Goal: Task Accomplishment & Management: Manage account settings

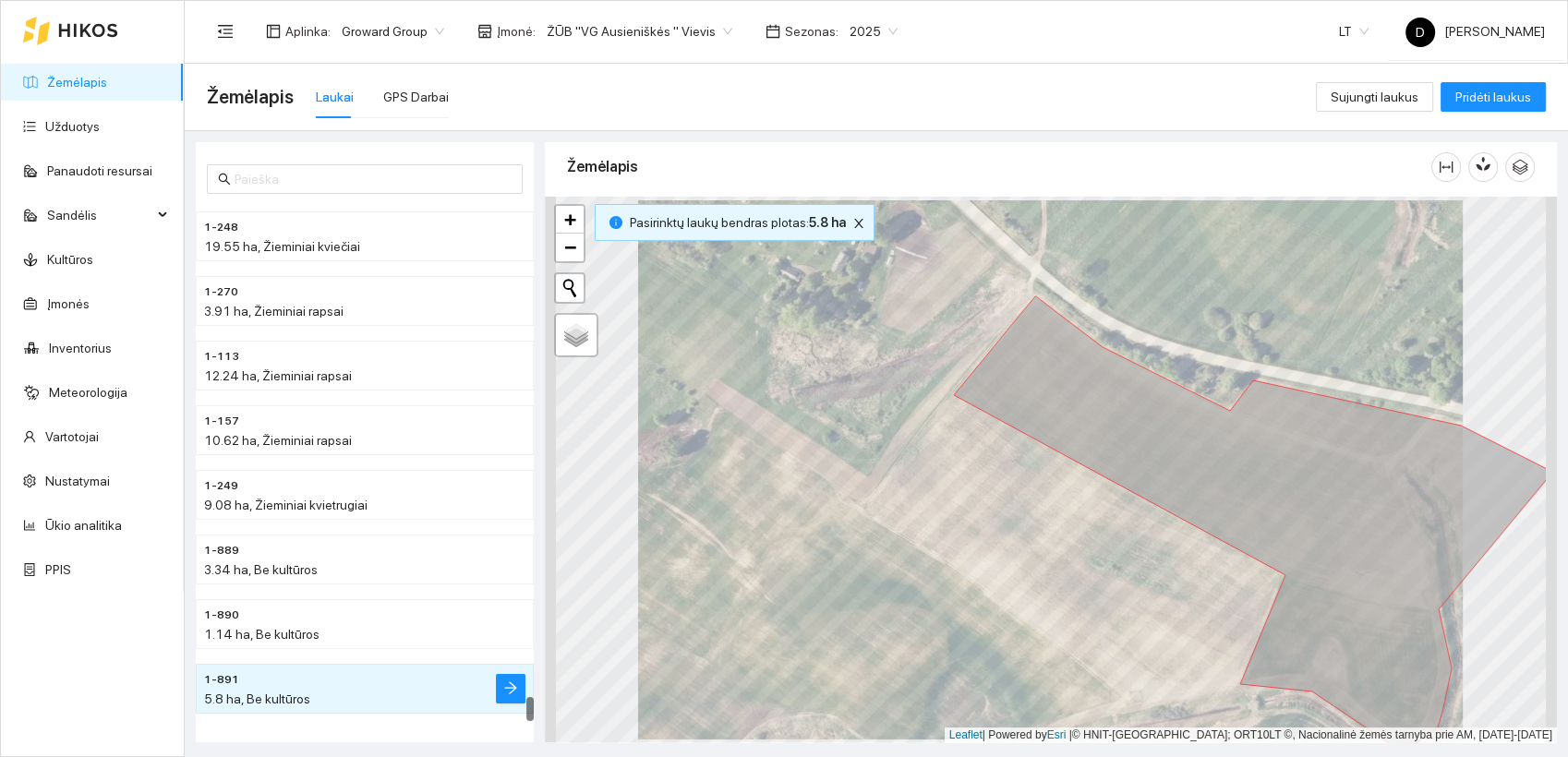
scroll to position [10566, 0]
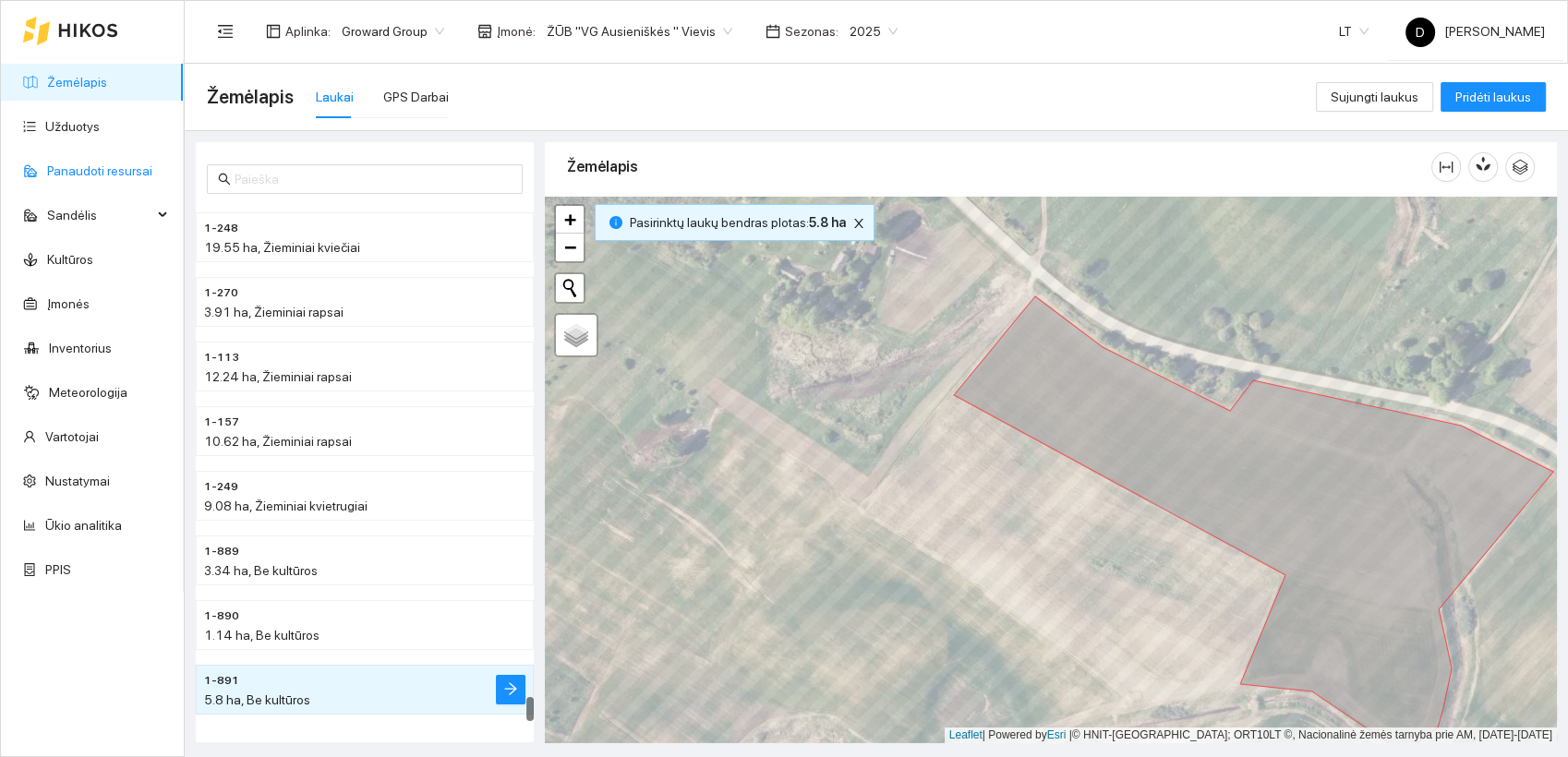
click at [75, 169] on link "Panaudoti resursai" at bounding box center [100, 170] width 105 height 15
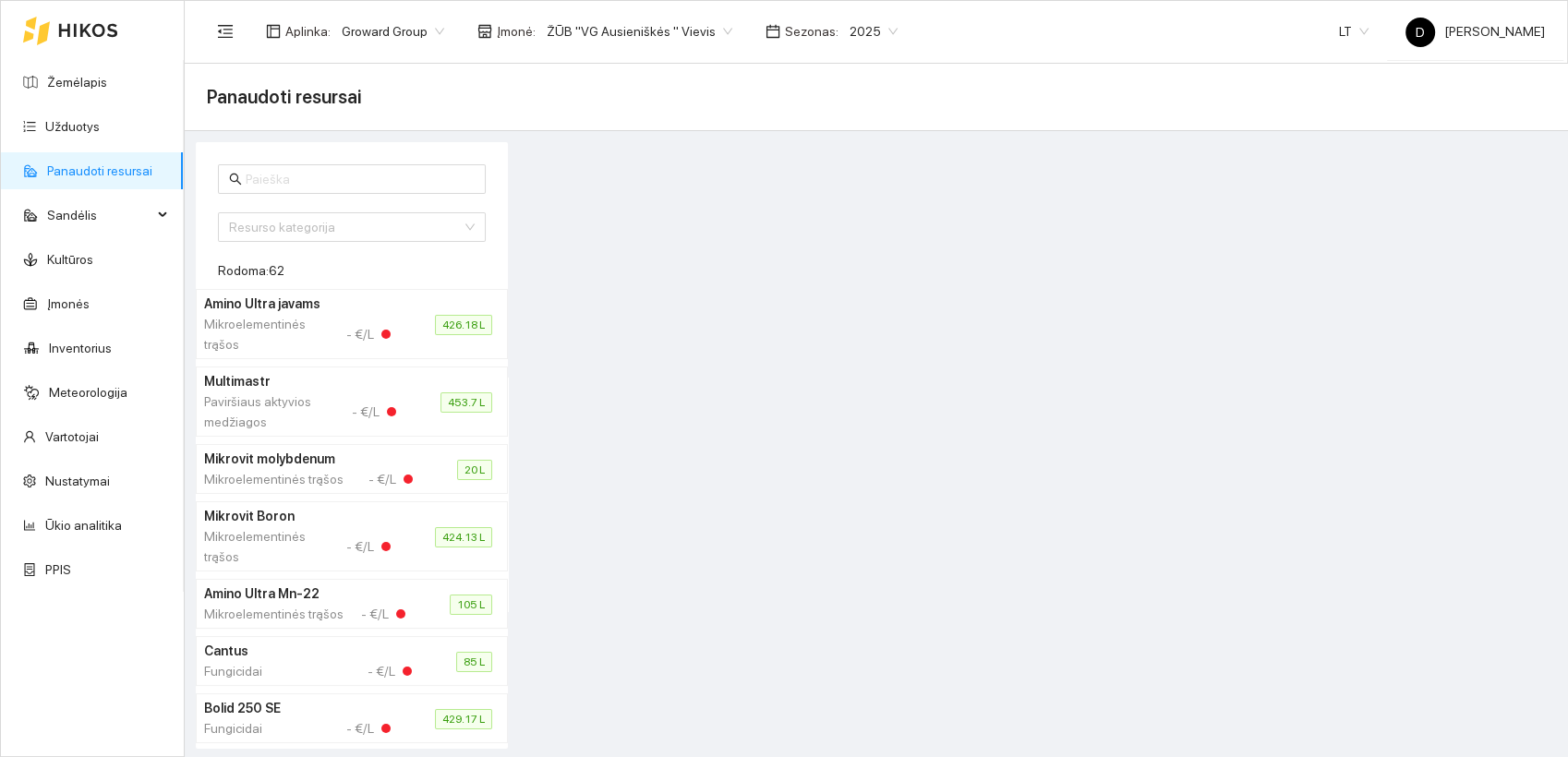
click at [721, 377] on div at bounding box center [1038, 445] width 1049 height 606
click at [78, 80] on link "Žemėlapis" at bounding box center [77, 81] width 60 height 15
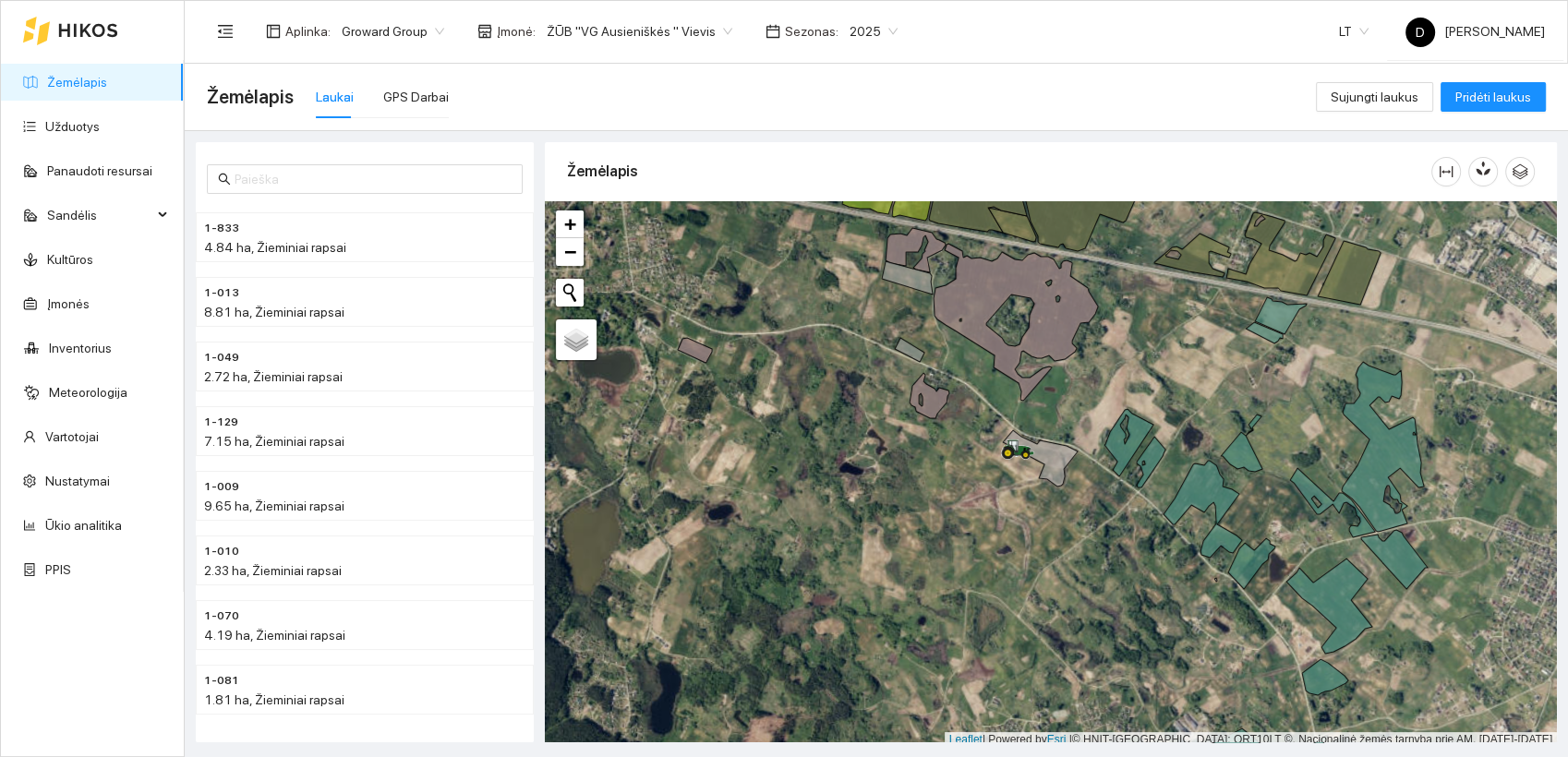
scroll to position [5, 0]
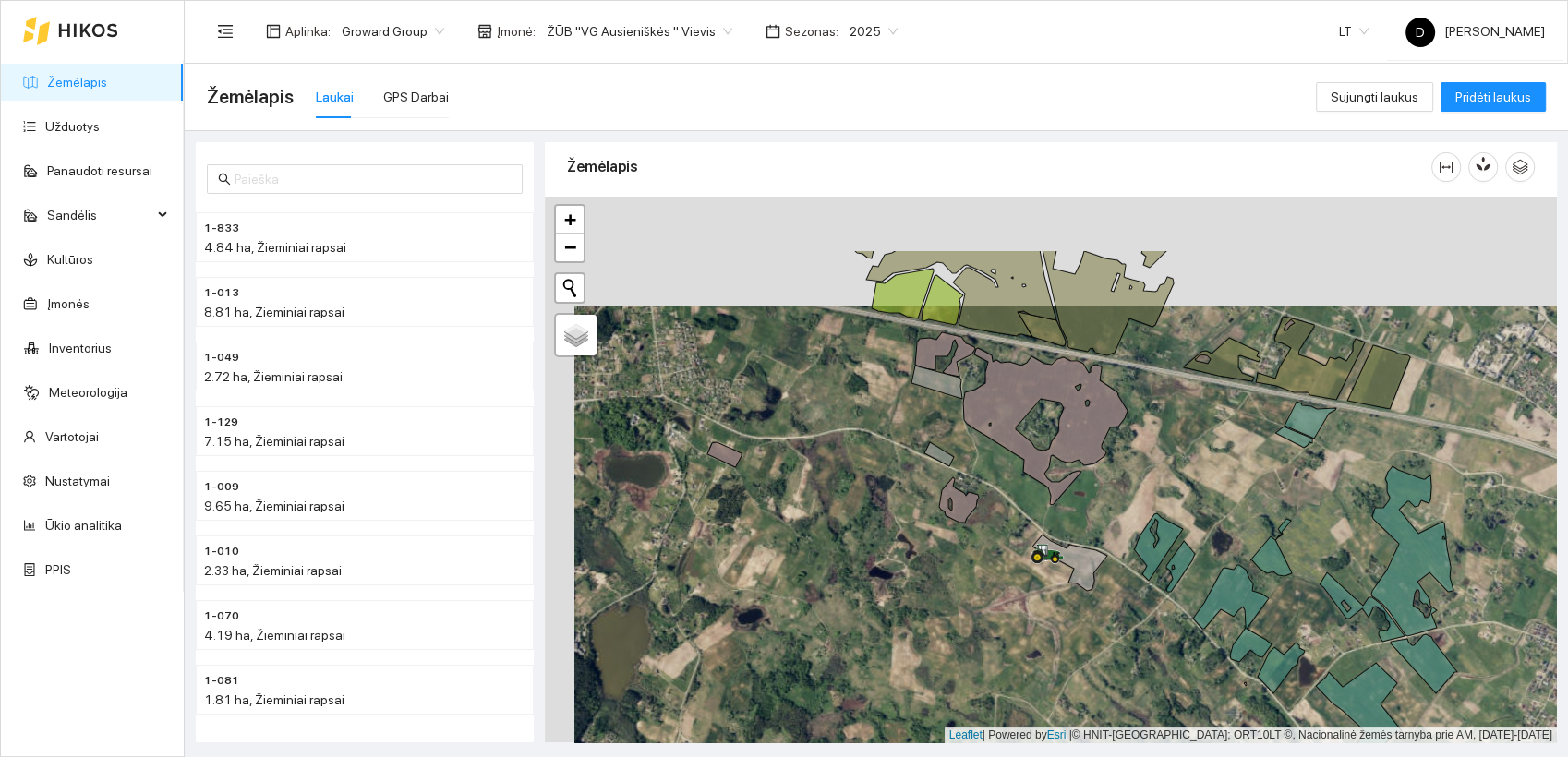
drag, startPoint x: 848, startPoint y: 404, endPoint x: 878, endPoint y: 512, distance: 112.1
click at [878, 512] on div at bounding box center [1051, 469] width 1012 height 546
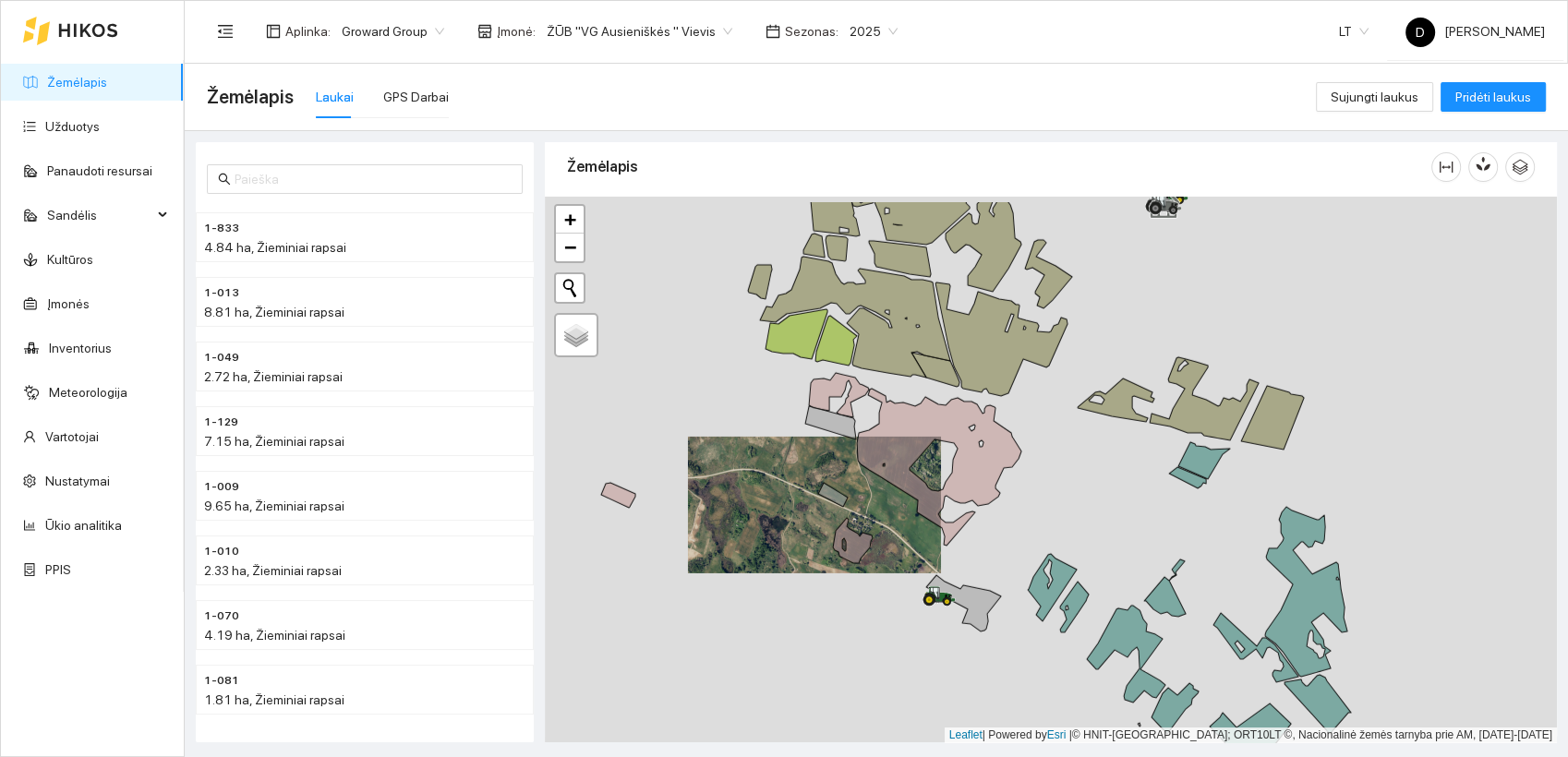
drag, startPoint x: 1085, startPoint y: 408, endPoint x: 788, endPoint y: 464, distance: 302.2
click at [788, 464] on div at bounding box center [1051, 469] width 1012 height 546
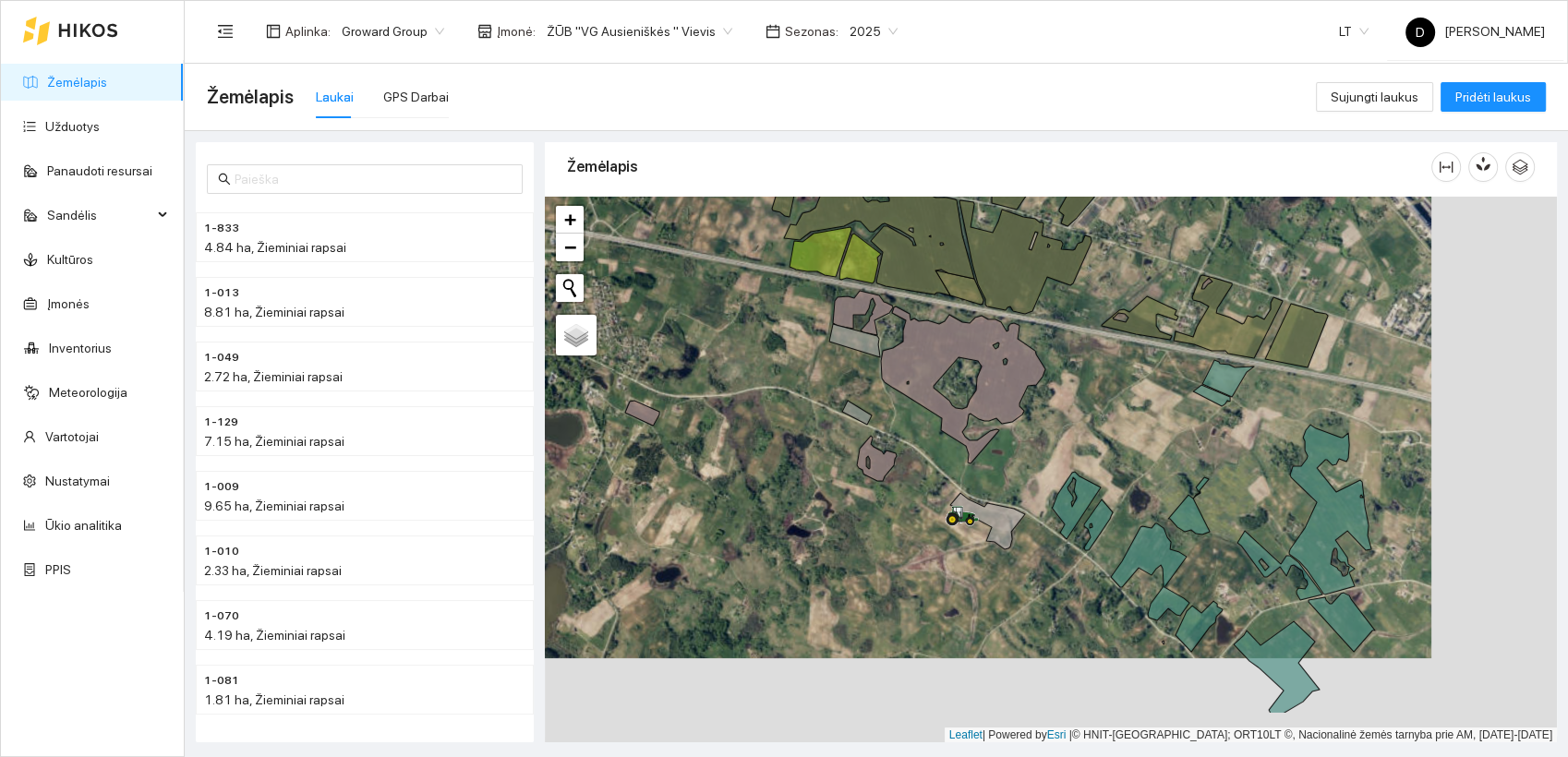
drag, startPoint x: 1115, startPoint y: 636, endPoint x: 977, endPoint y: 520, distance: 180.3
click at [977, 521] on div at bounding box center [1051, 469] width 1012 height 546
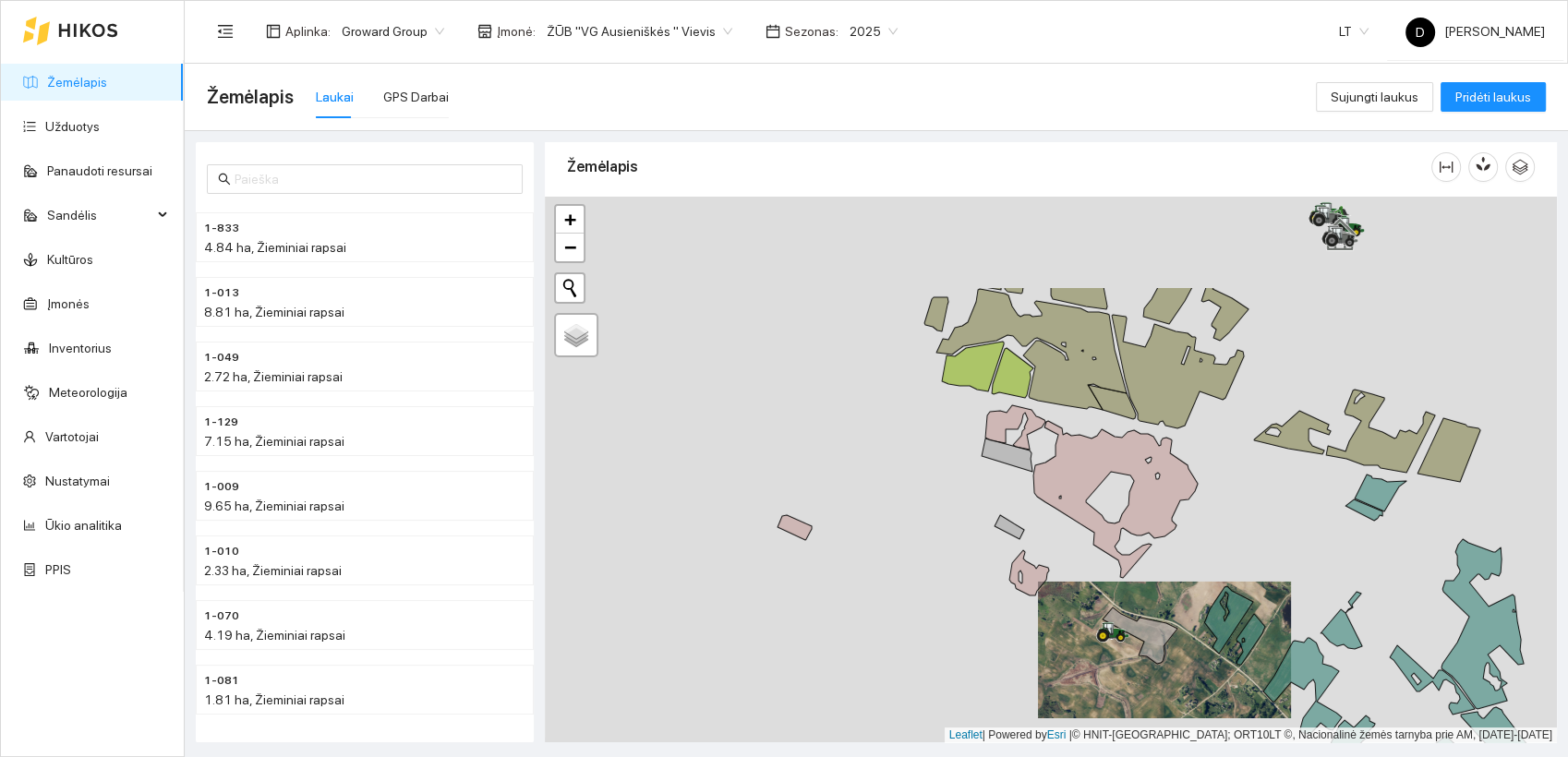
drag, startPoint x: 950, startPoint y: 485, endPoint x: 1016, endPoint y: 494, distance: 66.6
click at [1022, 550] on icon at bounding box center [1029, 573] width 40 height 46
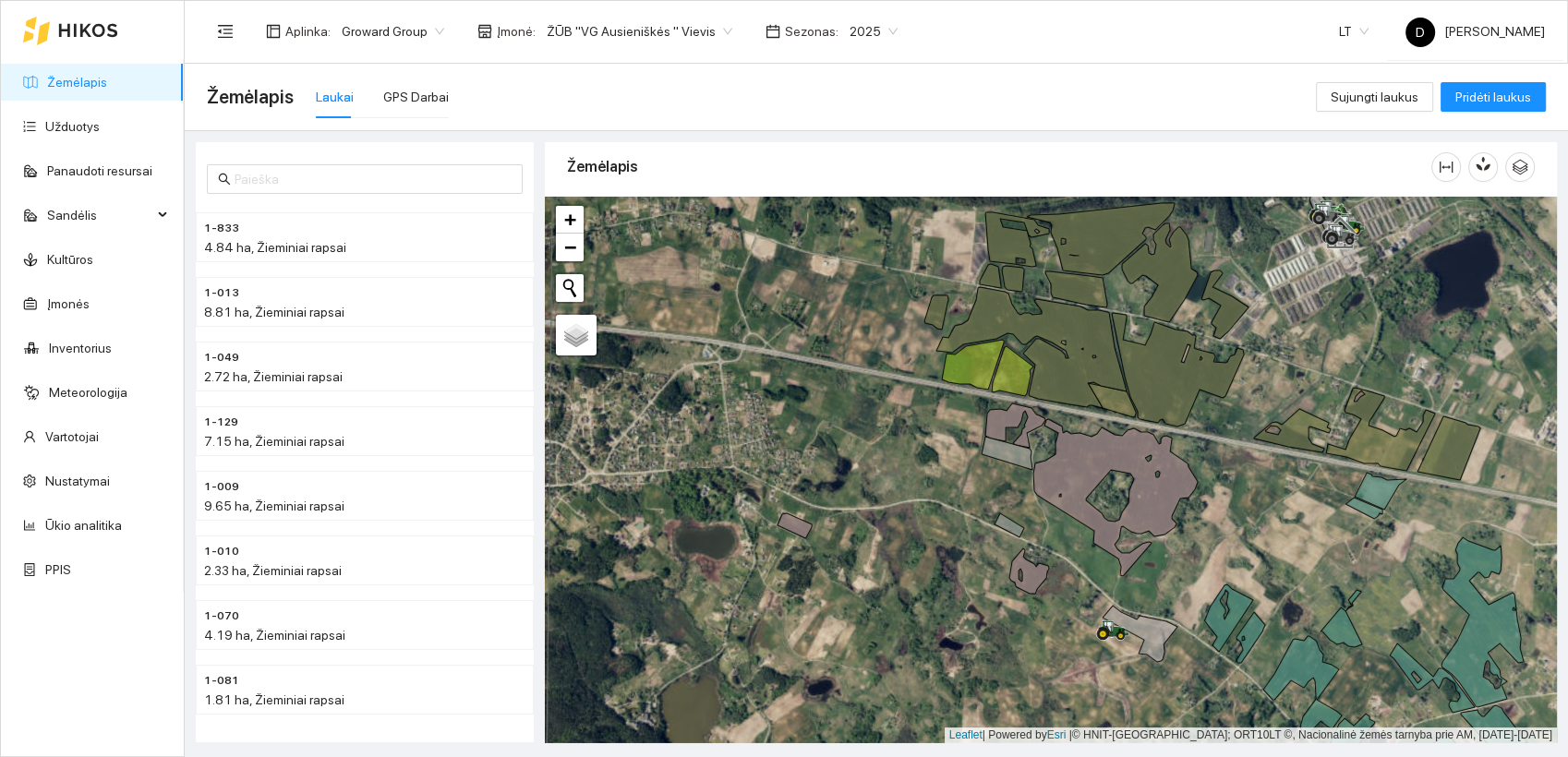
drag, startPoint x: 1005, startPoint y: 450, endPoint x: 962, endPoint y: 484, distance: 54.8
click at [962, 484] on div at bounding box center [1051, 469] width 1012 height 546
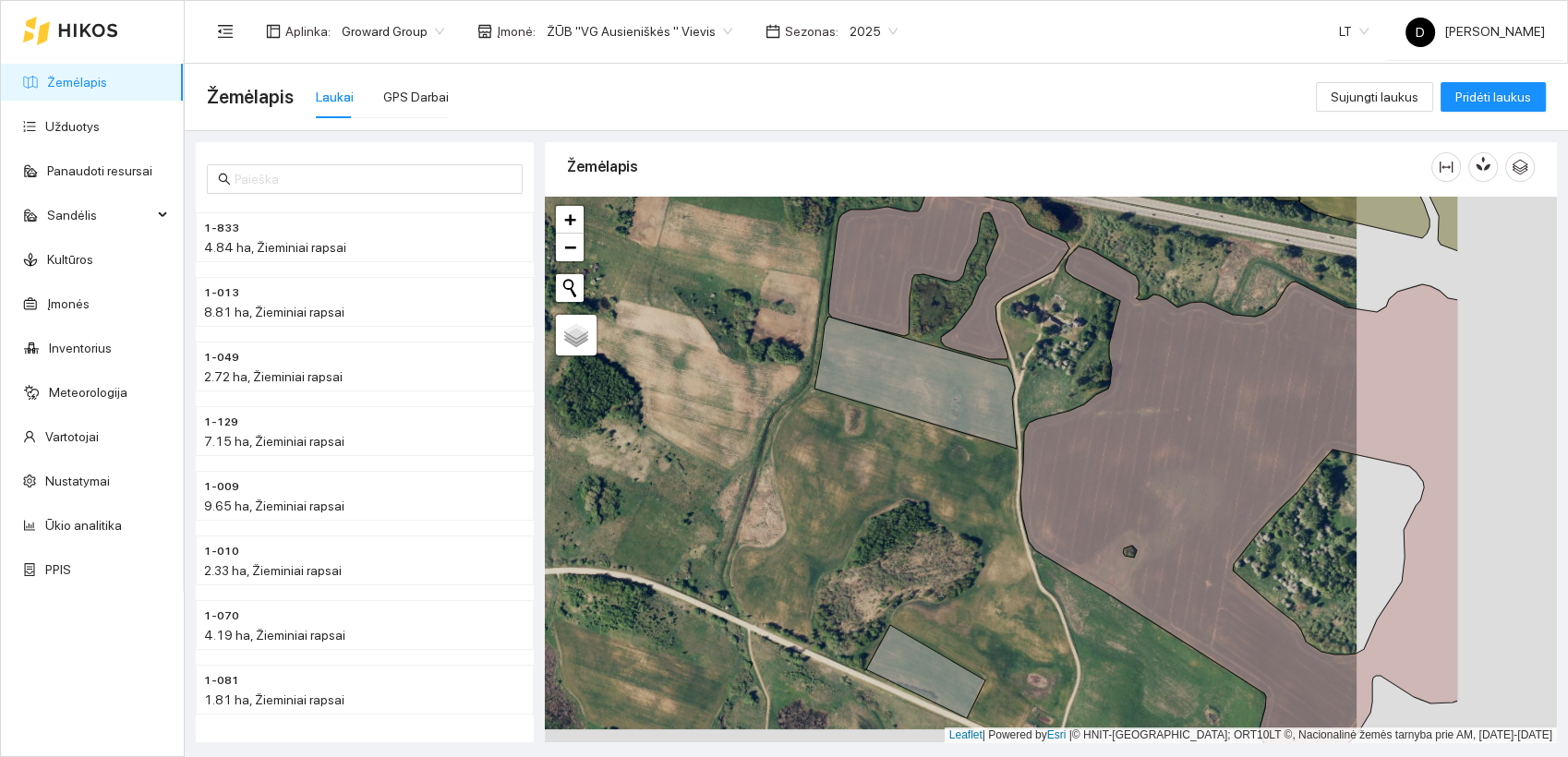
drag, startPoint x: 1169, startPoint y: 494, endPoint x: 948, endPoint y: 479, distance: 221.5
click at [948, 479] on div at bounding box center [1051, 469] width 1012 height 546
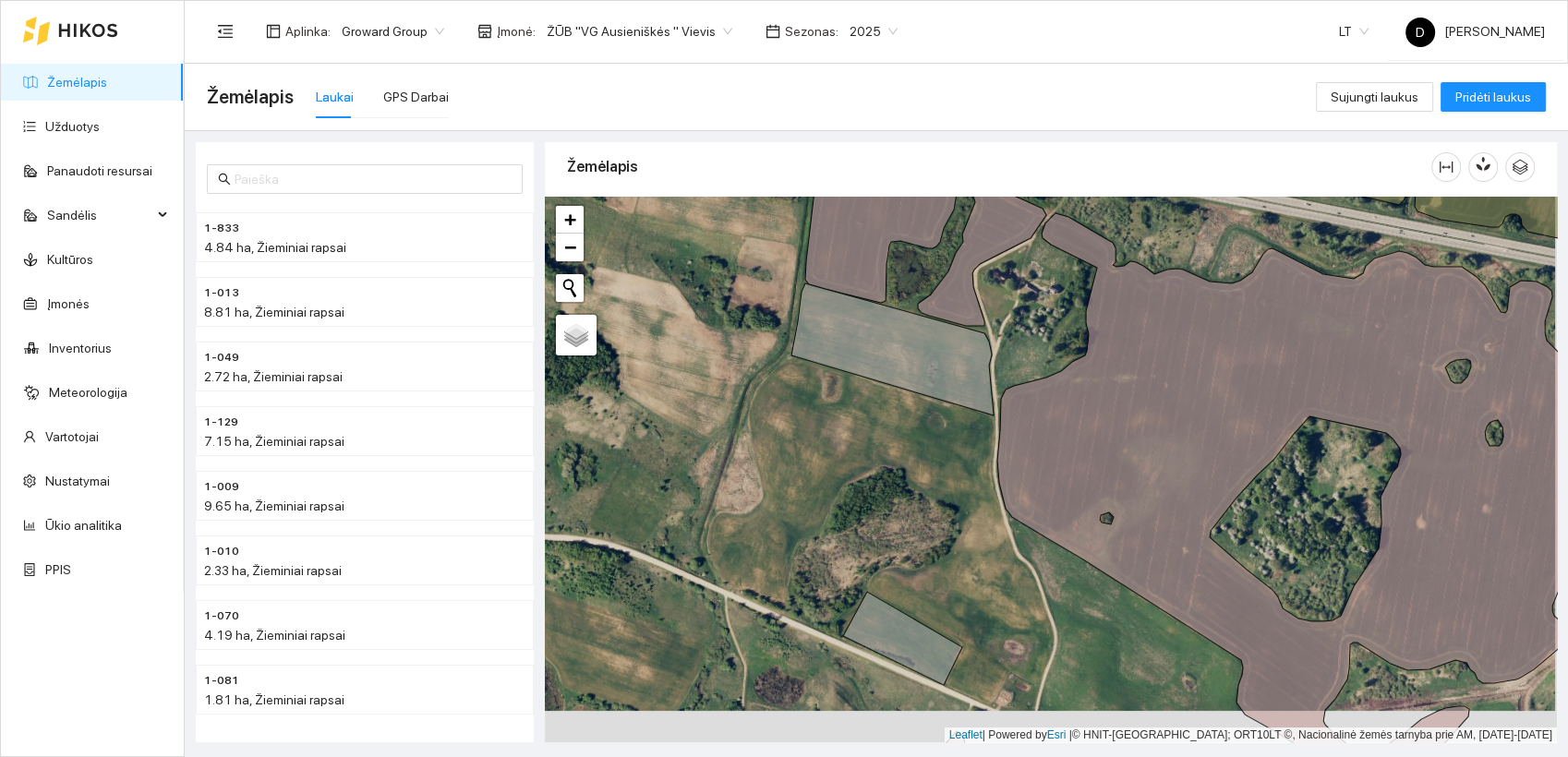
drag, startPoint x: 952, startPoint y: 561, endPoint x: 927, endPoint y: 245, distance: 317.0
click at [931, 253] on div at bounding box center [1051, 469] width 1012 height 546
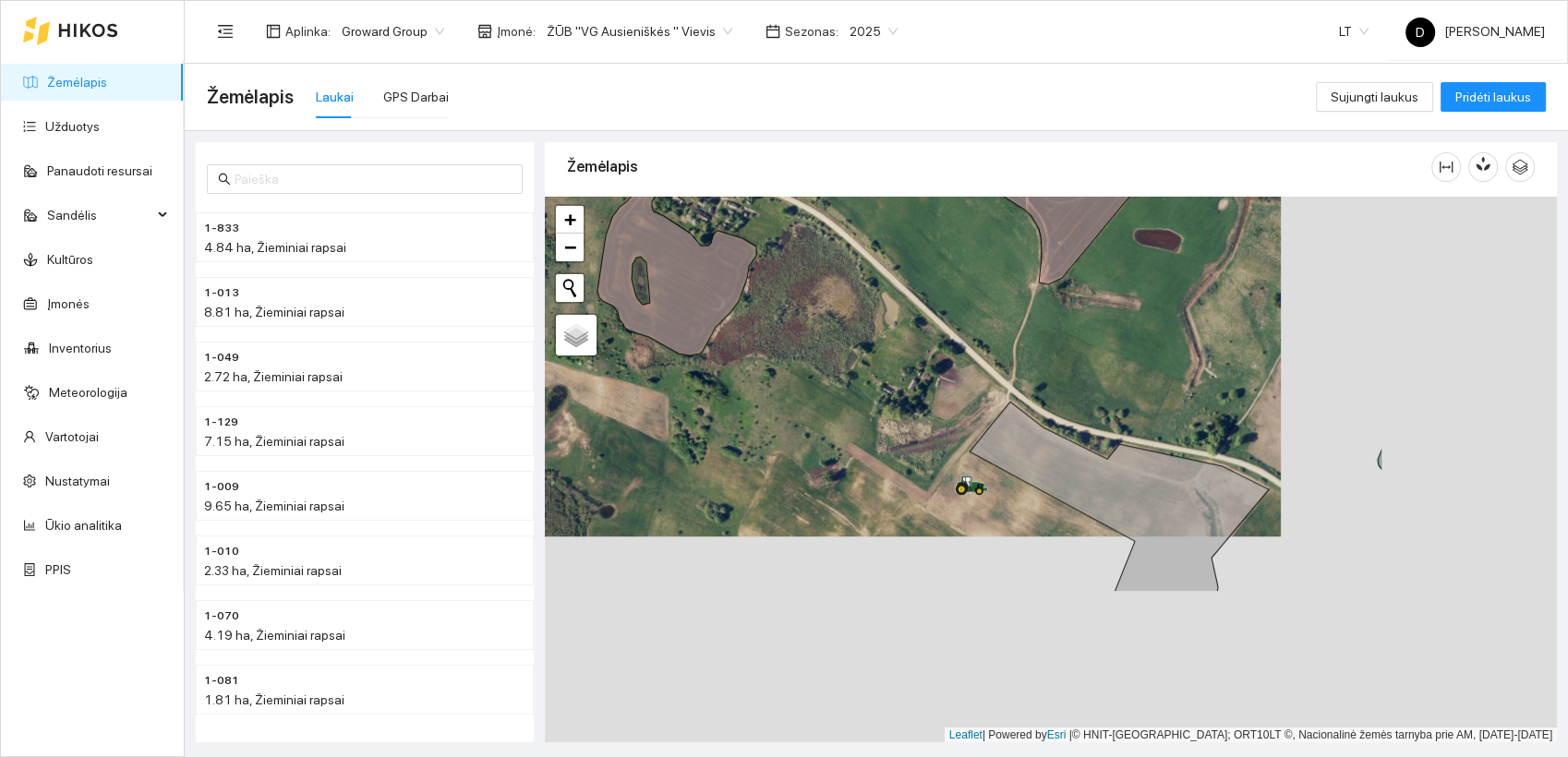
drag, startPoint x: 1183, startPoint y: 639, endPoint x: 836, endPoint y: 413, distance: 414.1
click at [841, 410] on div at bounding box center [1051, 469] width 1012 height 546
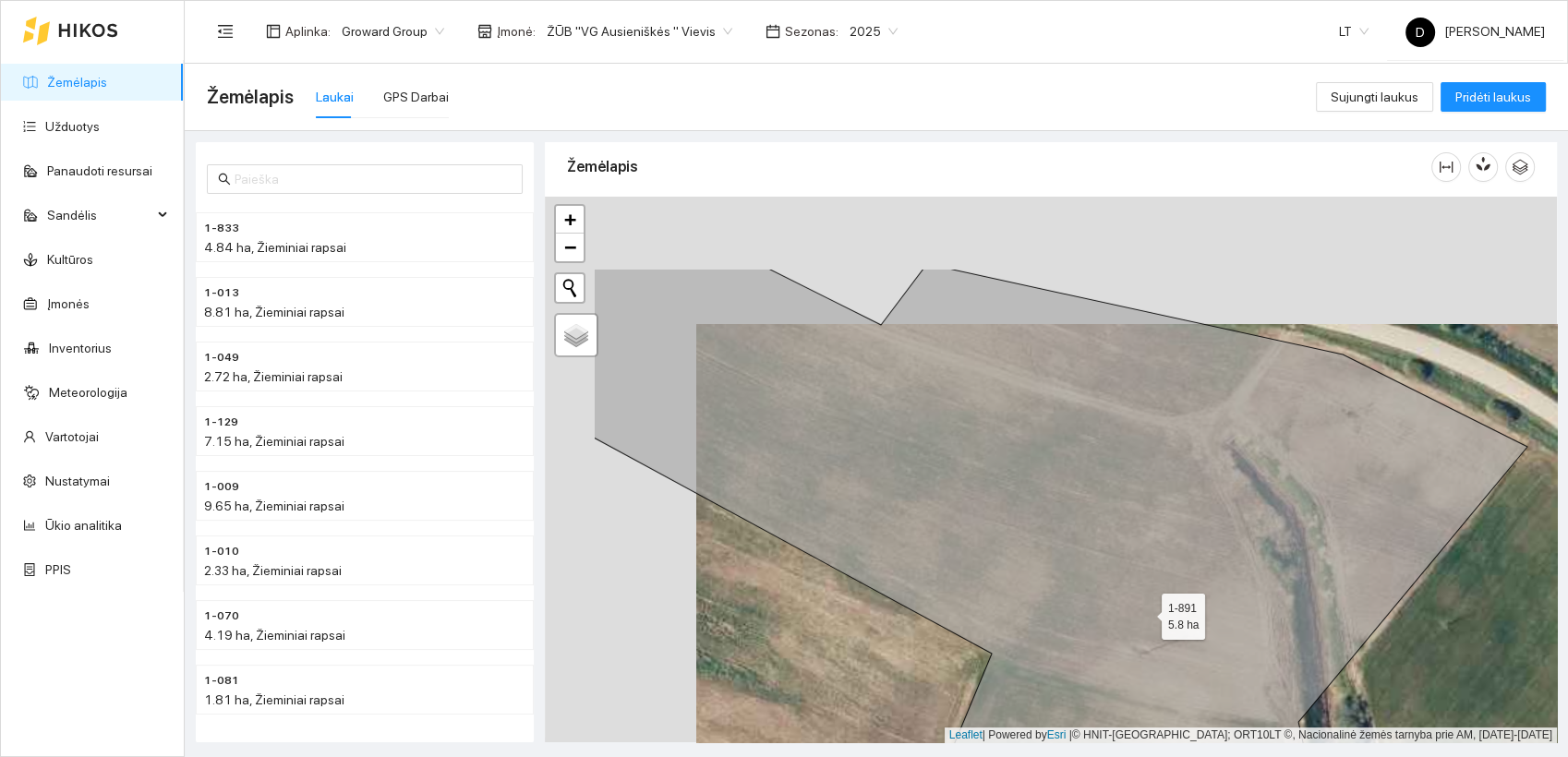
drag, startPoint x: 981, startPoint y: 480, endPoint x: 1162, endPoint y: 609, distance: 222.3
click at [1159, 612] on icon at bounding box center [1061, 596] width 934 height 657
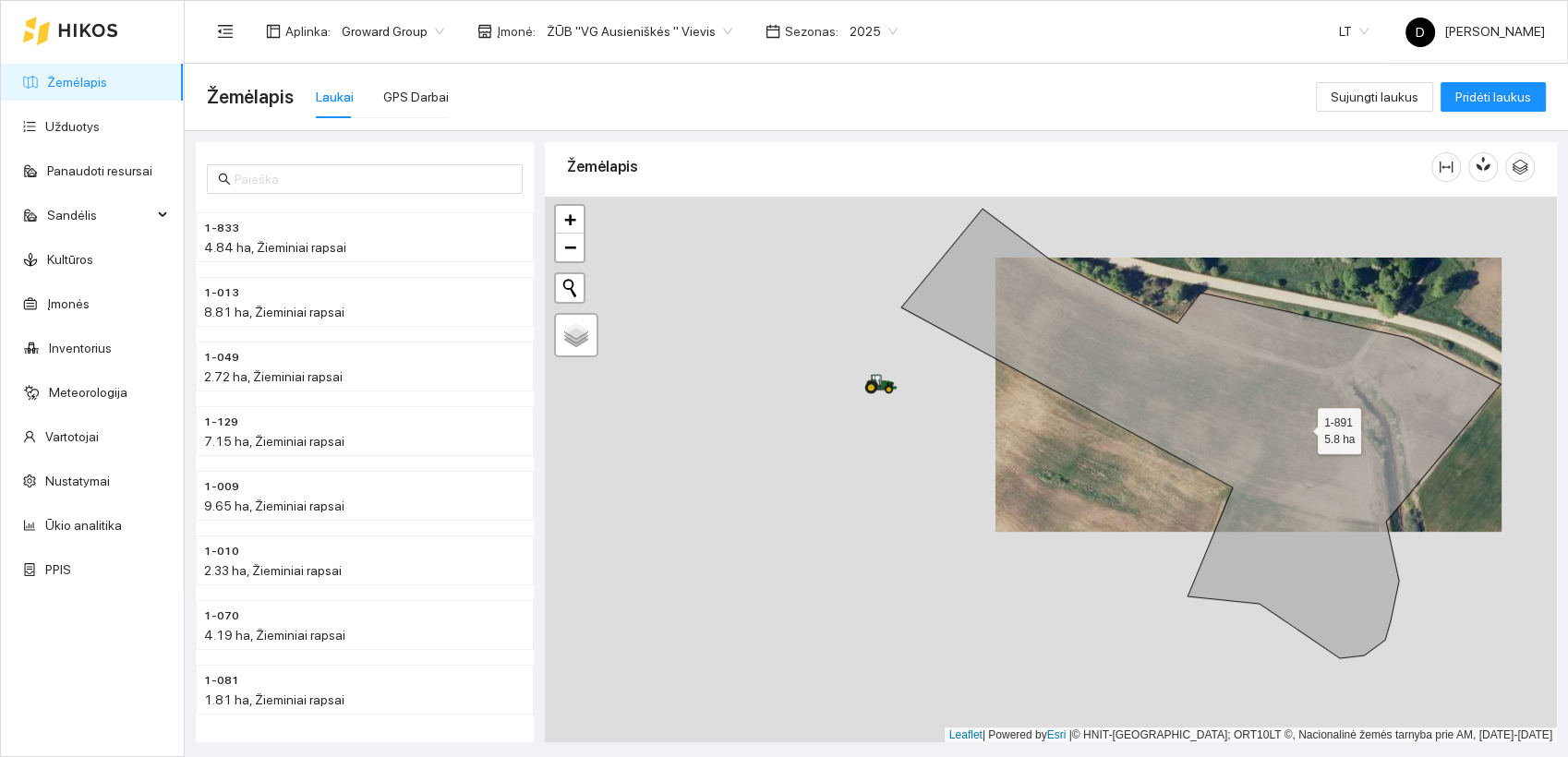
drag, startPoint x: 1154, startPoint y: 541, endPoint x: 1299, endPoint y: 421, distance: 188.2
click at [1299, 423] on icon at bounding box center [1200, 433] width 599 height 450
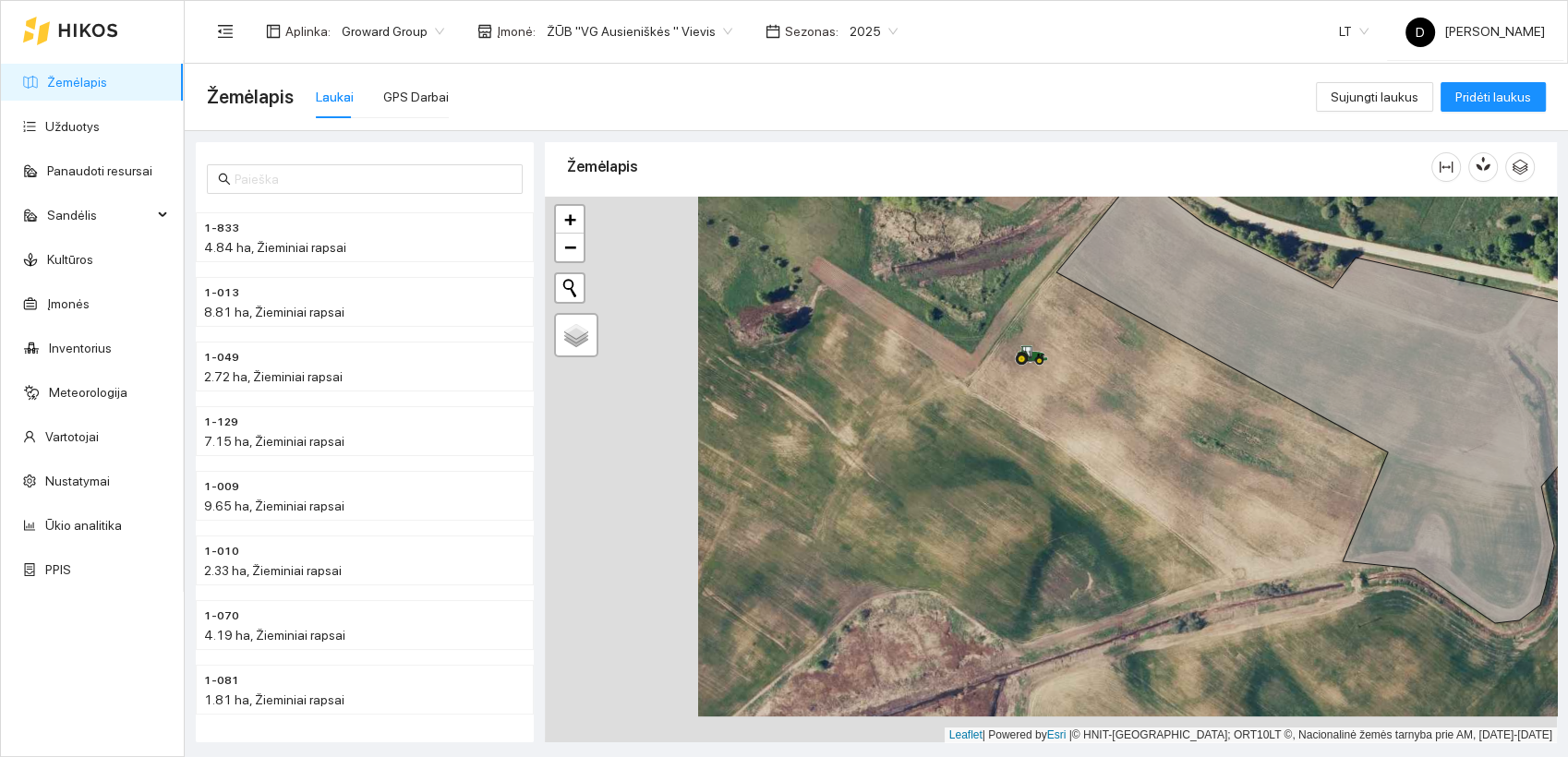
drag, startPoint x: 991, startPoint y: 528, endPoint x: 1146, endPoint y: 510, distance: 156.0
click at [1146, 510] on div at bounding box center [1051, 469] width 1012 height 546
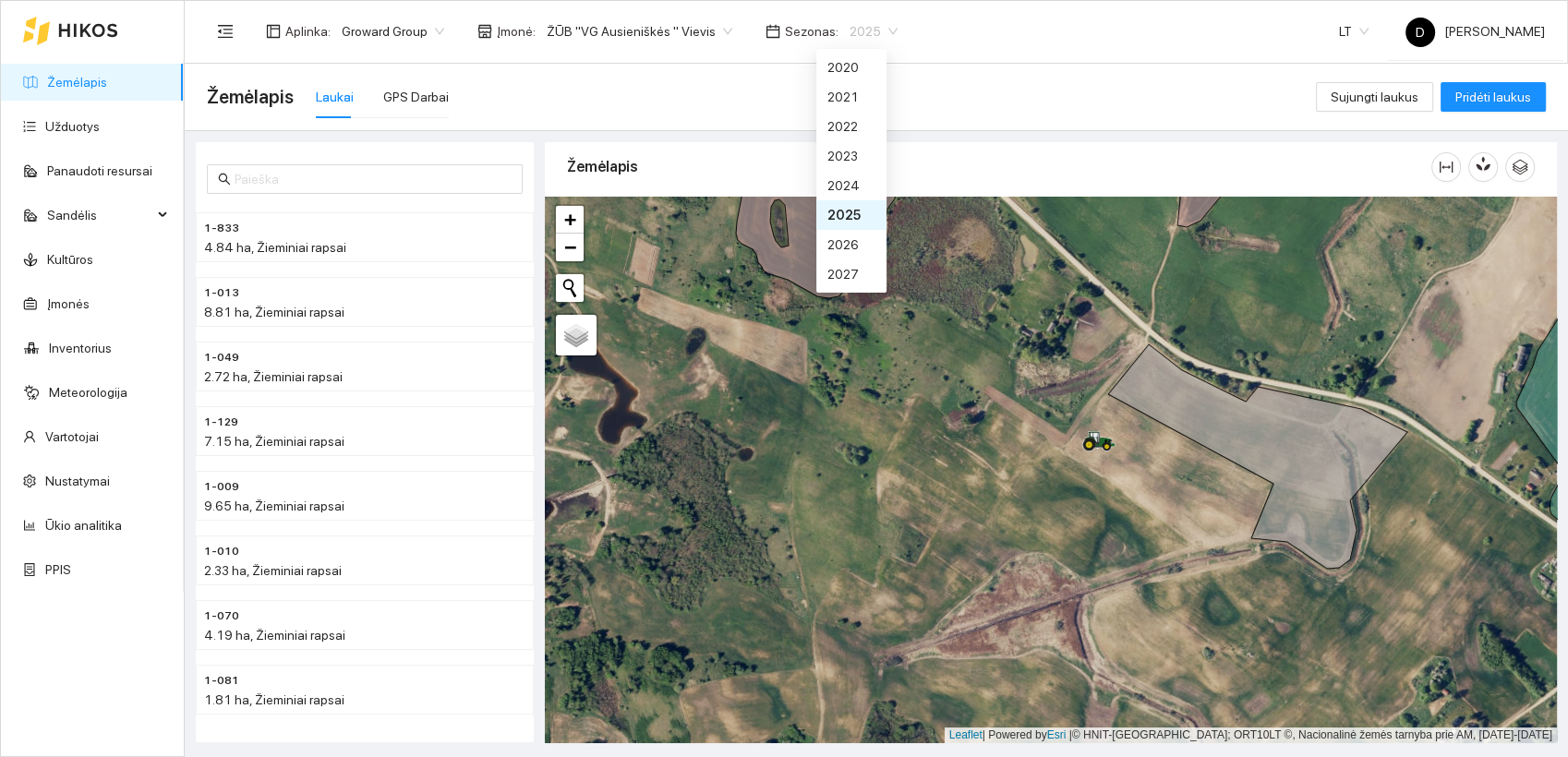
click at [870, 29] on span "2025" at bounding box center [873, 32] width 48 height 28
click at [847, 249] on div "2026" at bounding box center [851, 245] width 48 height 20
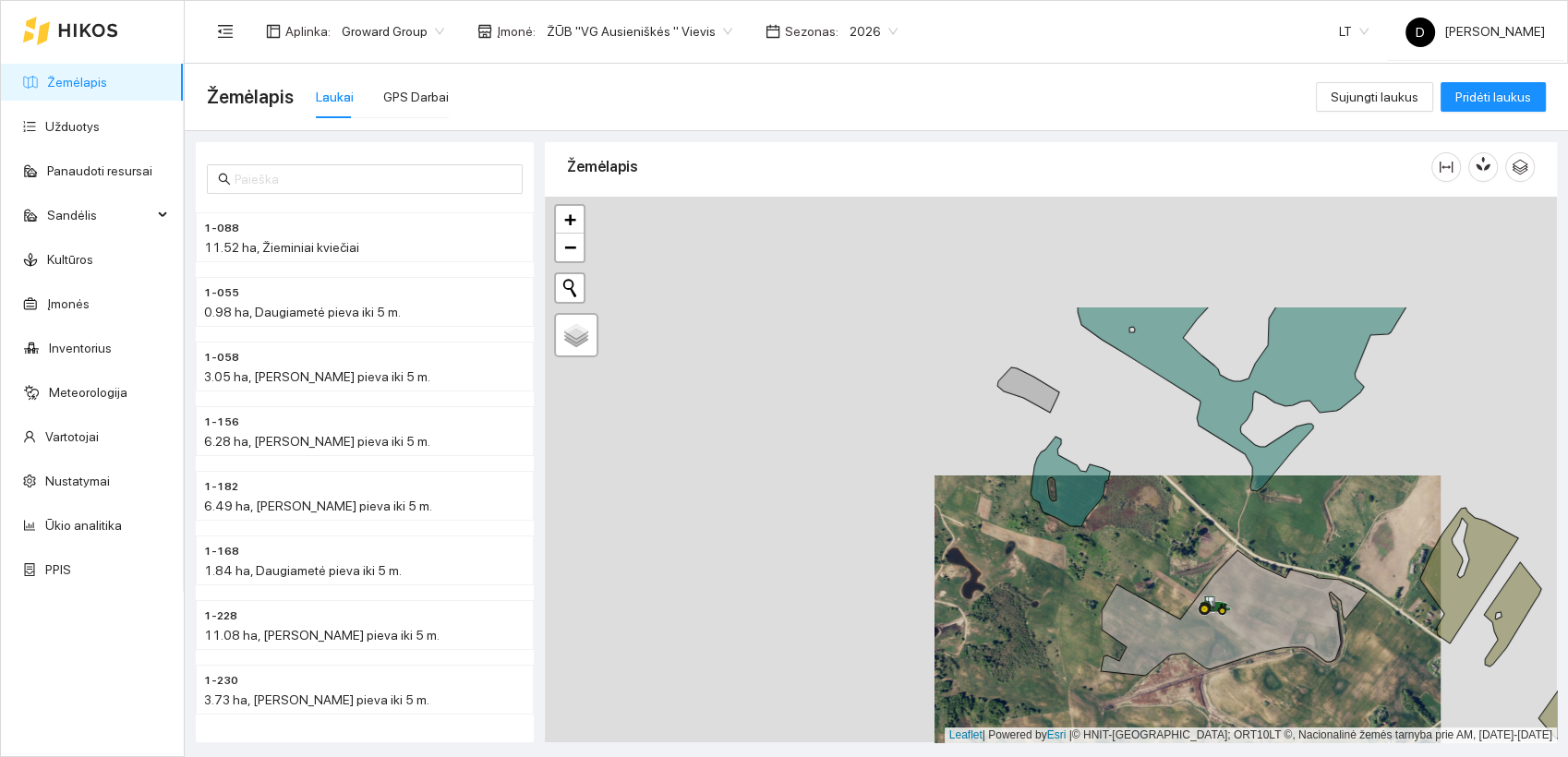
drag, startPoint x: 929, startPoint y: 352, endPoint x: 1165, endPoint y: 515, distance: 286.8
click at [1147, 511] on div at bounding box center [1051, 469] width 1012 height 546
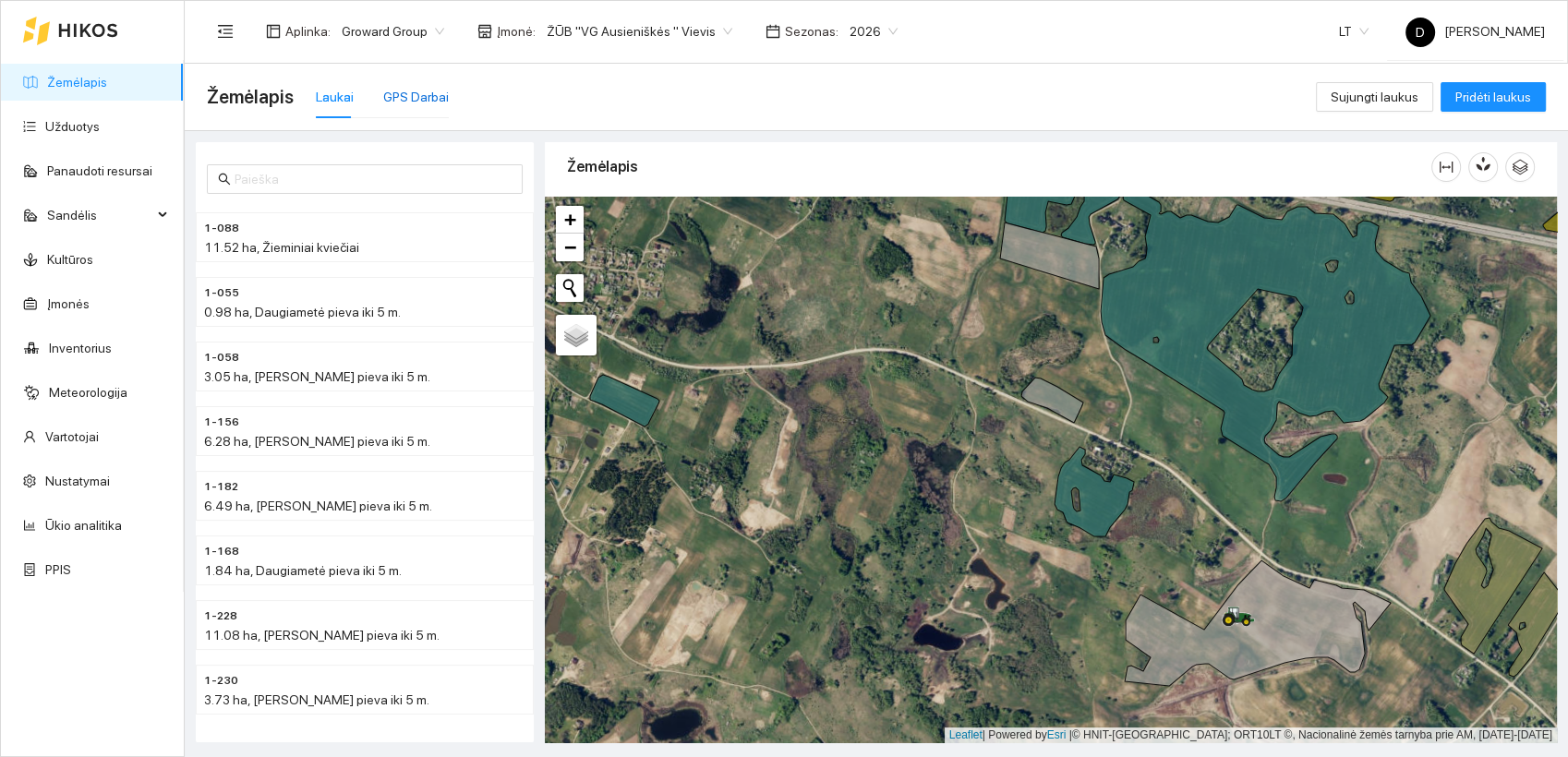
click at [406, 89] on div "GPS Darbai" at bounding box center [416, 97] width 65 height 20
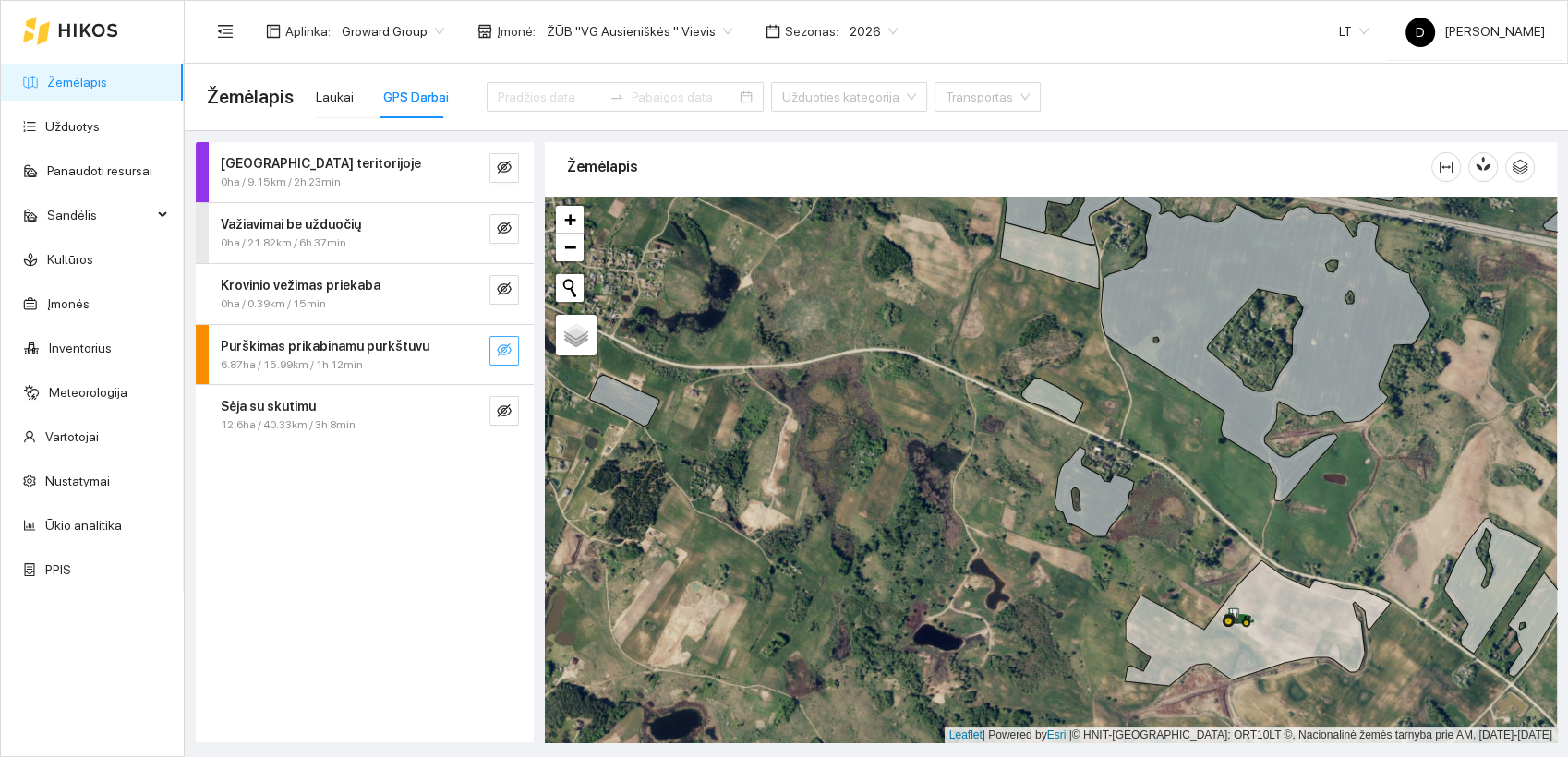
click at [509, 360] on button "button" at bounding box center [504, 351] width 30 height 30
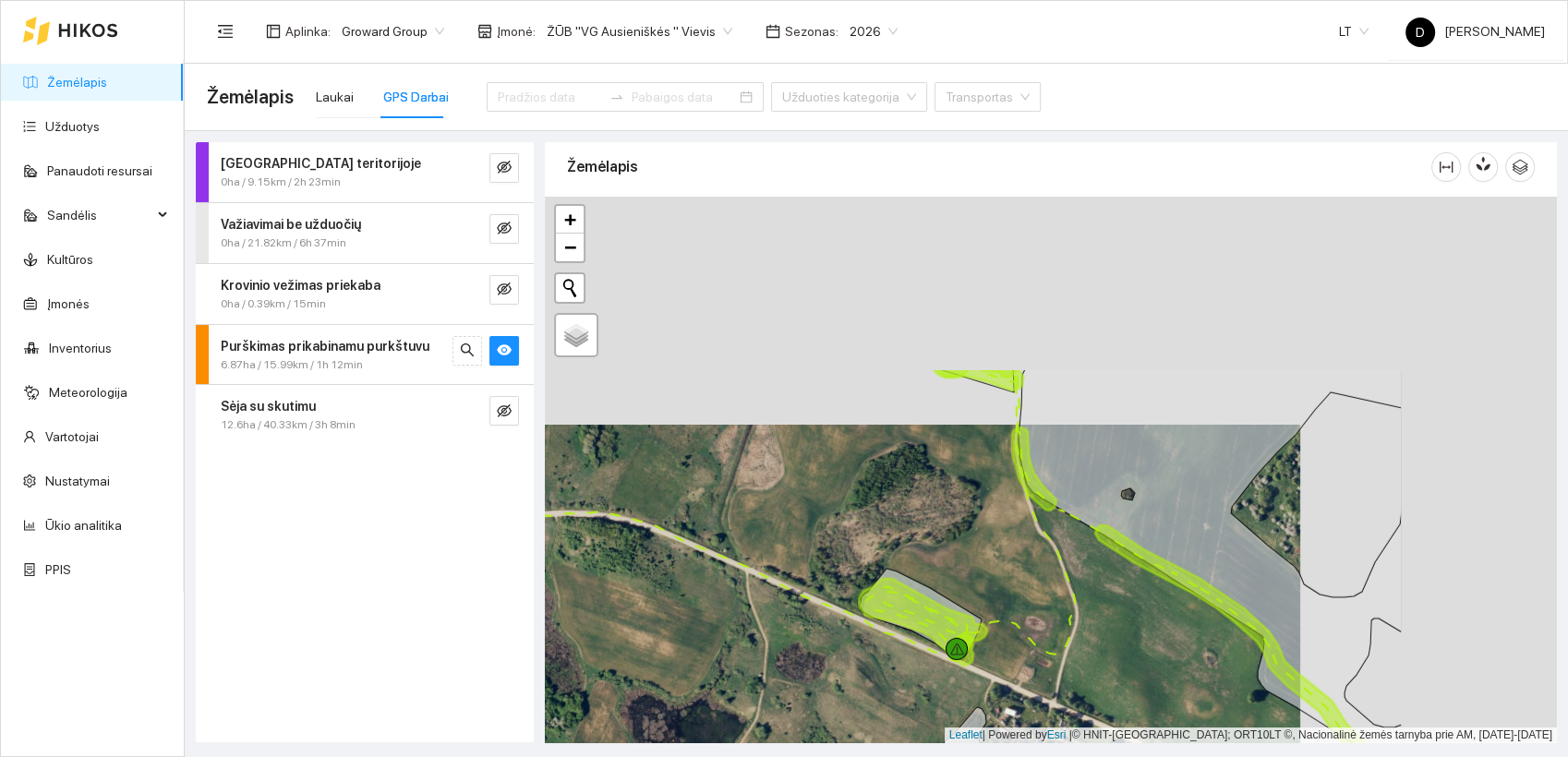
drag, startPoint x: 1098, startPoint y: 275, endPoint x: 841, endPoint y: 498, distance: 340.3
click at [841, 504] on div at bounding box center [1051, 469] width 1012 height 546
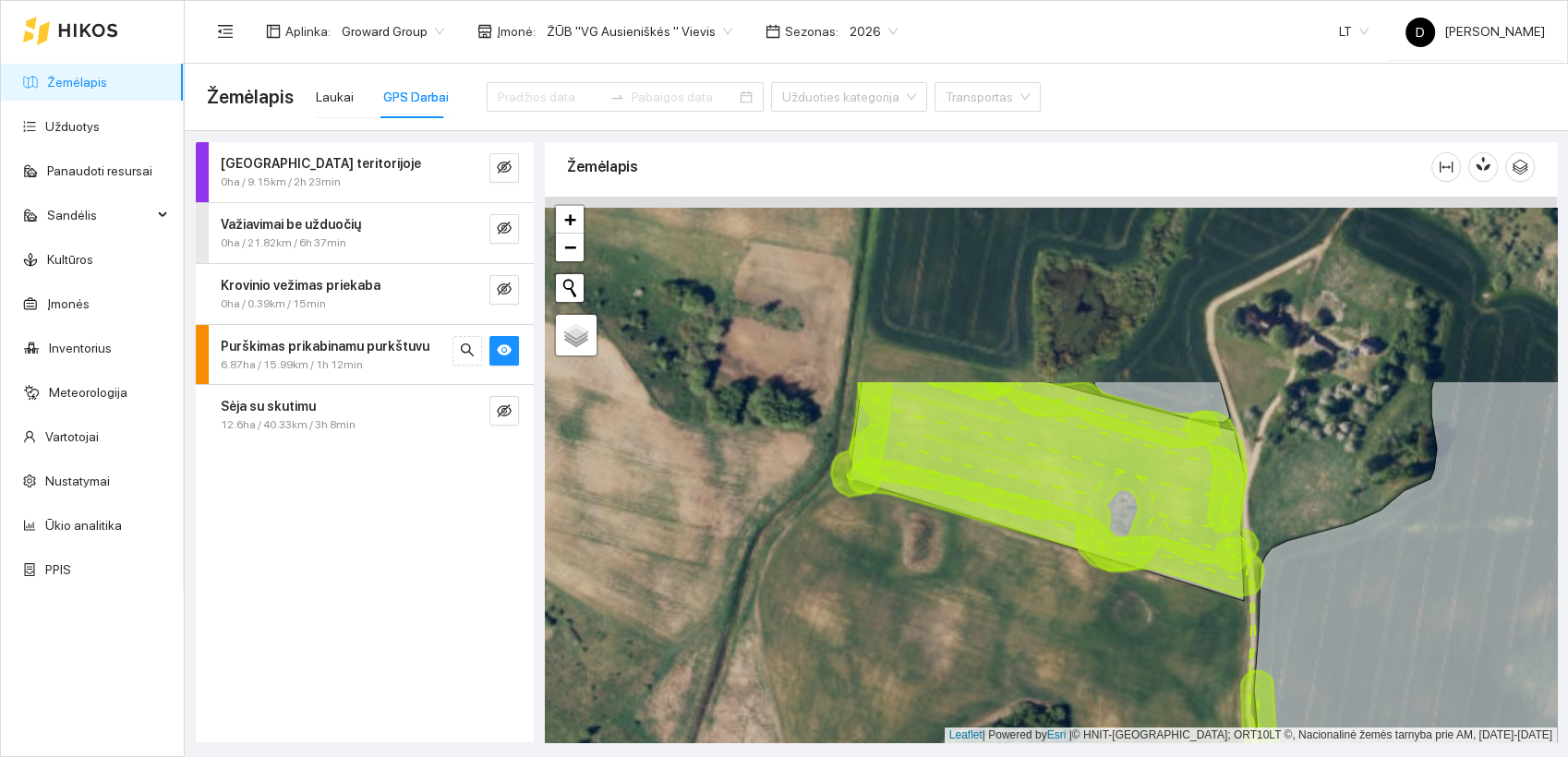
drag, startPoint x: 898, startPoint y: 364, endPoint x: 927, endPoint y: 588, distance: 225.9
click at [927, 588] on div at bounding box center [1051, 469] width 1012 height 546
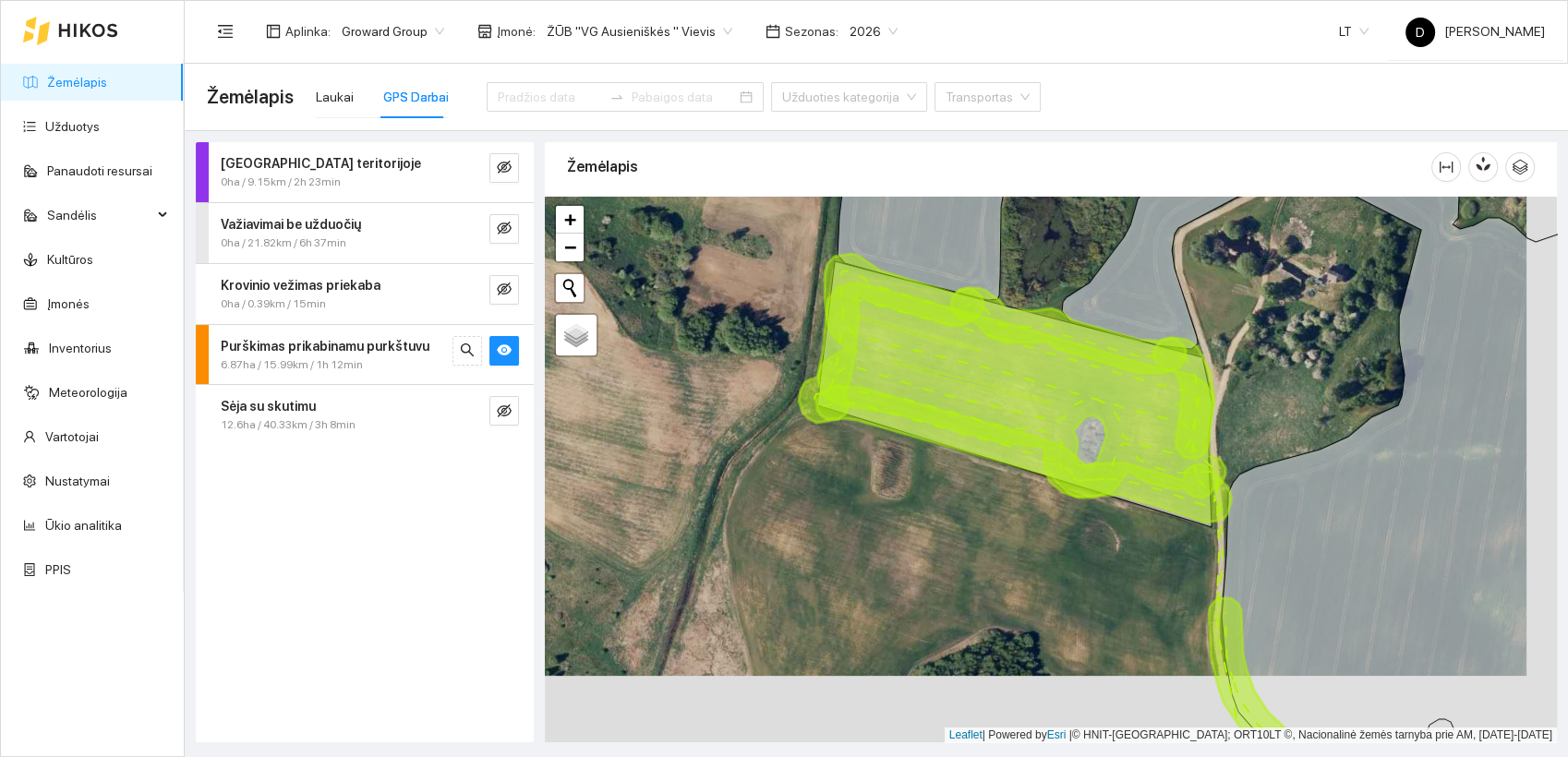
drag, startPoint x: 924, startPoint y: 562, endPoint x: 894, endPoint y: 454, distance: 112.1
click at [894, 454] on div at bounding box center [1051, 469] width 1012 height 546
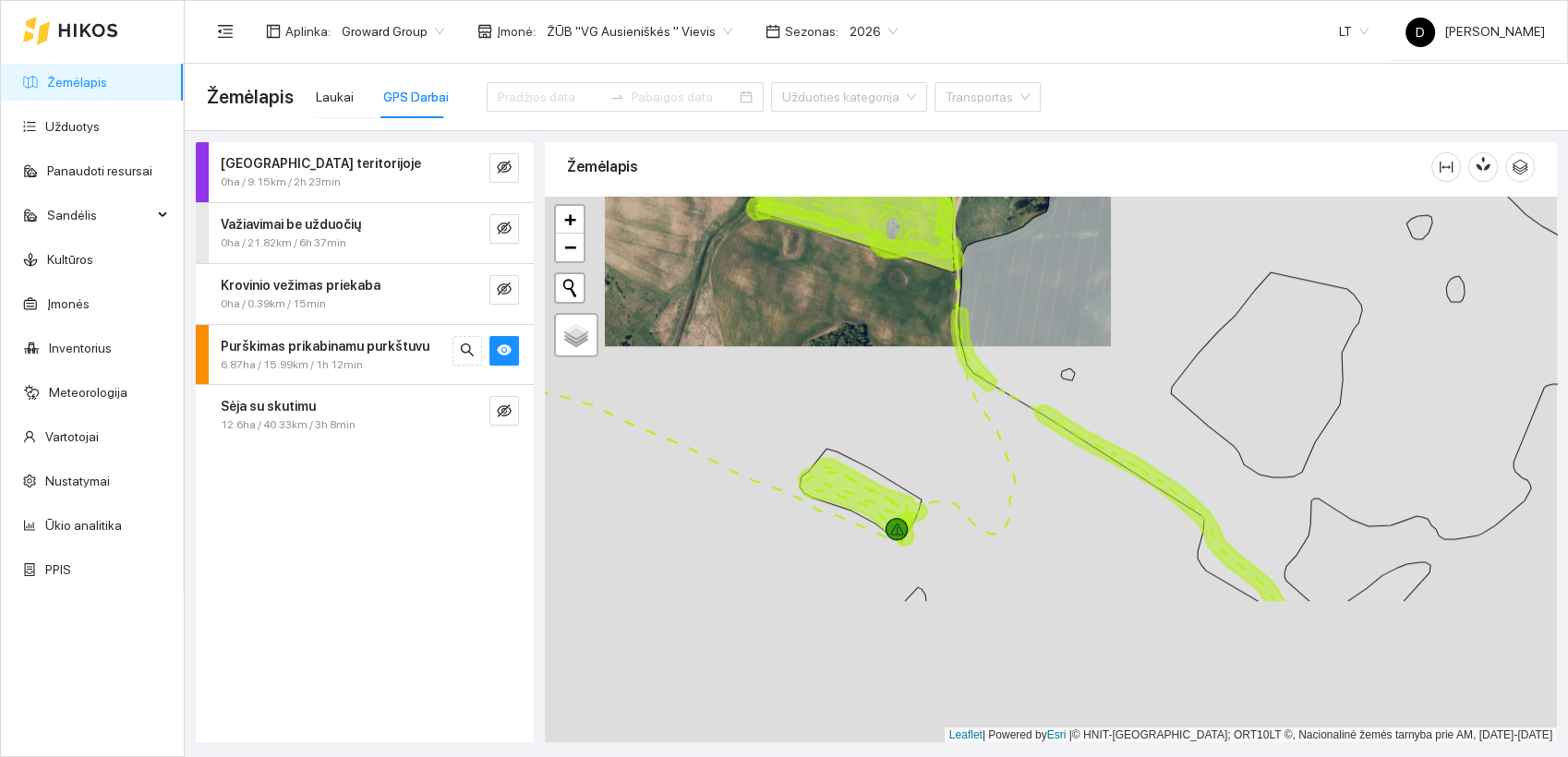
drag, startPoint x: 1013, startPoint y: 557, endPoint x: 917, endPoint y: 318, distance: 257.6
click at [917, 330] on div at bounding box center [1051, 469] width 1012 height 546
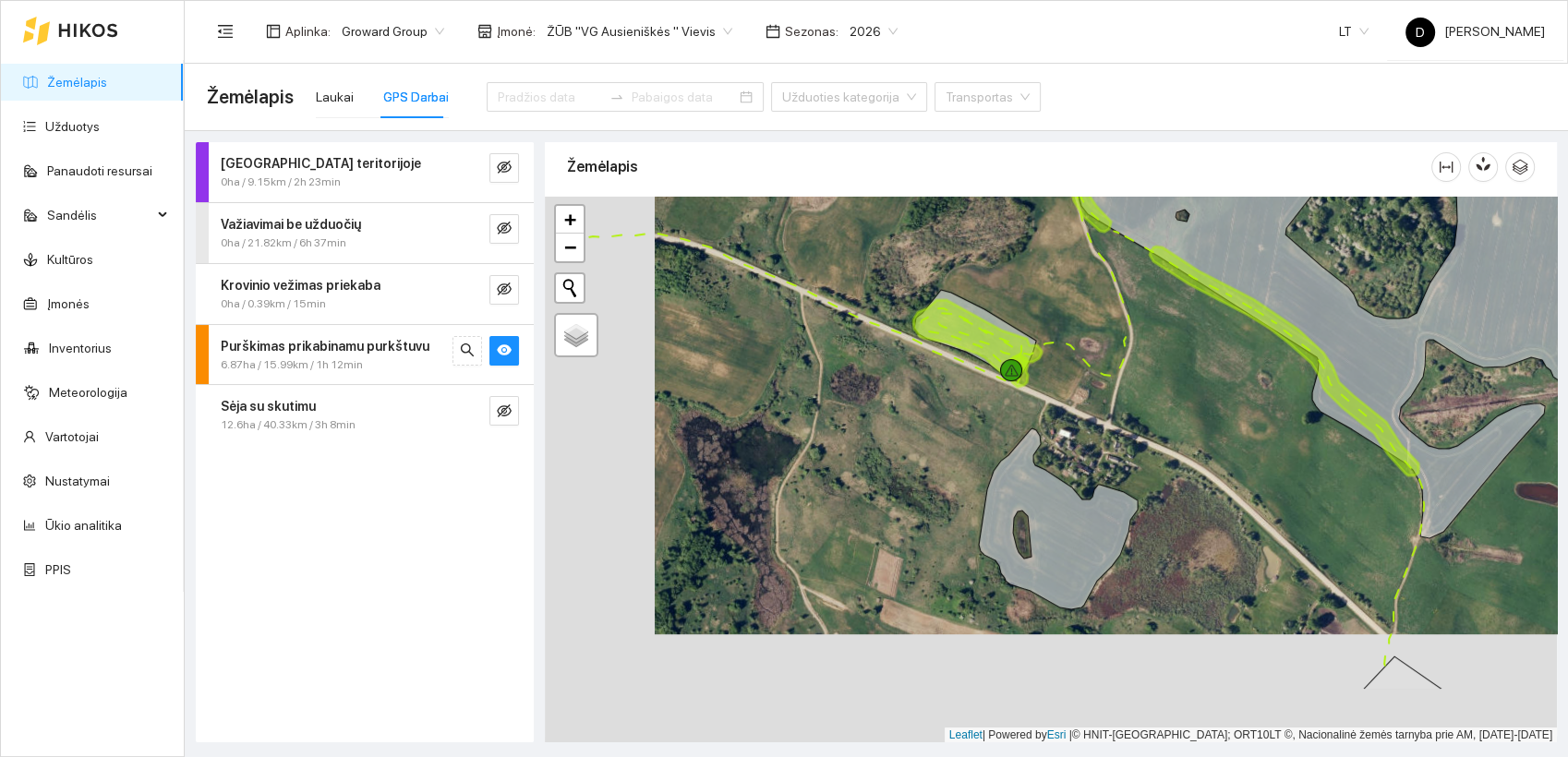
drag, startPoint x: 1183, startPoint y: 540, endPoint x: 1301, endPoint y: 419, distance: 169.0
click at [1301, 419] on div at bounding box center [1051, 469] width 1012 height 546
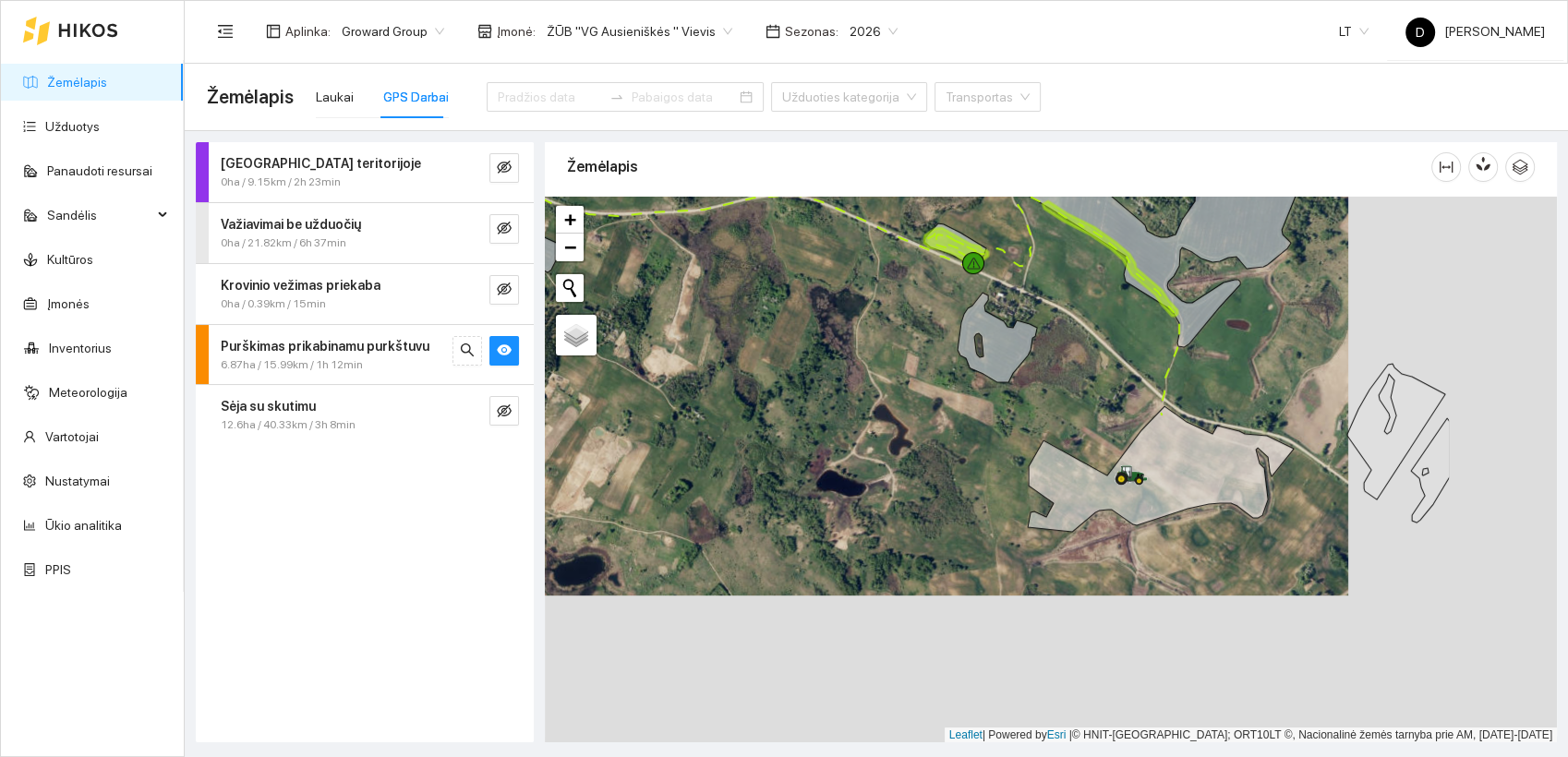
drag, startPoint x: 1286, startPoint y: 550, endPoint x: 1076, endPoint y: 386, distance: 266.5
click at [1076, 386] on div at bounding box center [1051, 469] width 1012 height 546
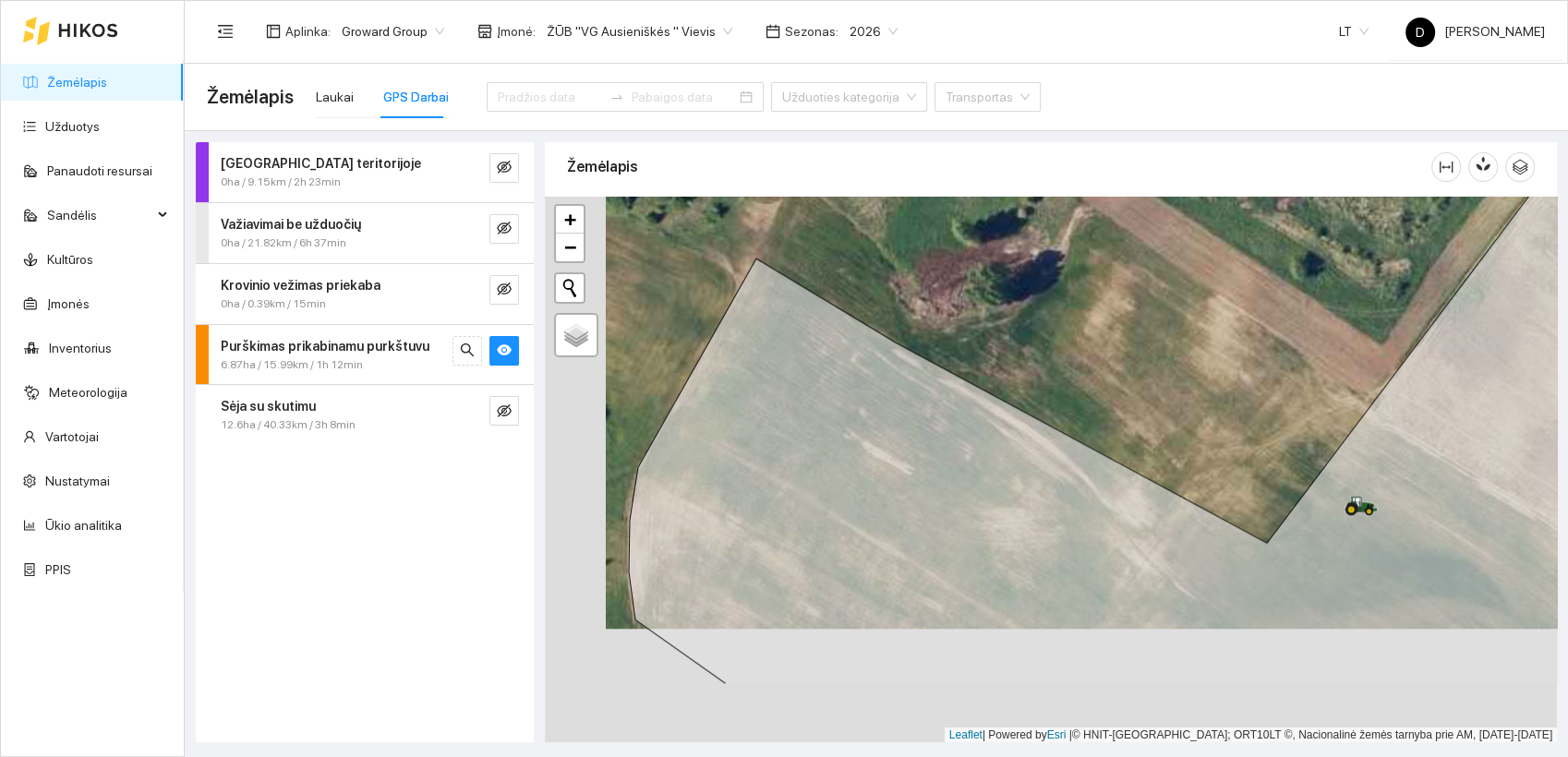
drag, startPoint x: 1131, startPoint y: 537, endPoint x: 1228, endPoint y: 361, distance: 201.0
click at [1228, 361] on div at bounding box center [1051, 469] width 1012 height 546
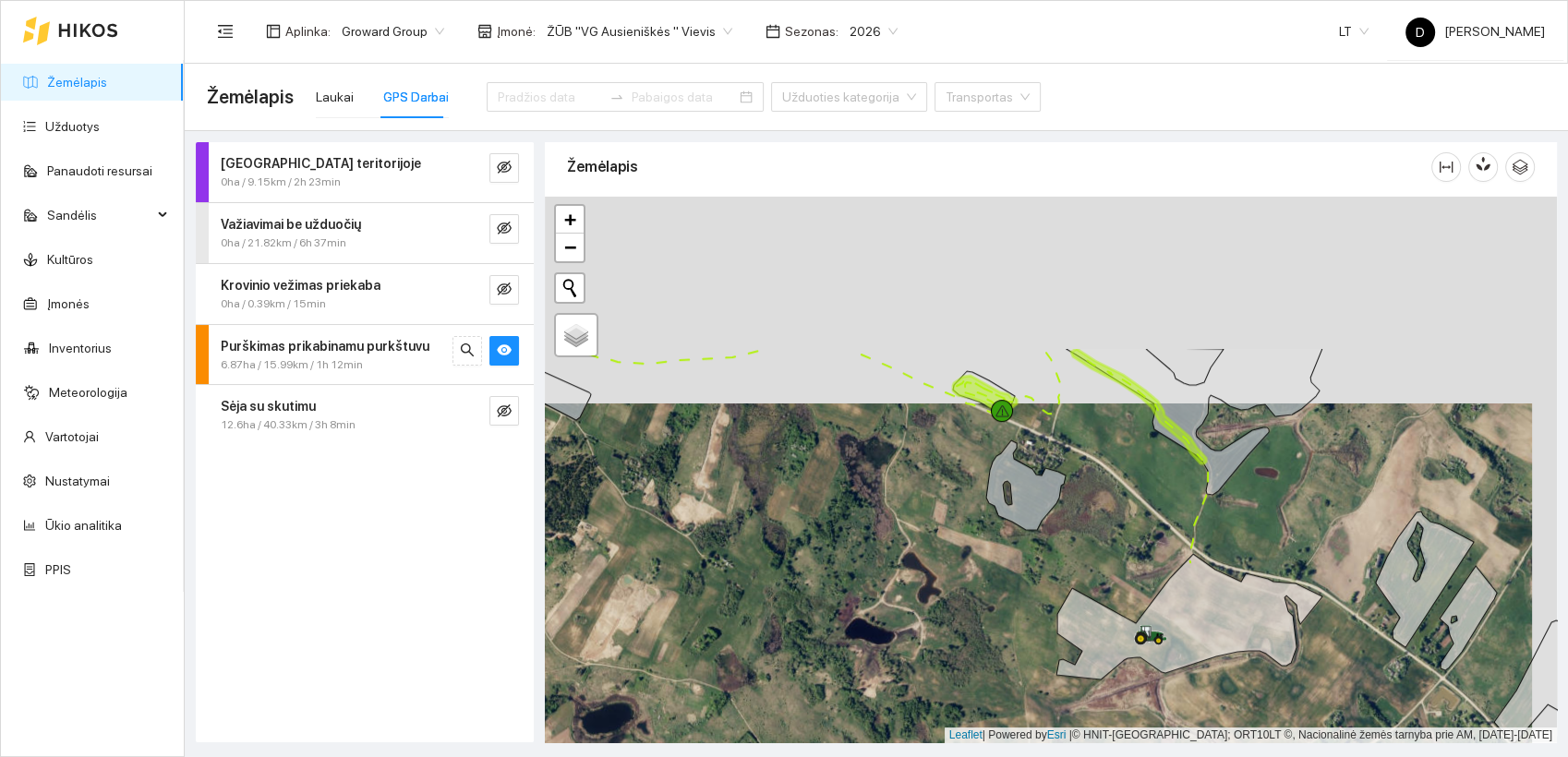
drag, startPoint x: 1053, startPoint y: 380, endPoint x: 1025, endPoint y: 540, distance: 162.4
click at [1025, 540] on div at bounding box center [1051, 469] width 1012 height 546
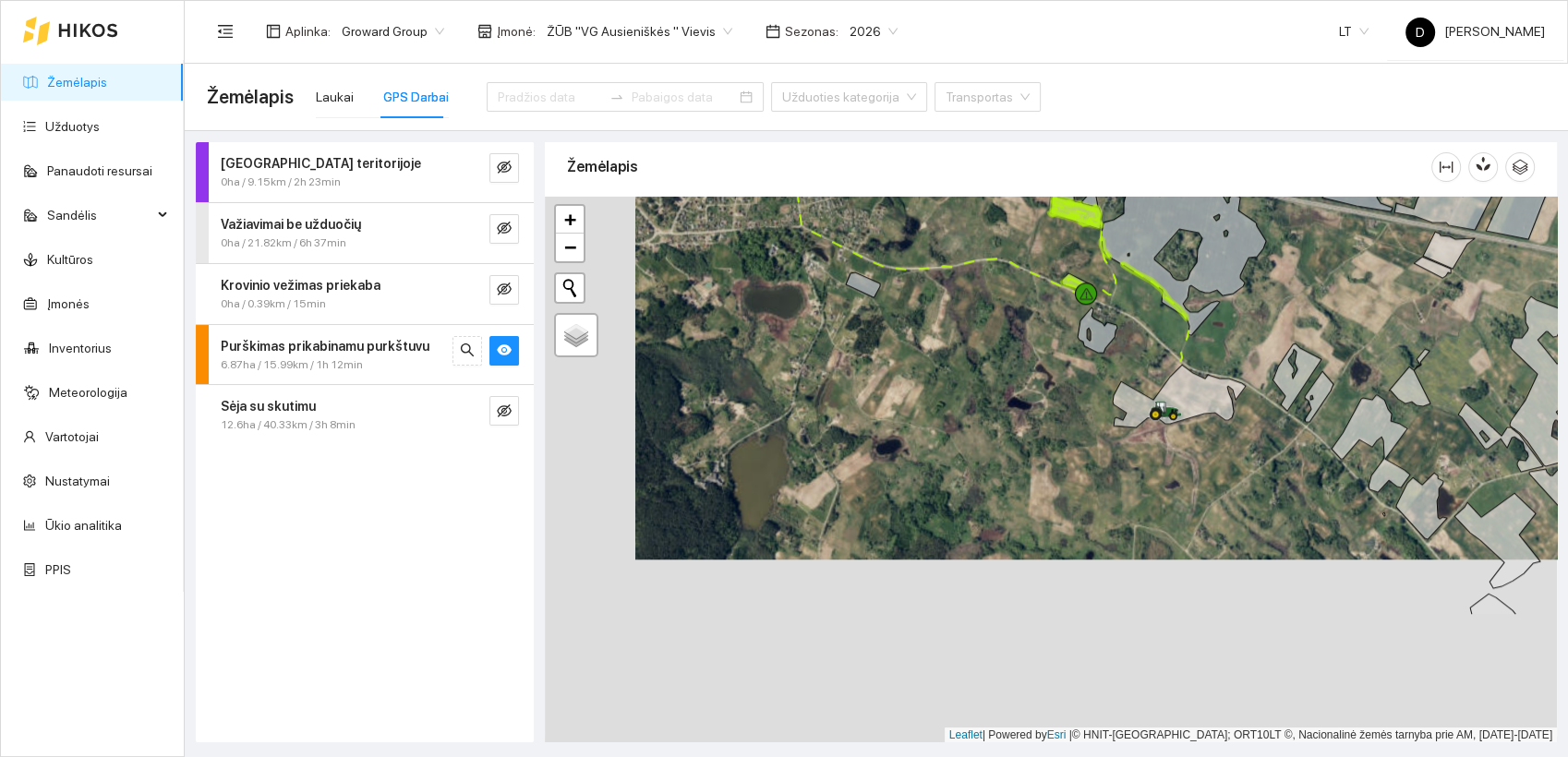
drag, startPoint x: 938, startPoint y: 564, endPoint x: 1030, endPoint y: 377, distance: 208.4
click at [1030, 377] on div at bounding box center [1051, 469] width 1012 height 546
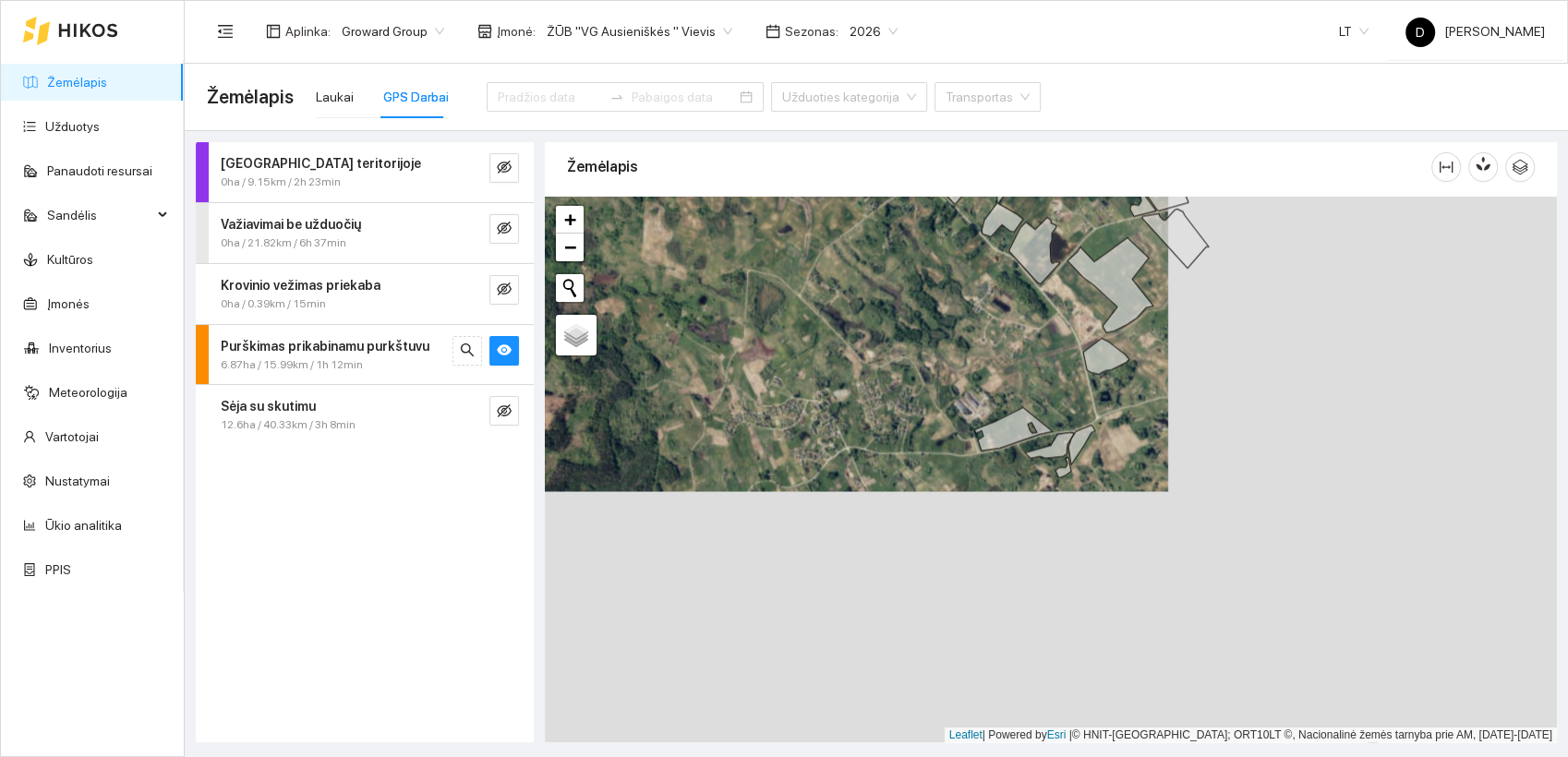
drag, startPoint x: 1218, startPoint y: 504, endPoint x: 698, endPoint y: 196, distance: 604.4
click at [706, 192] on div "Žemėlapis" at bounding box center [1051, 437] width 1012 height 599
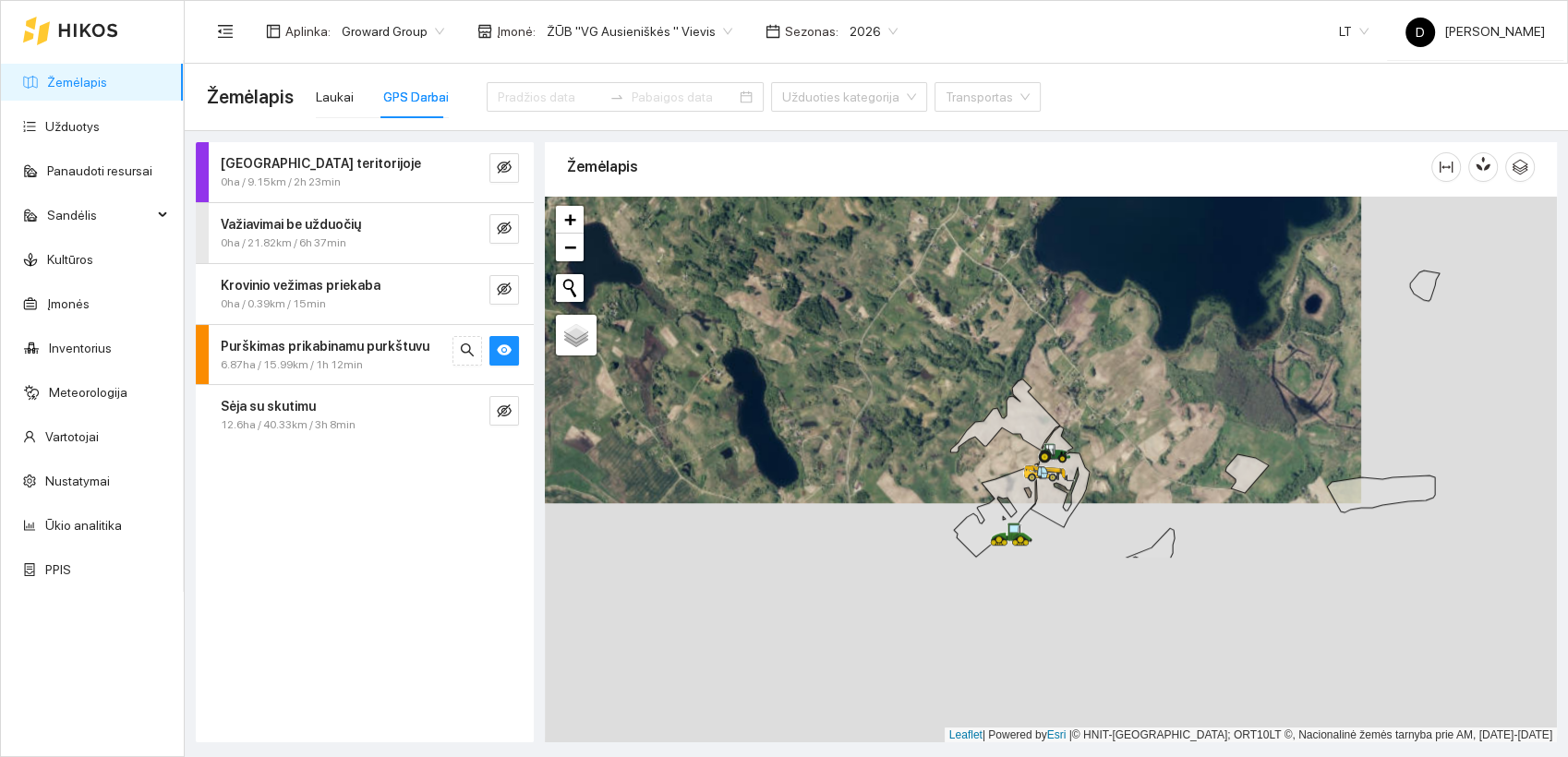
drag, startPoint x: 1286, startPoint y: 568, endPoint x: 1035, endPoint y: 258, distance: 398.9
click at [1035, 258] on div at bounding box center [1051, 469] width 1012 height 546
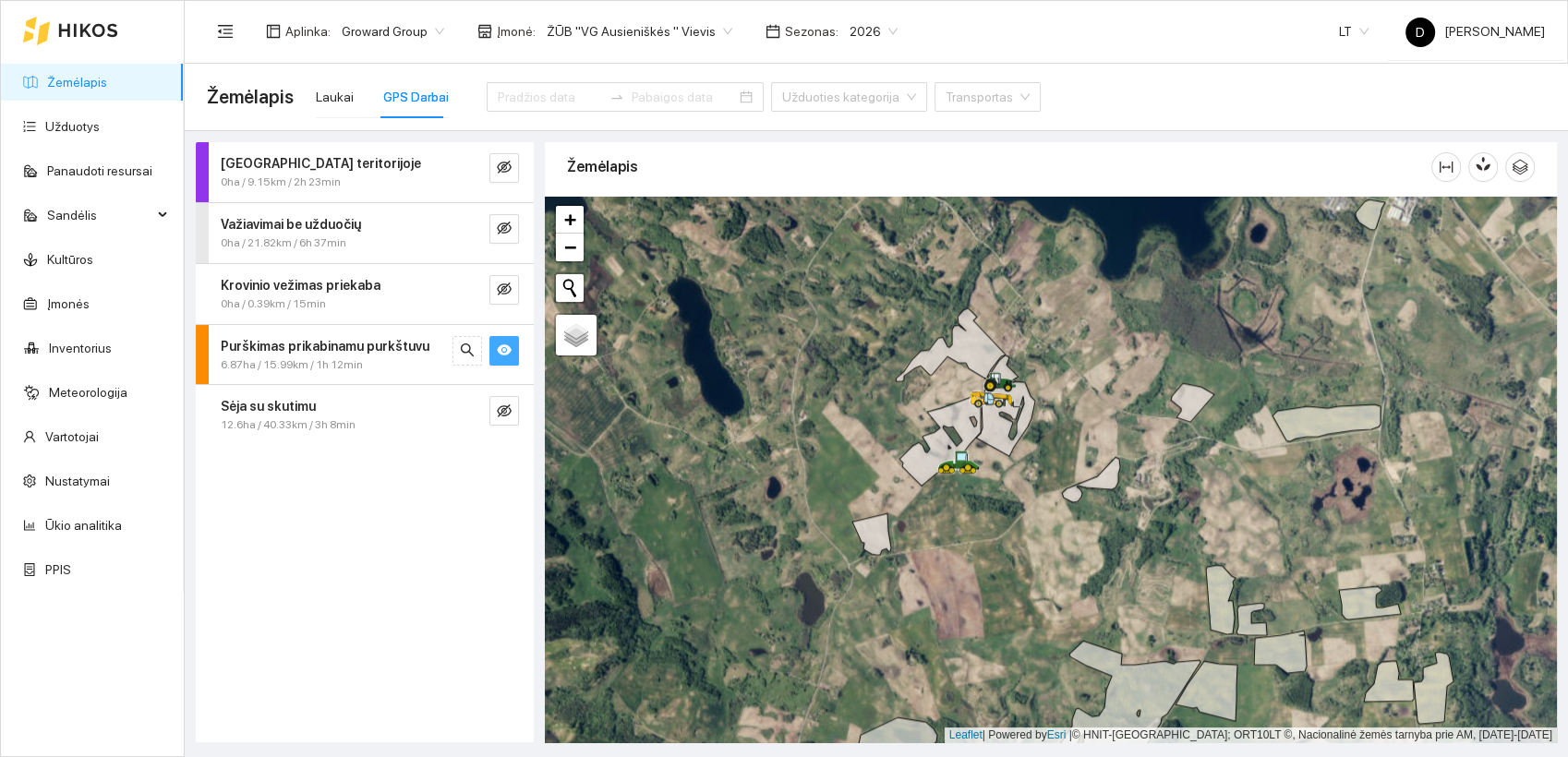
click at [501, 352] on icon "eye" at bounding box center [504, 349] width 15 height 11
click at [508, 405] on icon "eye-invisible" at bounding box center [504, 410] width 15 height 15
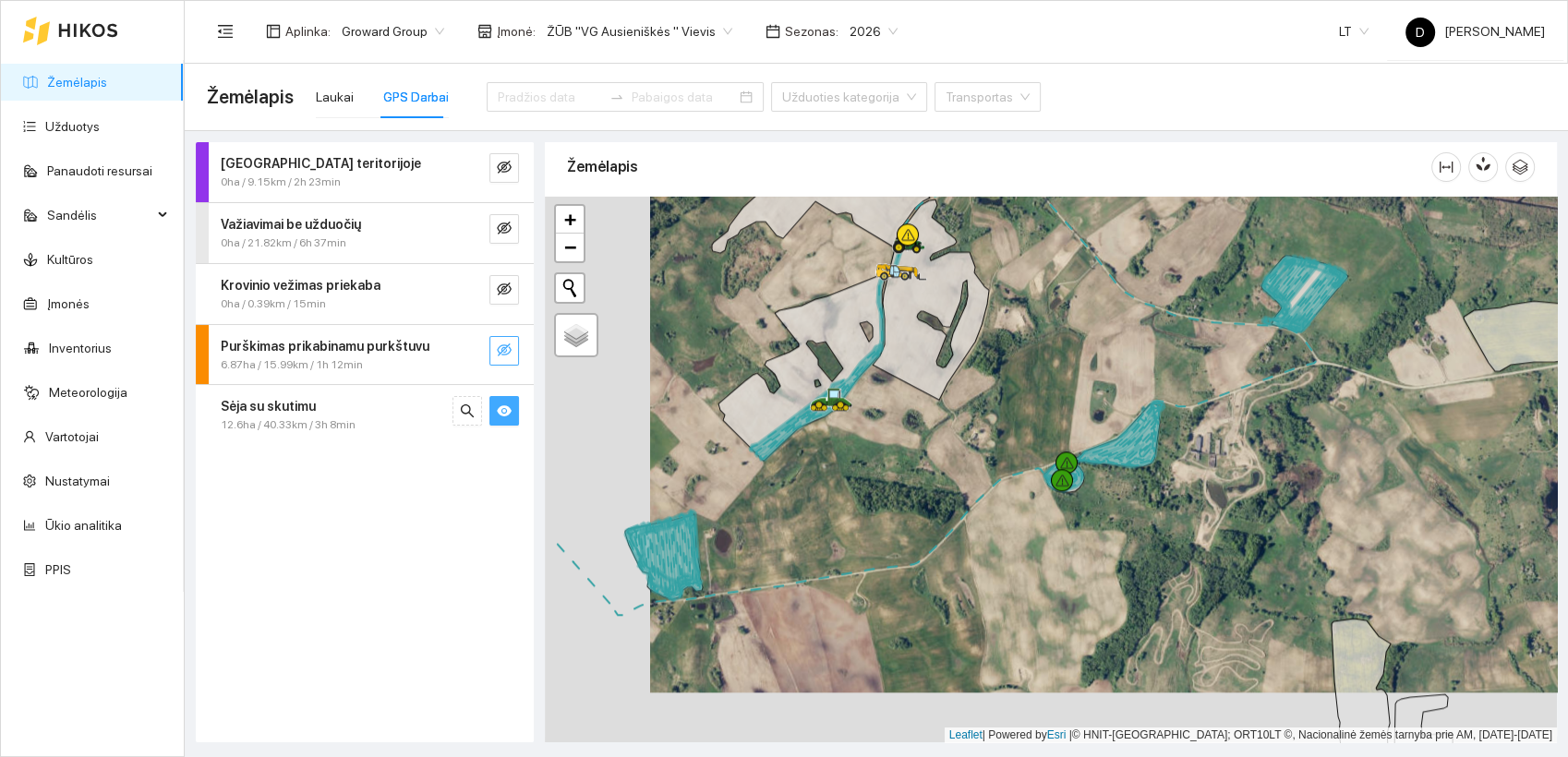
drag, startPoint x: 786, startPoint y: 546, endPoint x: 891, endPoint y: 495, distance: 116.7
click at [891, 495] on div at bounding box center [1051, 469] width 1012 height 546
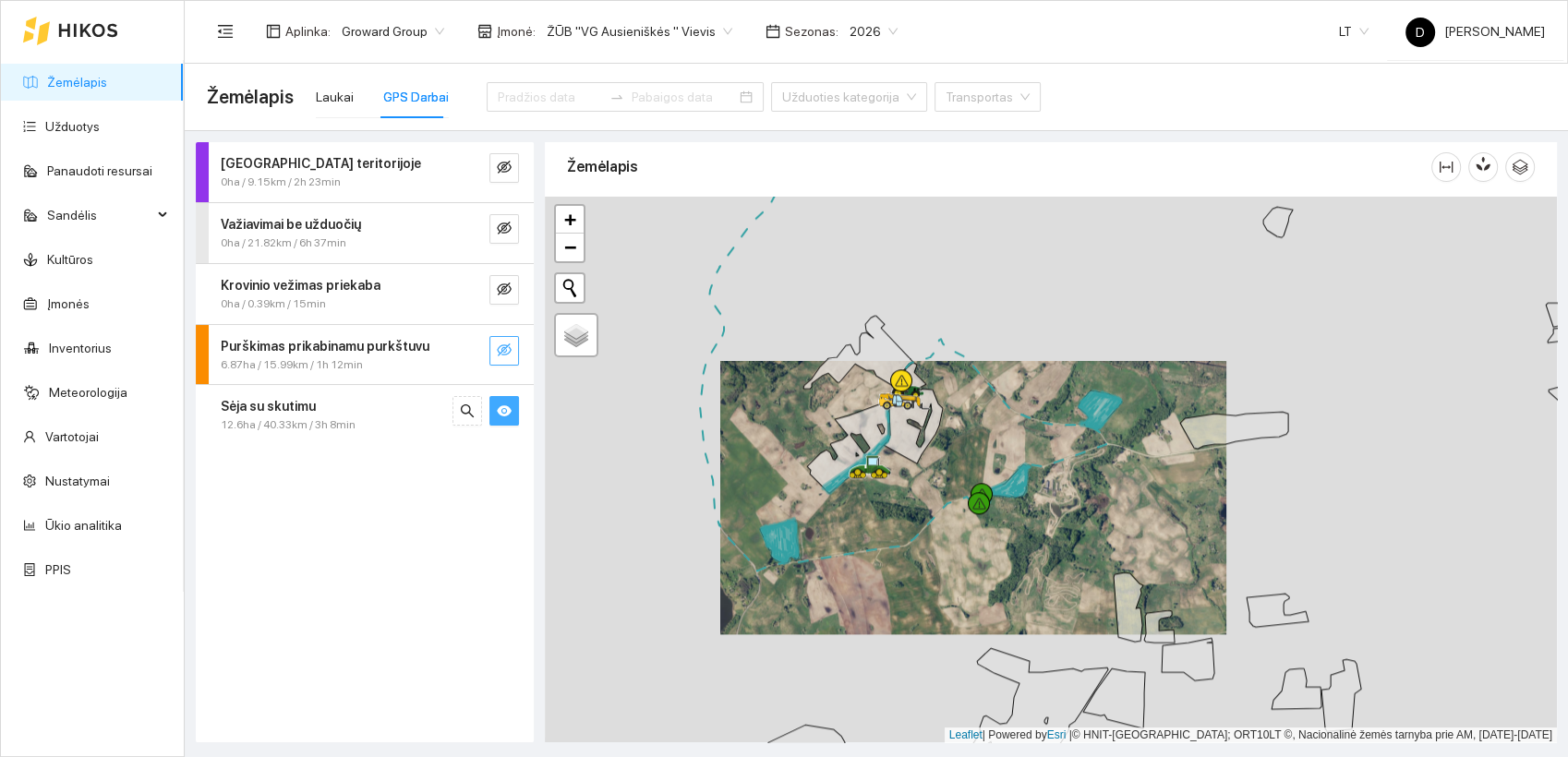
drag, startPoint x: 818, startPoint y: 545, endPoint x: 975, endPoint y: 520, distance: 159.0
click at [975, 520] on div at bounding box center [1051, 469] width 1012 height 546
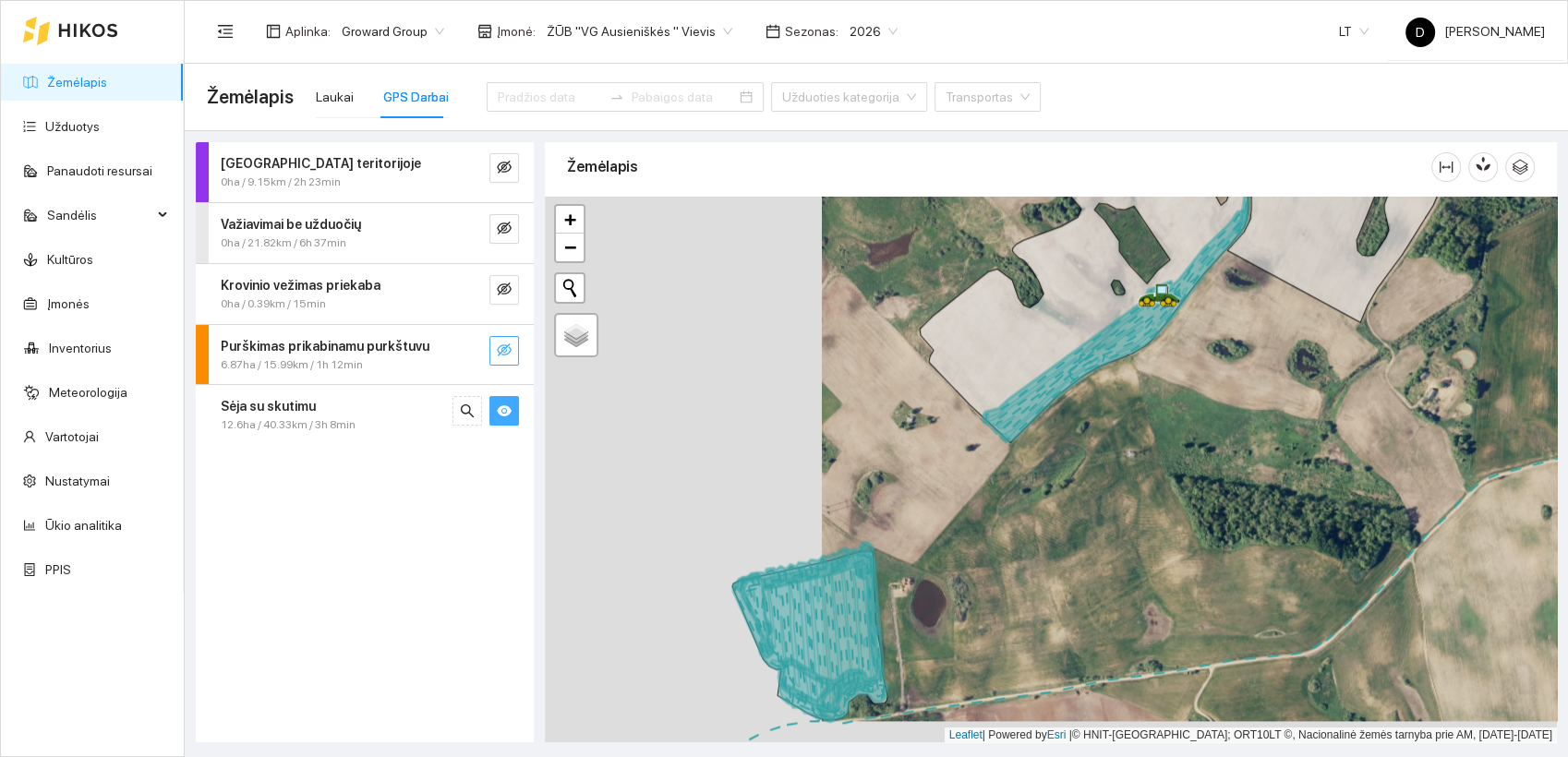
drag, startPoint x: 868, startPoint y: 552, endPoint x: 1146, endPoint y: 529, distance: 278.9
click at [1146, 529] on div at bounding box center [1051, 469] width 1012 height 546
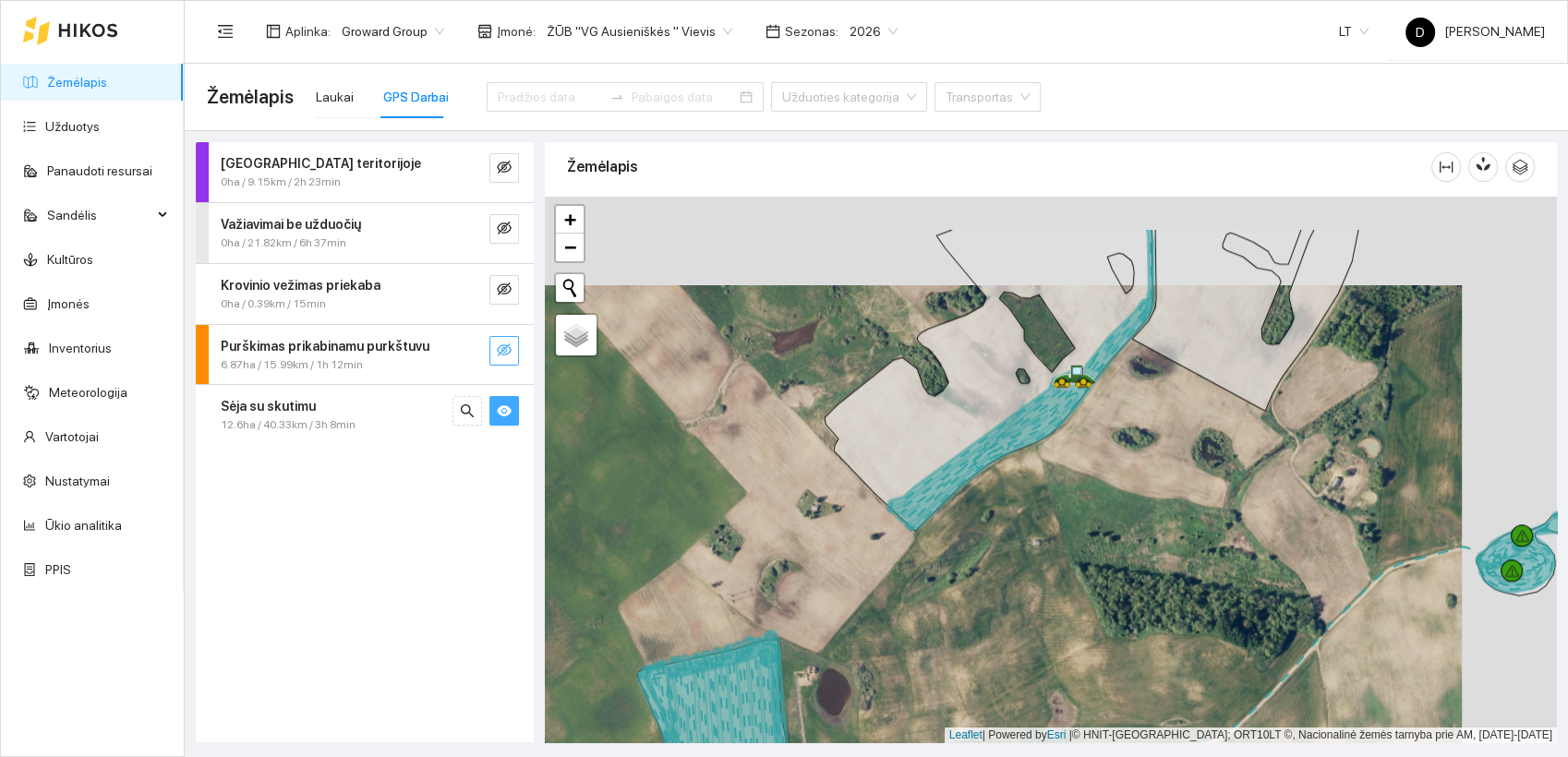
drag, startPoint x: 1069, startPoint y: 500, endPoint x: 972, endPoint y: 591, distance: 133.0
click at [972, 591] on div at bounding box center [1051, 469] width 1012 height 546
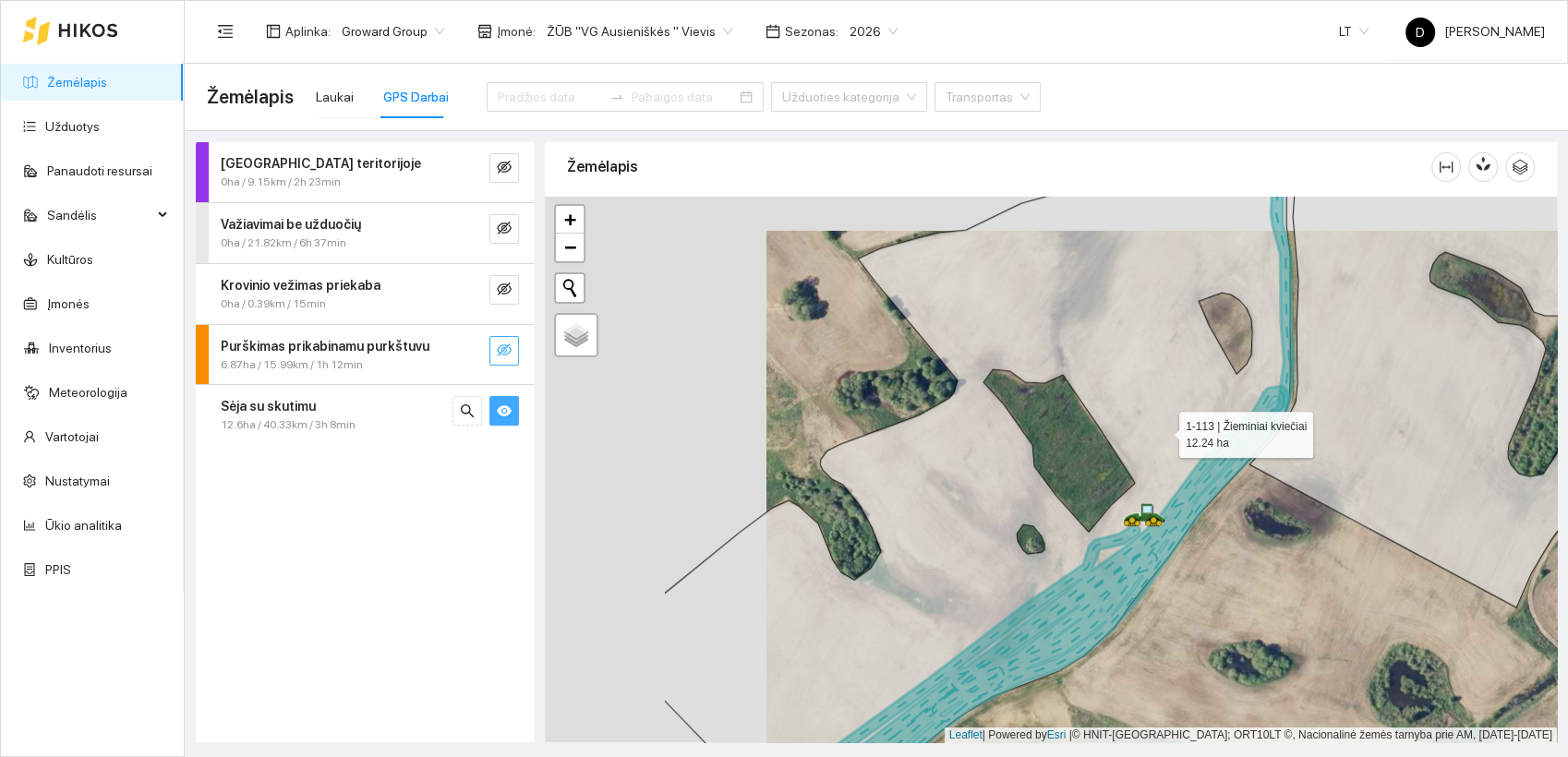
drag, startPoint x: 940, startPoint y: 396, endPoint x: 1162, endPoint y: 426, distance: 224.0
click at [1162, 428] on icon at bounding box center [976, 503] width 625 height 657
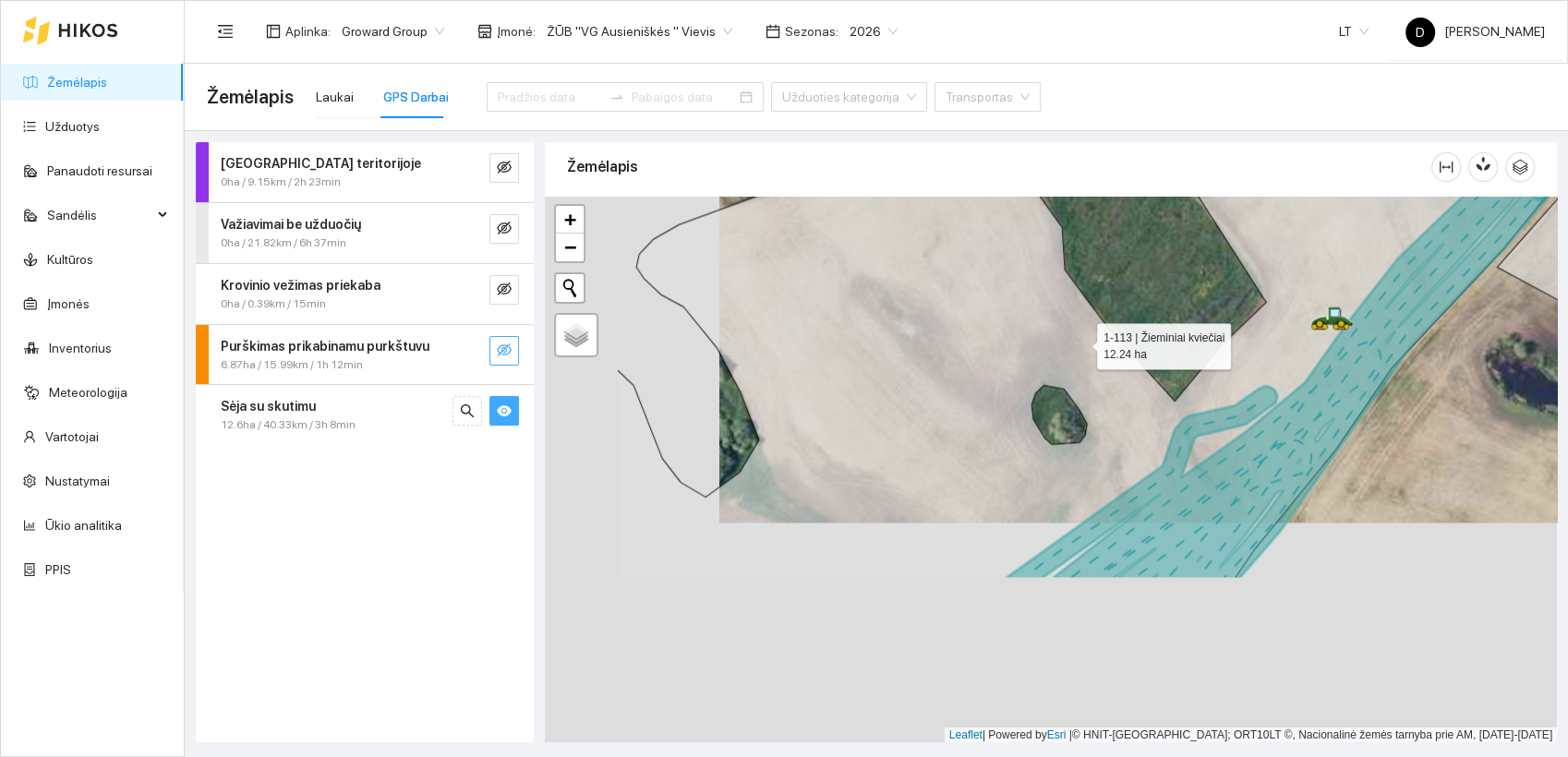
drag, startPoint x: 902, startPoint y: 569, endPoint x: 1079, endPoint y: 343, distance: 287.1
click at [1079, 343] on icon at bounding box center [1097, 249] width 961 height 657
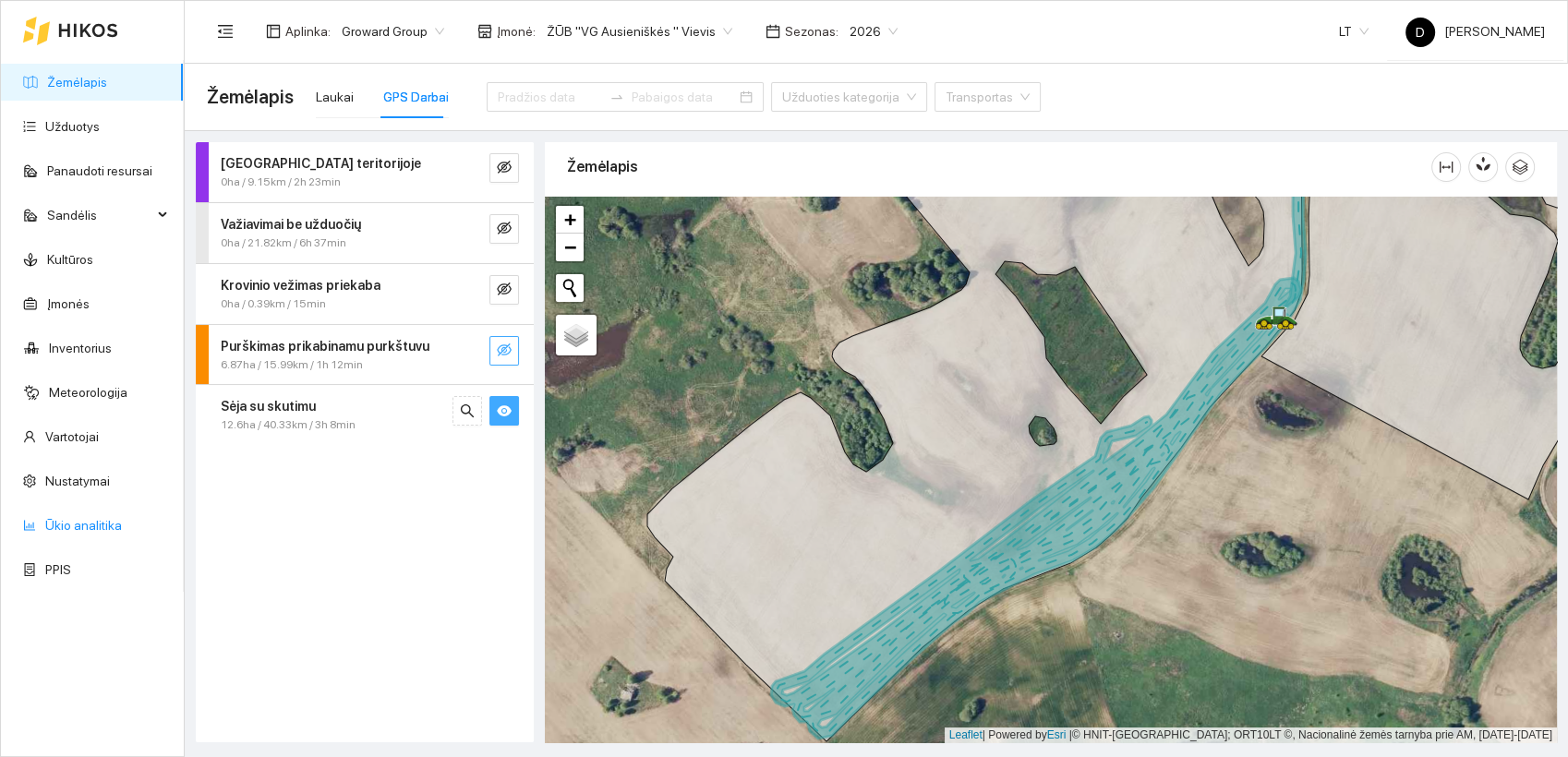
click at [52, 522] on link "Ūkio analitika" at bounding box center [83, 525] width 76 height 15
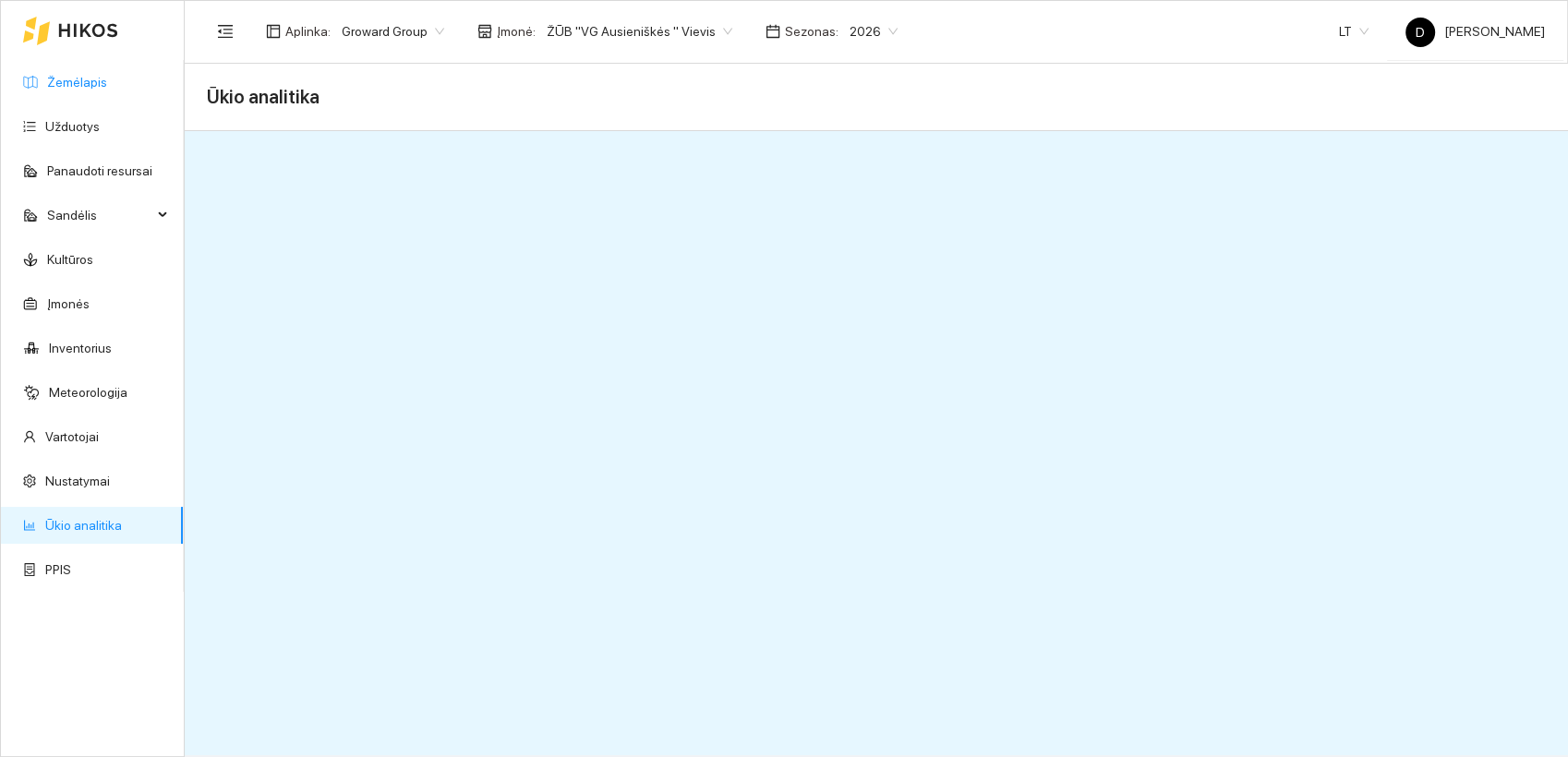
click at [62, 74] on link "Žemėlapis" at bounding box center [77, 81] width 60 height 15
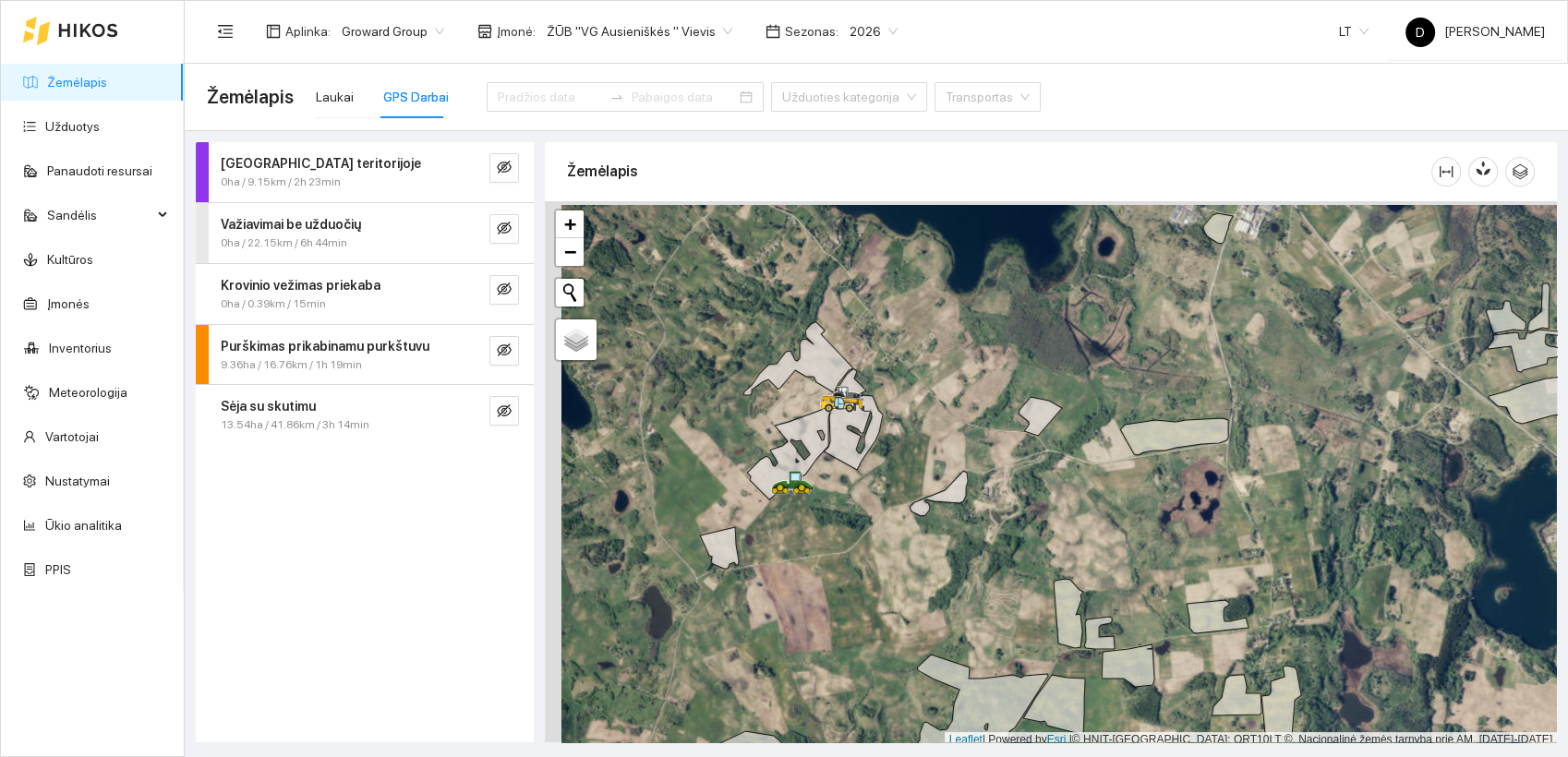
scroll to position [5, 0]
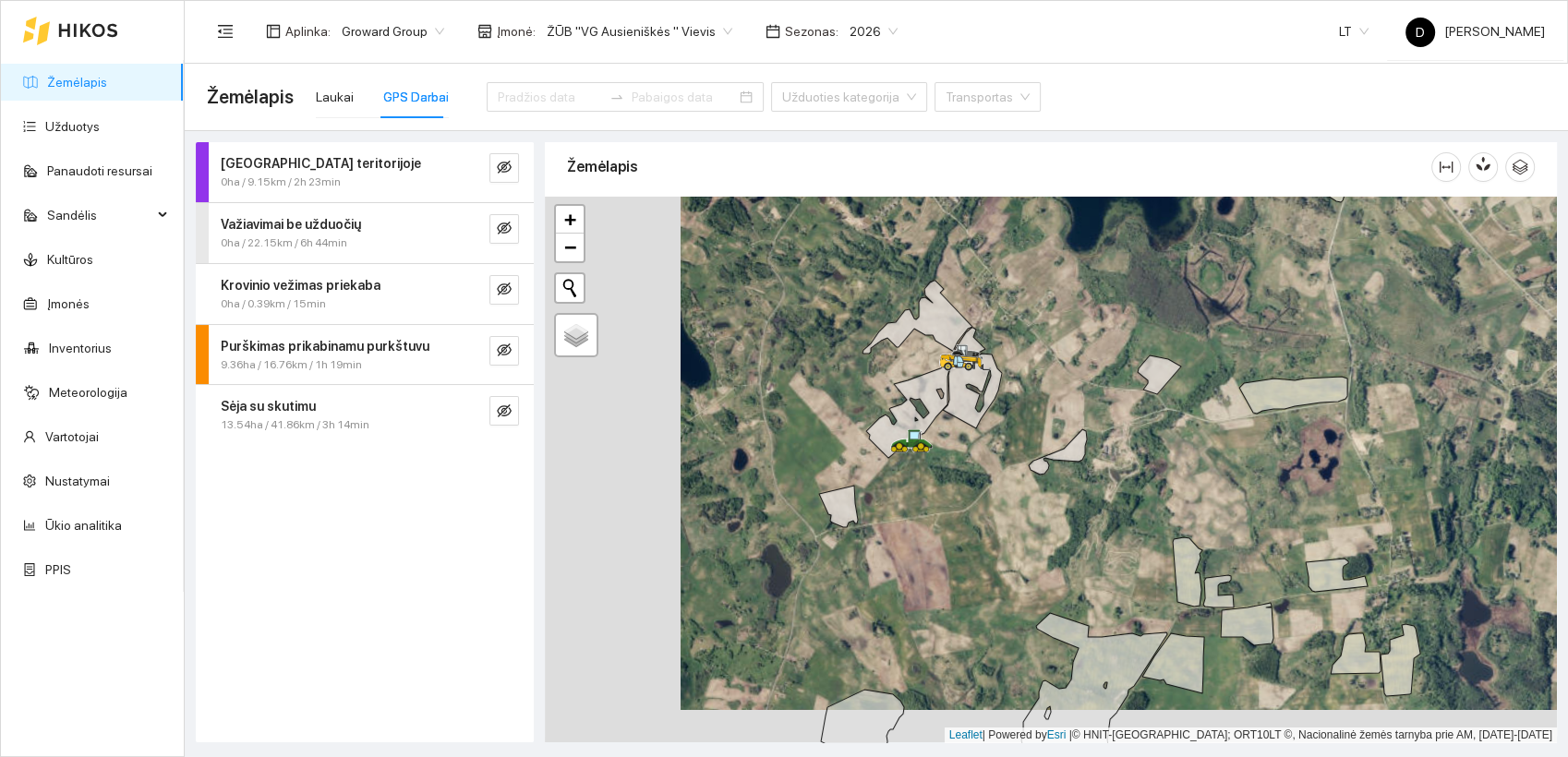
drag, startPoint x: 694, startPoint y: 392, endPoint x: 835, endPoint y: 348, distance: 147.7
click at [835, 348] on div at bounding box center [1051, 469] width 1012 height 546
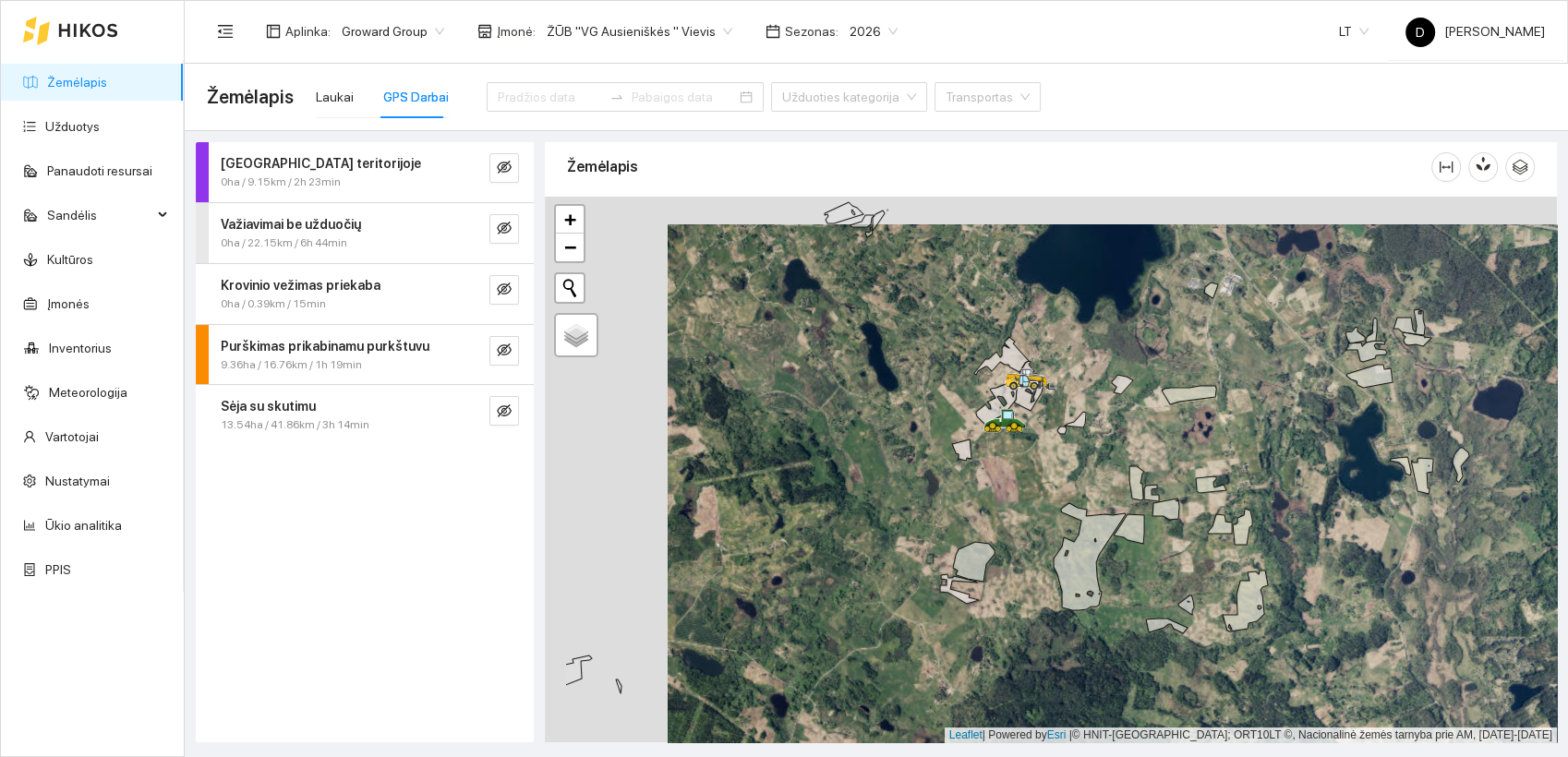
drag, startPoint x: 778, startPoint y: 436, endPoint x: 901, endPoint y: 464, distance: 126.1
click at [901, 464] on div at bounding box center [1051, 469] width 1012 height 546
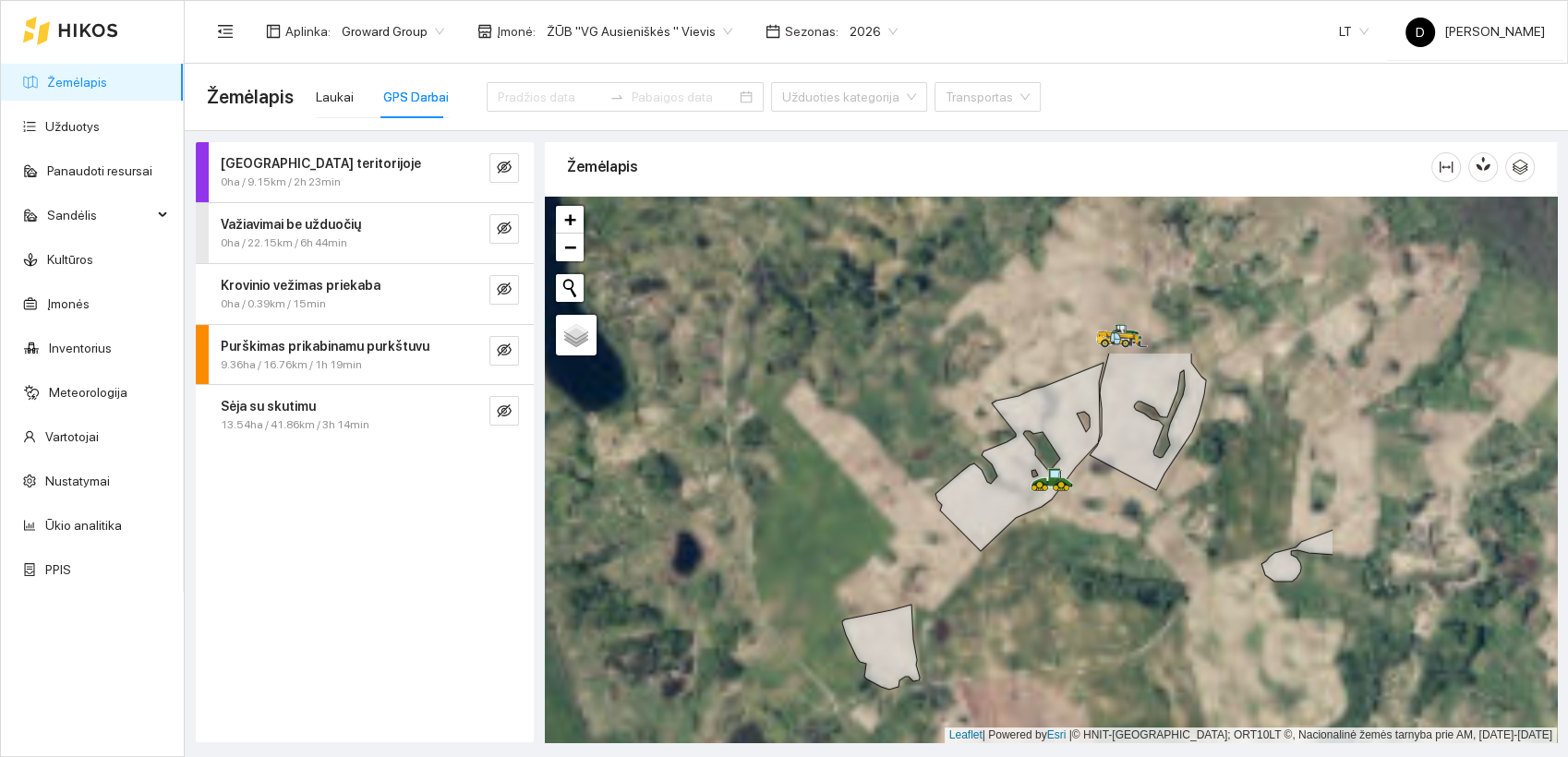
drag, startPoint x: 1078, startPoint y: 374, endPoint x: 729, endPoint y: 594, distance: 412.6
click at [729, 594] on div at bounding box center [1051, 469] width 1012 height 546
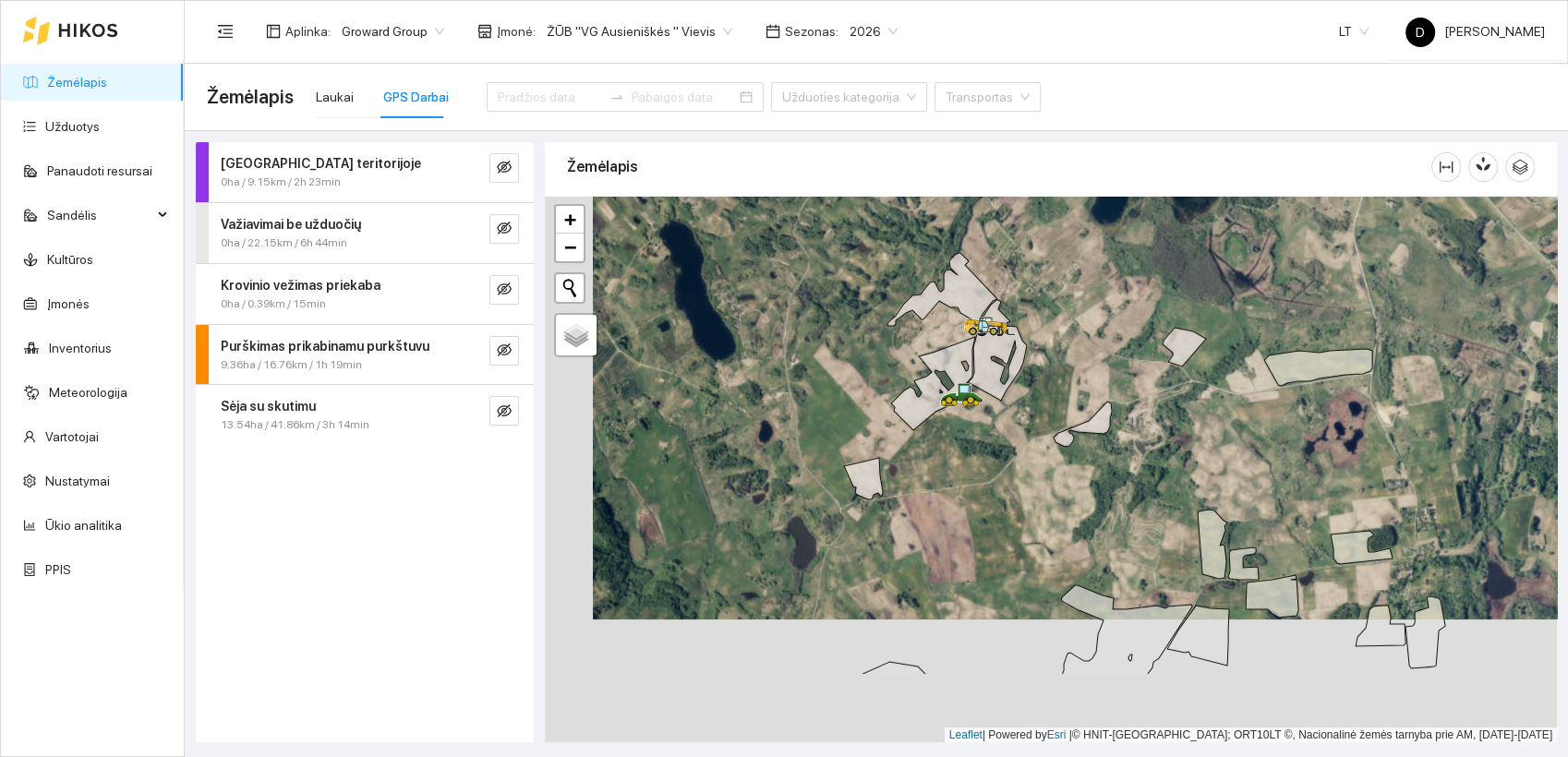
drag, startPoint x: 921, startPoint y: 543, endPoint x: 956, endPoint y: 451, distance: 98.4
click at [956, 452] on div at bounding box center [1051, 469] width 1012 height 546
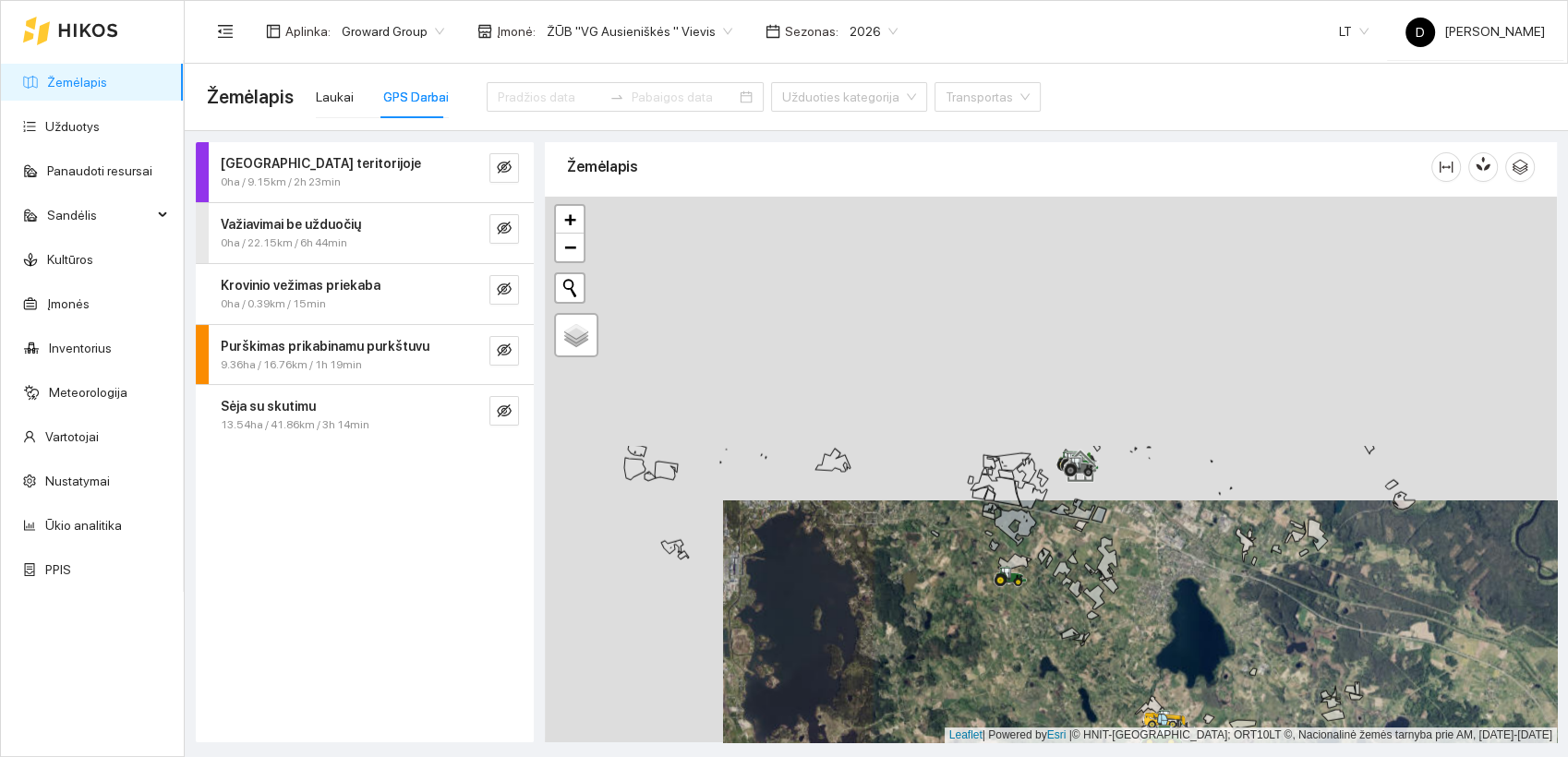
drag, startPoint x: 827, startPoint y: 337, endPoint x: 1031, endPoint y: 646, distance: 370.3
click at [1027, 663] on div at bounding box center [1051, 469] width 1012 height 546
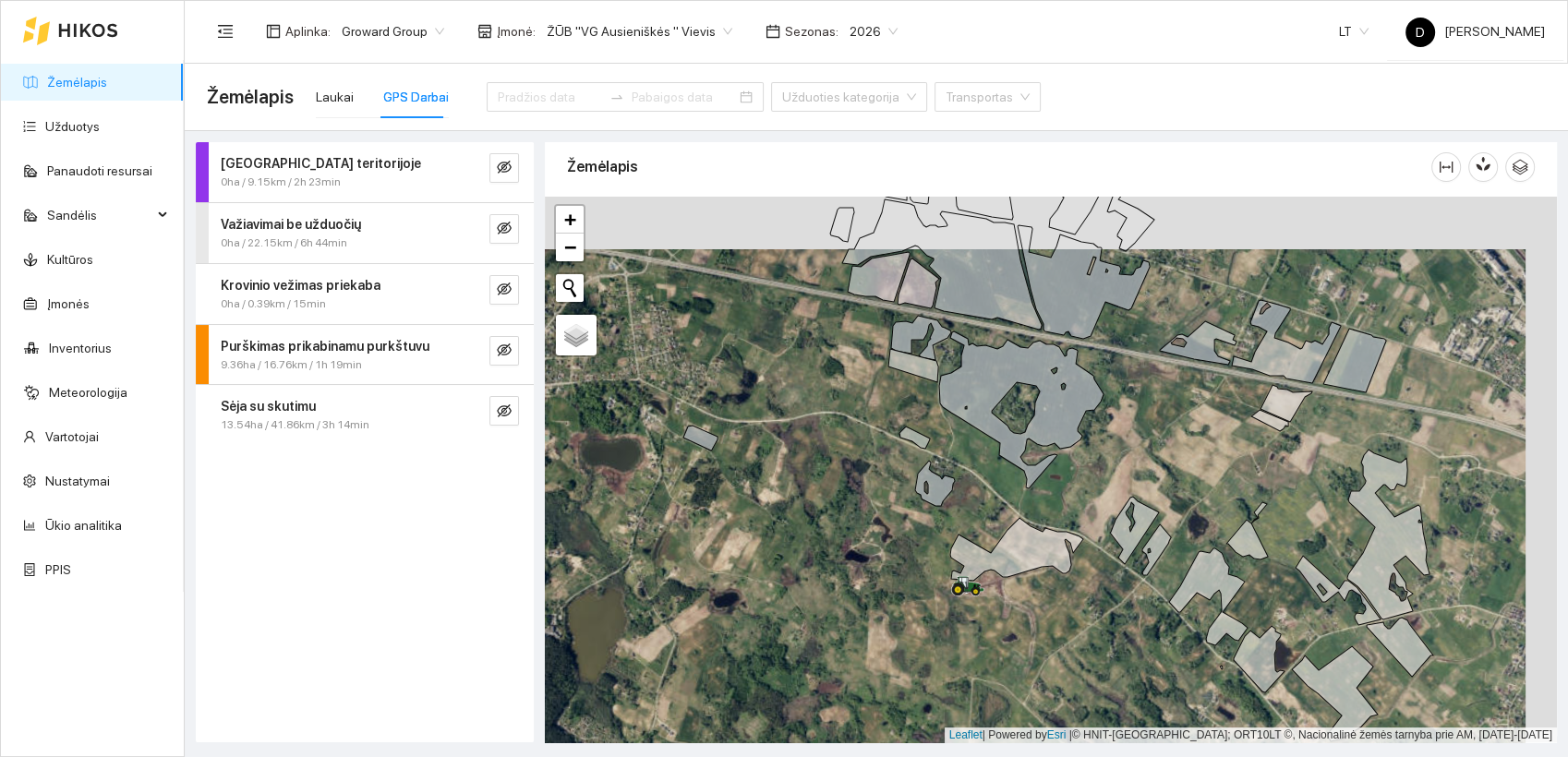
drag, startPoint x: 918, startPoint y: 543, endPoint x: 897, endPoint y: 585, distance: 47.0
click at [897, 585] on div at bounding box center [1051, 469] width 1012 height 546
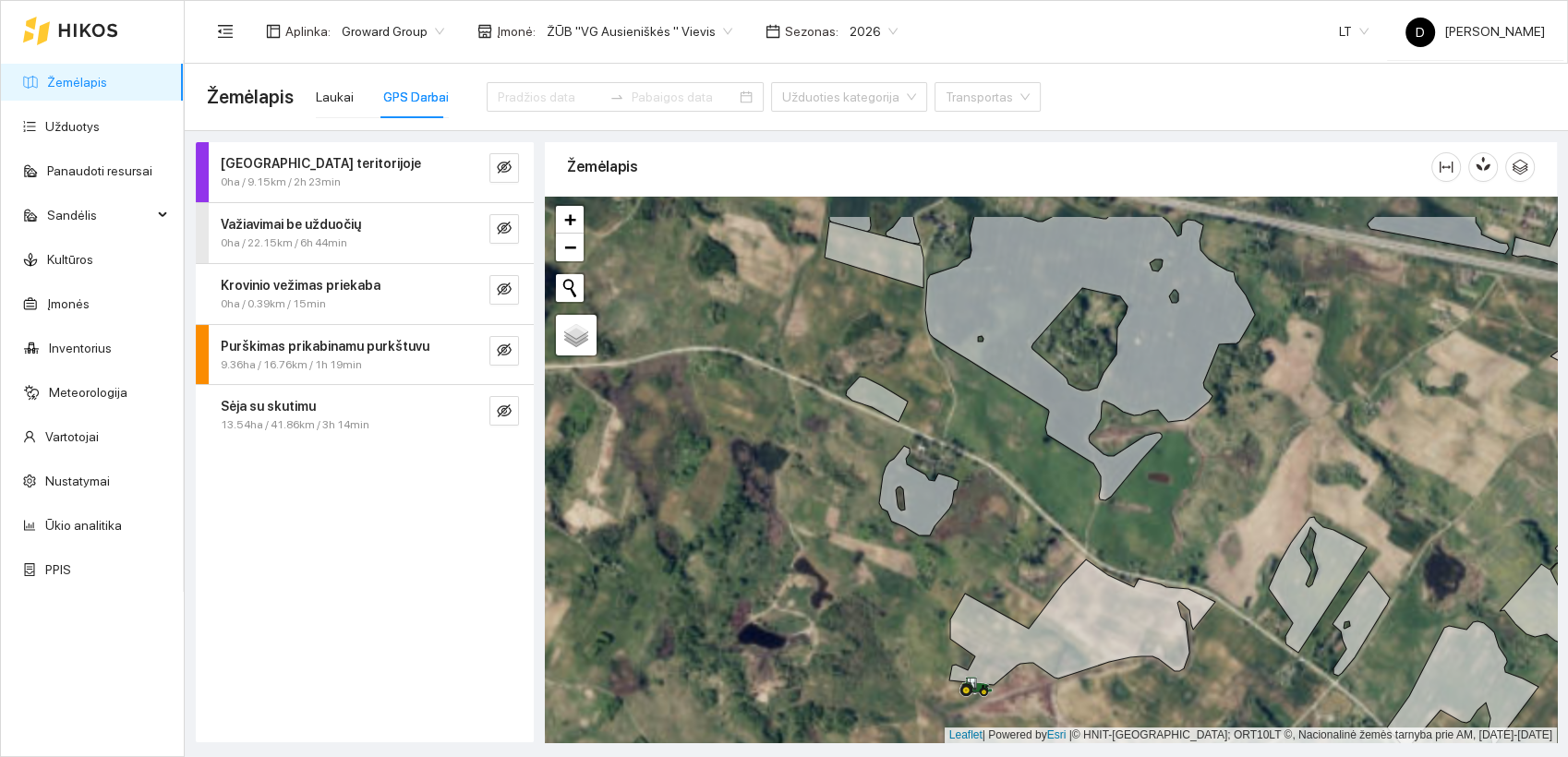
drag, startPoint x: 894, startPoint y: 588, endPoint x: 848, endPoint y: 638, distance: 67.9
click at [848, 638] on div at bounding box center [1051, 469] width 1012 height 546
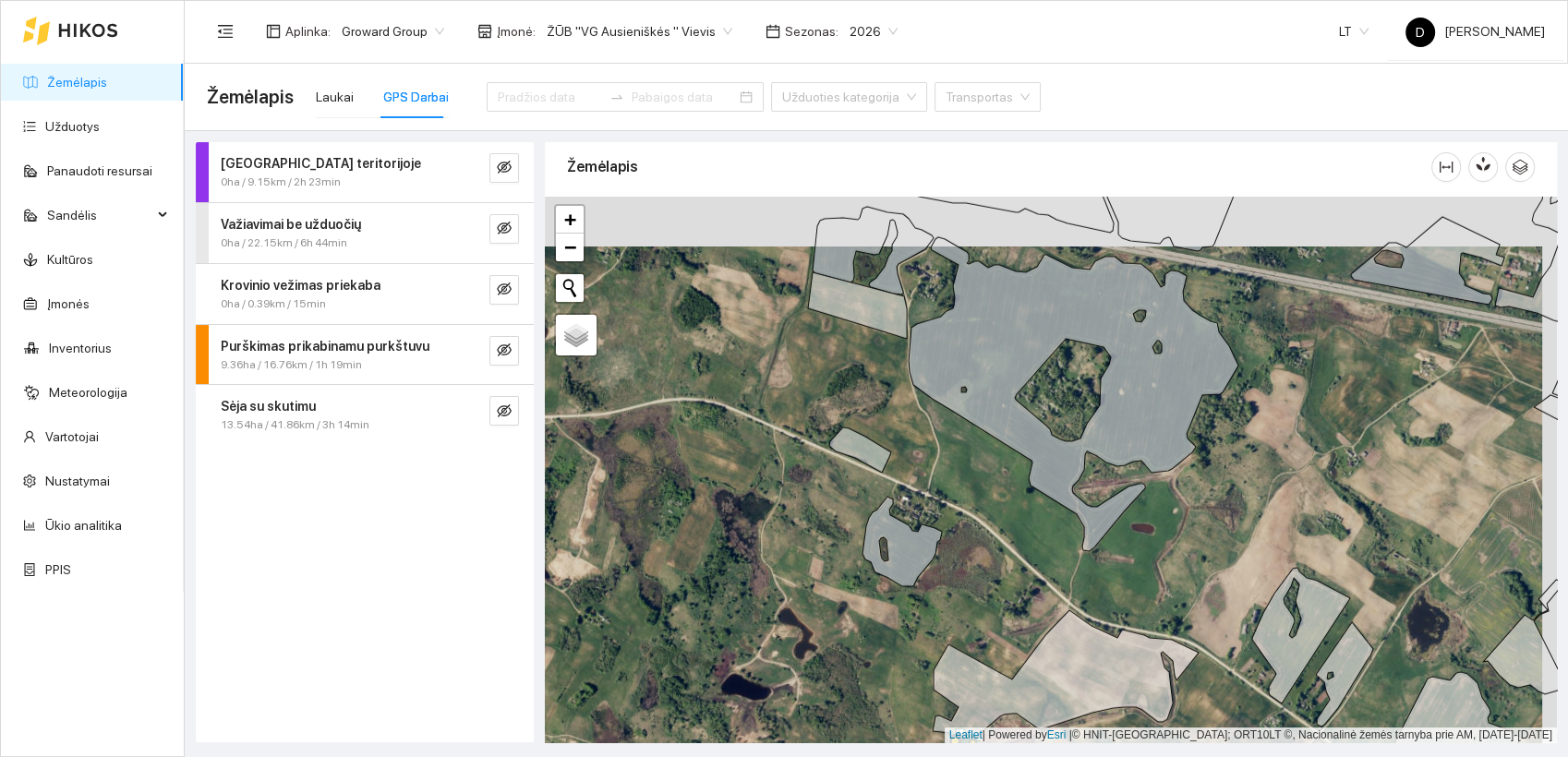
drag, startPoint x: 863, startPoint y: 373, endPoint x: 847, endPoint y: 421, distance: 50.6
click at [847, 421] on div at bounding box center [1051, 469] width 1012 height 546
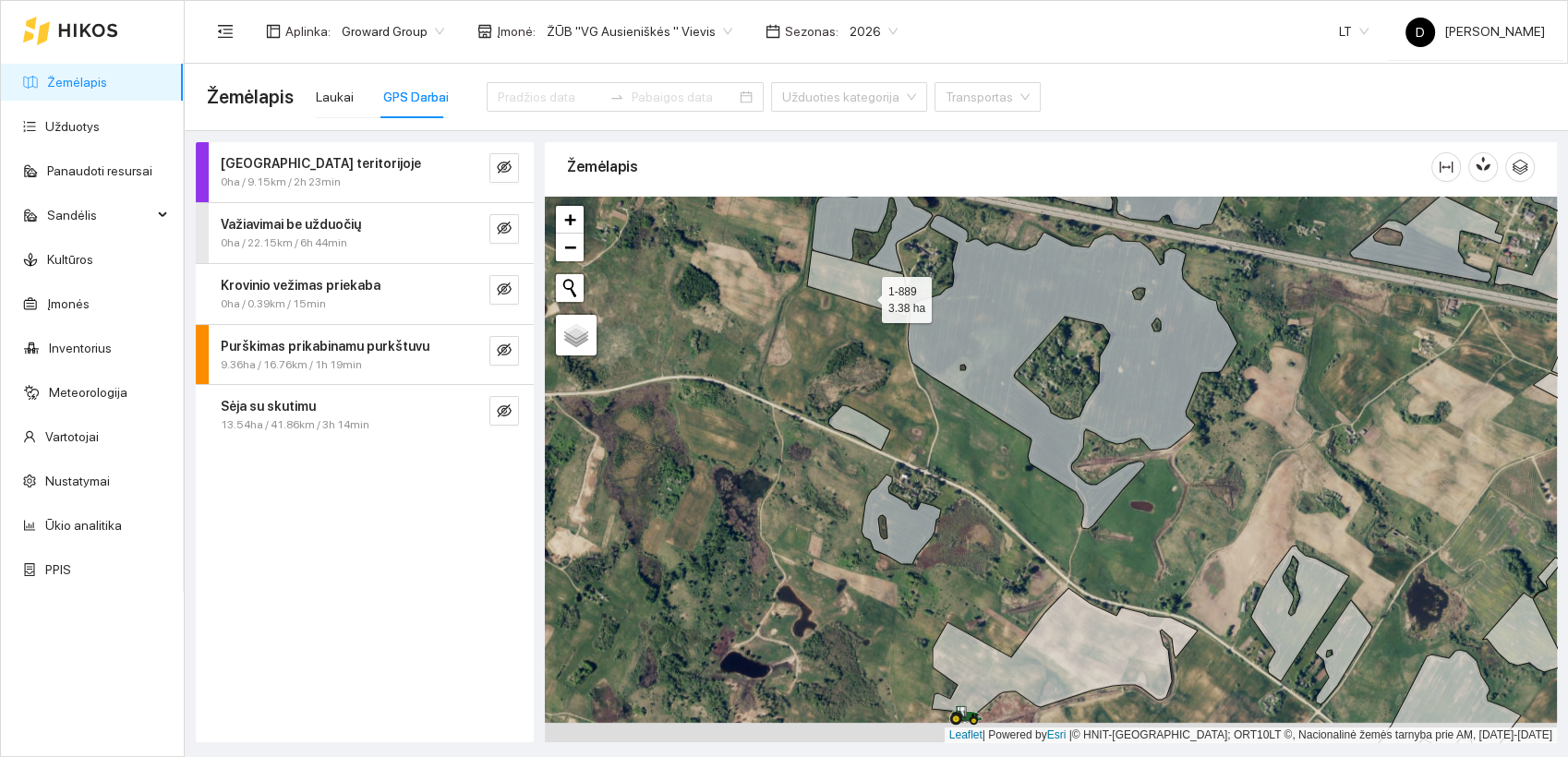
drag, startPoint x: 865, startPoint y: 316, endPoint x: 865, endPoint y: 295, distance: 21.0
click at [865, 295] on icon at bounding box center [856, 282] width 99 height 66
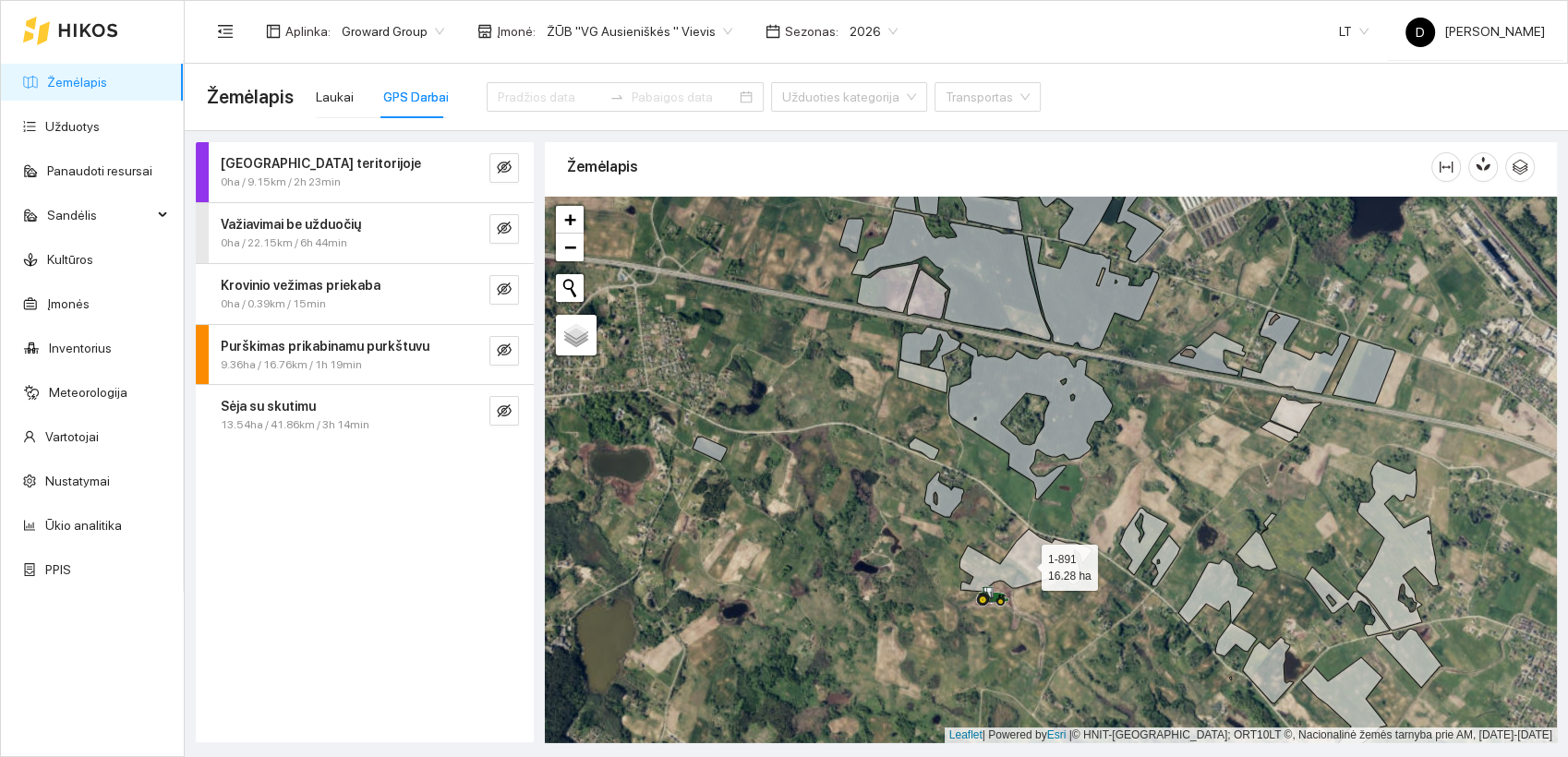
click at [1043, 564] on icon at bounding box center [1026, 560] width 133 height 62
click at [923, 460] on div at bounding box center [1051, 469] width 1012 height 546
click at [922, 369] on icon at bounding box center [922, 377] width 50 height 34
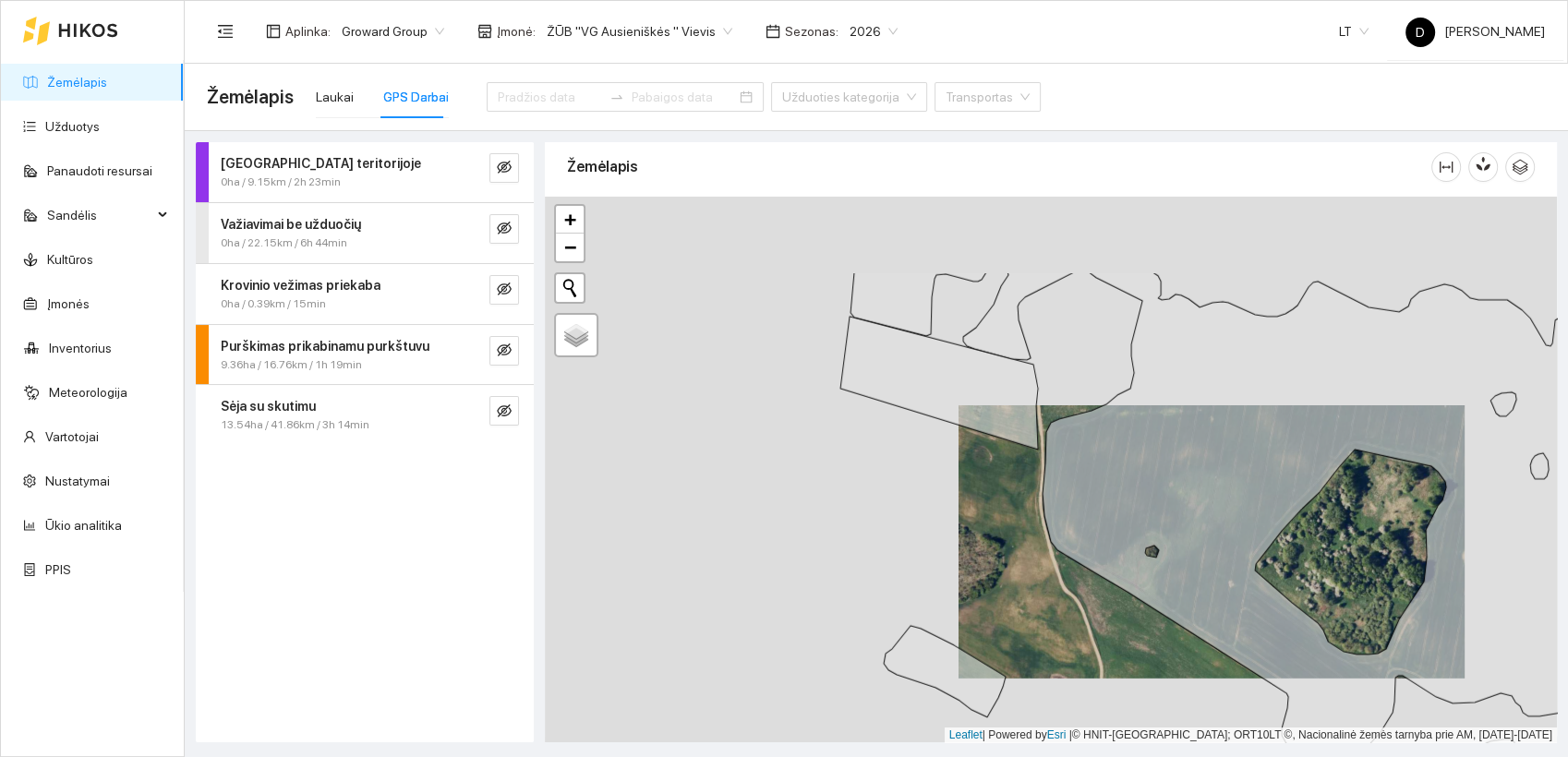
drag, startPoint x: 656, startPoint y: 351, endPoint x: 1014, endPoint y: 481, distance: 380.9
click at [1014, 481] on div at bounding box center [1051, 469] width 1012 height 546
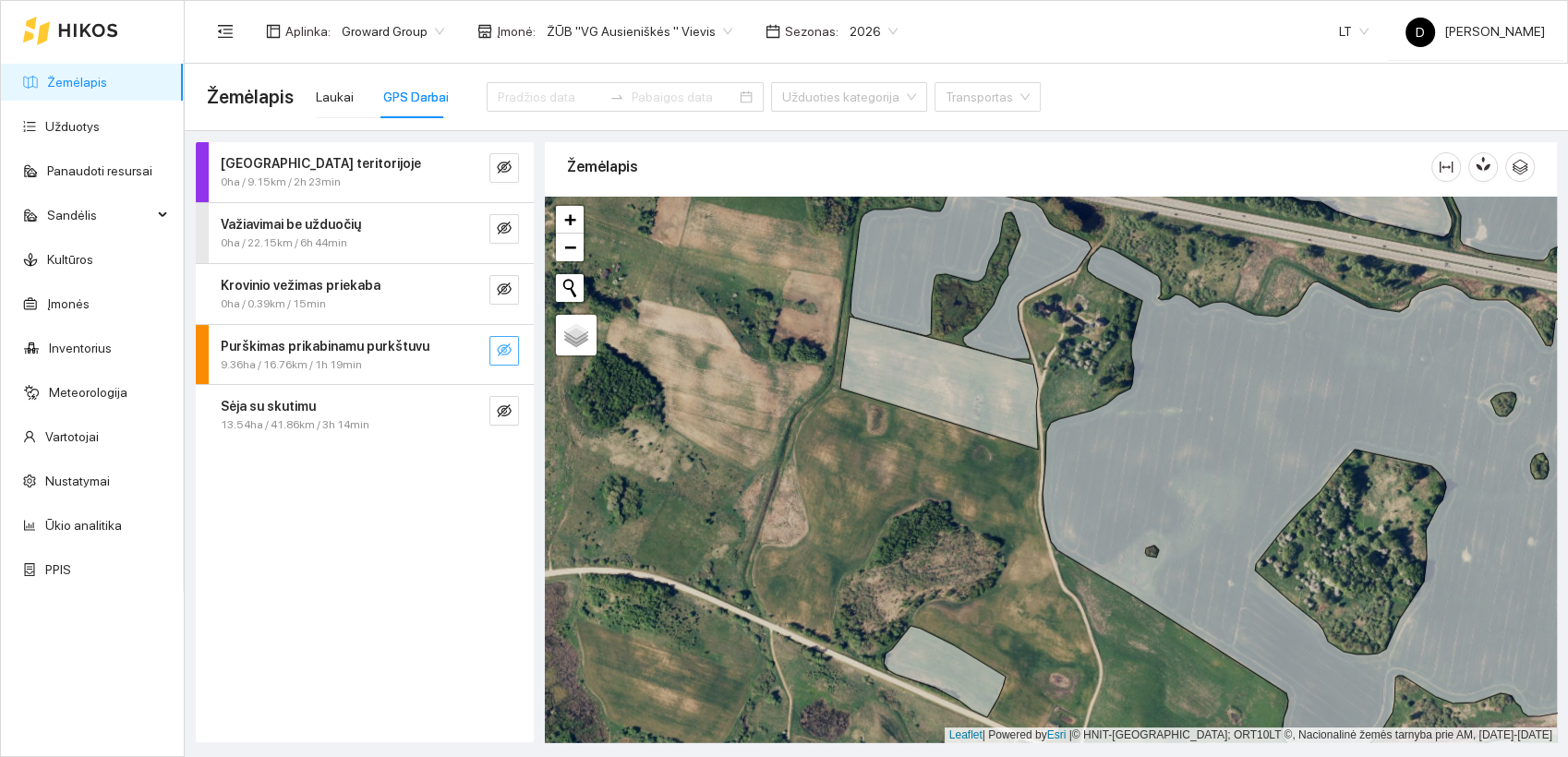
click at [504, 341] on button "button" at bounding box center [504, 351] width 30 height 30
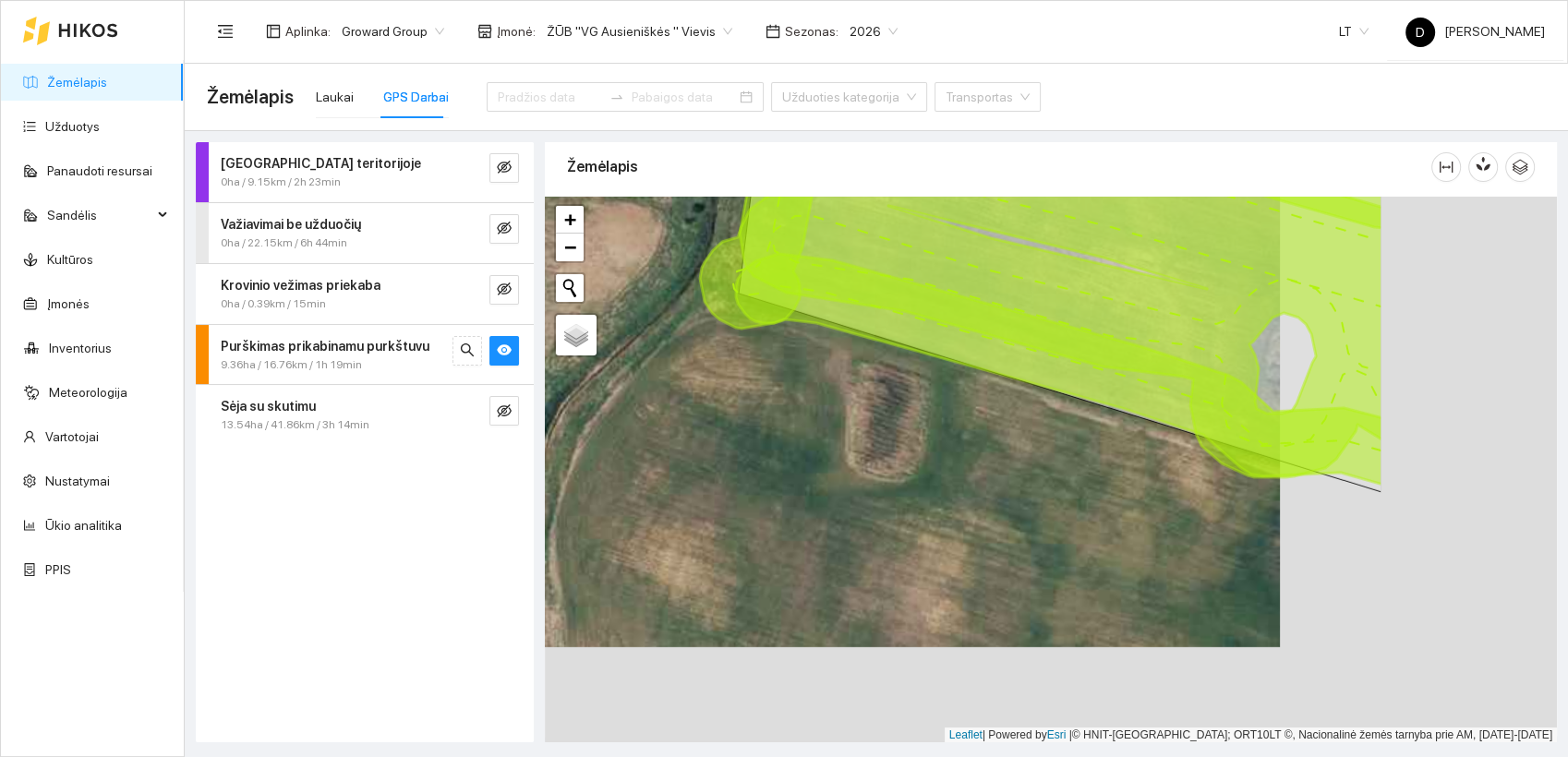
drag, startPoint x: 1126, startPoint y: 491, endPoint x: 849, endPoint y: 395, distance: 293.2
click at [849, 395] on div at bounding box center [1051, 469] width 1012 height 546
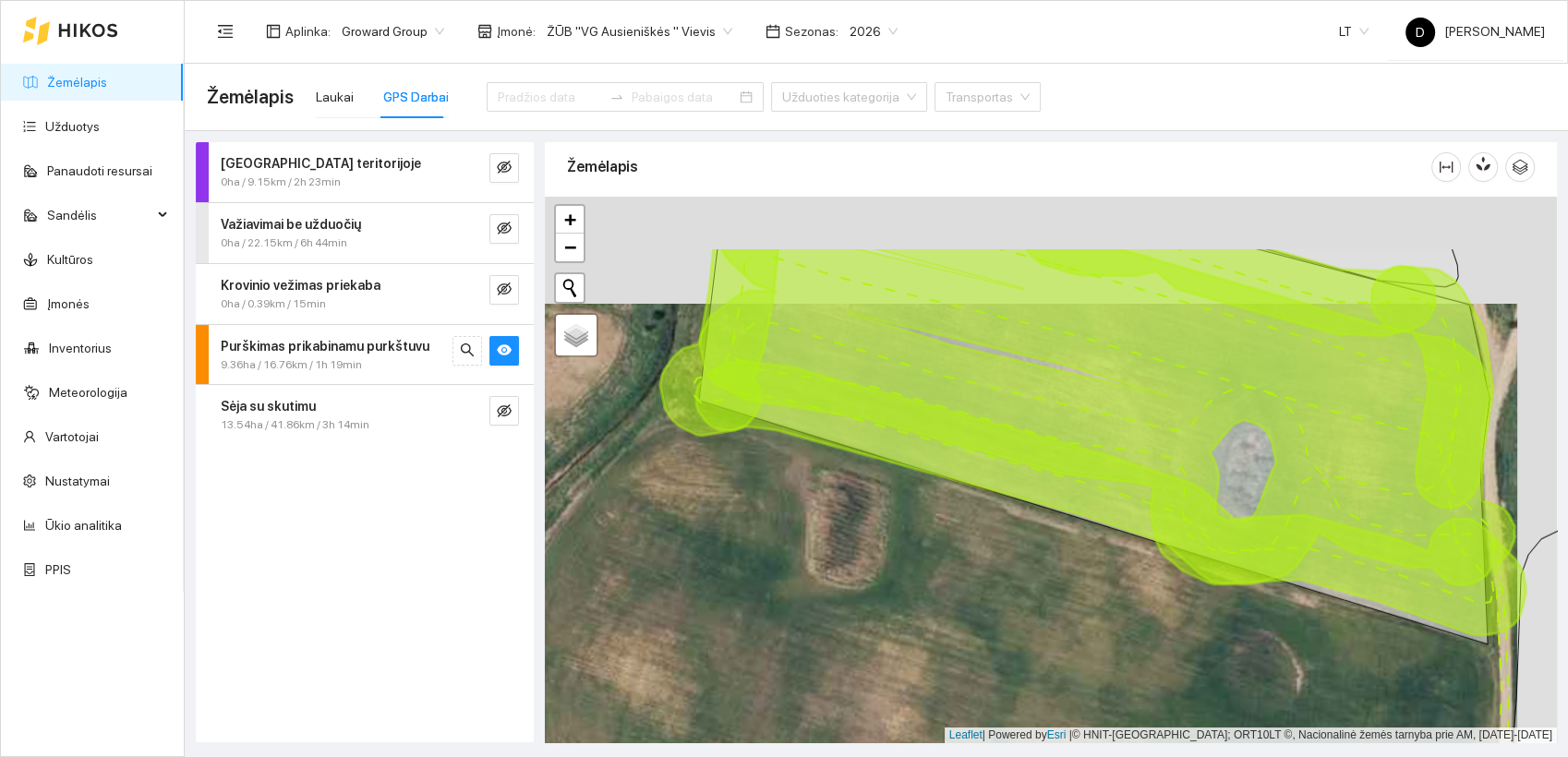
drag, startPoint x: 1164, startPoint y: 484, endPoint x: 1123, endPoint y: 602, distance: 124.9
click at [1123, 602] on div at bounding box center [1051, 469] width 1012 height 546
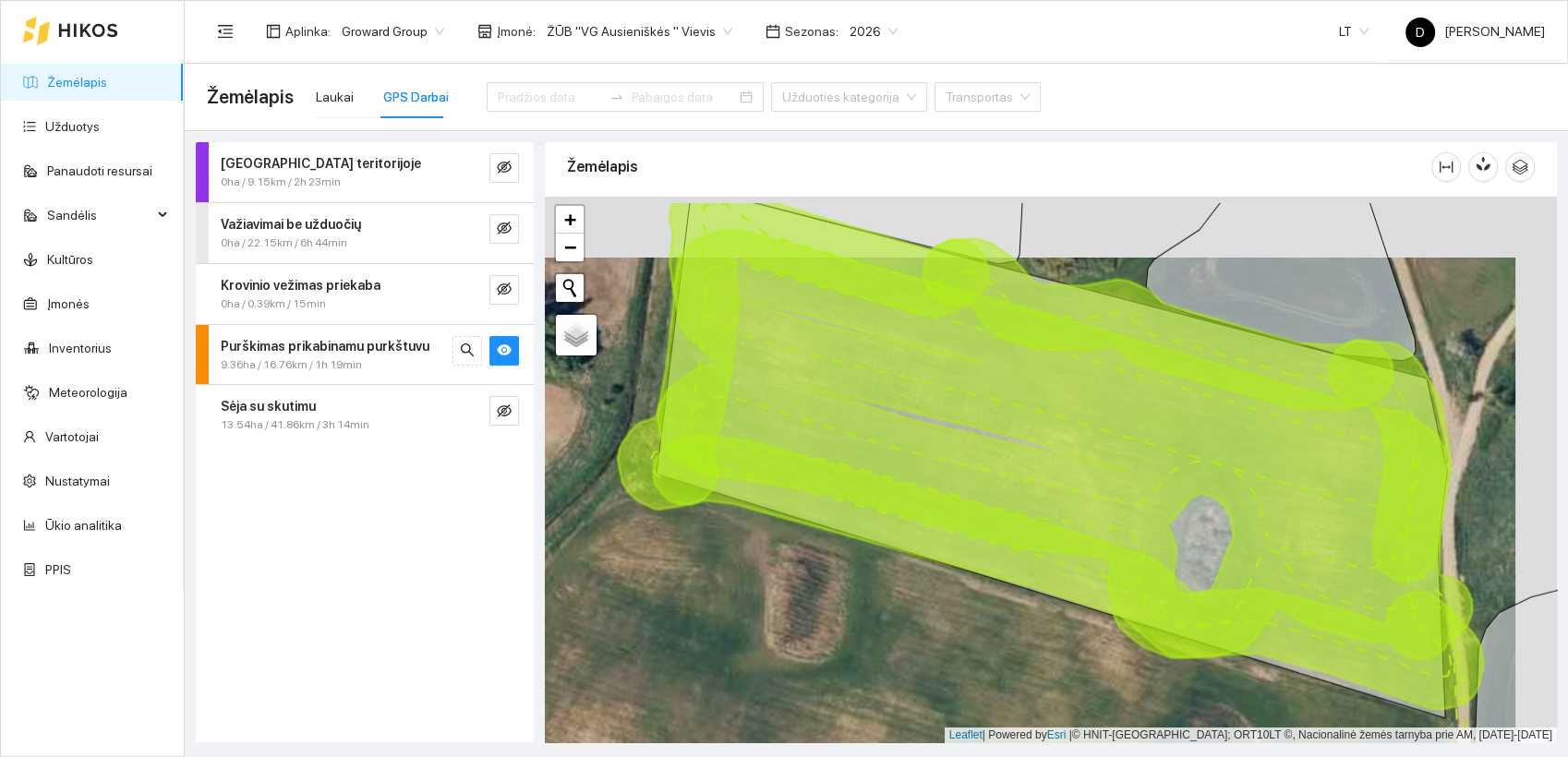
drag, startPoint x: 1007, startPoint y: 410, endPoint x: 962, endPoint y: 462, distance: 68.8
click at [962, 462] on icon at bounding box center [1064, 445] width 814 height 428
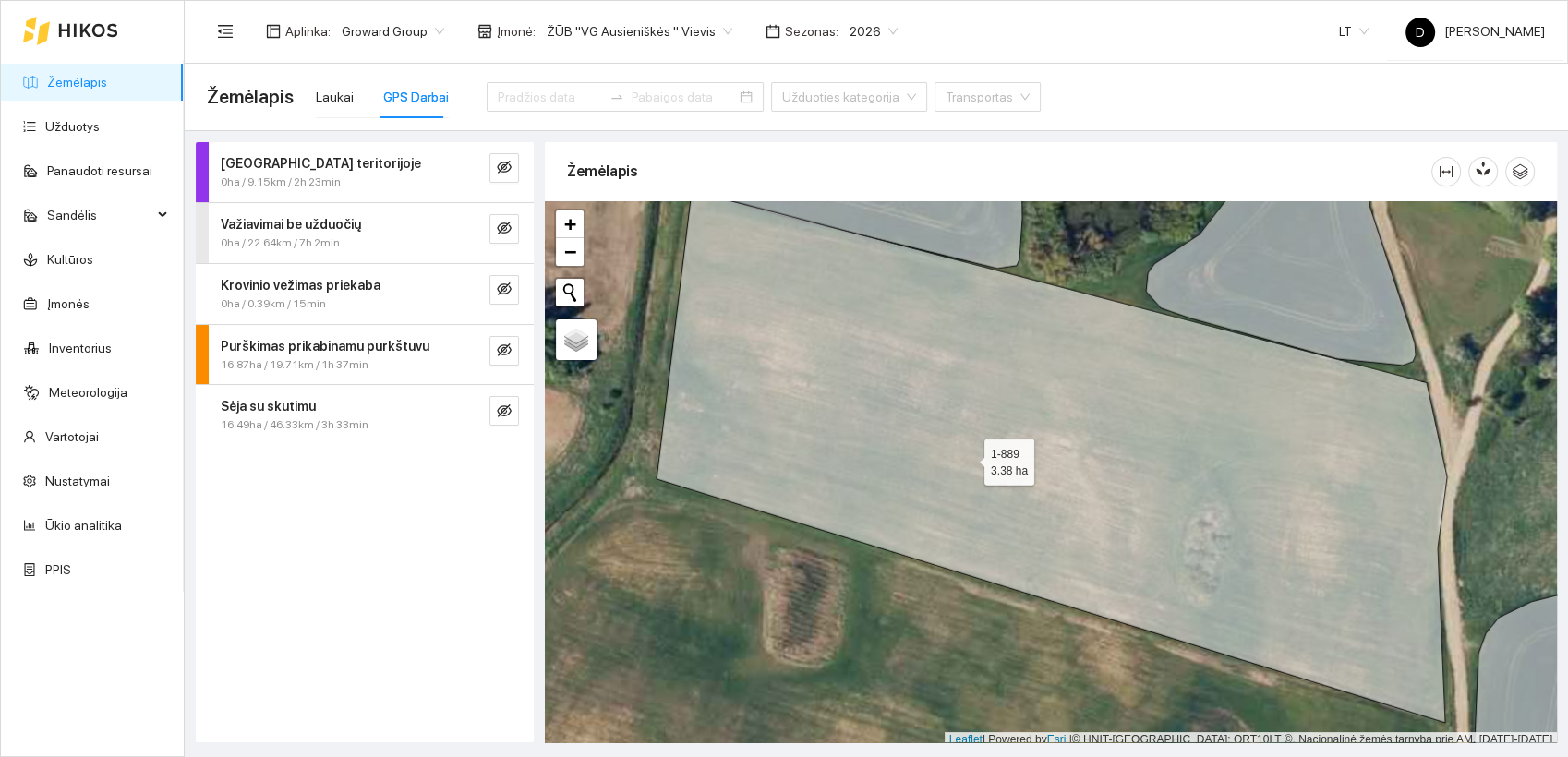
scroll to position [5, 0]
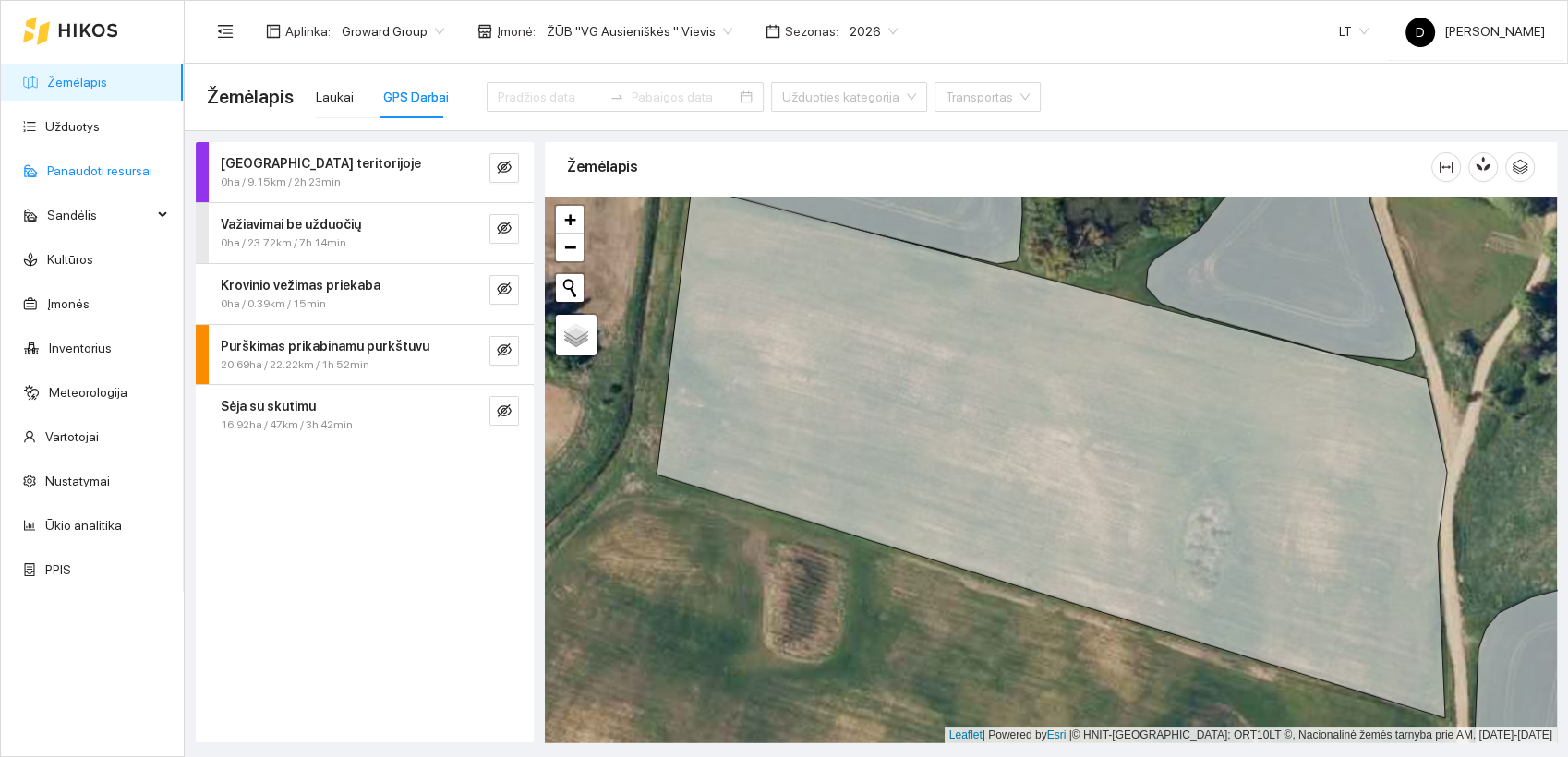
click at [125, 178] on link "Panaudoti resursai" at bounding box center [100, 170] width 105 height 15
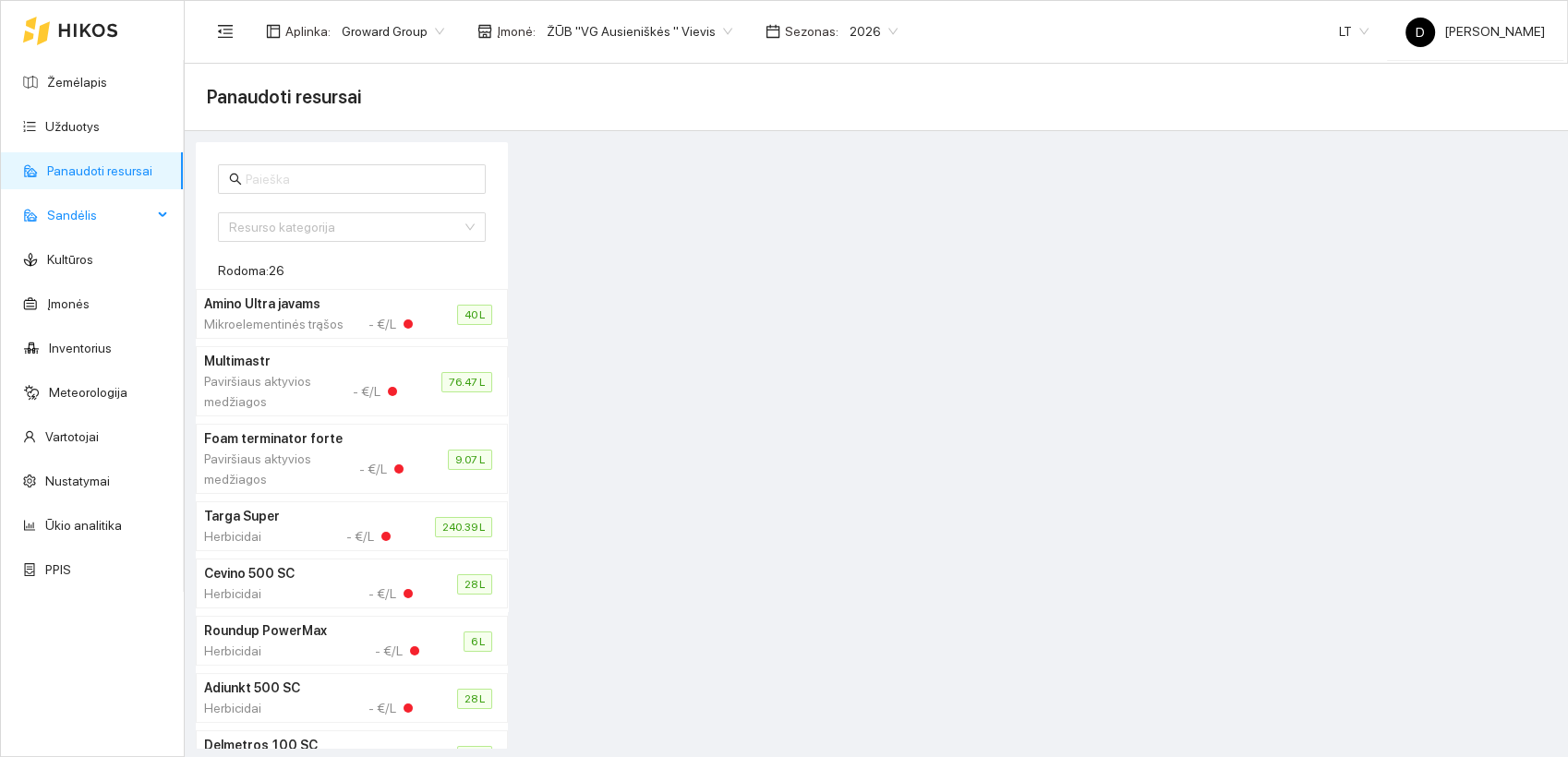
click at [118, 215] on span "Sandėlis" at bounding box center [100, 214] width 105 height 37
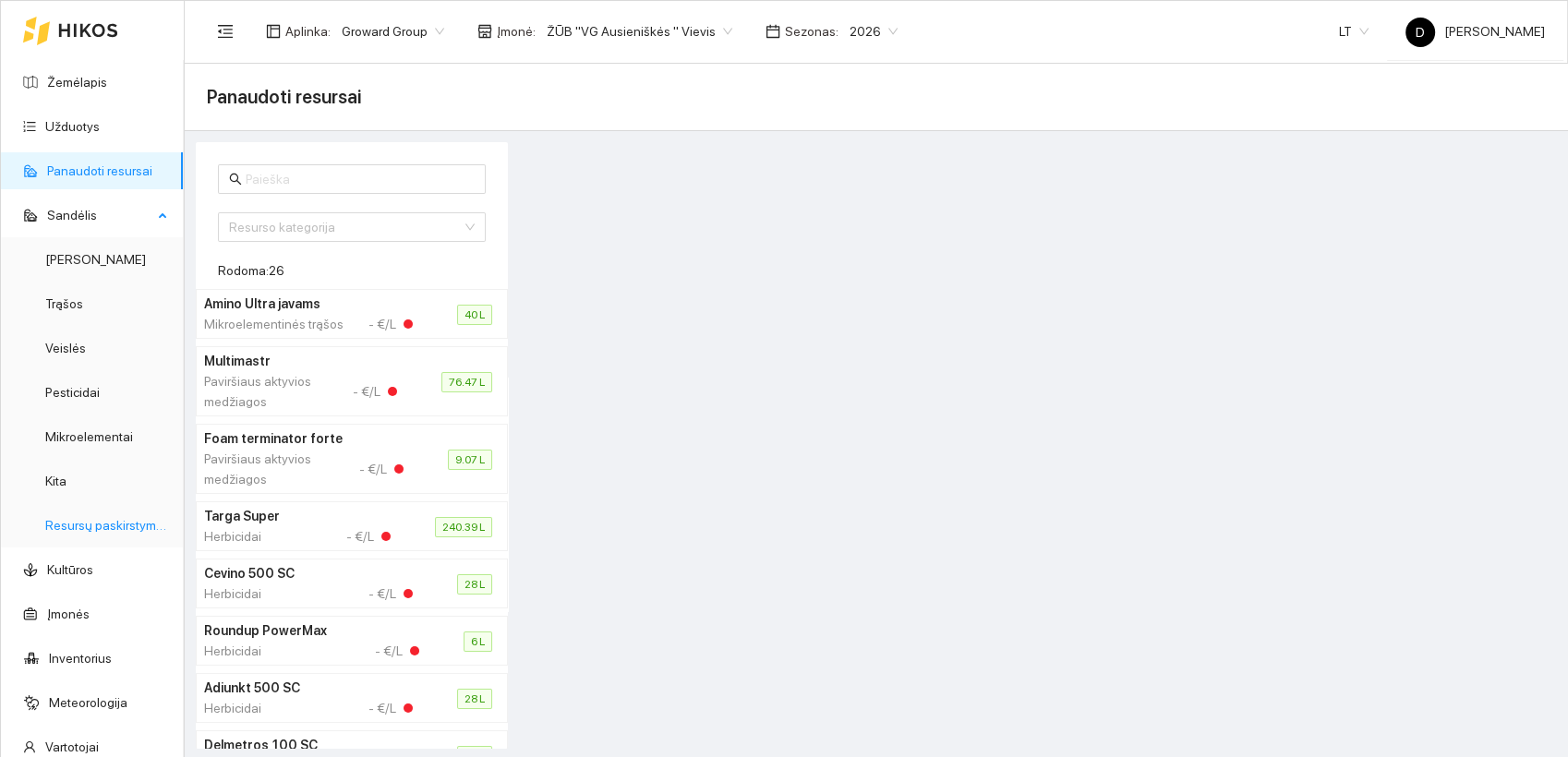
click at [88, 523] on link "Resursų paskirstymas" at bounding box center [108, 525] width 125 height 15
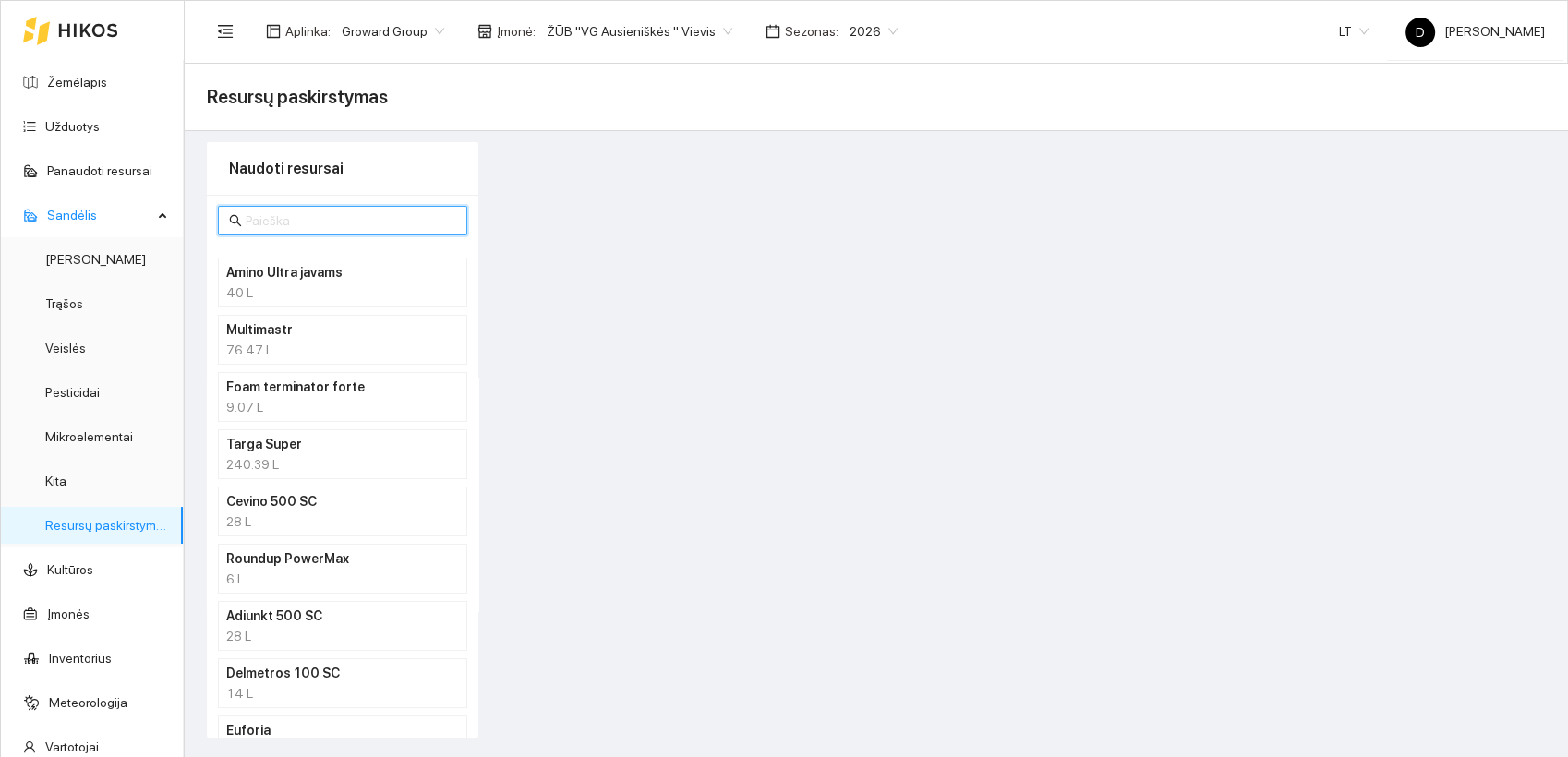
click at [332, 216] on input "text" at bounding box center [351, 220] width 210 height 20
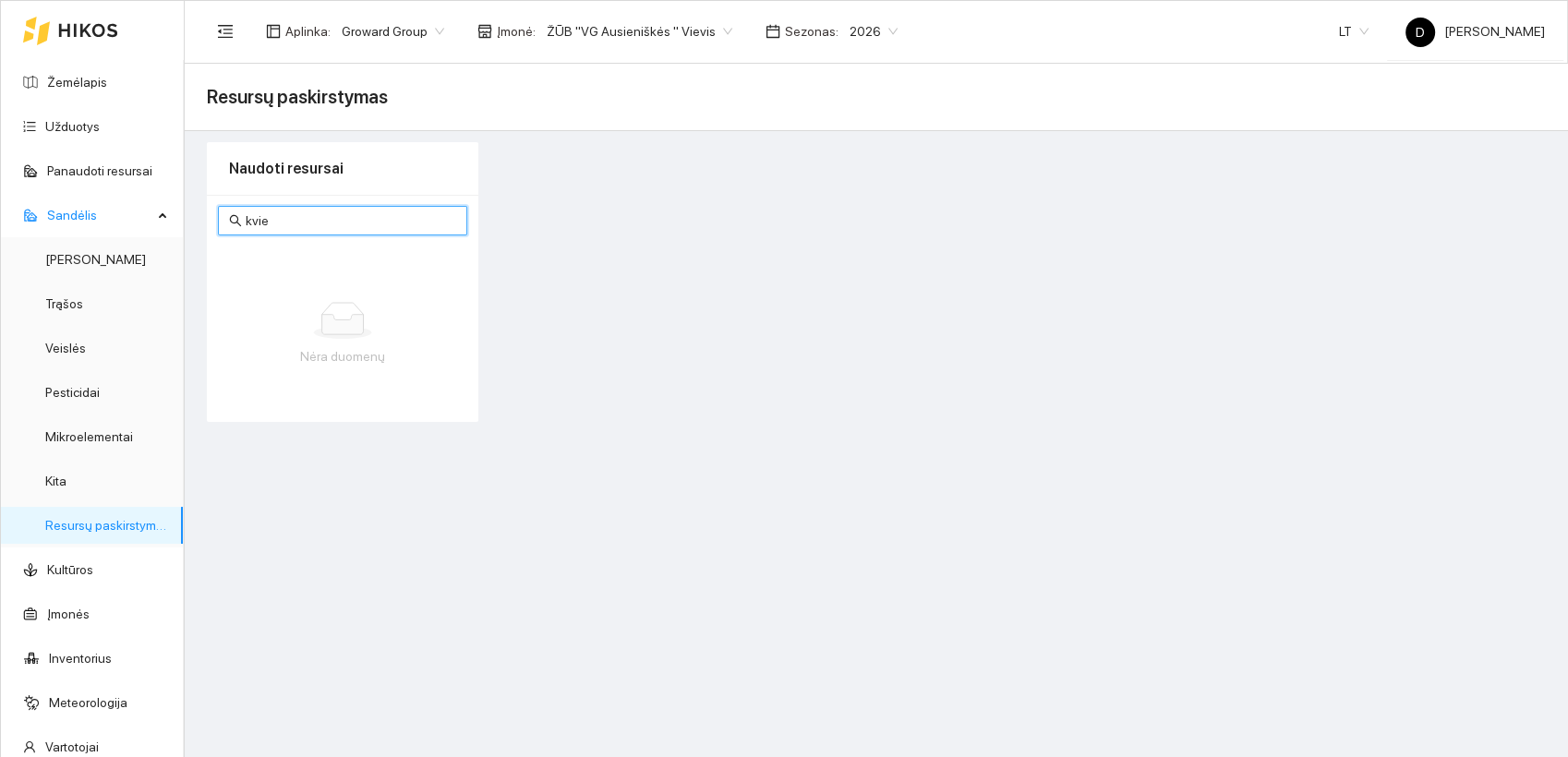
drag, startPoint x: 310, startPoint y: 229, endPoint x: 213, endPoint y: 219, distance: 97.5
click at [213, 219] on div "kvie Nėra duomenų" at bounding box center [343, 308] width 272 height 227
type input "vol"
click at [769, 225] on div at bounding box center [1023, 281] width 1067 height 279
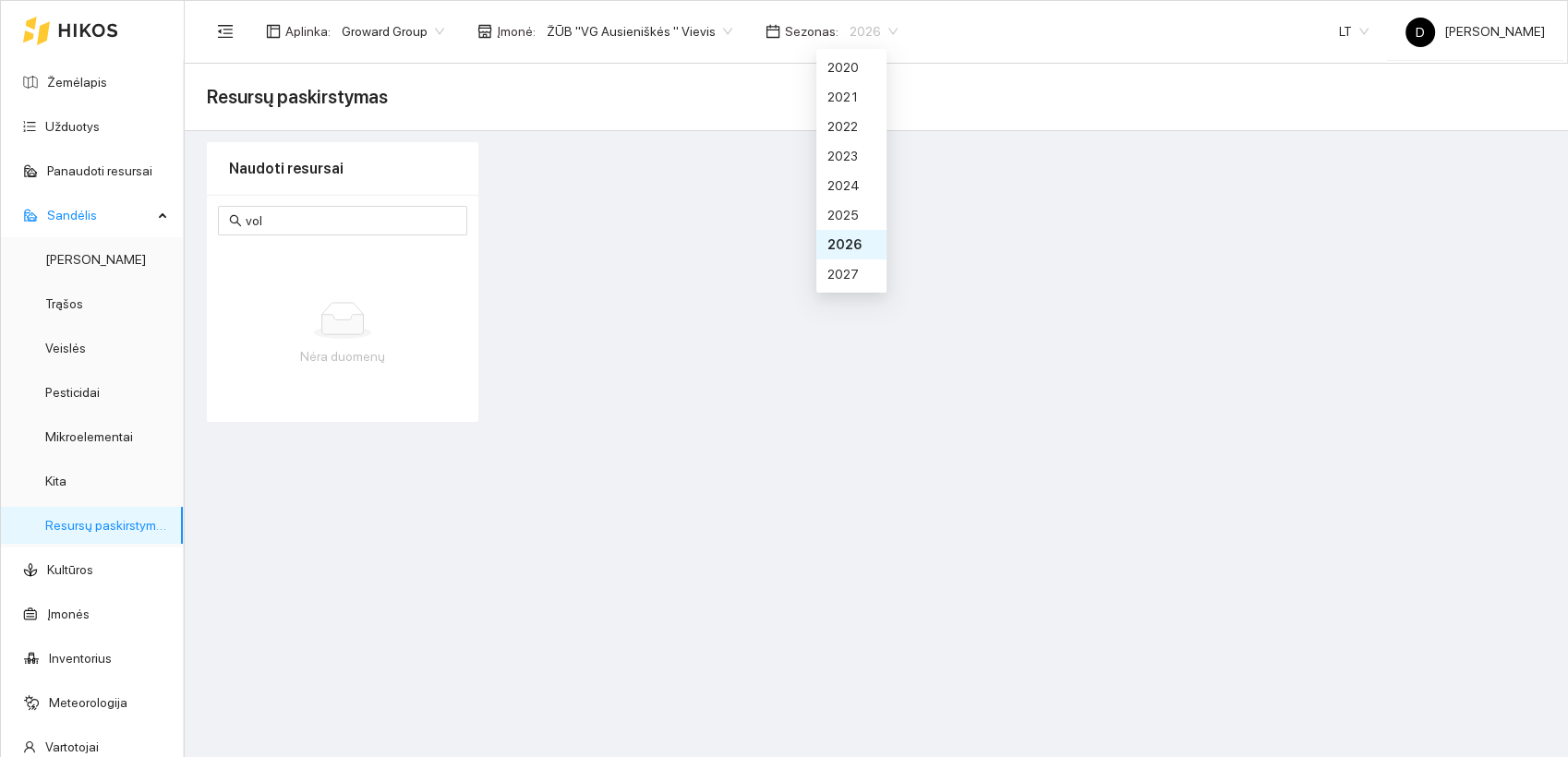
click at [869, 29] on span "2026" at bounding box center [873, 32] width 48 height 28
click at [839, 245] on div "2026" at bounding box center [851, 245] width 48 height 20
click at [1426, 258] on div at bounding box center [1023, 281] width 1067 height 279
click at [315, 222] on input "vol" at bounding box center [351, 220] width 210 height 20
click at [709, 210] on div at bounding box center [1023, 281] width 1067 height 279
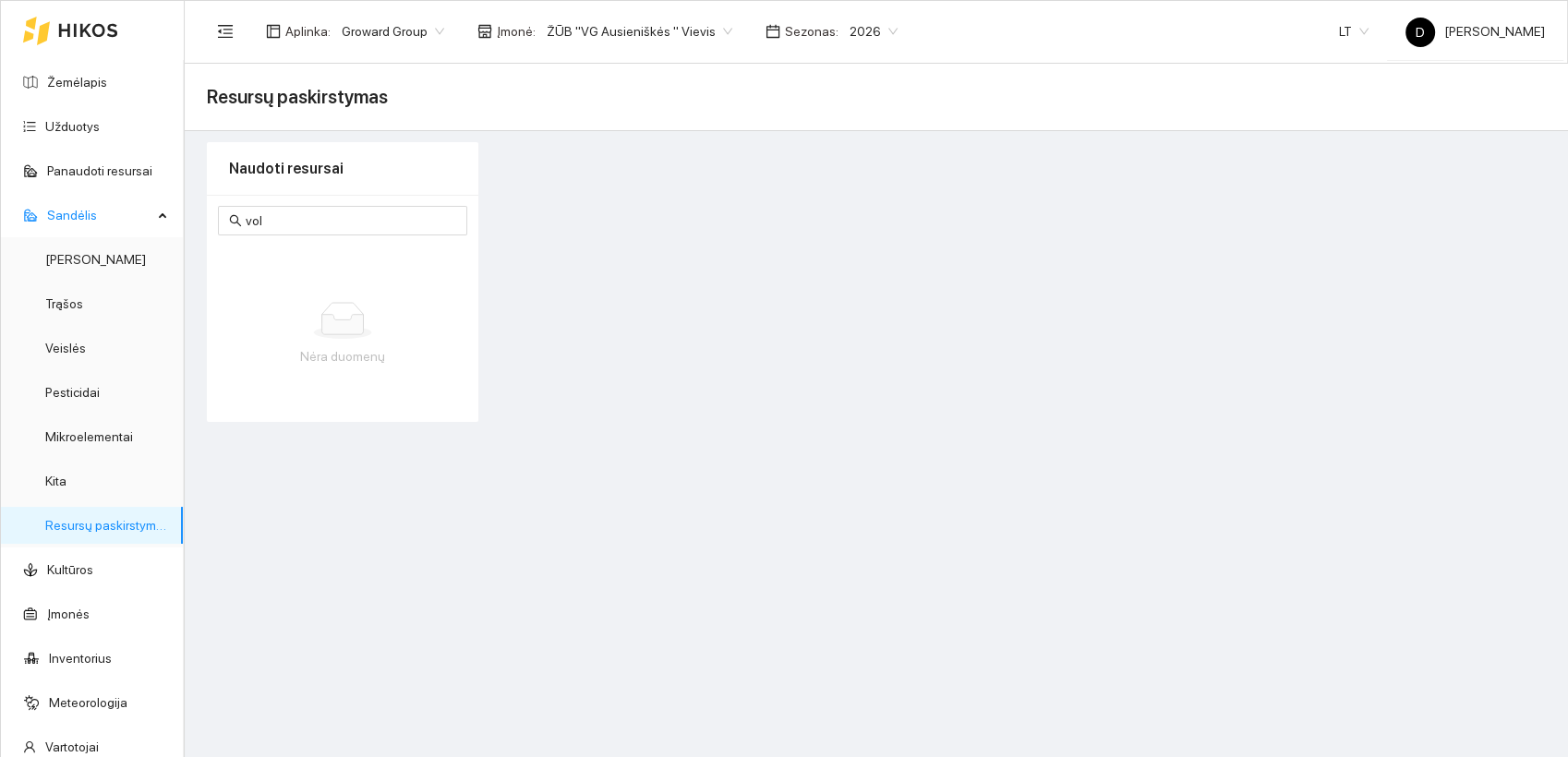
drag, startPoint x: 615, startPoint y: 270, endPoint x: 197, endPoint y: 89, distance: 455.5
click at [616, 264] on div at bounding box center [1023, 281] width 1067 height 279
click at [90, 82] on link "Žemėlapis" at bounding box center [77, 81] width 60 height 15
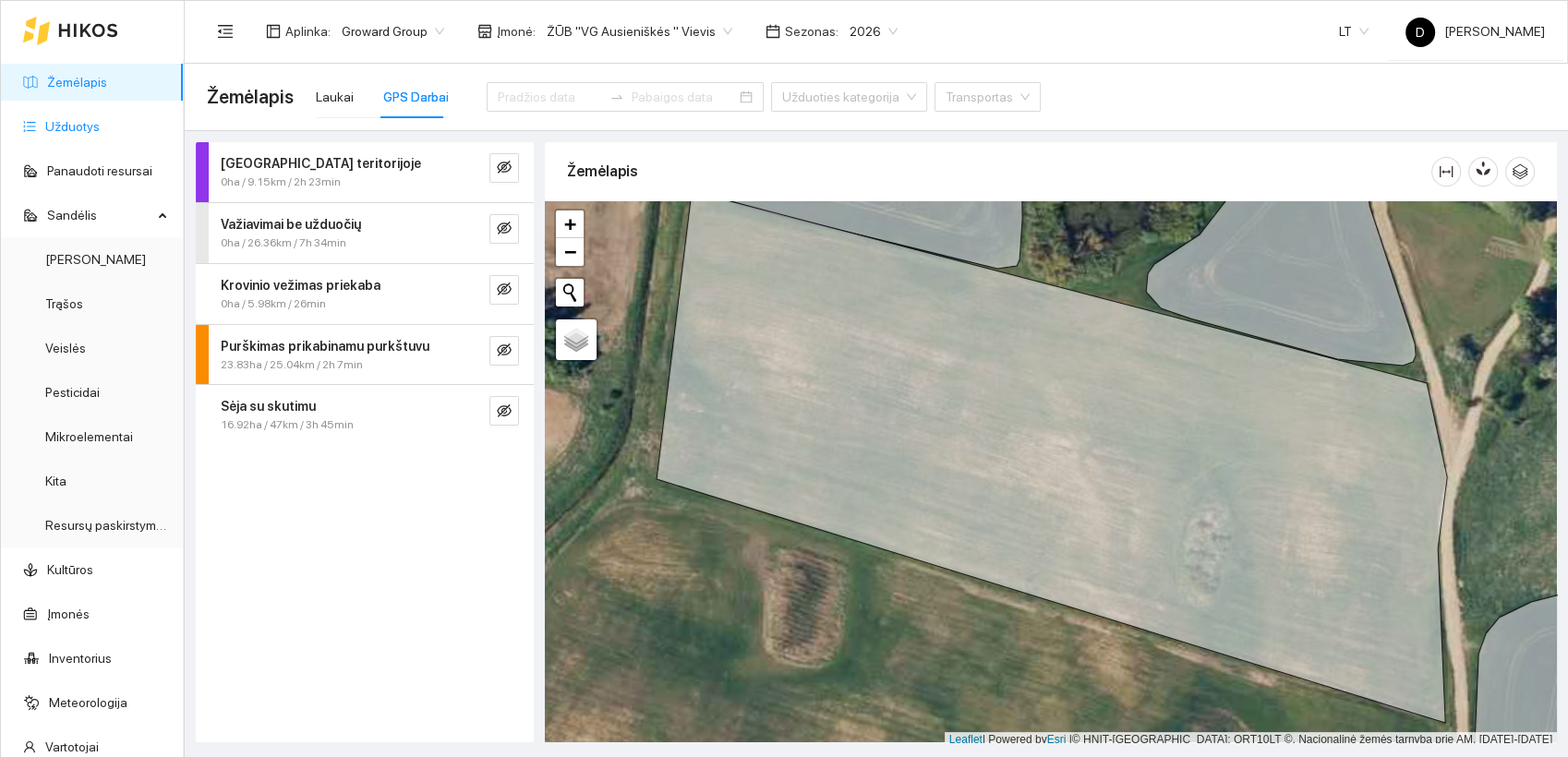
click at [77, 119] on link "Užduotys" at bounding box center [72, 126] width 55 height 15
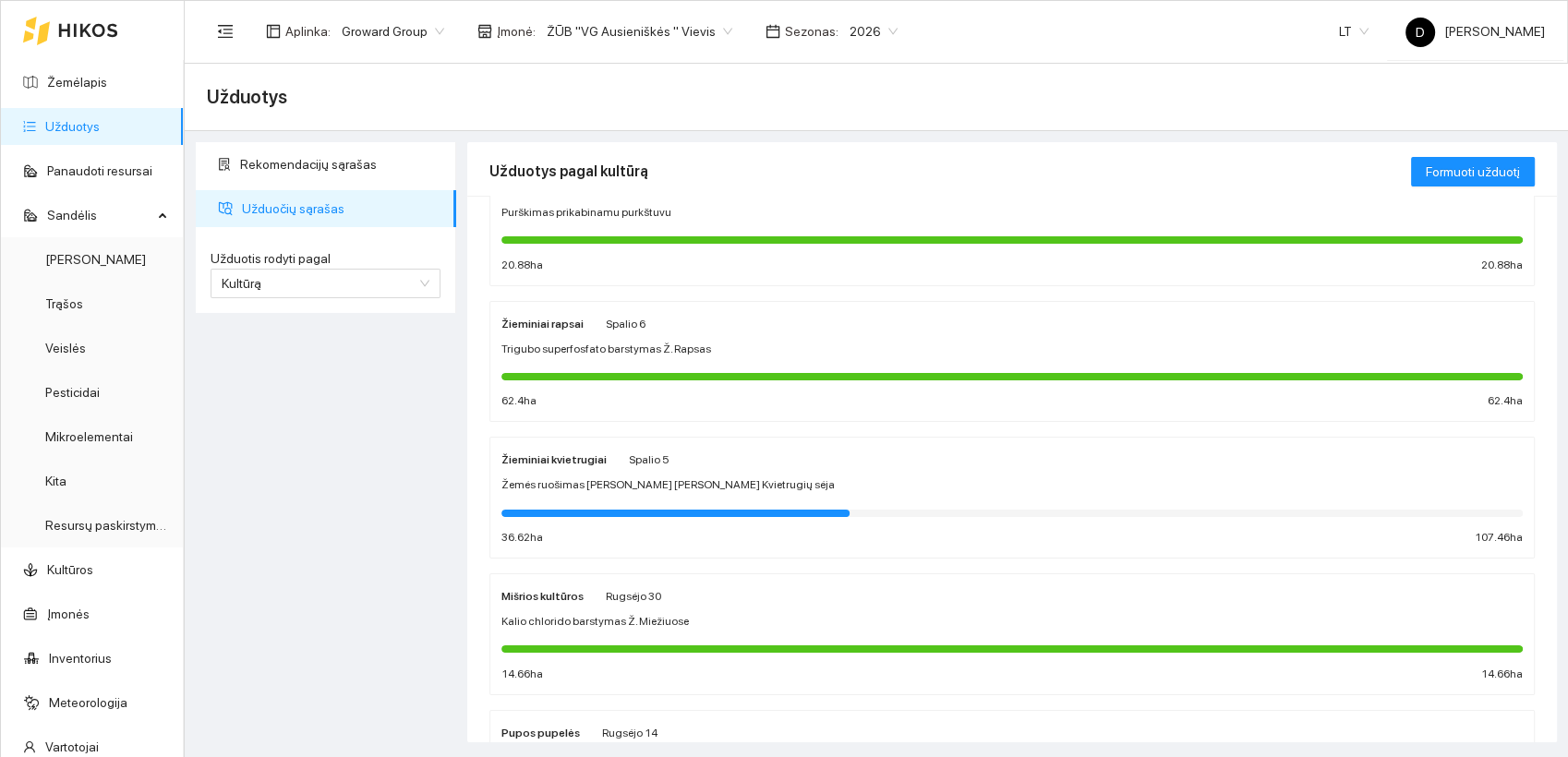
scroll to position [512, 0]
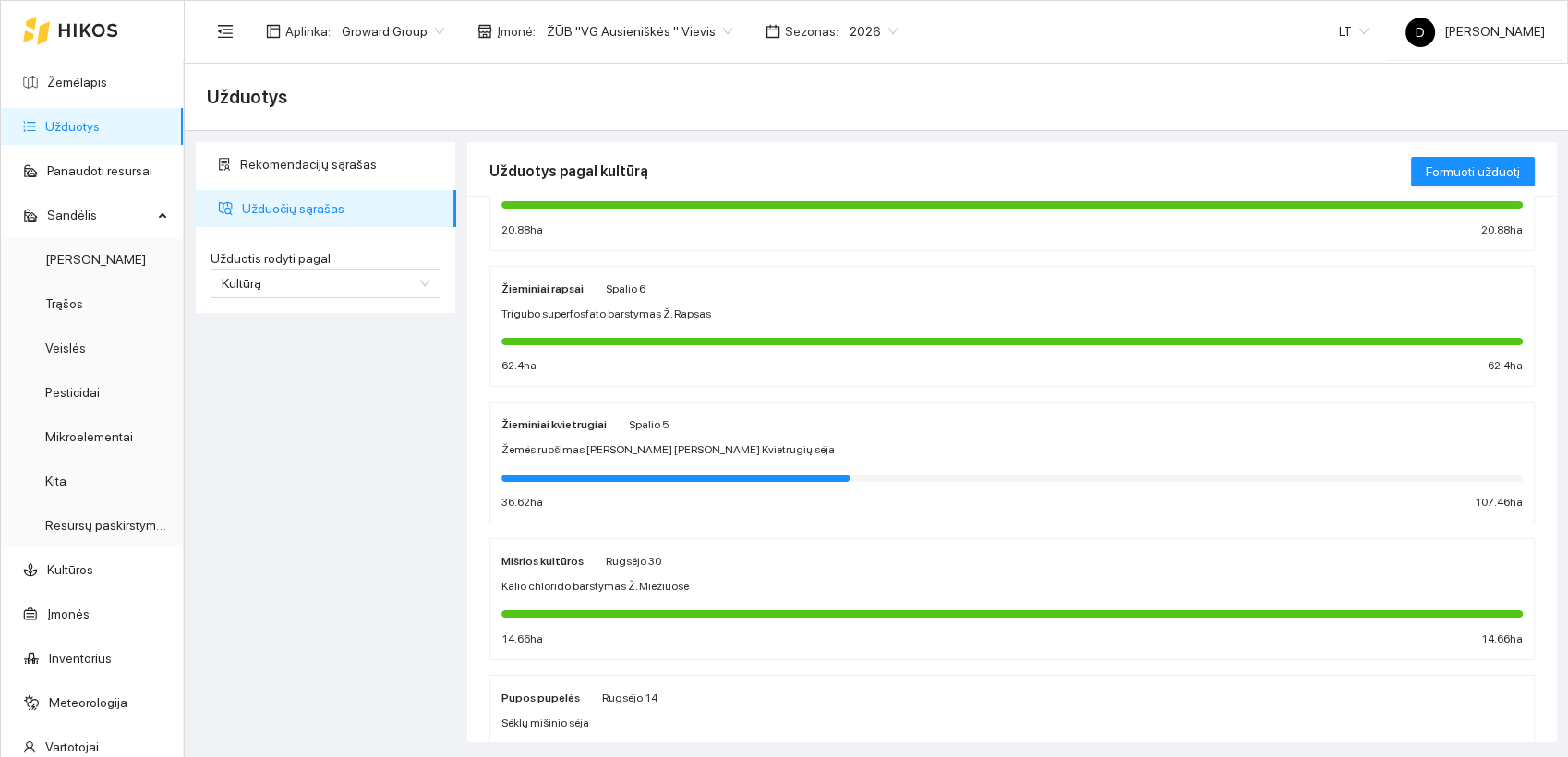
click at [576, 421] on strong "Žieminiai kvietrugiai" at bounding box center [554, 424] width 105 height 13
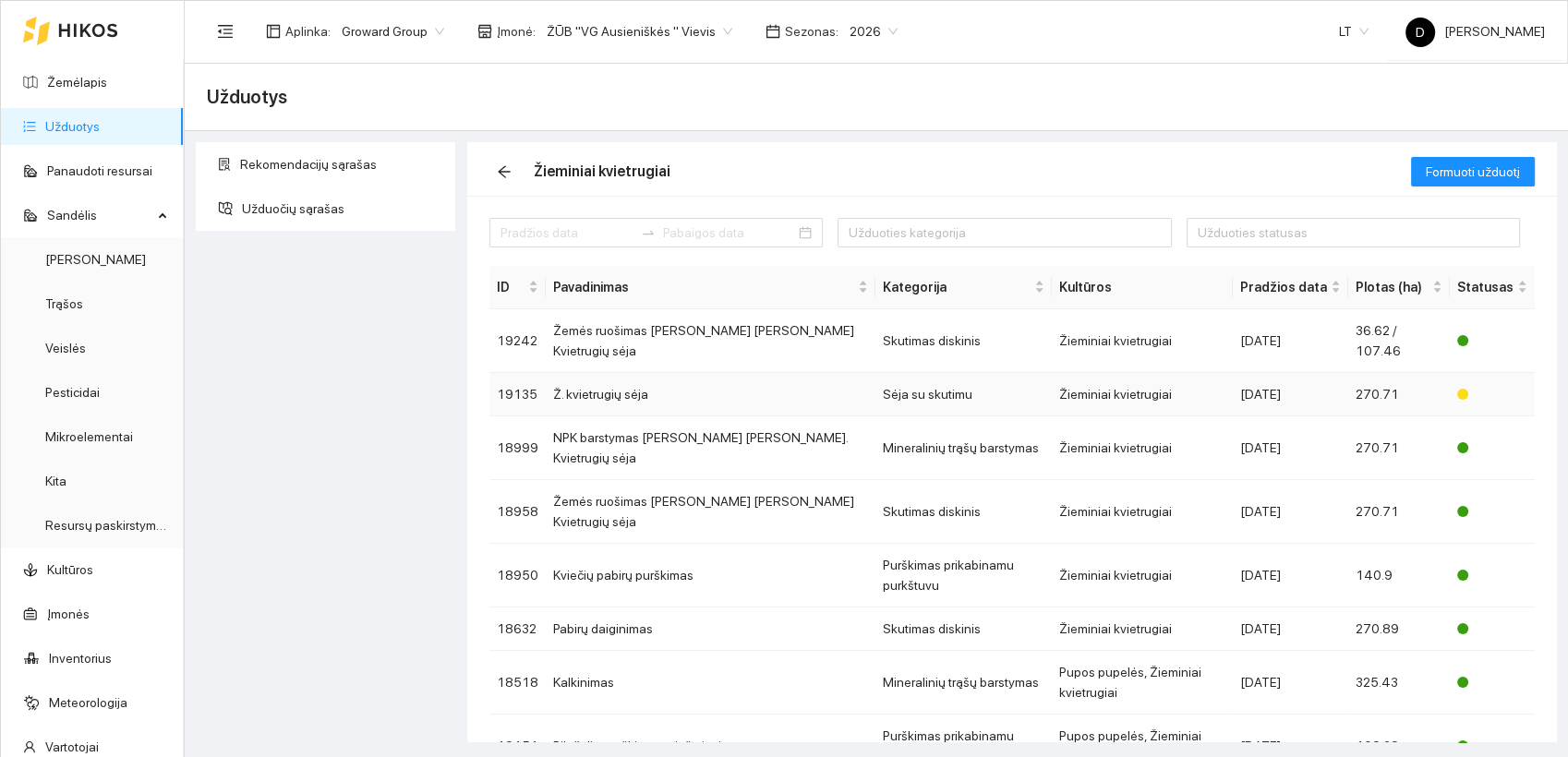
click at [615, 376] on td "Ž. kvietrugių sėja" at bounding box center [710, 394] width 330 height 44
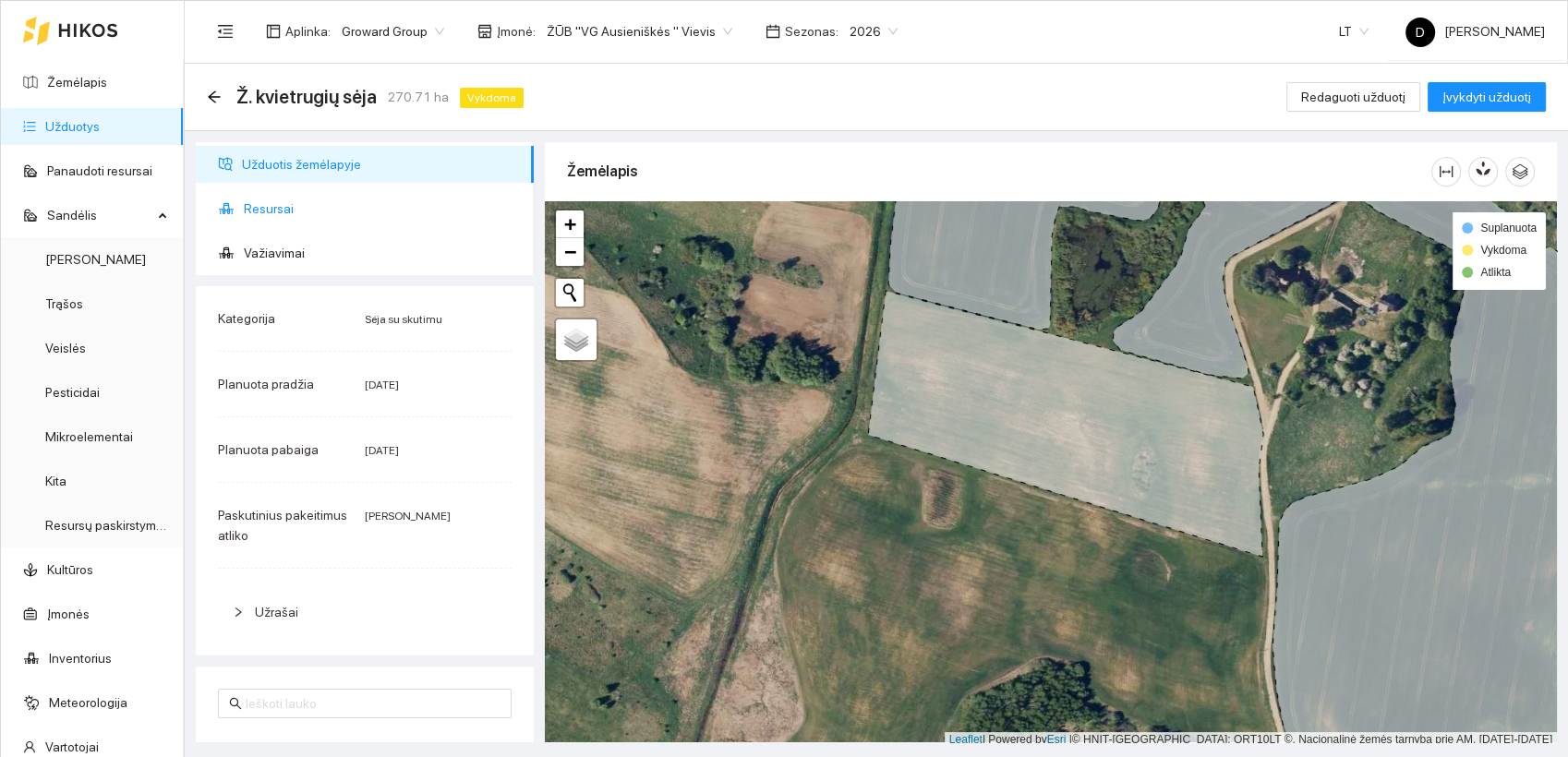
click at [289, 208] on span "Resursai" at bounding box center [382, 208] width 276 height 37
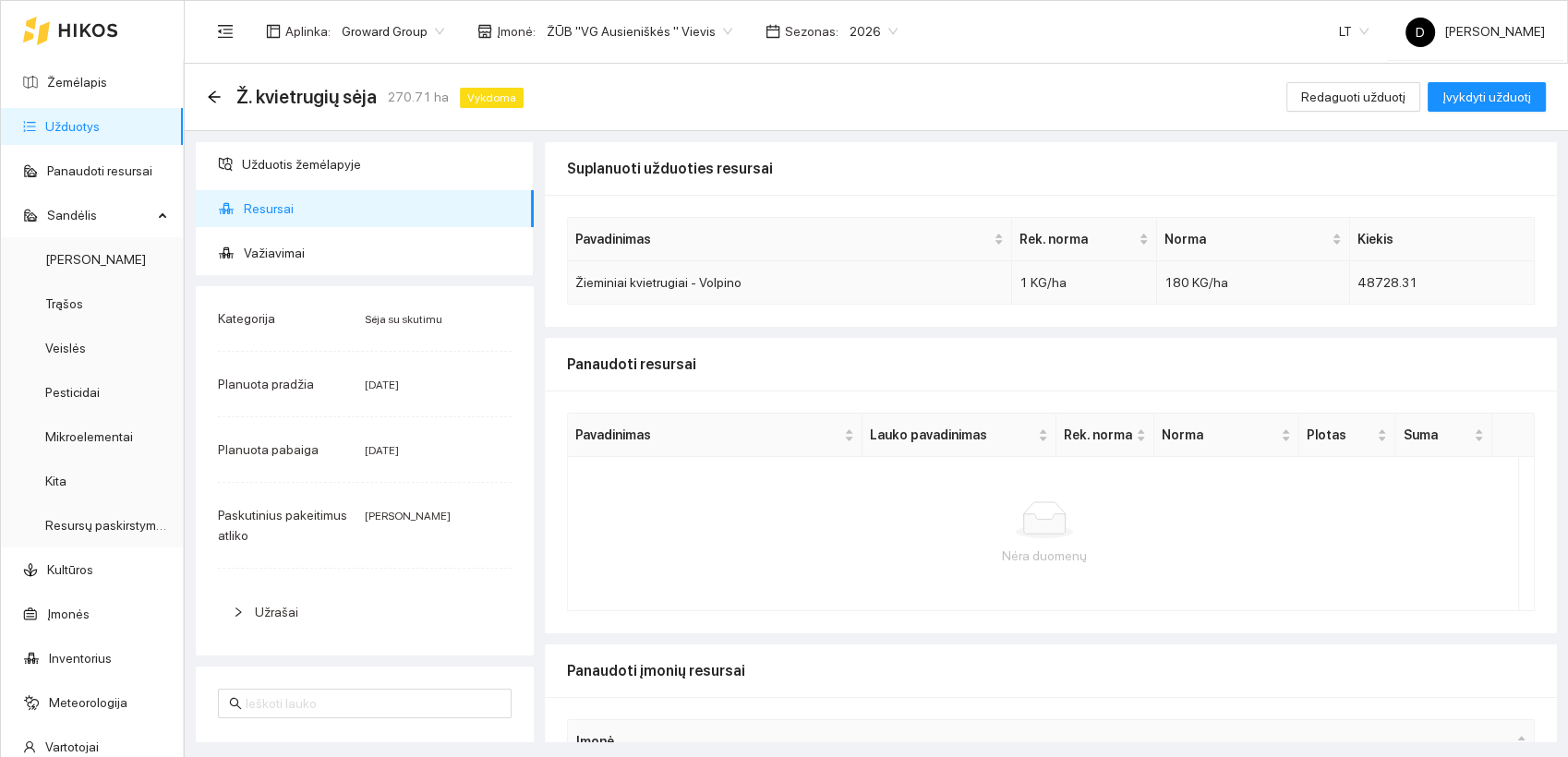
click at [1230, 277] on div "180 KG/ha" at bounding box center [1252, 282] width 177 height 20
click at [1348, 95] on span "Redaguoti užduotį" at bounding box center [1352, 97] width 104 height 20
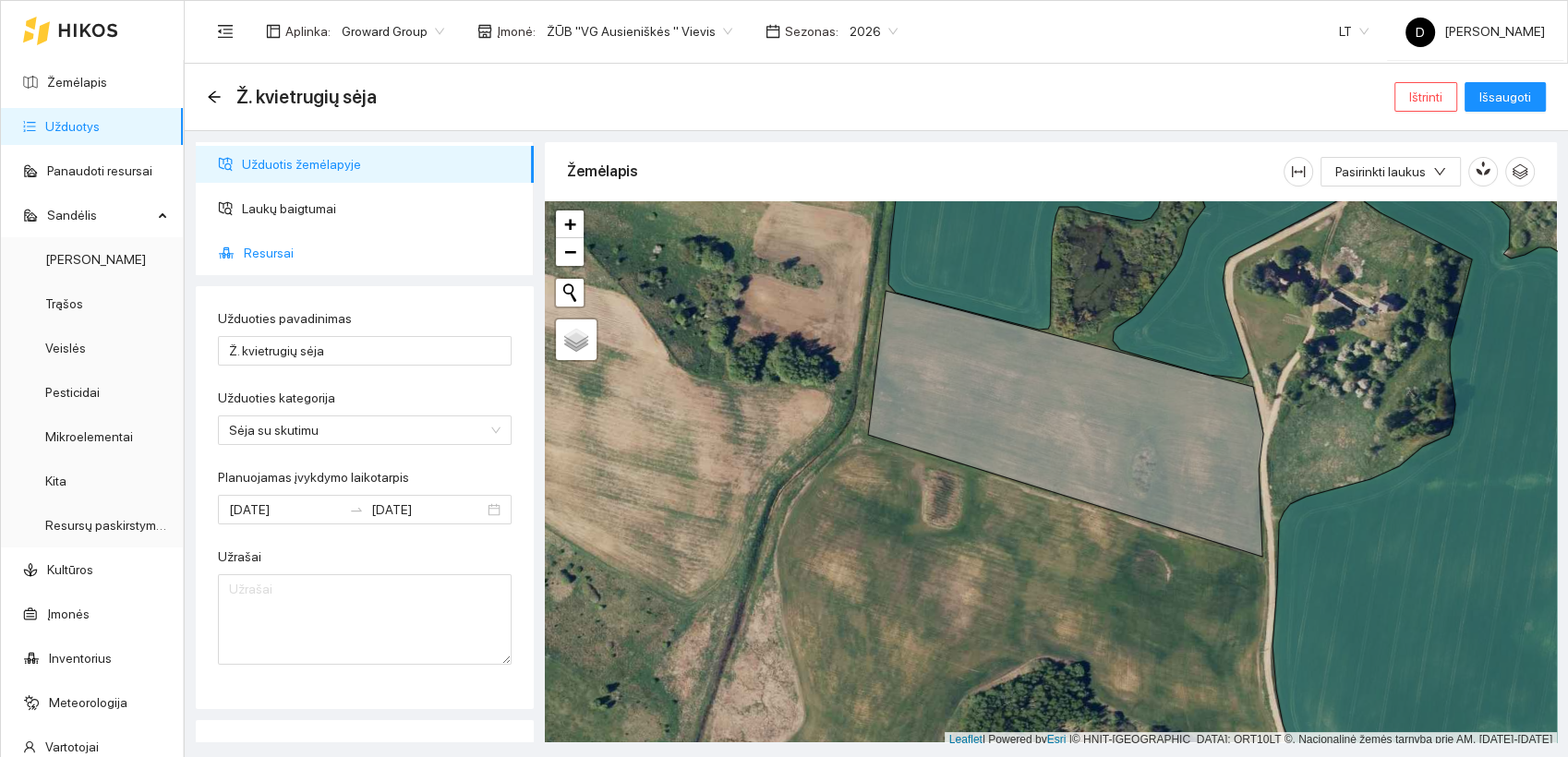
click at [271, 255] on span "Resursai" at bounding box center [382, 253] width 276 height 37
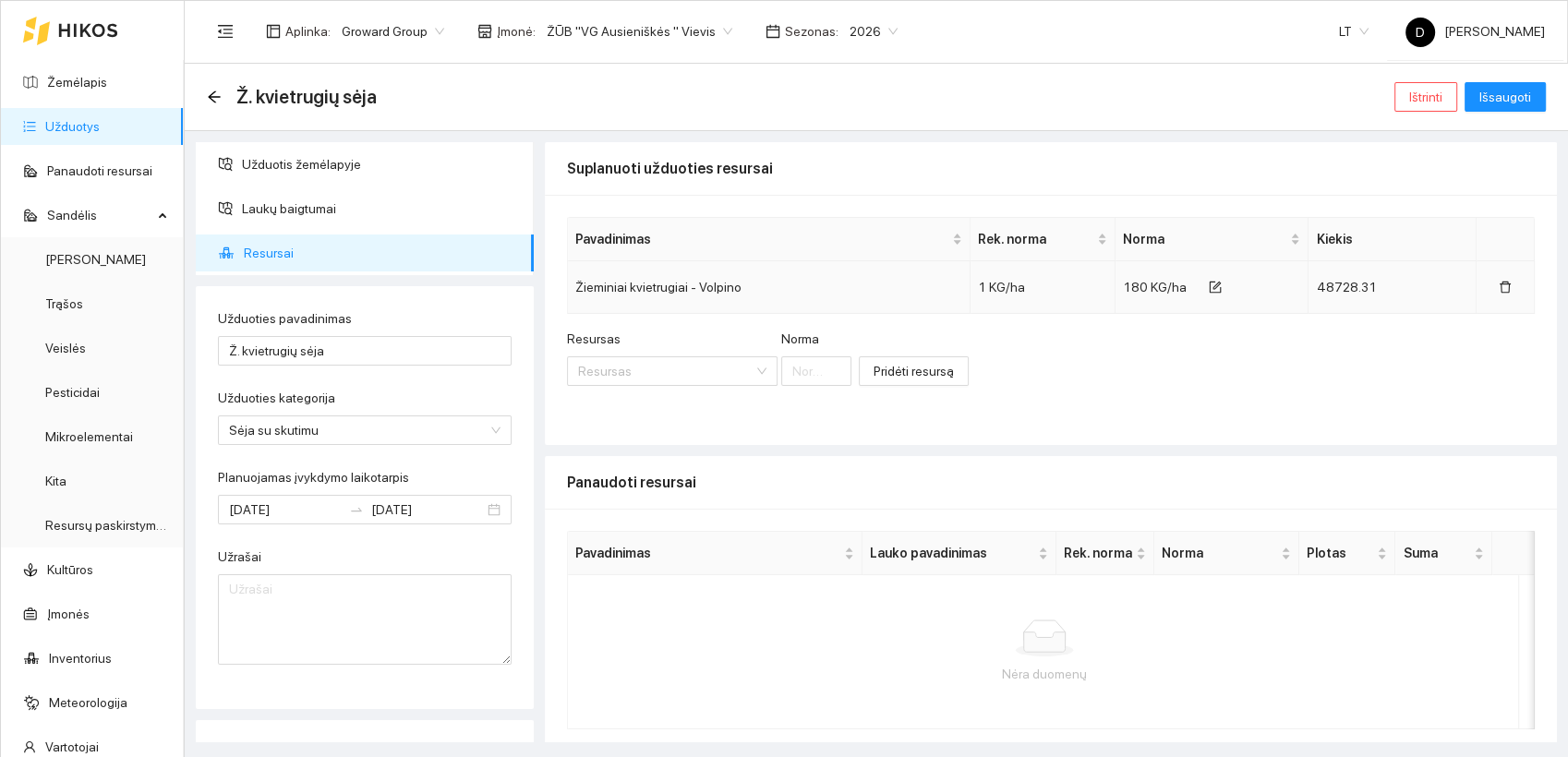
click at [1131, 284] on span "180 KG/ha" at bounding box center [1155, 286] width 63 height 15
click at [1208, 288] on icon "form" at bounding box center [1214, 286] width 13 height 13
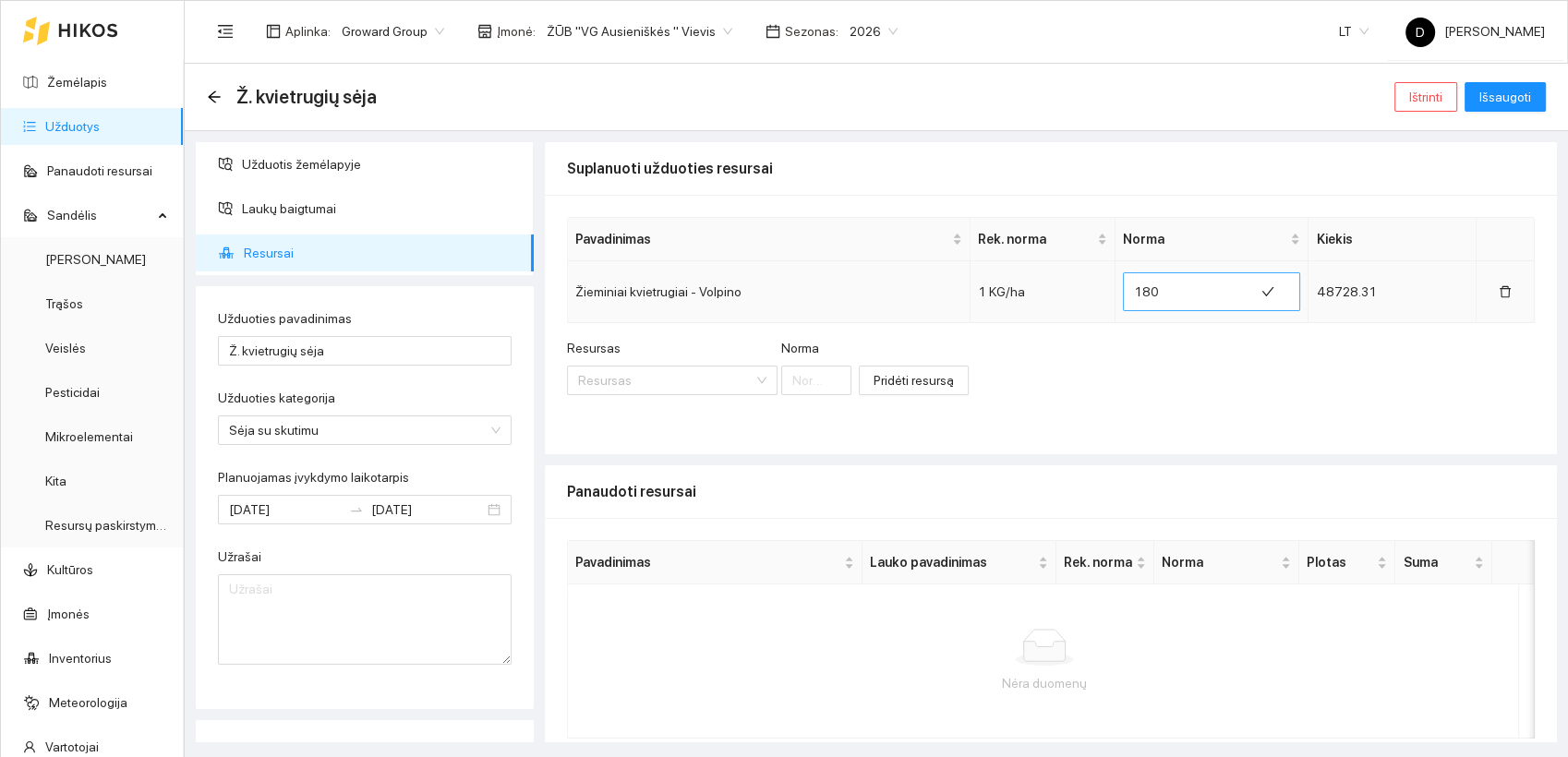
click at [1134, 295] on input "180" at bounding box center [1188, 291] width 109 height 30
click at [1137, 285] on input "180" at bounding box center [1188, 291] width 109 height 30
drag, startPoint x: 1150, startPoint y: 299, endPoint x: 1130, endPoint y: 289, distance: 22.4
click at [1130, 289] on input "190" at bounding box center [1183, 291] width 109 height 30
type input "187"
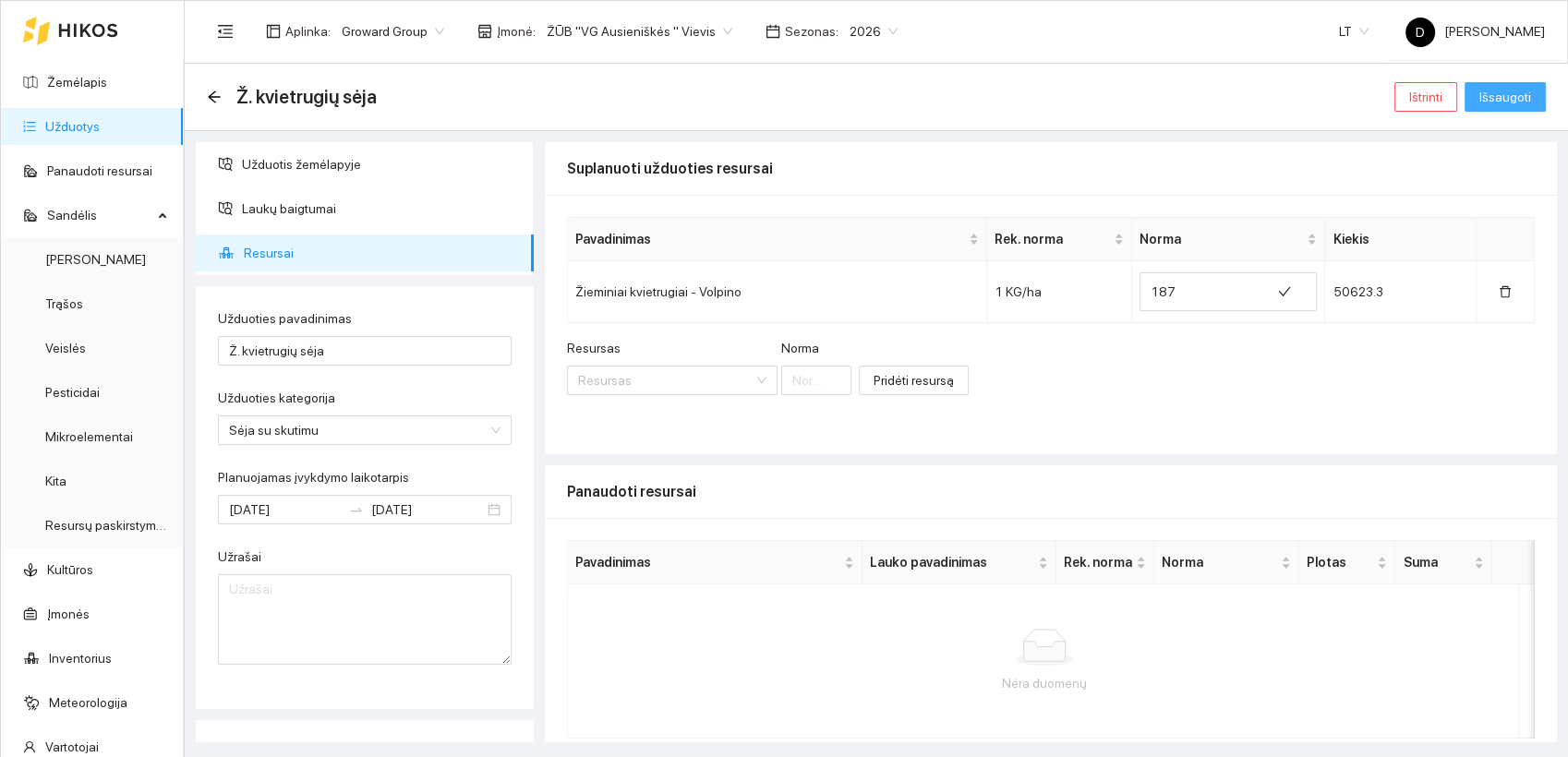
click at [1503, 92] on span "Išsaugoti" at bounding box center [1505, 97] width 52 height 20
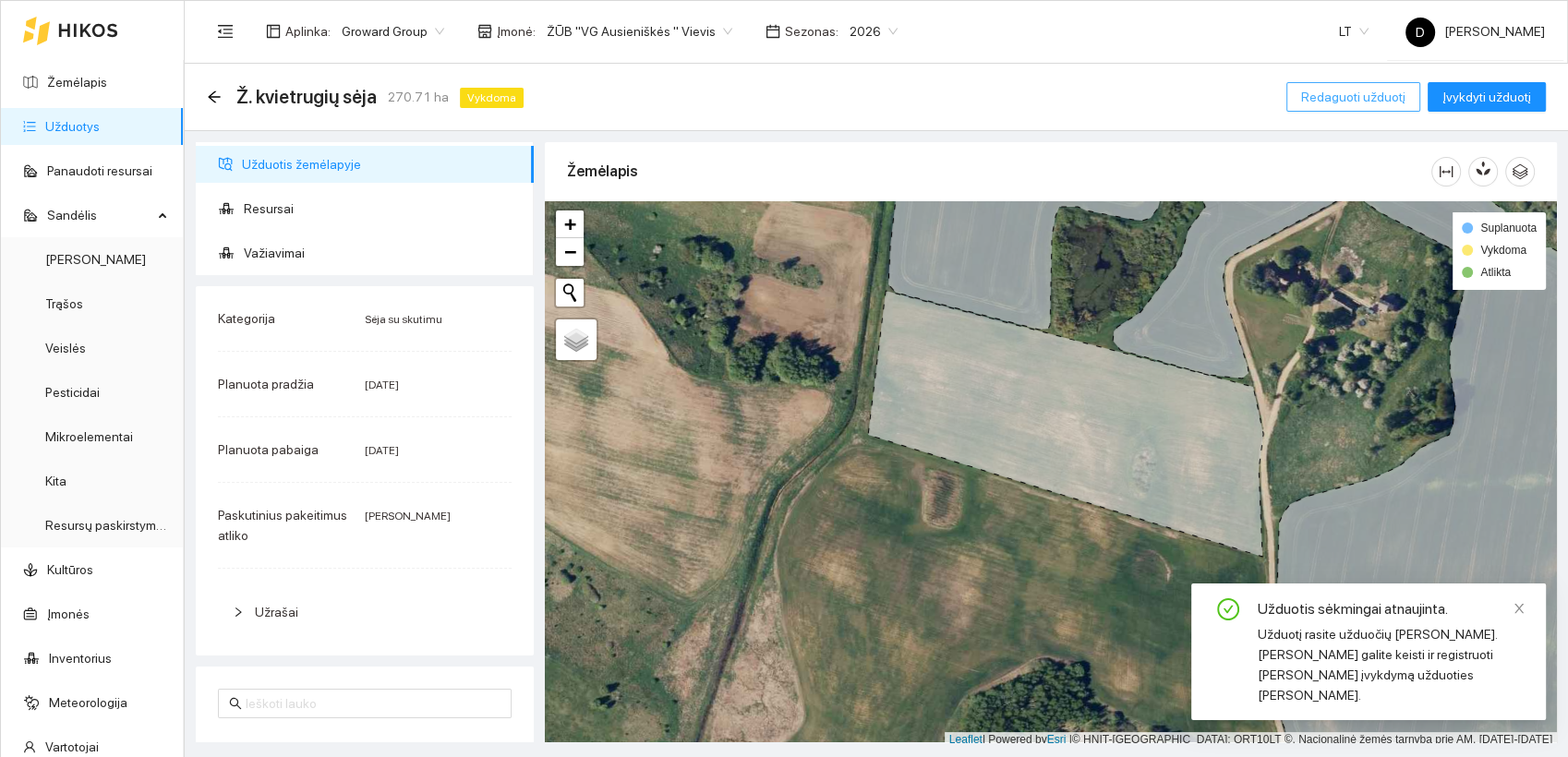
click at [1332, 106] on span "Redaguoti užduotį" at bounding box center [1352, 97] width 104 height 20
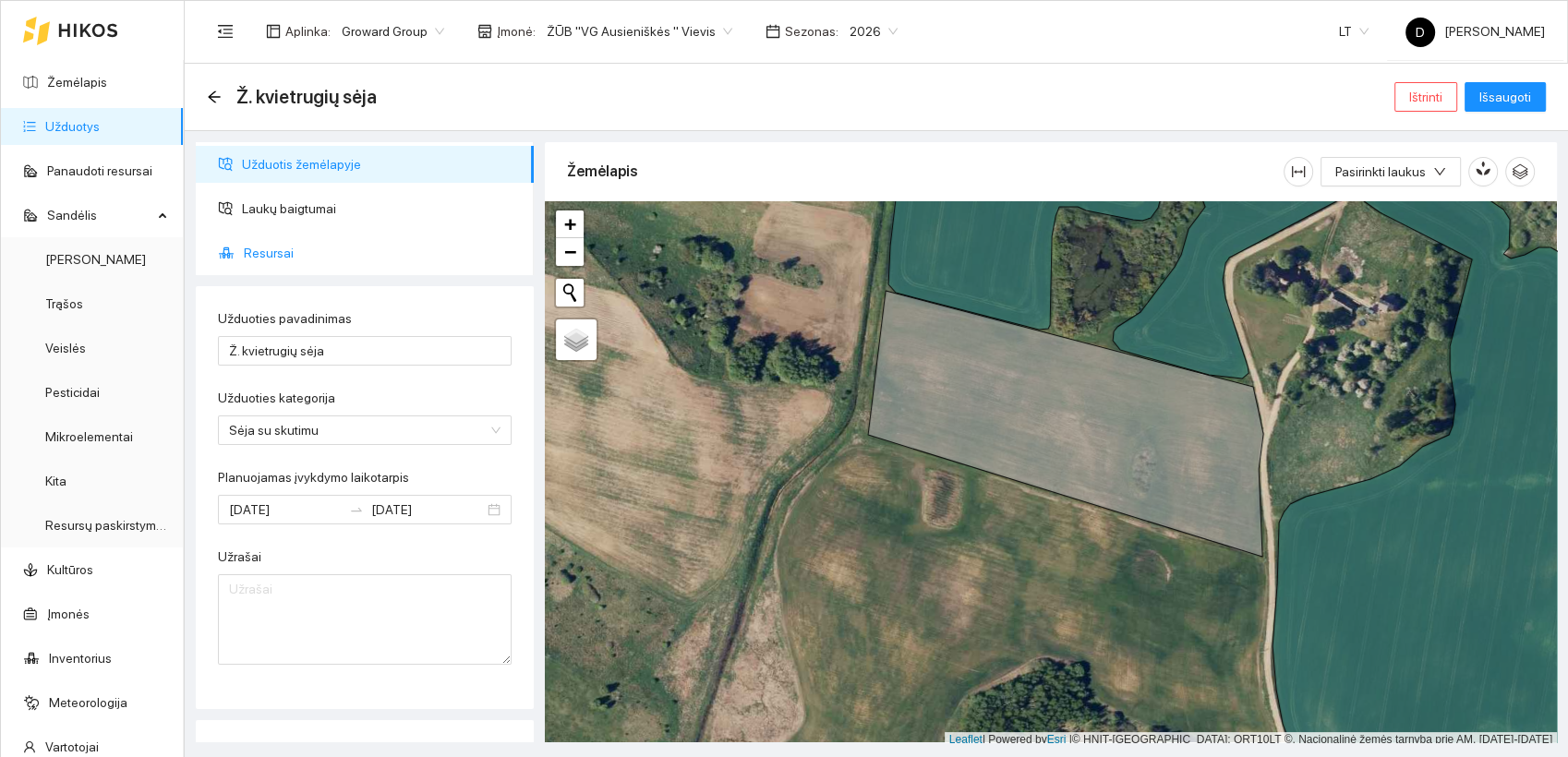
click at [279, 249] on span "Resursai" at bounding box center [382, 253] width 276 height 37
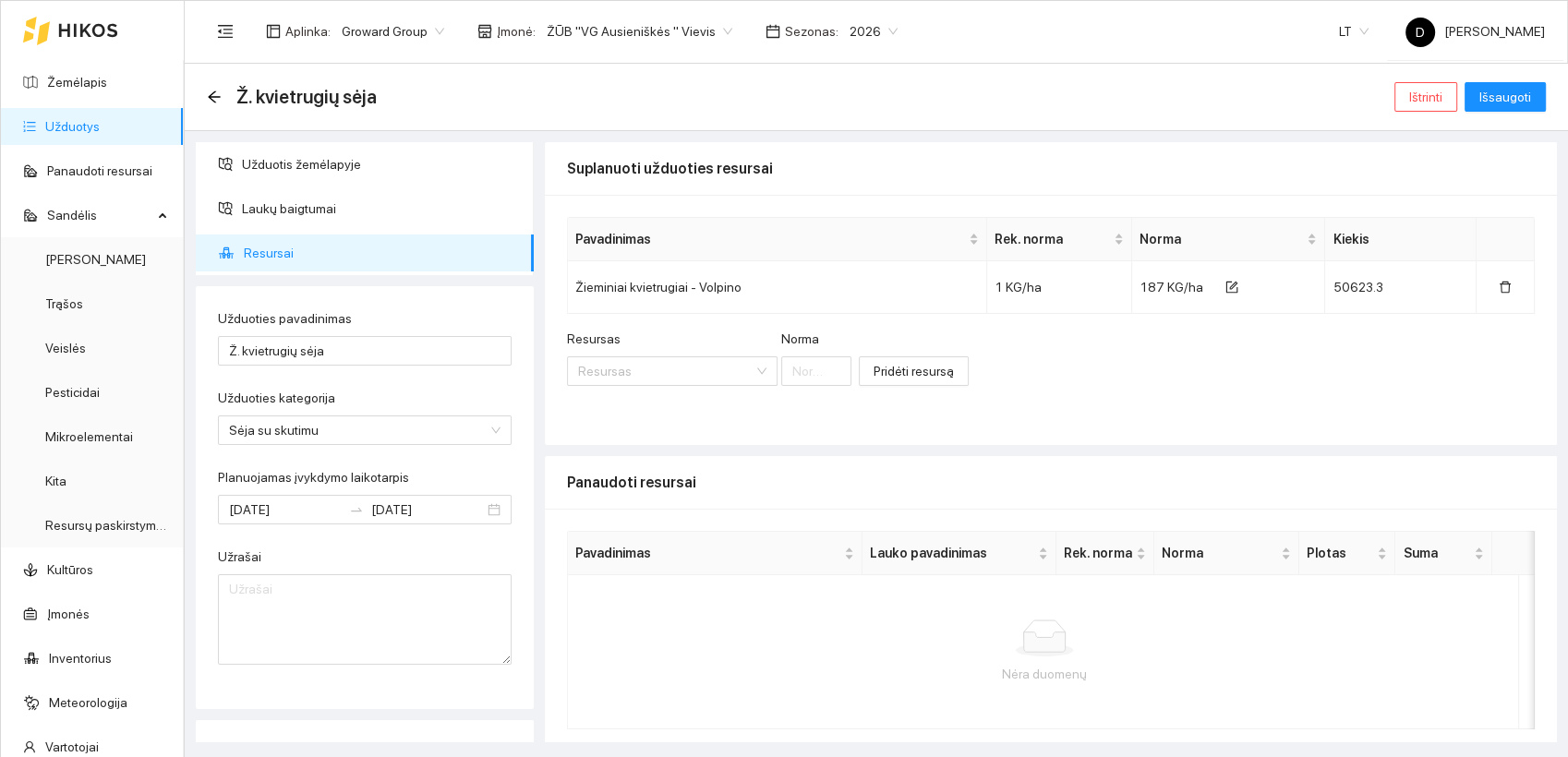
click at [1111, 396] on div "Resursas Resursas Norma Pridėti resursą" at bounding box center [1051, 369] width 967 height 79
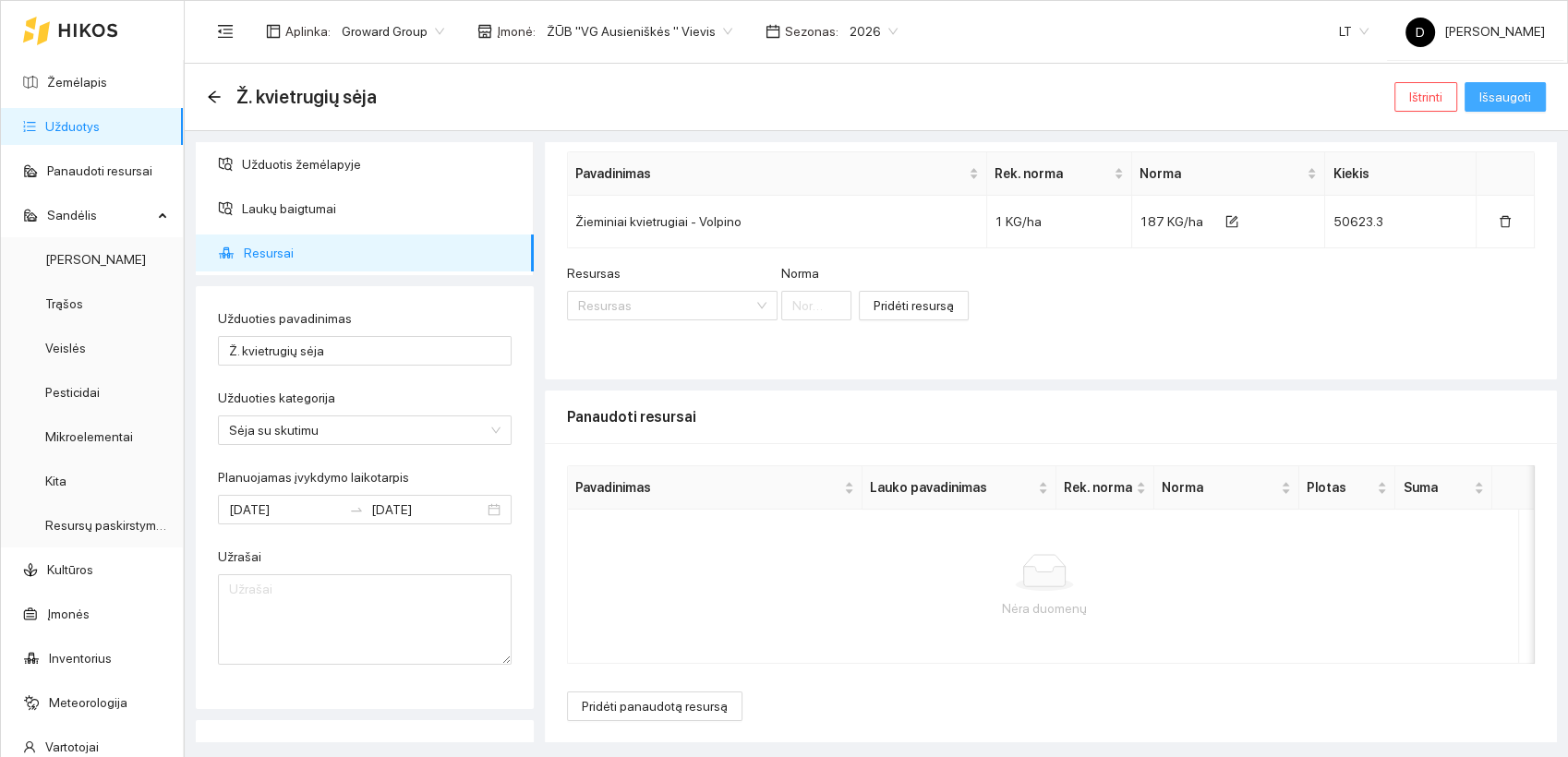
click at [1513, 89] on span "Išsaugoti" at bounding box center [1505, 97] width 52 height 20
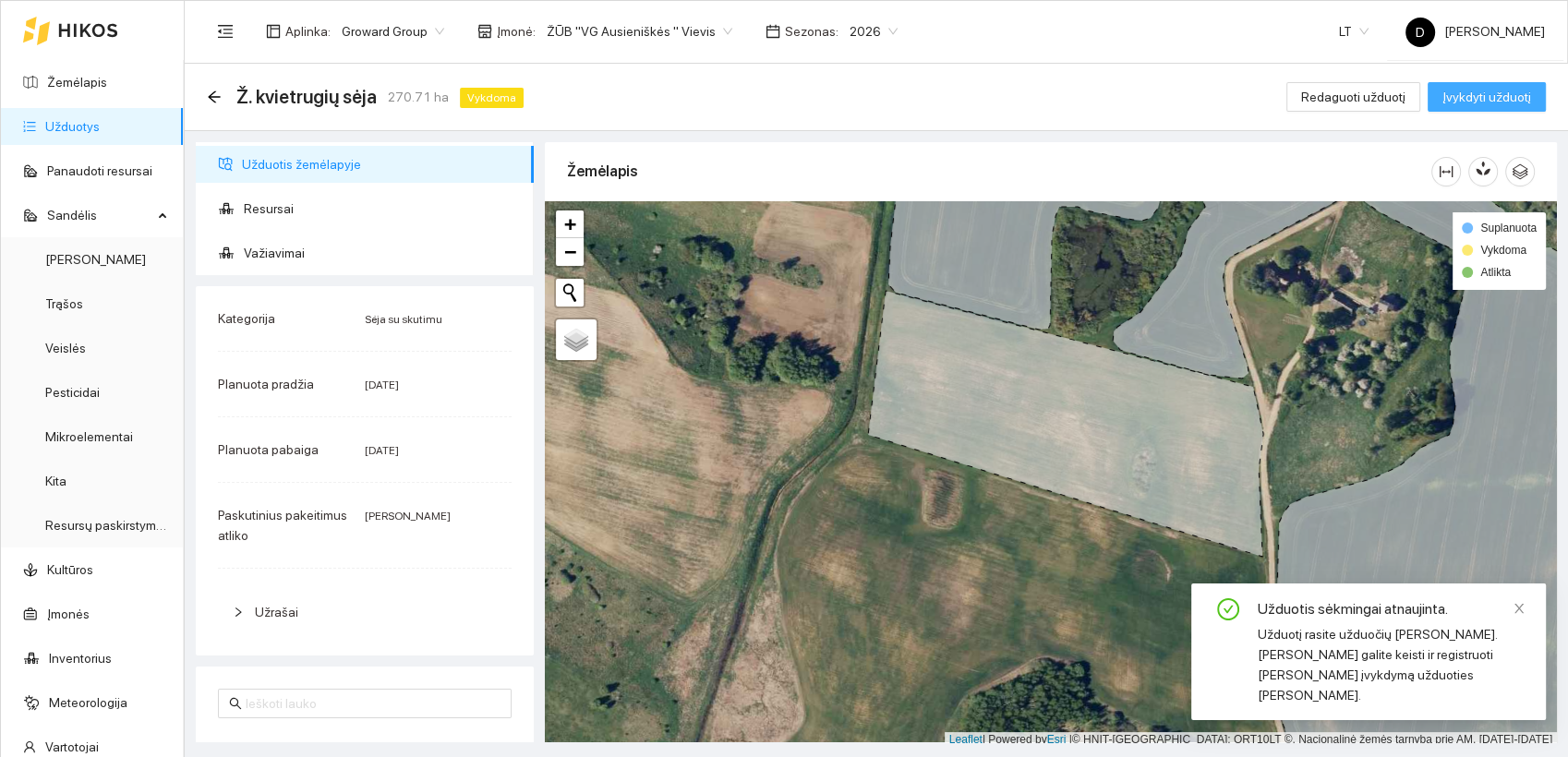
click at [1500, 92] on span "Įvykdyti užduotį" at bounding box center [1486, 97] width 88 height 20
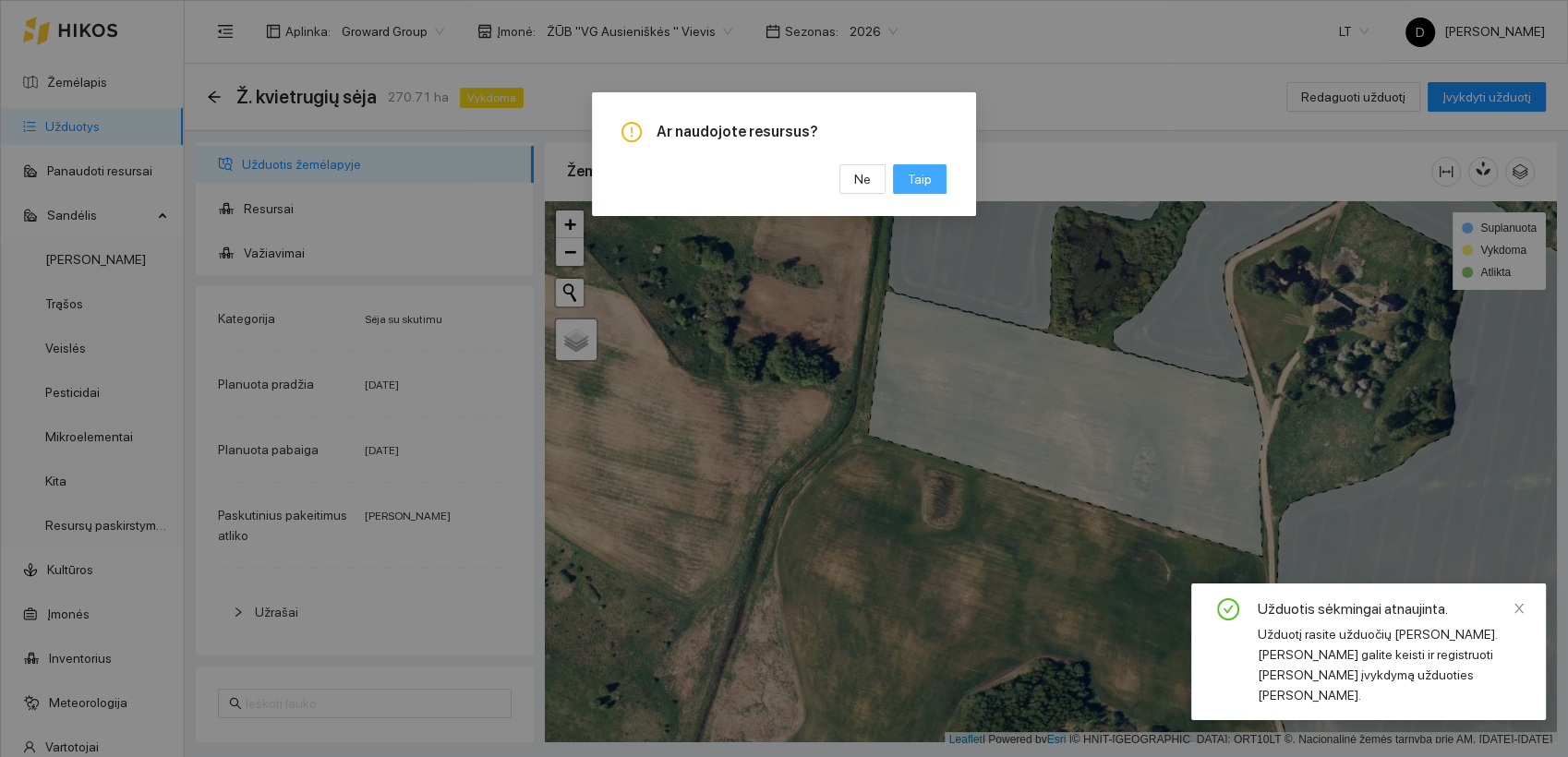
click at [915, 176] on span "Taip" at bounding box center [920, 178] width 24 height 20
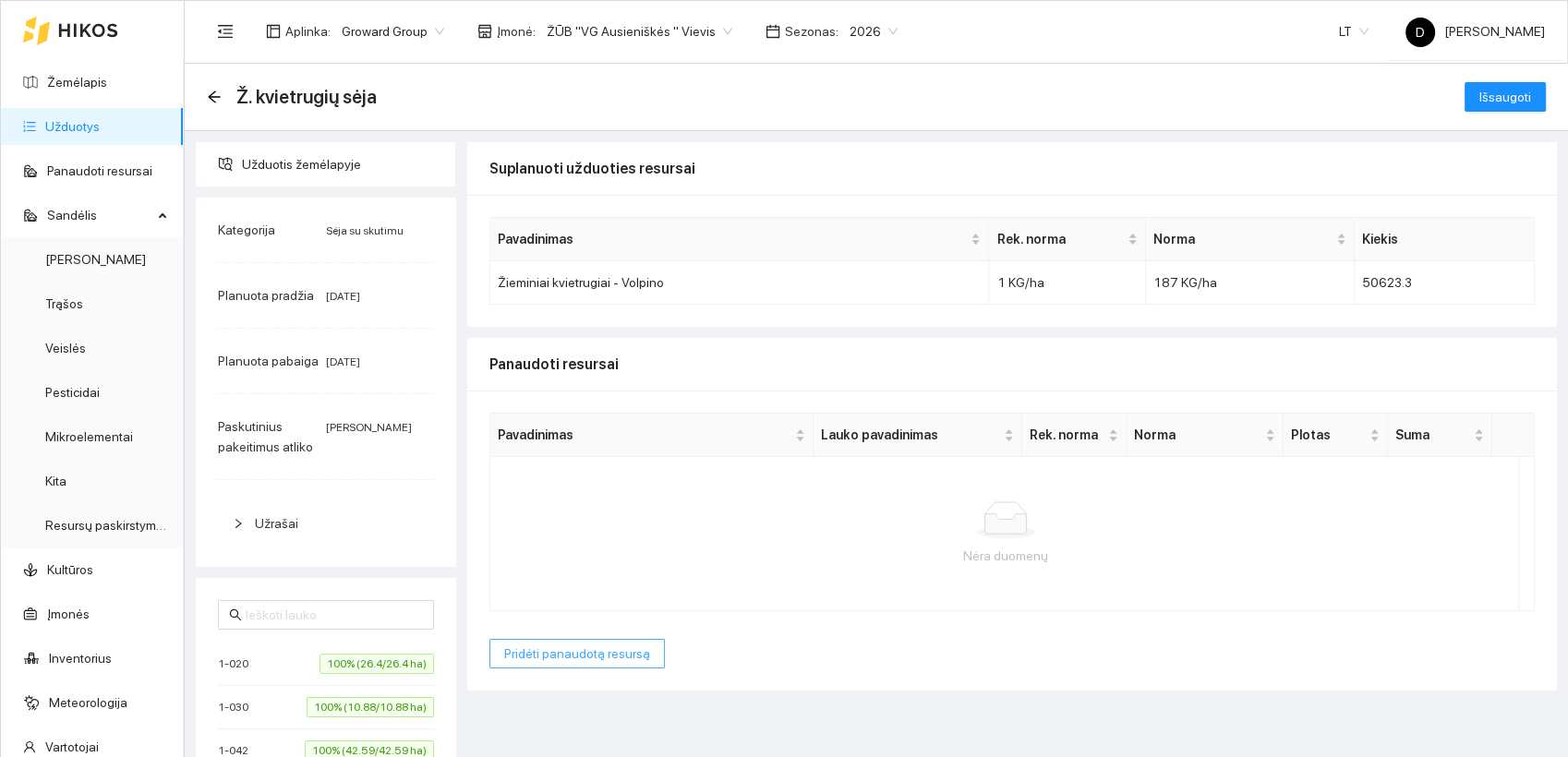
click at [580, 652] on span "Pridėti panaudotą resursą" at bounding box center [577, 653] width 146 height 20
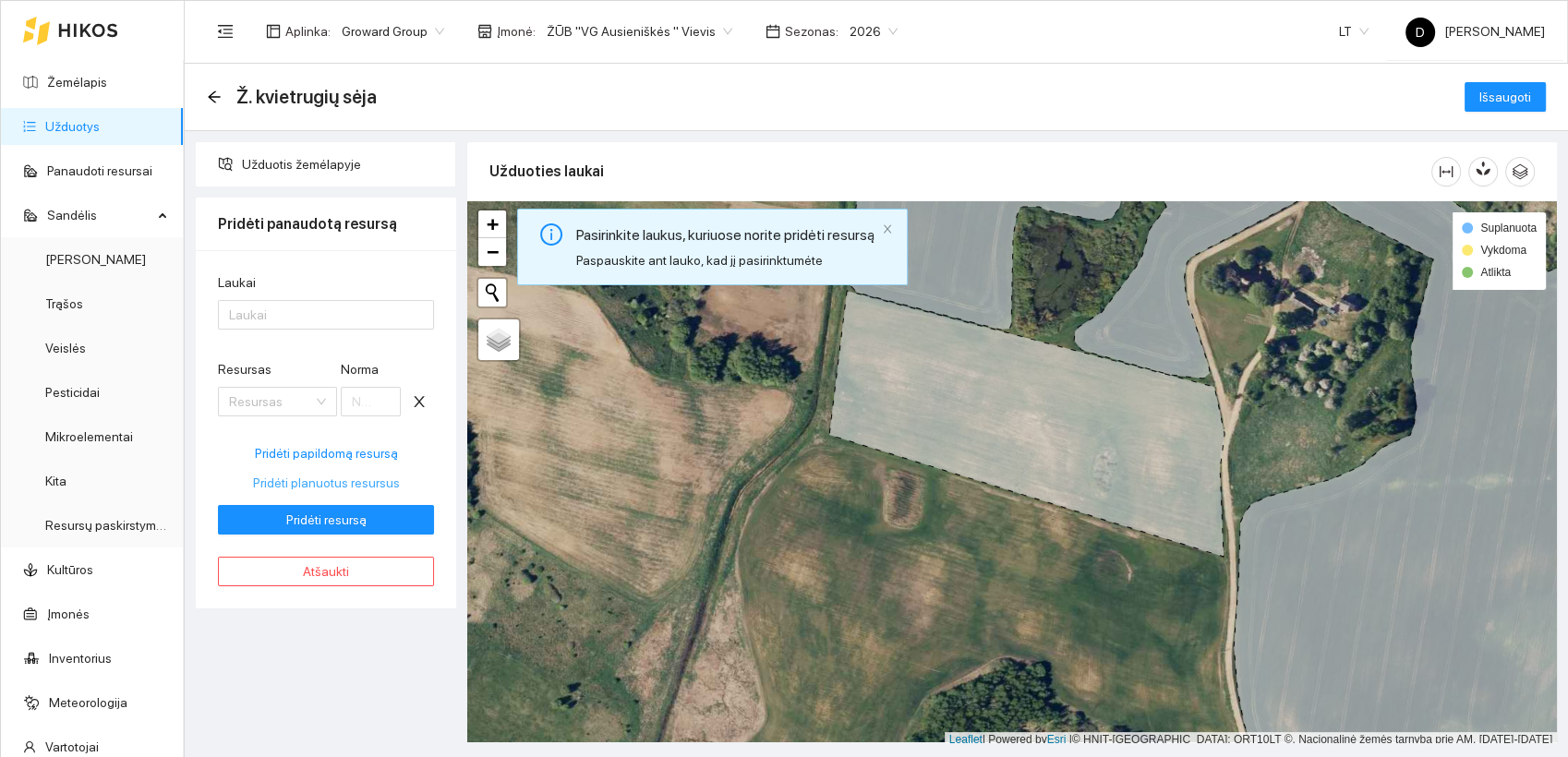
click at [320, 481] on span "Pridėti planuotus resursus" at bounding box center [326, 483] width 147 height 20
type input "187"
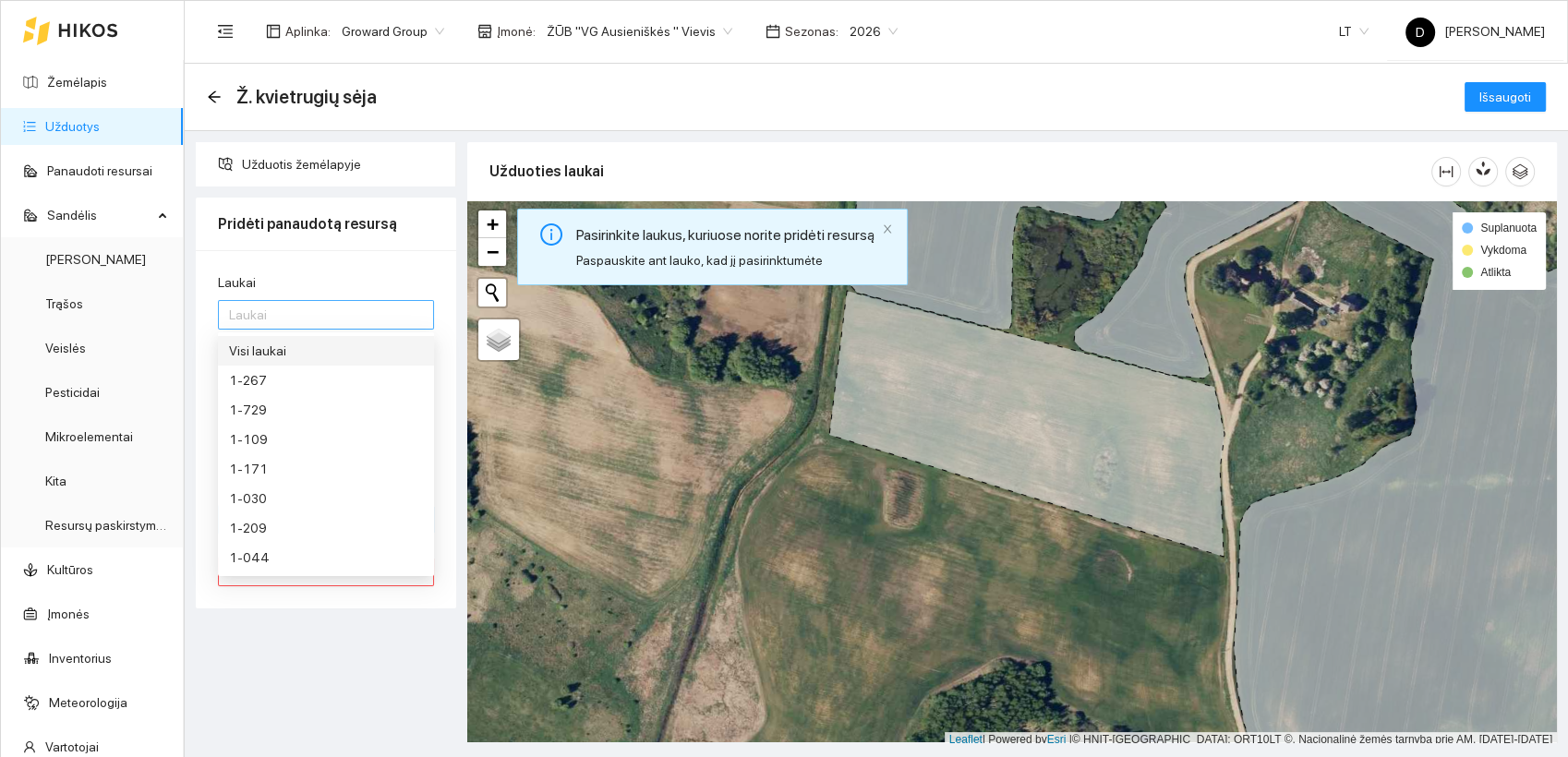
click at [249, 317] on div at bounding box center [316, 314] width 188 height 22
click at [263, 349] on div "Visi laukai" at bounding box center [326, 351] width 194 height 20
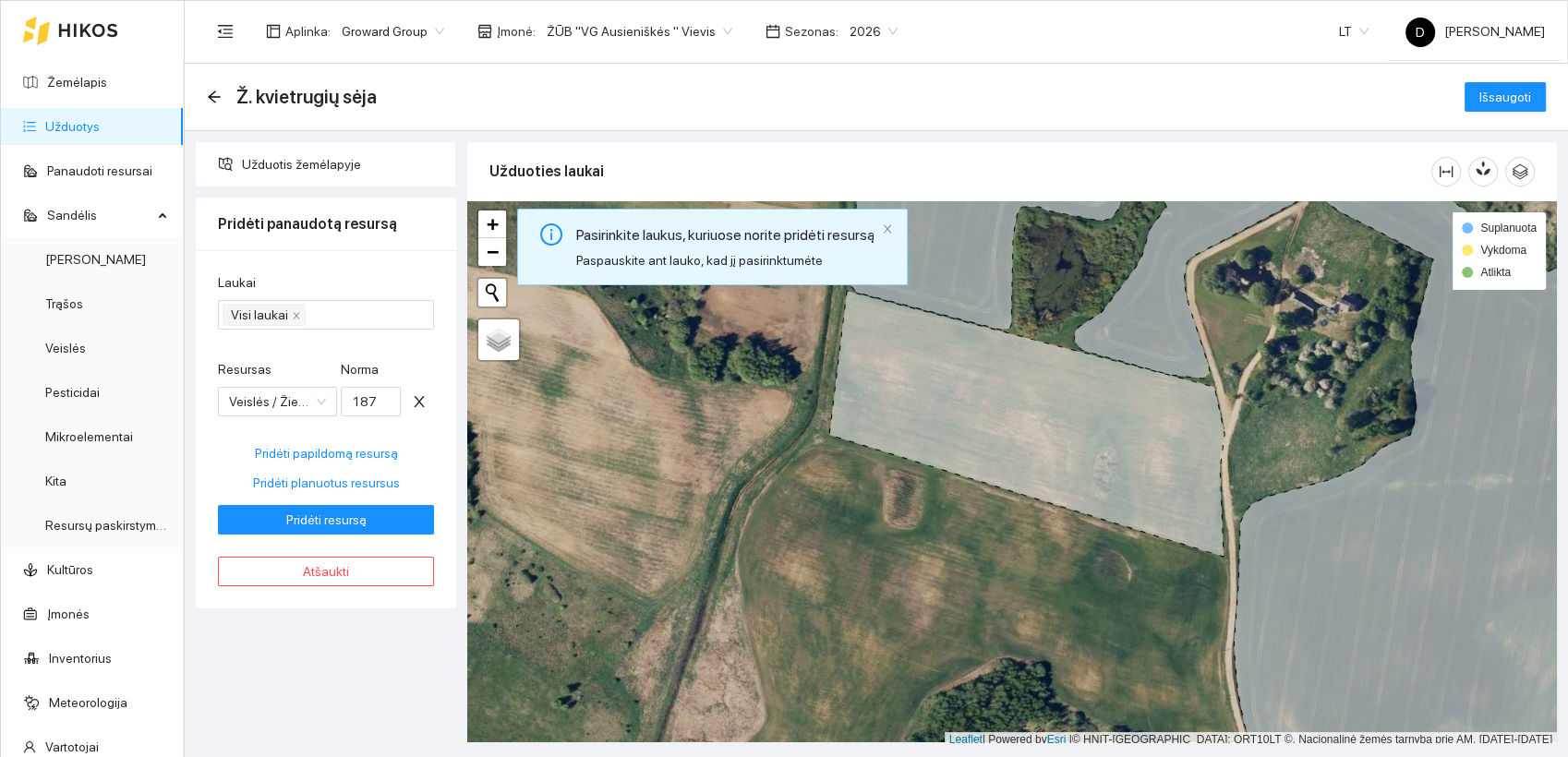
click at [309, 266] on div "Laukai Visi laukai Resursas Veislės / Žieminiai kvietrugiai / Volpino Norma 187…" at bounding box center [325, 428] width 261 height 358
click at [330, 482] on span "Pridėti planuotus resursus" at bounding box center [326, 483] width 147 height 20
click at [345, 518] on span "Pridėti resursą" at bounding box center [326, 519] width 80 height 20
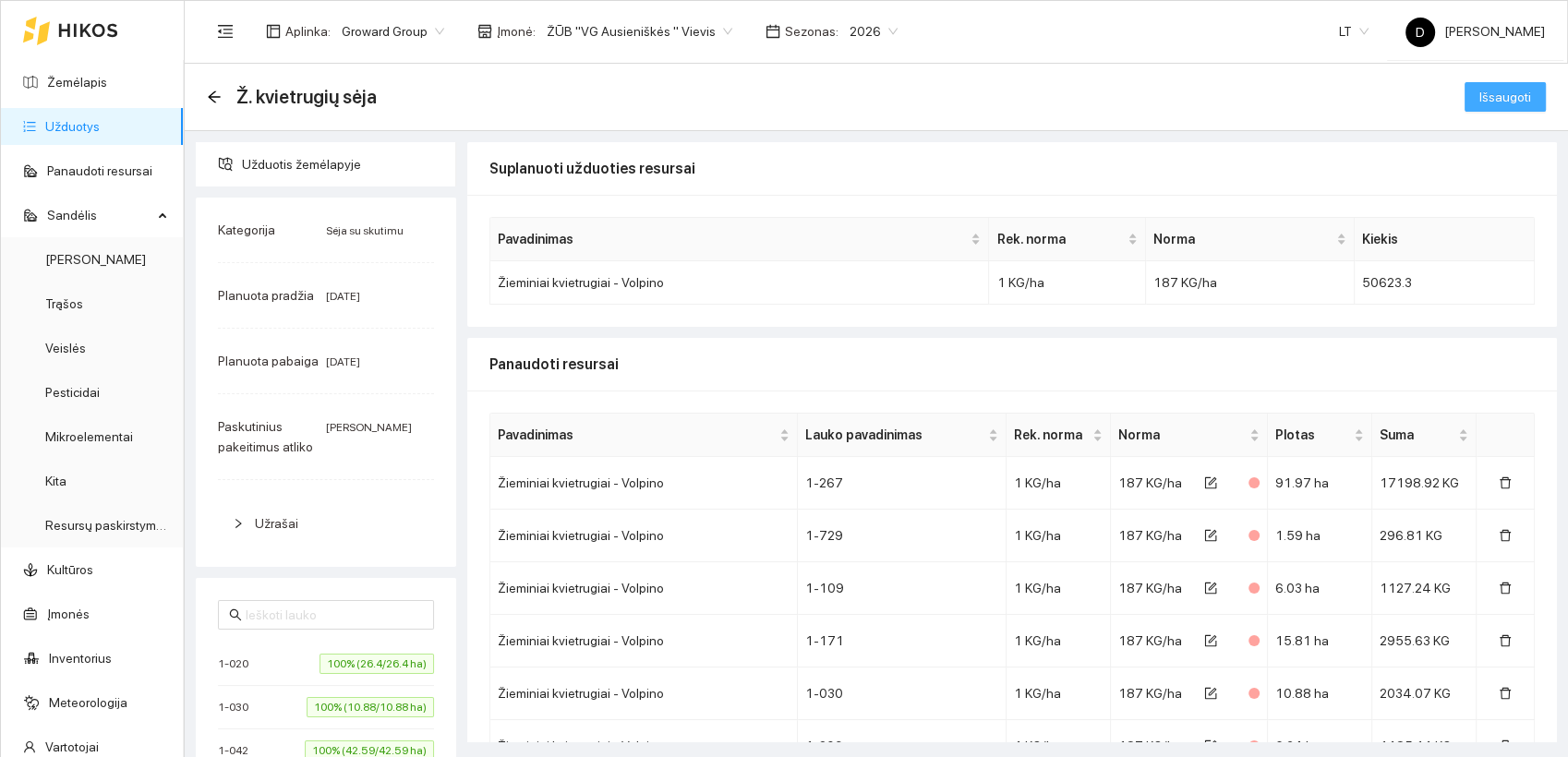
click at [1492, 98] on span "Išsaugoti" at bounding box center [1505, 97] width 52 height 20
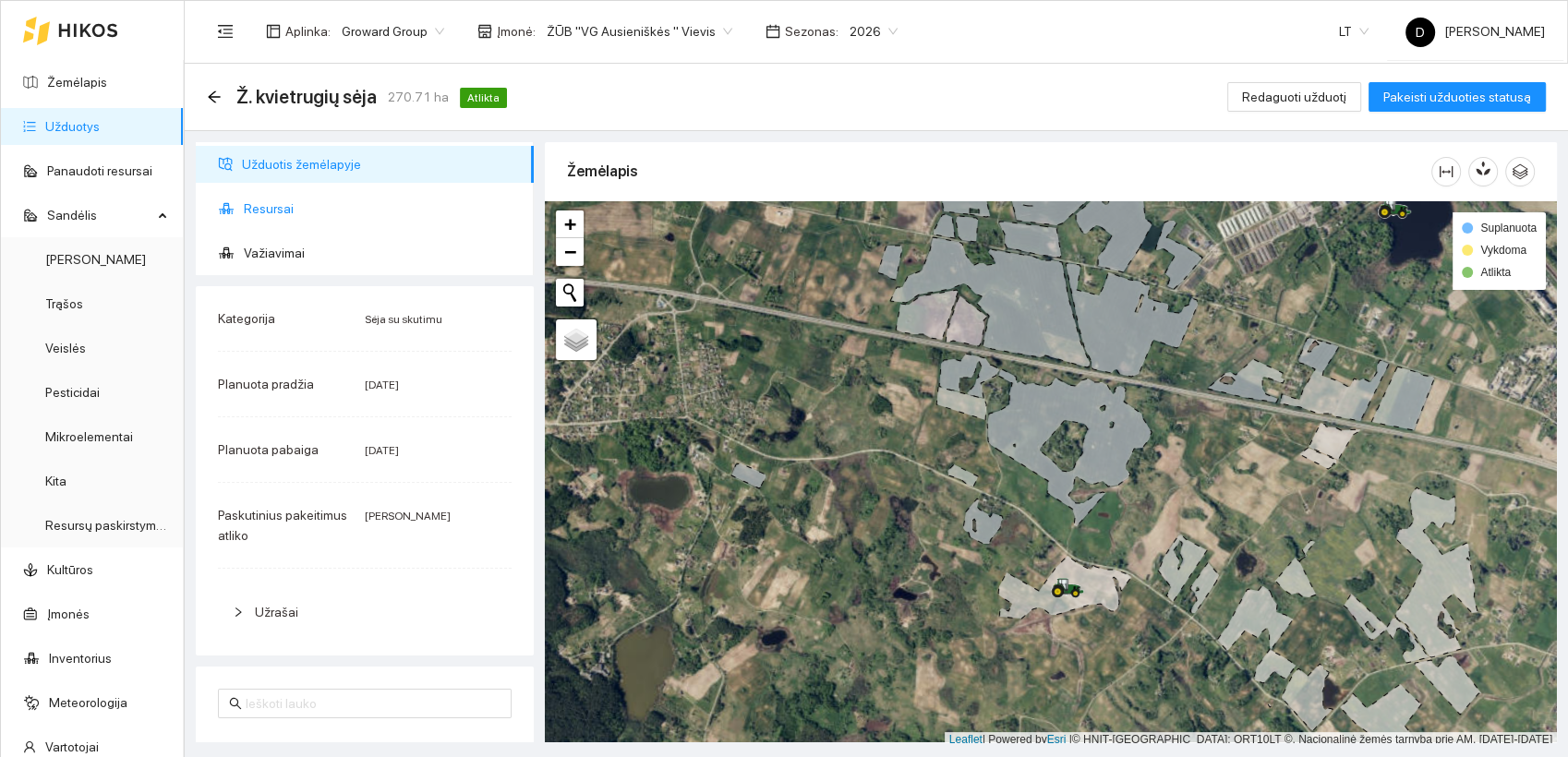
click at [279, 208] on span "Resursai" at bounding box center [382, 208] width 276 height 37
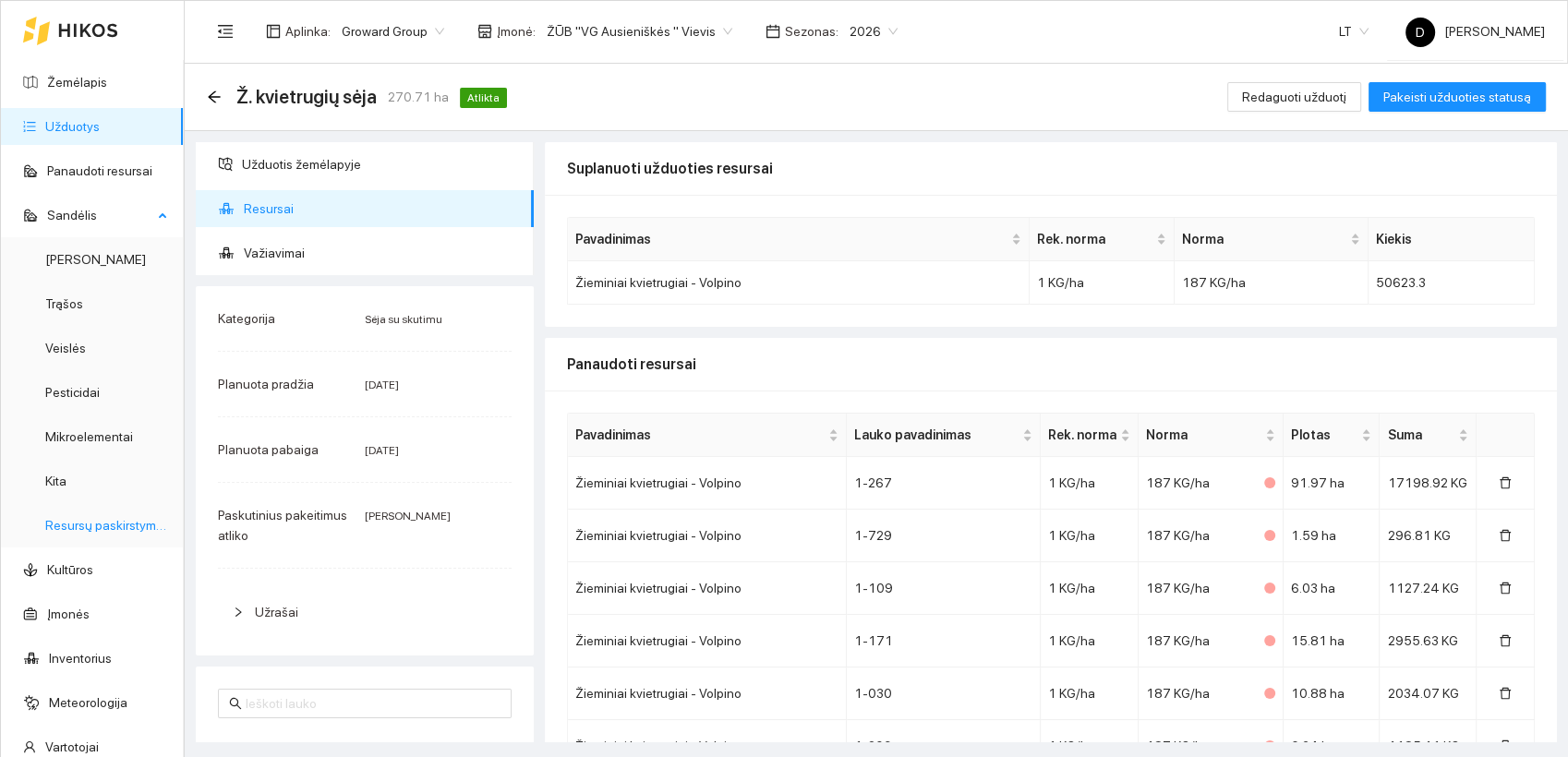
click at [74, 527] on link "Resursų paskirstymas" at bounding box center [108, 525] width 125 height 15
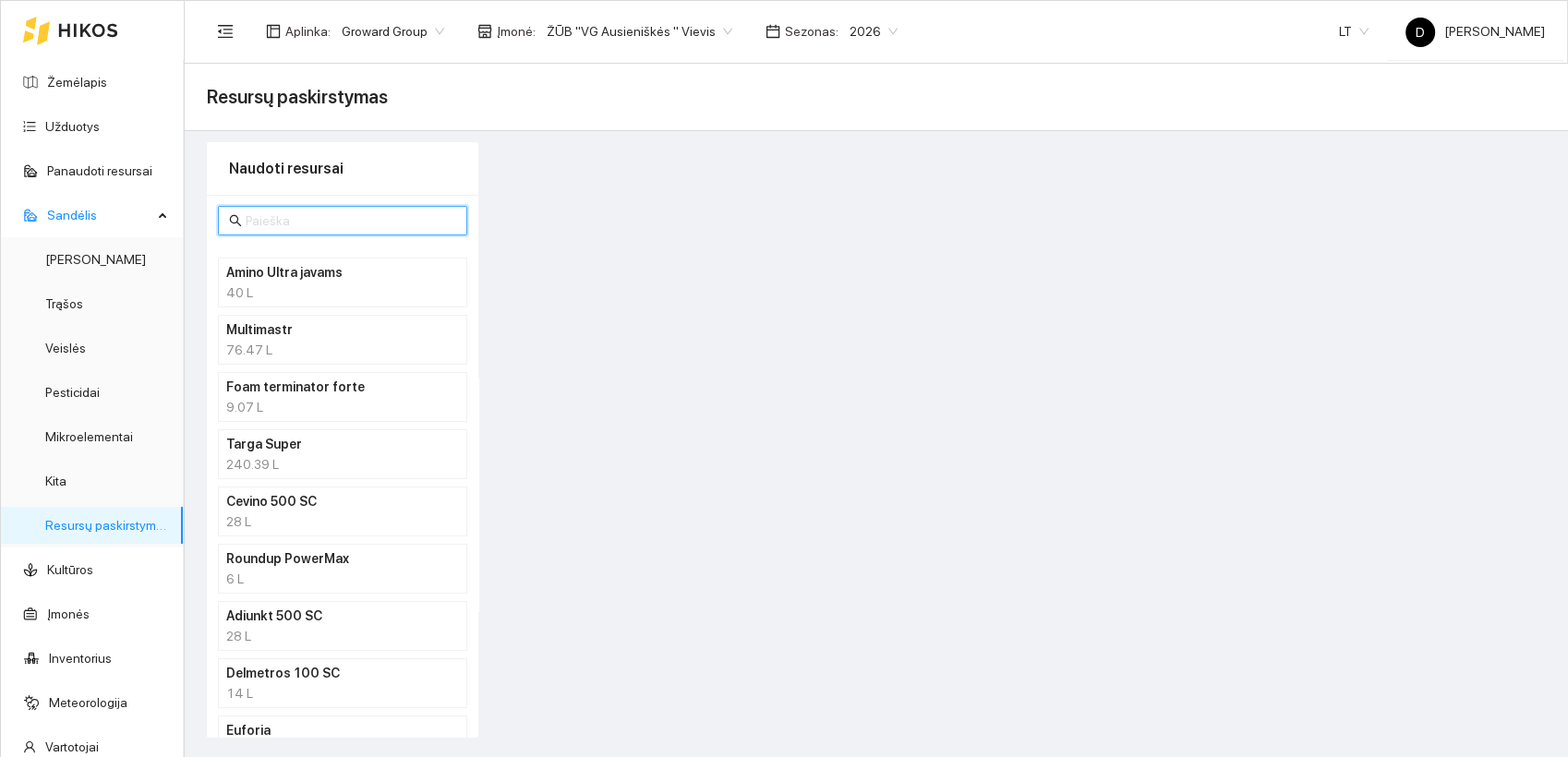
click at [355, 222] on input "text" at bounding box center [351, 220] width 210 height 20
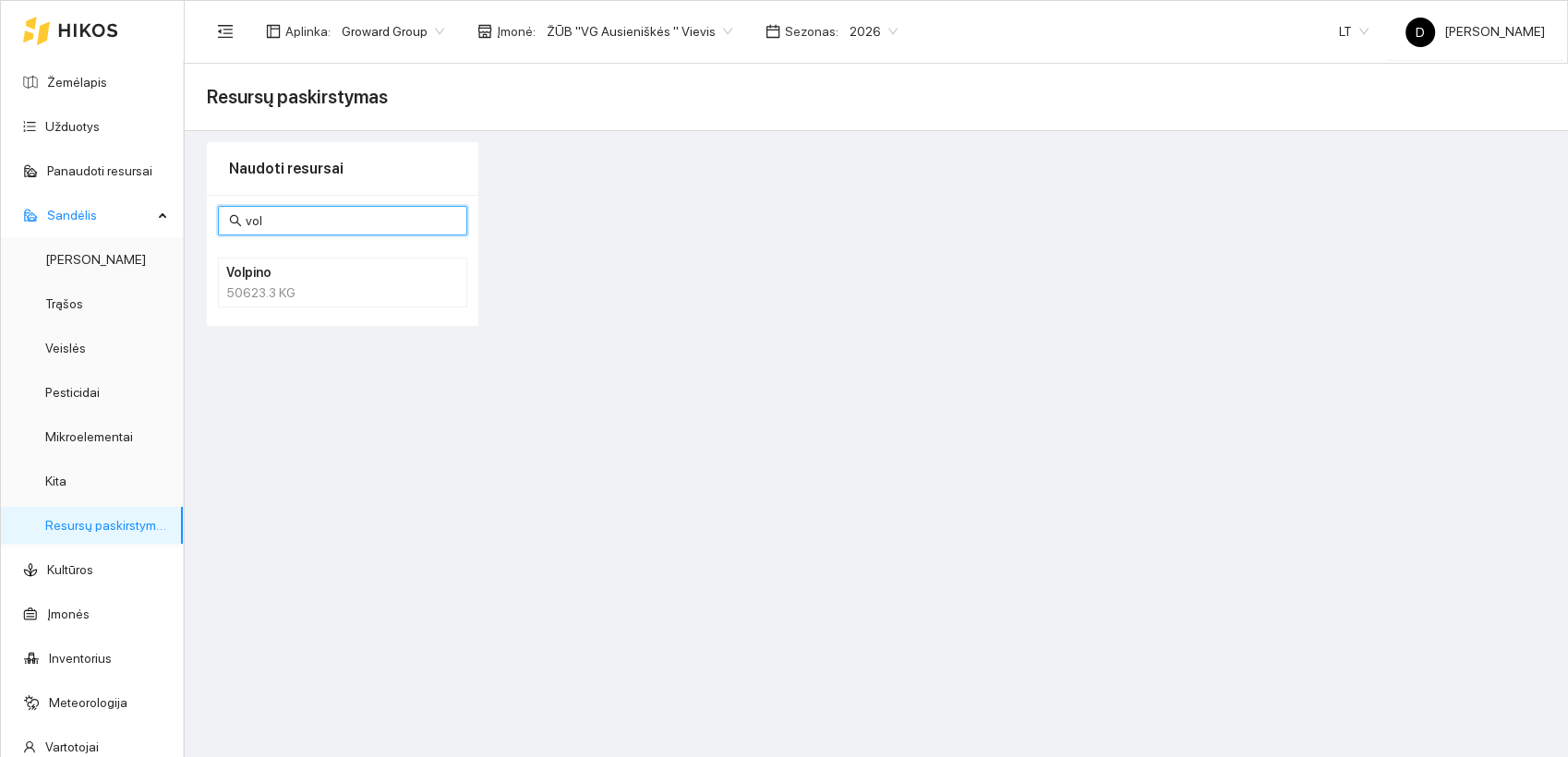
type input "vol"
click at [255, 291] on div "50623.3 KG" at bounding box center [342, 292] width 233 height 20
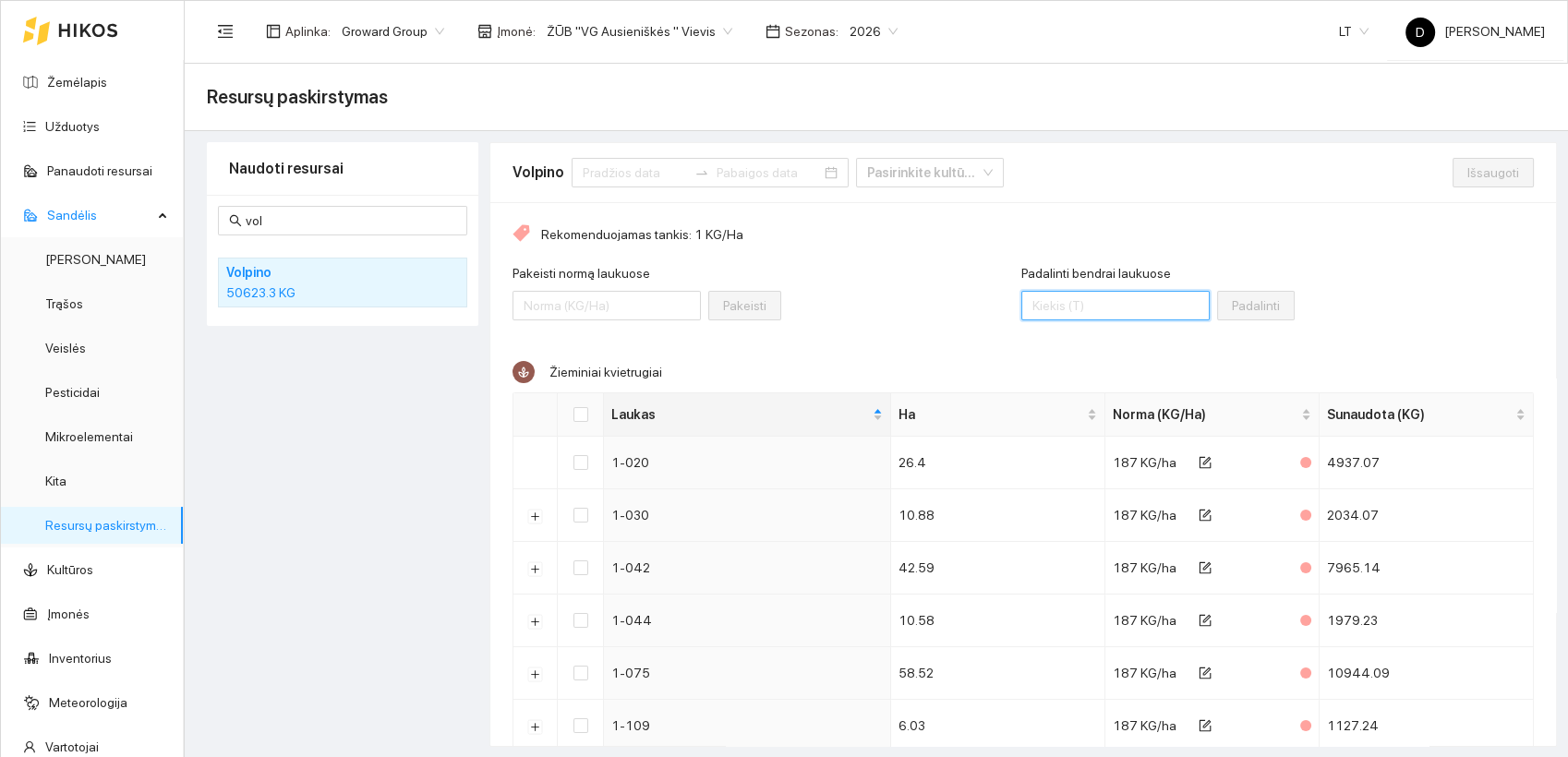
click at [1092, 312] on input "Padalinti bendrai laukuose" at bounding box center [1115, 305] width 188 height 30
type input "51500"
click at [580, 418] on input "Select all" at bounding box center [580, 414] width 15 height 15
checkbox input "true"
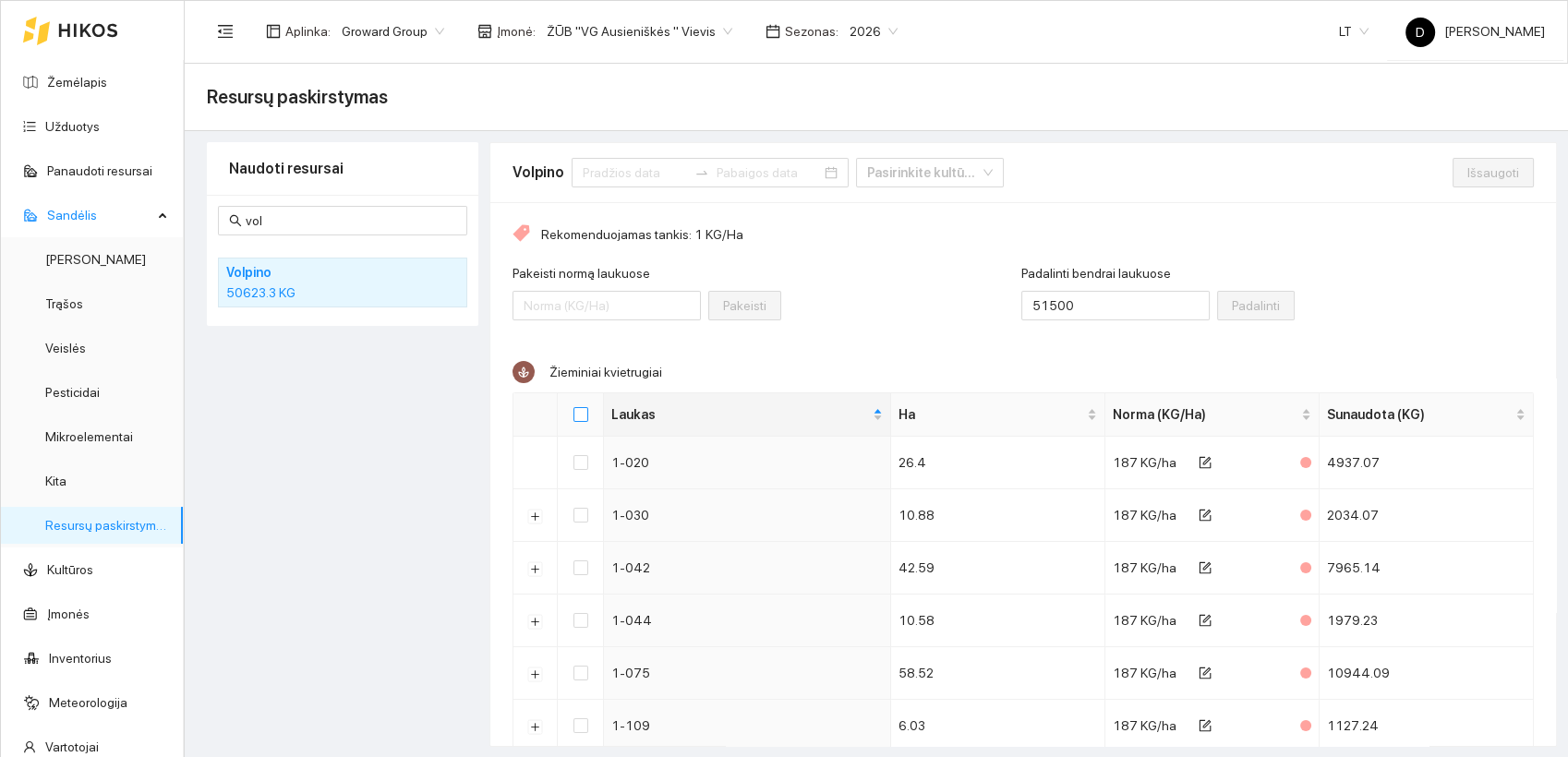
checkbox input "true"
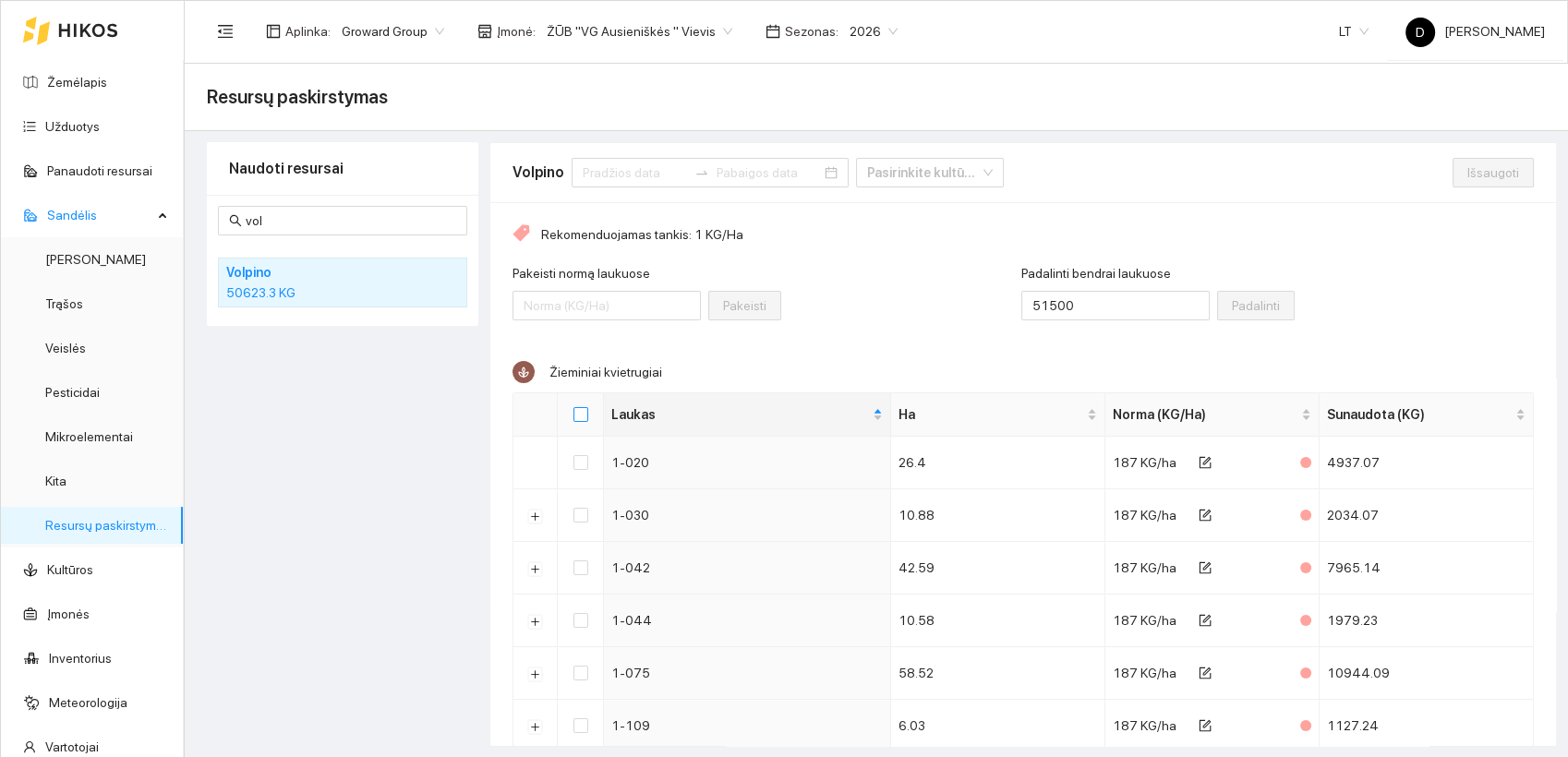
checkbox input "true"
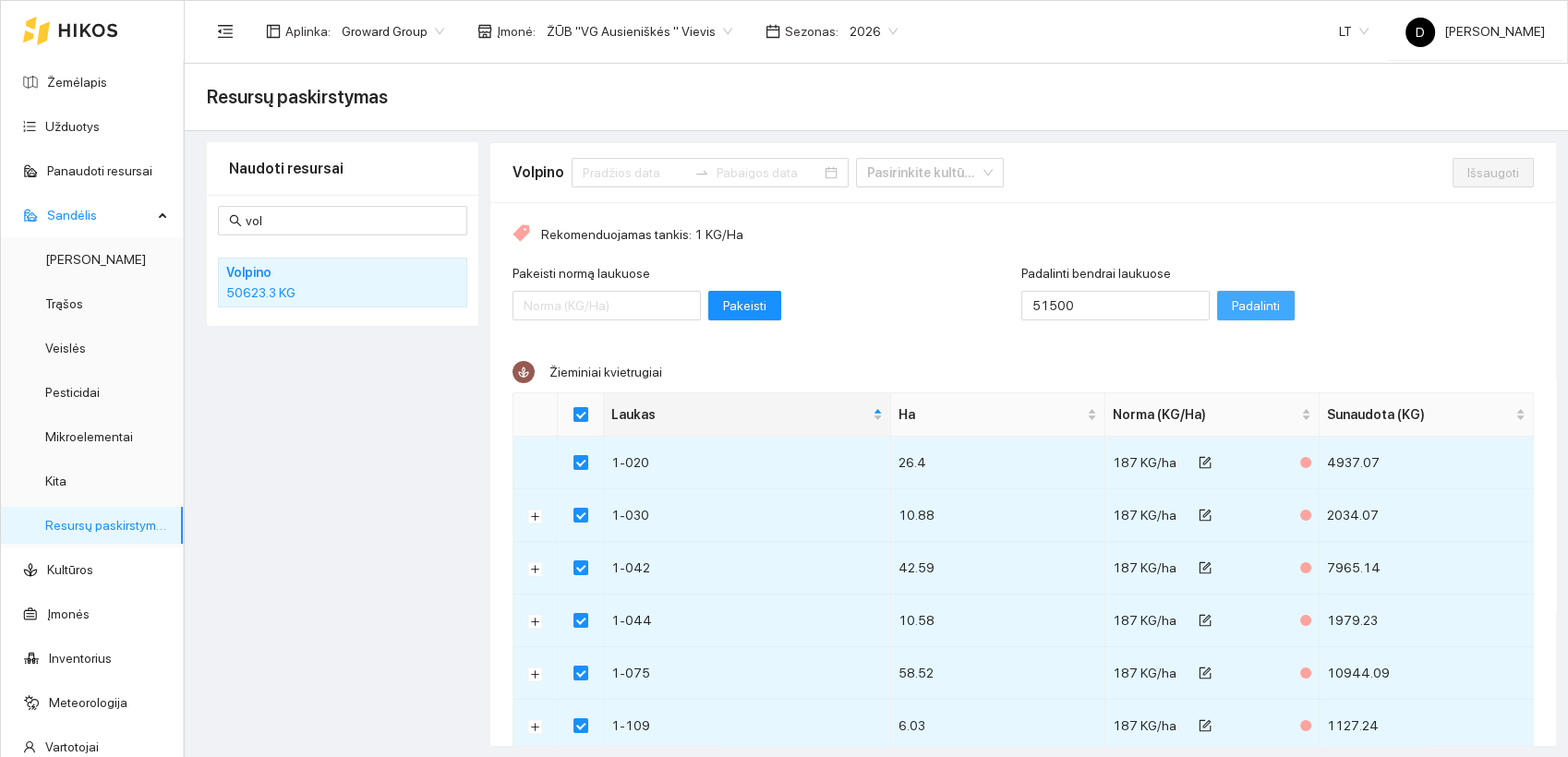
click at [1231, 301] on span "Padalinti" at bounding box center [1255, 305] width 48 height 20
click at [1467, 170] on span "Išsaugoti" at bounding box center [1493, 172] width 52 height 20
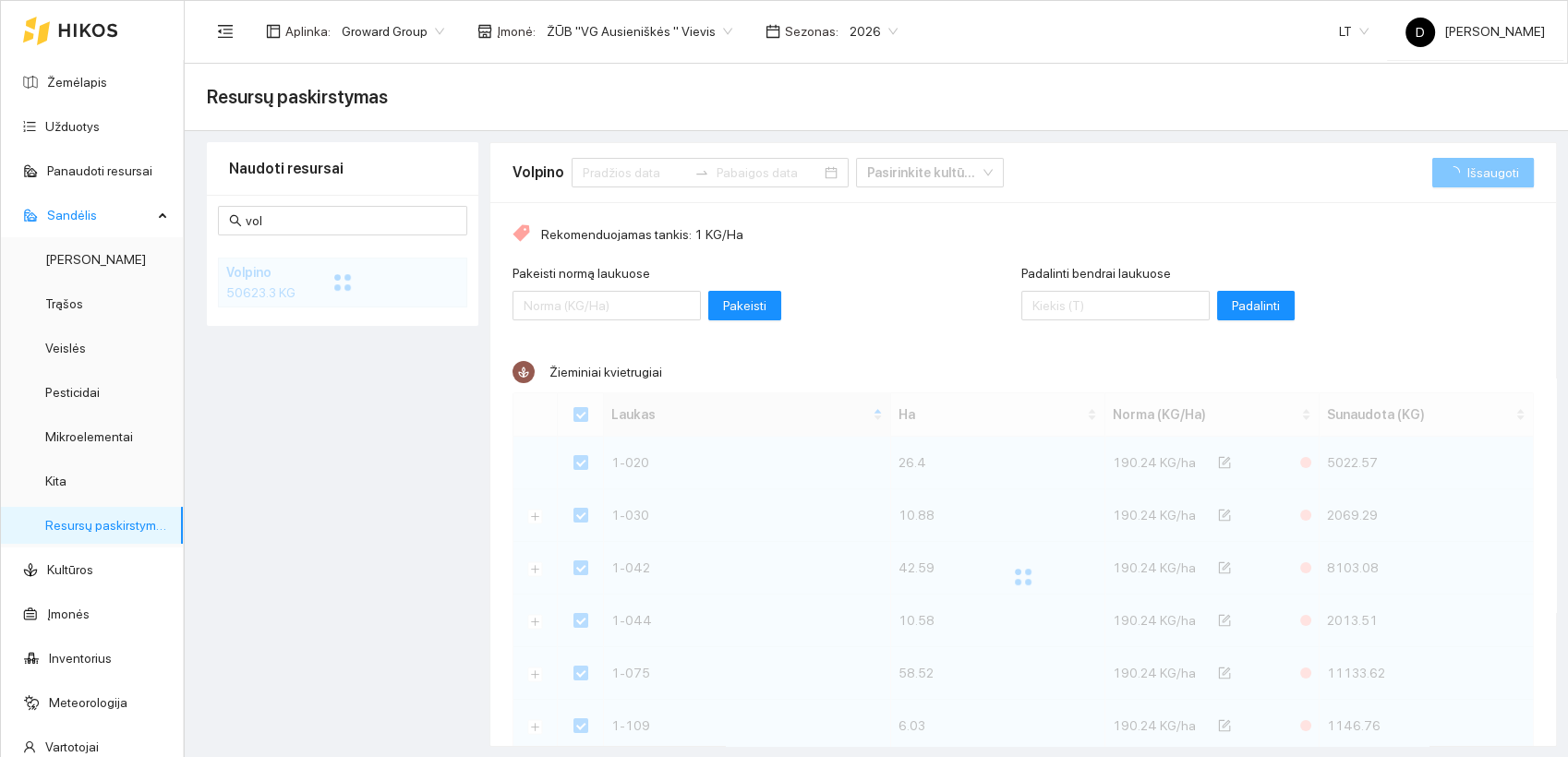
checkbox input "false"
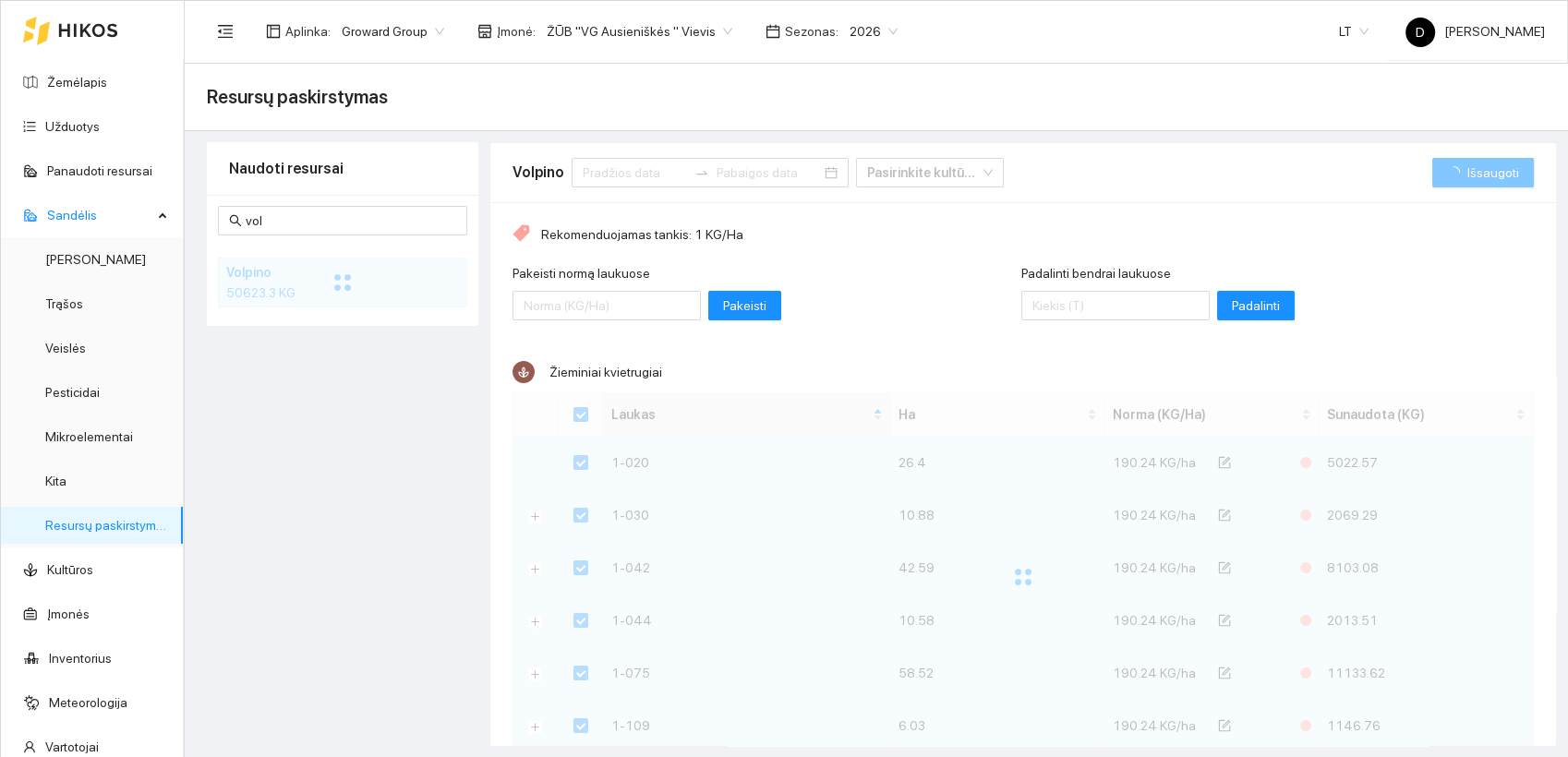
checkbox input "false"
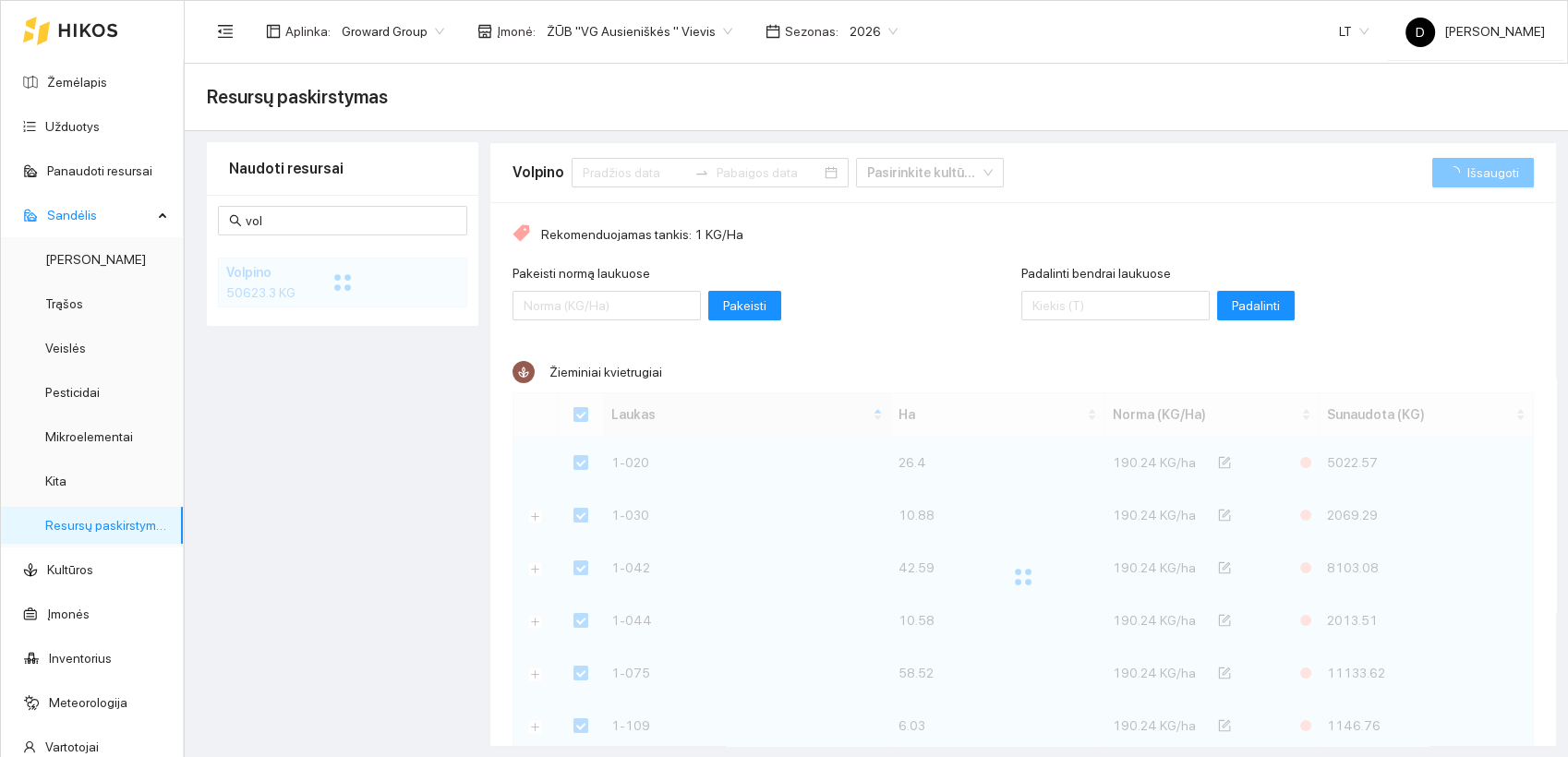
checkbox input "false"
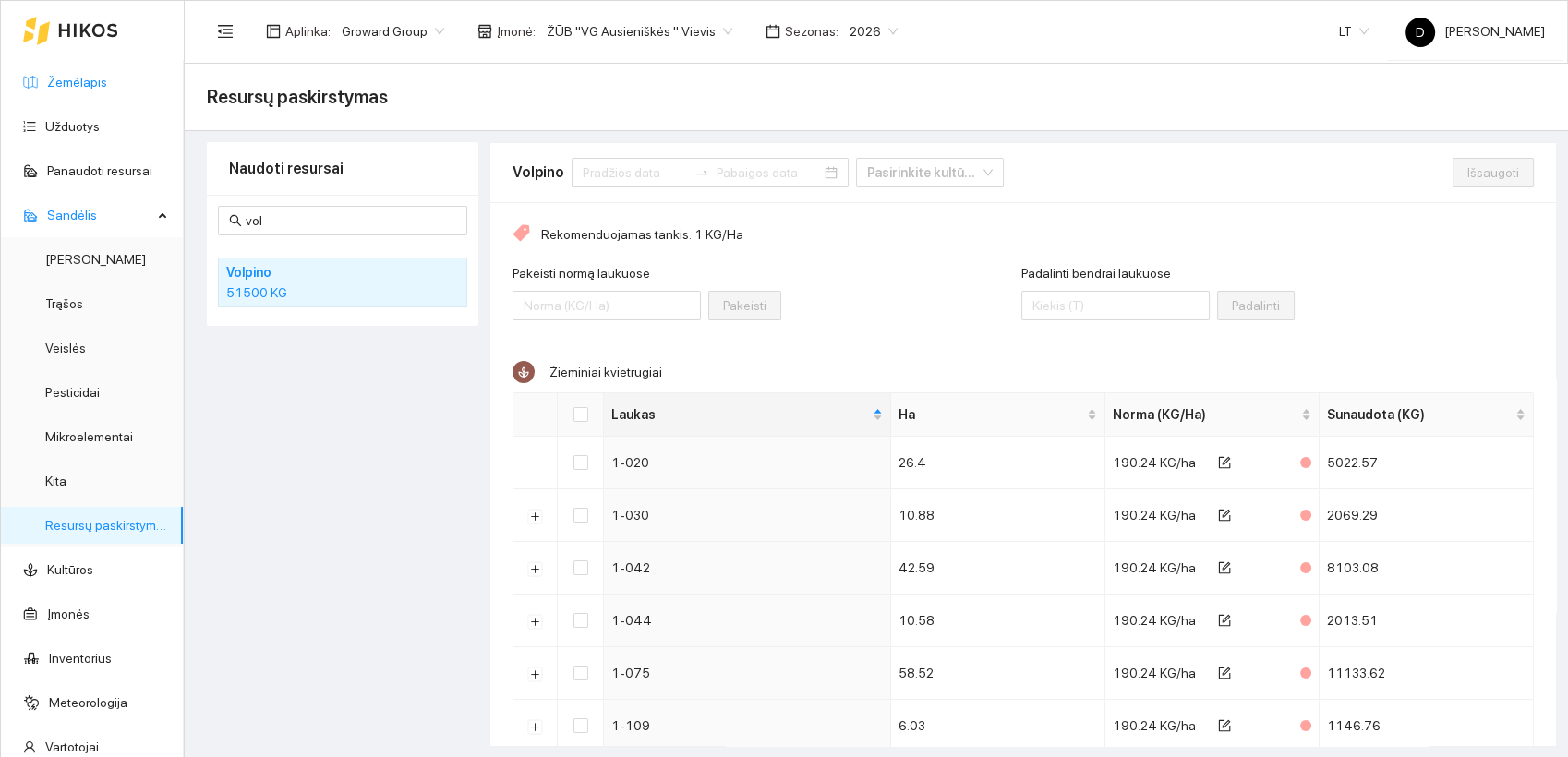
click at [94, 82] on link "Žemėlapis" at bounding box center [77, 81] width 60 height 15
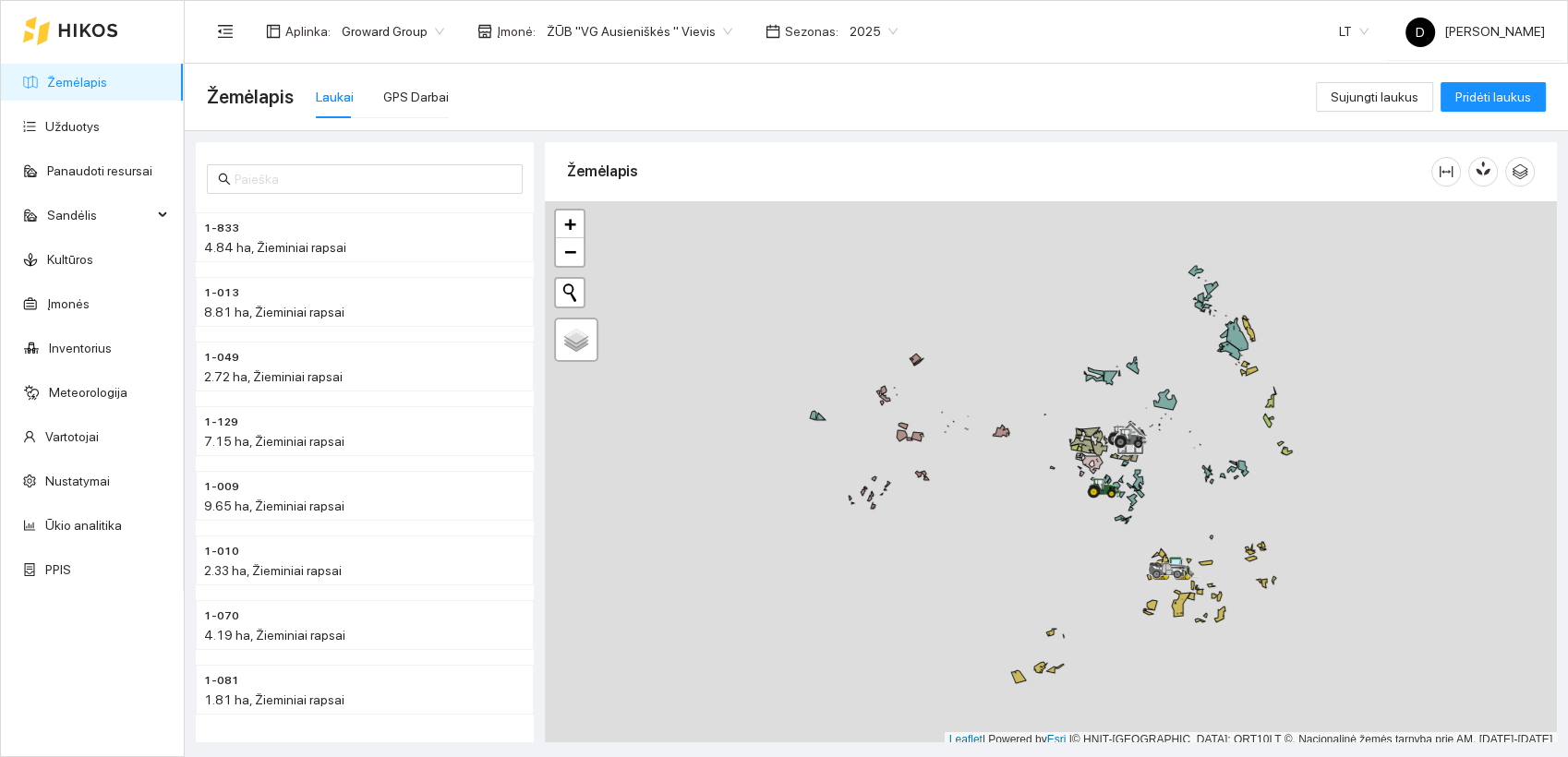
scroll to position [5, 0]
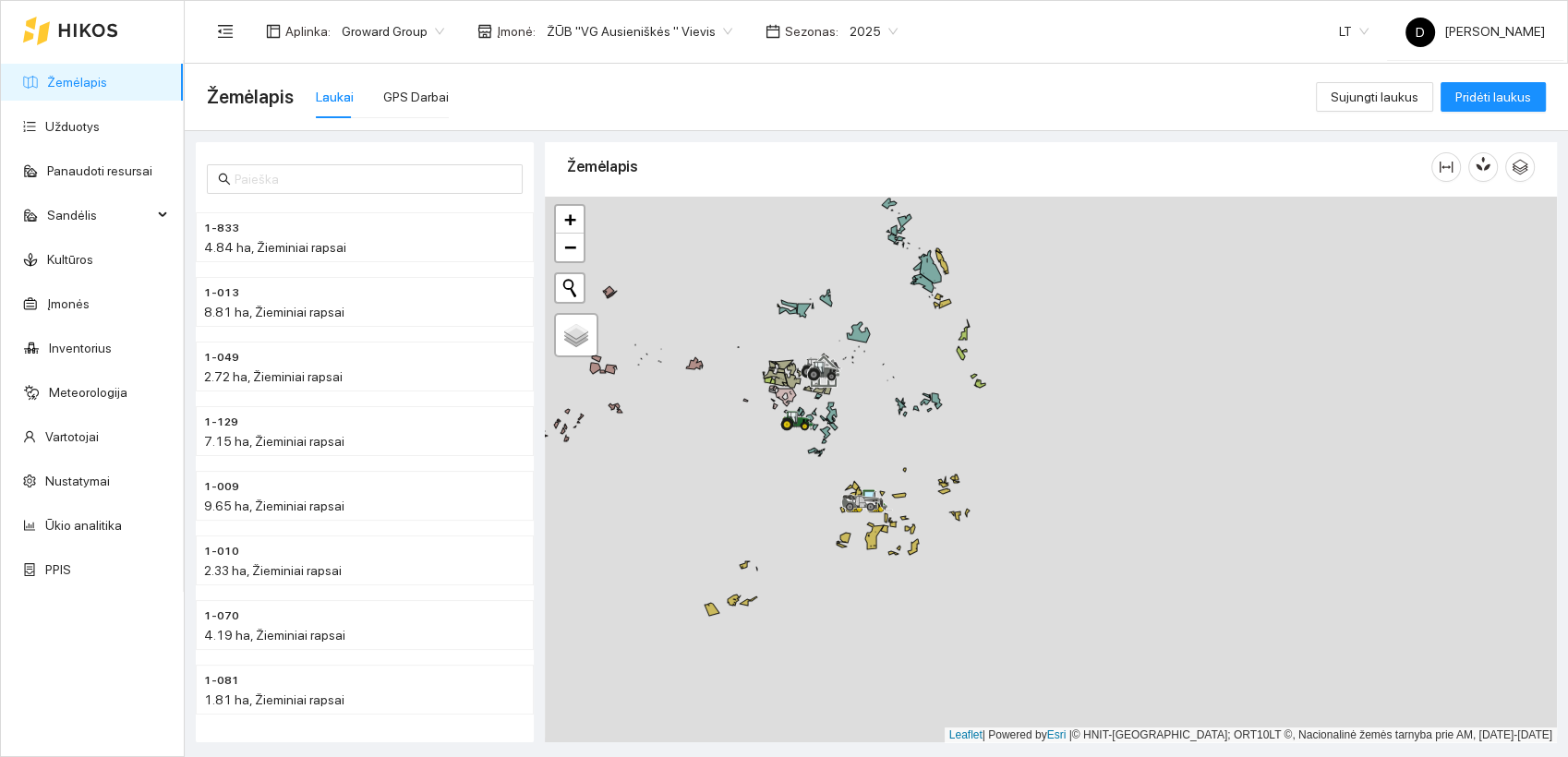
drag, startPoint x: 971, startPoint y: 577, endPoint x: 665, endPoint y: 514, distance: 312.4
click at [665, 514] on div at bounding box center [1051, 469] width 1012 height 546
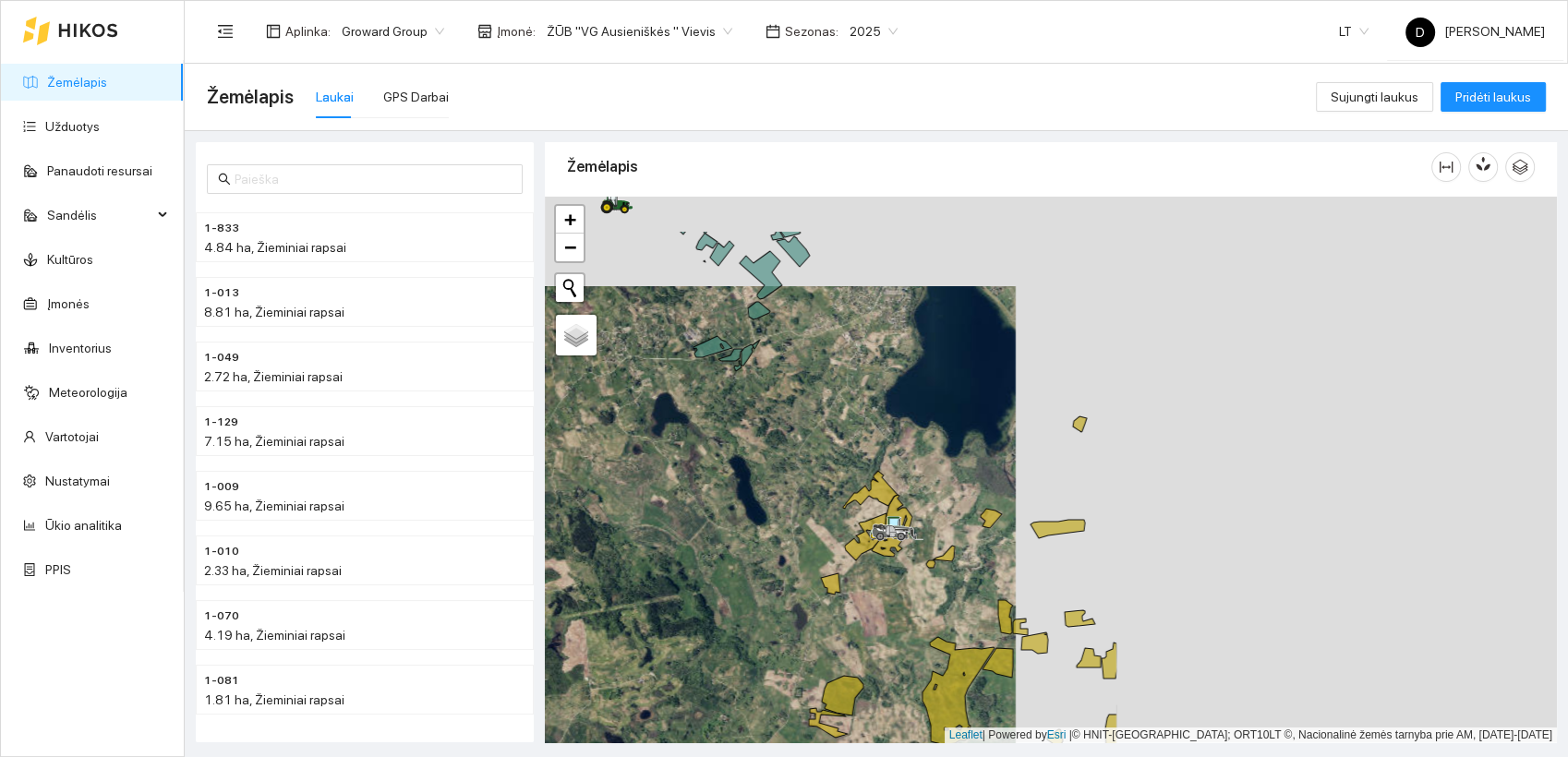
drag, startPoint x: 1175, startPoint y: 417, endPoint x: 632, endPoint y: 505, distance: 550.1
click at [633, 505] on div at bounding box center [1051, 469] width 1012 height 546
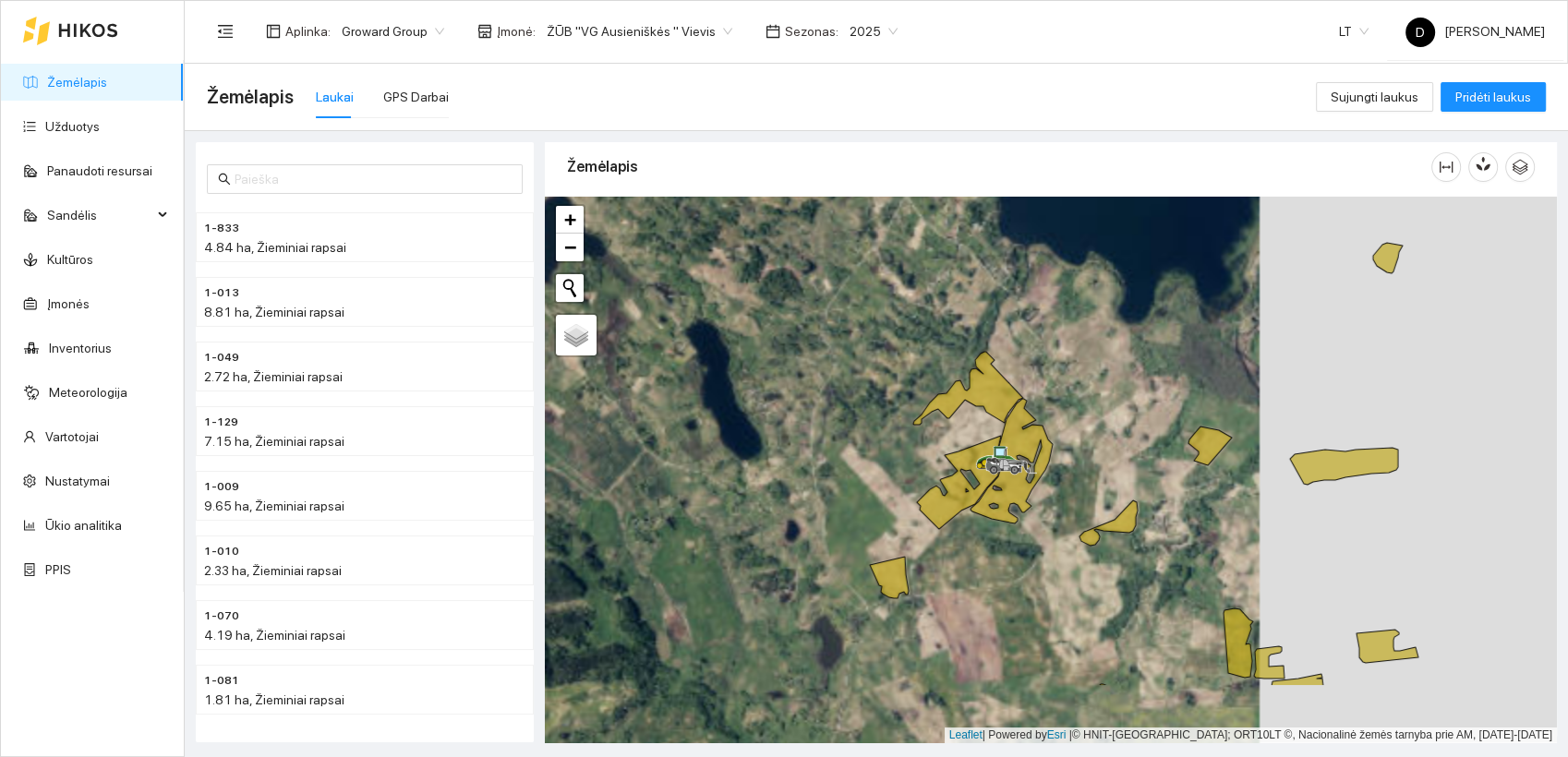
drag, startPoint x: 721, startPoint y: 430, endPoint x: 715, endPoint y: 381, distance: 49.4
click at [715, 381] on div at bounding box center [1051, 469] width 1012 height 546
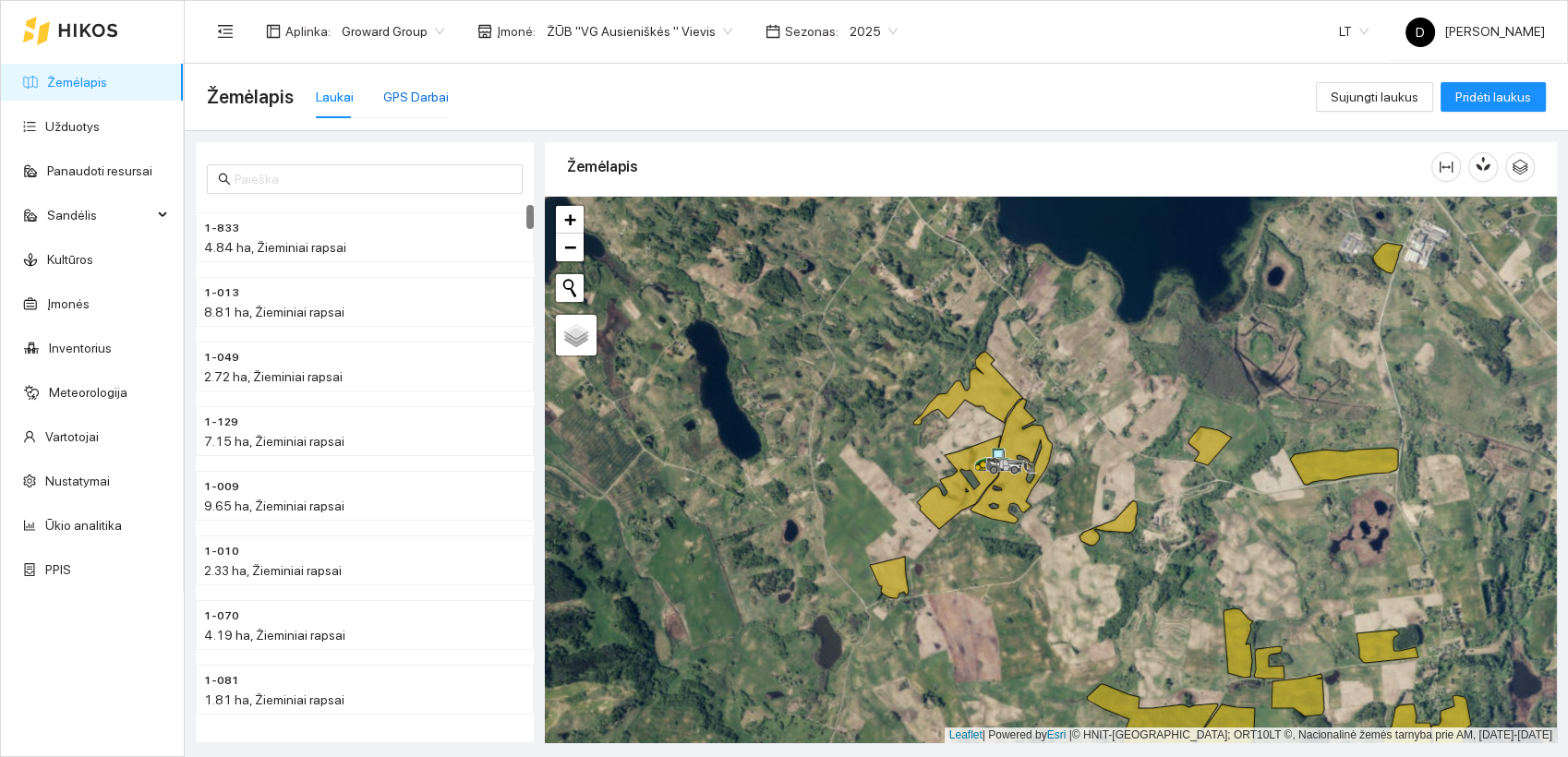
click at [417, 88] on div "GPS Darbai" at bounding box center [416, 97] width 65 height 20
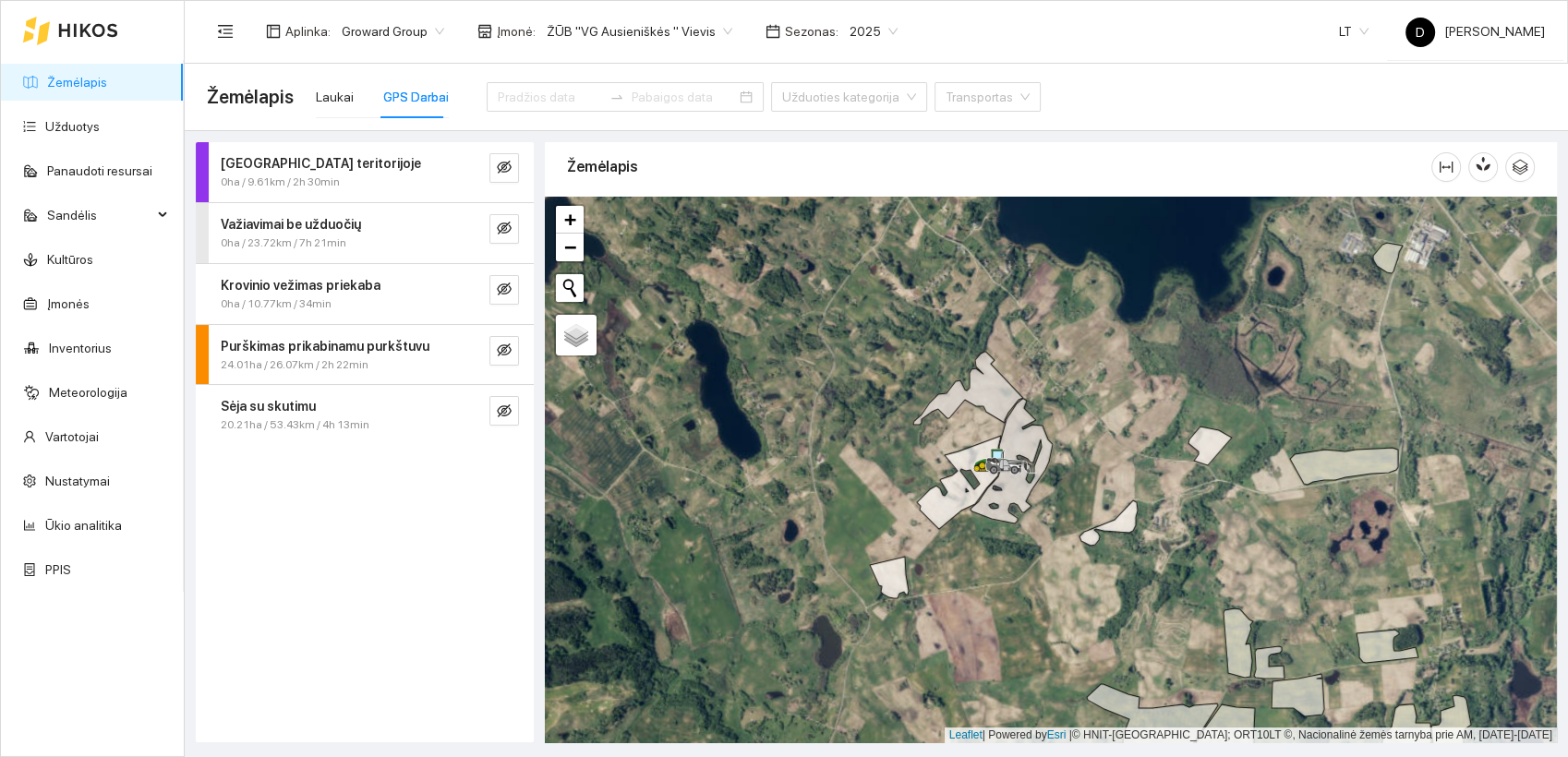
click at [361, 410] on div "Sėja su skutimu" at bounding box center [334, 406] width 226 height 20
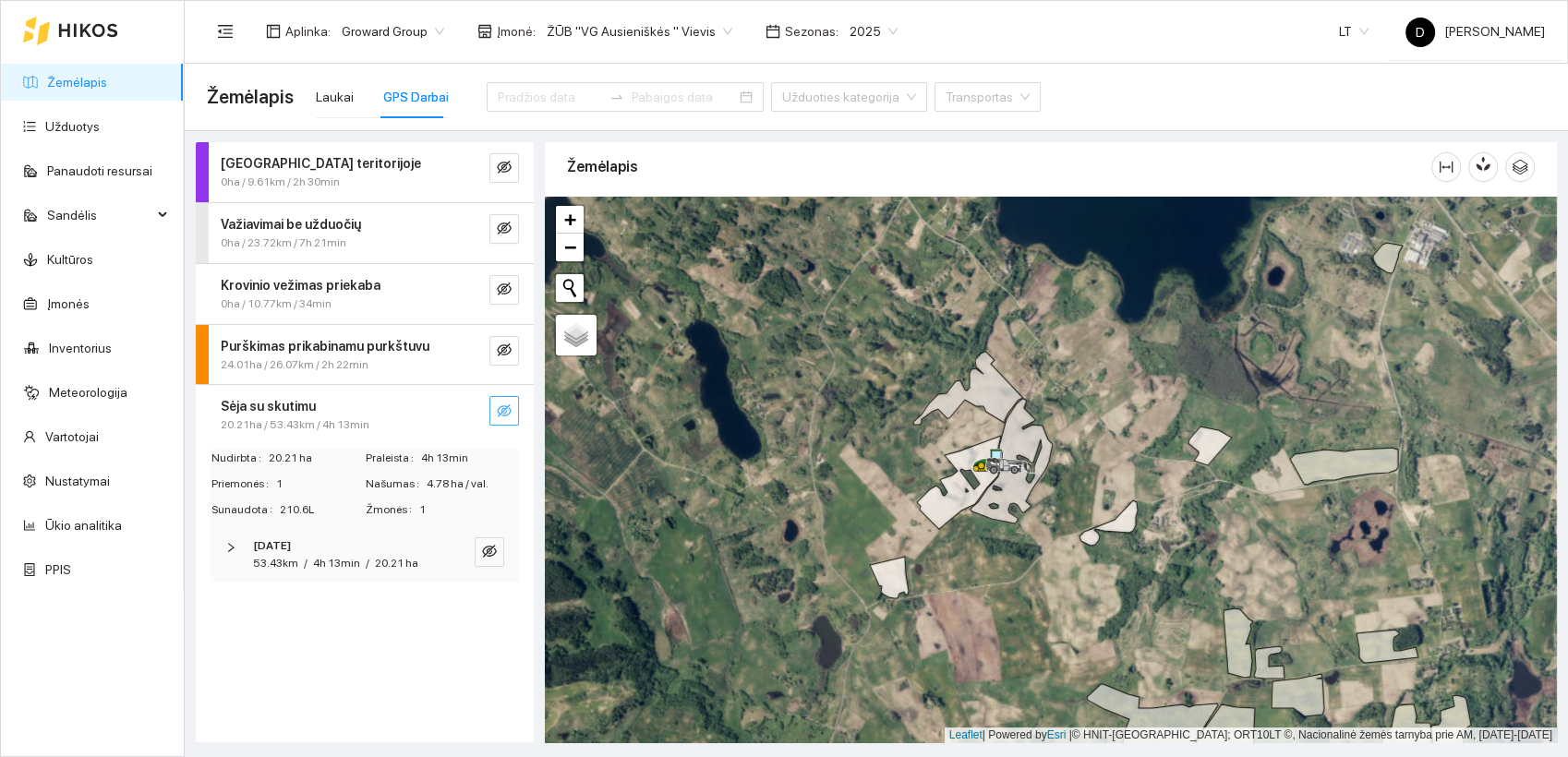
click at [508, 404] on icon "eye-invisible" at bounding box center [504, 410] width 15 height 13
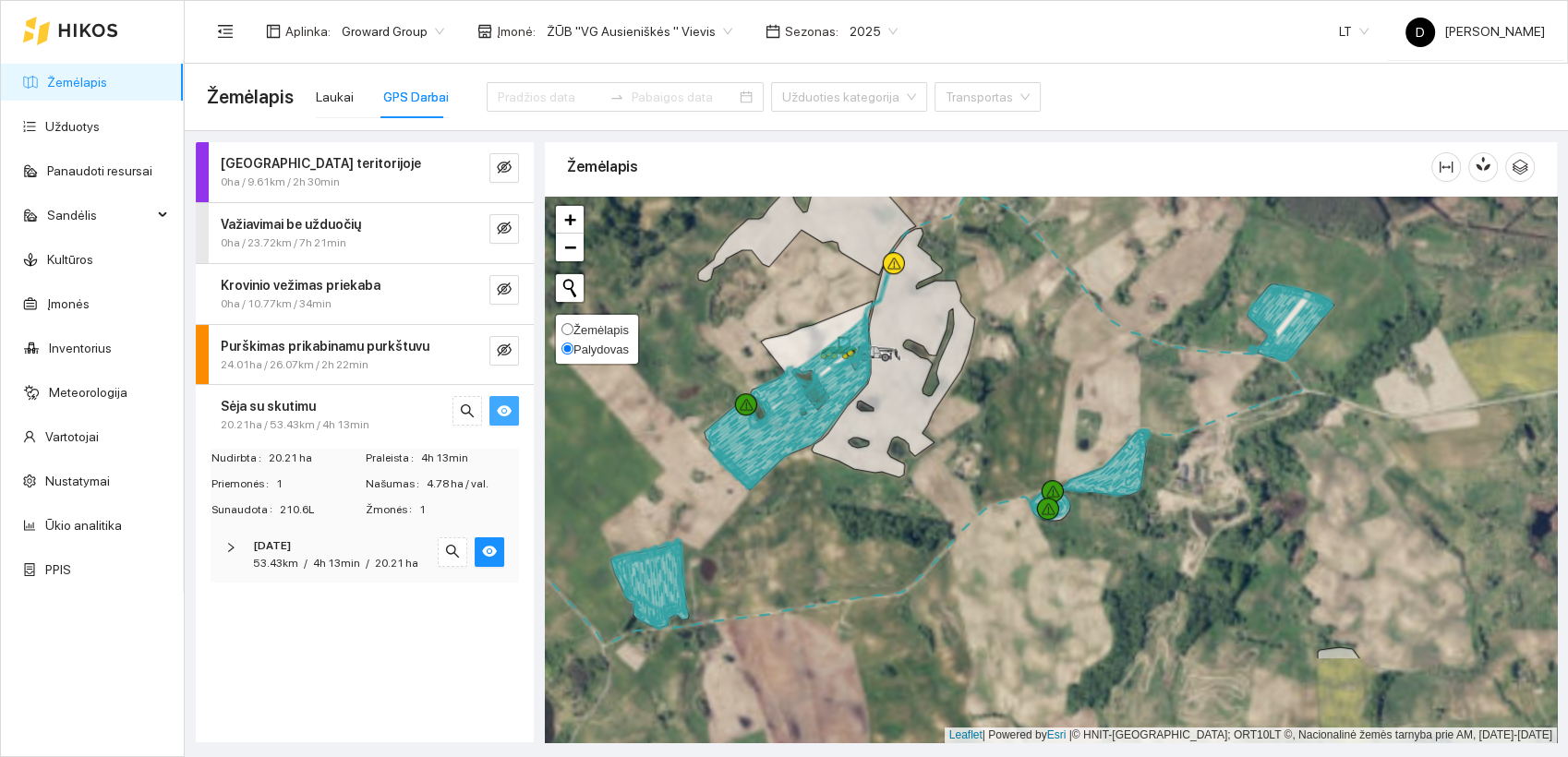
drag, startPoint x: 879, startPoint y: 490, endPoint x: 594, endPoint y: 351, distance: 317.1
click at [594, 351] on div at bounding box center [1051, 469] width 1012 height 546
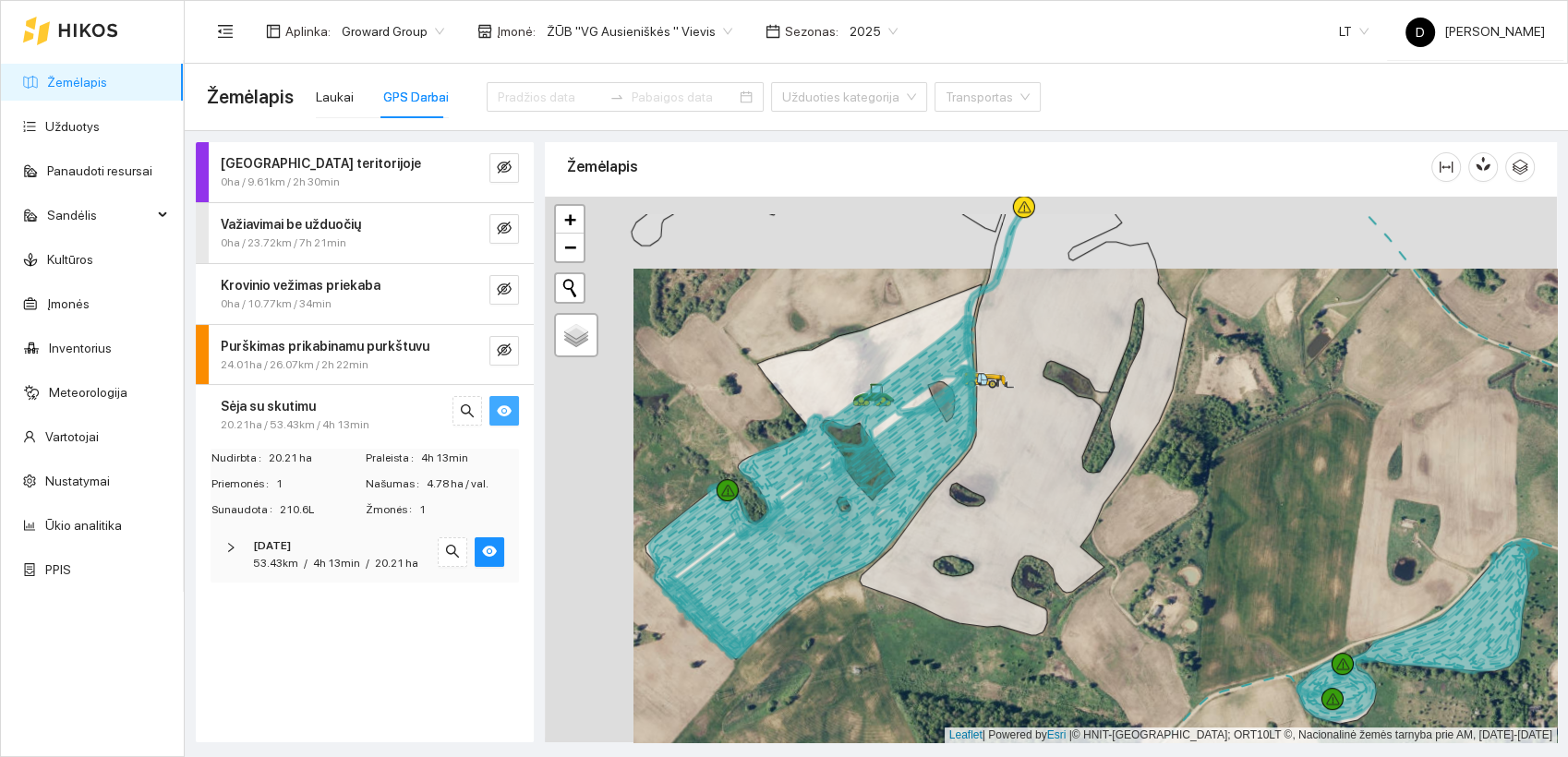
drag, startPoint x: 704, startPoint y: 410, endPoint x: 793, endPoint y: 481, distance: 113.9
click at [793, 482] on icon at bounding box center [812, 487] width 325 height 342
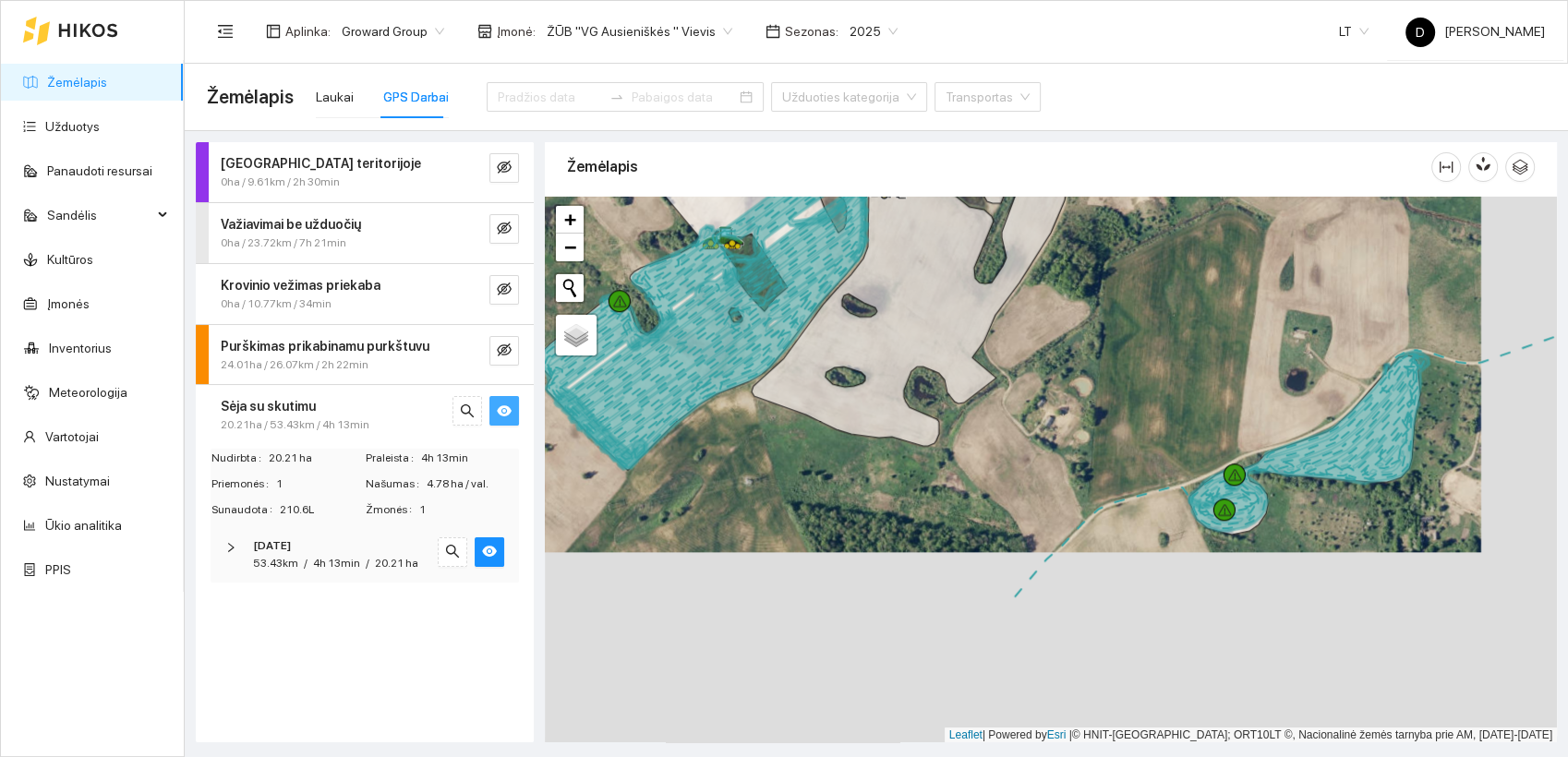
drag, startPoint x: 1248, startPoint y: 571, endPoint x: 1168, endPoint y: 378, distance: 208.9
click at [1170, 378] on div at bounding box center [1051, 469] width 1012 height 546
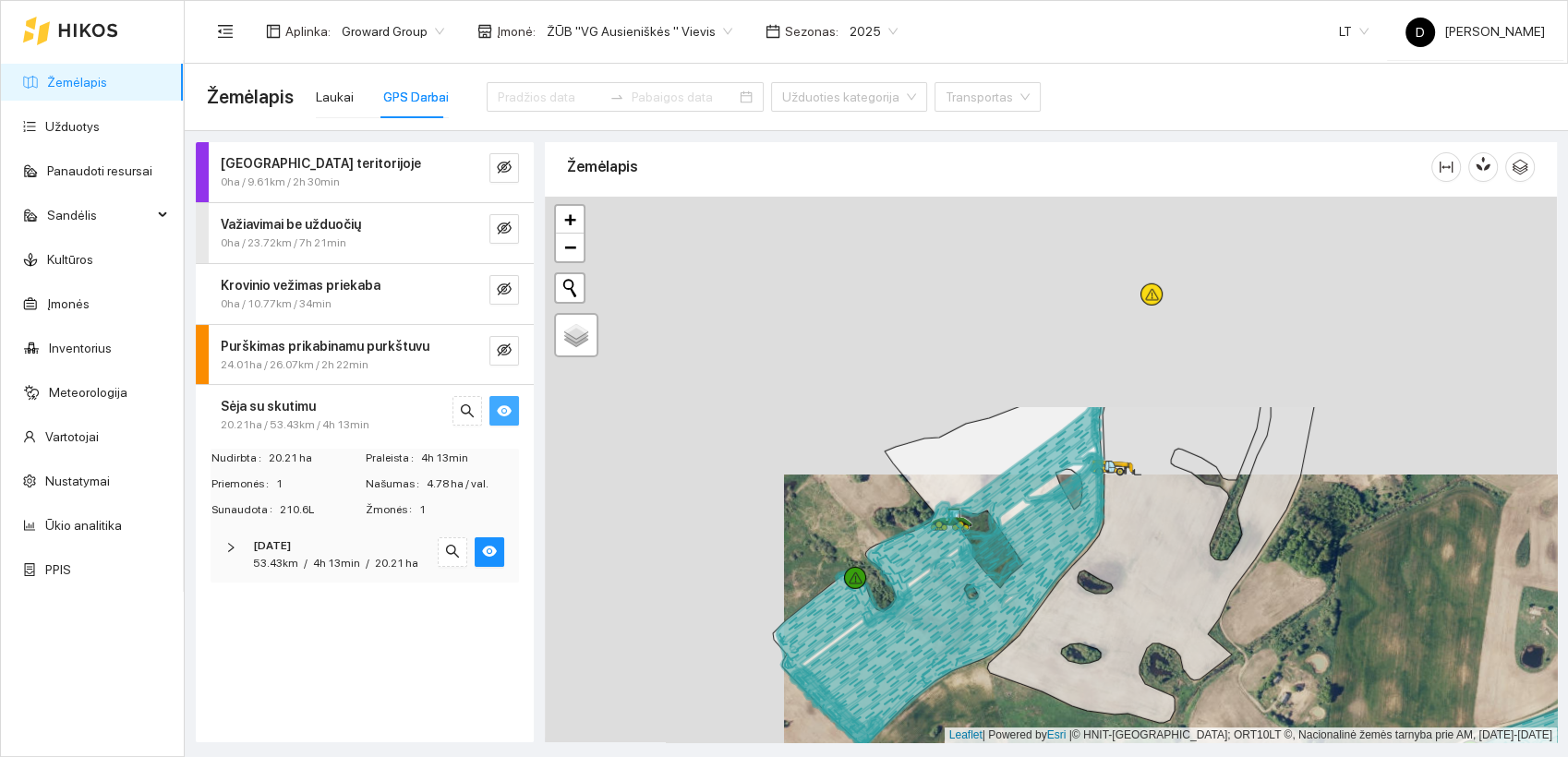
drag, startPoint x: 779, startPoint y: 437, endPoint x: 990, endPoint y: 683, distance: 324.1
click at [990, 683] on div at bounding box center [1051, 469] width 1012 height 546
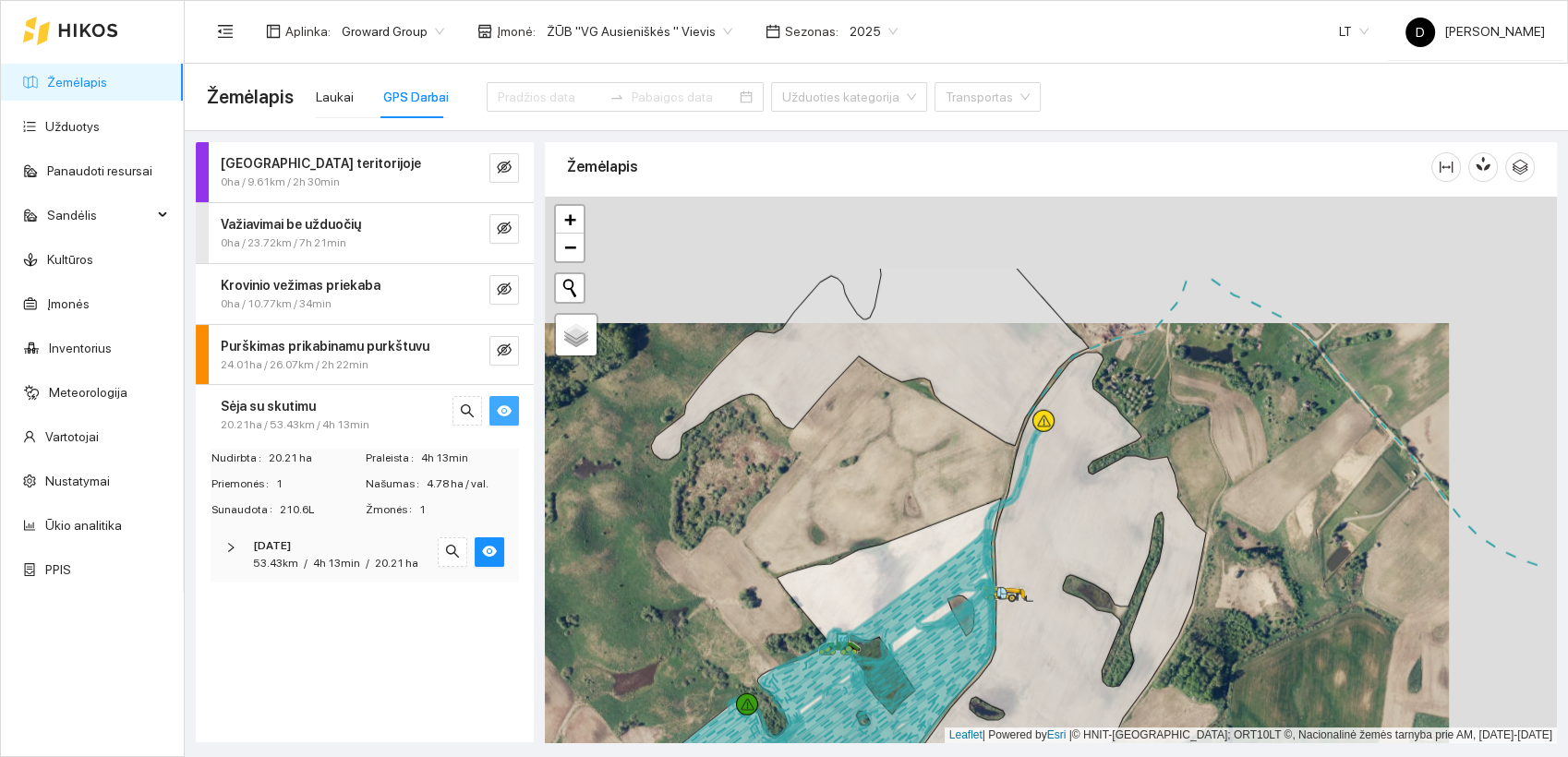
drag, startPoint x: 783, startPoint y: 461, endPoint x: 676, endPoint y: 587, distance: 165.3
click at [676, 587] on div at bounding box center [1051, 469] width 1012 height 546
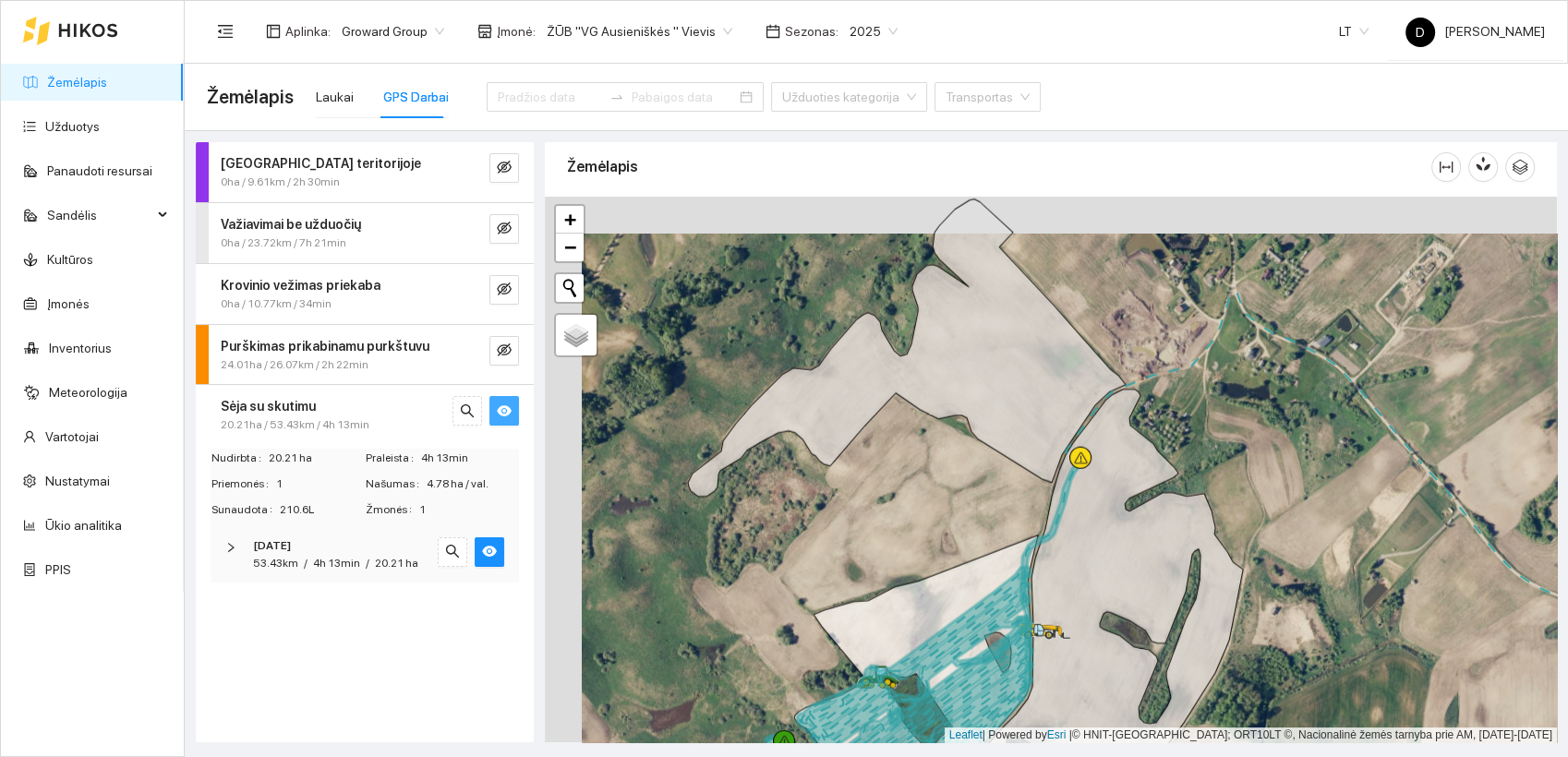
drag, startPoint x: 697, startPoint y: 538, endPoint x: 744, endPoint y: 560, distance: 51.9
click at [736, 576] on div at bounding box center [1051, 469] width 1012 height 546
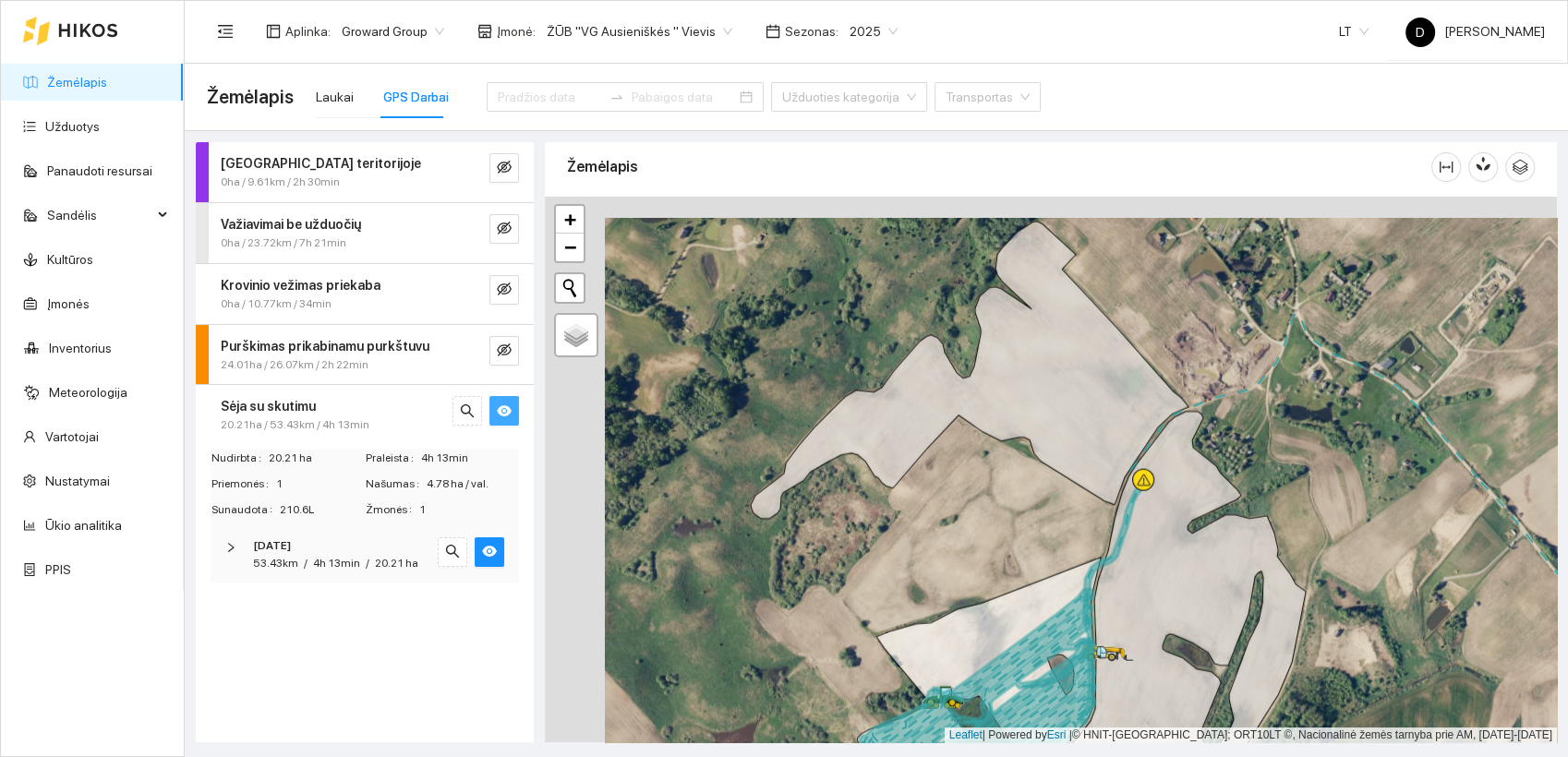
drag, startPoint x: 755, startPoint y: 506, endPoint x: 816, endPoint y: 528, distance: 64.8
click at [816, 528] on div at bounding box center [1051, 469] width 1012 height 546
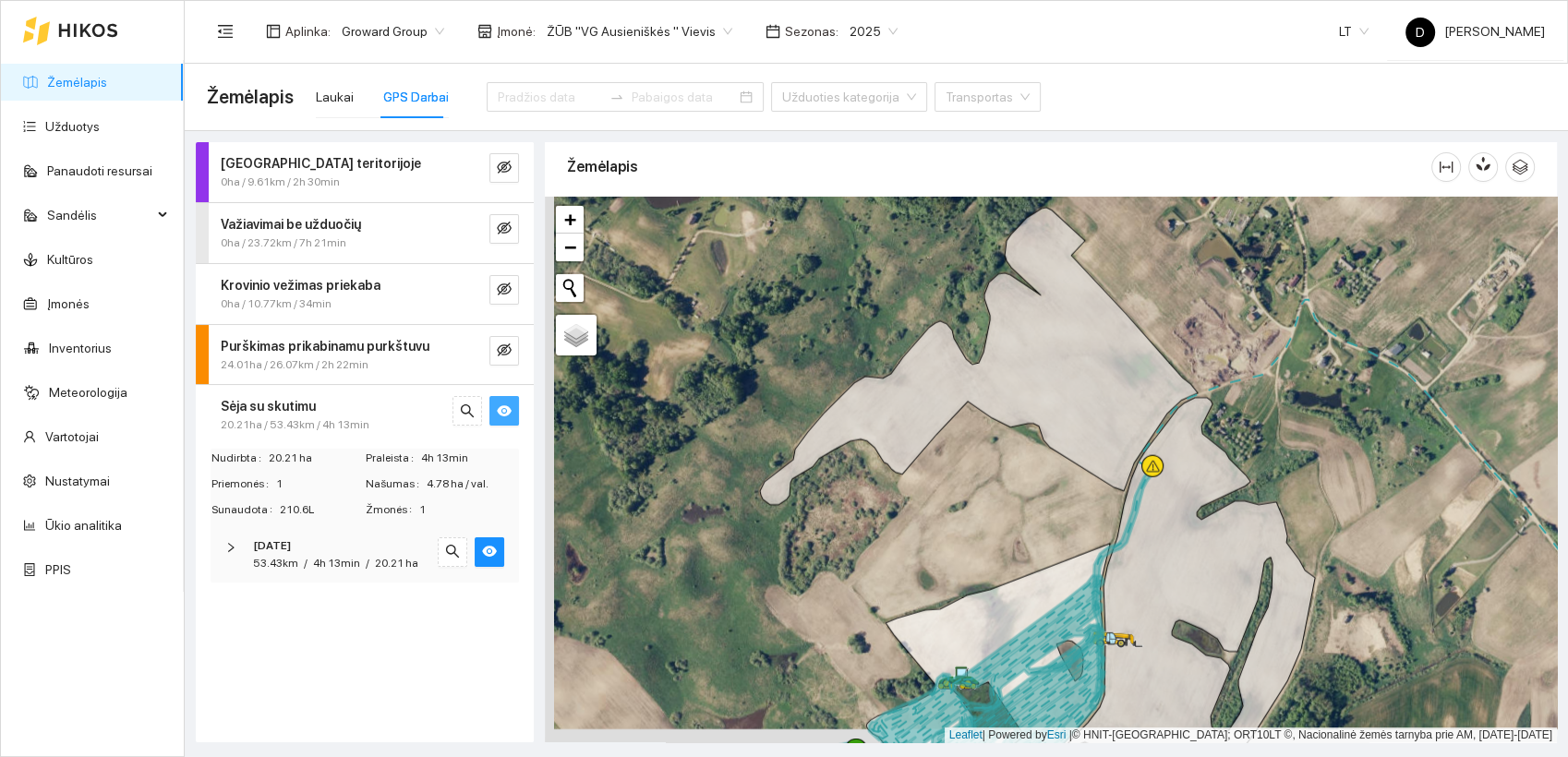
drag, startPoint x: 719, startPoint y: 533, endPoint x: 728, endPoint y: 519, distance: 16.6
click at [728, 519] on div at bounding box center [1051, 469] width 1012 height 546
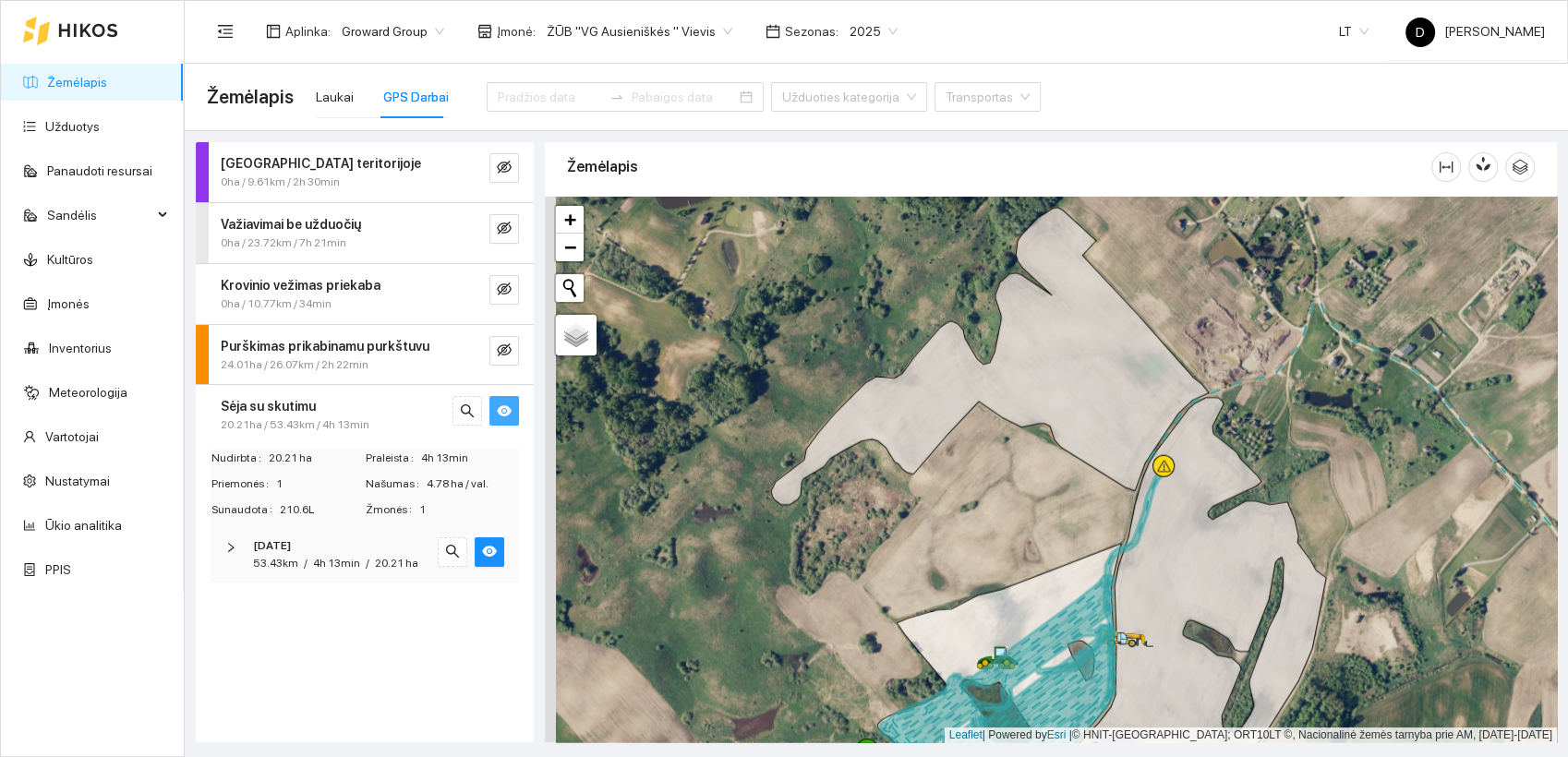
drag, startPoint x: 739, startPoint y: 521, endPoint x: 749, endPoint y: 520, distance: 10.0
click at [749, 520] on div at bounding box center [1051, 469] width 1012 height 546
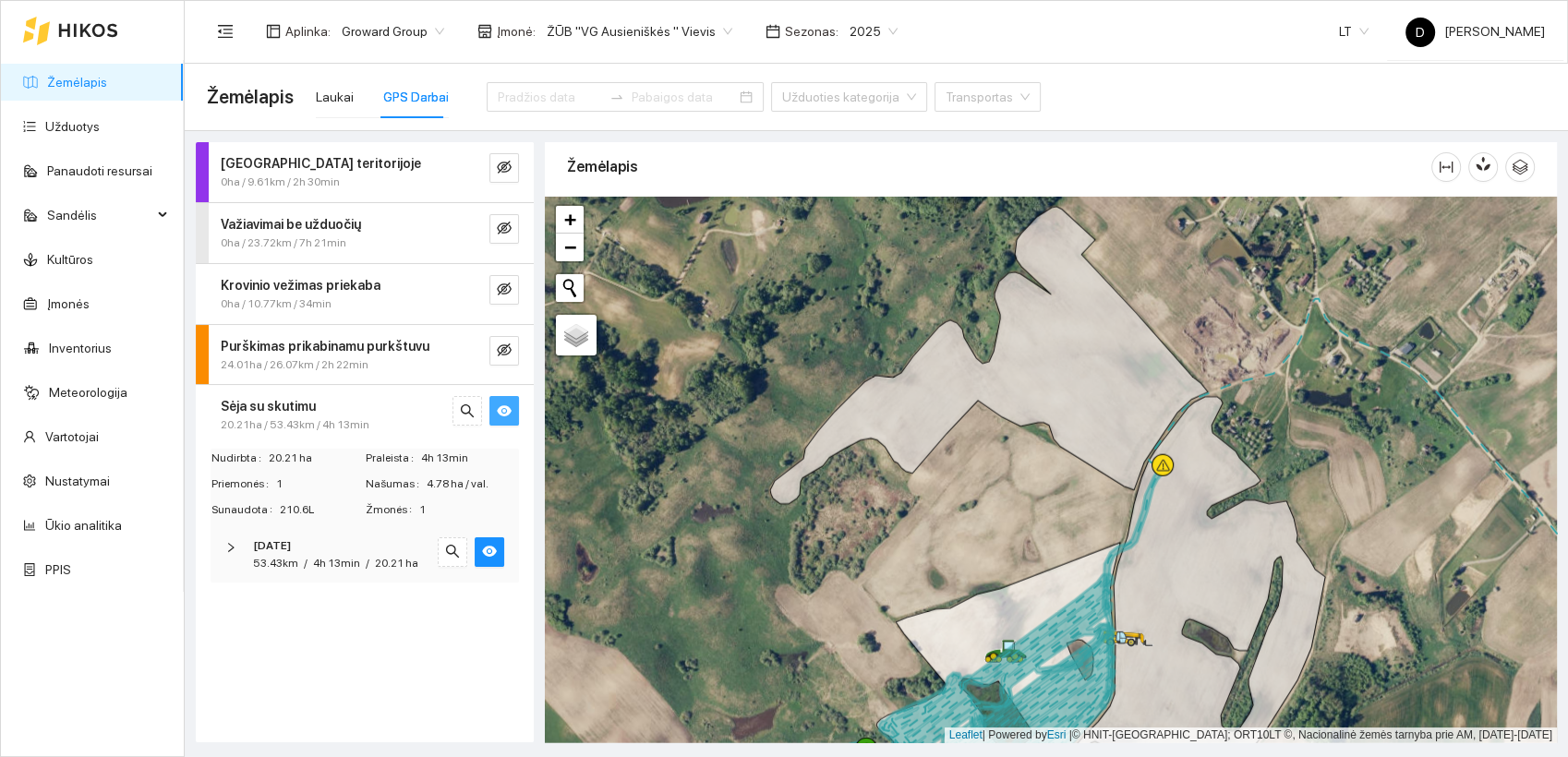
click at [335, 592] on div "Nudirbta 20.21 ha Praleista 4h 13min Priemonės 1 Našumas 4.78 ha / val. Sunaudo…" at bounding box center [364, 521] width 338 height 153
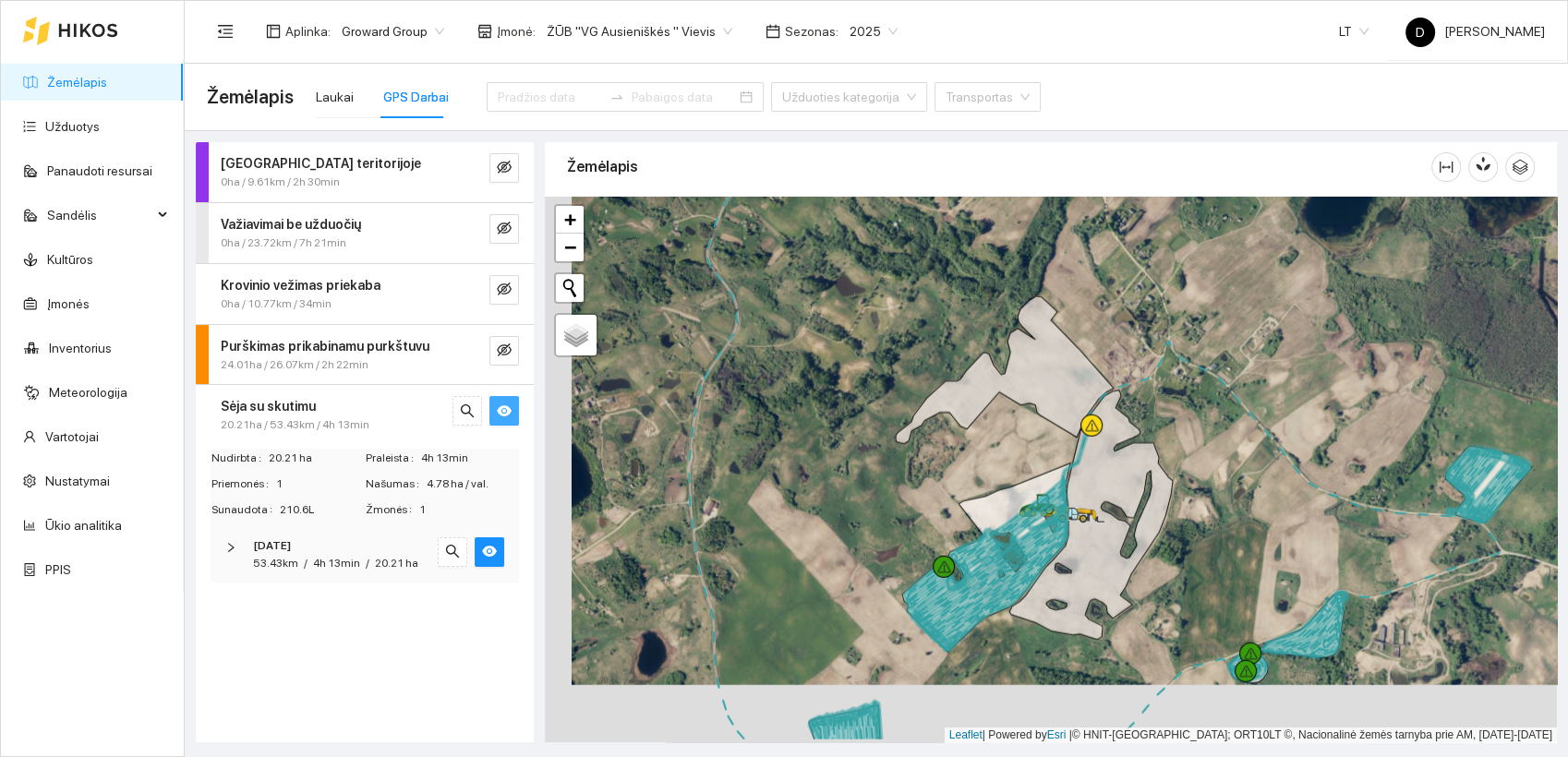
drag, startPoint x: 835, startPoint y: 572, endPoint x: 864, endPoint y: 504, distance: 73.9
click at [864, 505] on div at bounding box center [1051, 469] width 1012 height 546
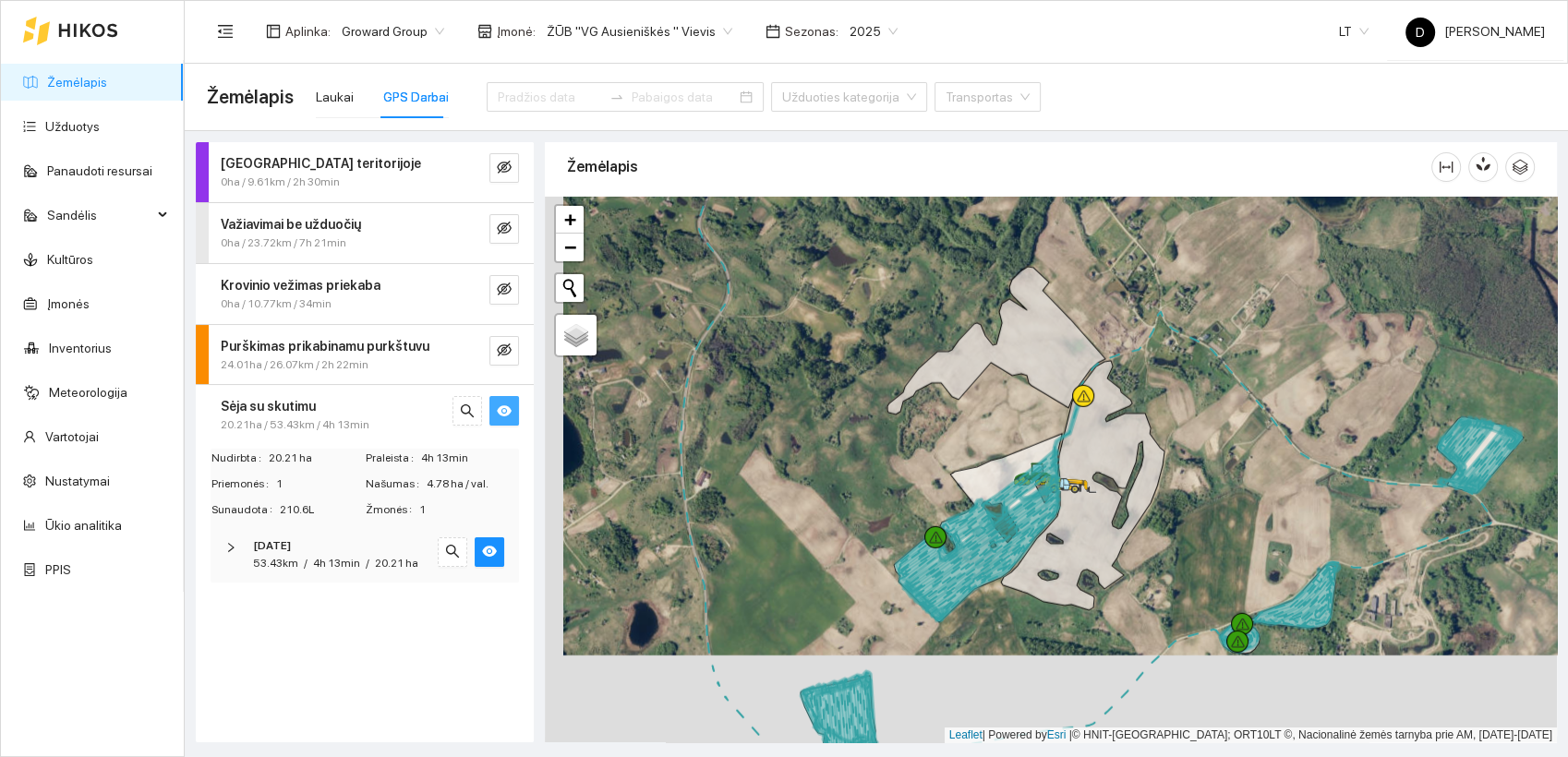
drag, startPoint x: 864, startPoint y: 498, endPoint x: 853, endPoint y: 477, distance: 23.7
click at [853, 477] on div at bounding box center [1051, 469] width 1012 height 546
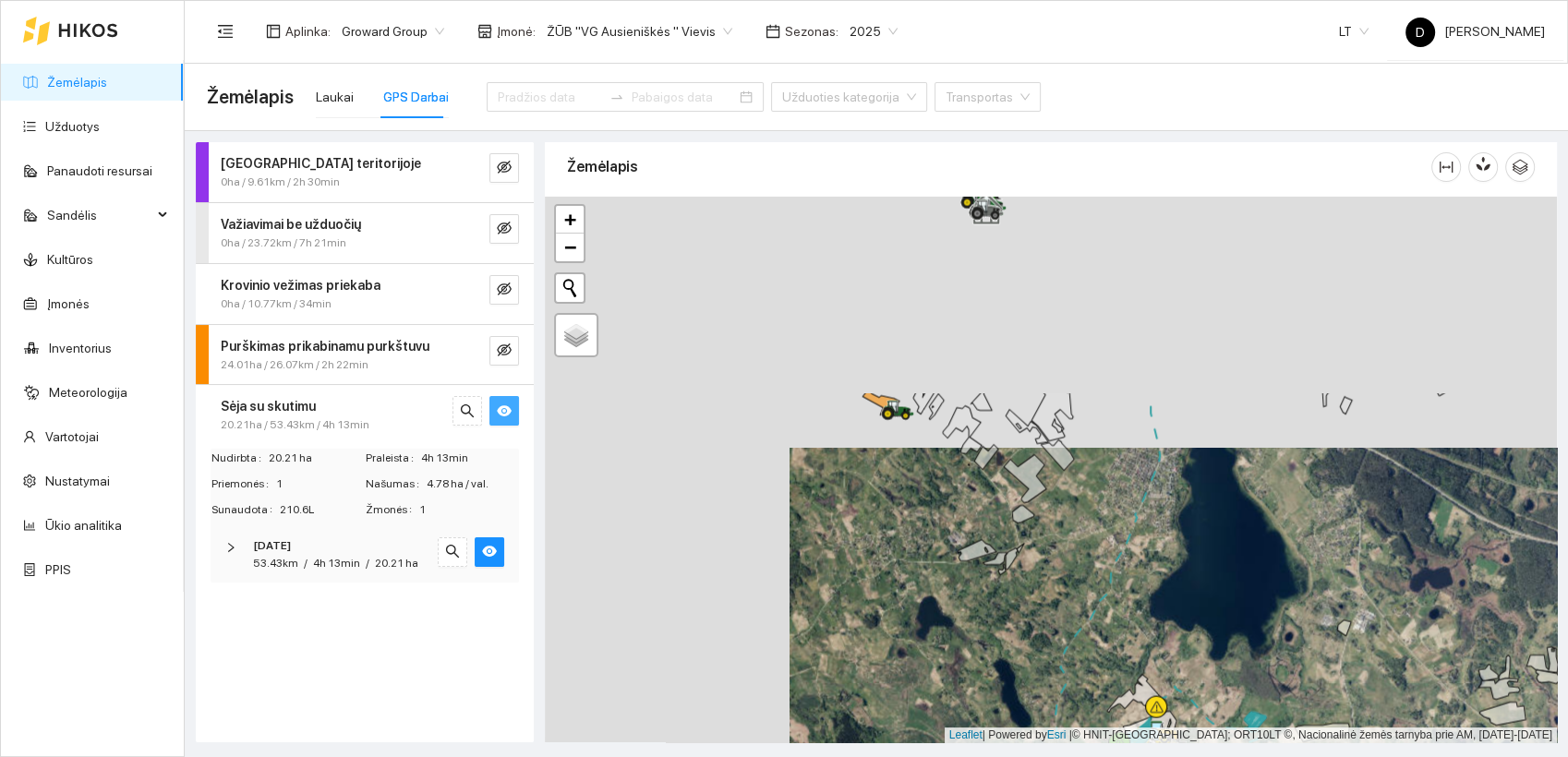
drag, startPoint x: 716, startPoint y: 367, endPoint x: 1015, endPoint y: 662, distance: 420.0
click at [1020, 680] on div at bounding box center [1051, 469] width 1012 height 546
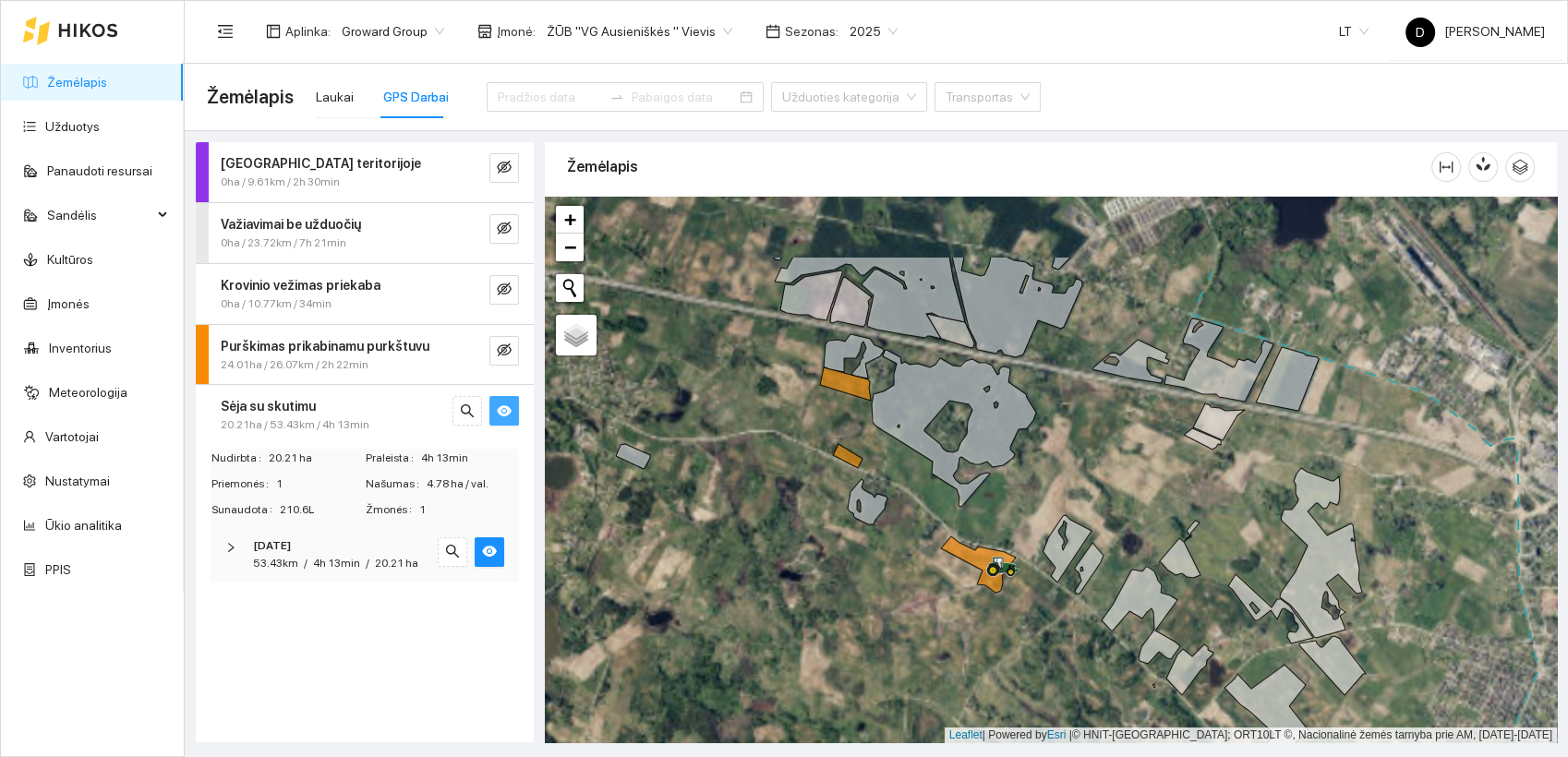
drag, startPoint x: 876, startPoint y: 477, endPoint x: 856, endPoint y: 611, distance: 135.5
click at [856, 611] on div at bounding box center [1051, 469] width 1012 height 546
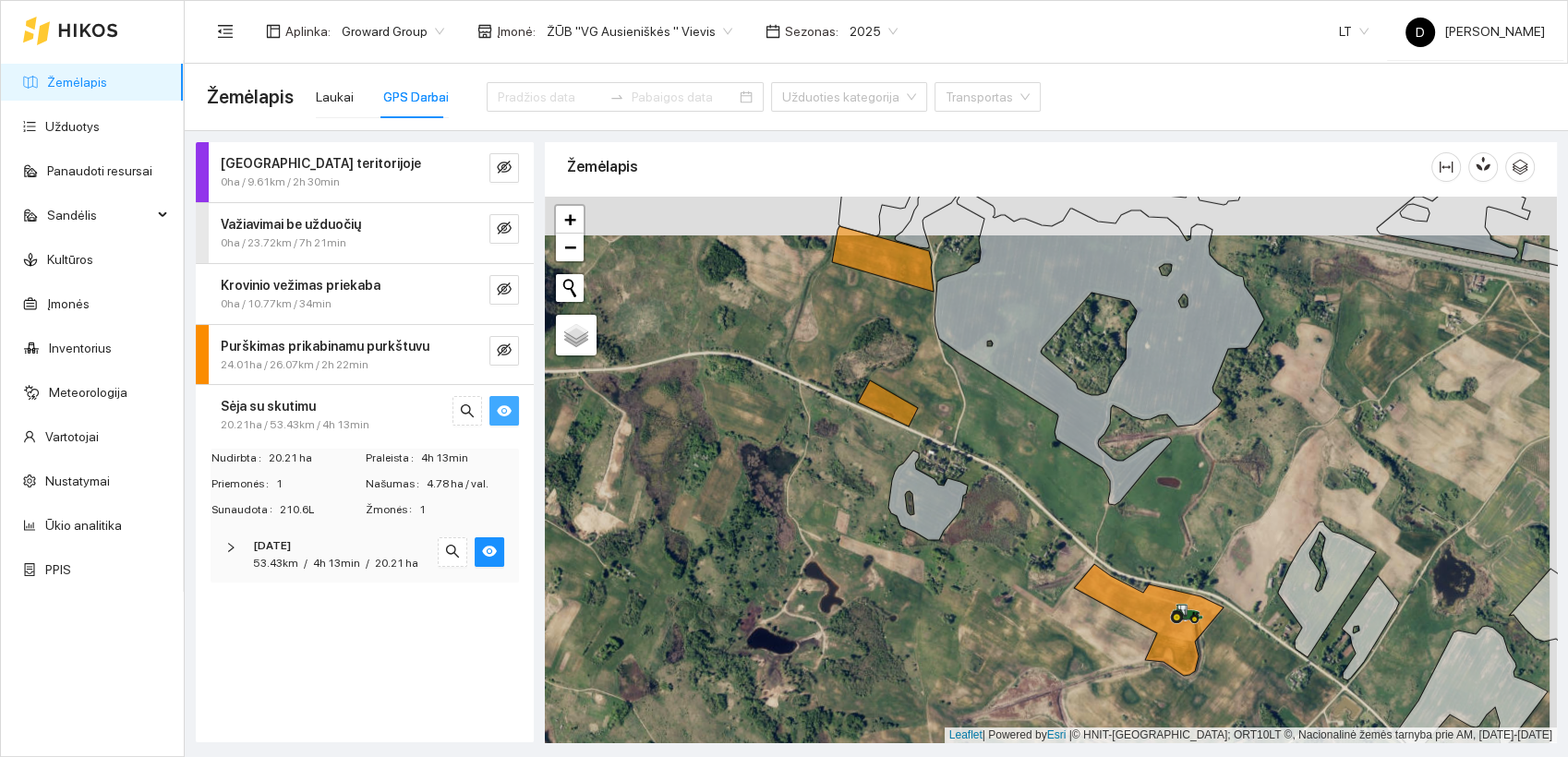
drag, startPoint x: 843, startPoint y: 572, endPoint x: 835, endPoint y: 605, distance: 34.0
click at [836, 609] on div at bounding box center [1051, 469] width 1012 height 546
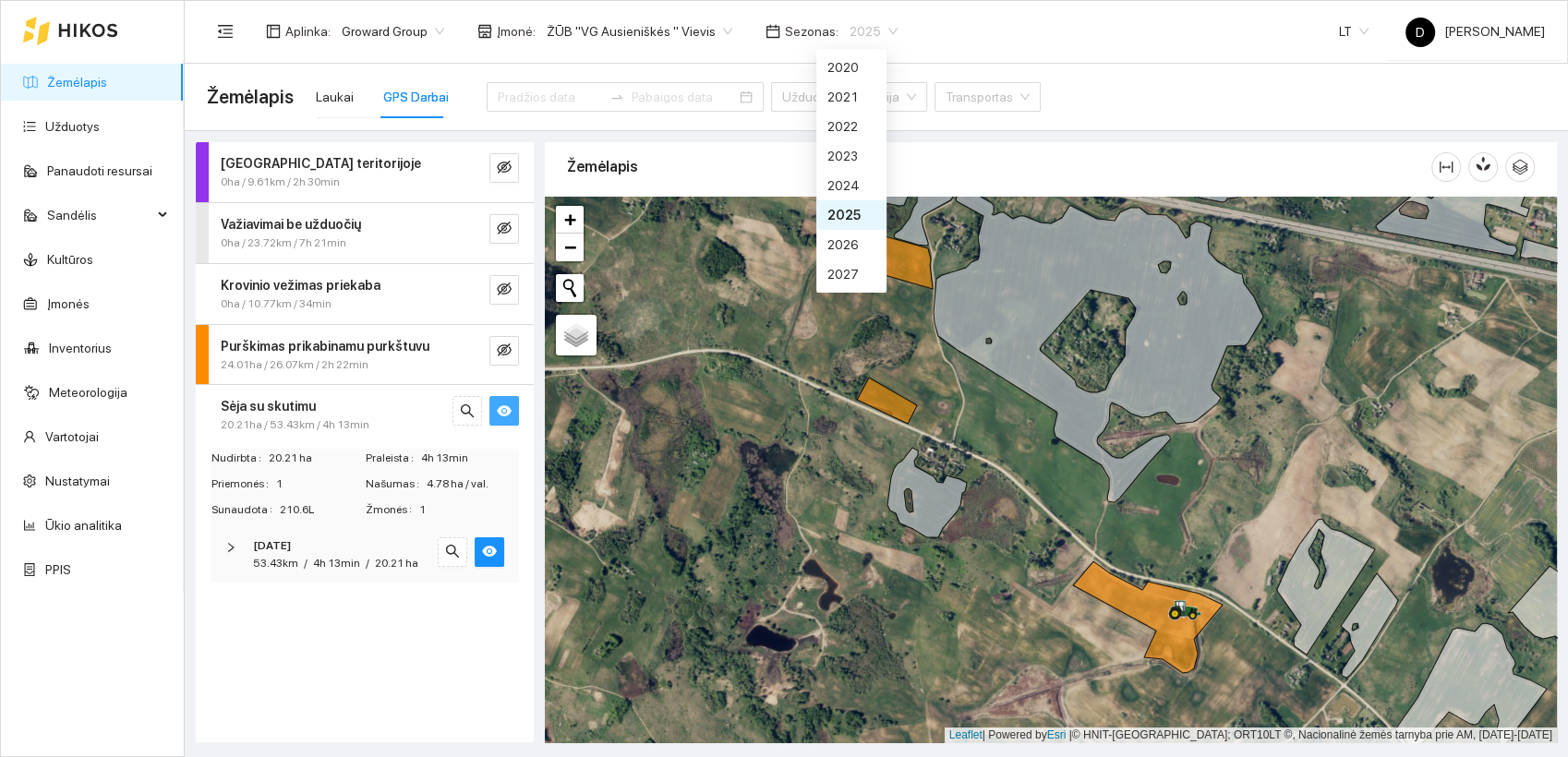
click at [866, 24] on span "2025" at bounding box center [873, 32] width 48 height 28
click at [851, 244] on div "2026" at bounding box center [851, 245] width 48 height 20
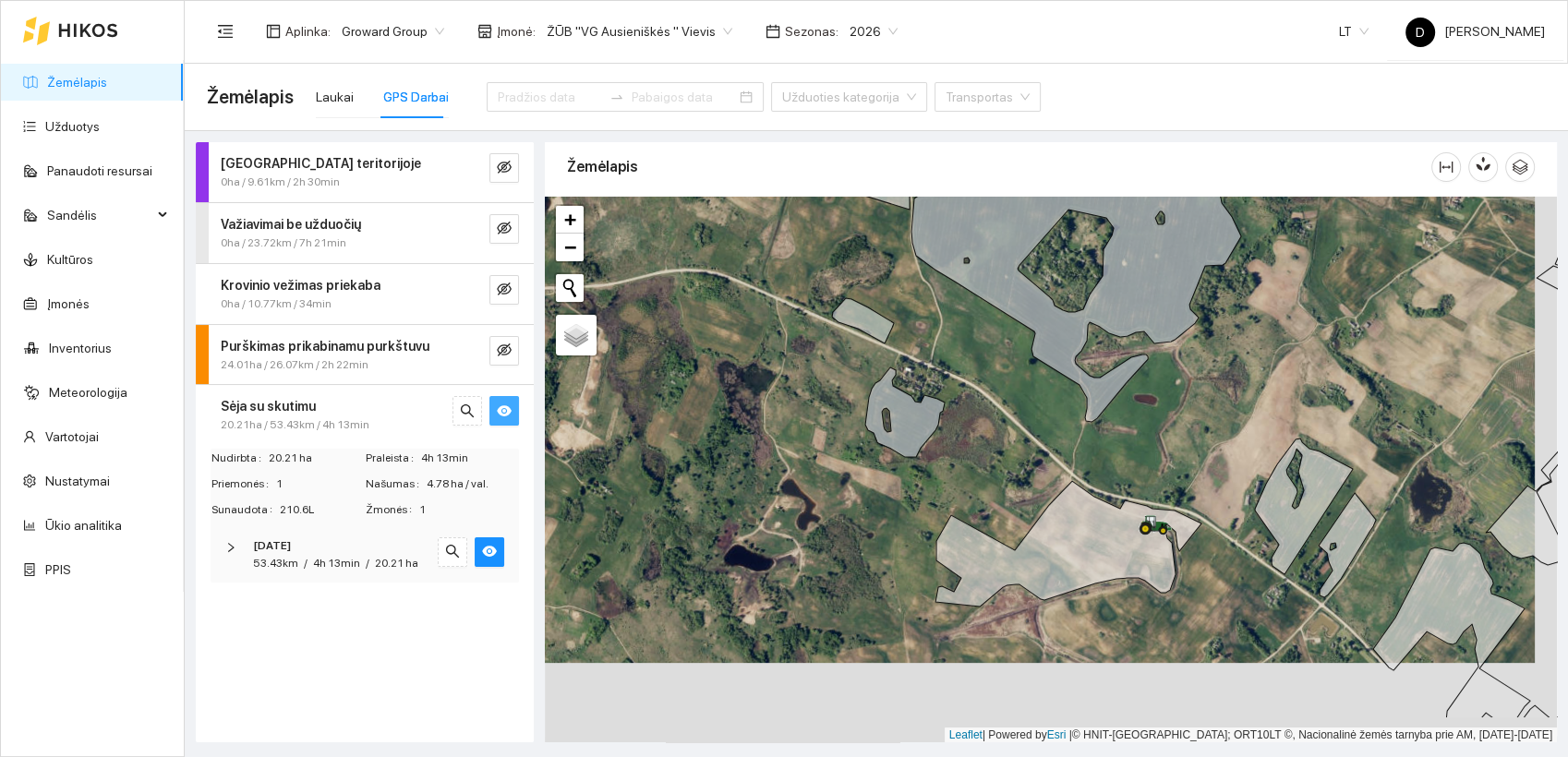
drag, startPoint x: 856, startPoint y: 567, endPoint x: 835, endPoint y: 478, distance: 91.4
click at [835, 478] on div at bounding box center [1051, 469] width 1012 height 546
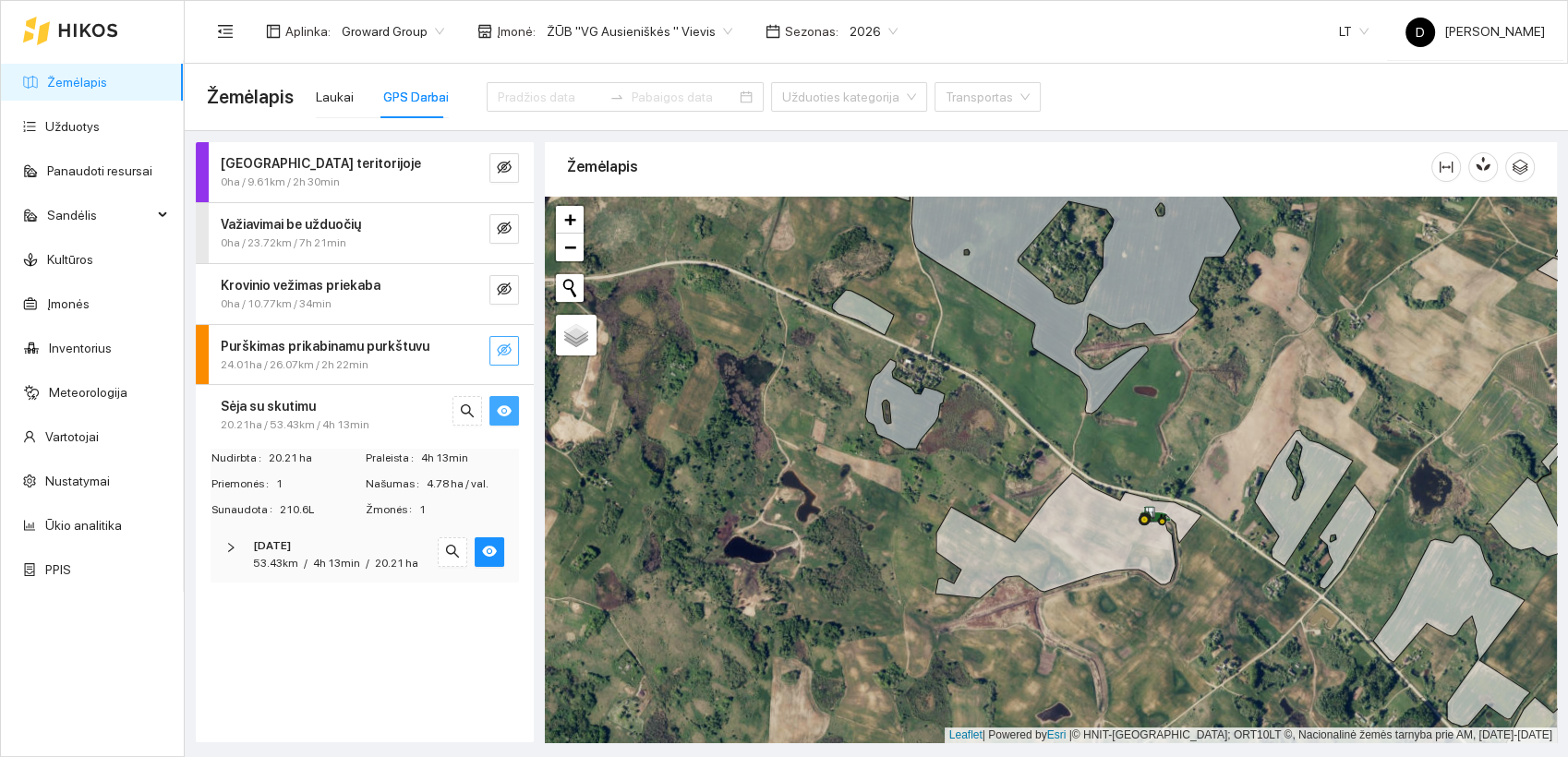
click at [504, 352] on icon "eye-invisible" at bounding box center [504, 350] width 15 height 15
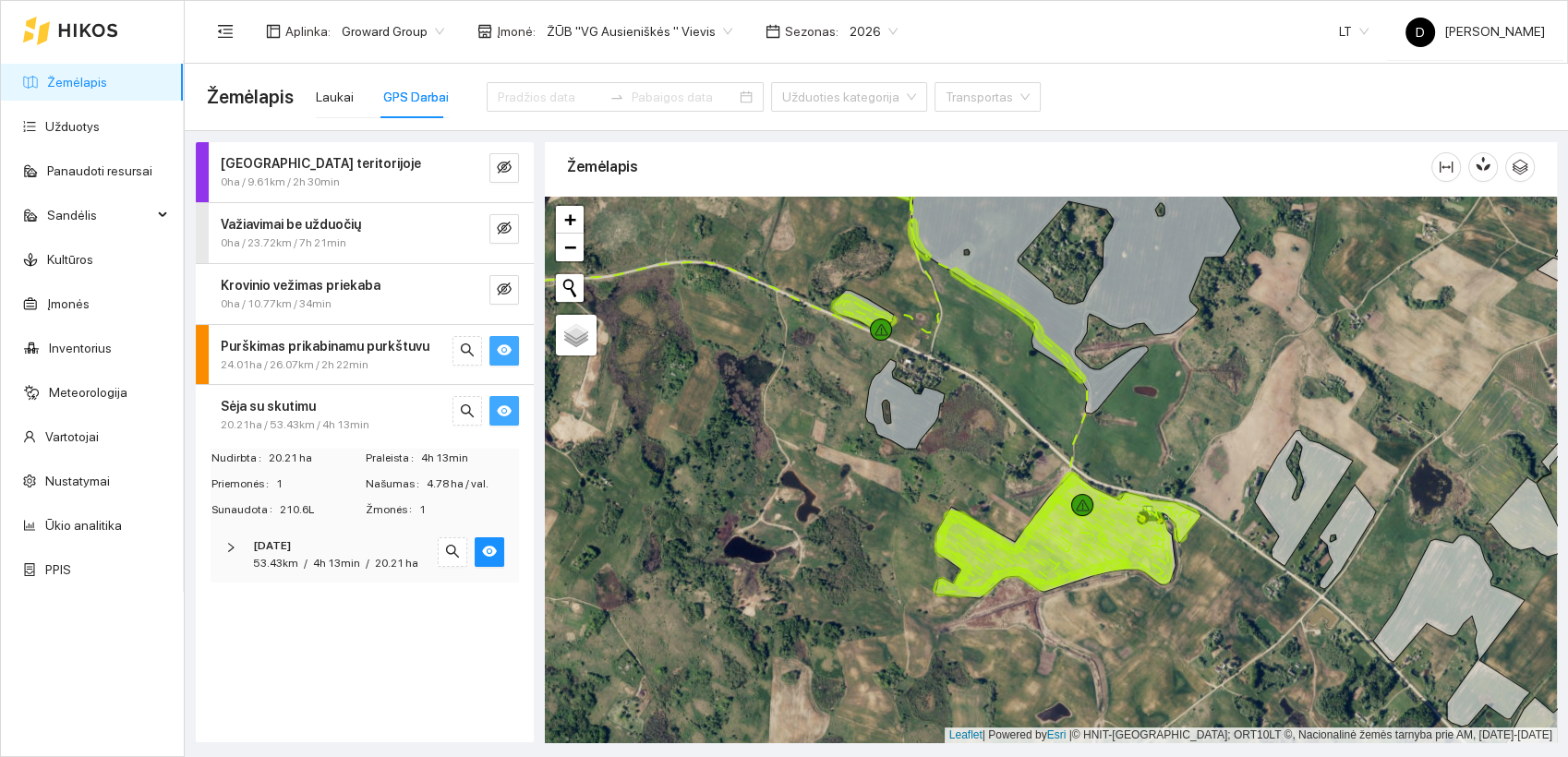
click at [504, 420] on button "button" at bounding box center [504, 411] width 30 height 30
click at [508, 352] on icon "eye" at bounding box center [504, 349] width 15 height 11
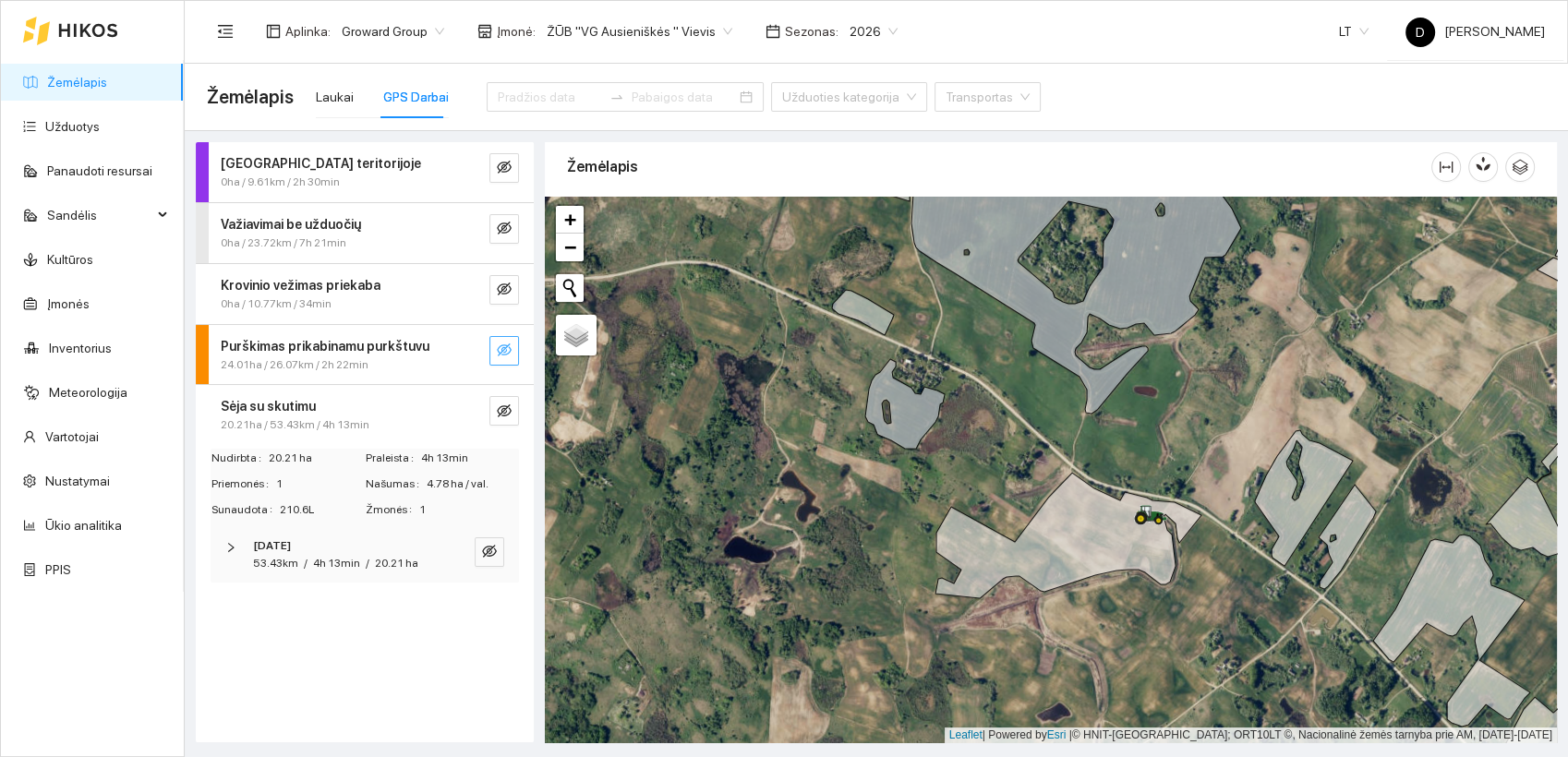
click at [508, 352] on icon "eye-invisible" at bounding box center [504, 349] width 15 height 13
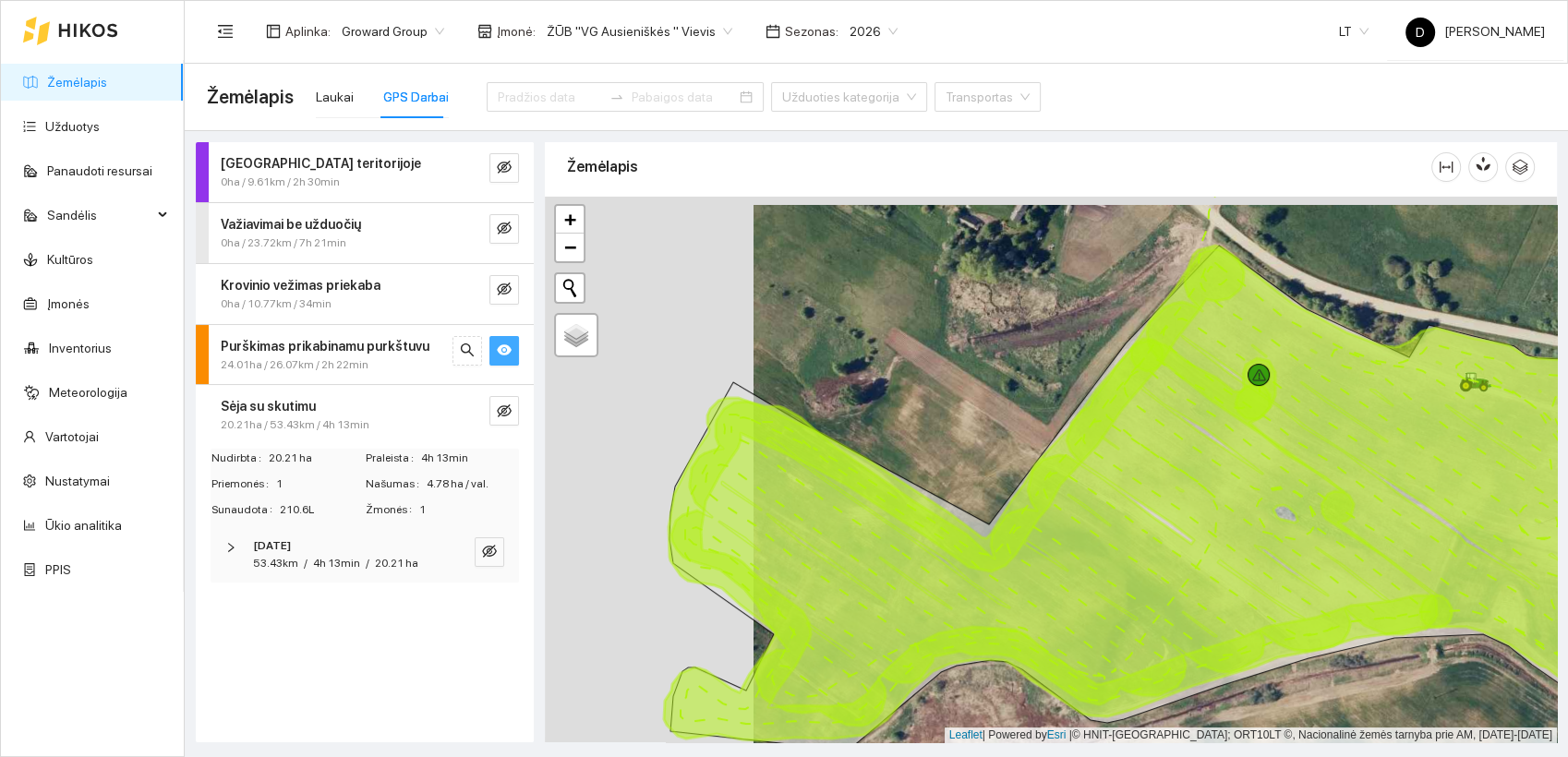
drag, startPoint x: 942, startPoint y: 560, endPoint x: 1154, endPoint y: 563, distance: 212.0
click at [1152, 565] on icon at bounding box center [1054, 533] width 765 height 384
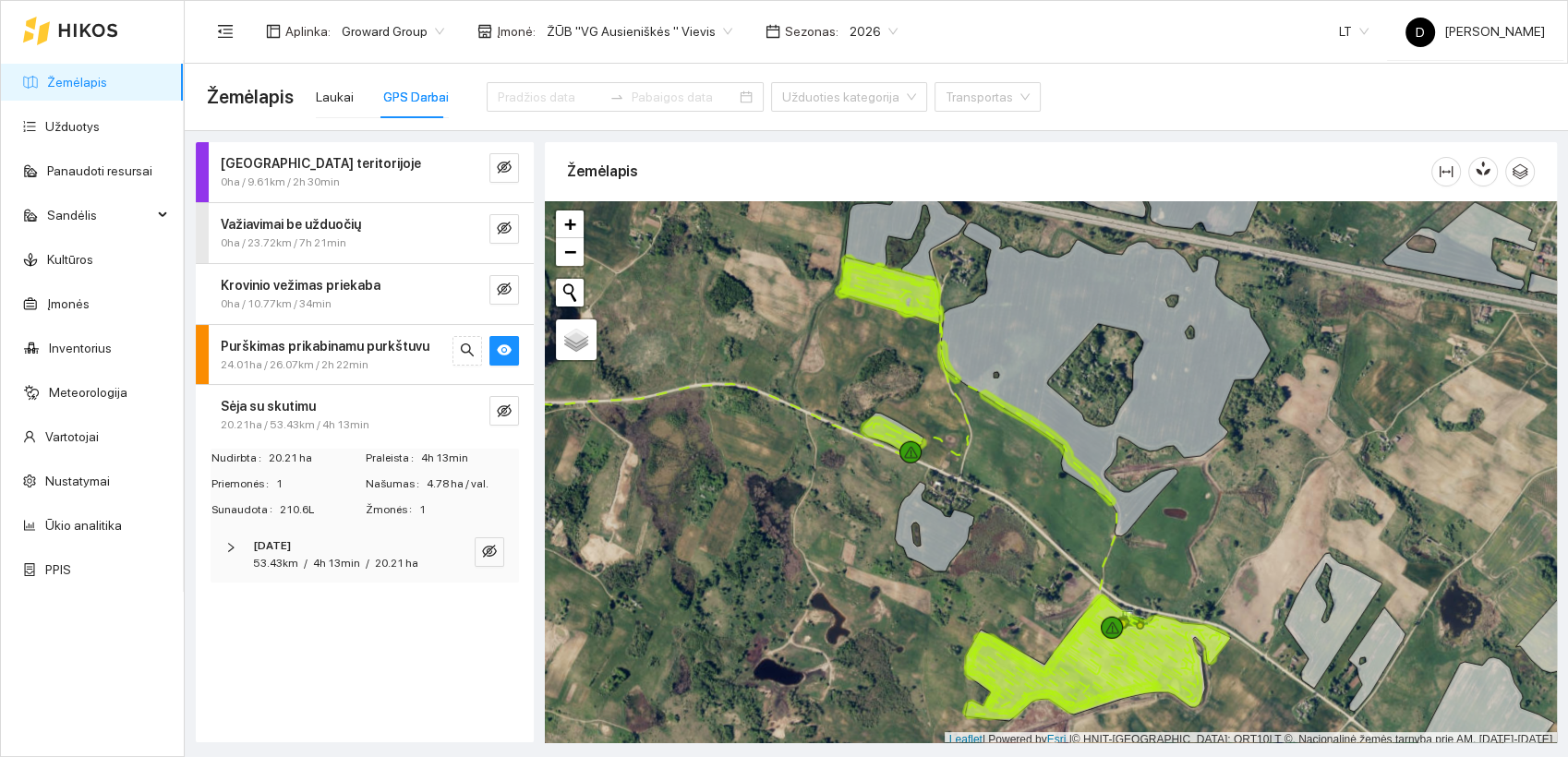
scroll to position [5, 0]
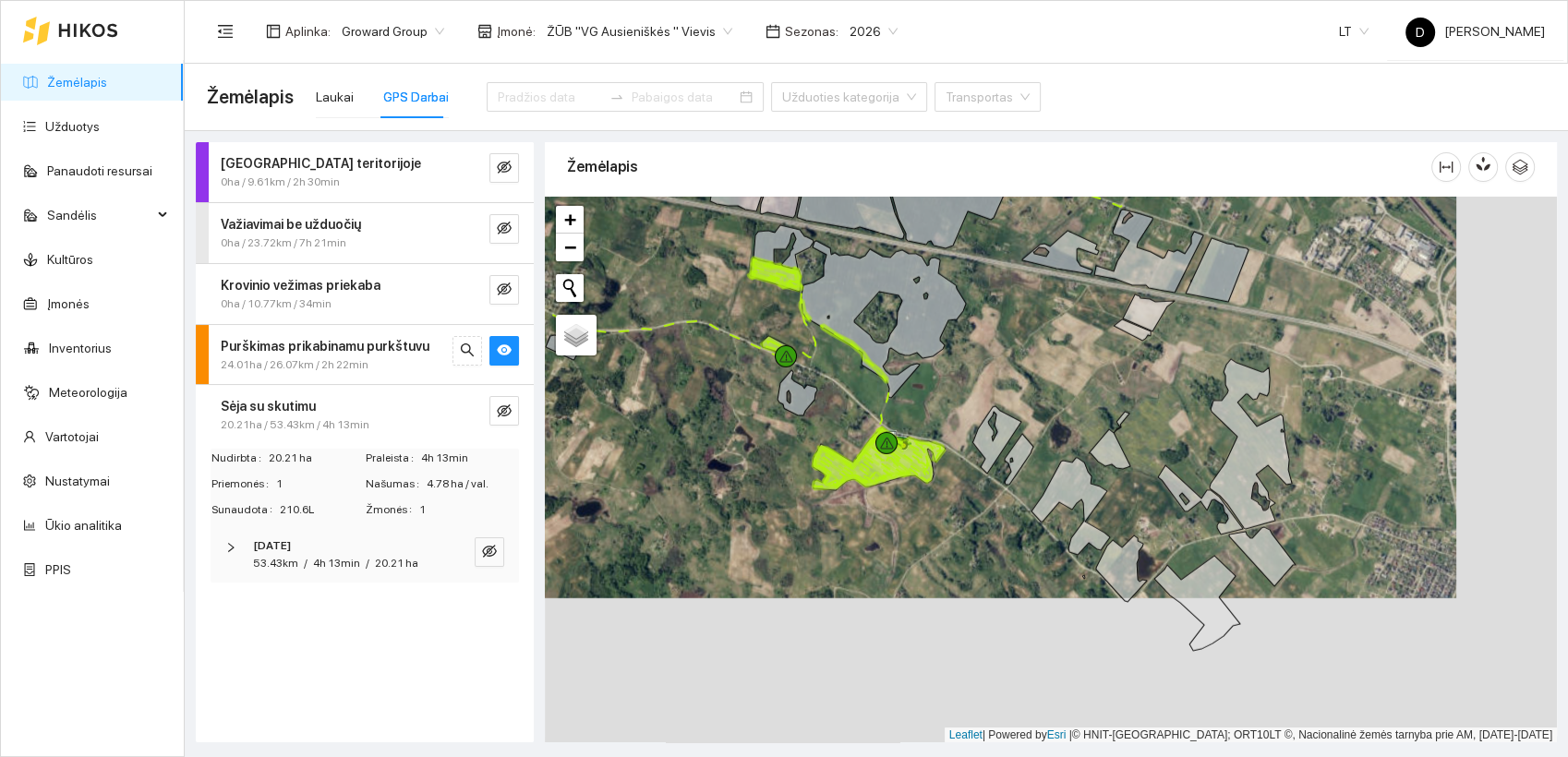
drag, startPoint x: 781, startPoint y: 583, endPoint x: 679, endPoint y: 434, distance: 180.6
click at [679, 434] on div at bounding box center [1051, 469] width 1012 height 546
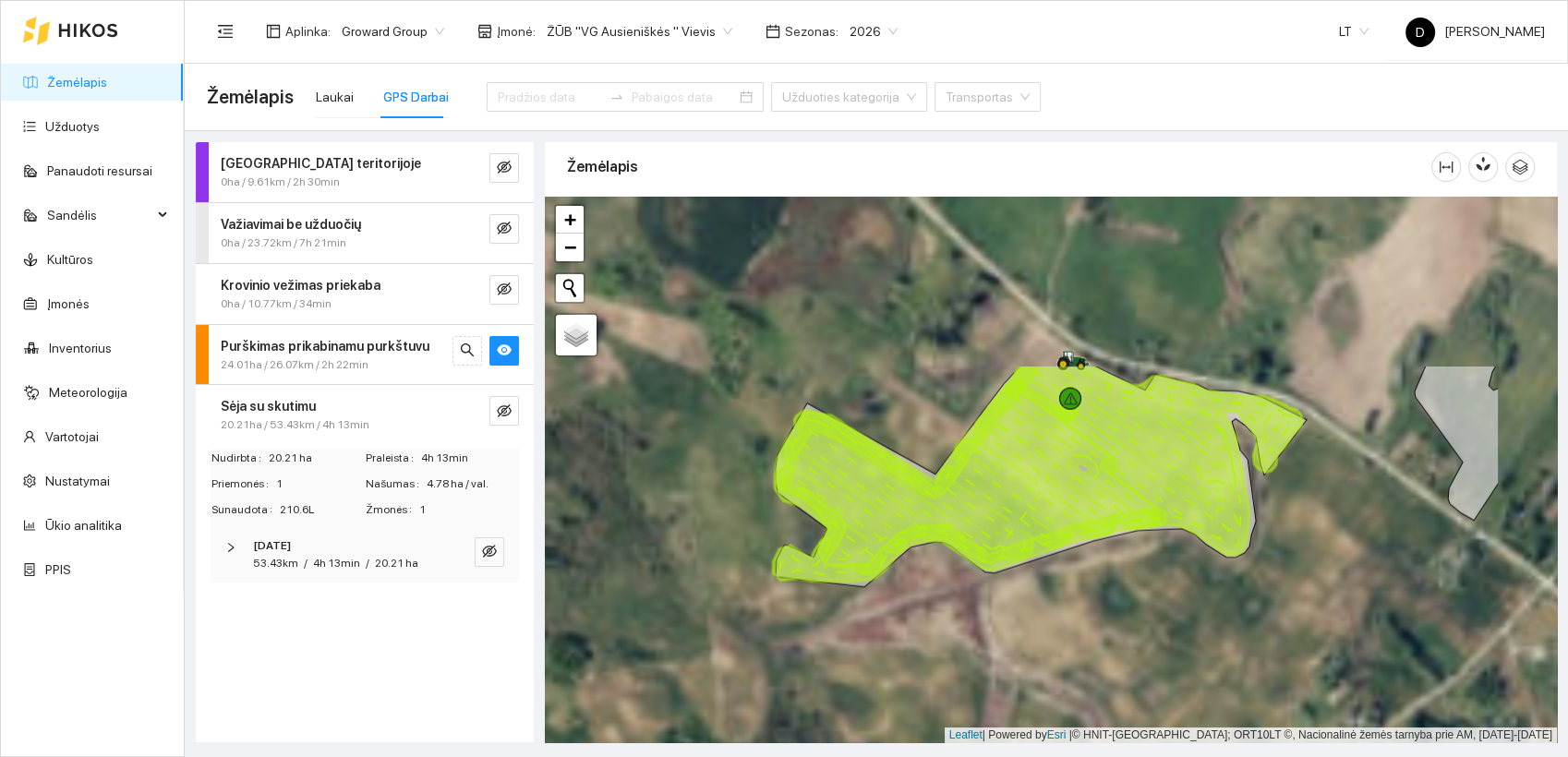
drag, startPoint x: 778, startPoint y: 424, endPoint x: 618, endPoint y: 649, distance: 276.1
click at [618, 649] on div at bounding box center [1051, 469] width 1012 height 546
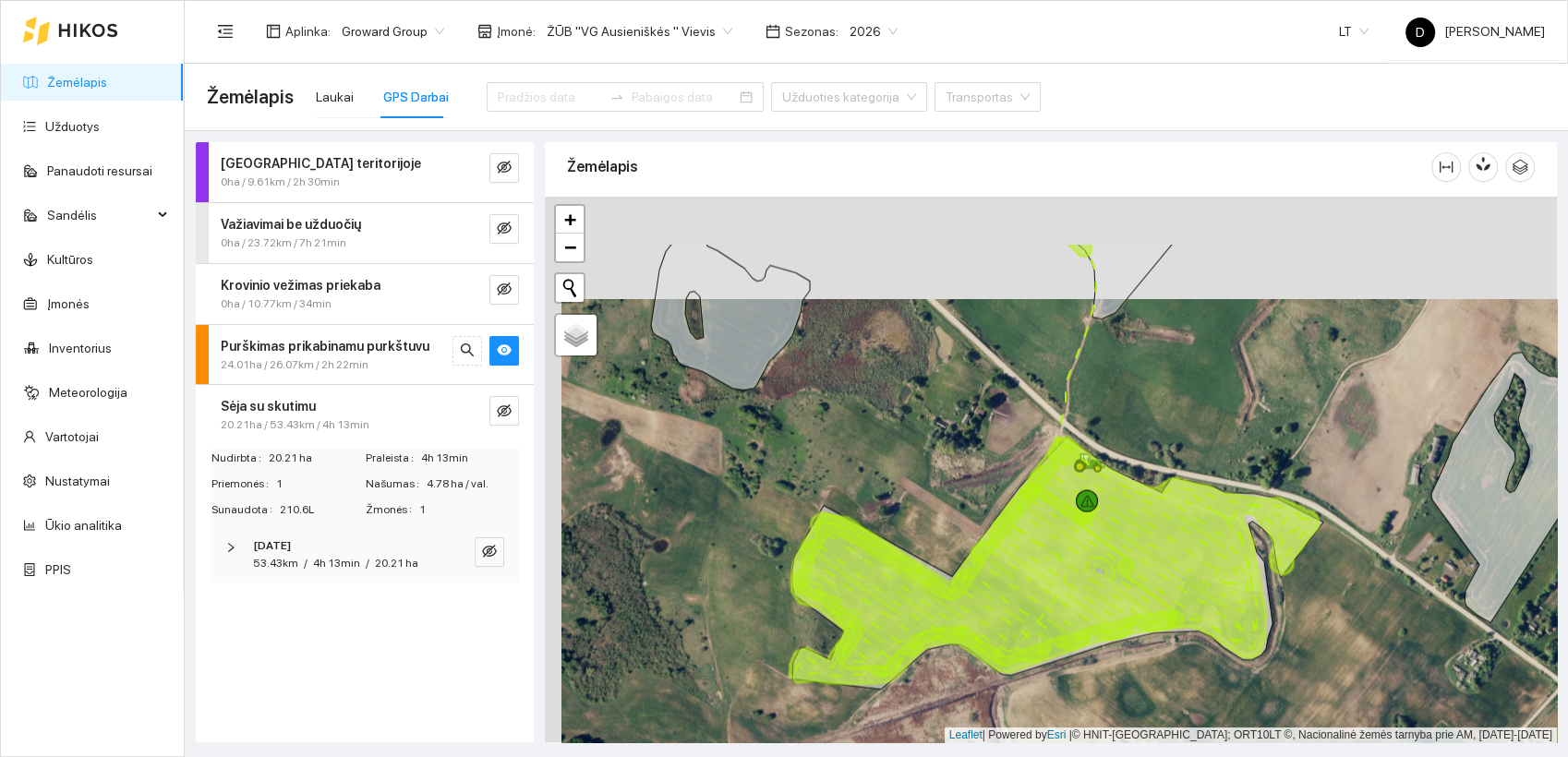
drag, startPoint x: 876, startPoint y: 507, endPoint x: 893, endPoint y: 610, distance: 104.4
click at [893, 610] on icon at bounding box center [984, 581] width 383 height 193
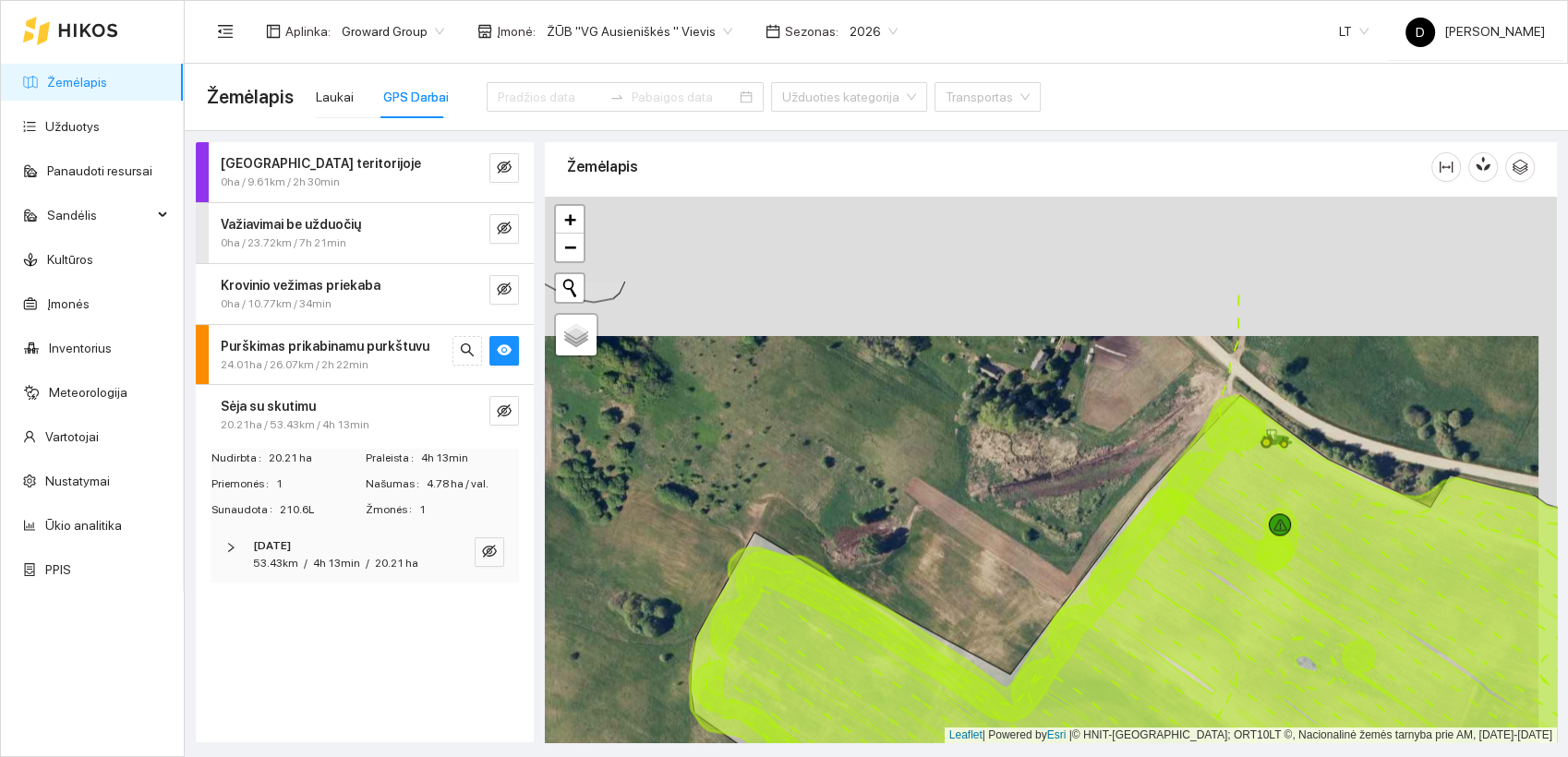
drag, startPoint x: 1083, startPoint y: 462, endPoint x: 1064, endPoint y: 601, distance: 140.3
click at [1064, 601] on icon at bounding box center [1165, 647] width 949 height 504
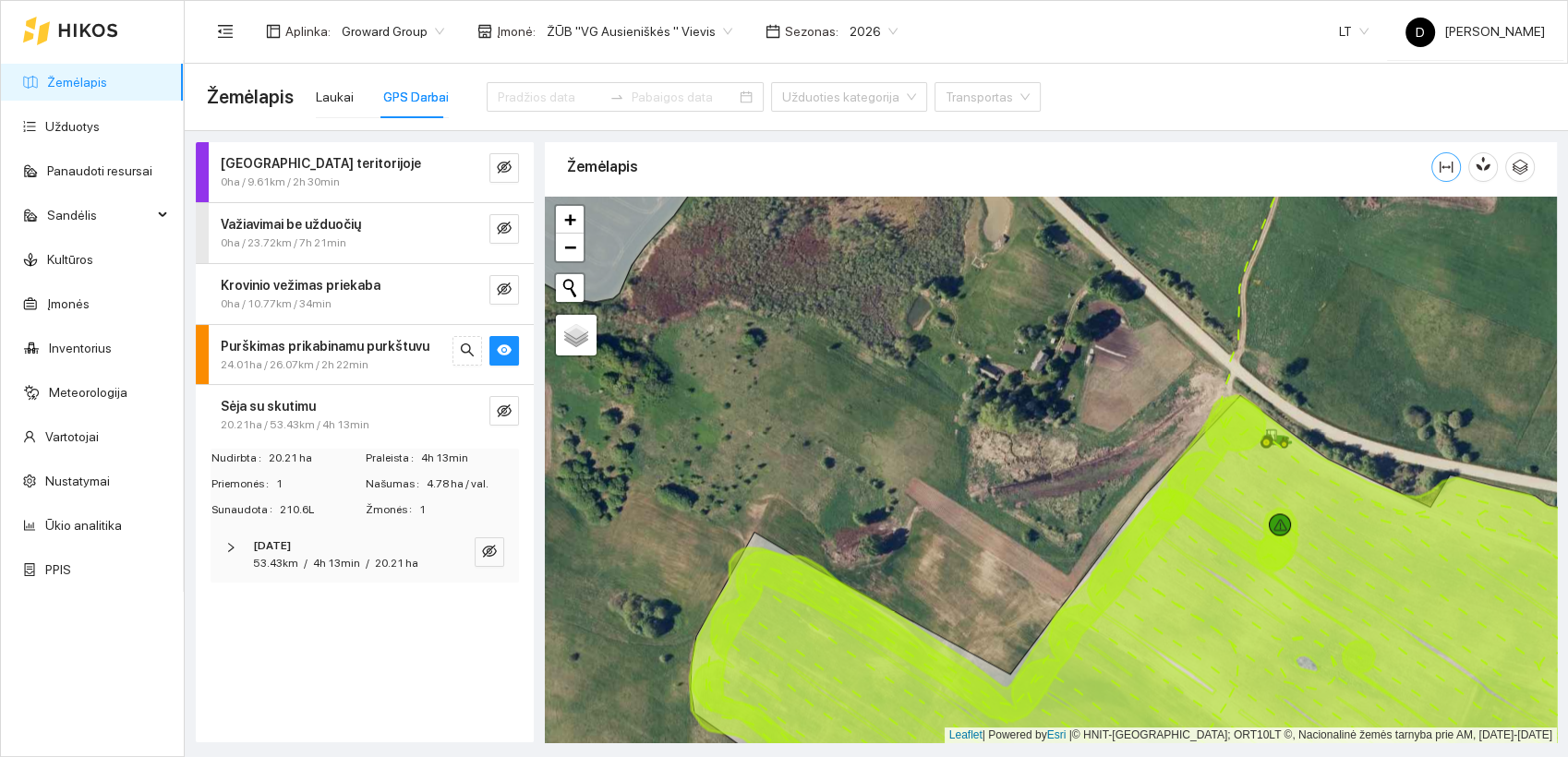
click at [1445, 169] on icon "column-width" at bounding box center [1445, 166] width 15 height 15
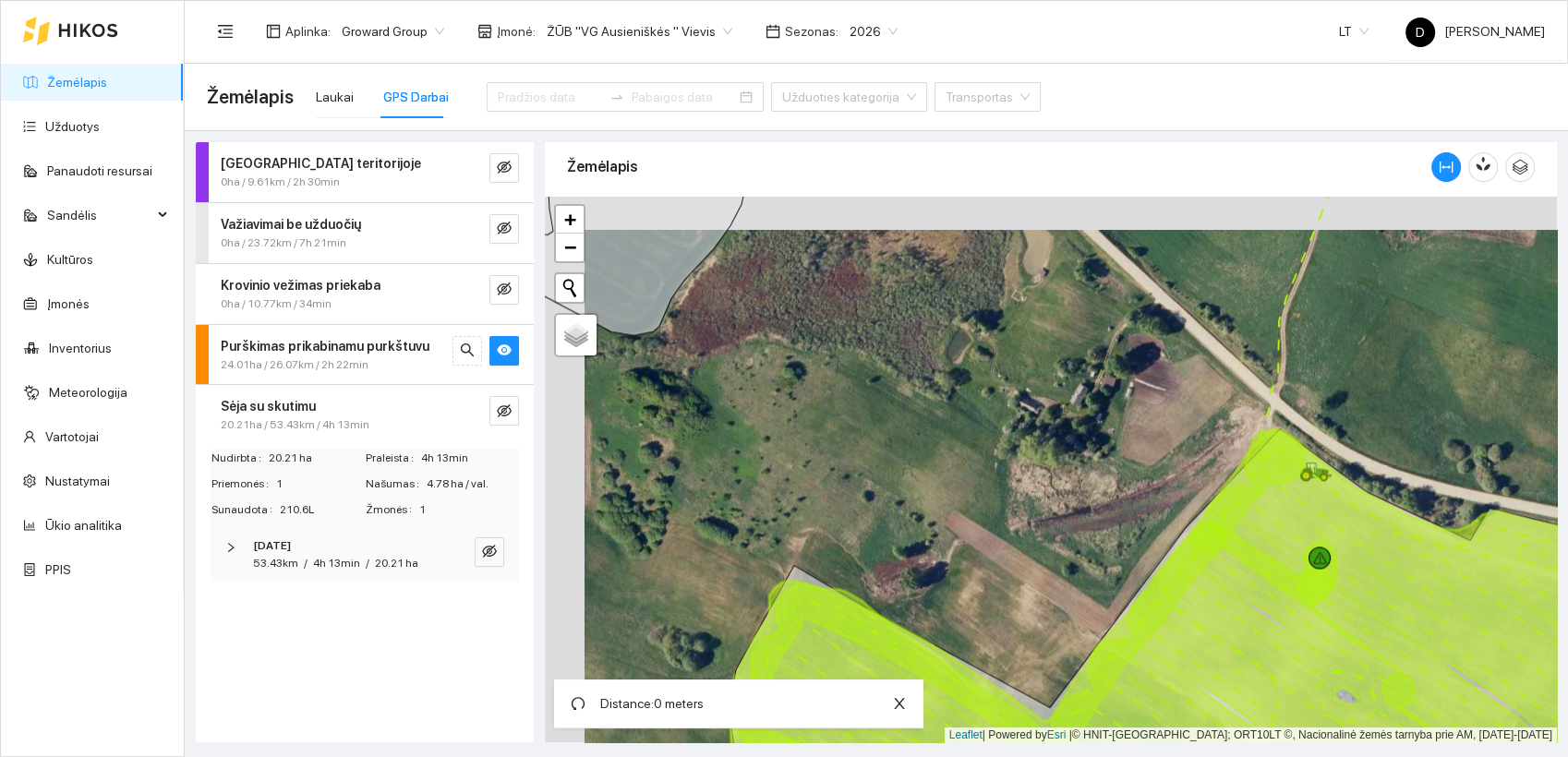
drag, startPoint x: 1078, startPoint y: 387, endPoint x: 1116, endPoint y: 419, distance: 49.7
click at [1116, 419] on div at bounding box center [1051, 469] width 1012 height 546
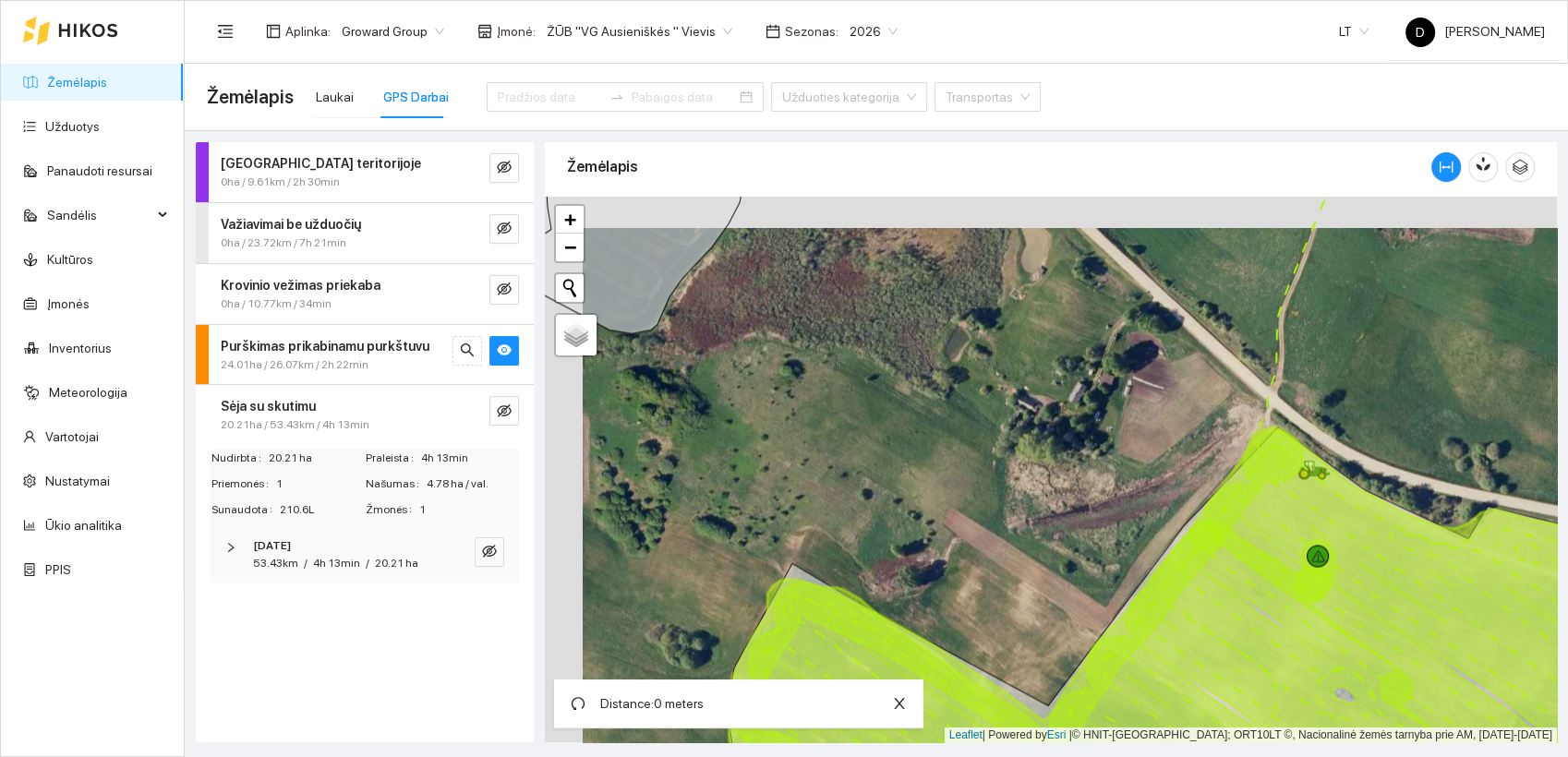
click at [1116, 419] on div at bounding box center [1051, 469] width 1012 height 546
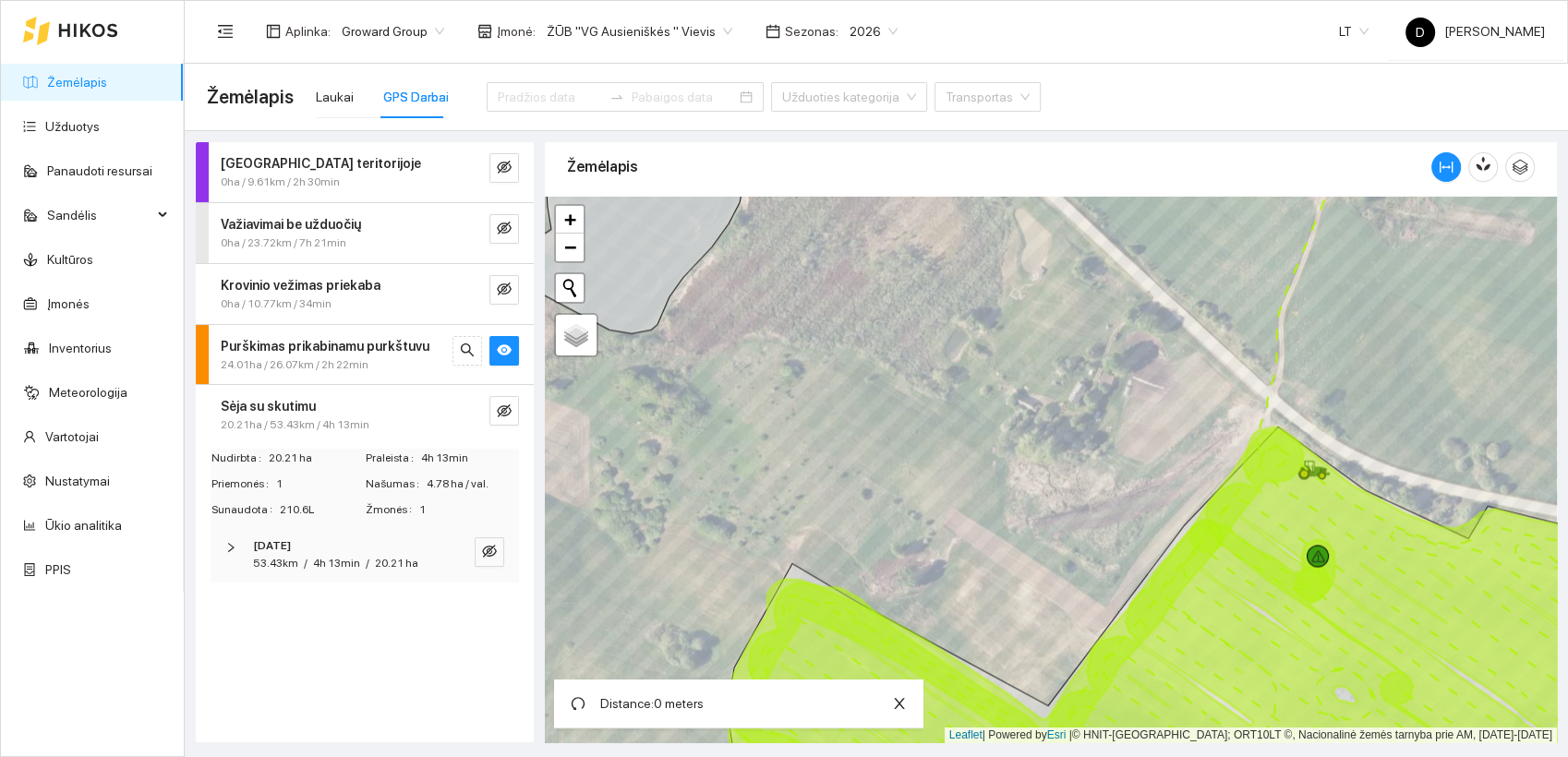
click at [1238, 517] on icon at bounding box center [1432, 614] width 454 height 370
click at [1334, 583] on icon at bounding box center [1432, 614] width 454 height 370
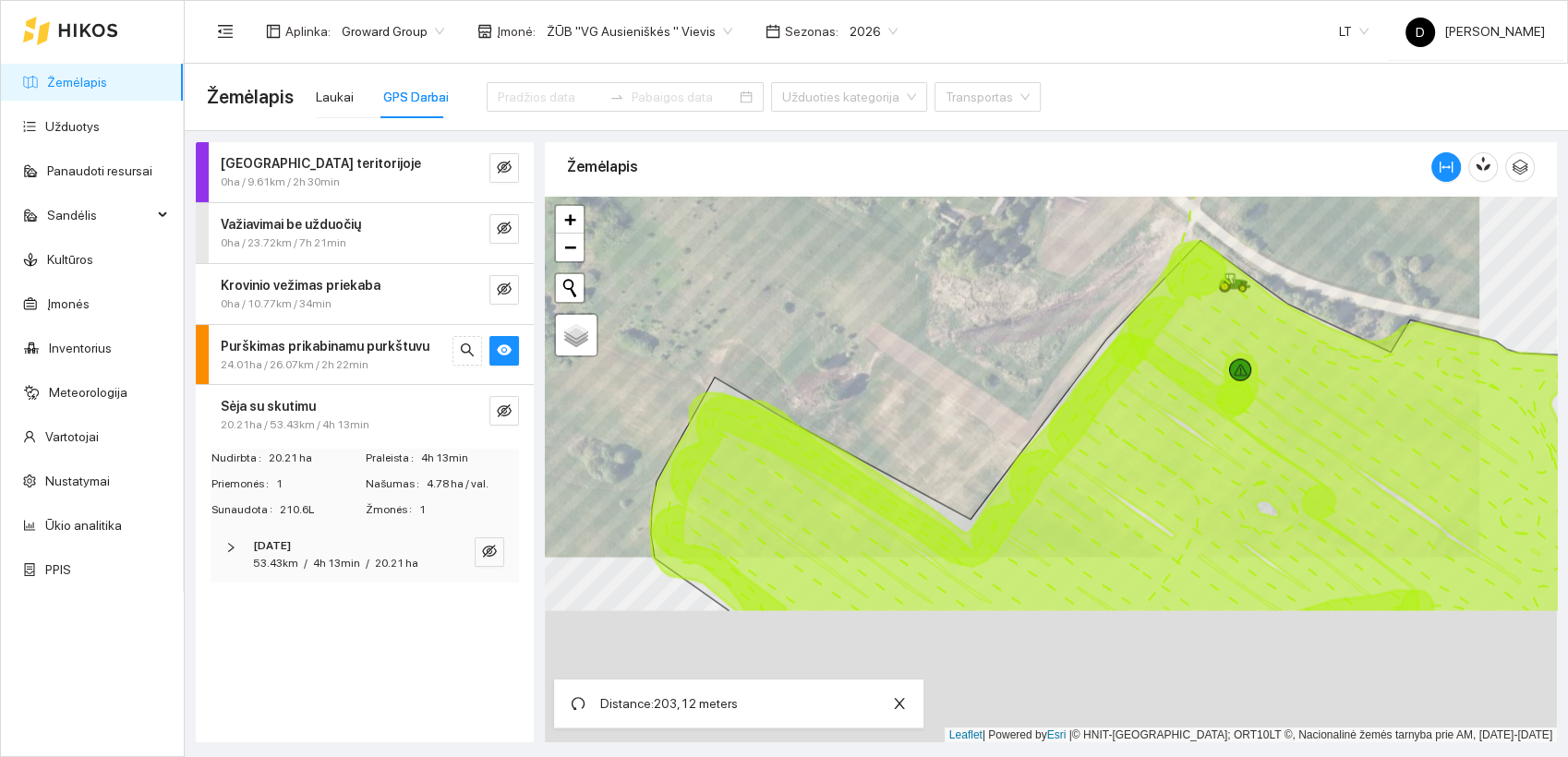
drag, startPoint x: 1334, startPoint y: 583, endPoint x: 1257, endPoint y: 396, distance: 202.2
click at [1257, 396] on icon at bounding box center [1355, 429] width 454 height 370
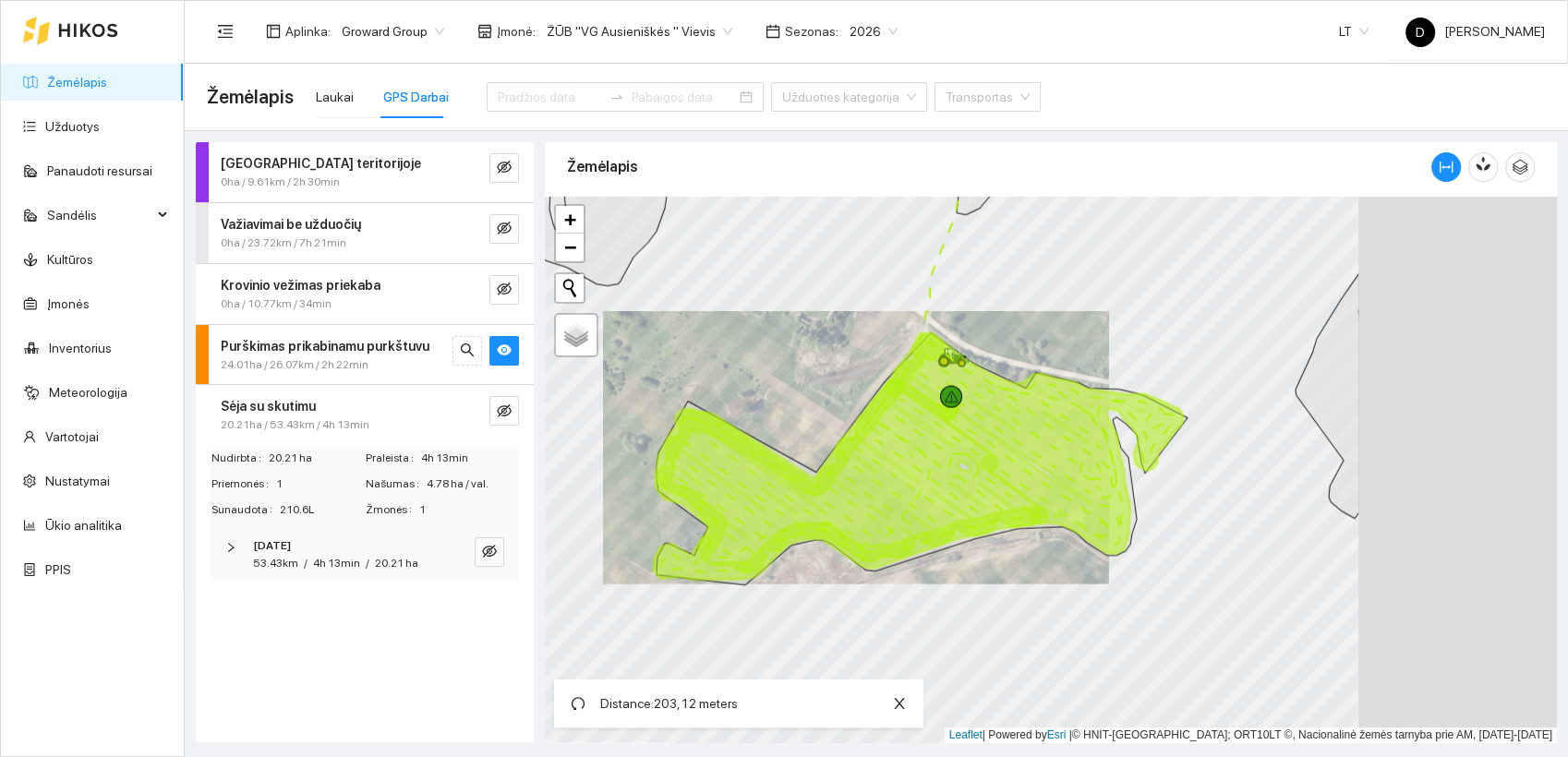
drag, startPoint x: 1259, startPoint y: 469, endPoint x: 959, endPoint y: 444, distance: 301.0
click at [959, 444] on icon at bounding box center [848, 477] width 383 height 193
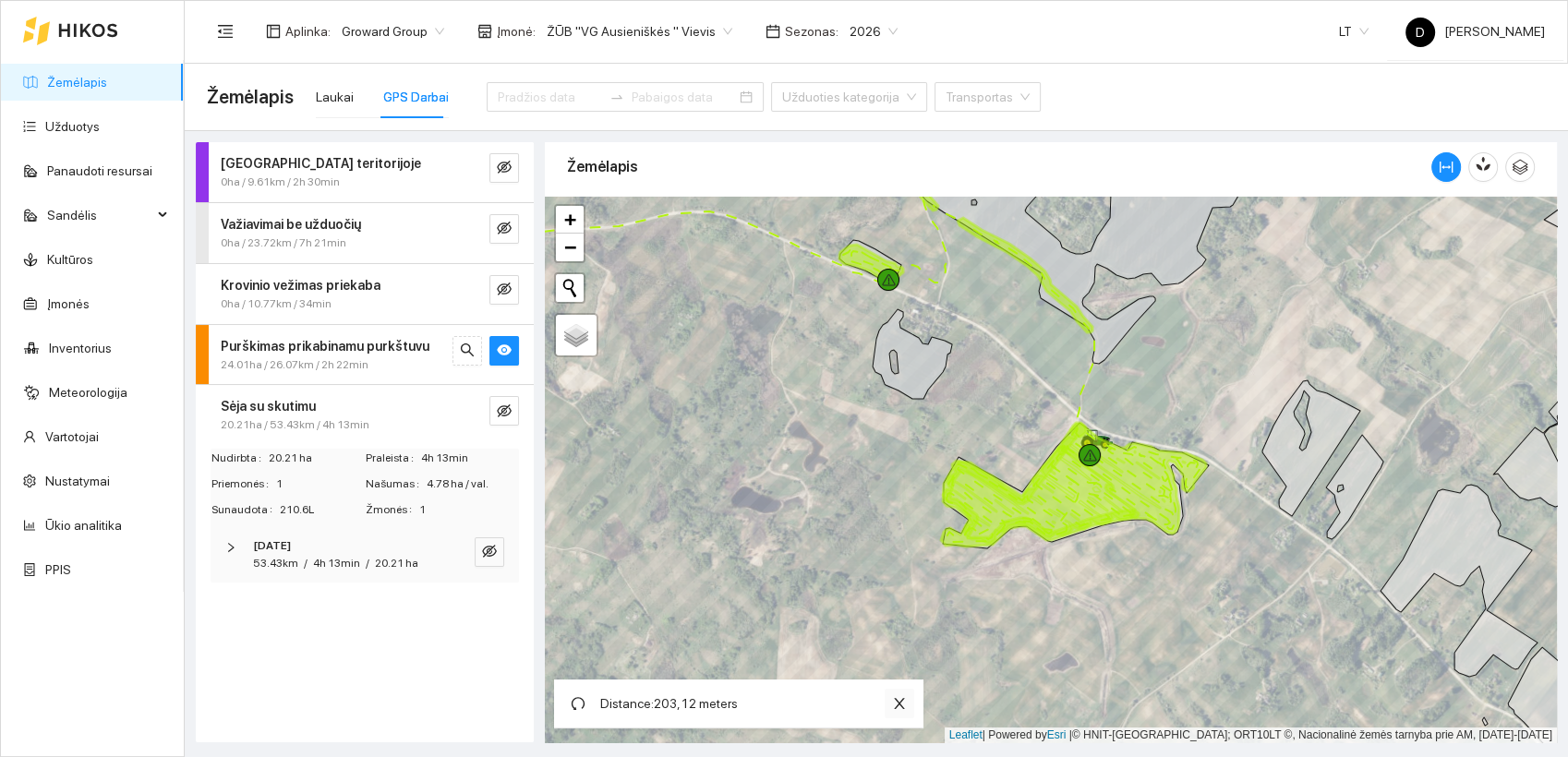
click at [902, 701] on icon "close" at bounding box center [899, 703] width 15 height 15
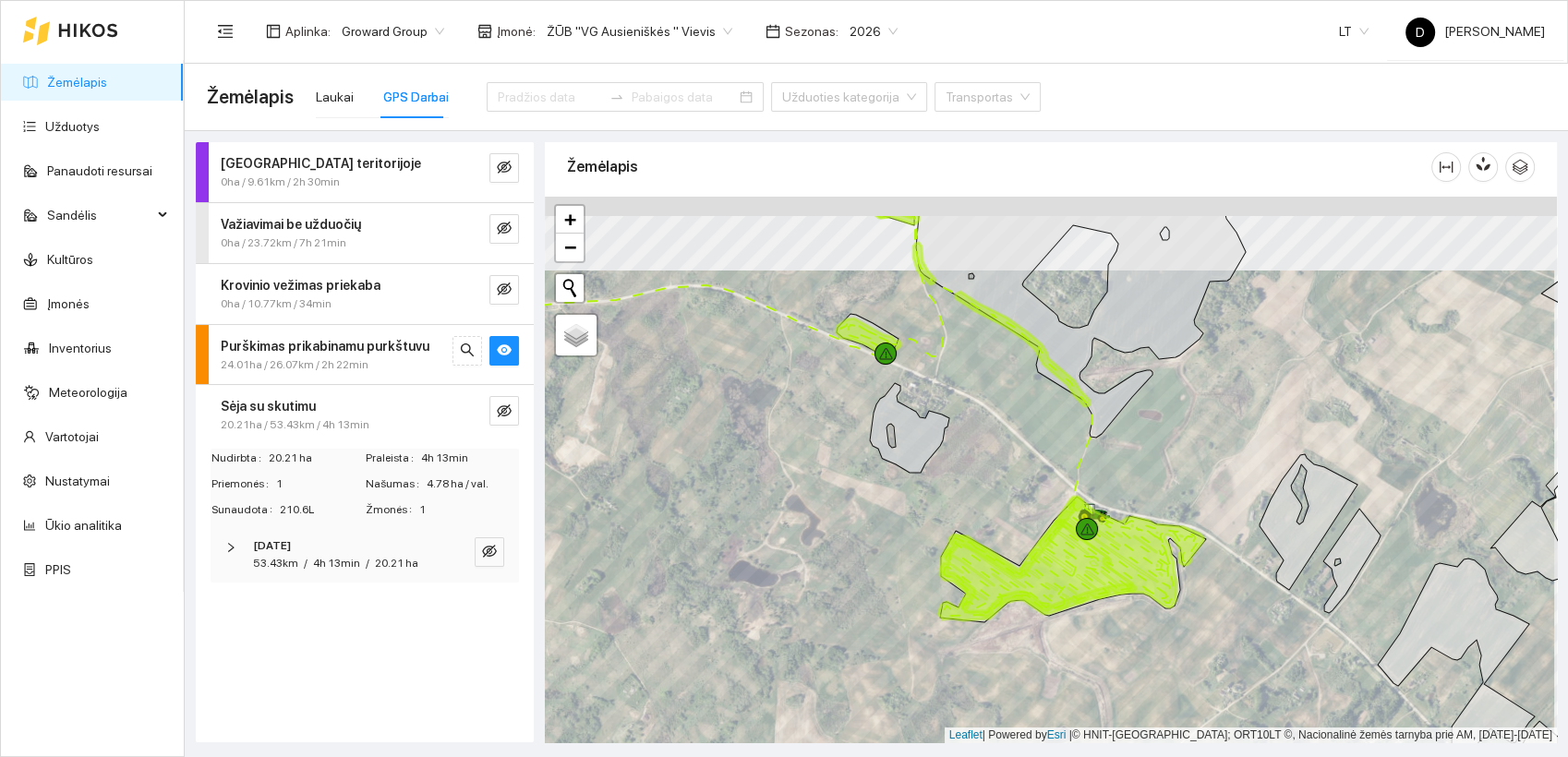
drag, startPoint x: 1089, startPoint y: 507, endPoint x: 1079, endPoint y: 586, distance: 79.6
click at [1079, 587] on icon at bounding box center [1036, 568] width 192 height 96
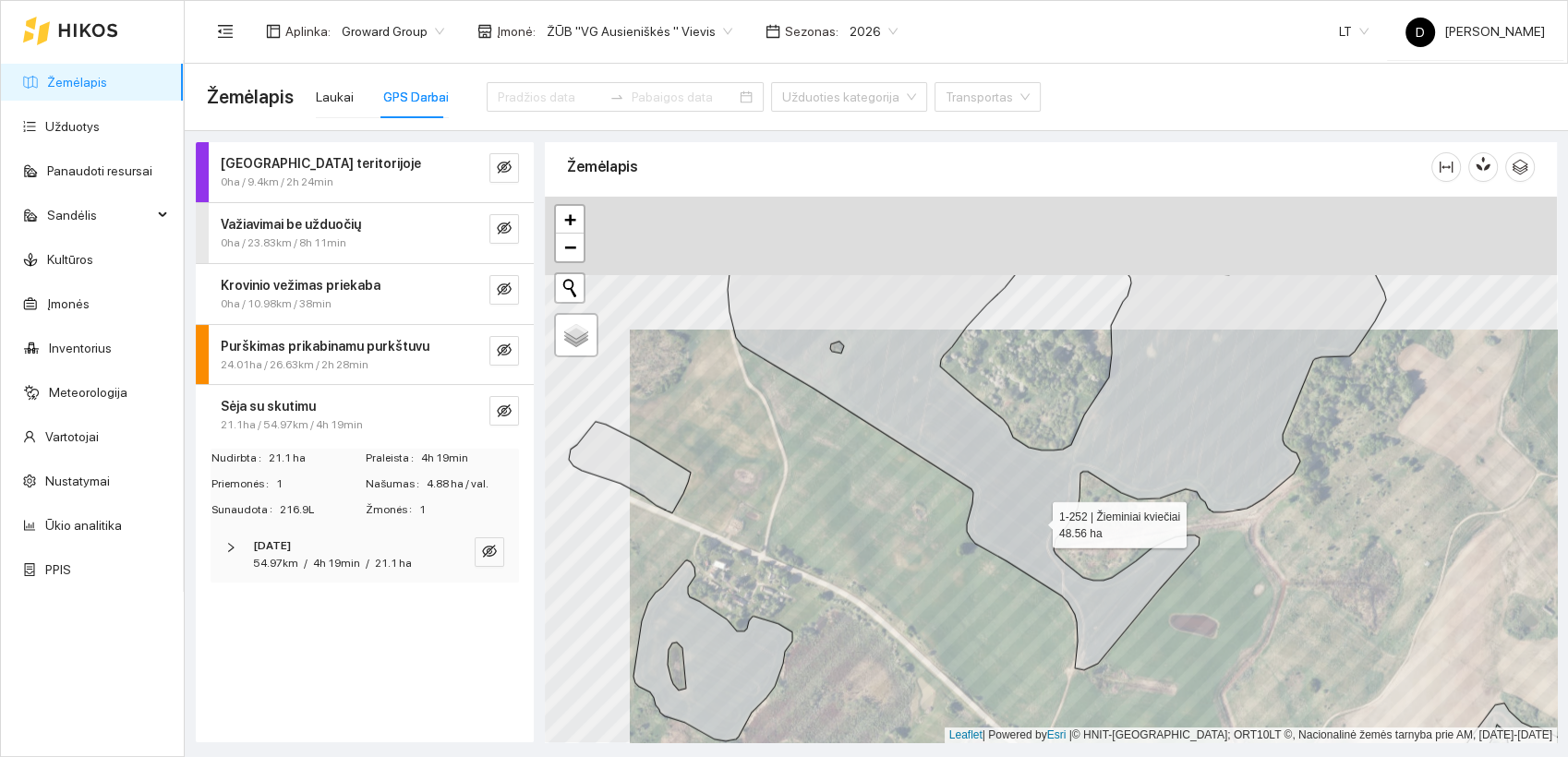
drag, startPoint x: 951, startPoint y: 384, endPoint x: 1036, endPoint y: 518, distance: 158.7
click at [1036, 518] on icon at bounding box center [1057, 473] width 658 height 396
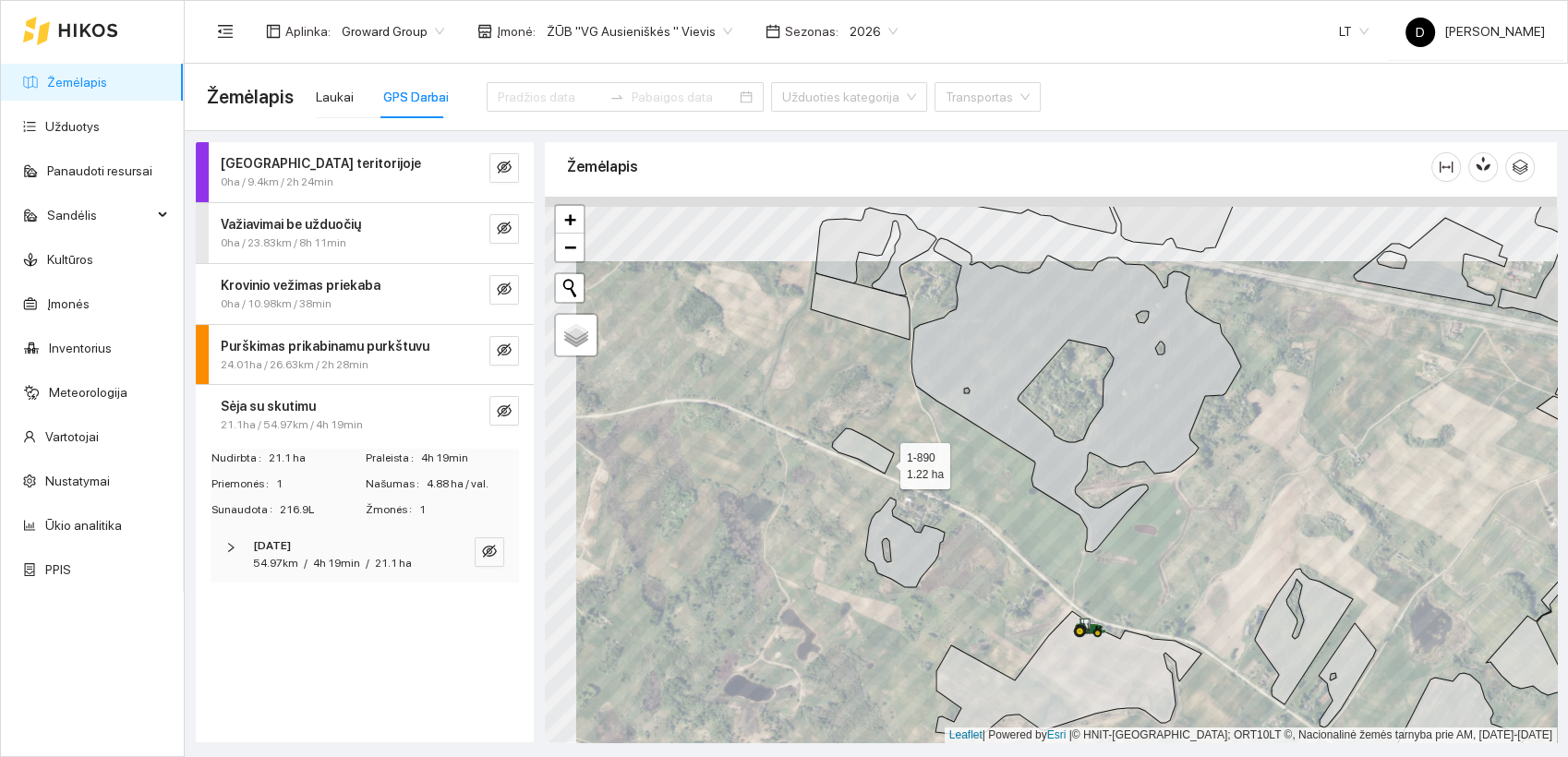
drag, startPoint x: 852, startPoint y: 397, endPoint x: 885, endPoint y: 476, distance: 85.6
click at [885, 474] on icon at bounding box center [862, 451] width 61 height 46
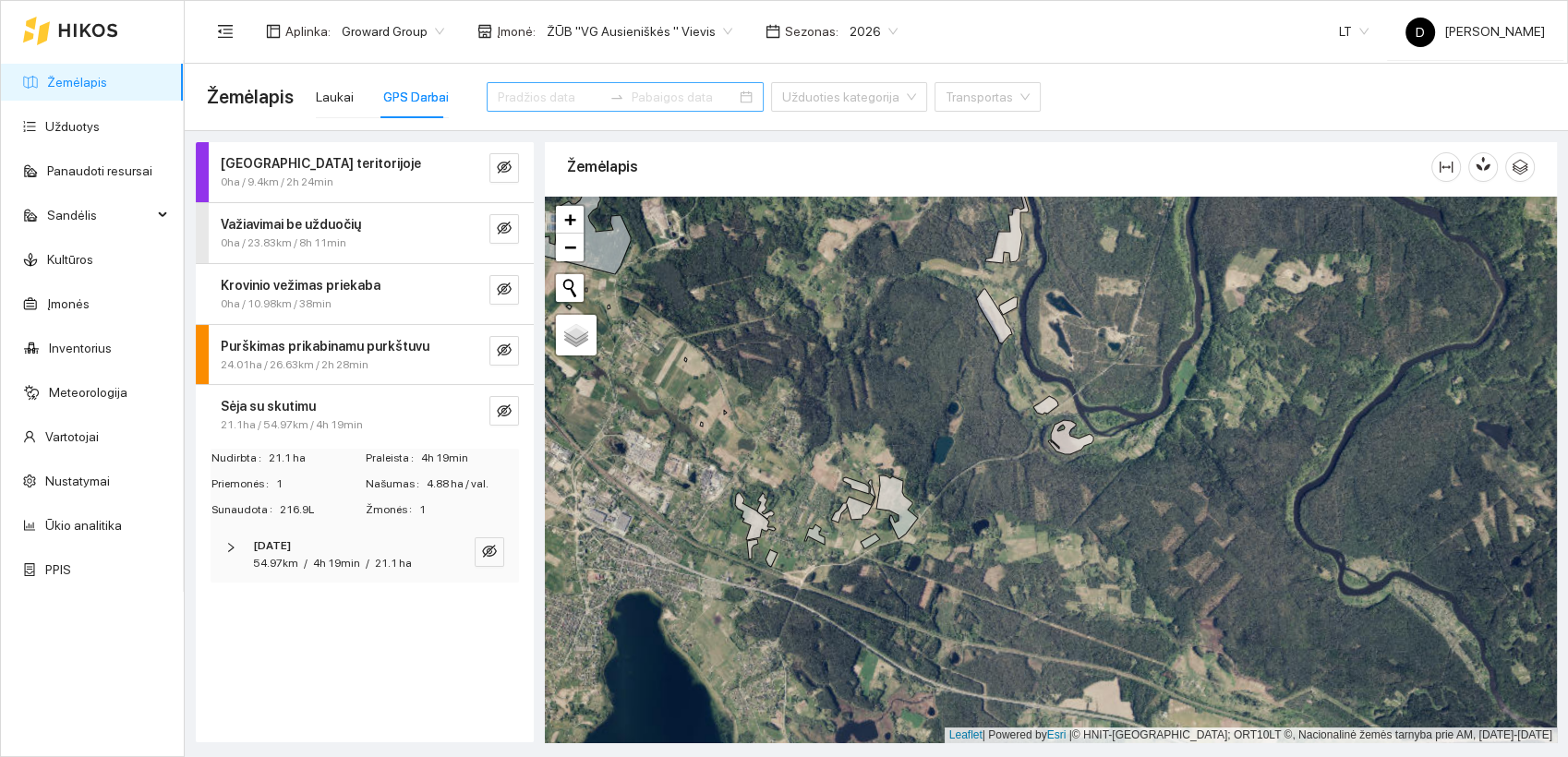
click at [524, 99] on input at bounding box center [549, 97] width 104 height 20
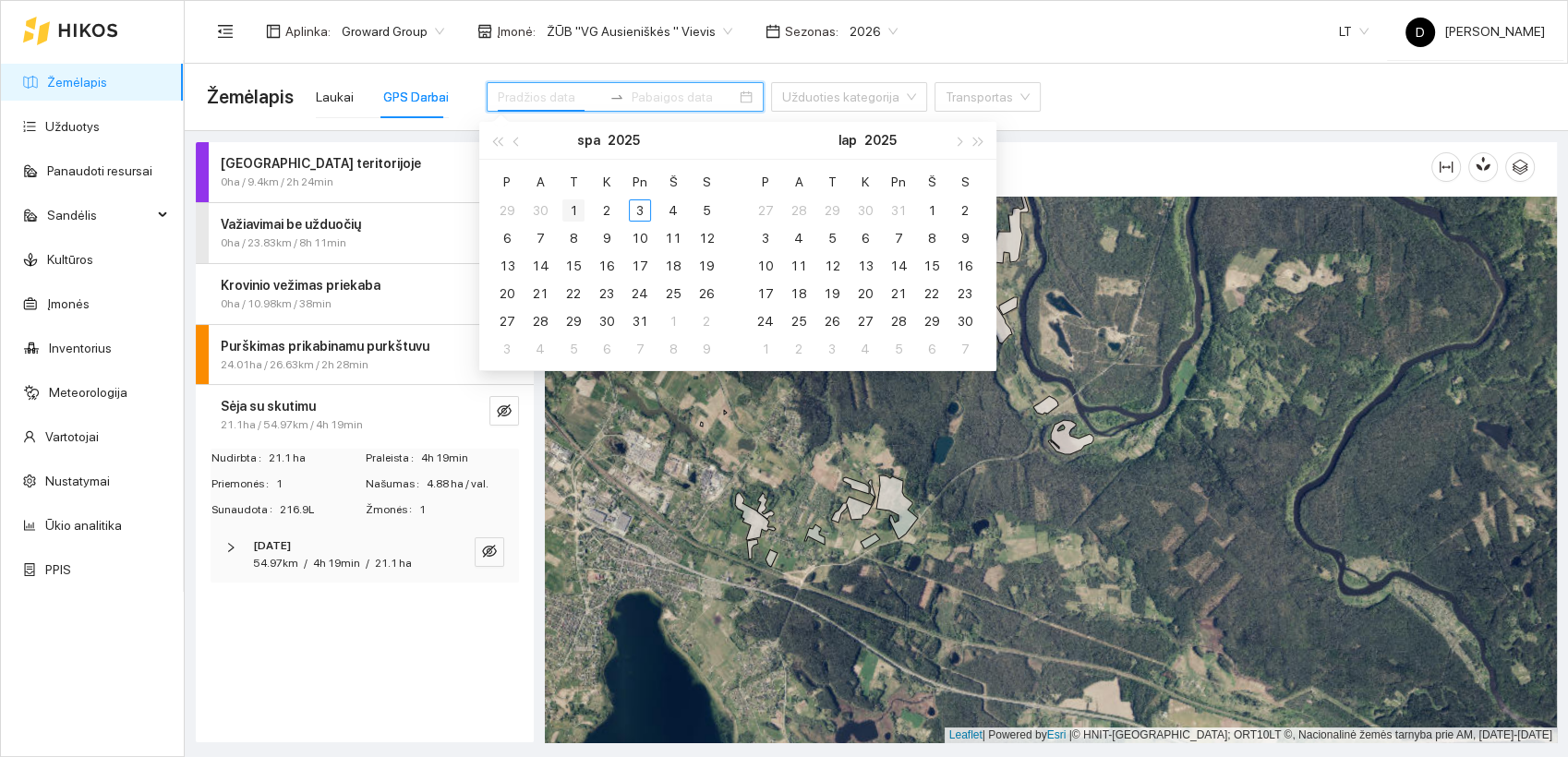
type input "2025-10-01"
click at [518, 140] on span "button" at bounding box center [517, 141] width 9 height 9
type input "2025-09-02"
click at [542, 209] on div "2" at bounding box center [540, 210] width 22 height 22
type input "2025-09-04"
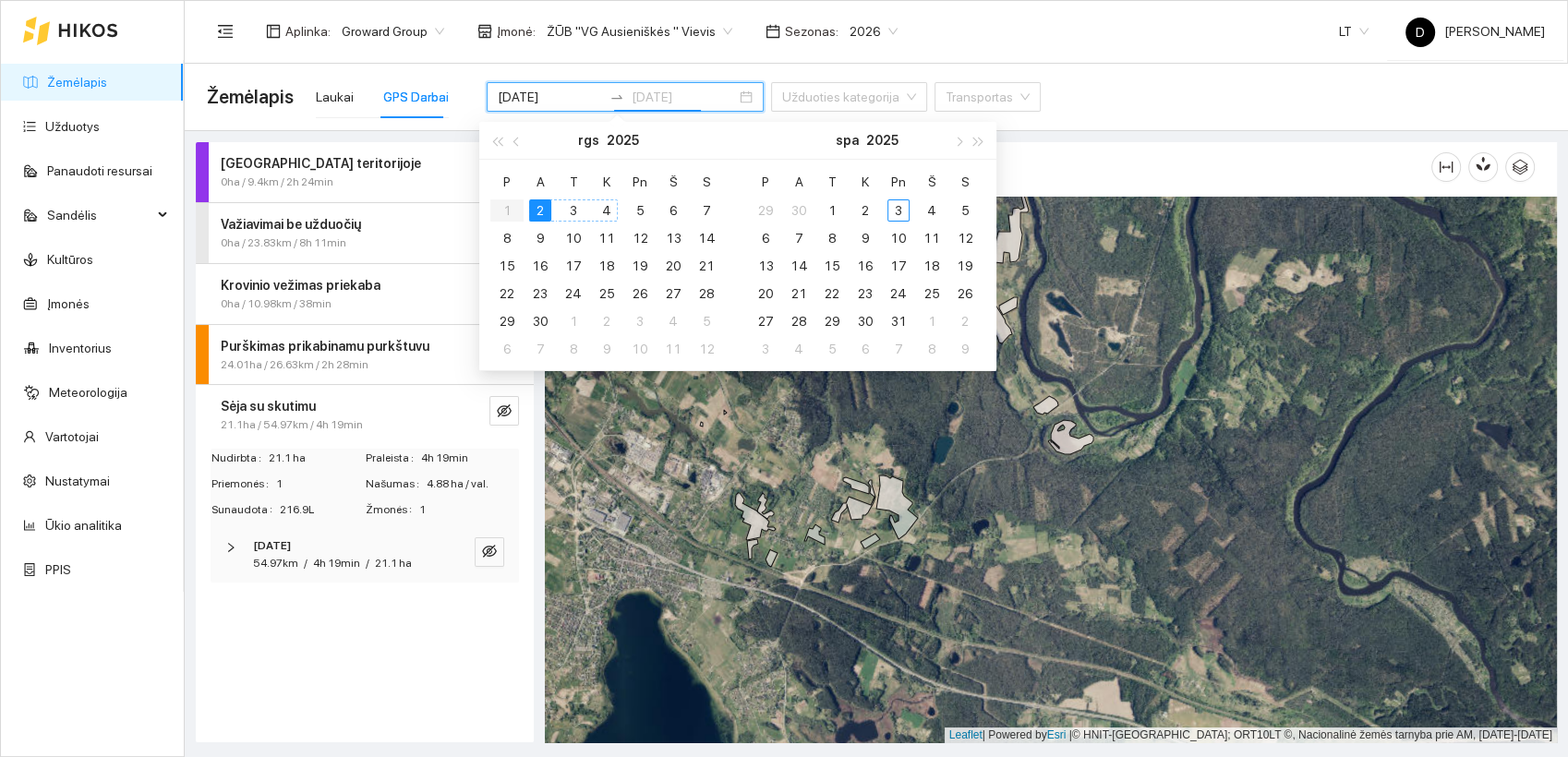
click at [610, 210] on div "4" at bounding box center [607, 210] width 22 height 22
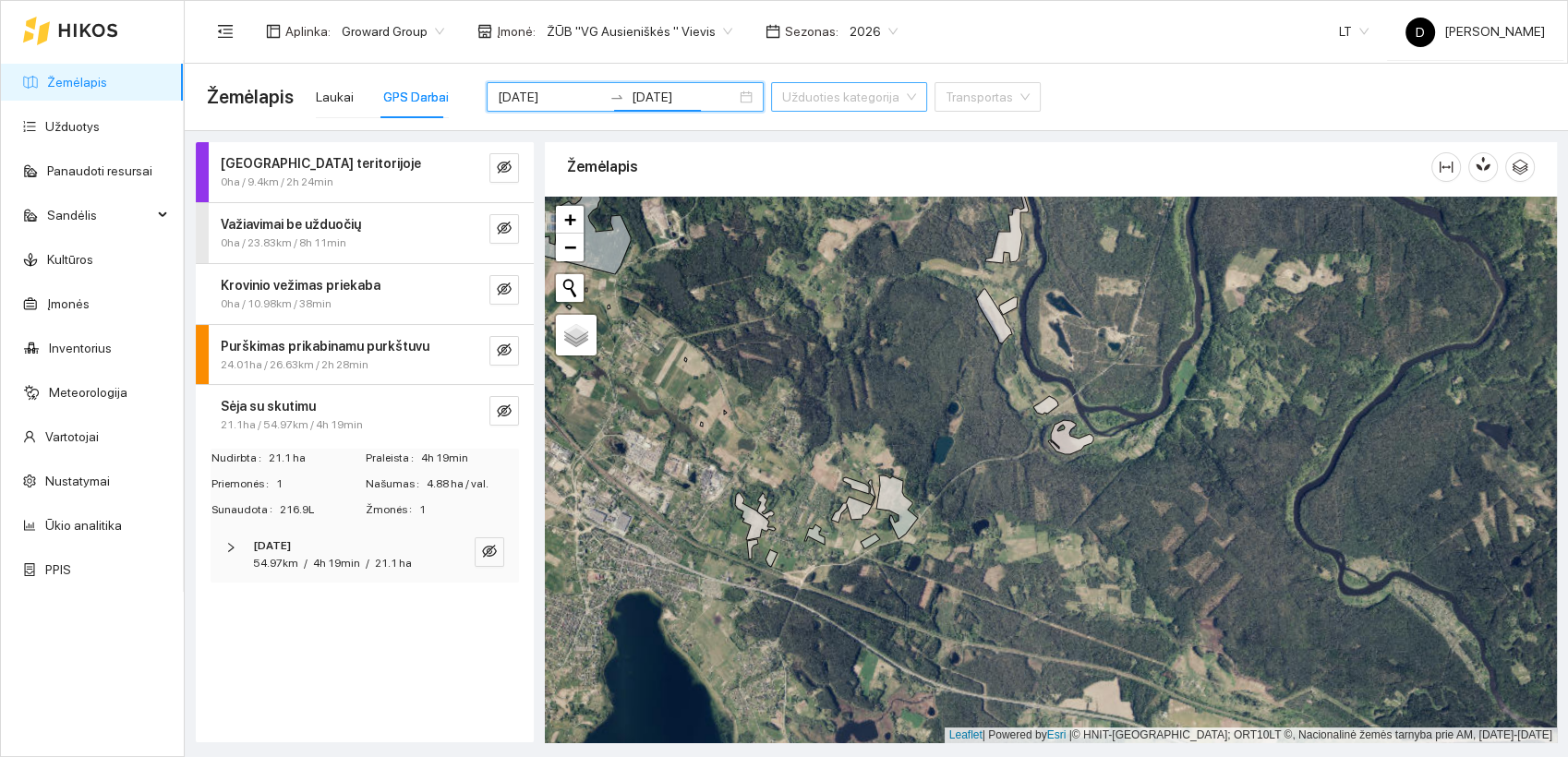
click at [851, 97] on input "search" at bounding box center [842, 97] width 121 height 28
click at [859, 100] on div "Užduoties kategorija" at bounding box center [848, 97] width 156 height 30
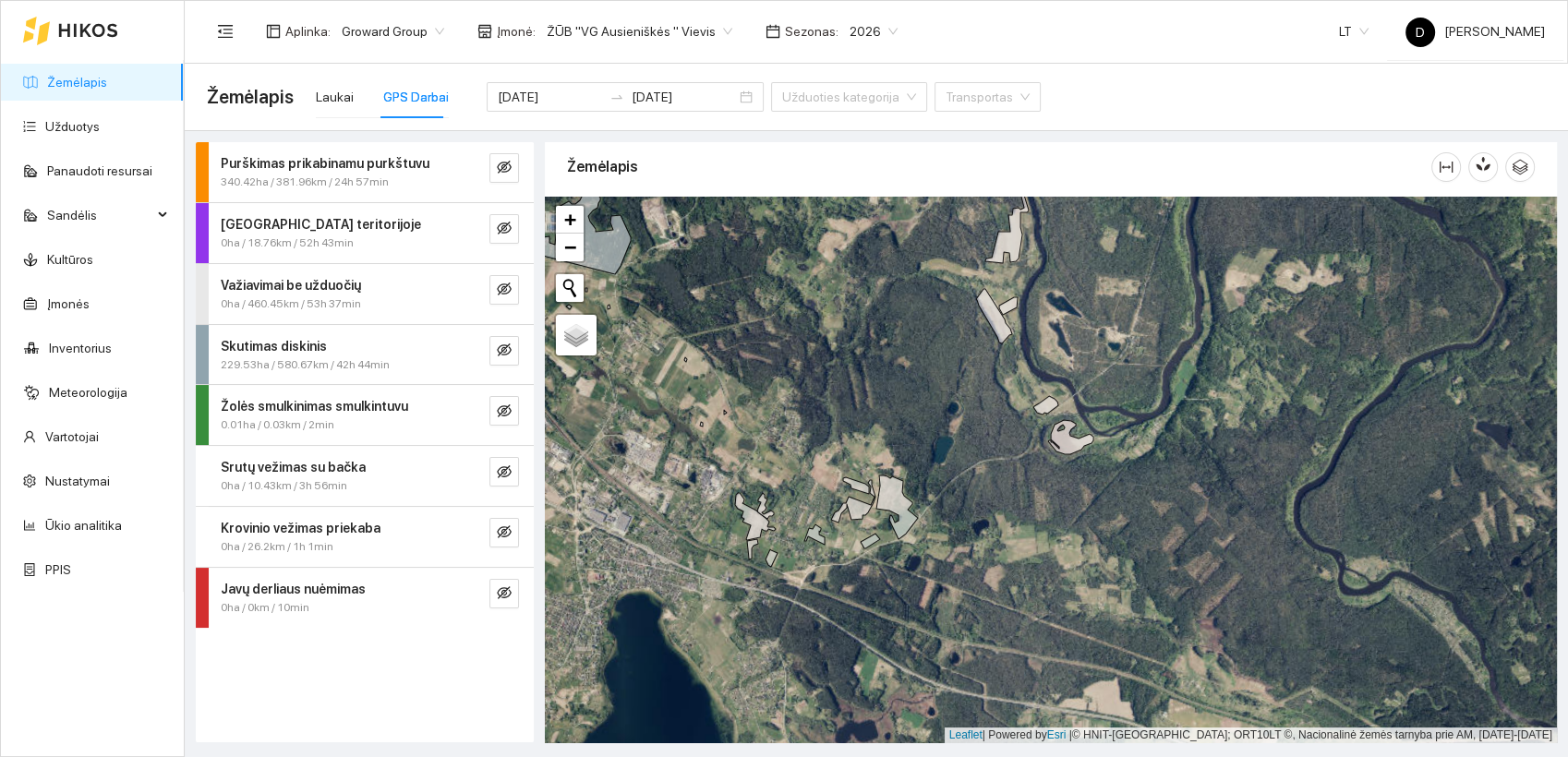
click at [1066, 34] on div "Aplinka : Groward Group Įmonė : ŽŪB "VG Ausieniškės " Vievis Sezonas : 2026 LT …" at bounding box center [876, 31] width 1338 height 60
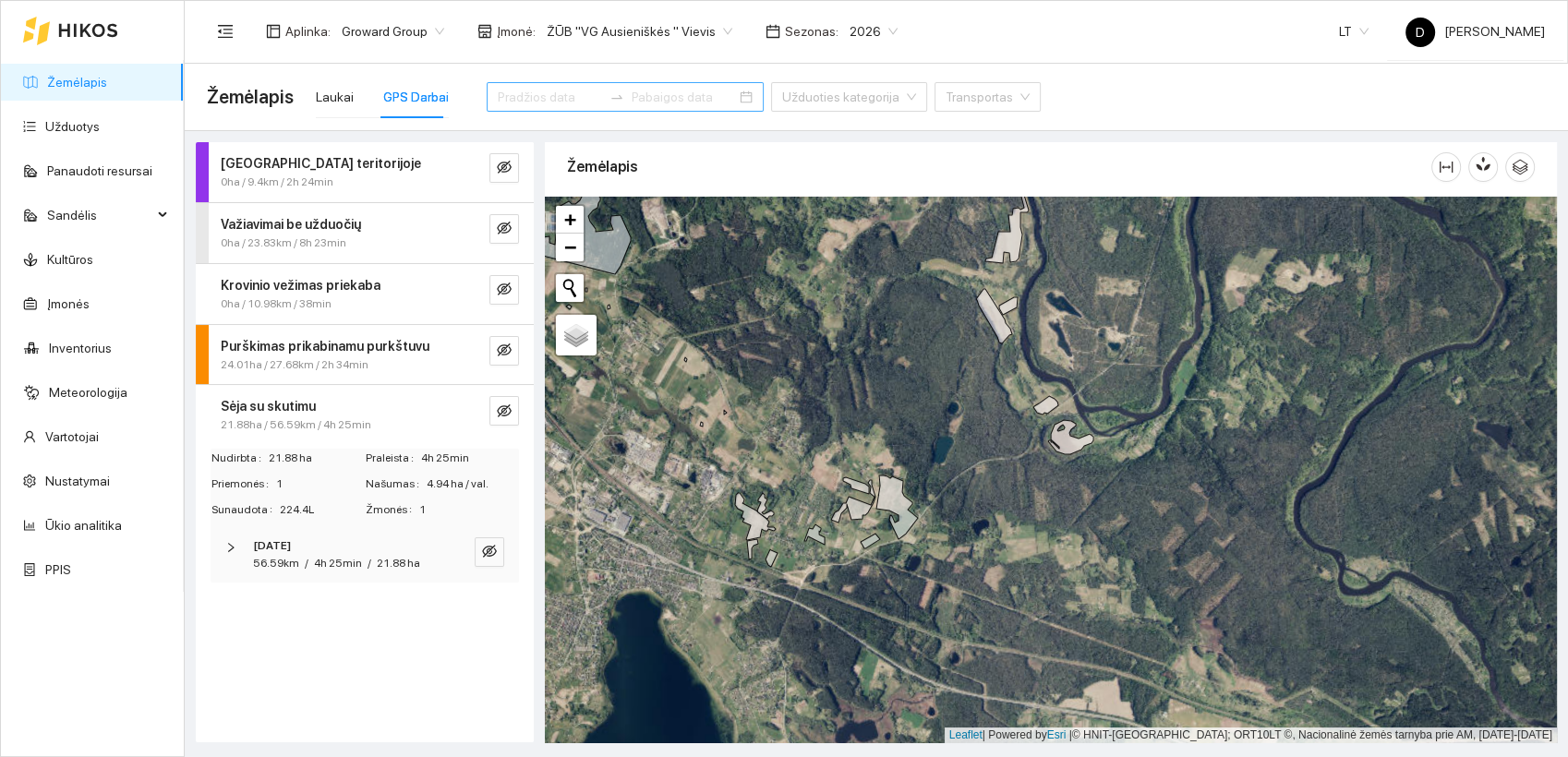
click at [558, 92] on input at bounding box center [549, 97] width 104 height 20
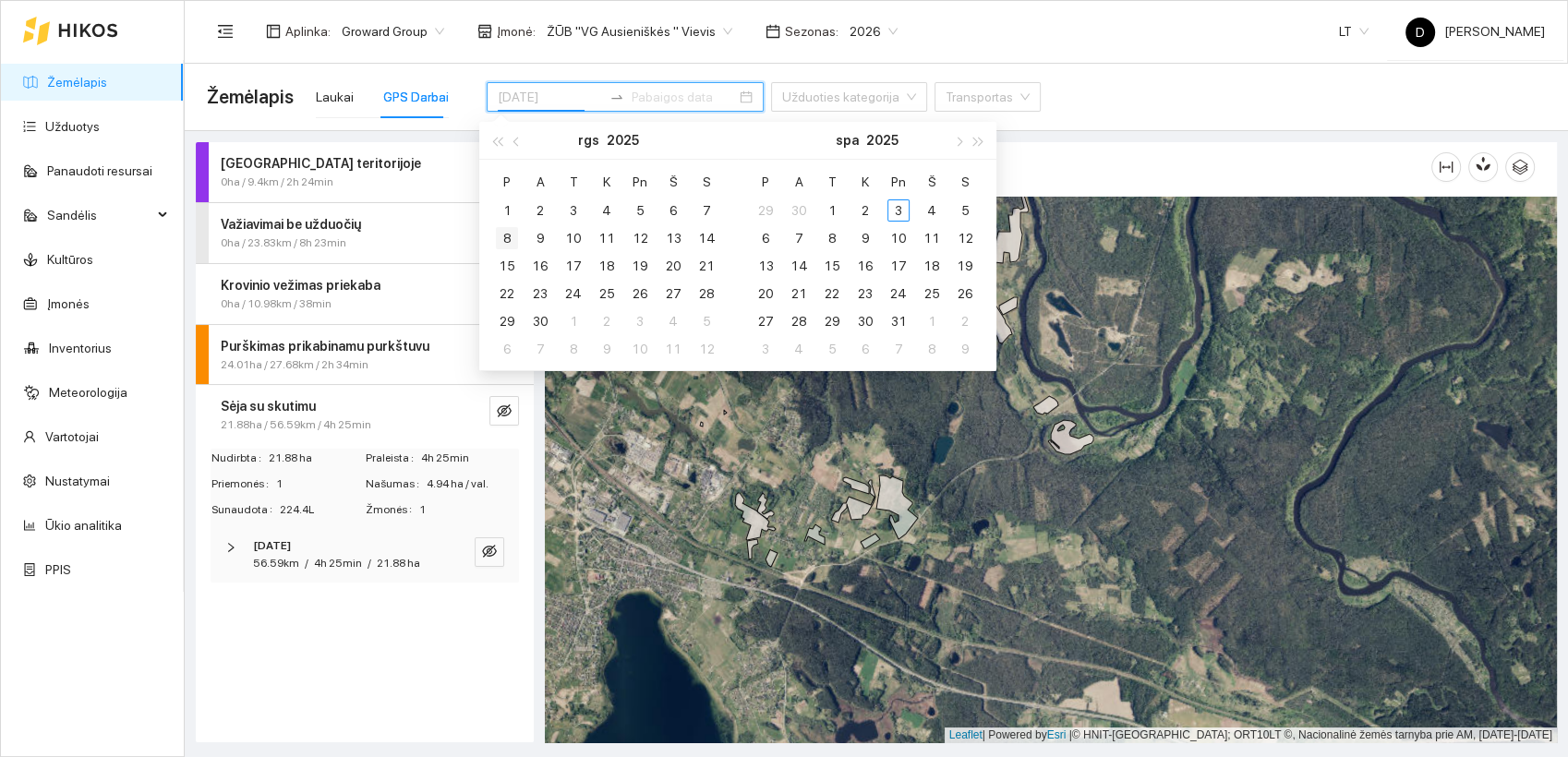
type input "2025-09-08"
click at [510, 241] on div "8" at bounding box center [506, 238] width 22 height 22
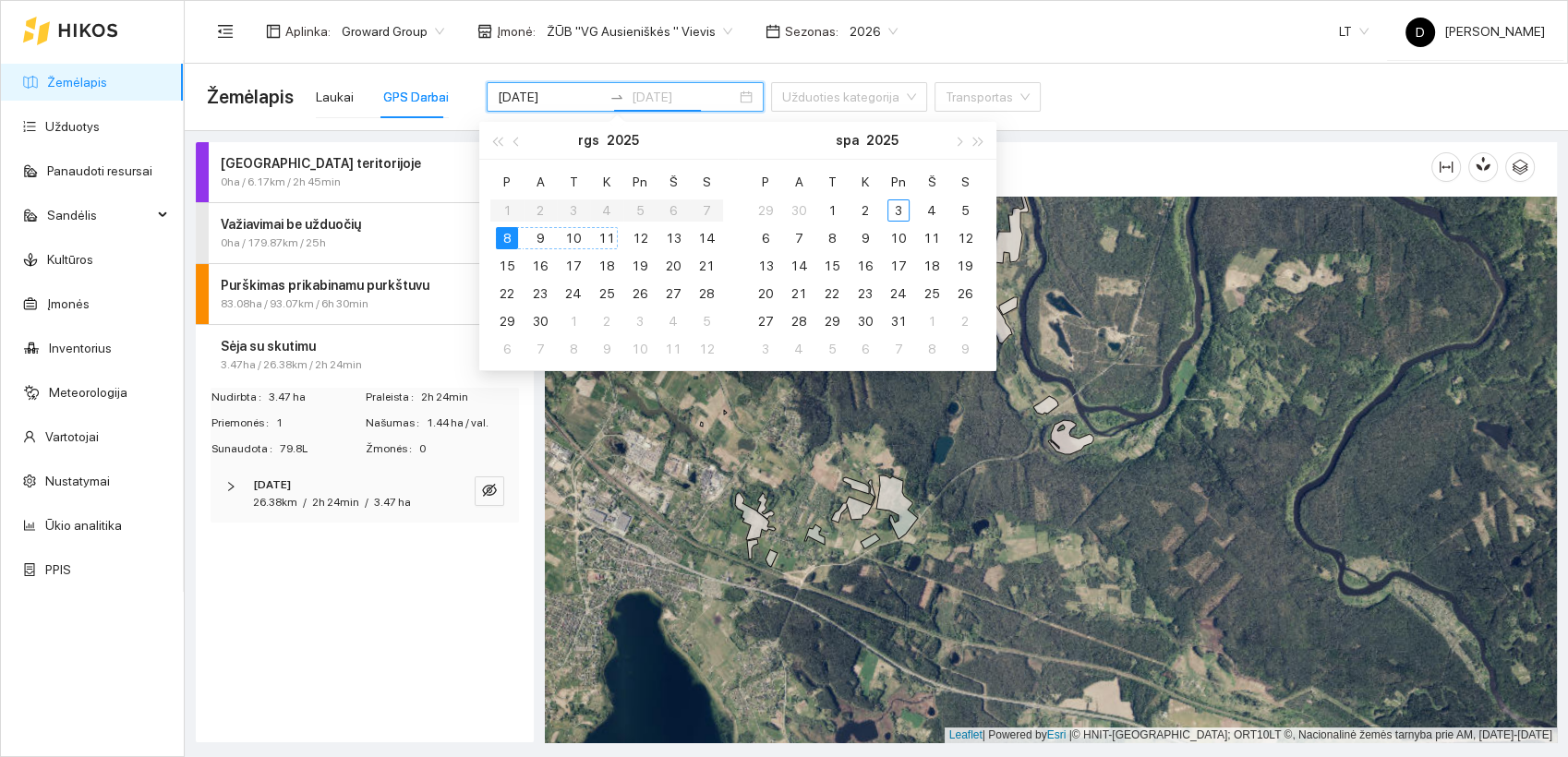
click at [607, 240] on div "11" at bounding box center [607, 238] width 22 height 22
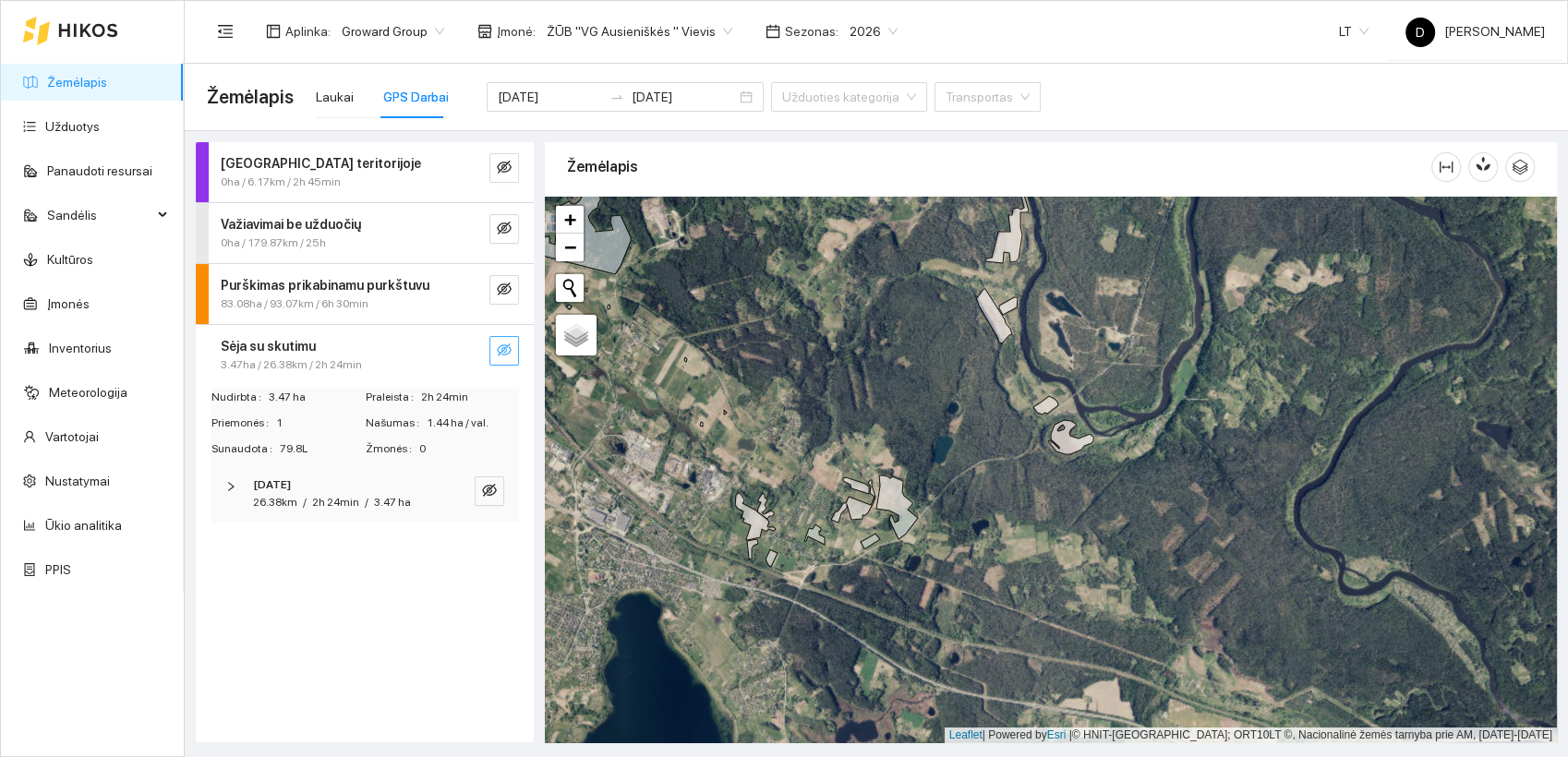
click at [507, 349] on icon "eye-invisible" at bounding box center [504, 350] width 15 height 15
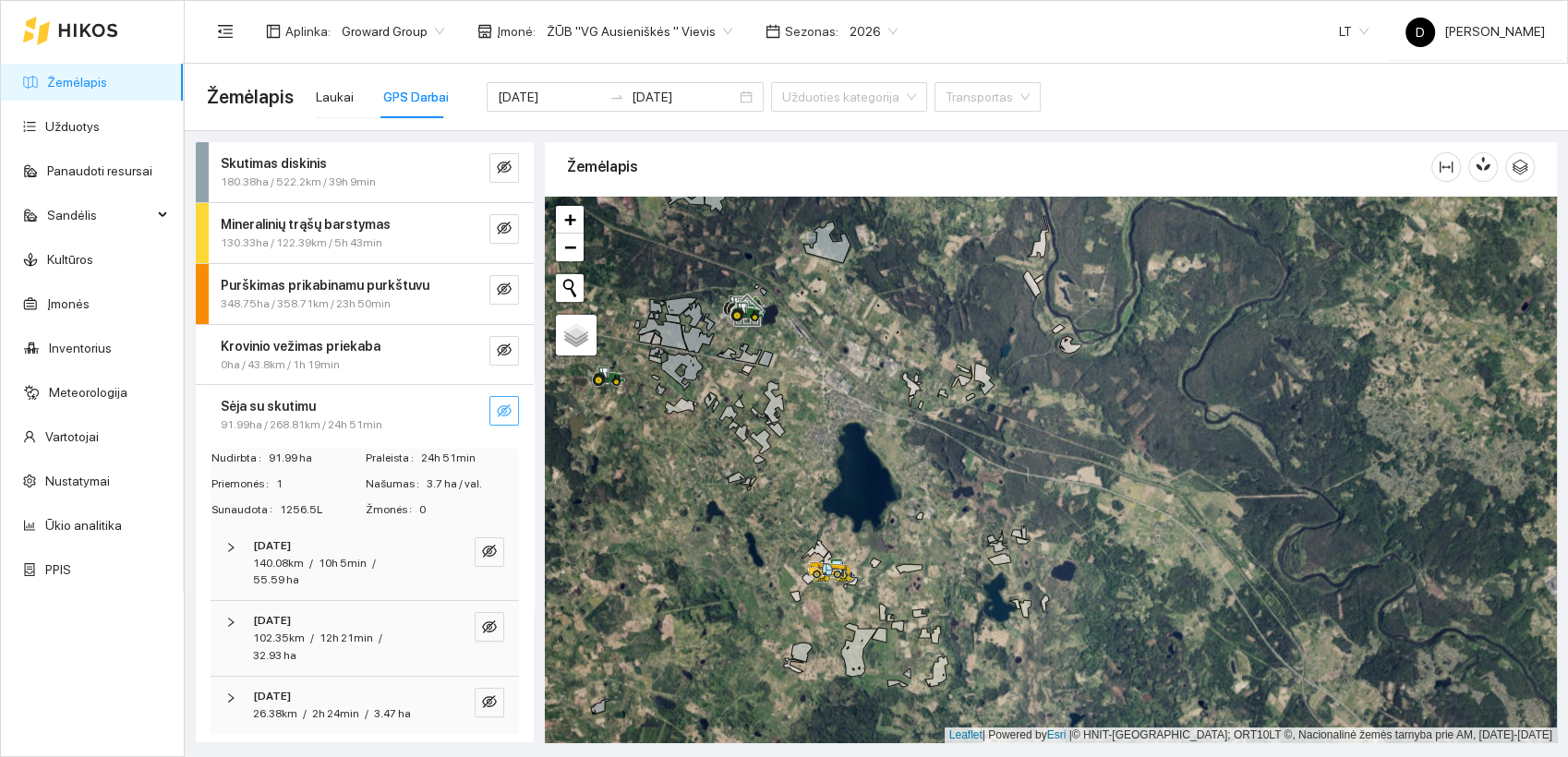
click at [497, 405] on icon "eye-invisible" at bounding box center [504, 410] width 15 height 13
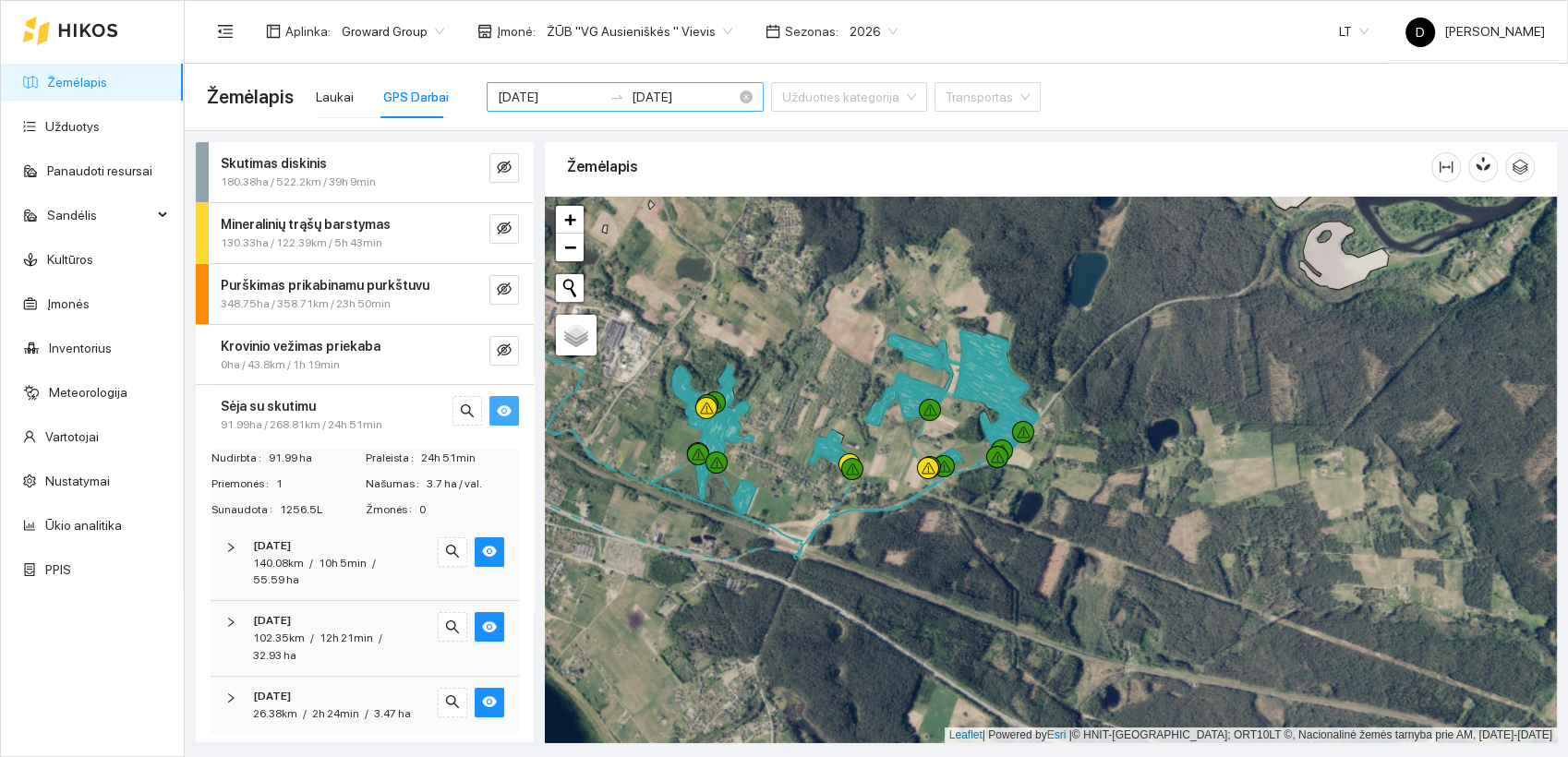
click at [674, 93] on input "2025-09-11" at bounding box center [683, 97] width 104 height 20
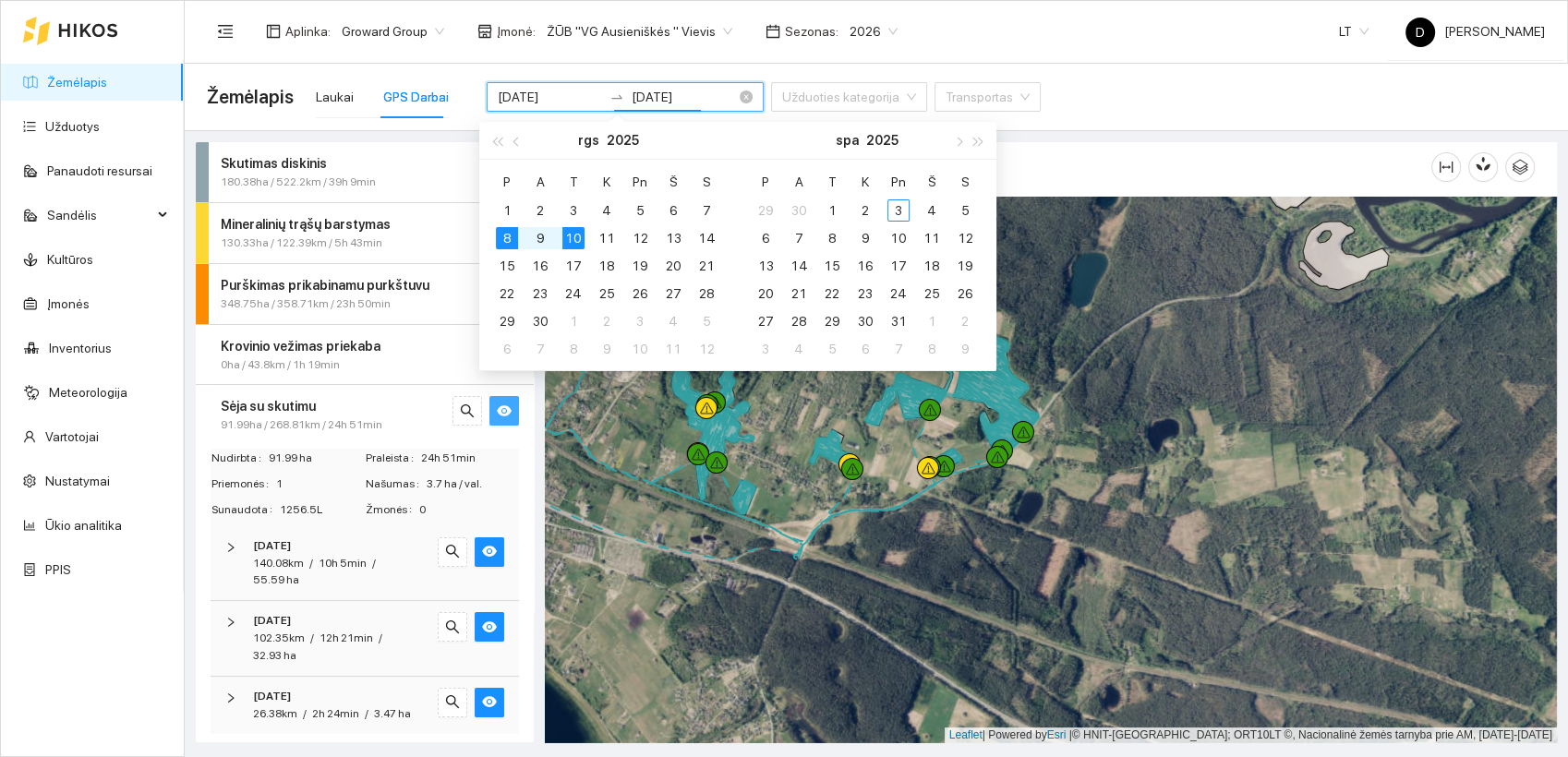
type input "2025-09-10"
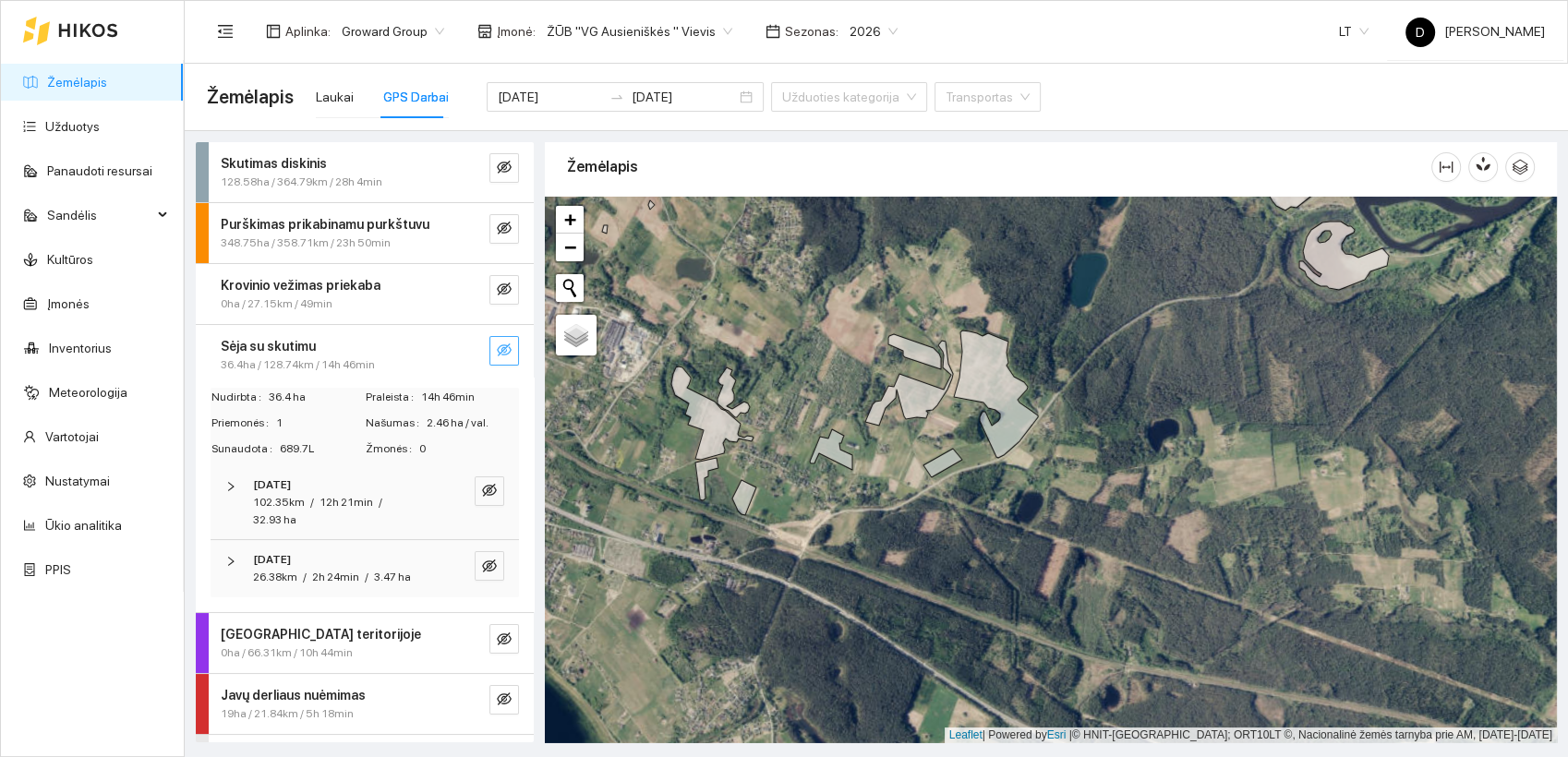
click at [1057, 98] on div "Žemėlapis Laukai GPS Darbai 2025-09-08 2025-09-10 Užduoties kategorija Transpor…" at bounding box center [876, 97] width 1339 height 59
click at [497, 343] on icon "eye-invisible" at bounding box center [504, 350] width 15 height 15
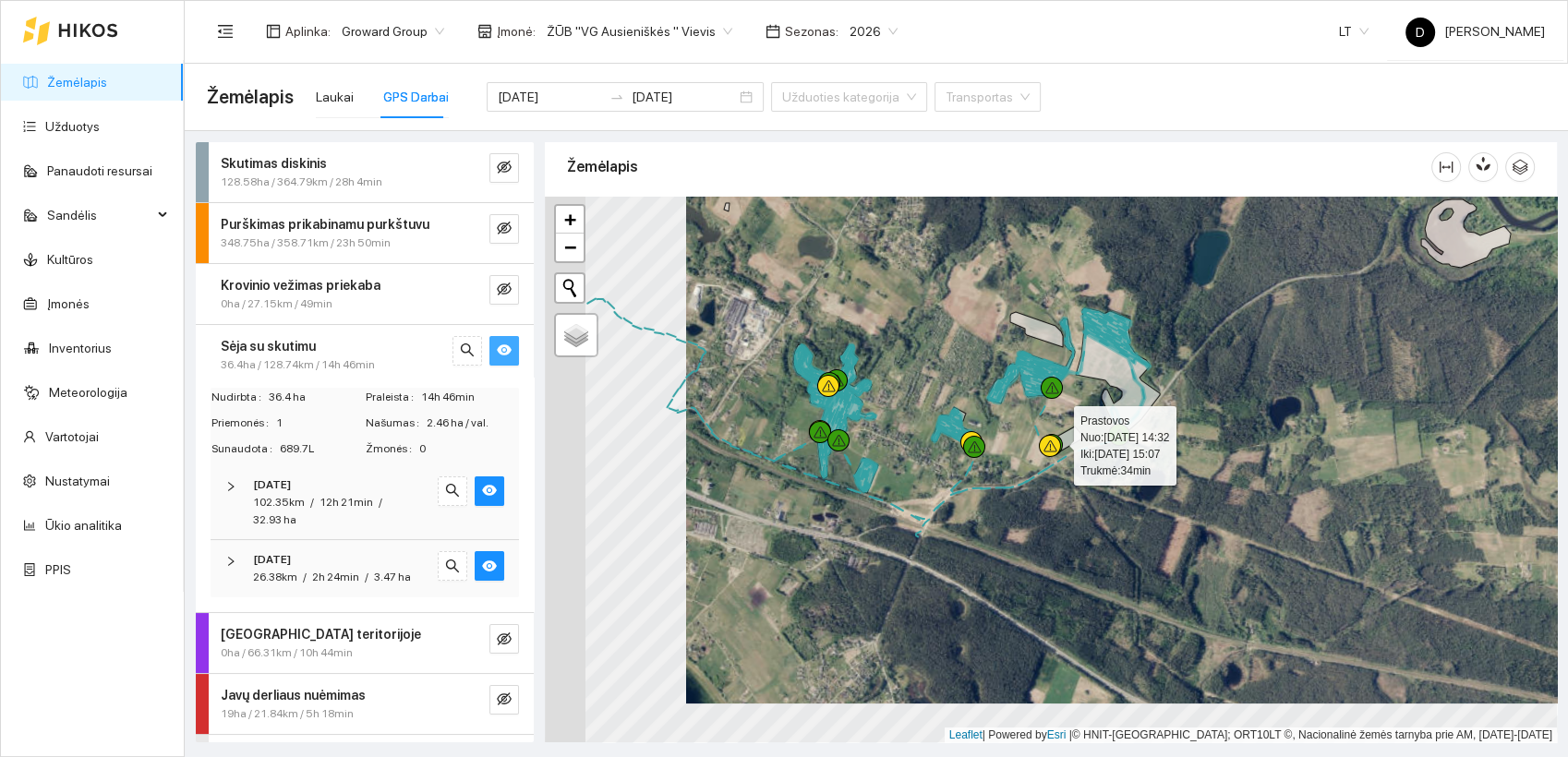
drag, startPoint x: 900, startPoint y: 479, endPoint x: 1040, endPoint y: 445, distance: 144.1
click at [1042, 443] on div at bounding box center [1050, 446] width 22 height 22
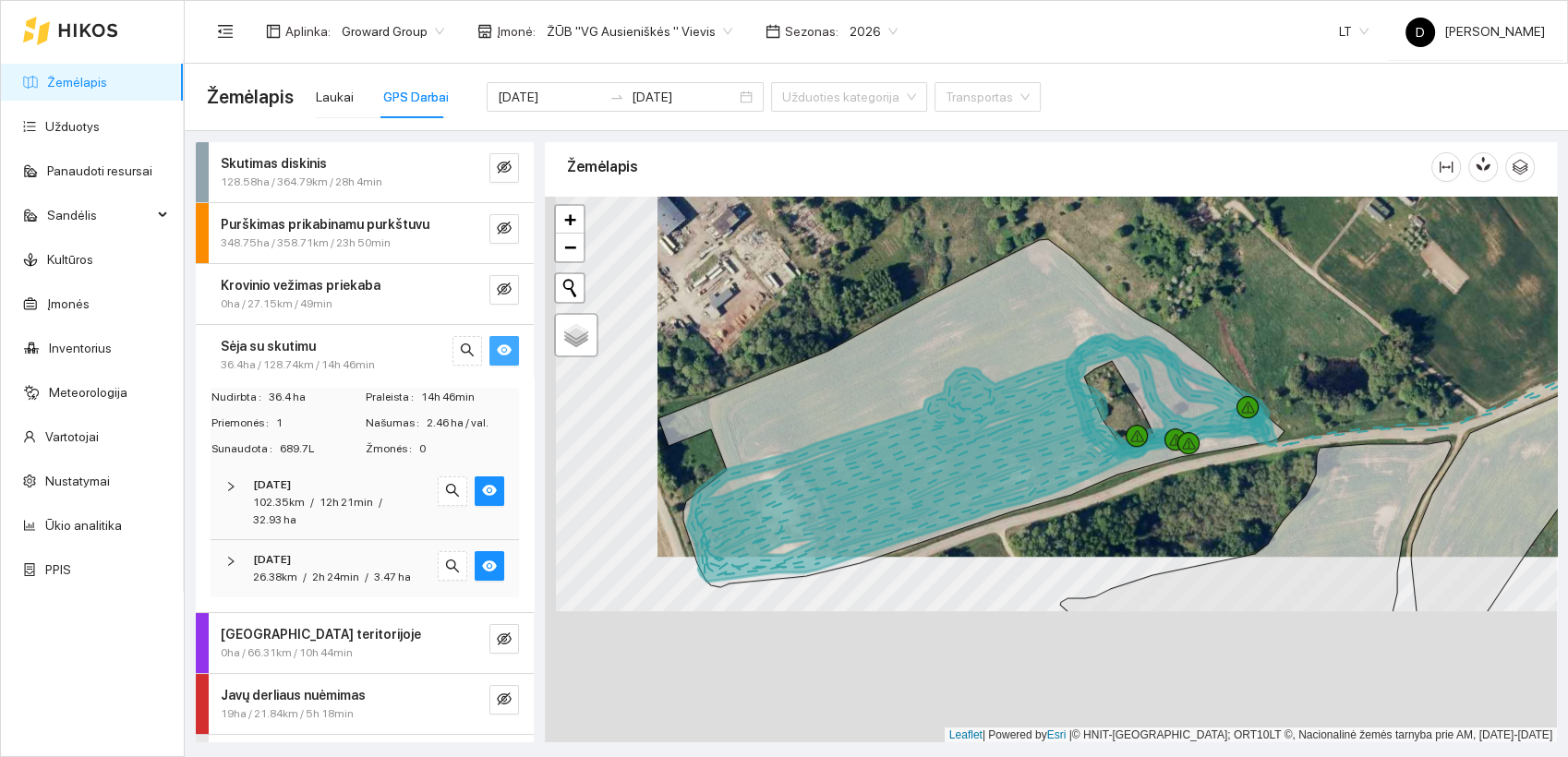
drag, startPoint x: 902, startPoint y: 590, endPoint x: 1015, endPoint y: 403, distance: 218.5
click at [1015, 403] on icon at bounding box center [978, 459] width 583 height 246
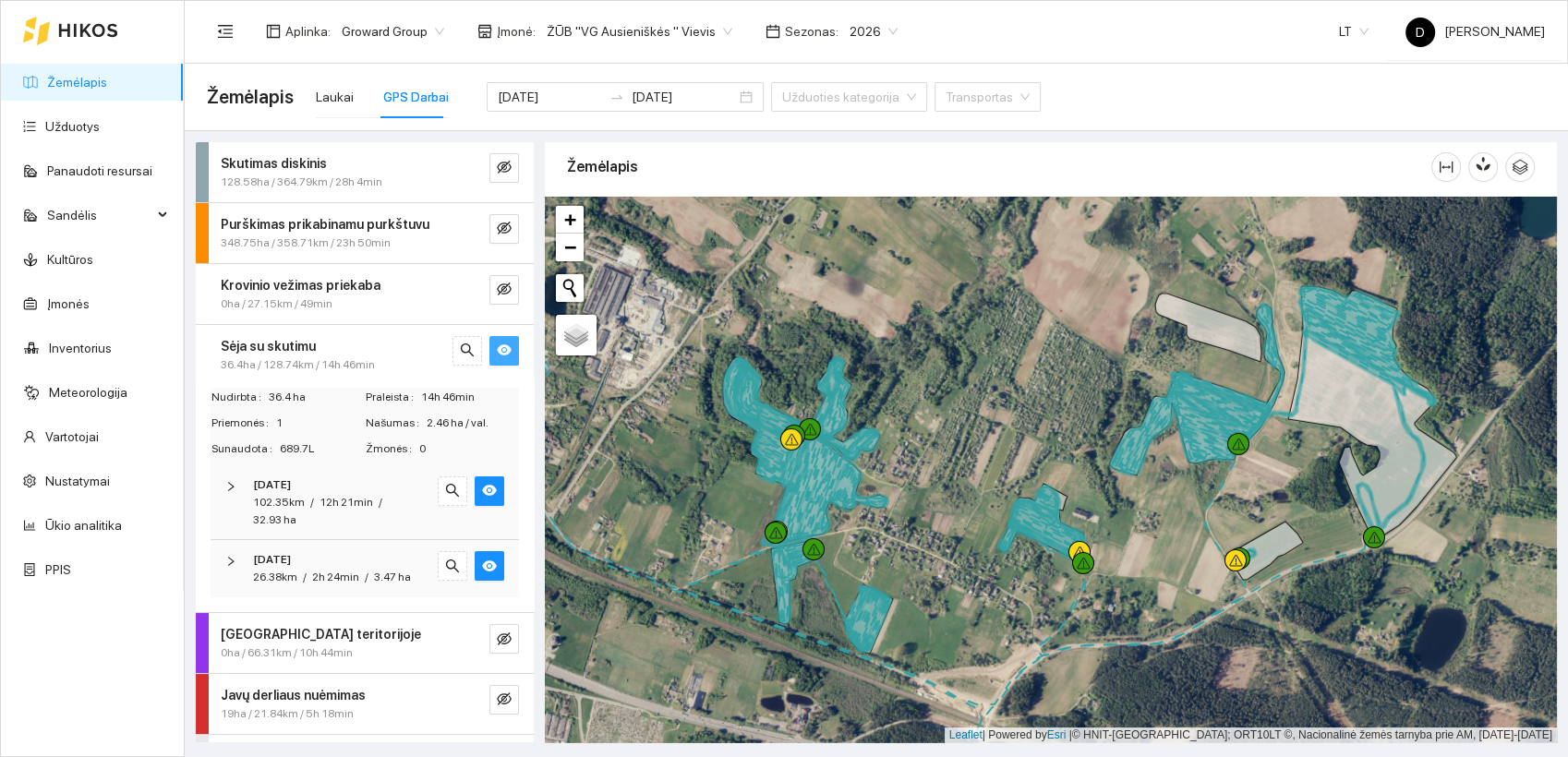
click at [497, 351] on icon "eye" at bounding box center [504, 350] width 15 height 15
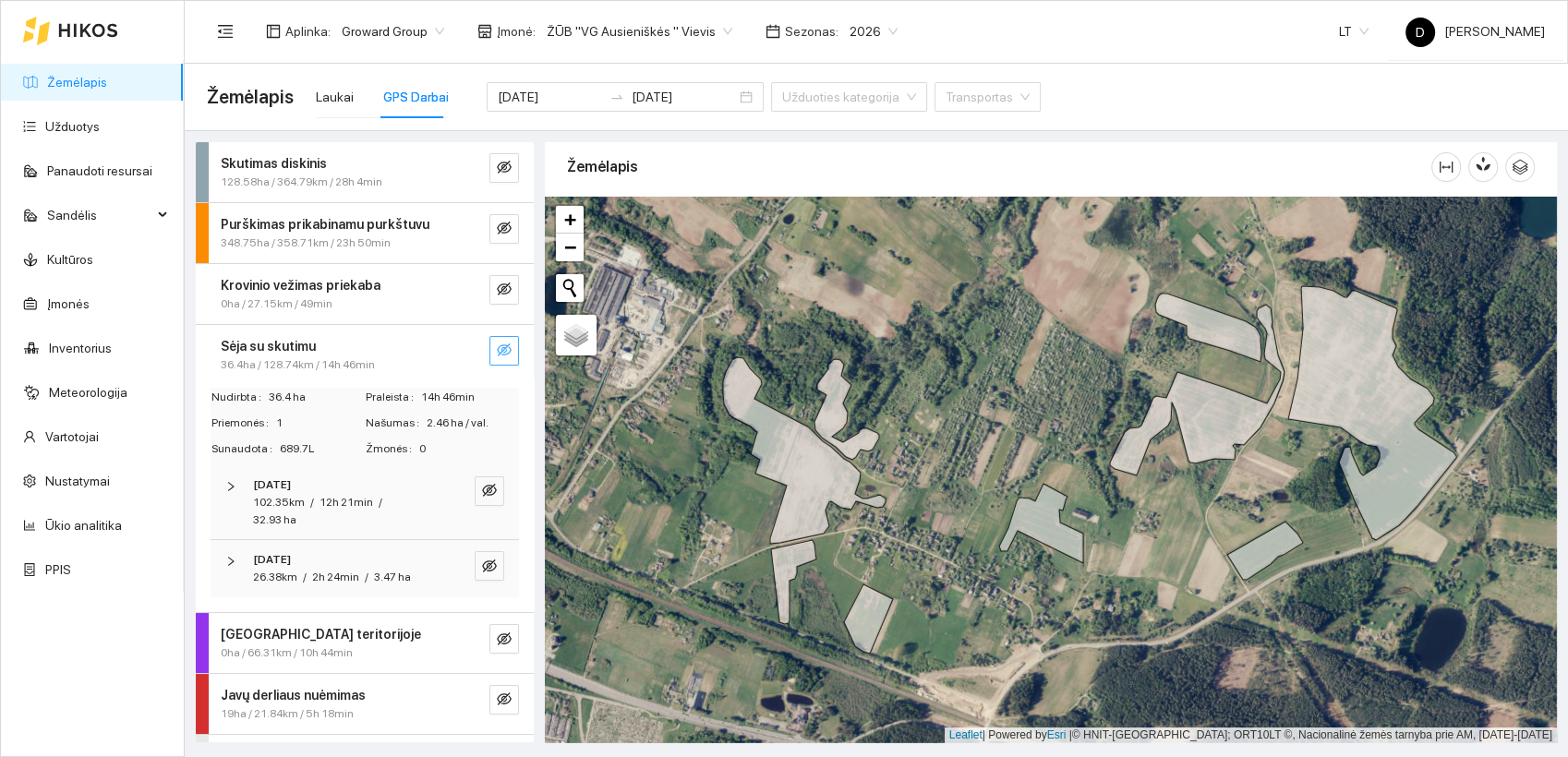
click at [497, 348] on icon "eye-invisible" at bounding box center [504, 350] width 15 height 15
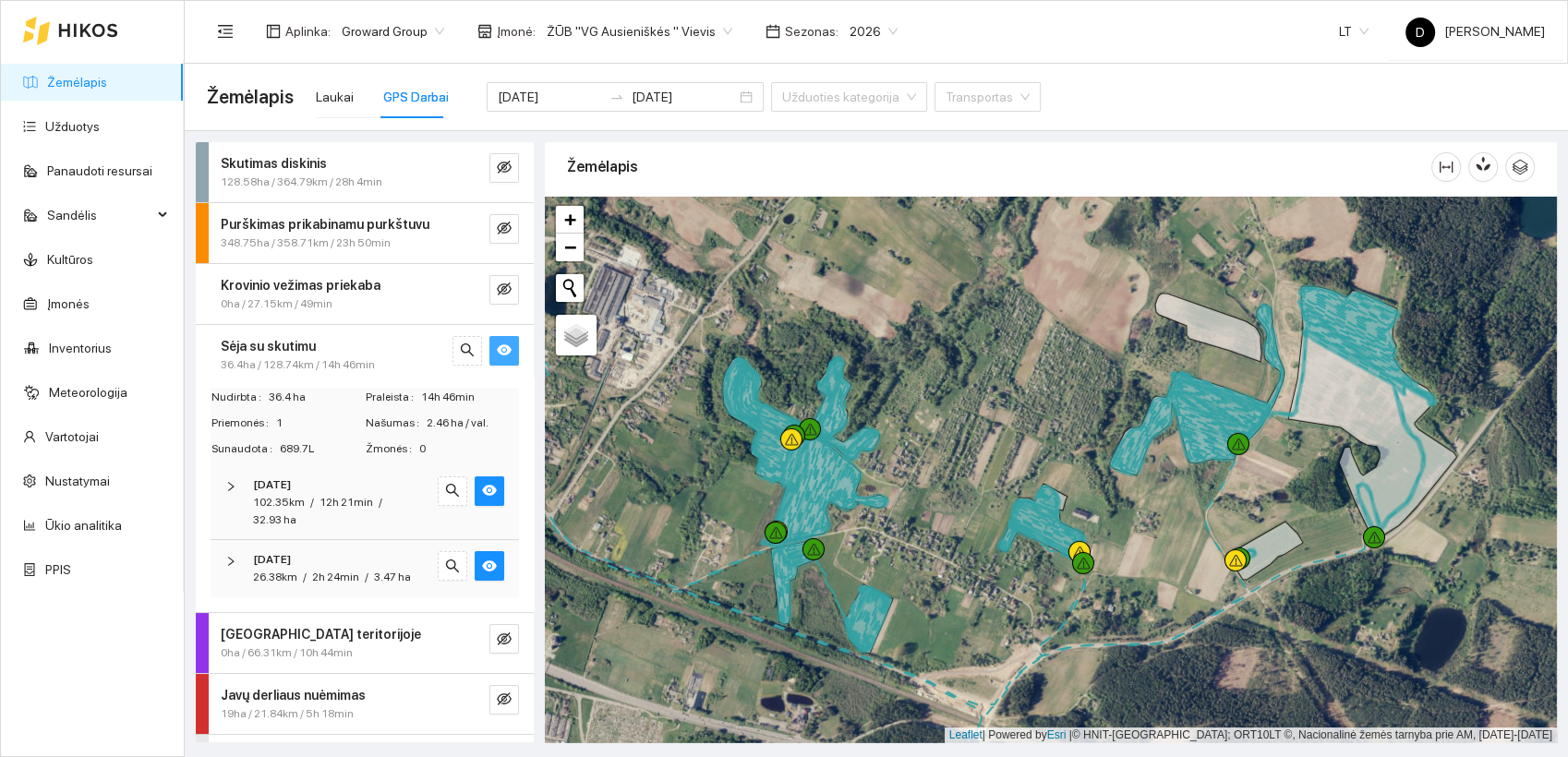
click at [497, 351] on icon "eye" at bounding box center [504, 349] width 15 height 11
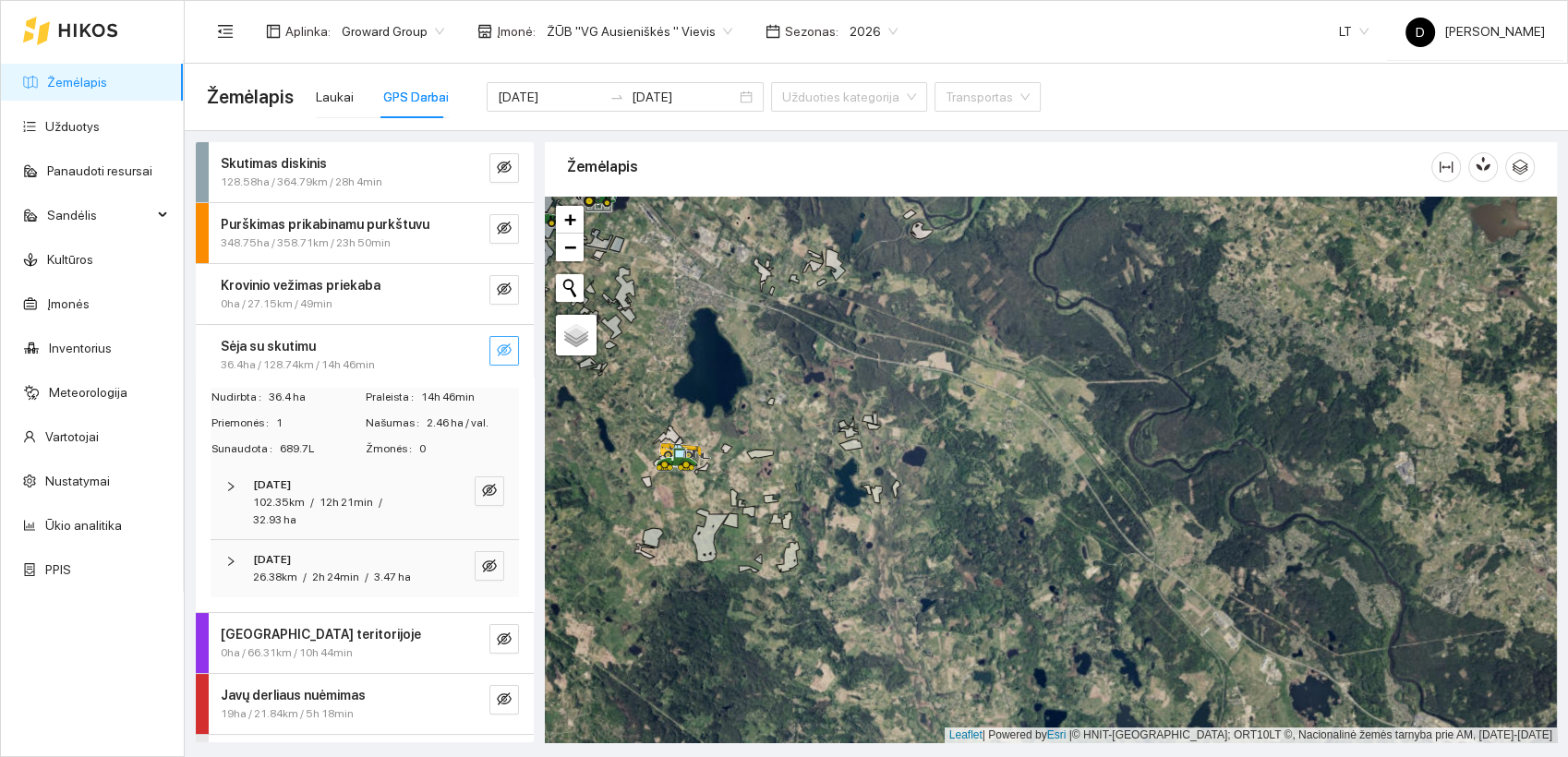
scroll to position [51, 0]
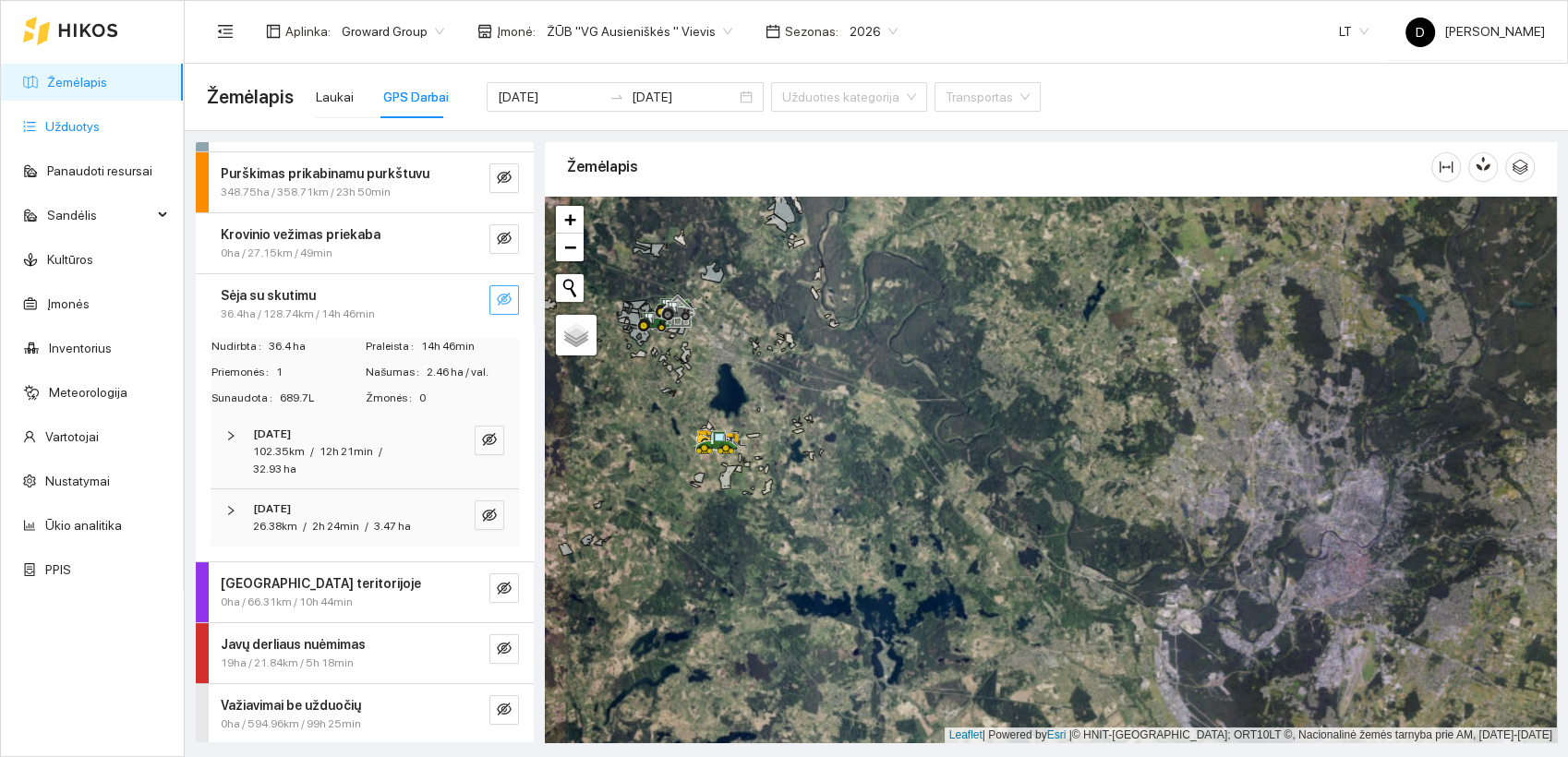
click at [69, 128] on link "Užduotys" at bounding box center [72, 126] width 55 height 15
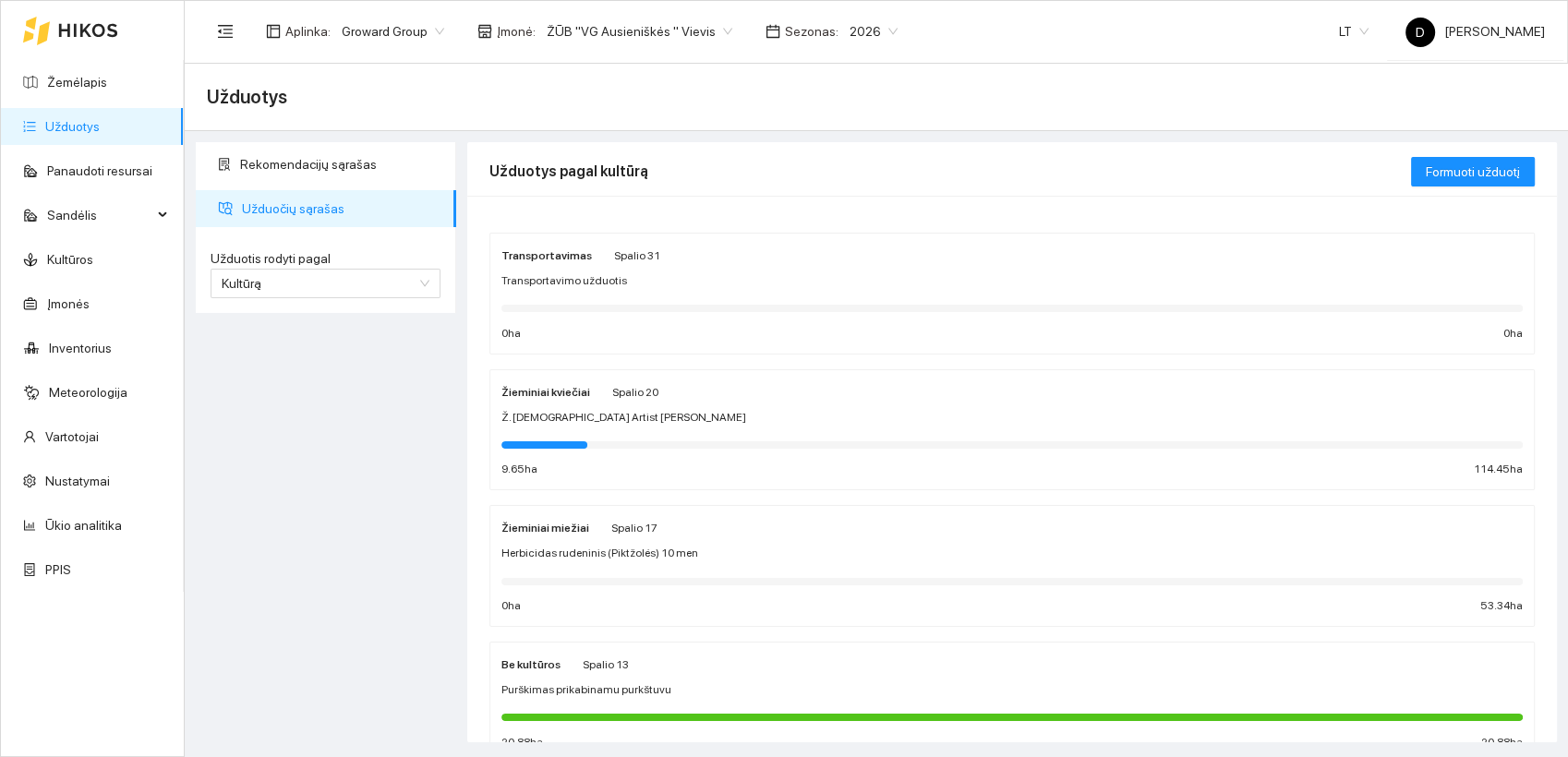
click at [560, 419] on span "Ž. kviečių Artist sėja" at bounding box center [623, 418] width 245 height 18
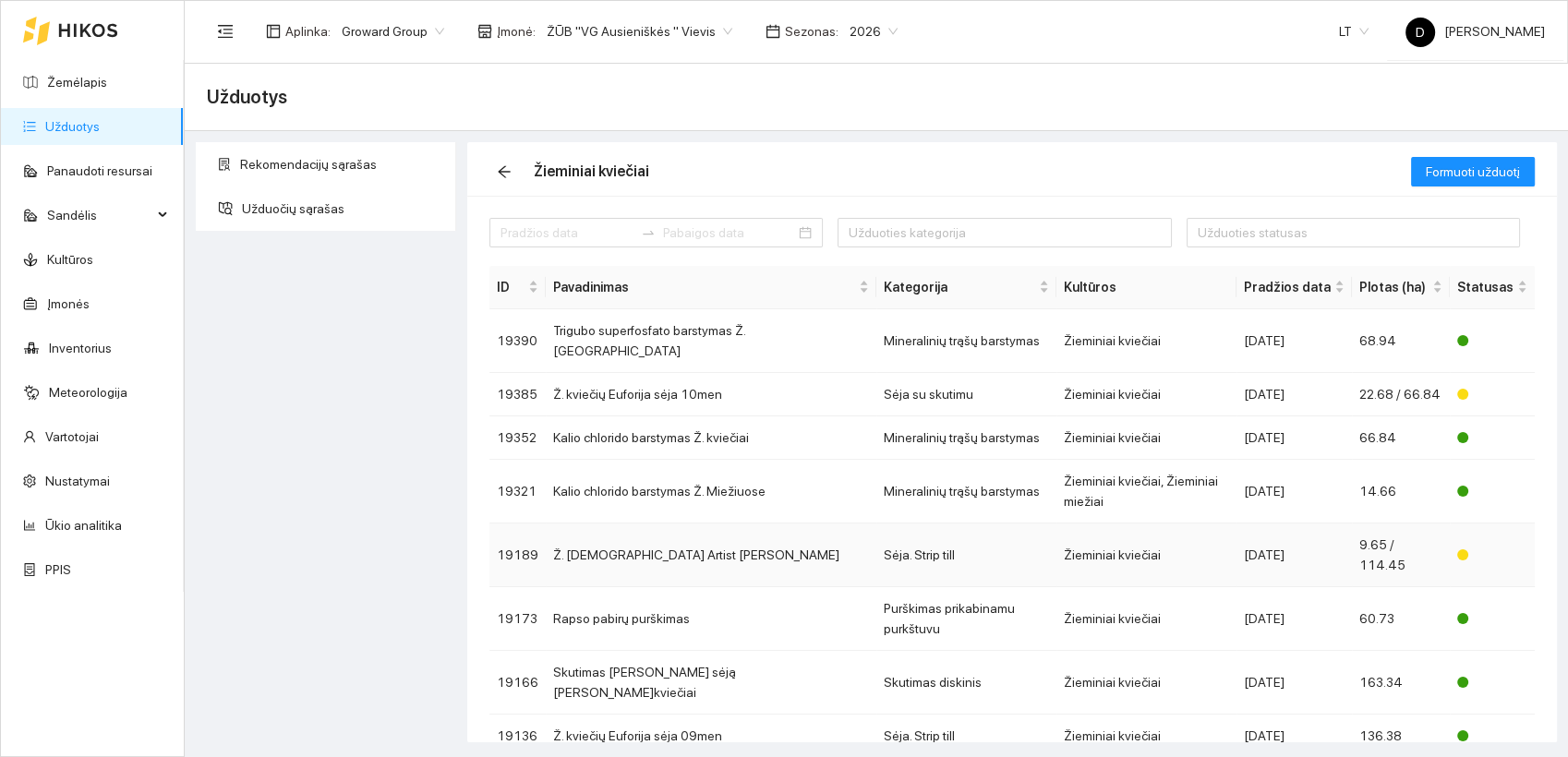
click at [634, 523] on td "Ž. kviečių Artist sėja" at bounding box center [710, 555] width 330 height 63
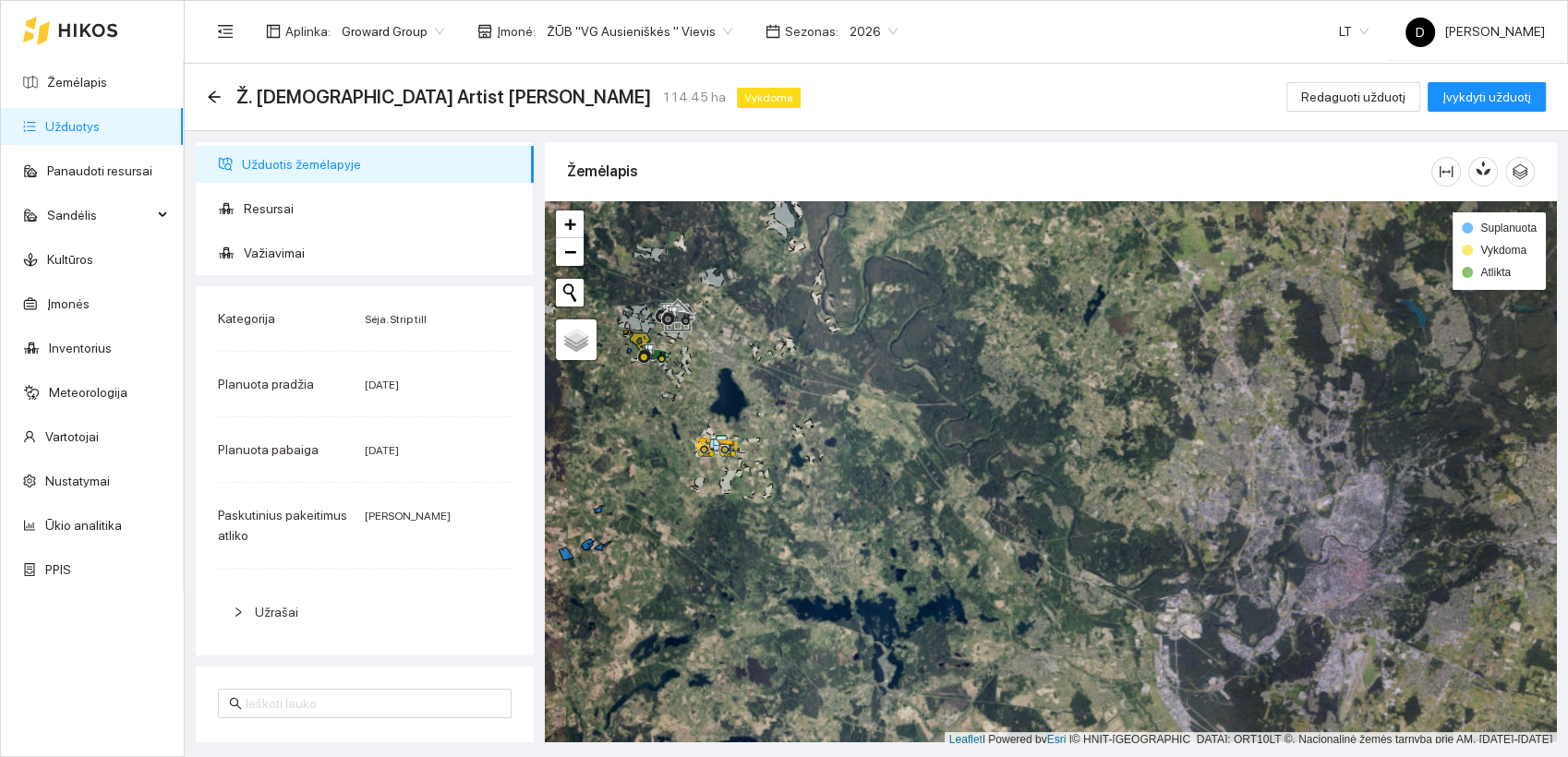
scroll to position [5, 0]
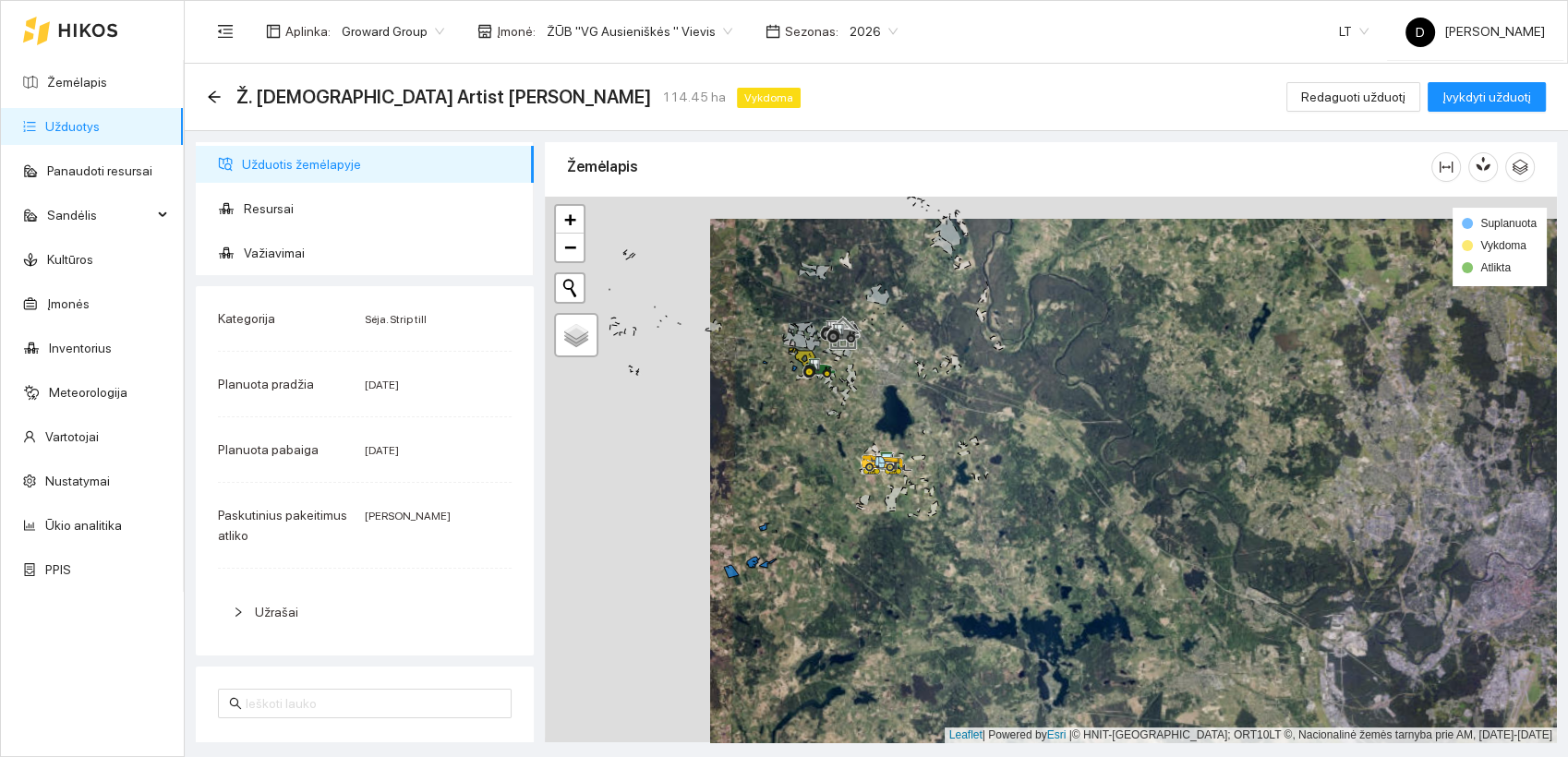
drag, startPoint x: 631, startPoint y: 470, endPoint x: 797, endPoint y: 491, distance: 167.3
click at [797, 491] on div at bounding box center [1051, 469] width 1012 height 546
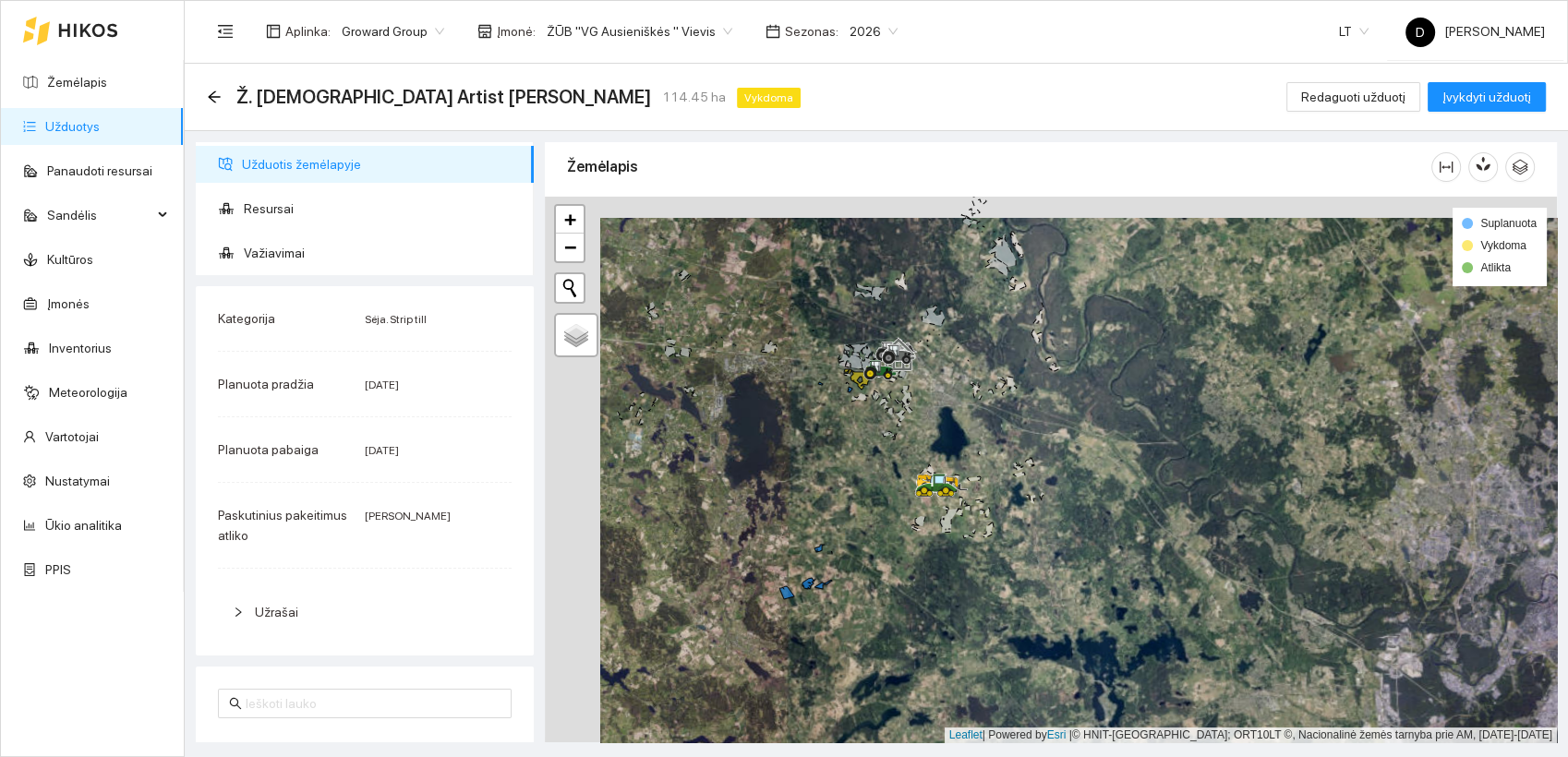
drag, startPoint x: 721, startPoint y: 433, endPoint x: 776, endPoint y: 454, distance: 58.9
click at [776, 454] on div at bounding box center [1051, 469] width 1012 height 546
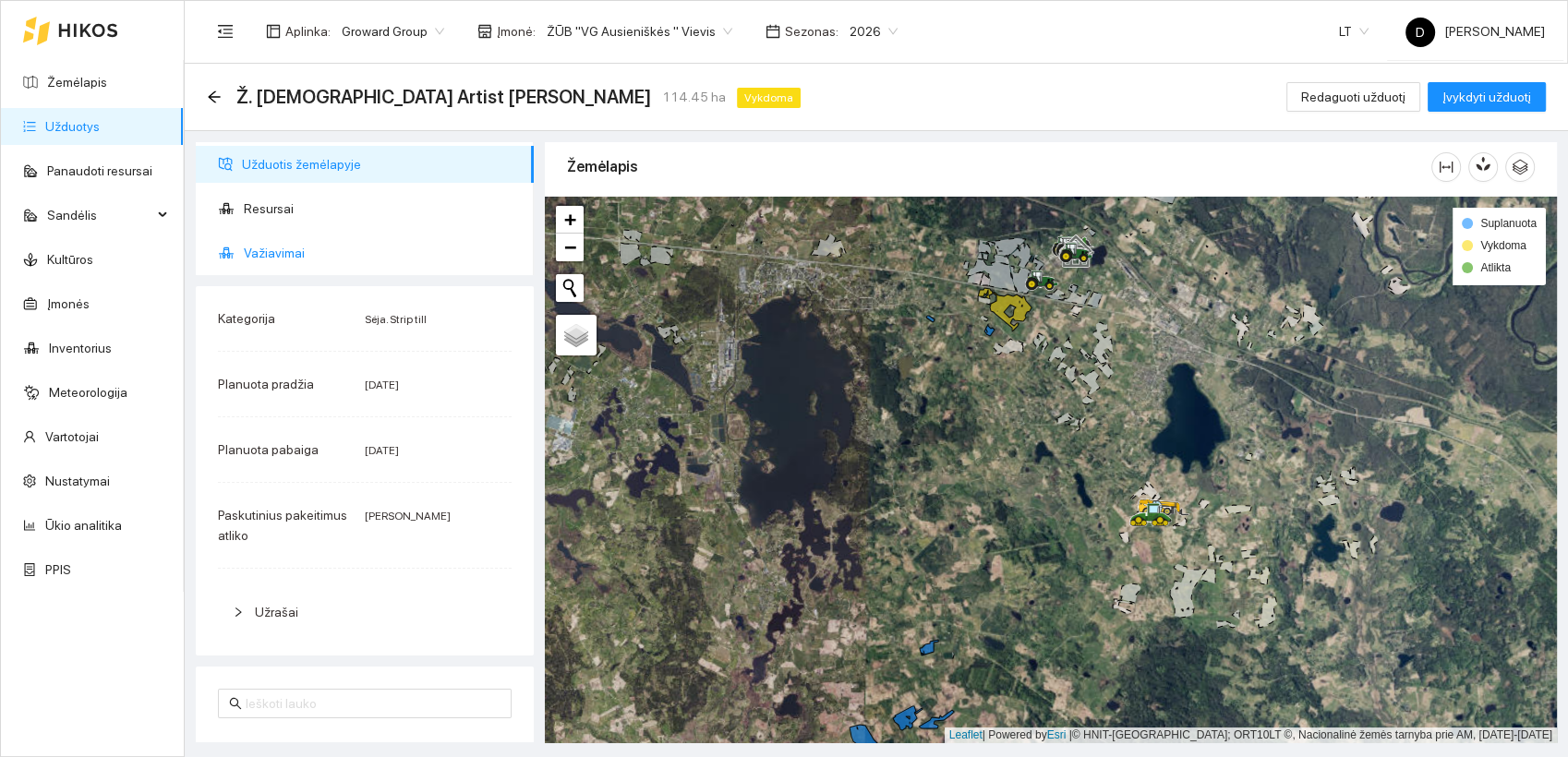
click at [270, 256] on span "Važiavimai" at bounding box center [382, 253] width 276 height 37
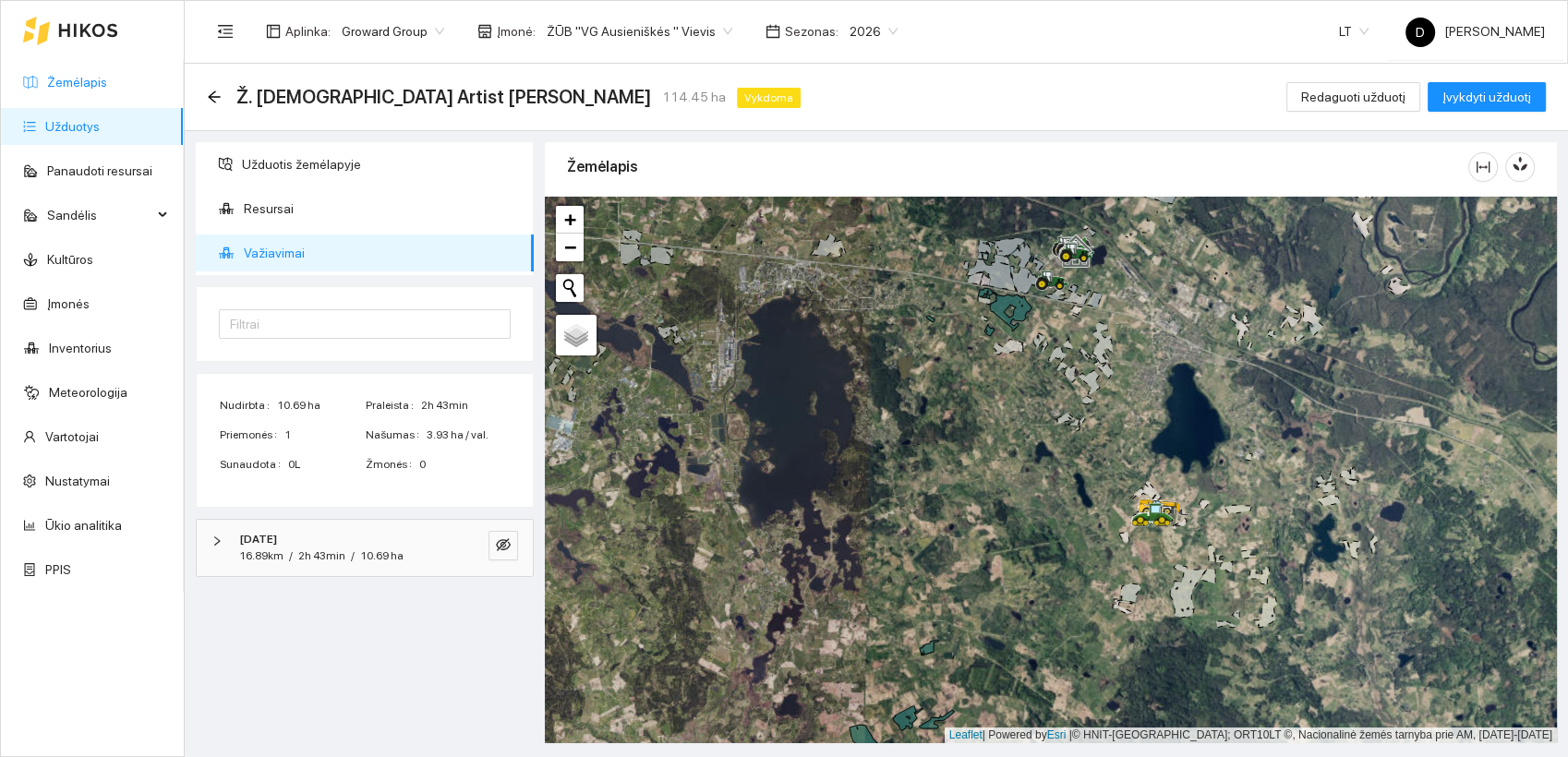
click at [74, 76] on link "Žemėlapis" at bounding box center [77, 81] width 60 height 15
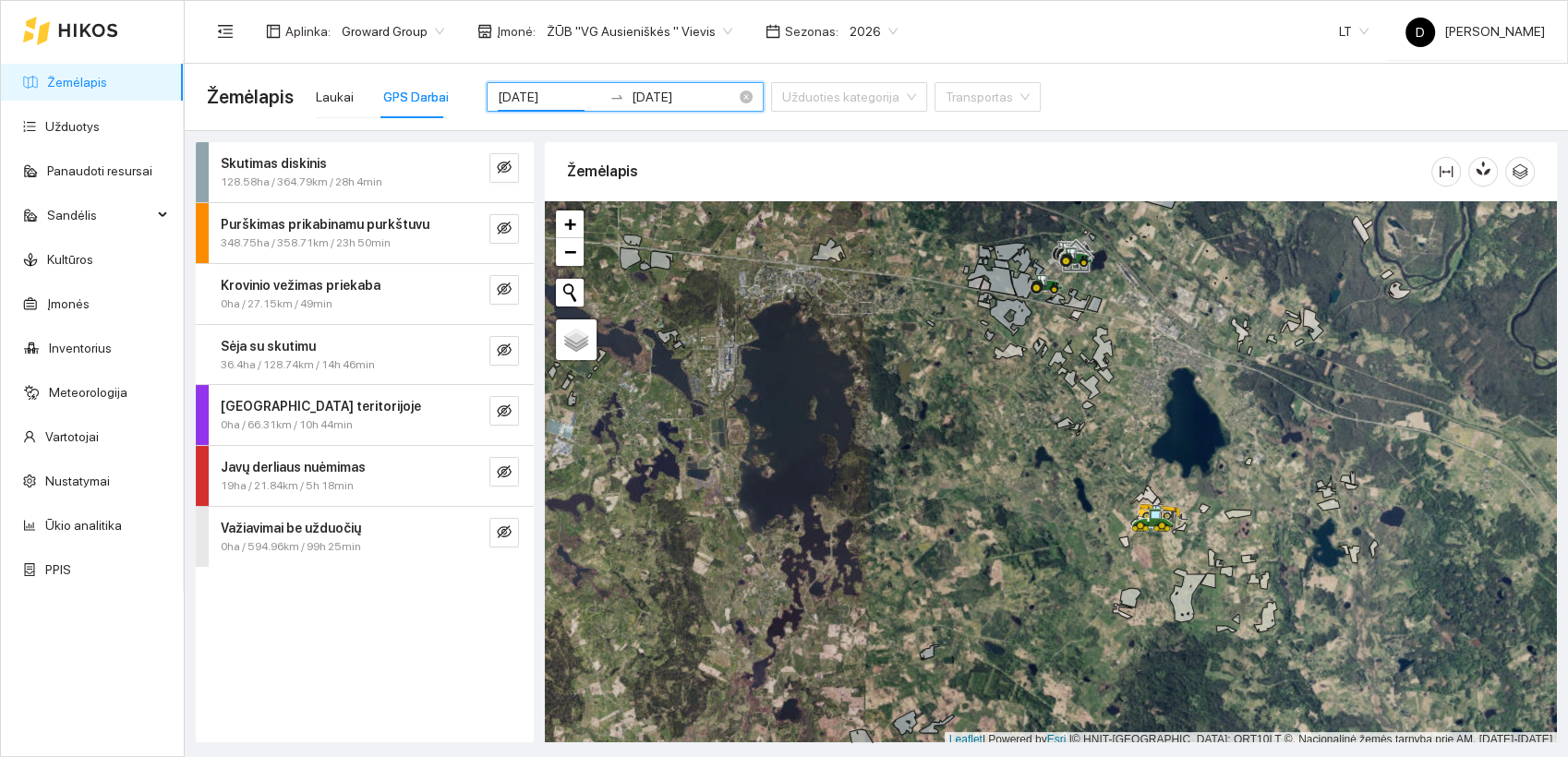
click at [548, 92] on input "2025-09-08" at bounding box center [549, 97] width 104 height 20
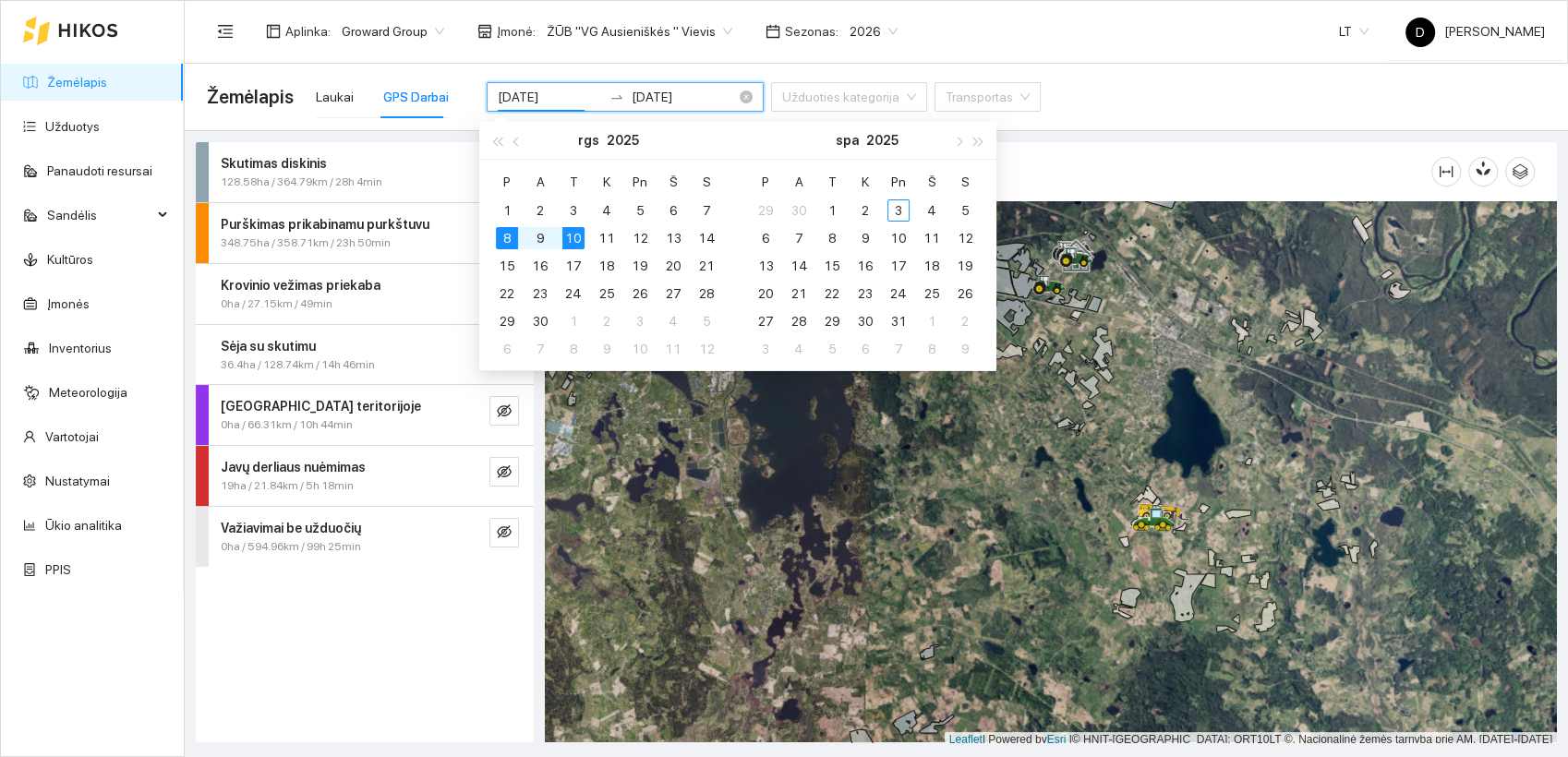
drag, startPoint x: 561, startPoint y: 97, endPoint x: 546, endPoint y: 95, distance: 15.1
click at [546, 95] on input "[DATE]" at bounding box center [549, 97] width 104 height 20
type input "2025-09-21"
drag, startPoint x: 665, startPoint y: 94, endPoint x: 676, endPoint y: 100, distance: 12.5
click at [676, 100] on input "[DATE]" at bounding box center [683, 97] width 104 height 20
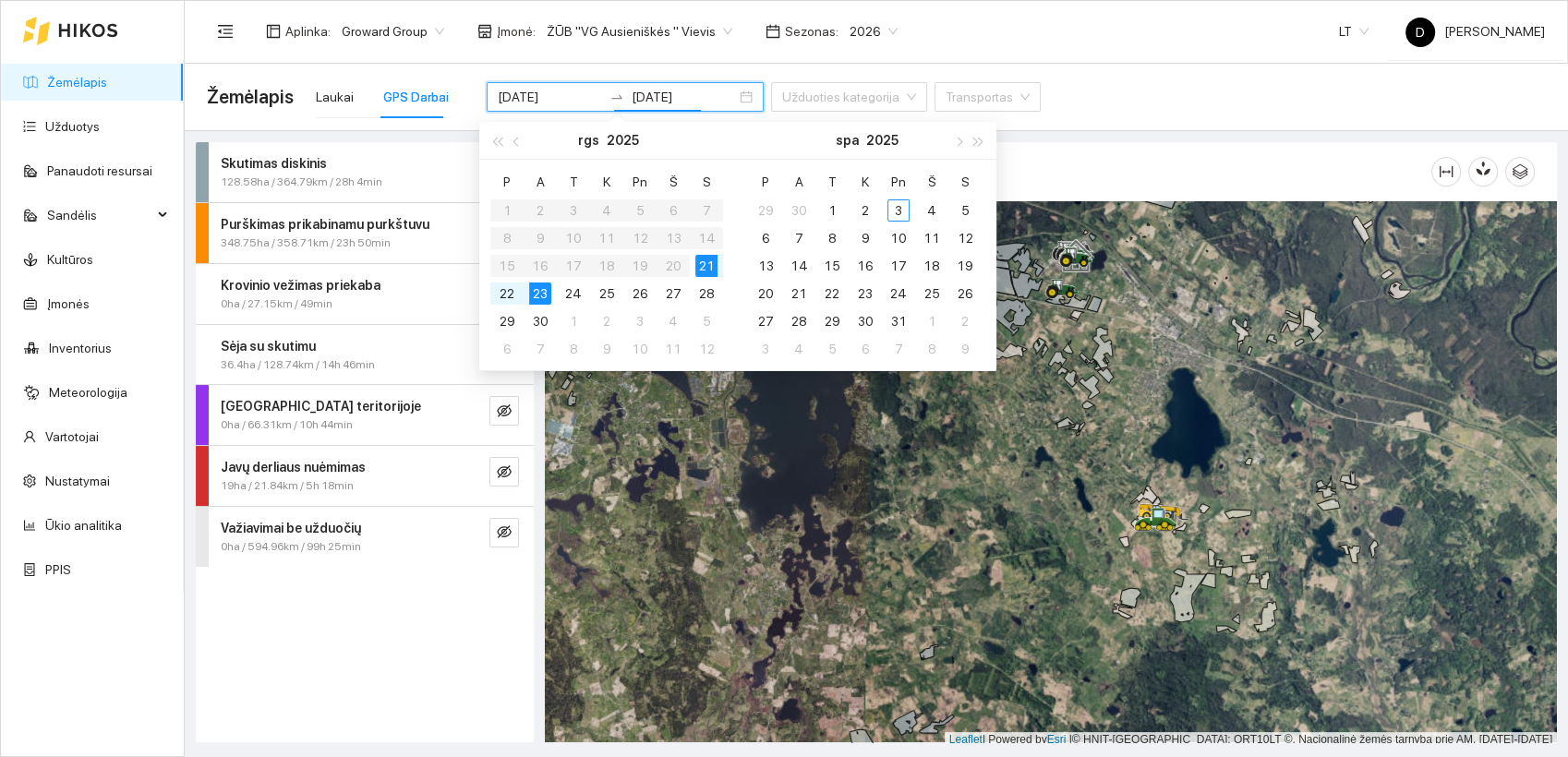
type input "[DATE]"
click at [1073, 84] on div "Žemėlapis Laukai GPS Darbai 2025-09-08 2025-09-10 Užduoties kategorija Transpor…" at bounding box center [876, 97] width 1339 height 59
drag, startPoint x: 546, startPoint y: 97, endPoint x: 558, endPoint y: 100, distance: 12.4
click at [558, 100] on input "[DATE]" at bounding box center [549, 97] width 104 height 20
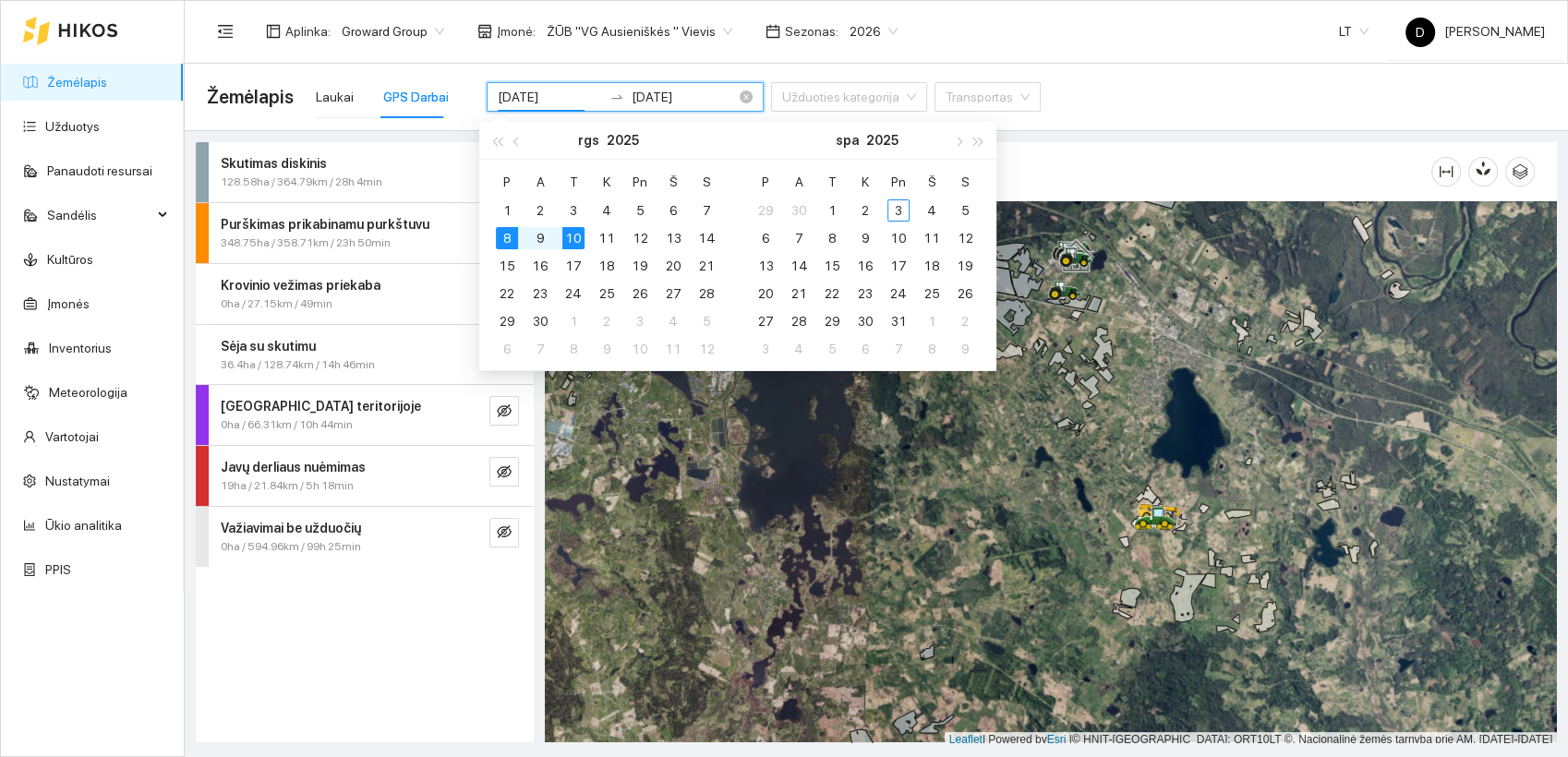
click at [669, 92] on input "[DATE]" at bounding box center [683, 97] width 104 height 20
click at [664, 95] on input "[DATE]" at bounding box center [683, 97] width 104 height 20
type input "[DATE]"
drag, startPoint x: 548, startPoint y: 96, endPoint x: 563, endPoint y: 98, distance: 15.1
click at [563, 98] on input "[DATE]" at bounding box center [549, 97] width 104 height 20
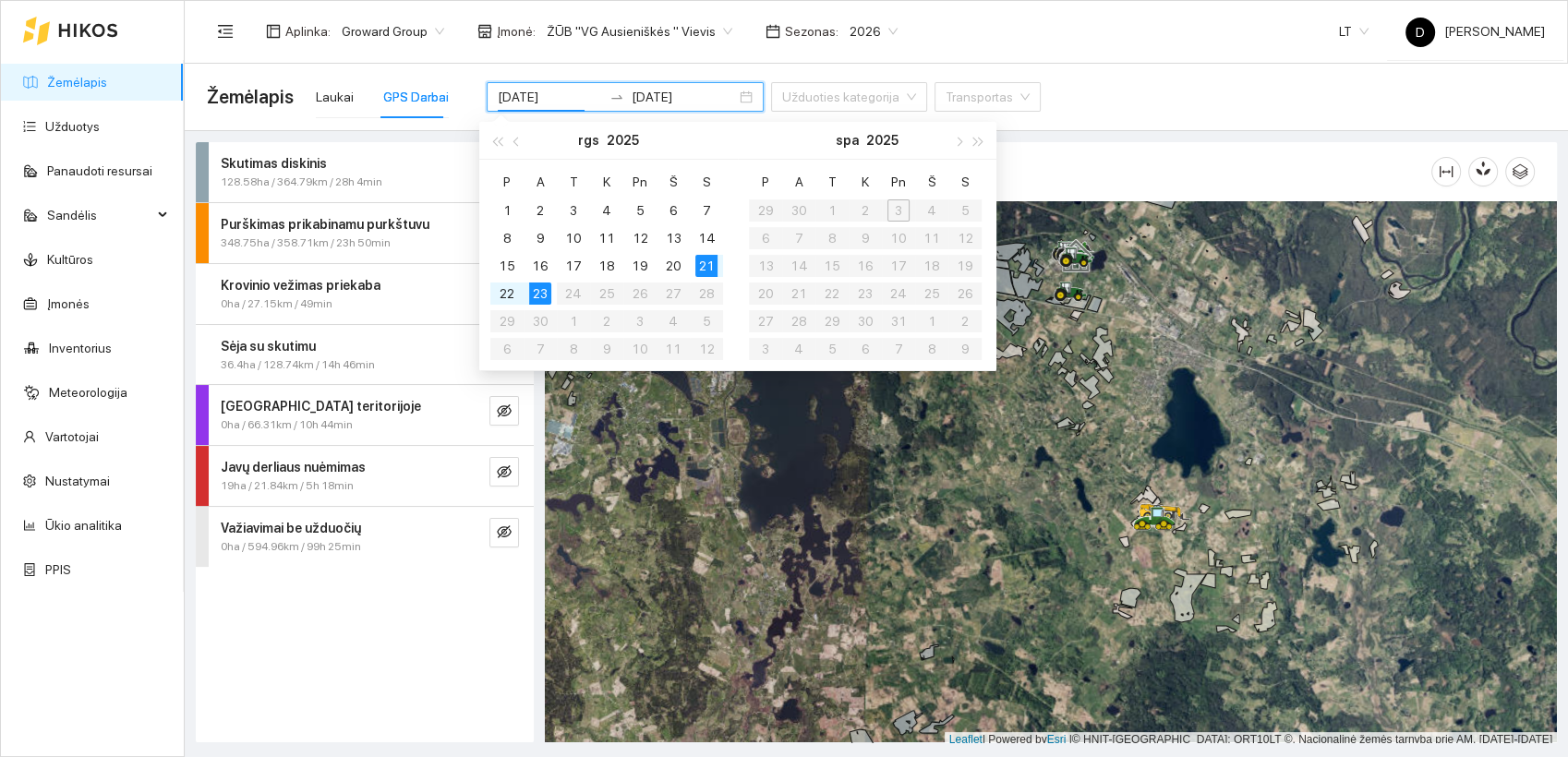
type input "[DATE]"
click at [1092, 83] on div "Žemėlapis Laukai GPS Darbai 2025-09-08 2025-09-10 Užduoties kategorija Transpor…" at bounding box center [876, 97] width 1339 height 59
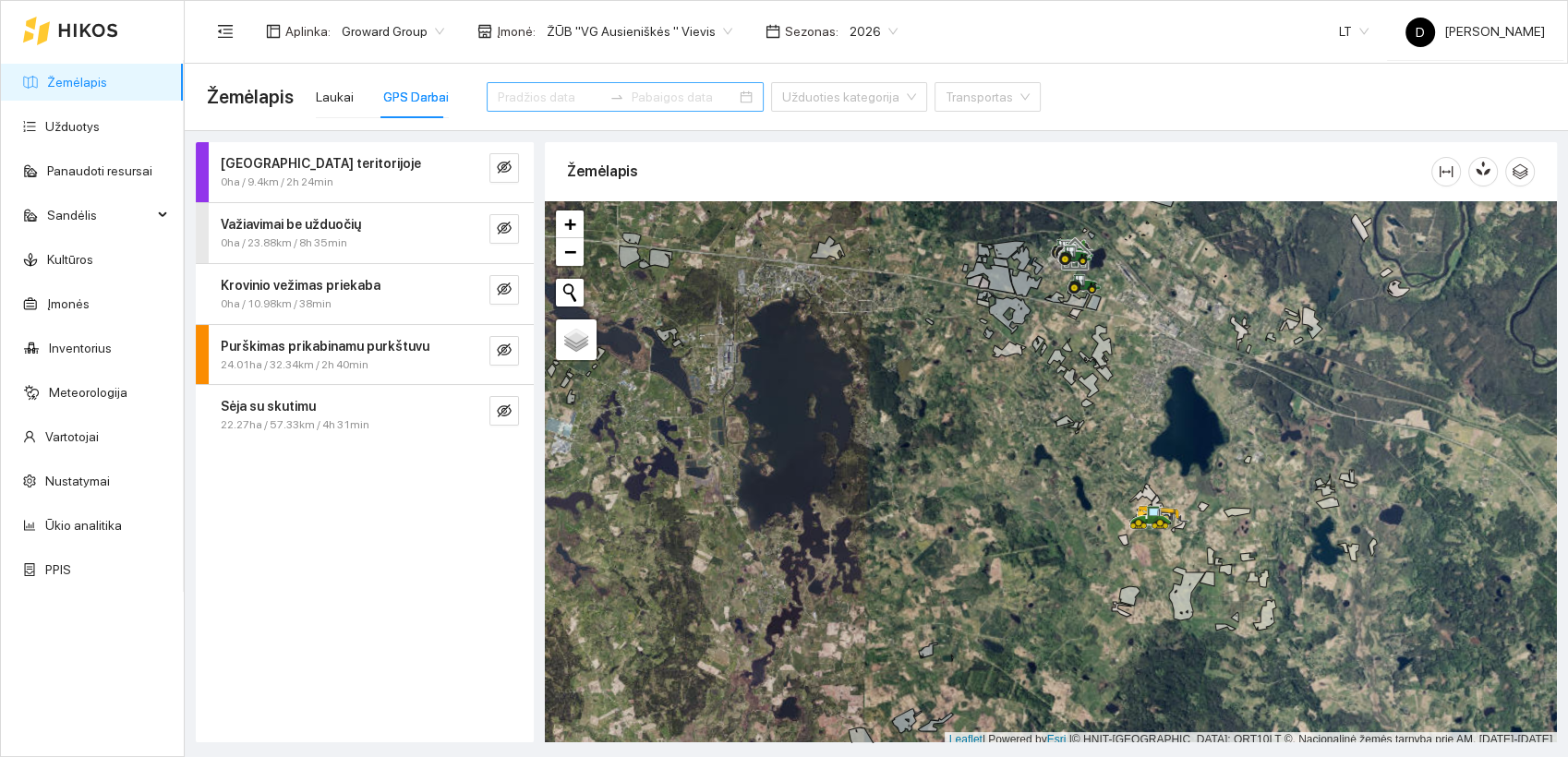
click at [602, 95] on div at bounding box center [616, 96] width 30 height 15
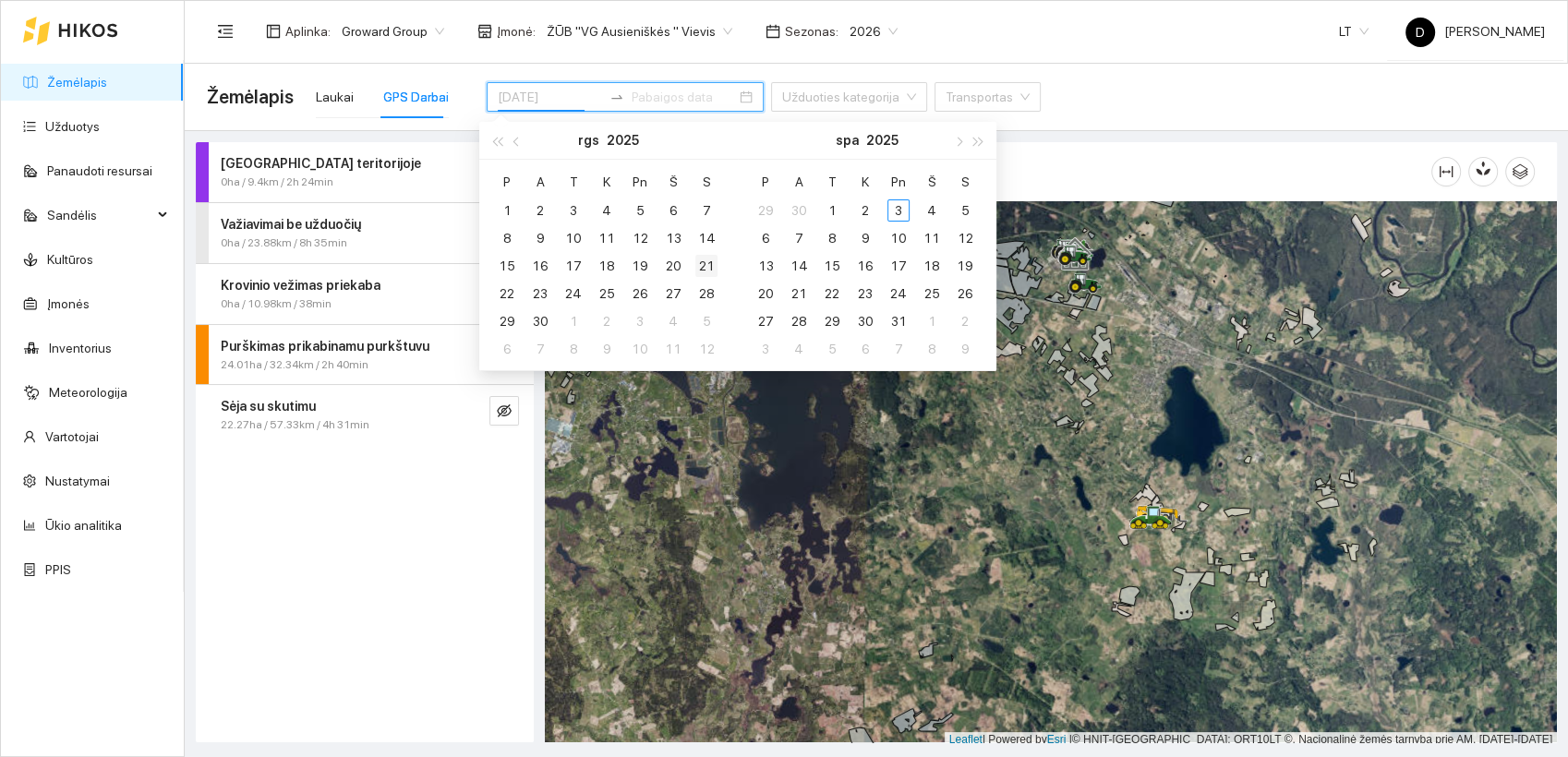
type input "2025-09-21"
click at [709, 270] on div "21" at bounding box center [706, 266] width 22 height 22
type input "[DATE]"
click at [545, 288] on div "23" at bounding box center [540, 293] width 22 height 22
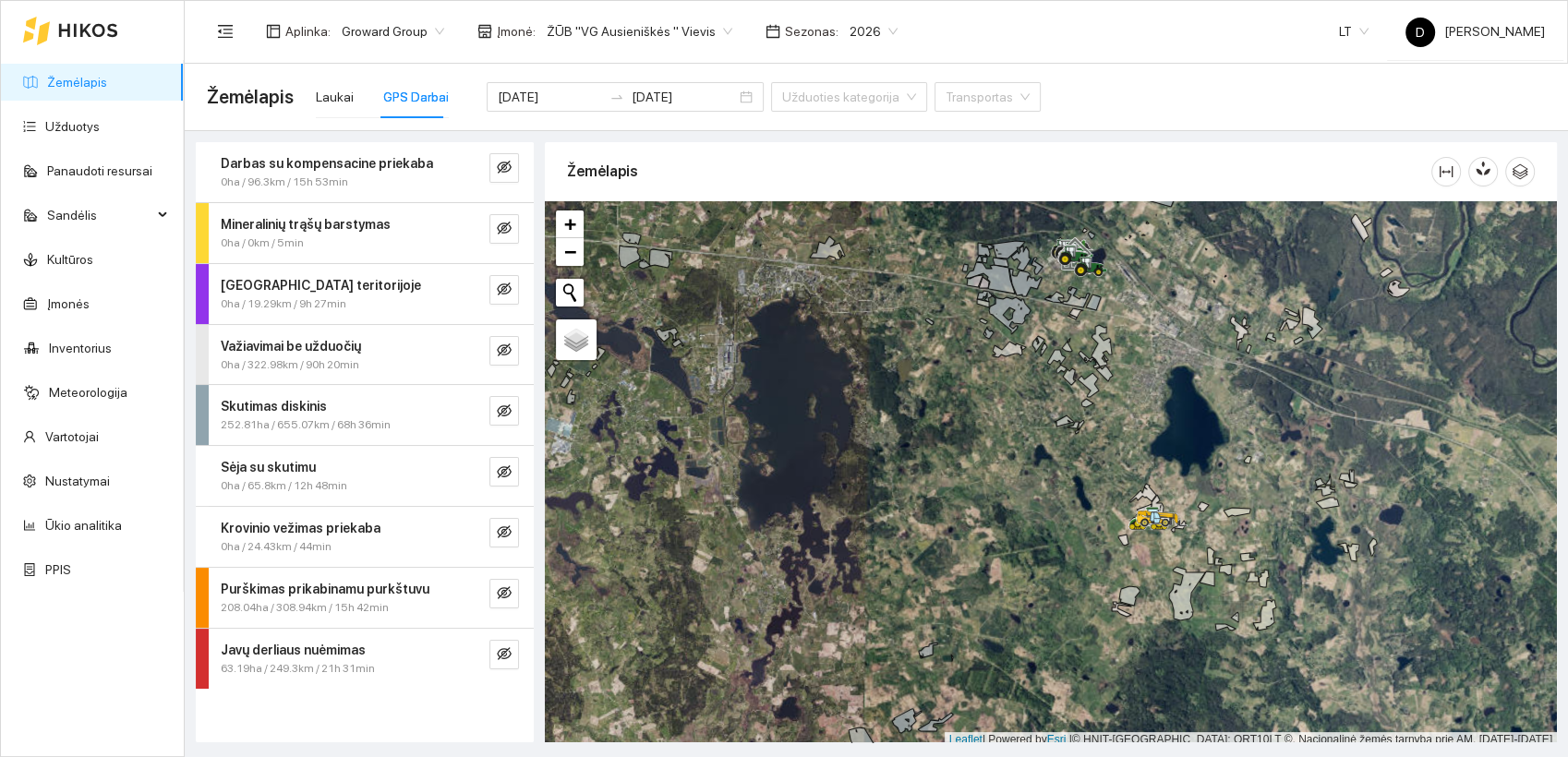
click at [282, 473] on strong "Sėja su skutimu" at bounding box center [269, 467] width 95 height 15
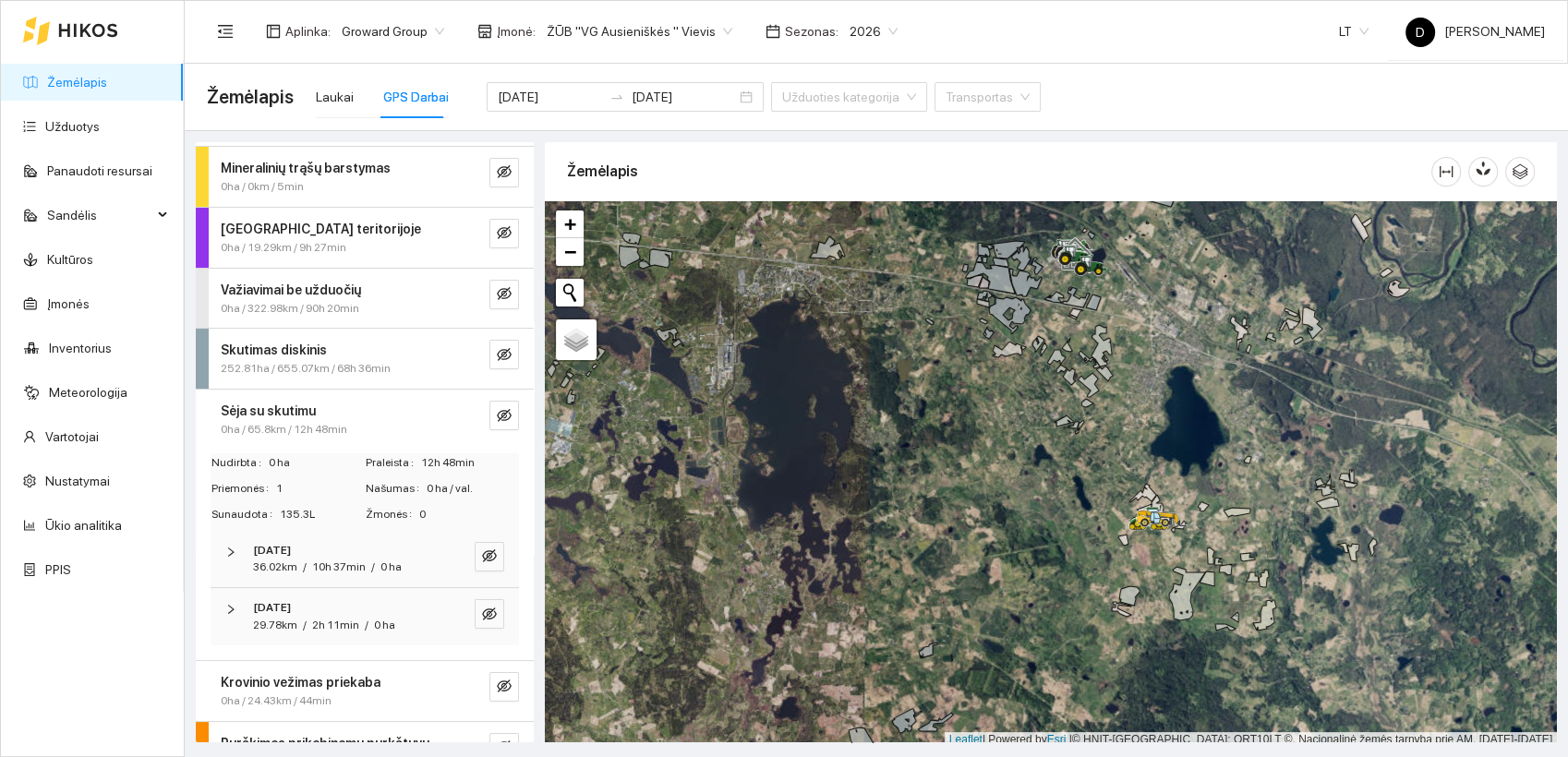
scroll to position [102, 0]
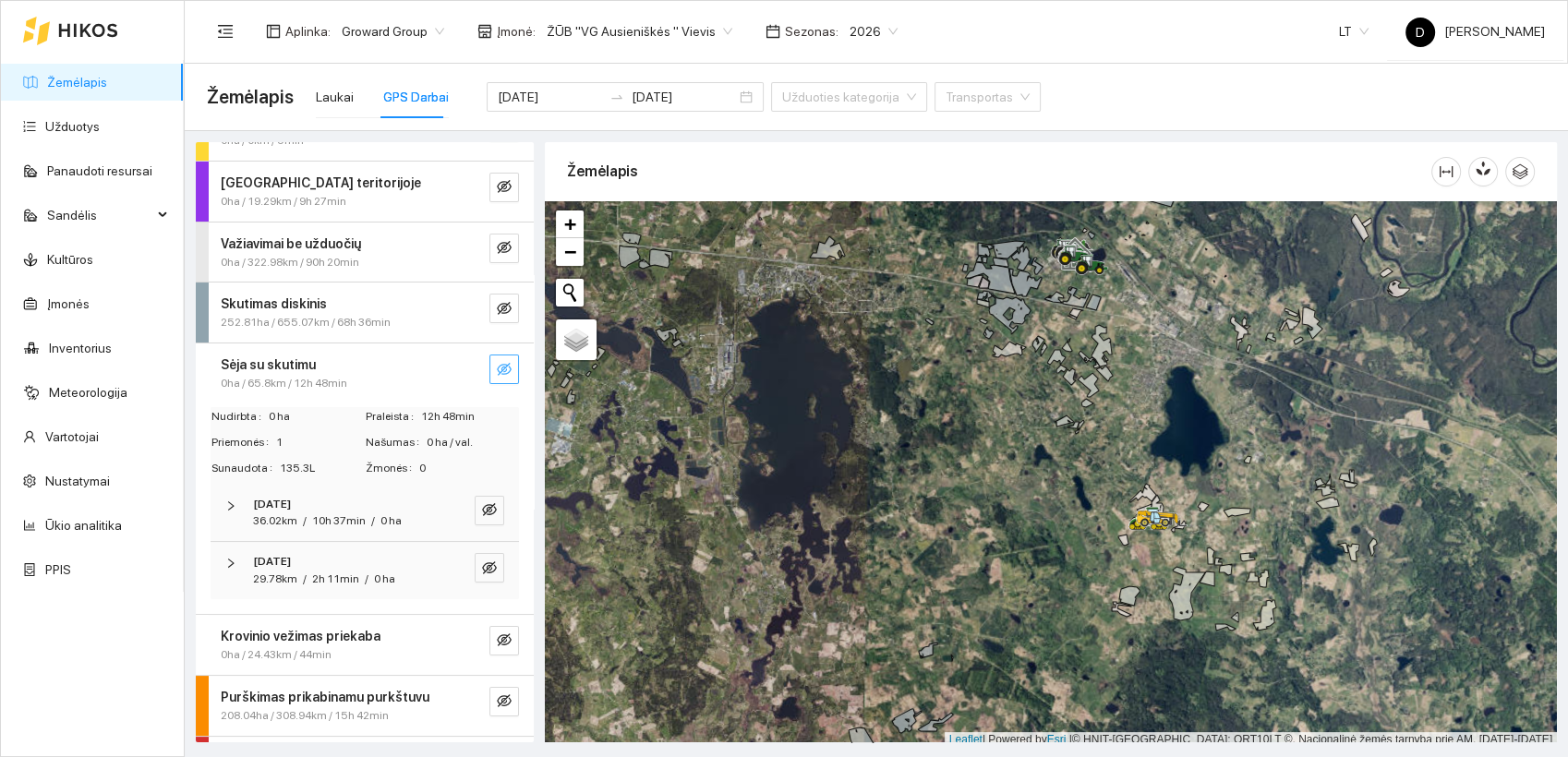
click at [497, 369] on icon "eye-invisible" at bounding box center [504, 369] width 15 height 15
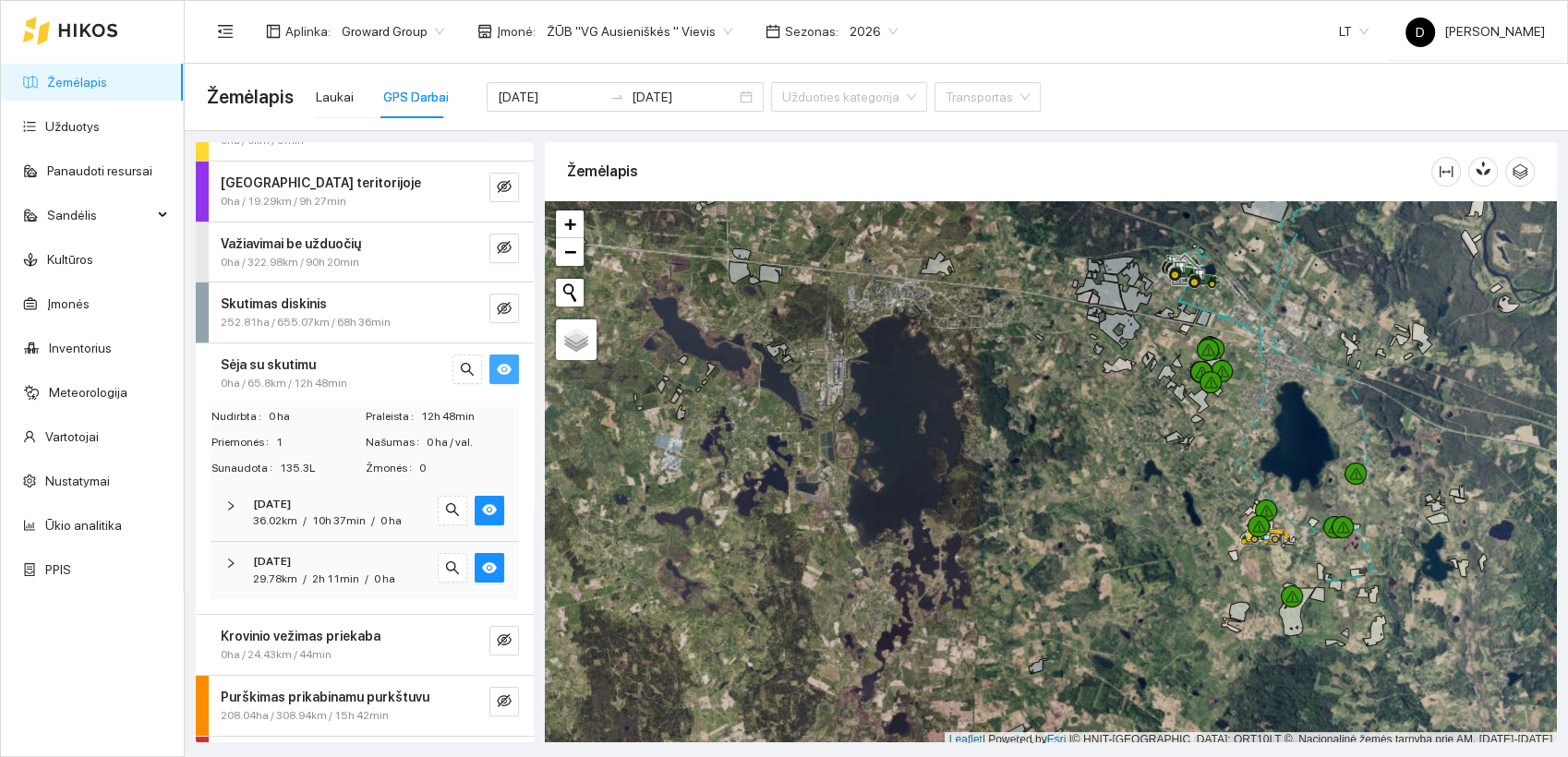
click at [497, 370] on icon "eye" at bounding box center [504, 369] width 15 height 11
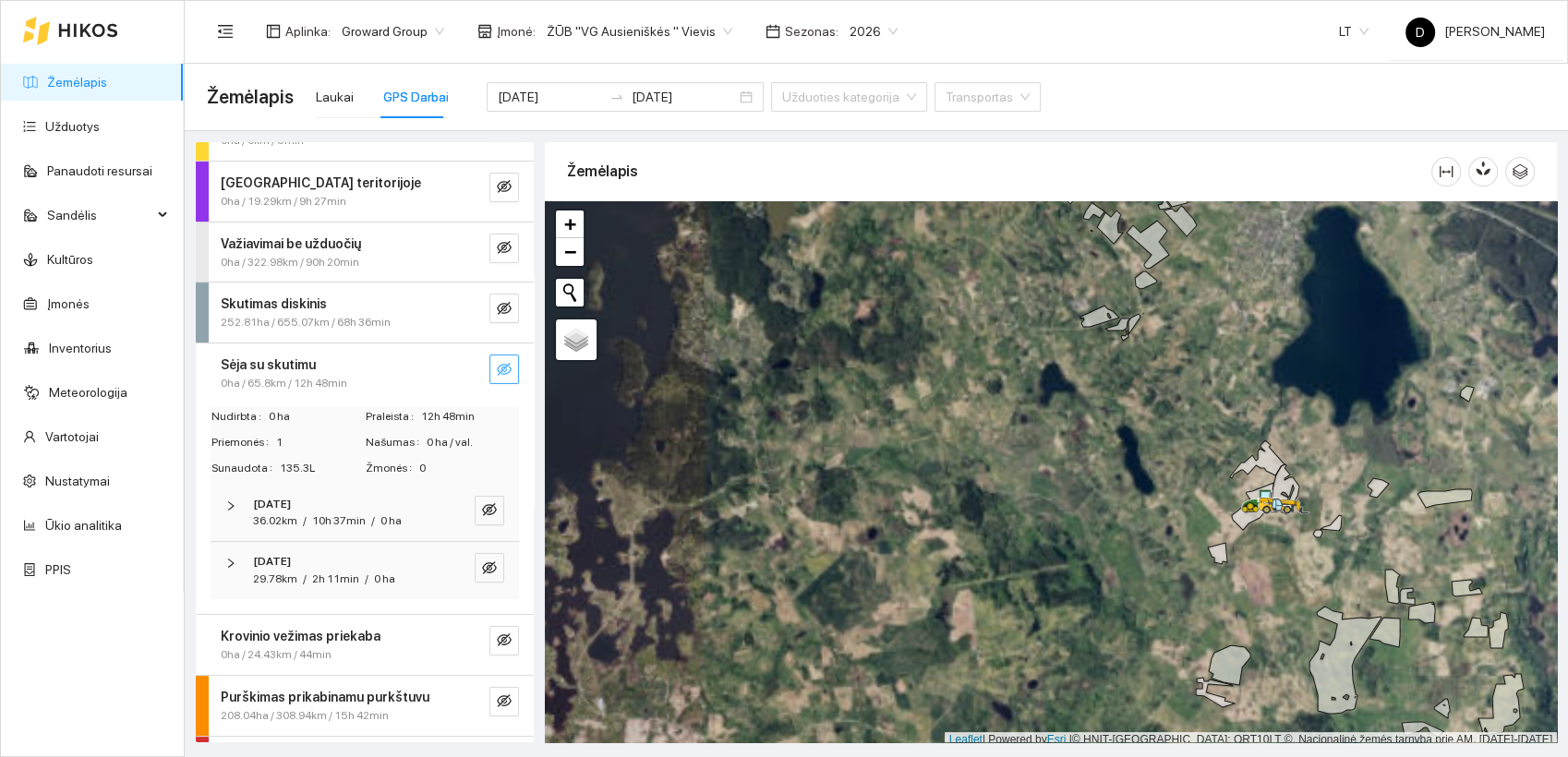
scroll to position [5, 0]
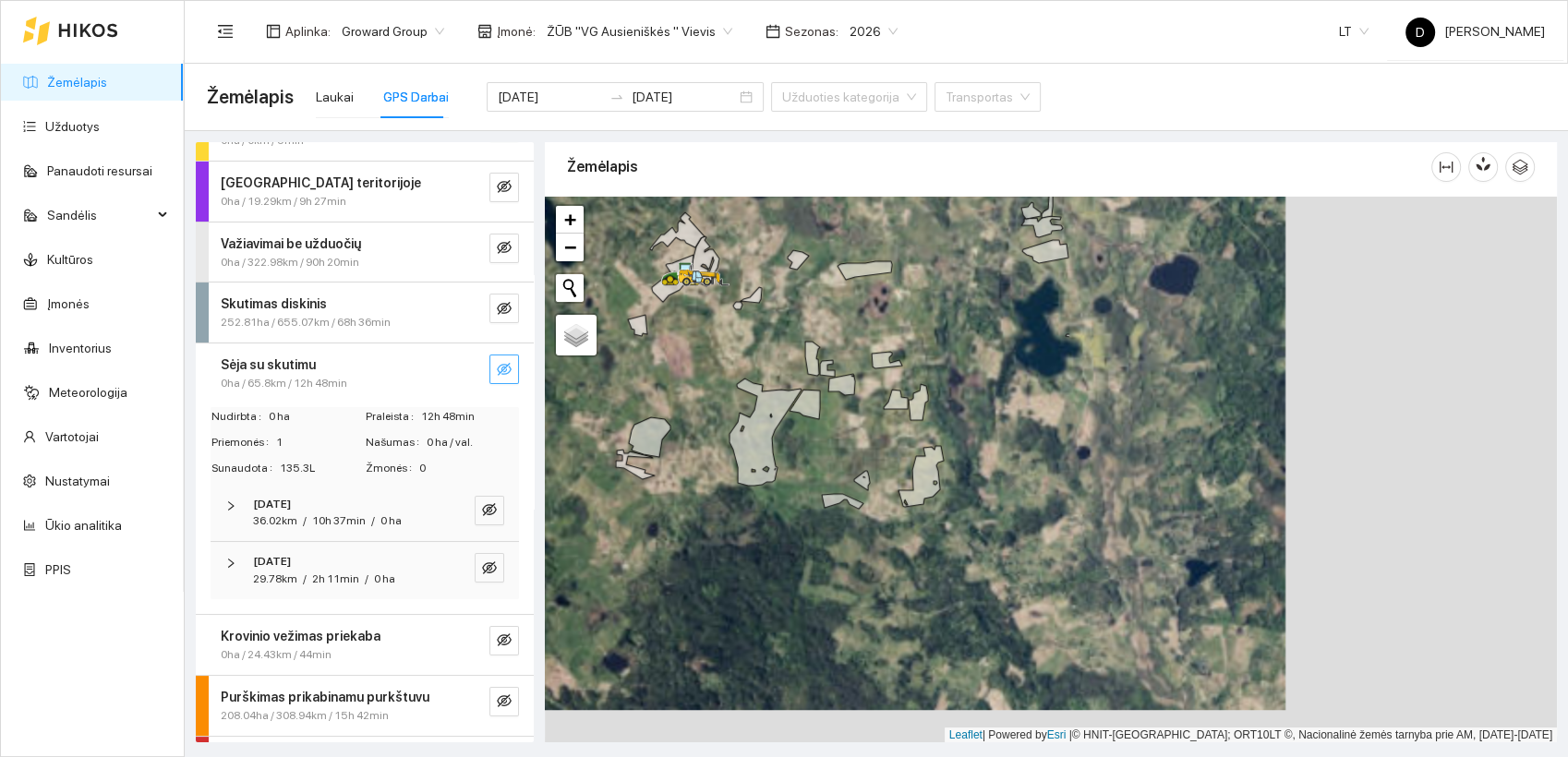
drag, startPoint x: 1197, startPoint y: 598, endPoint x: 617, endPoint y: 376, distance: 621.0
click at [617, 376] on div at bounding box center [1051, 469] width 1012 height 546
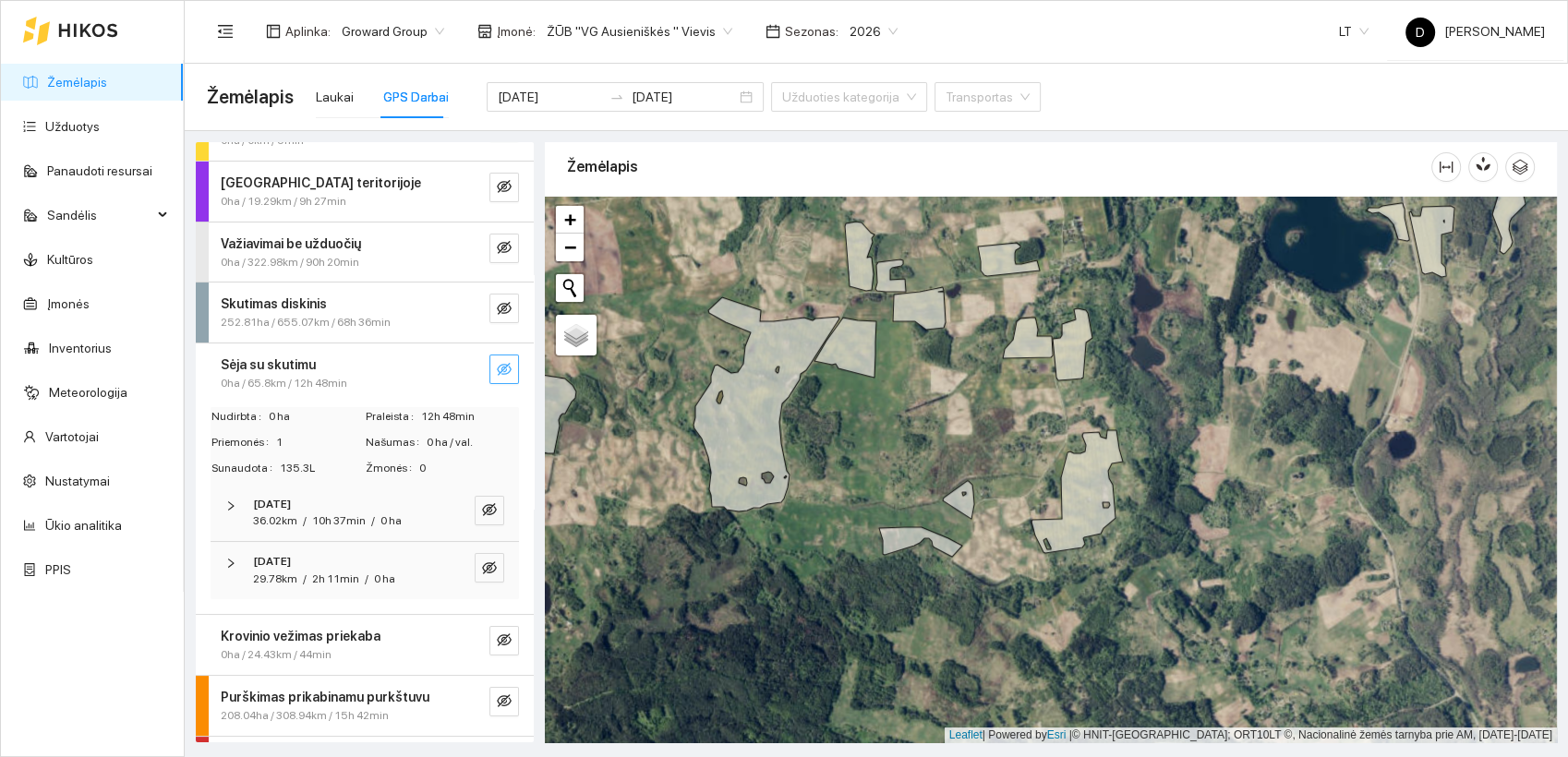
click at [1057, 36] on div "Aplinka : Groward Group Įmonė : ŽŪB "VG Ausieniškės " Vievis Sezonas : 2026 LT …" at bounding box center [876, 31] width 1338 height 60
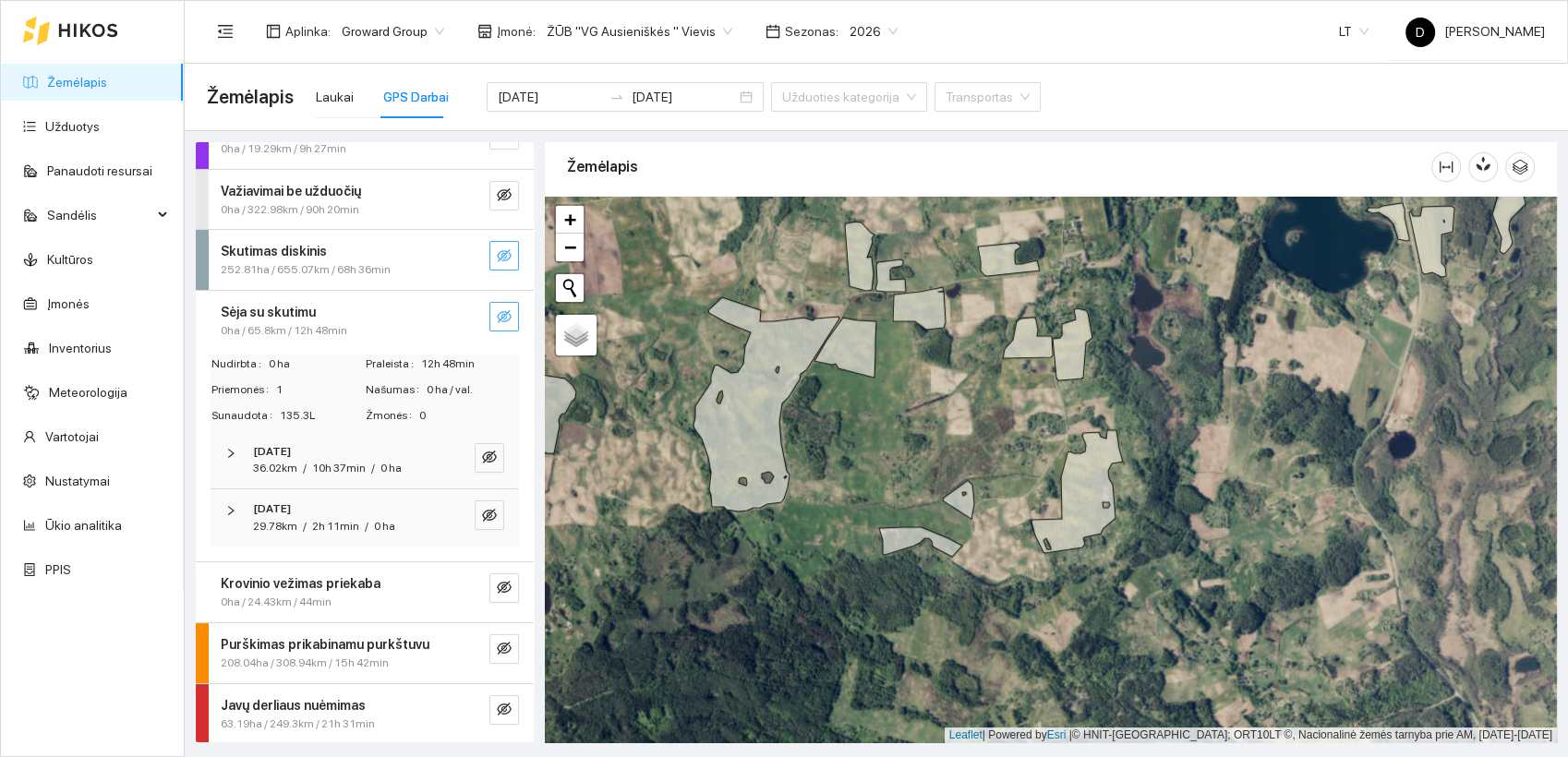
click at [497, 254] on icon "eye-invisible" at bounding box center [504, 255] width 15 height 13
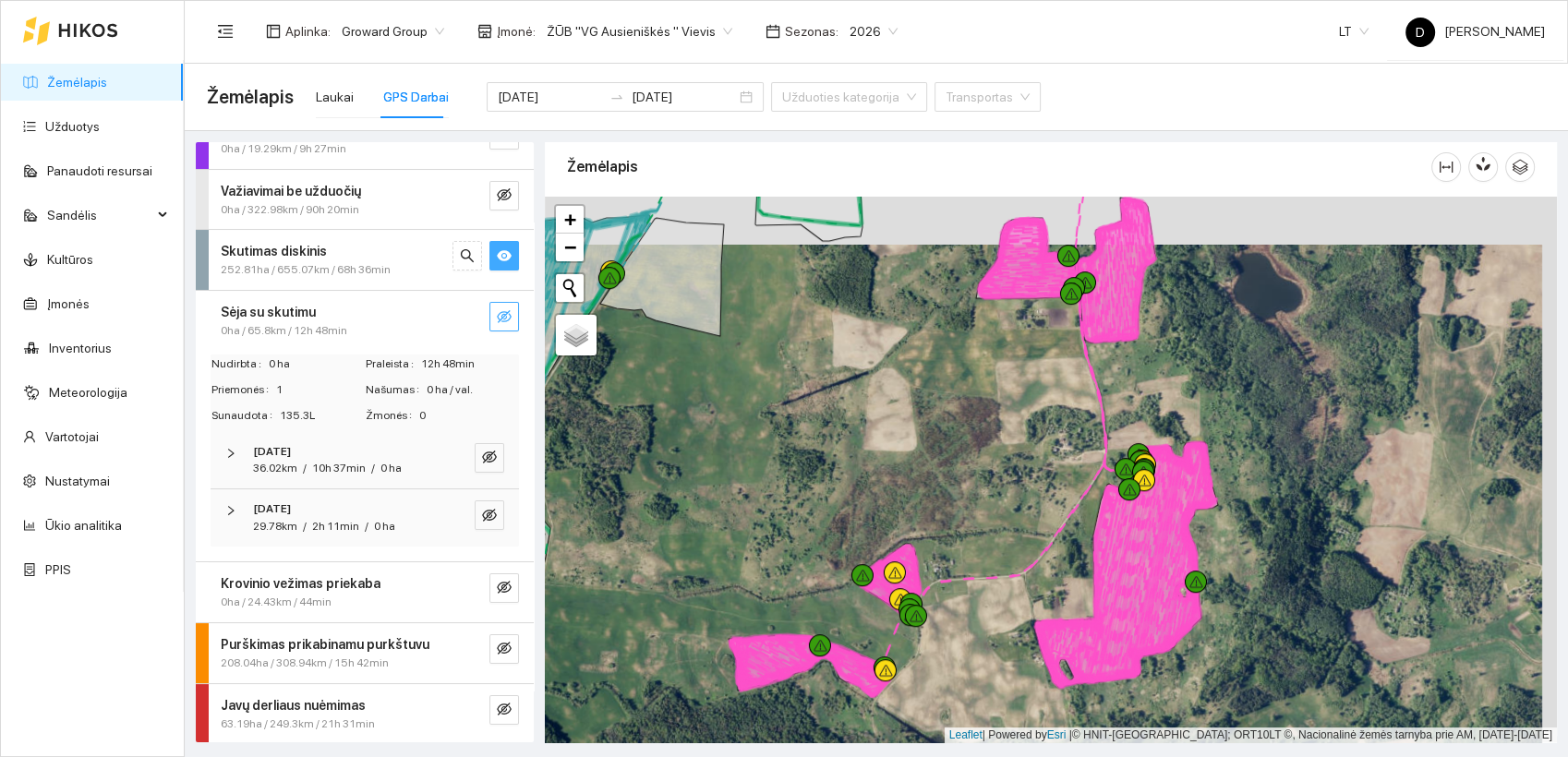
drag, startPoint x: 997, startPoint y: 423, endPoint x: 982, endPoint y: 471, distance: 50.3
click at [982, 471] on div at bounding box center [1051, 469] width 1012 height 546
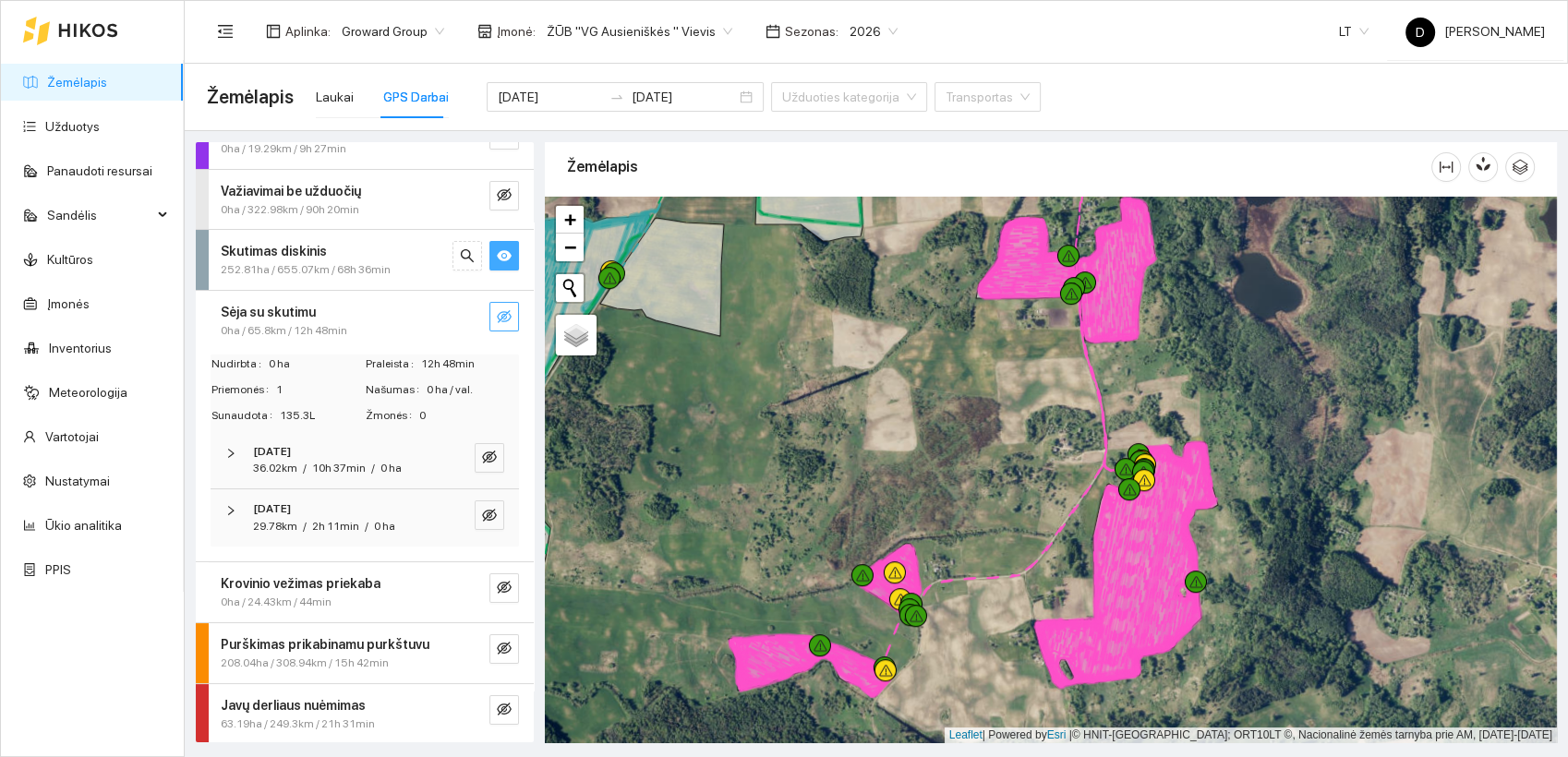
click at [1112, 104] on div "Žemėlapis Laukai GPS Darbai 2025-09-21 2025-09-23 Užduoties kategorija Transpor…" at bounding box center [876, 97] width 1339 height 59
click at [1089, 60] on div "Aplinka : Groward Group Įmonė : ŽŪB "VG Ausieniškės " Vievis Sezonas : 2026 LT …" at bounding box center [876, 31] width 1338 height 60
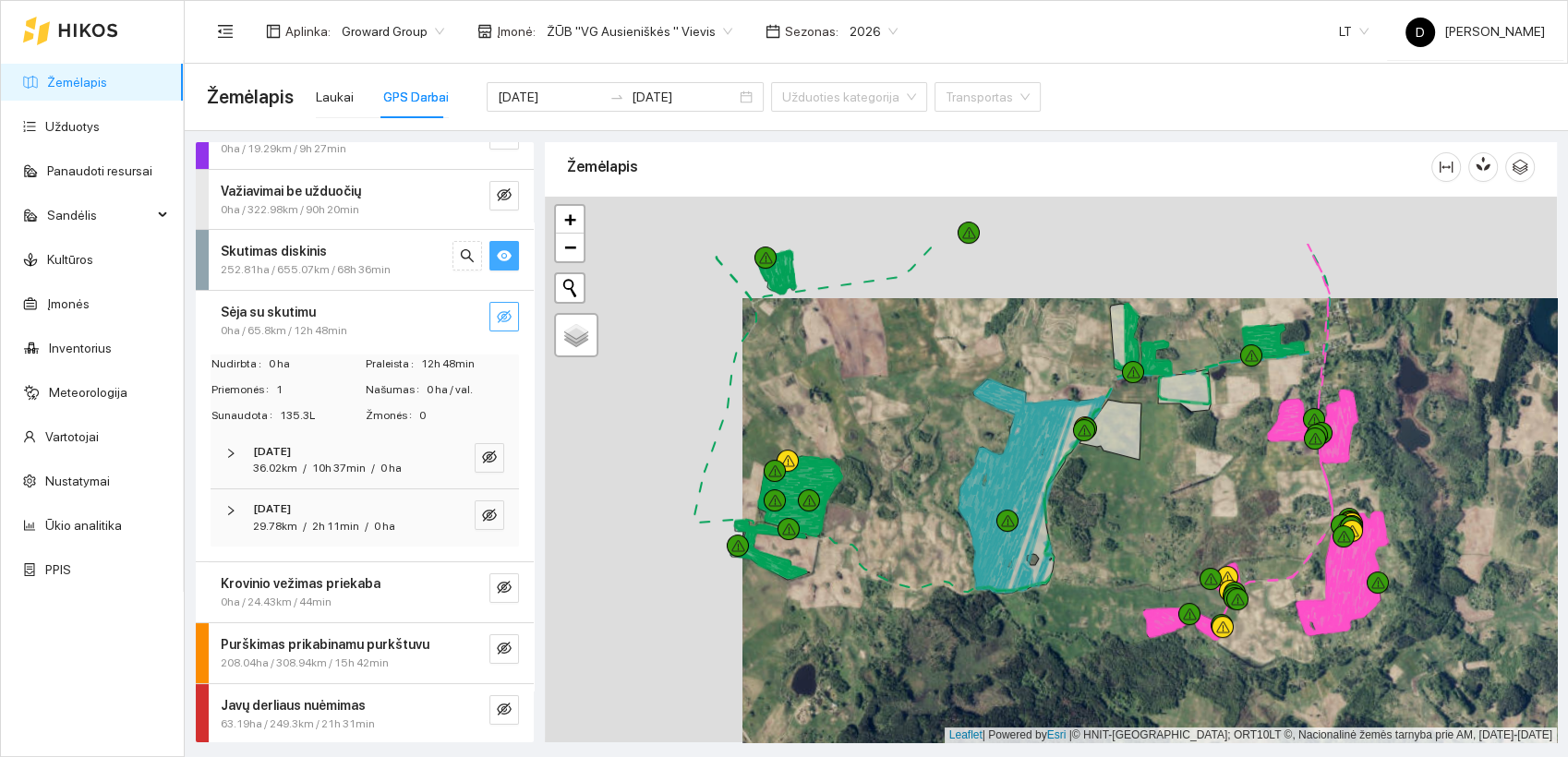
drag, startPoint x: 889, startPoint y: 583, endPoint x: 1043, endPoint y: 650, distance: 167.9
click at [1043, 650] on div at bounding box center [1051, 469] width 1012 height 546
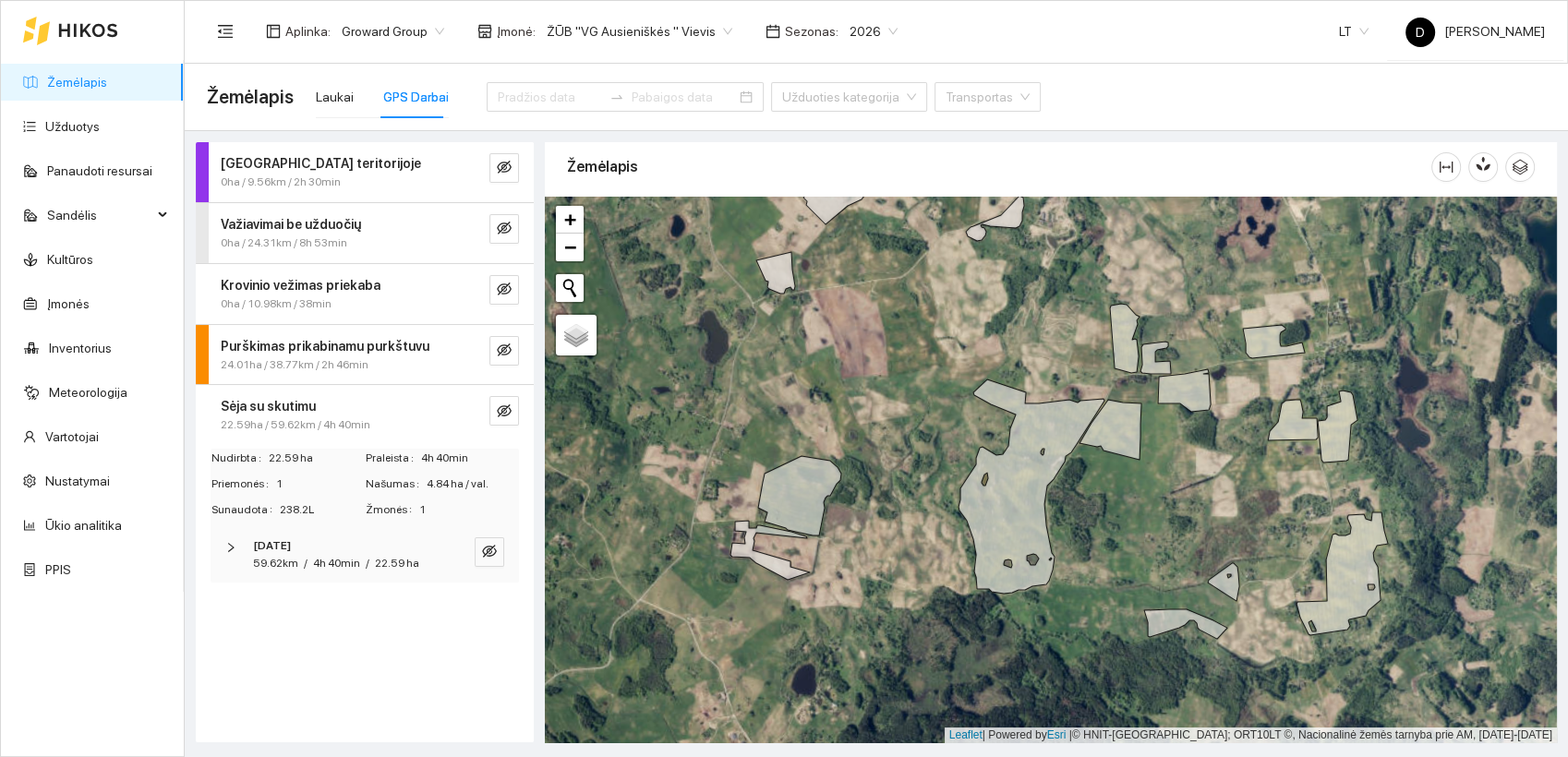
drag, startPoint x: 325, startPoint y: 617, endPoint x: 344, endPoint y: 648, distance: 36.4
click at [324, 624] on div "Darbas teritorijoje 0ha / 9.56km / 2h 30min Važiavimai be užduočių 0ha / 24.31k…" at bounding box center [364, 441] width 338 height 599
click at [366, 620] on div "Darbas teritorijoje 0ha / 9.56km / 2h 30min Važiavimai be užduočių 0ha / 24.31k…" at bounding box center [364, 441] width 338 height 599
click at [346, 639] on div "Darbas teritorijoje 0ha / 9.56km / 2h 30min Važiavimai be užduočių 0ha / 24.31k…" at bounding box center [364, 441] width 338 height 599
click at [501, 411] on icon "eye-invisible" at bounding box center [504, 410] width 15 height 13
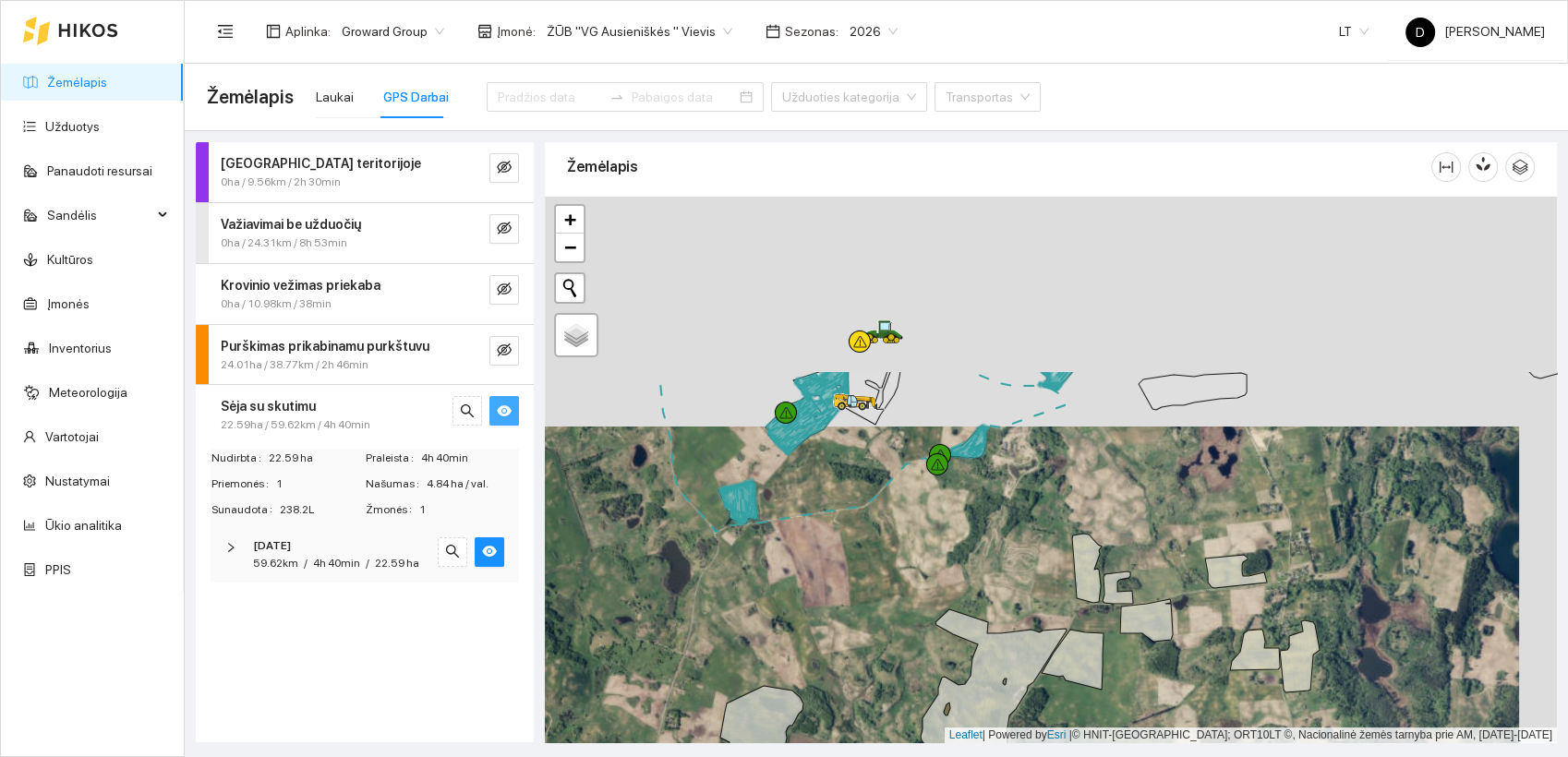
drag, startPoint x: 769, startPoint y: 348, endPoint x: 747, endPoint y: 609, distance: 261.9
click at [747, 609] on div at bounding box center [1051, 469] width 1012 height 546
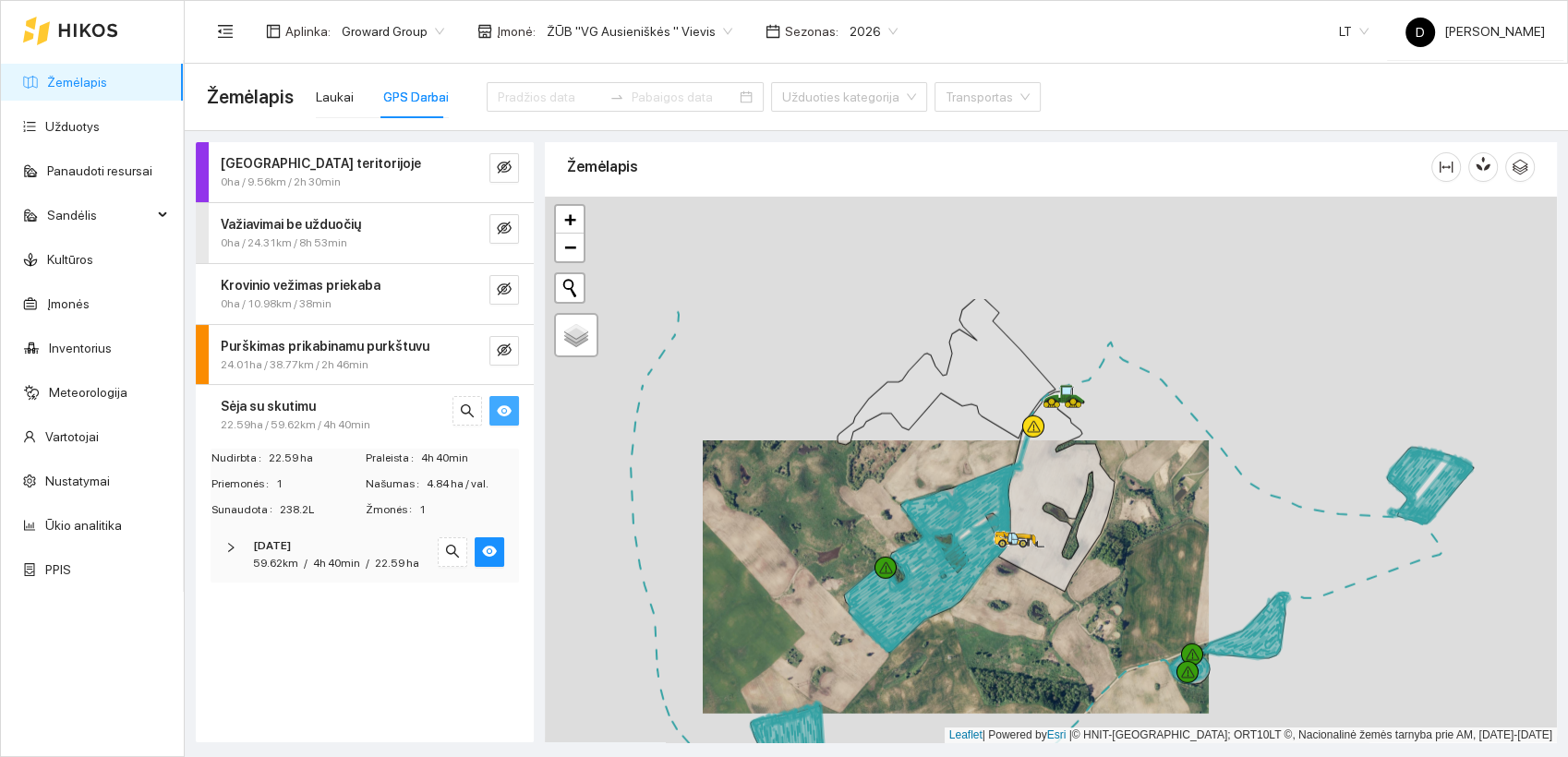
drag, startPoint x: 829, startPoint y: 363, endPoint x: 843, endPoint y: 519, distance: 156.6
click at [843, 519] on div at bounding box center [1051, 469] width 1012 height 546
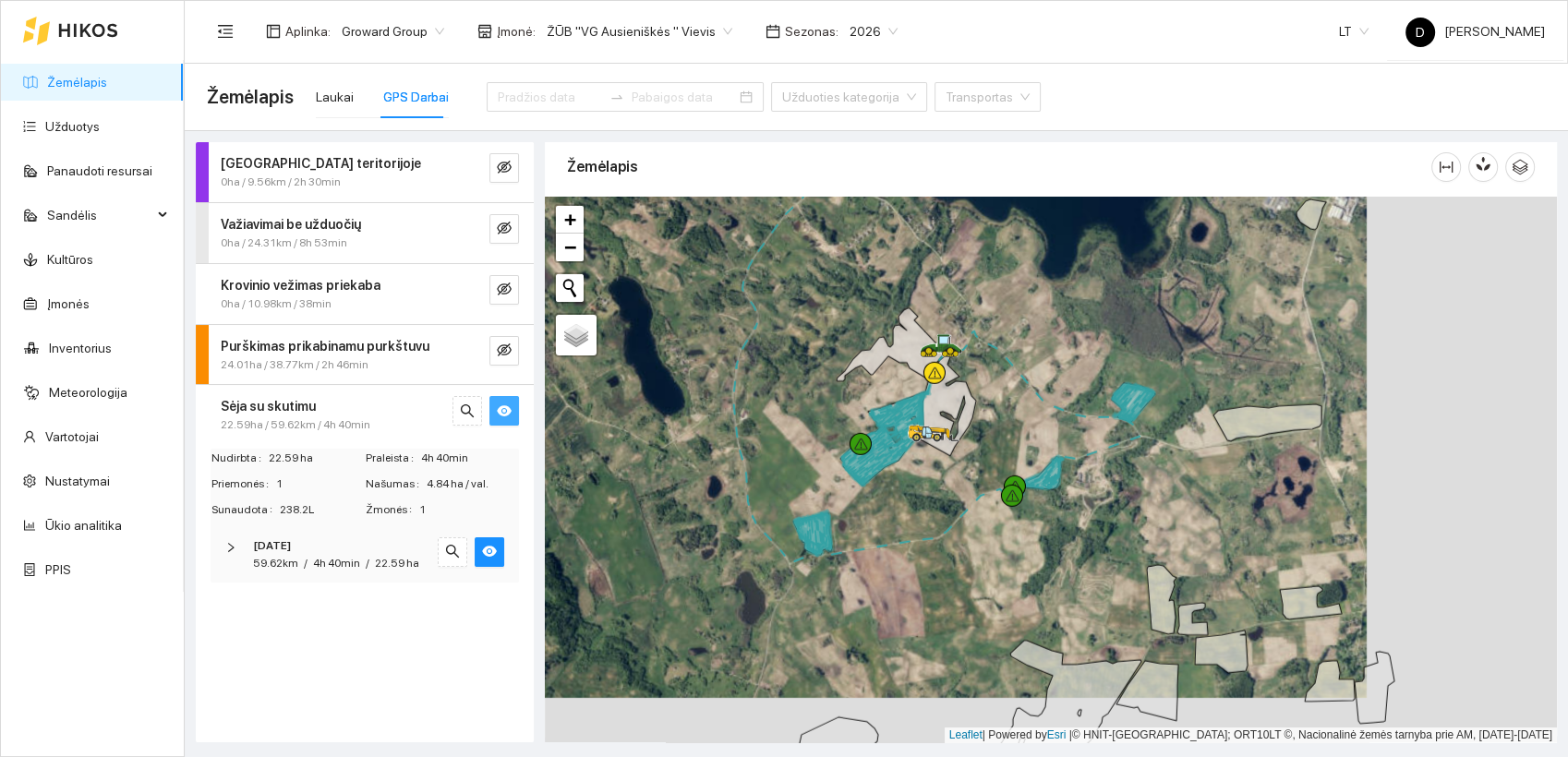
drag, startPoint x: 1130, startPoint y: 614, endPoint x: 939, endPoint y: 573, distance: 195.4
click at [939, 573] on div at bounding box center [1051, 469] width 1012 height 546
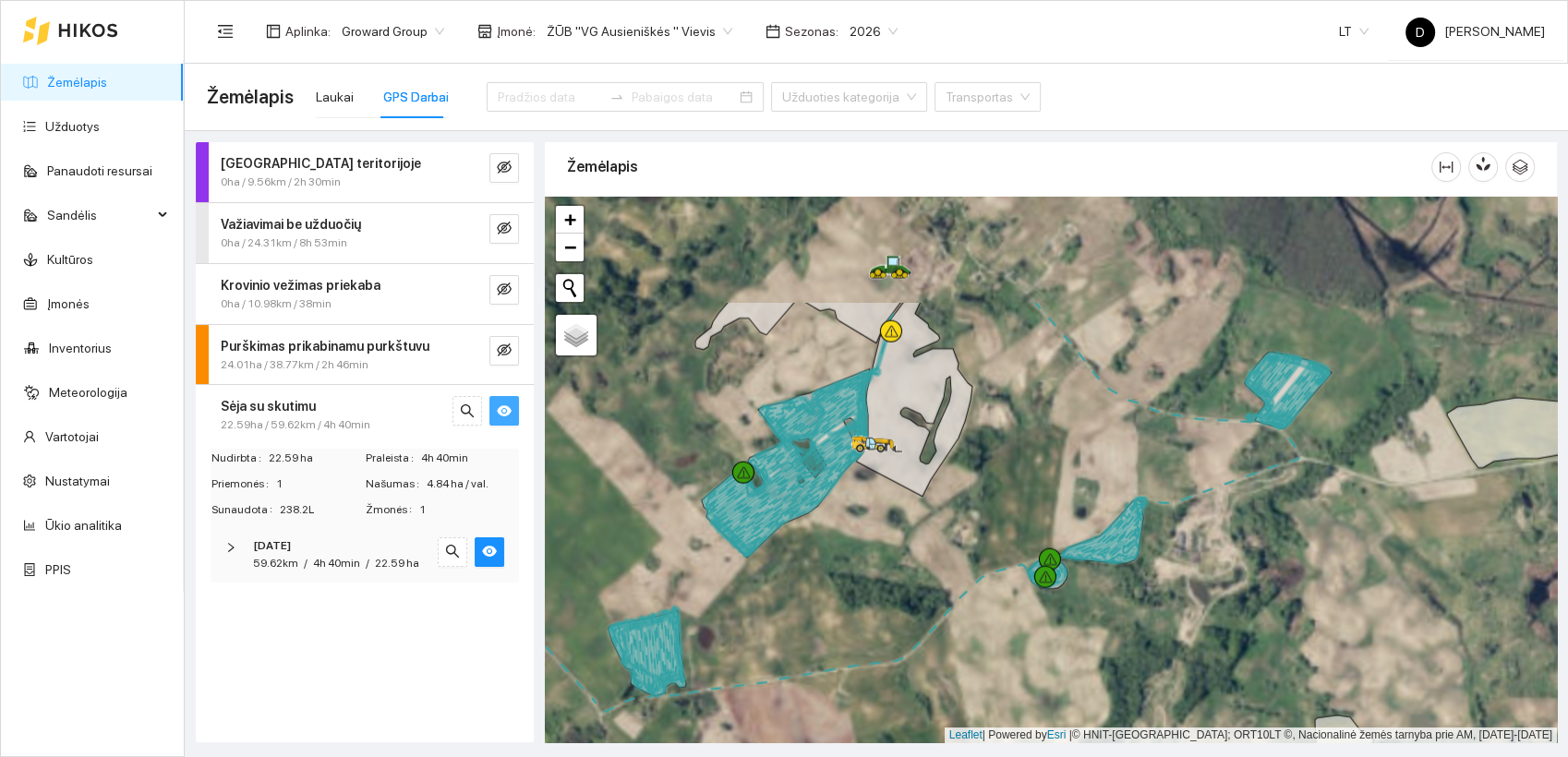
drag, startPoint x: 856, startPoint y: 426, endPoint x: 825, endPoint y: 587, distance: 164.0
click at [825, 587] on div at bounding box center [1051, 469] width 1012 height 546
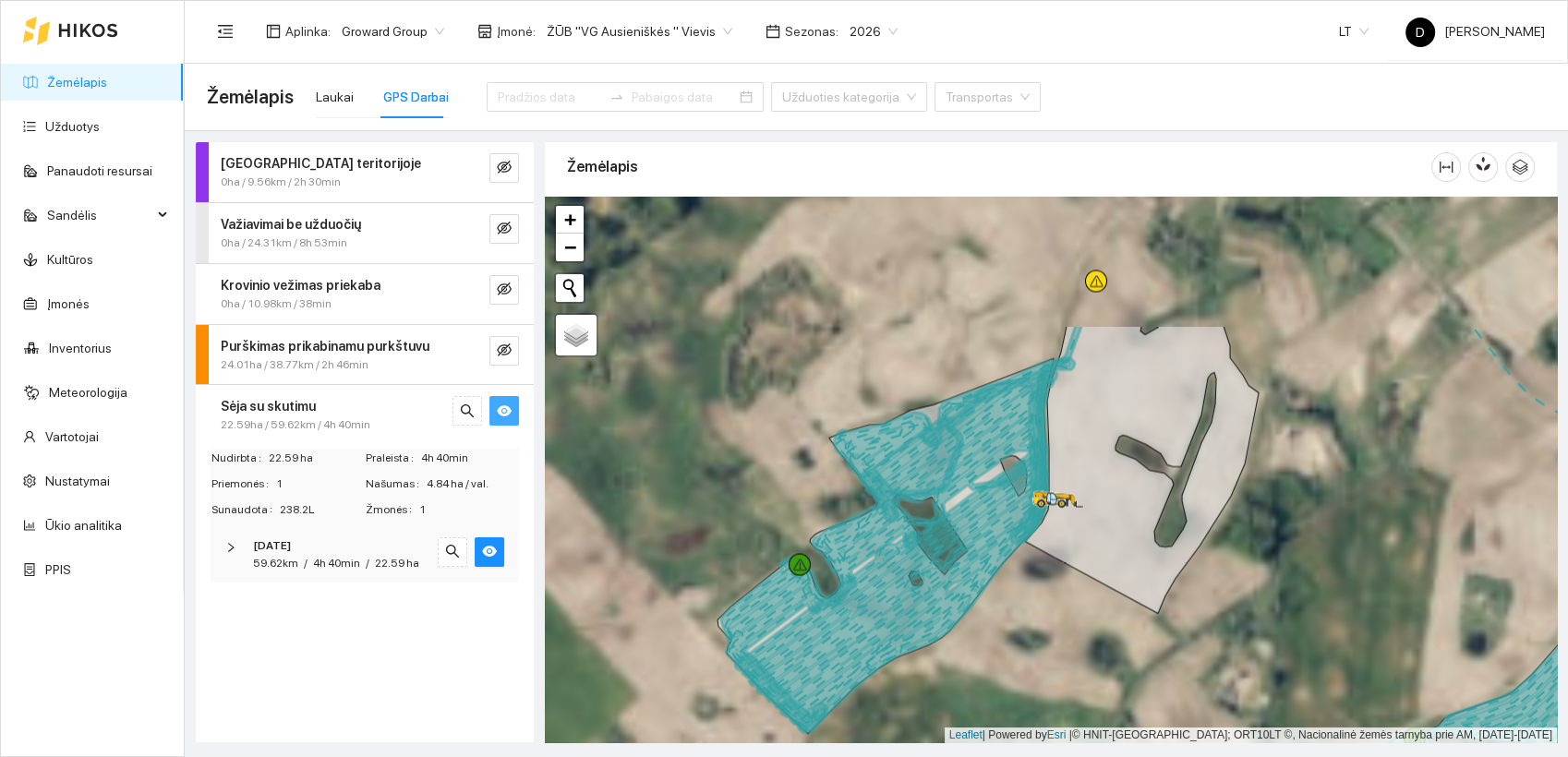
drag, startPoint x: 969, startPoint y: 471, endPoint x: 1096, endPoint y: 641, distance: 212.2
click at [1096, 641] on div at bounding box center [1051, 469] width 1012 height 546
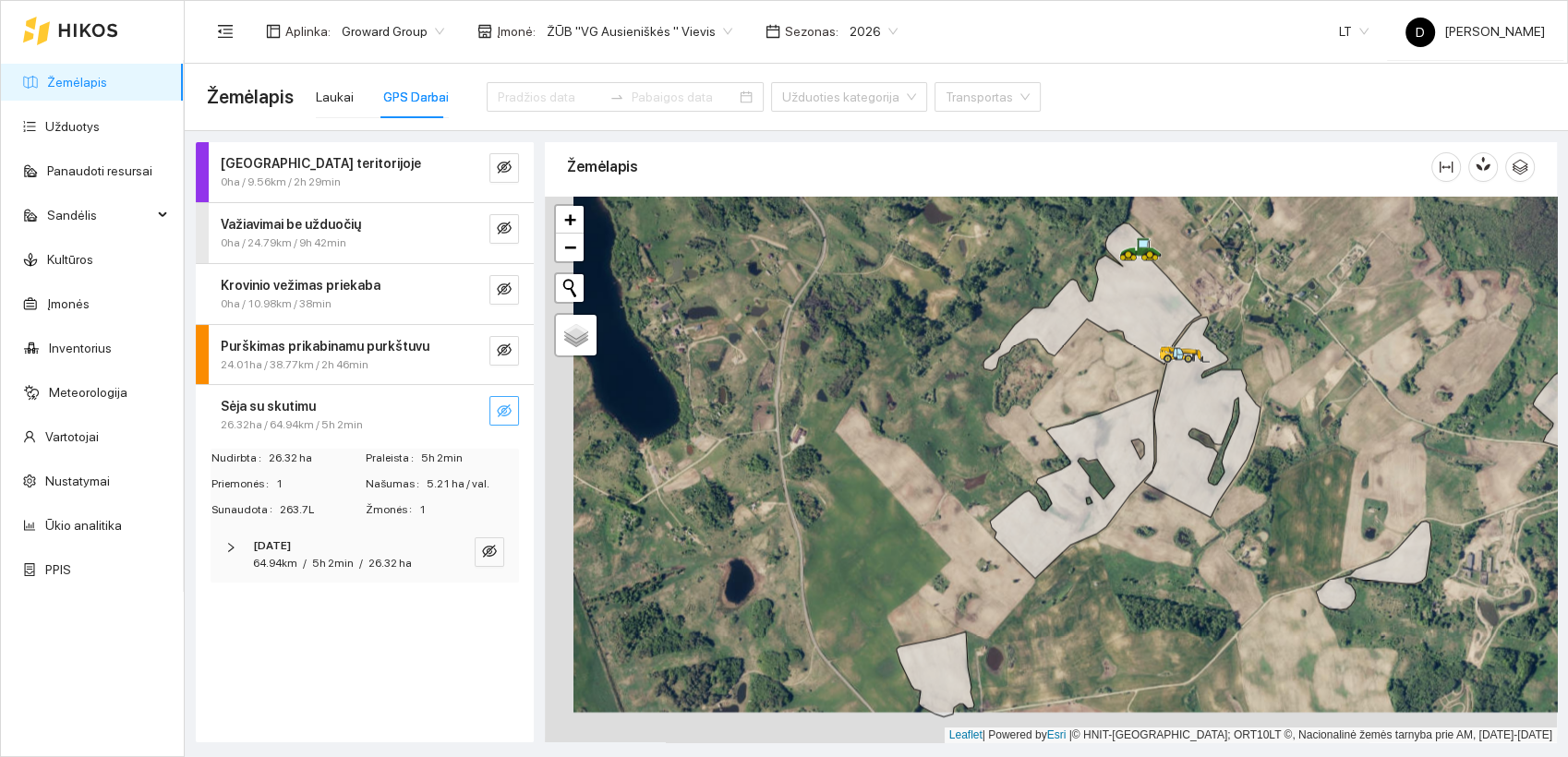
drag, startPoint x: 1131, startPoint y: 615, endPoint x: 1160, endPoint y: 585, distance: 41.7
click at [1160, 585] on div at bounding box center [1051, 469] width 1012 height 546
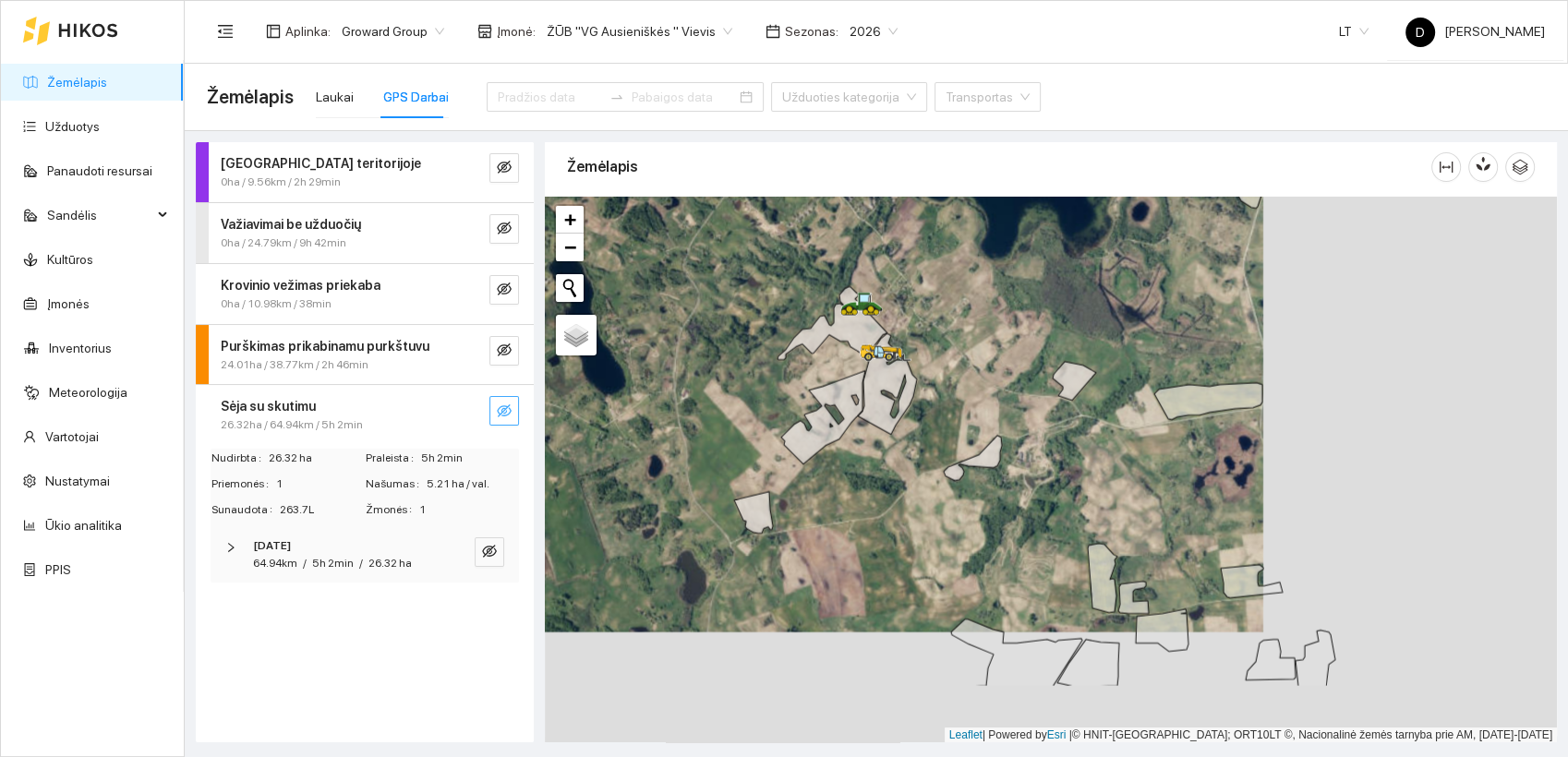
drag, startPoint x: 984, startPoint y: 487, endPoint x: 691, endPoint y: 376, distance: 313.3
click at [691, 376] on div at bounding box center [1051, 469] width 1012 height 546
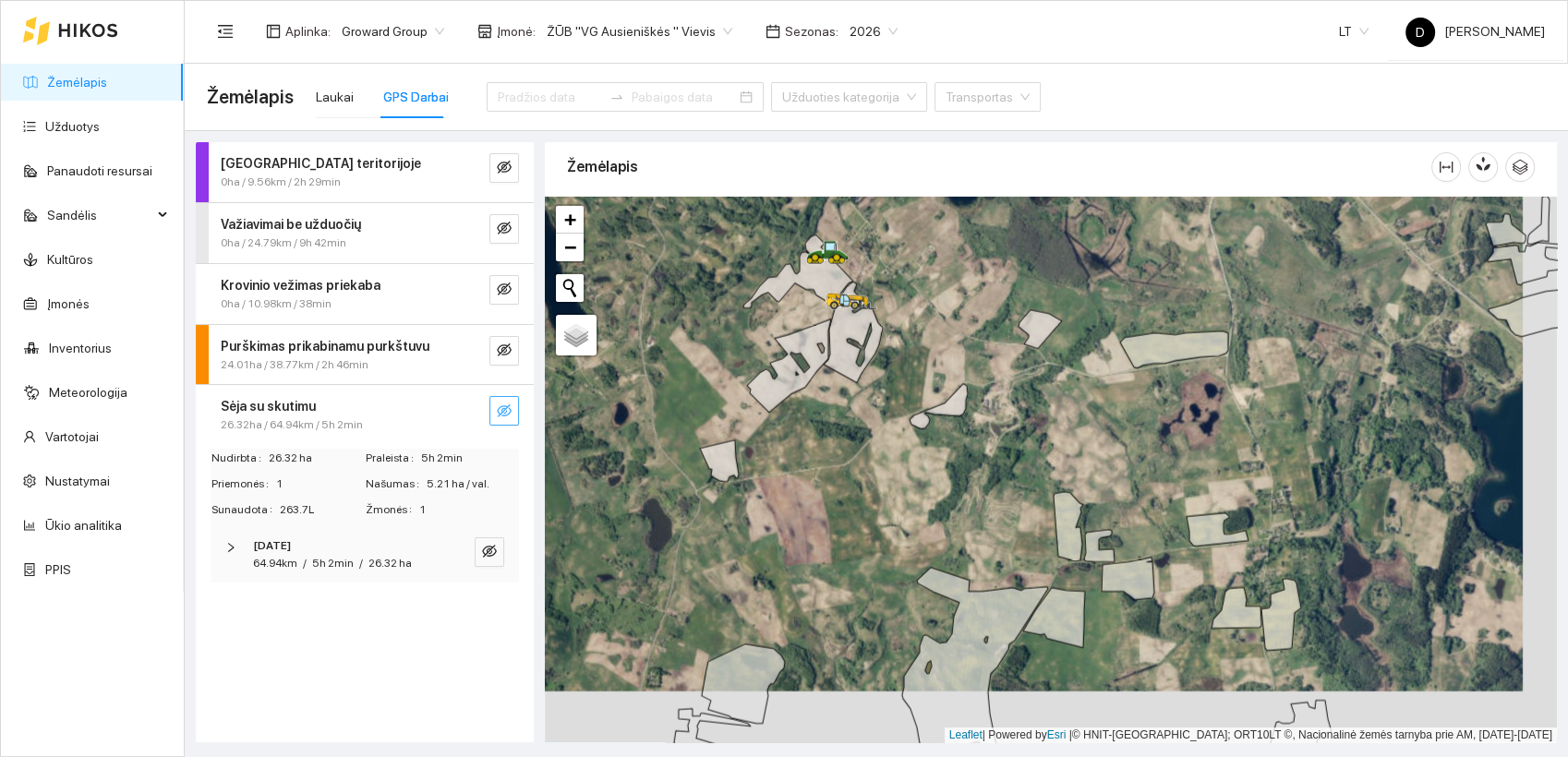
drag, startPoint x: 634, startPoint y: 487, endPoint x: 602, endPoint y: 437, distance: 59.4
click at [602, 437] on div at bounding box center [1051, 469] width 1012 height 546
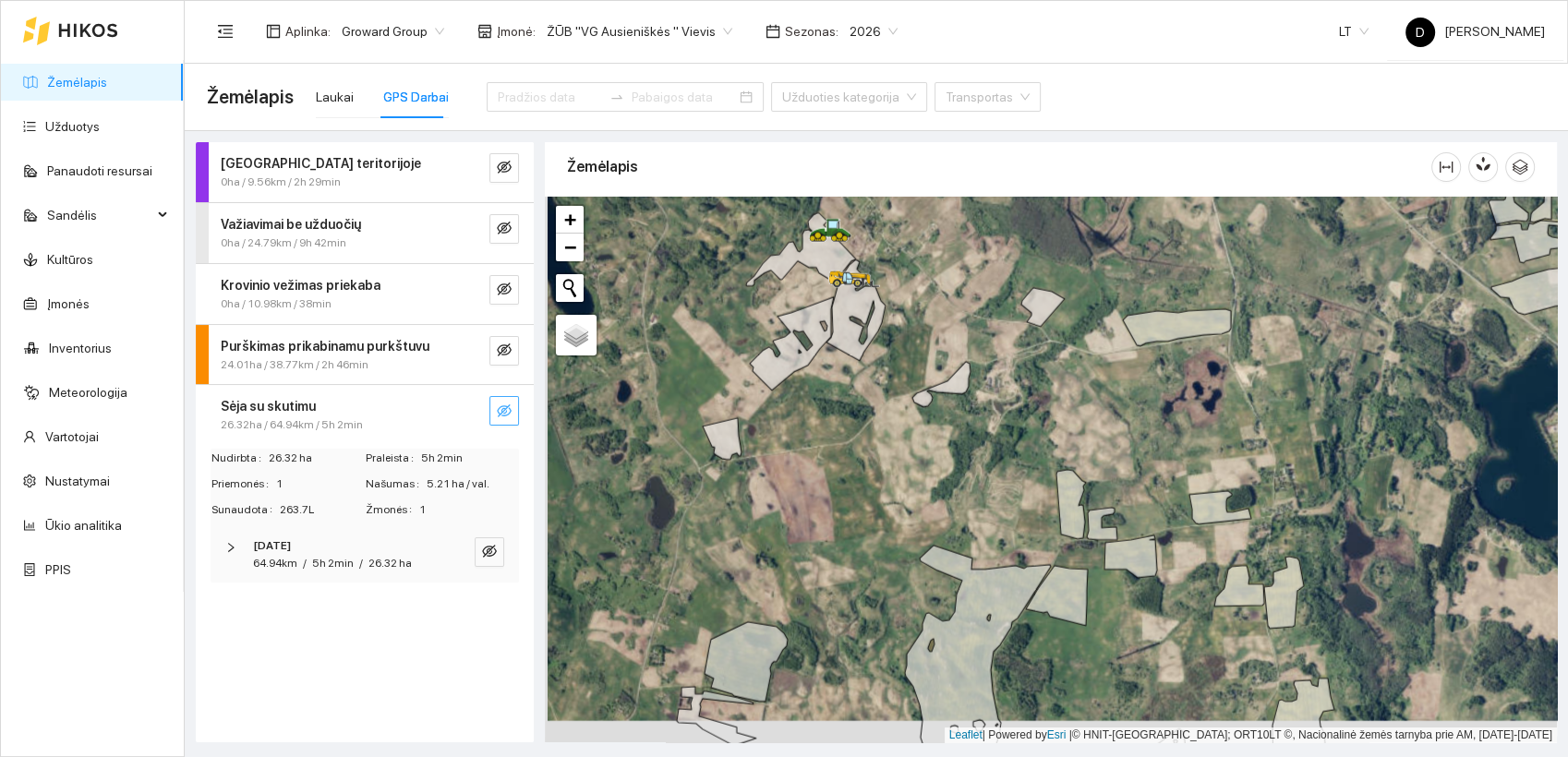
drag, startPoint x: 805, startPoint y: 612, endPoint x: 808, endPoint y: 590, distance: 22.2
click at [808, 590] on div at bounding box center [1051, 469] width 1012 height 546
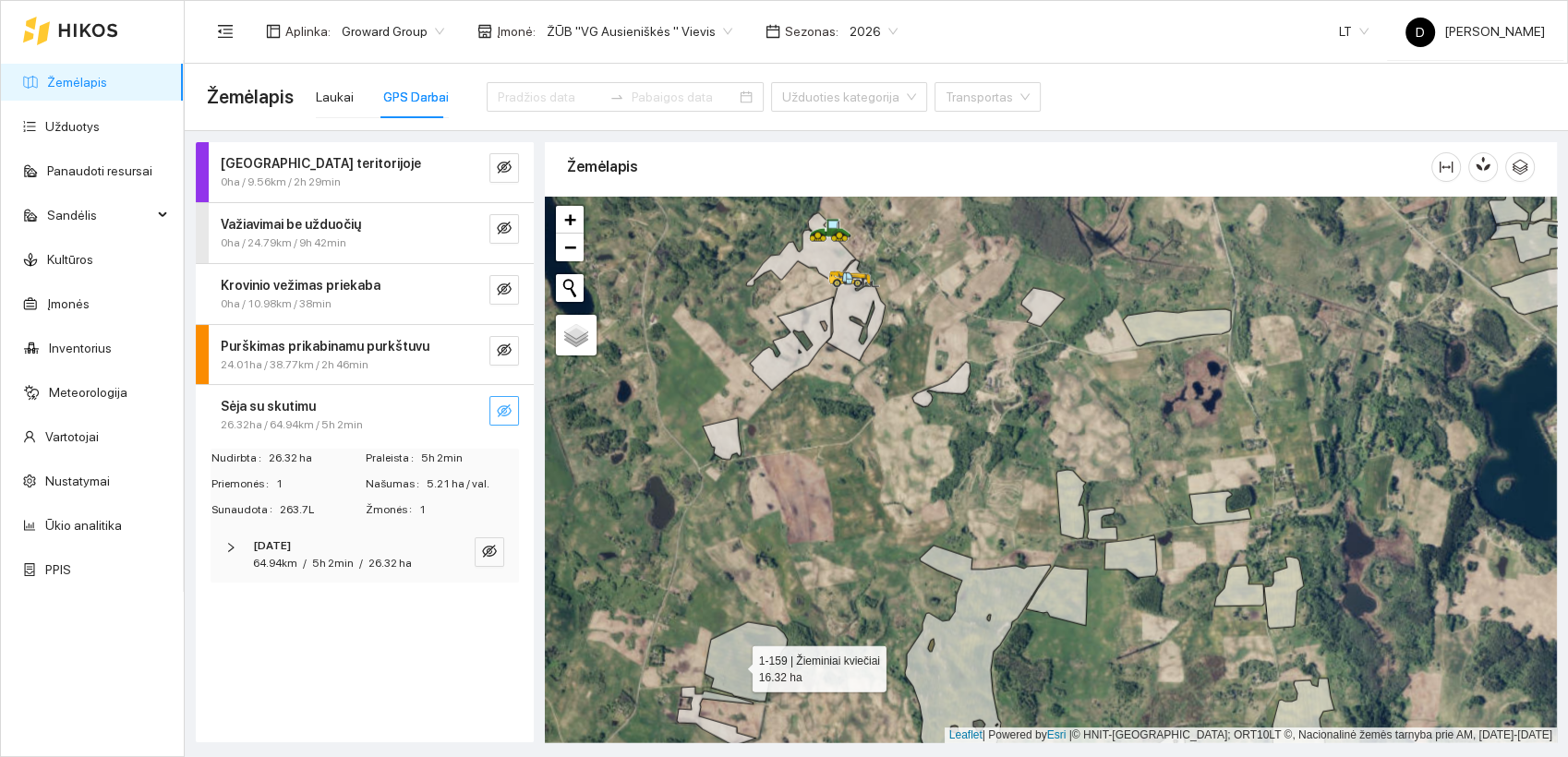
click at [735, 664] on icon at bounding box center [746, 662] width 83 height 79
click at [724, 724] on icon at bounding box center [717, 716] width 79 height 59
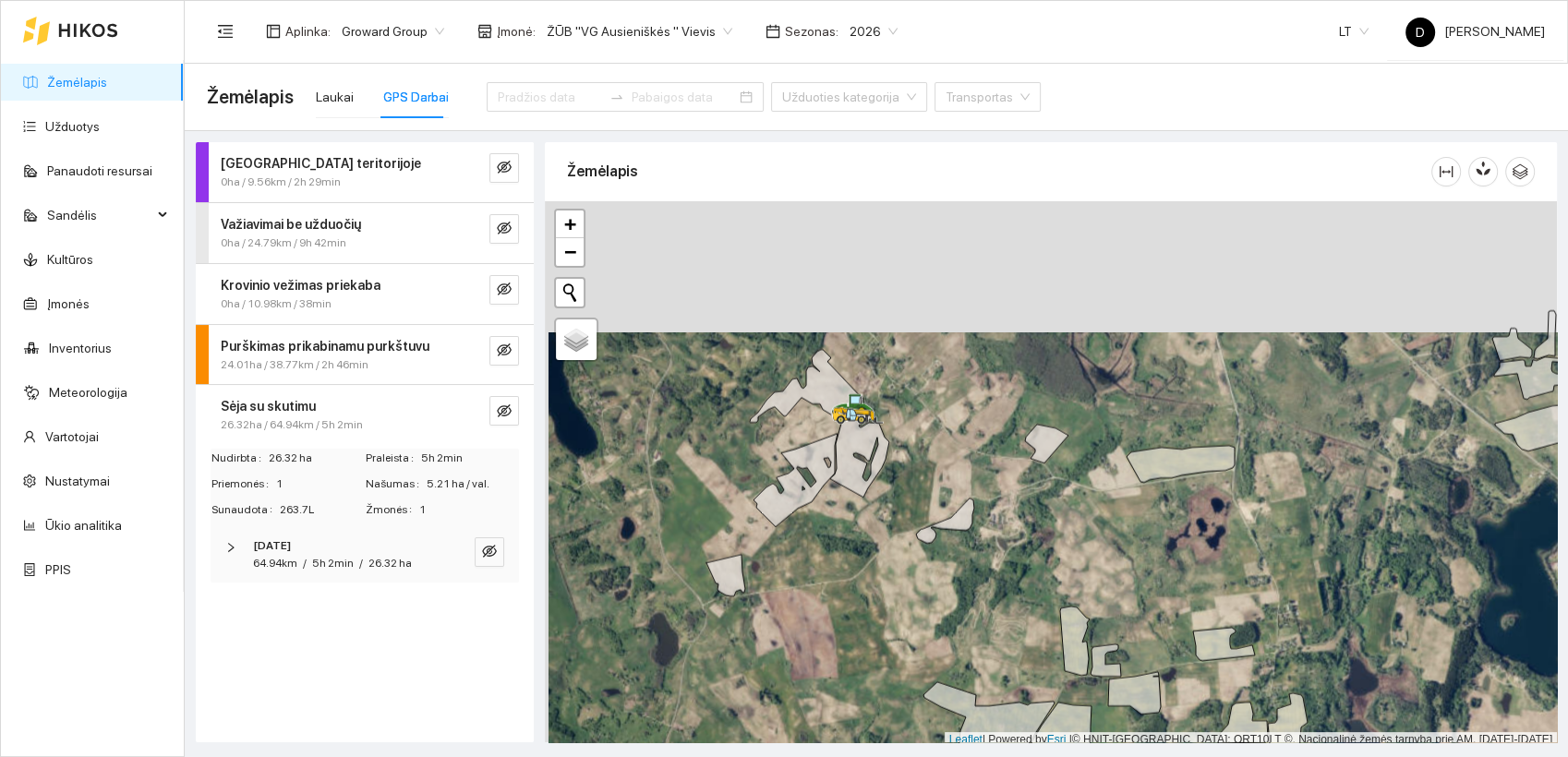
scroll to position [5, 0]
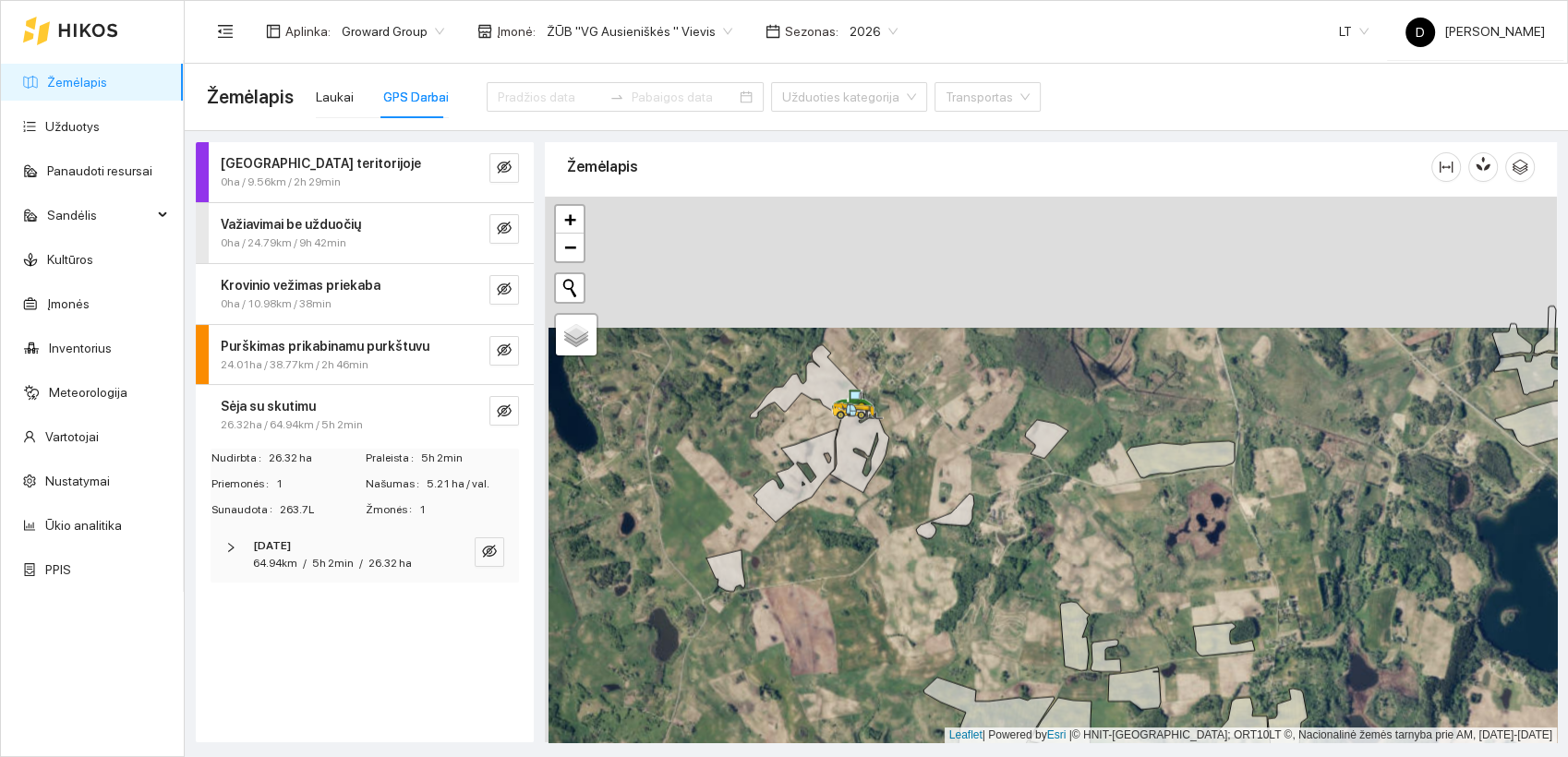
click at [814, 558] on div at bounding box center [1051, 469] width 1012 height 546
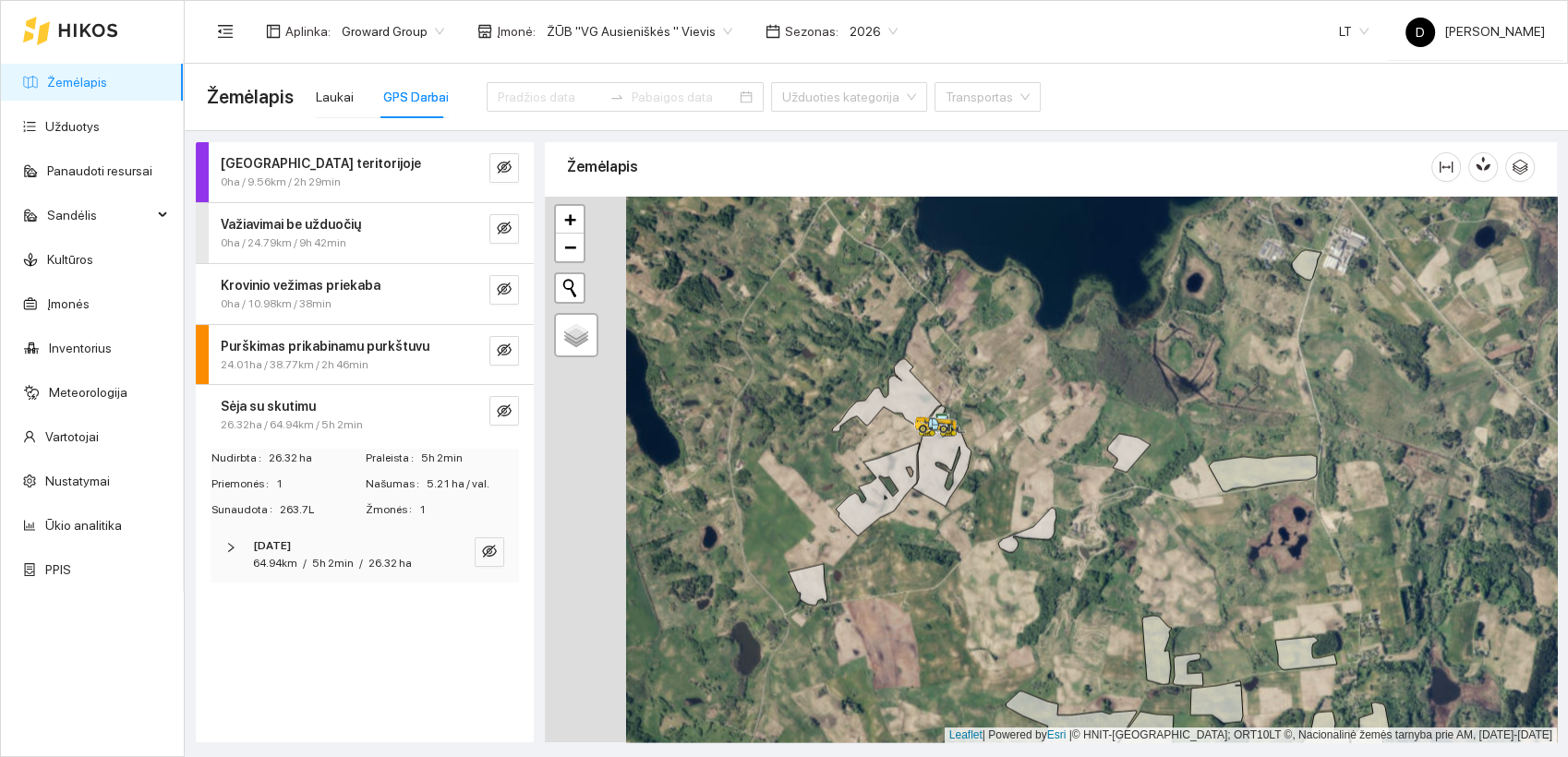
drag, startPoint x: 921, startPoint y: 558, endPoint x: 936, endPoint y: 558, distance: 15.0
click at [936, 558] on div at bounding box center [1051, 469] width 1012 height 546
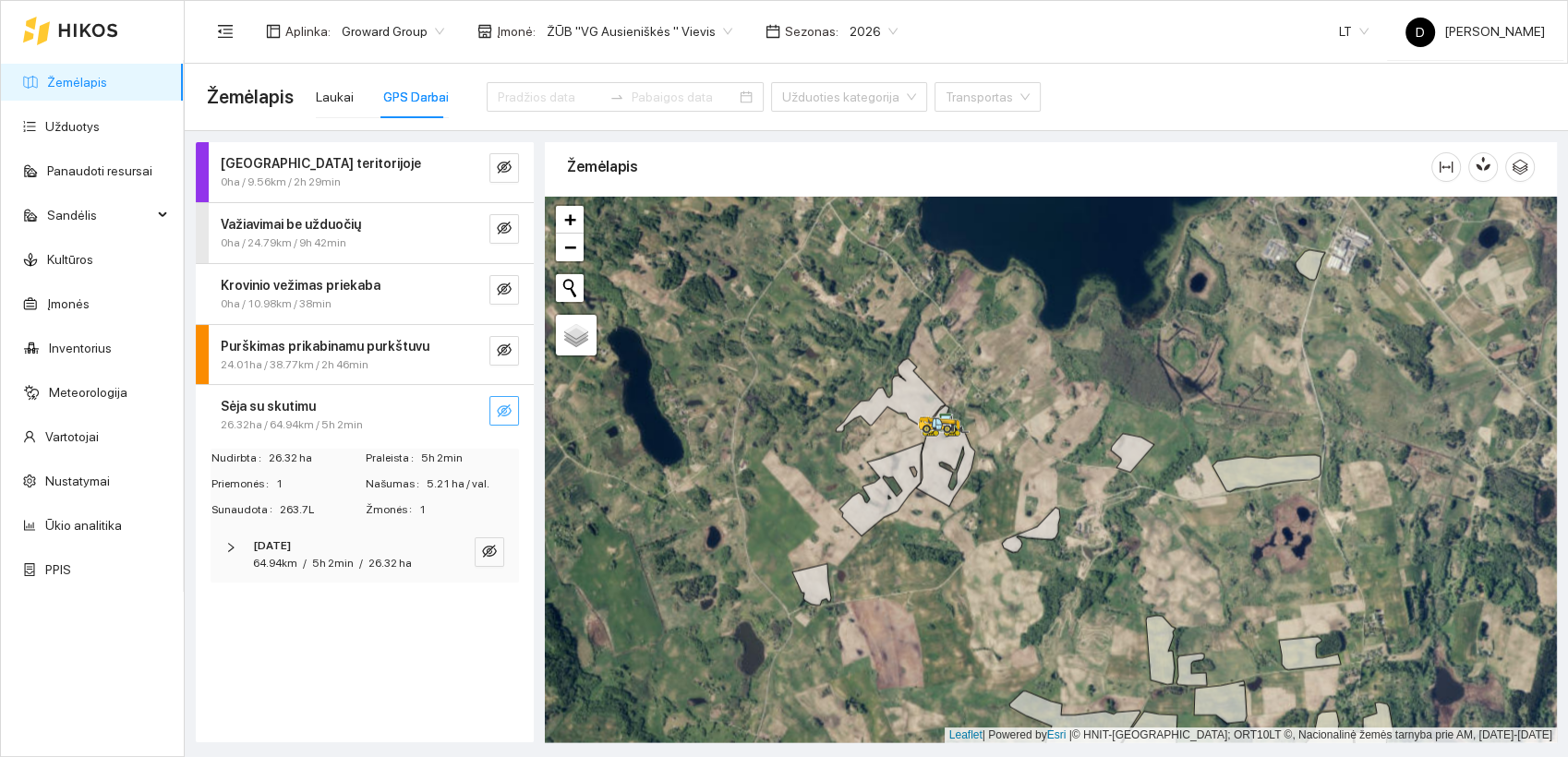
click at [504, 410] on icon "eye-invisible" at bounding box center [504, 410] width 15 height 15
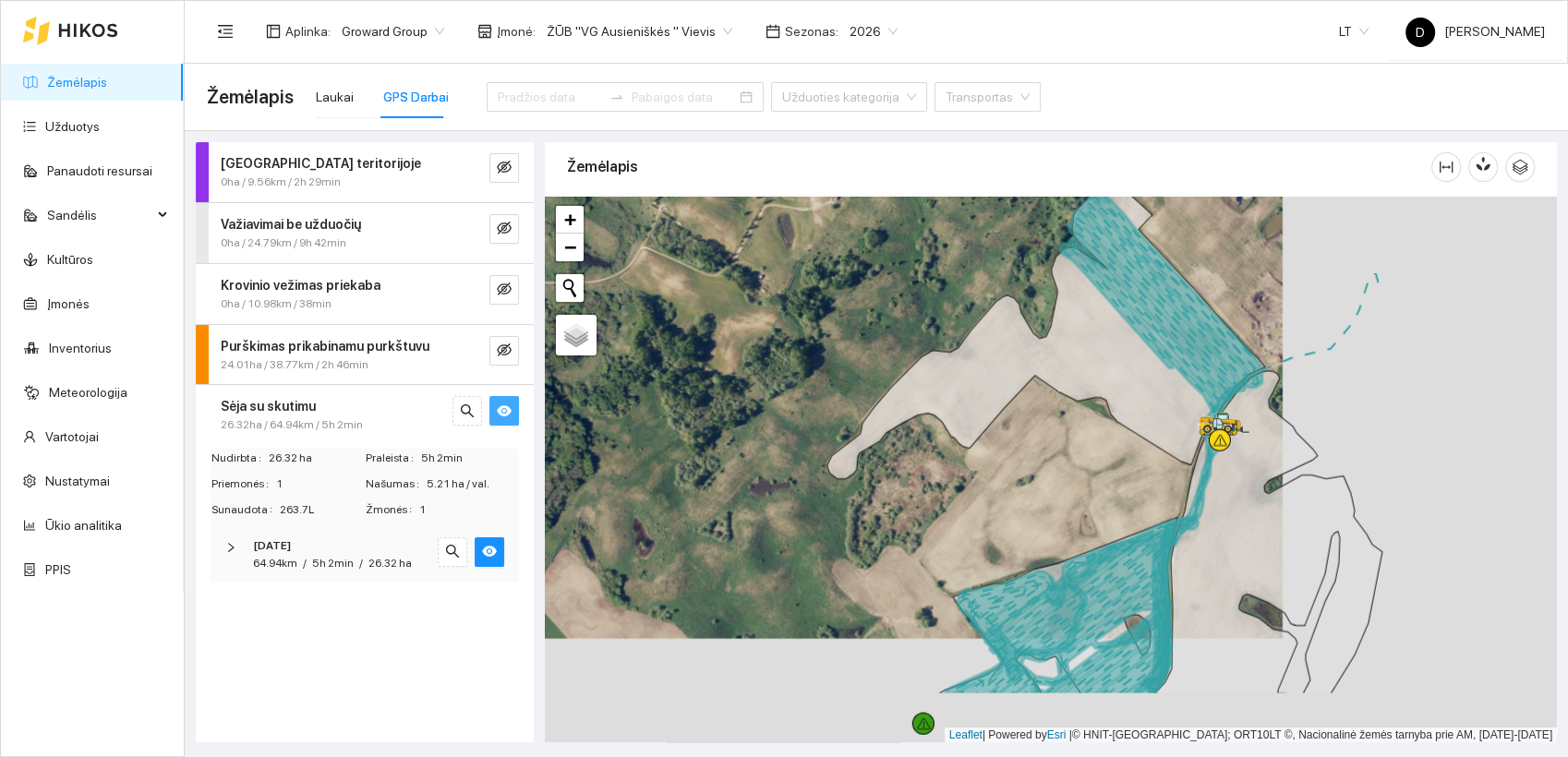
drag, startPoint x: 887, startPoint y: 462, endPoint x: 608, endPoint y: 343, distance: 303.3
click at [610, 349] on div at bounding box center [1051, 469] width 1012 height 546
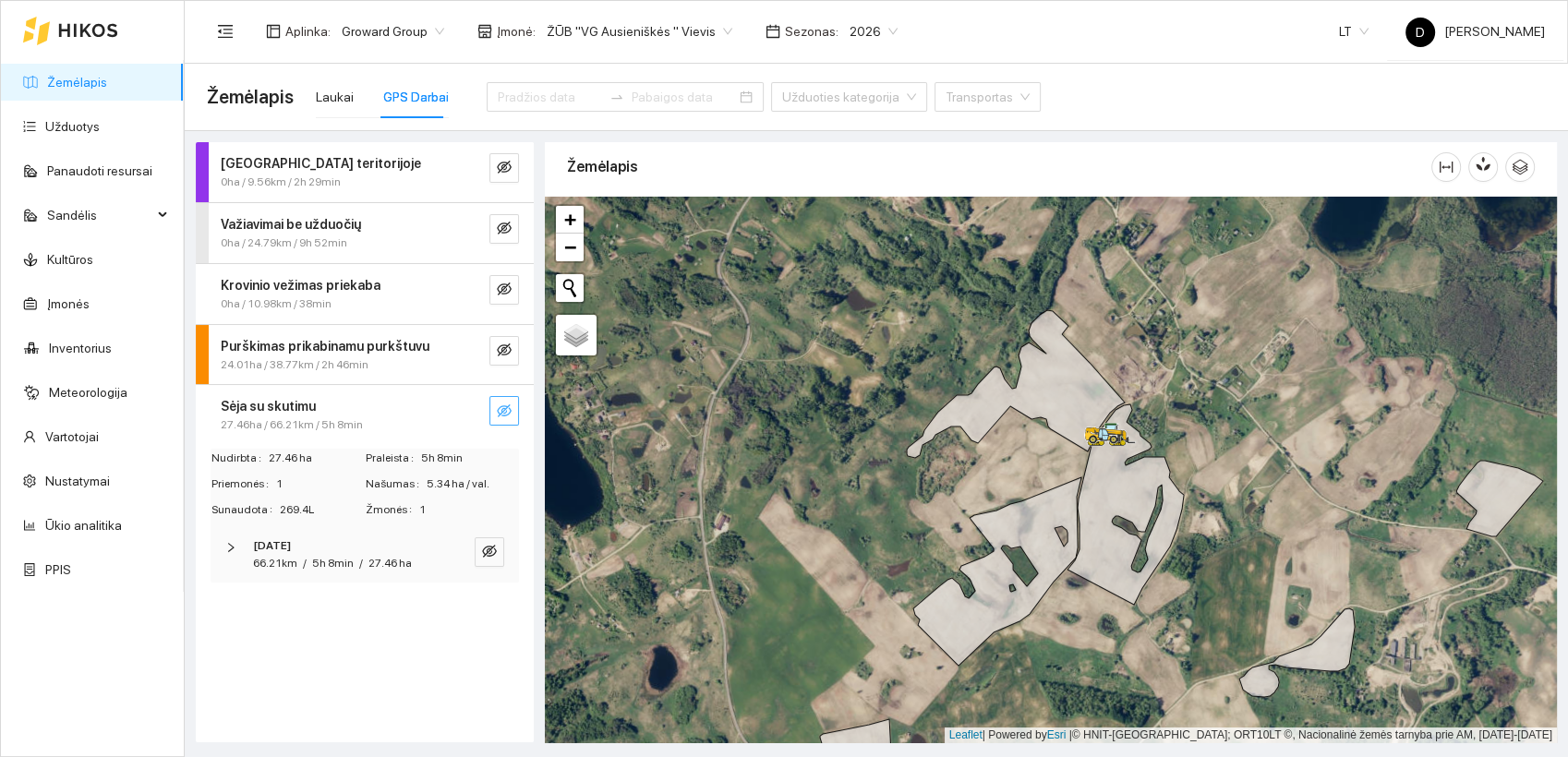
click at [997, 447] on div at bounding box center [1051, 469] width 1012 height 546
click at [341, 646] on div "Darbas teritorijoje 0ha / 9.56km / 2h 29min Važiavimai be užduočių 0ha / 24.79k…" at bounding box center [364, 441] width 338 height 599
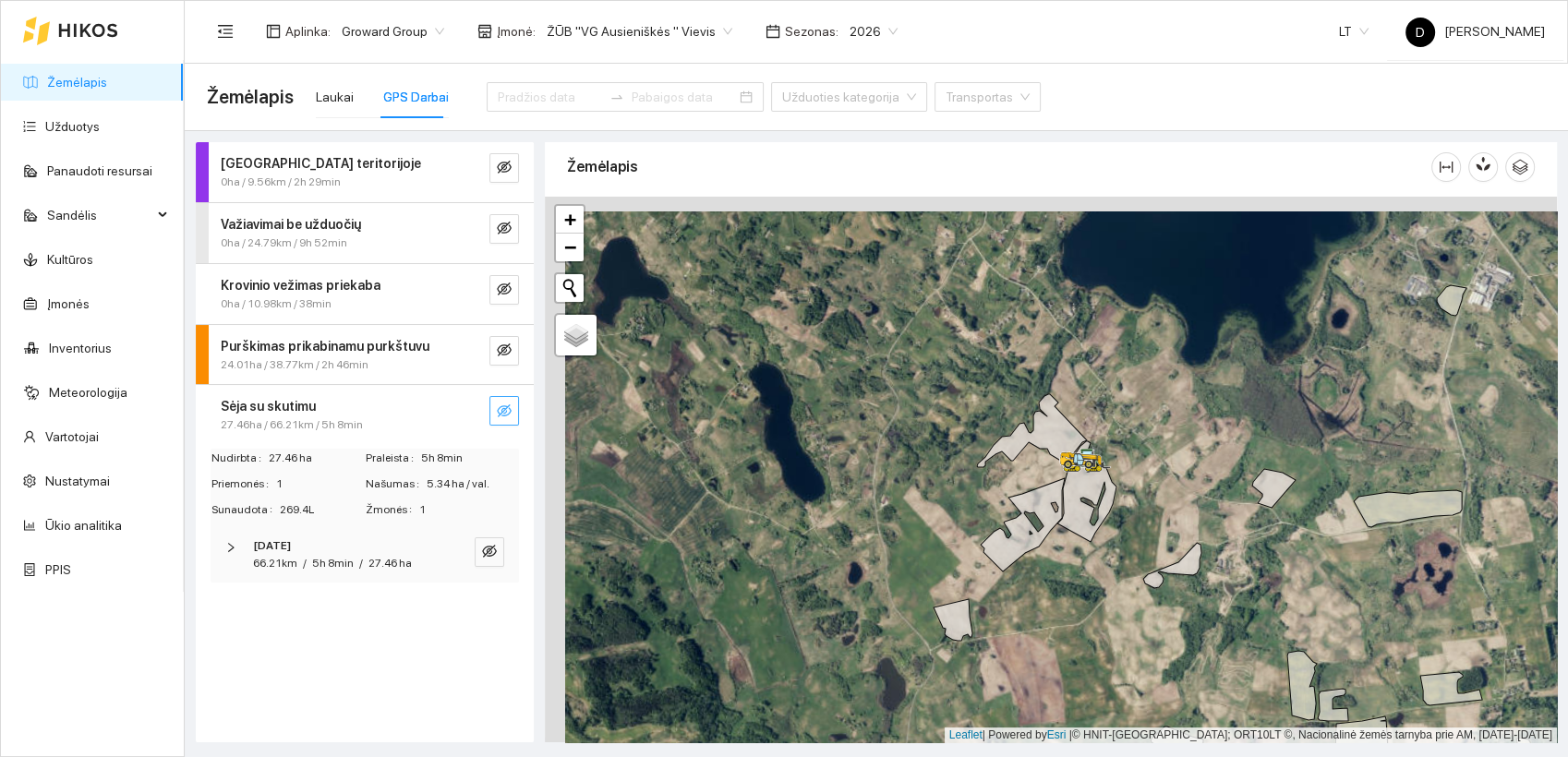
drag, startPoint x: 996, startPoint y: 464, endPoint x: 1016, endPoint y: 478, distance: 24.4
click at [1016, 478] on div at bounding box center [1051, 469] width 1012 height 546
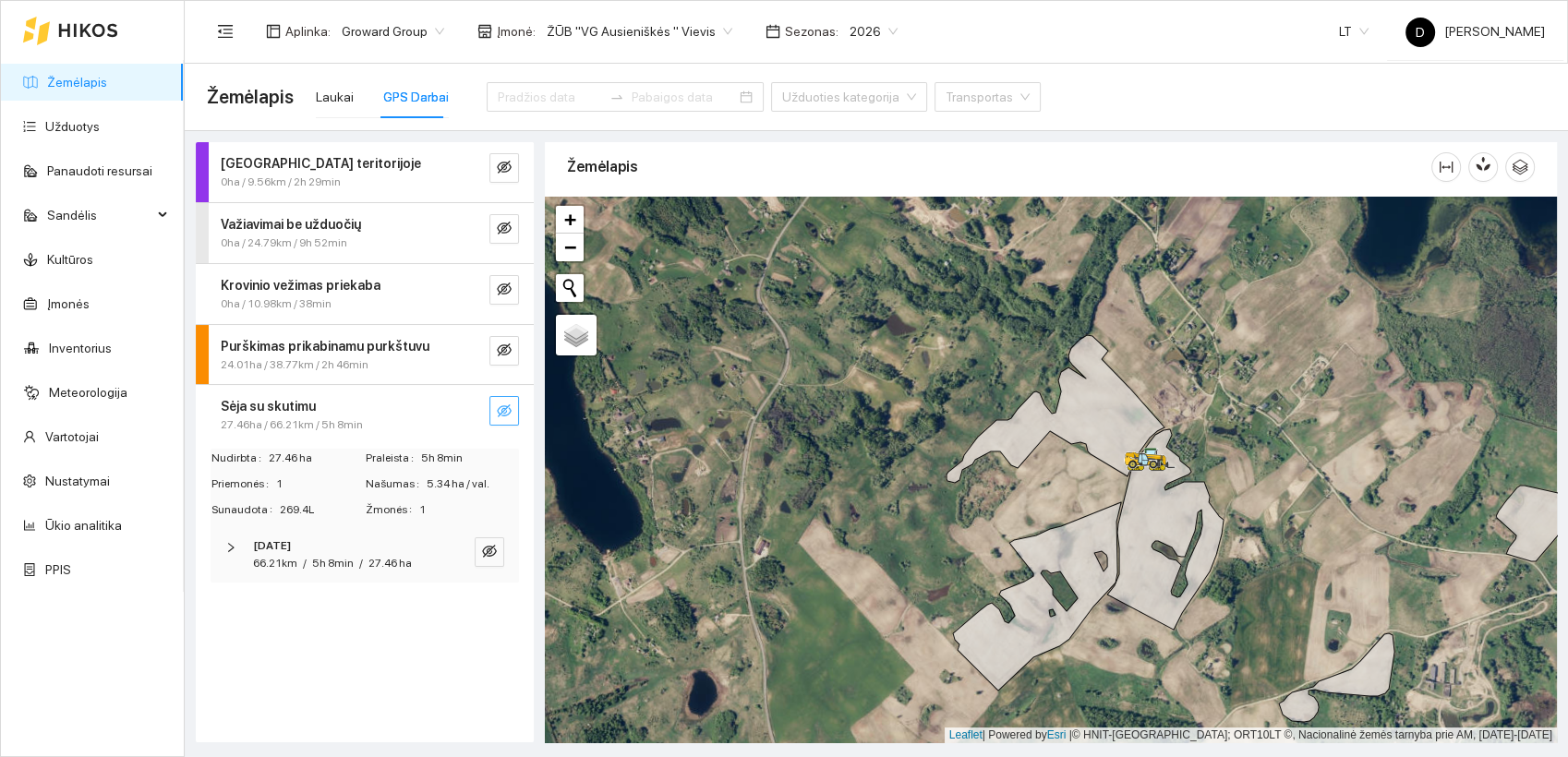
click at [347, 632] on div "Darbas teritorijoje 0ha / 9.56km / 2h 29min Važiavimai be užduočių 0ha / 24.79k…" at bounding box center [364, 441] width 338 height 599
click at [1059, 164] on div "Žemėlapis" at bounding box center [999, 166] width 864 height 53
click at [307, 679] on div "Darbas teritorijoje 0ha / 9.56km / 2h 29min Važiavimai be užduočių 0ha / 24.79k…" at bounding box center [364, 441] width 338 height 599
click at [319, 655] on div "Darbas teritorijoje 0ha / 9.56km / 2h 29min Važiavimai be užduočių 0ha / 24.79k…" at bounding box center [364, 441] width 338 height 599
drag, startPoint x: 365, startPoint y: 627, endPoint x: 377, endPoint y: 624, distance: 12.4
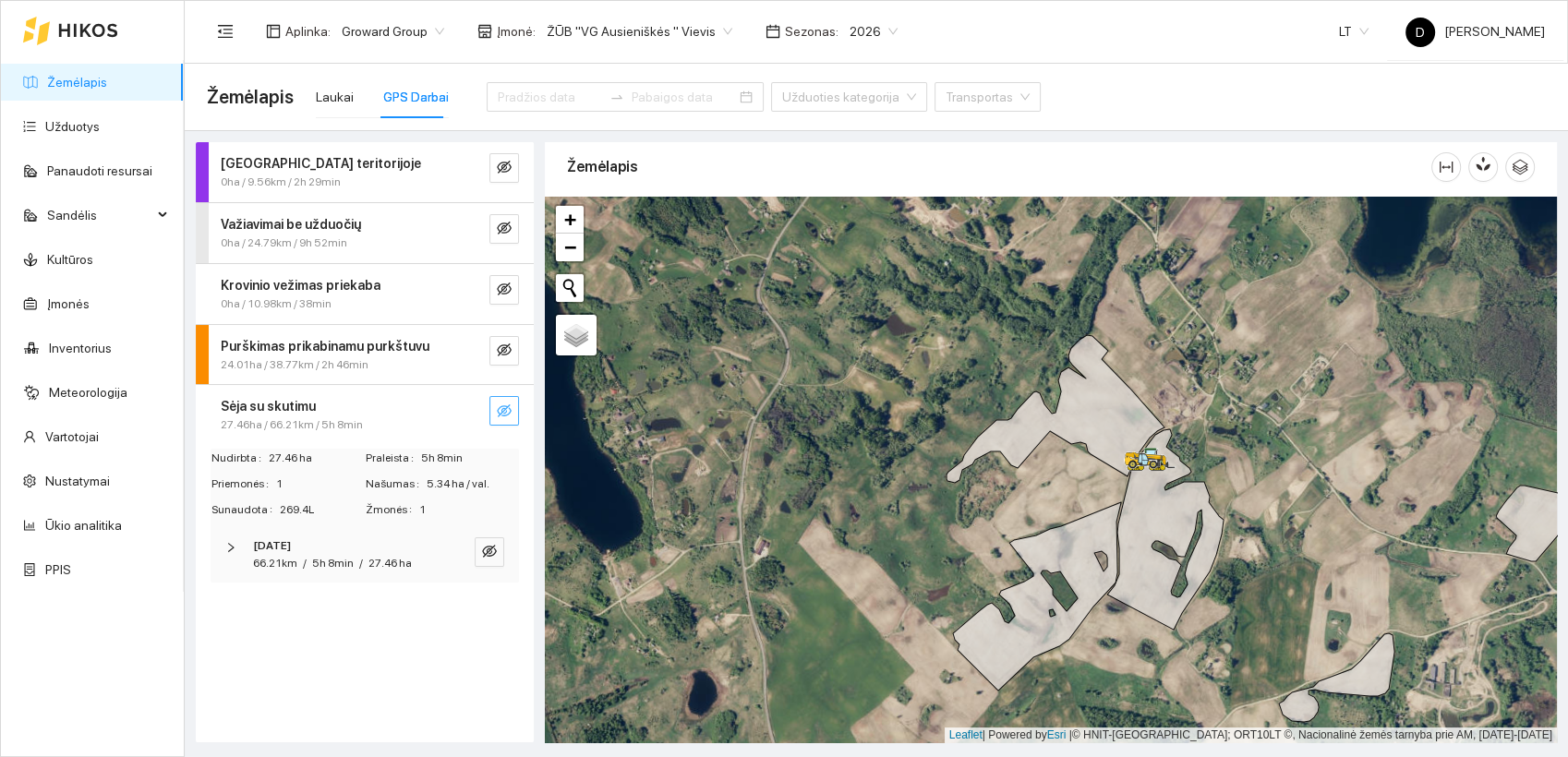
click at [366, 627] on div "Darbas teritorijoje 0ha / 9.56km / 2h 29min Važiavimai be užduočių 0ha / 24.79k…" at bounding box center [364, 441] width 338 height 599
click at [411, 664] on div "Darbas teritorijoje 0ha / 9.56km / 2h 29min Važiavimai be užduočių 0ha / 24.79k…" at bounding box center [364, 441] width 338 height 599
click at [375, 669] on div "Darbas teritorijoje 0ha / 9.56km / 2h 29min Važiavimai be užduočių 0ha / 24.79k…" at bounding box center [364, 441] width 338 height 599
click at [377, 667] on div "Darbas teritorijoje 0ha / 9.56km / 2h 29min Važiavimai be užduočių 0ha / 24.79k…" at bounding box center [364, 441] width 338 height 599
click at [385, 658] on div "Darbas teritorijoje 0ha / 9.56km / 2h 29min Važiavimai be užduočių 0ha / 24.79k…" at bounding box center [364, 441] width 338 height 599
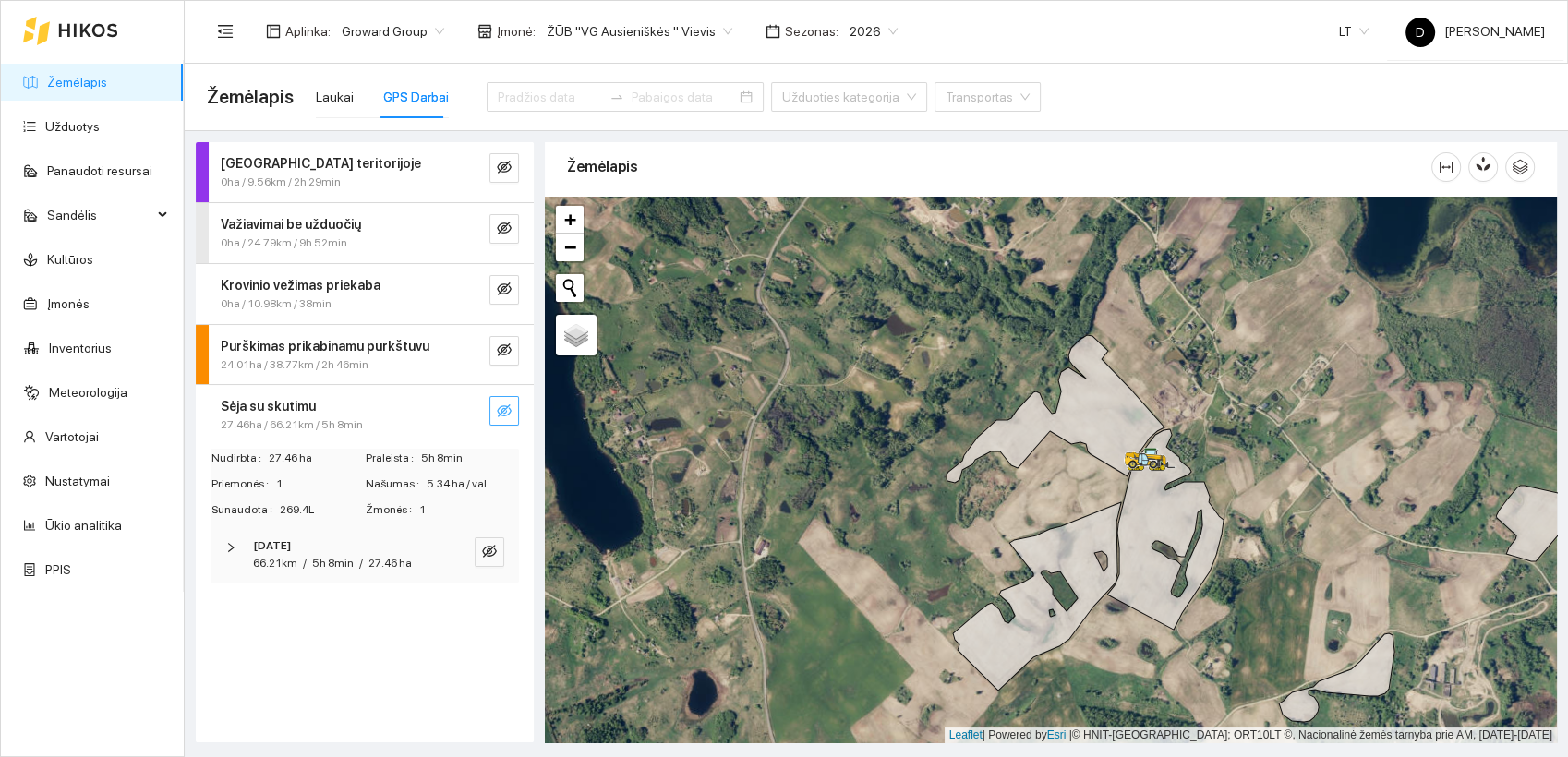
click at [386, 644] on div "Darbas teritorijoje 0ha / 9.56km / 2h 29min Važiavimai be užduočių 0ha / 24.79k…" at bounding box center [364, 441] width 338 height 599
drag, startPoint x: 342, startPoint y: 645, endPoint x: 348, endPoint y: 636, distance: 10.8
click at [343, 641] on div "Darbas teritorijoje 0ha / 9.56km / 2h 29min Važiavimai be užduočių 0ha / 24.79k…" at bounding box center [364, 441] width 338 height 599
click at [370, 609] on div "Darbas teritorijoje 0ha / 9.56km / 2h 29min Važiavimai be užduočių 0ha / 24.79k…" at bounding box center [364, 441] width 338 height 599
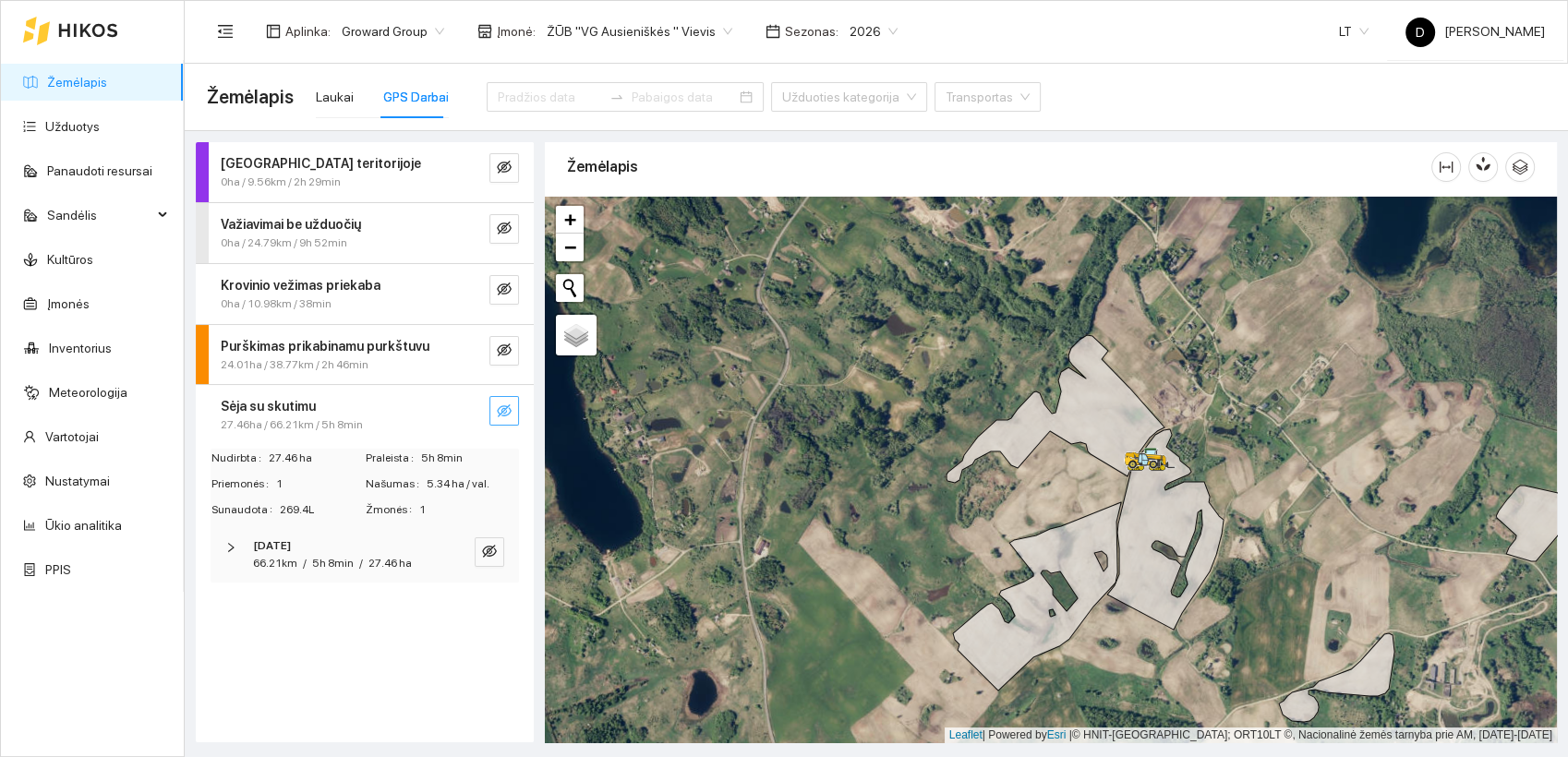
click at [281, 678] on div "Darbas teritorijoje 0ha / 9.56km / 2h 29min Važiavimai be užduočių 0ha / 24.79k…" at bounding box center [364, 441] width 338 height 599
click at [375, 639] on div "Darbas teritorijoje 0ha / 9.56km / 2h 29min Važiavimai be užduočių 0ha / 24.79k…" at bounding box center [364, 441] width 338 height 599
click at [323, 641] on div "Darbas teritorijoje 0ha / 9.56km / 2h 29min Važiavimai be užduočių 0ha / 24.79k…" at bounding box center [364, 441] width 338 height 599
click at [325, 666] on div "Darbas teritorijoje 0ha / 9.56km / 2h 29min Važiavimai be užduočių 0ha / 24.79k…" at bounding box center [364, 441] width 338 height 599
click at [358, 625] on div "Darbas teritorijoje 0ha / 9.56km / 2h 29min Važiavimai be užduočių 0ha / 24.79k…" at bounding box center [364, 441] width 338 height 599
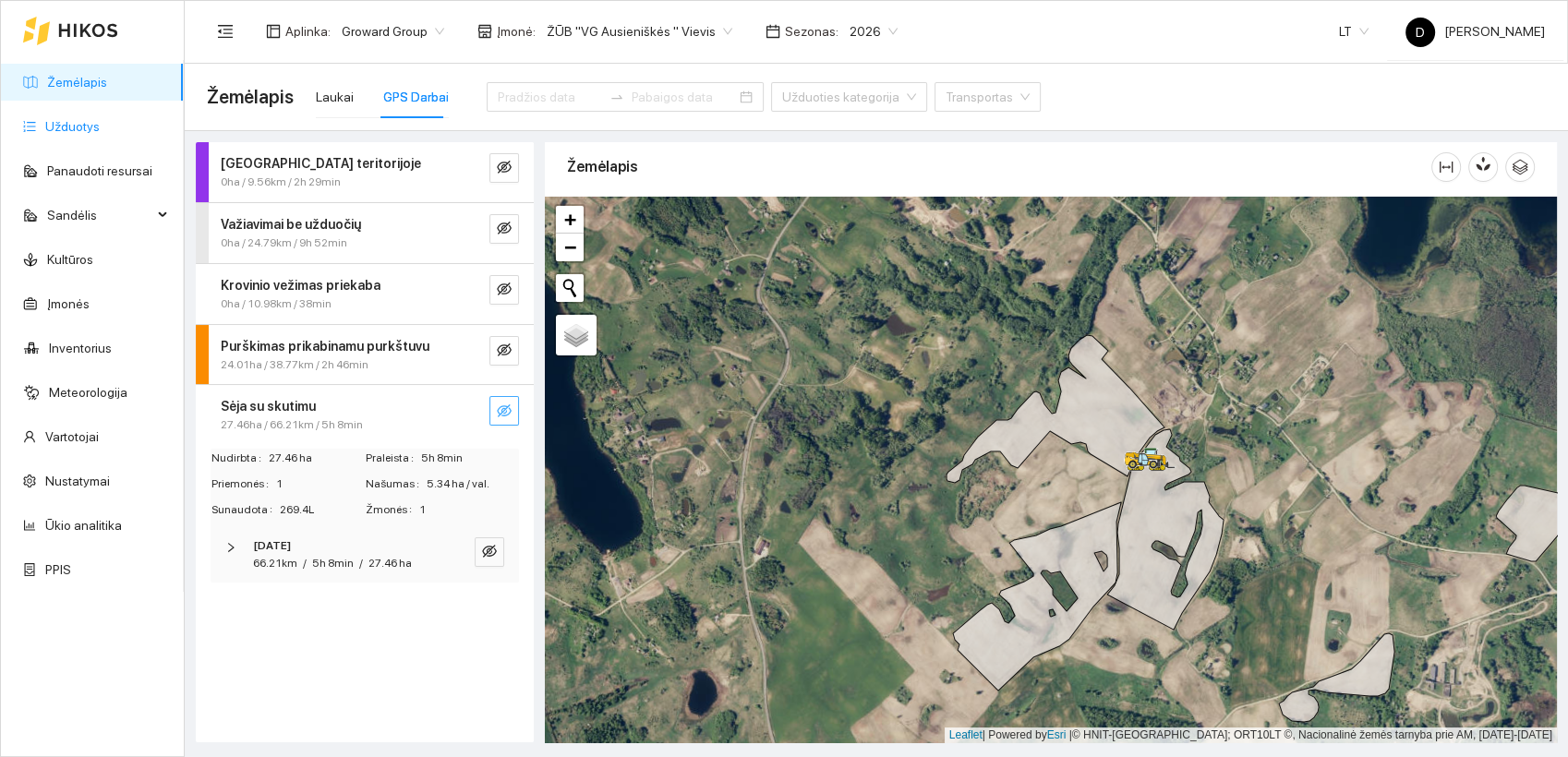
click at [88, 125] on link "Užduotys" at bounding box center [72, 126] width 55 height 15
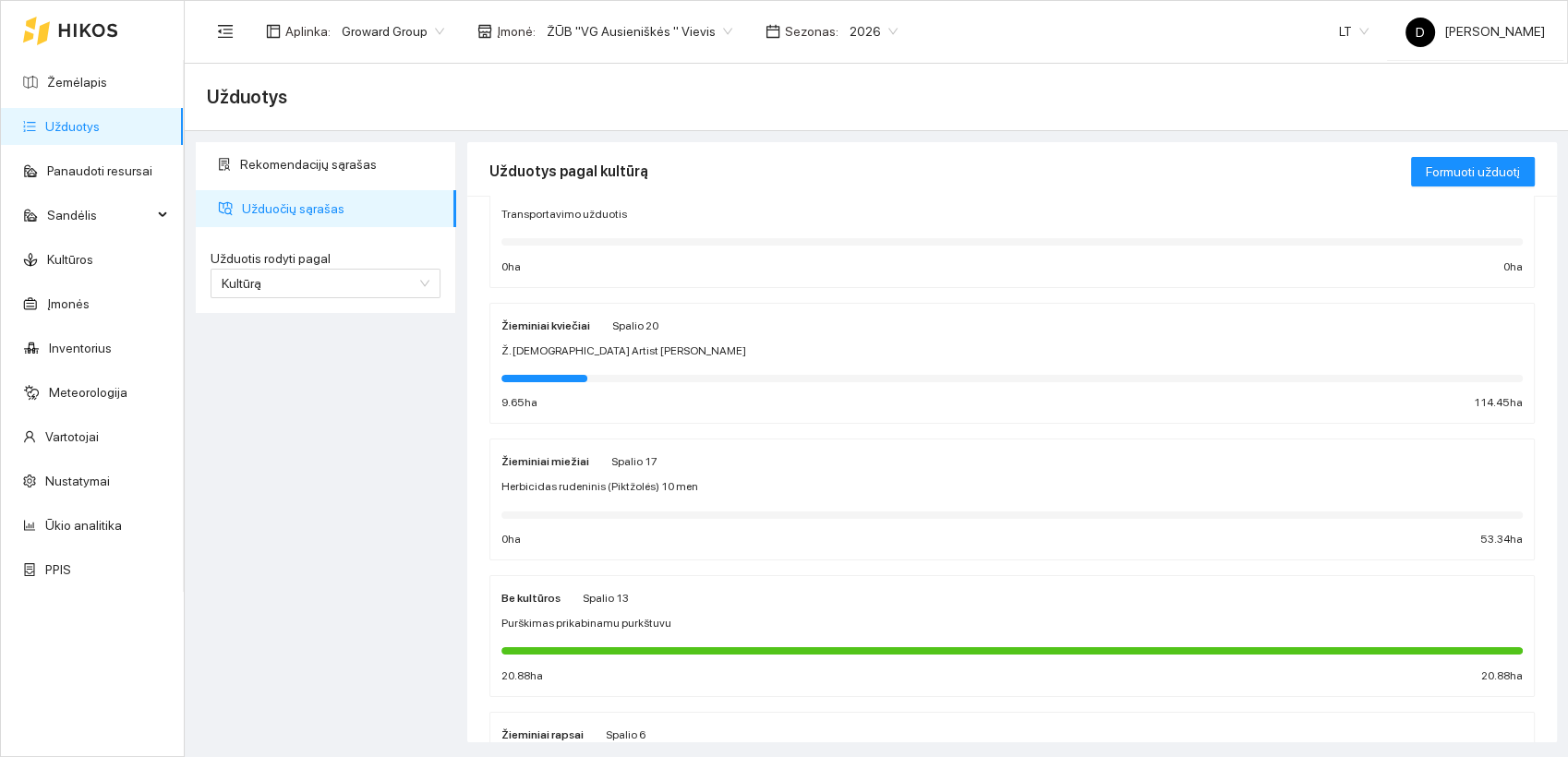
scroll to position [102, 0]
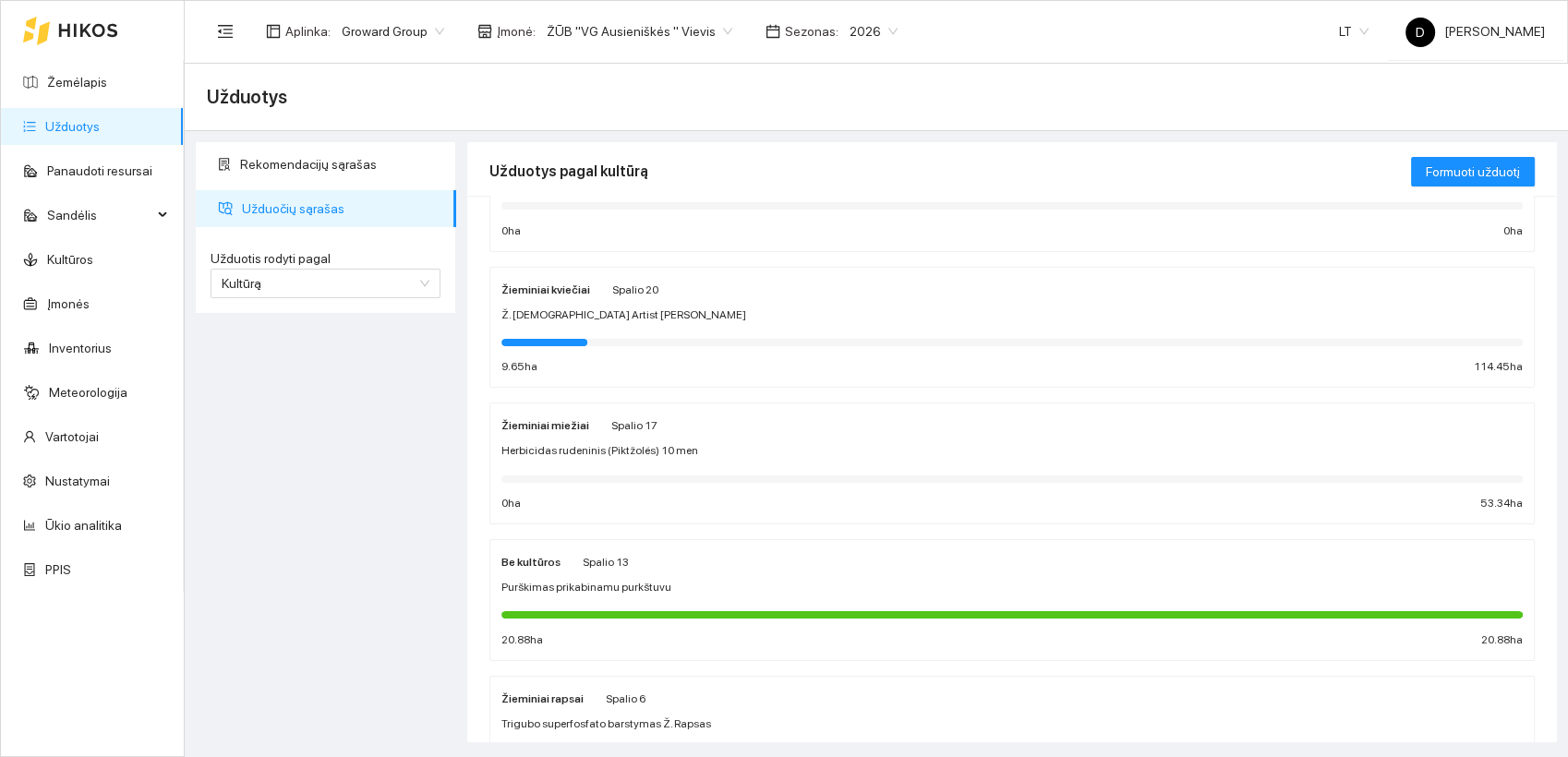
click at [550, 289] on strong "Žieminiai kviečiai" at bounding box center [545, 289] width 88 height 13
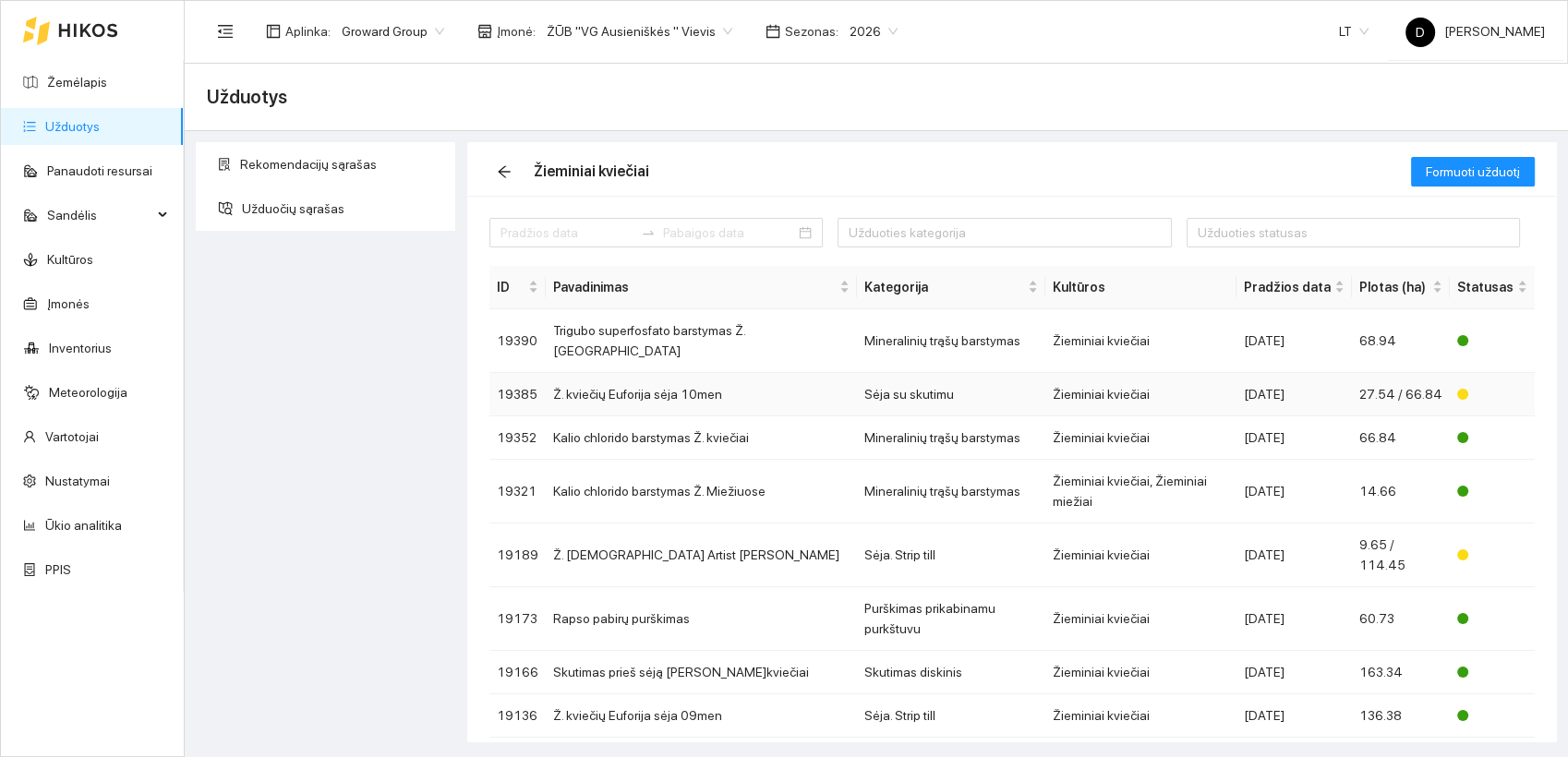
click at [699, 374] on td "Ž. kviečių Euforija sėja 10men" at bounding box center [701, 394] width 311 height 44
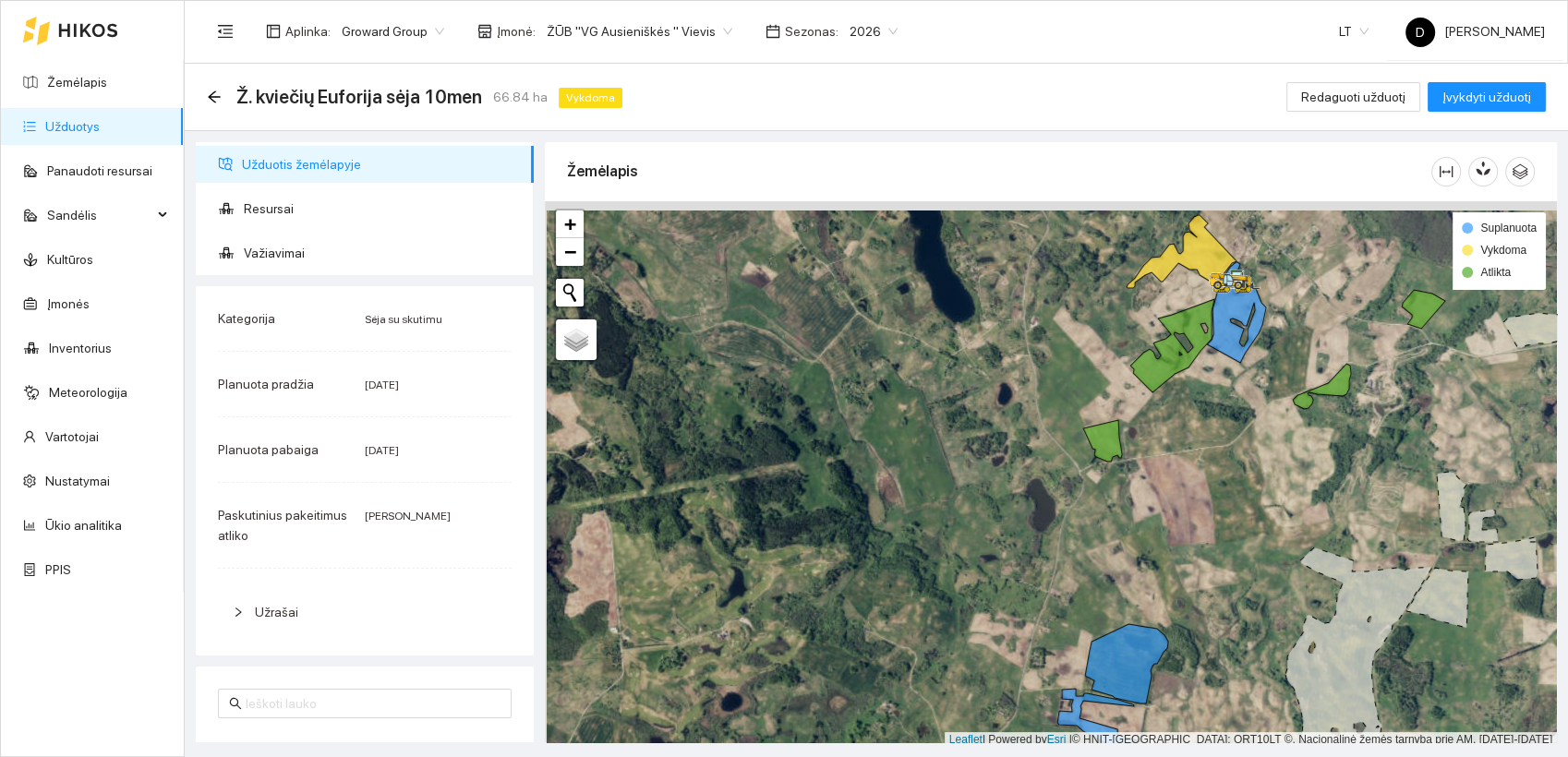
scroll to position [5, 0]
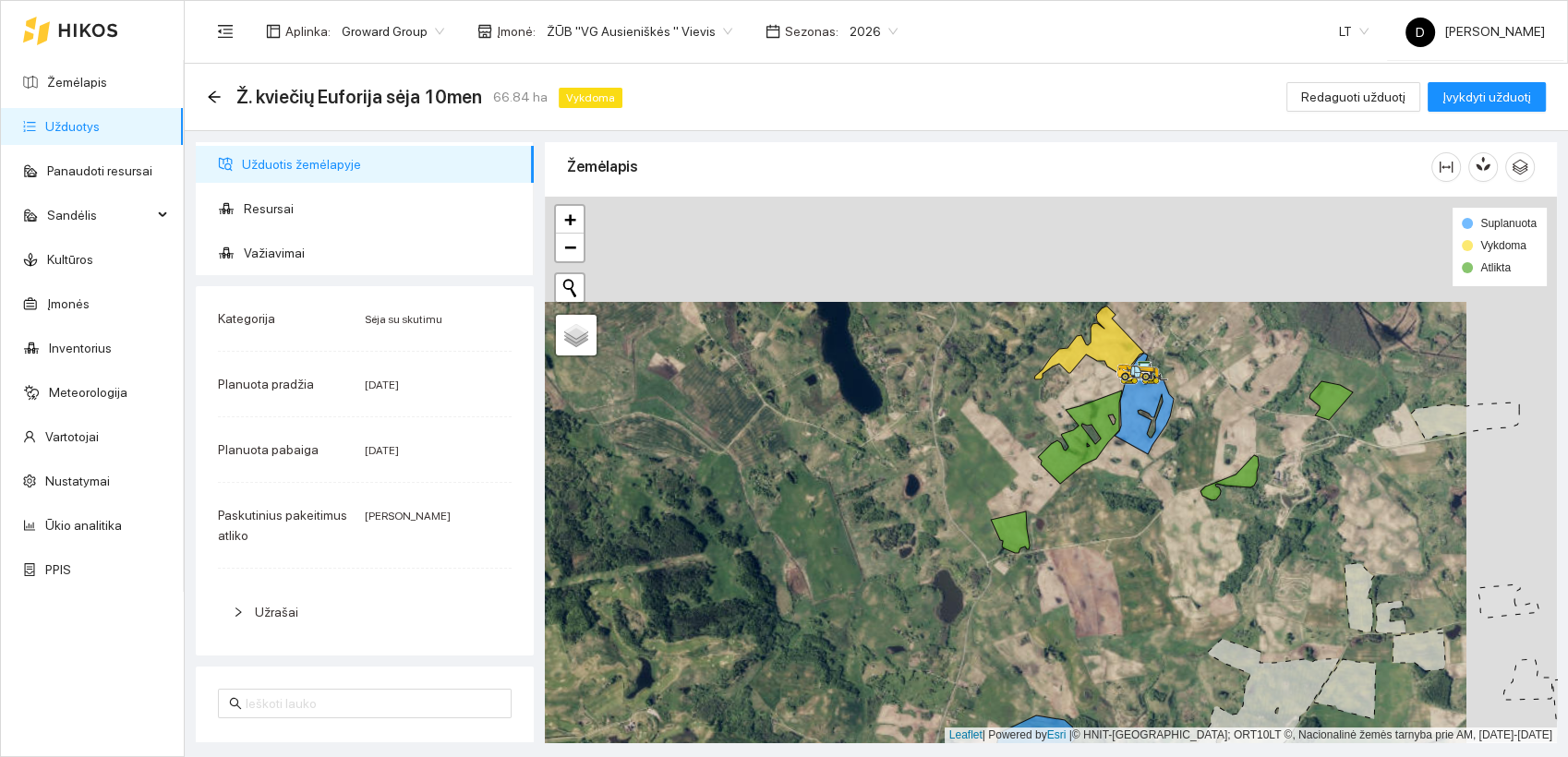
drag, startPoint x: 1058, startPoint y: 367, endPoint x: 962, endPoint y: 477, distance: 146.0
click at [962, 477] on div at bounding box center [1051, 469] width 1012 height 546
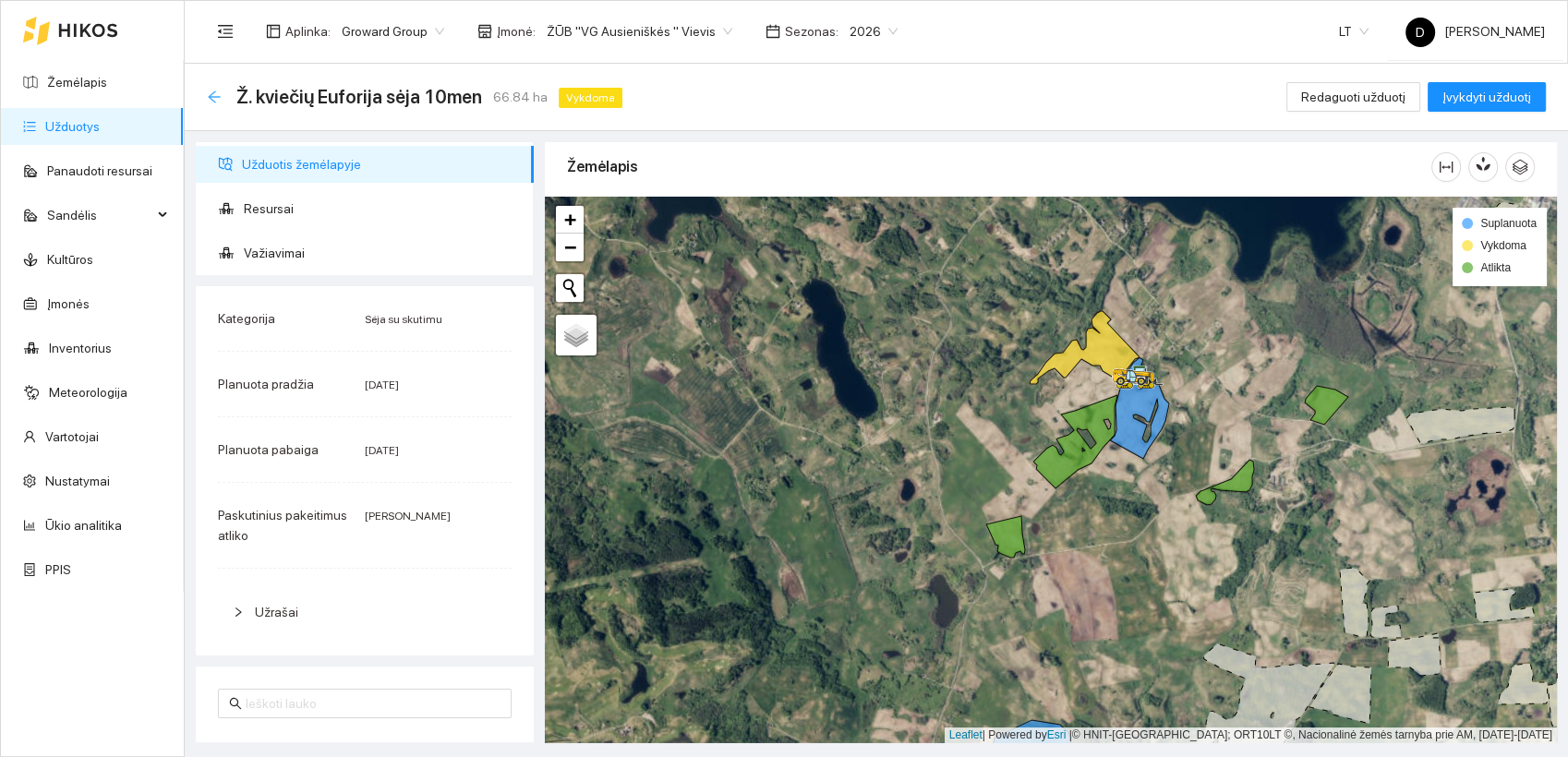
click at [207, 94] on icon "arrow-left" at bounding box center [214, 96] width 15 height 15
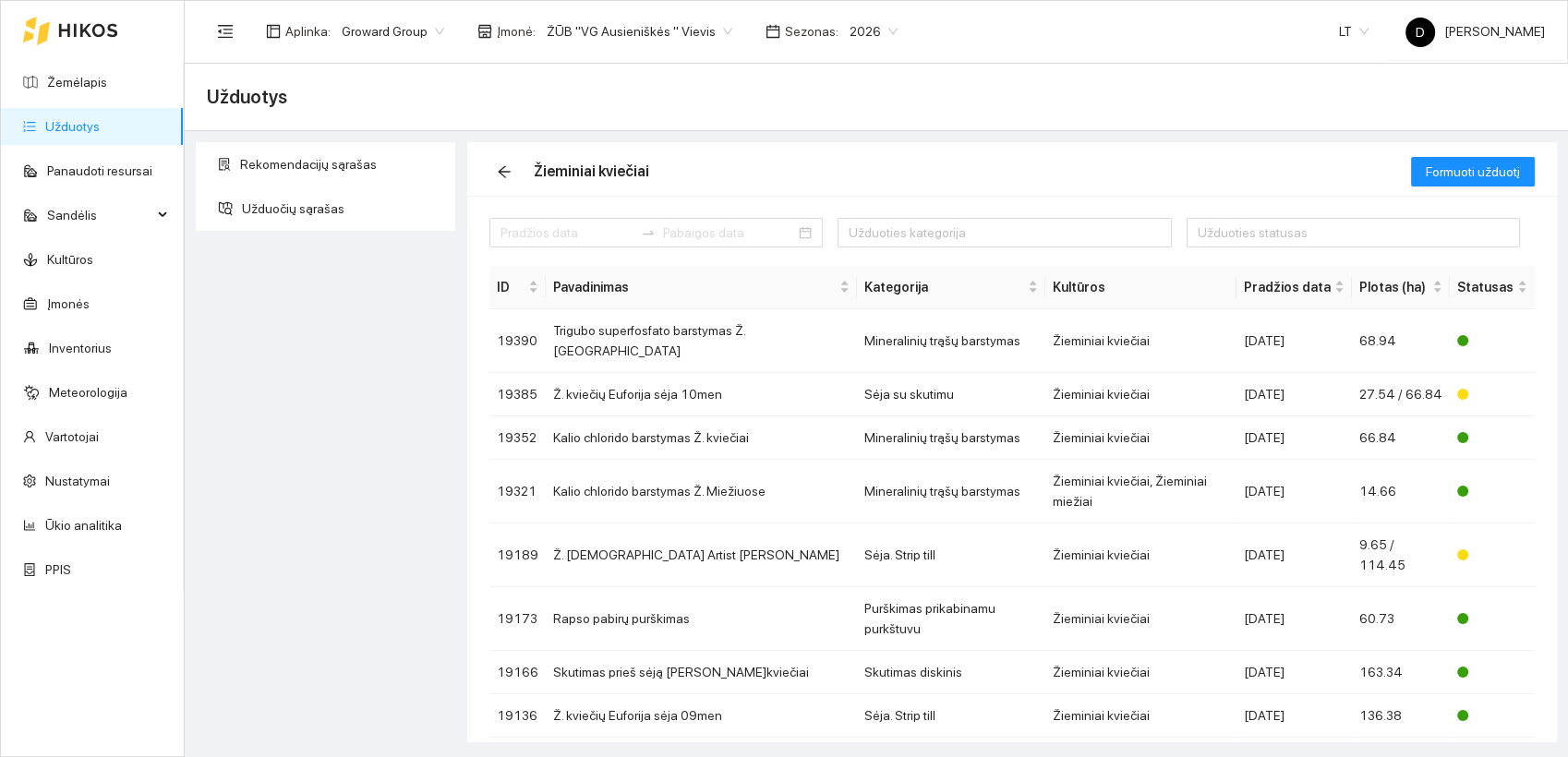
click at [952, 105] on div "Užduotys" at bounding box center [876, 96] width 1339 height 37
click at [813, 81] on div "Užduotys" at bounding box center [876, 96] width 1339 height 37
click at [830, 78] on div "Užduotys" at bounding box center [876, 96] width 1339 height 37
click at [330, 377] on div "Rekomendacijų sąrašas Užduočių sąrašas" at bounding box center [326, 441] width 272 height 599
click at [62, 77] on link "Žemėlapis" at bounding box center [77, 81] width 60 height 15
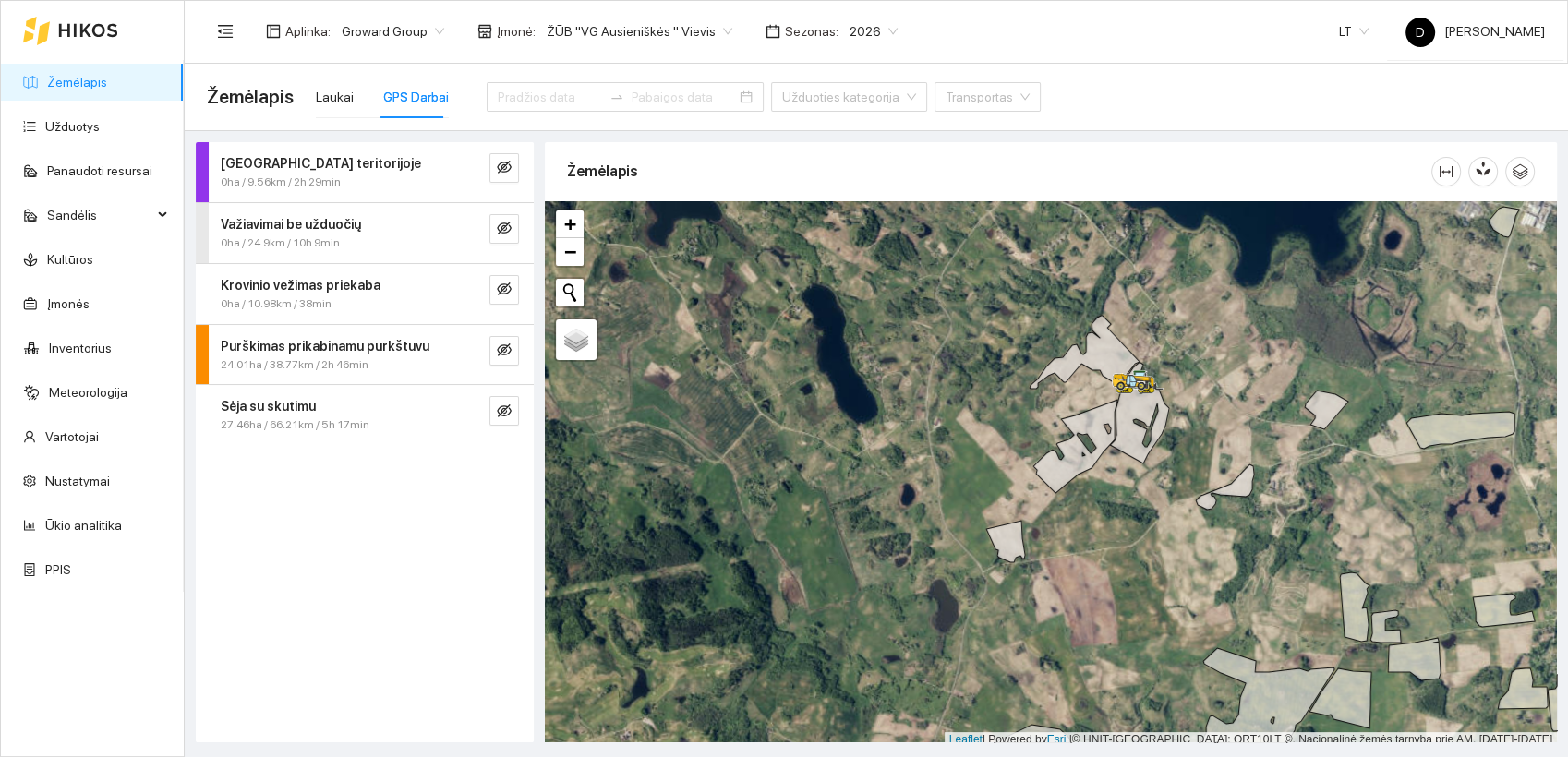
scroll to position [5, 0]
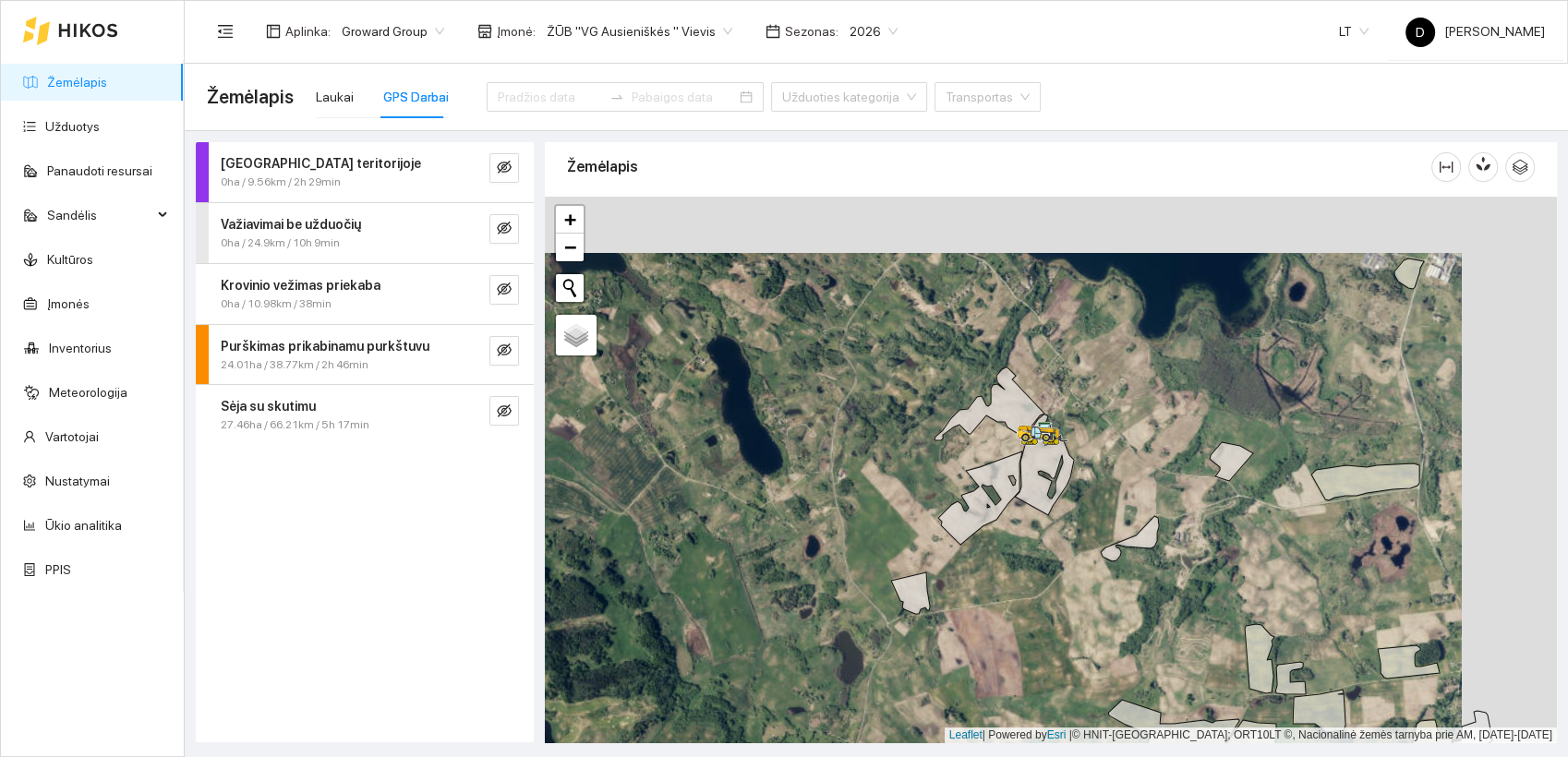
drag, startPoint x: 983, startPoint y: 429, endPoint x: 888, endPoint y: 486, distance: 110.8
click at [888, 486] on div at bounding box center [1051, 469] width 1012 height 546
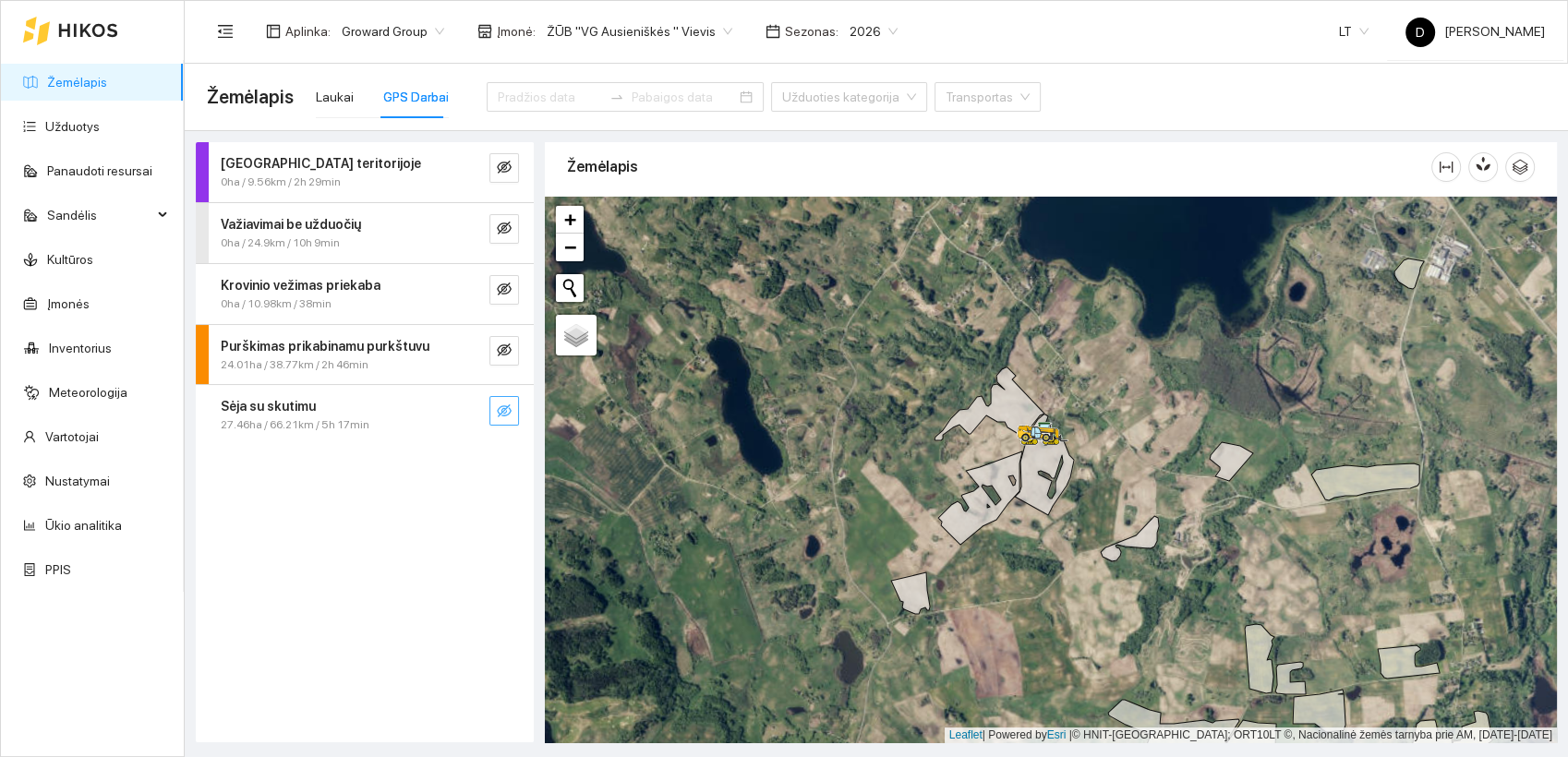
click at [509, 407] on icon "eye-invisible" at bounding box center [504, 410] width 15 height 13
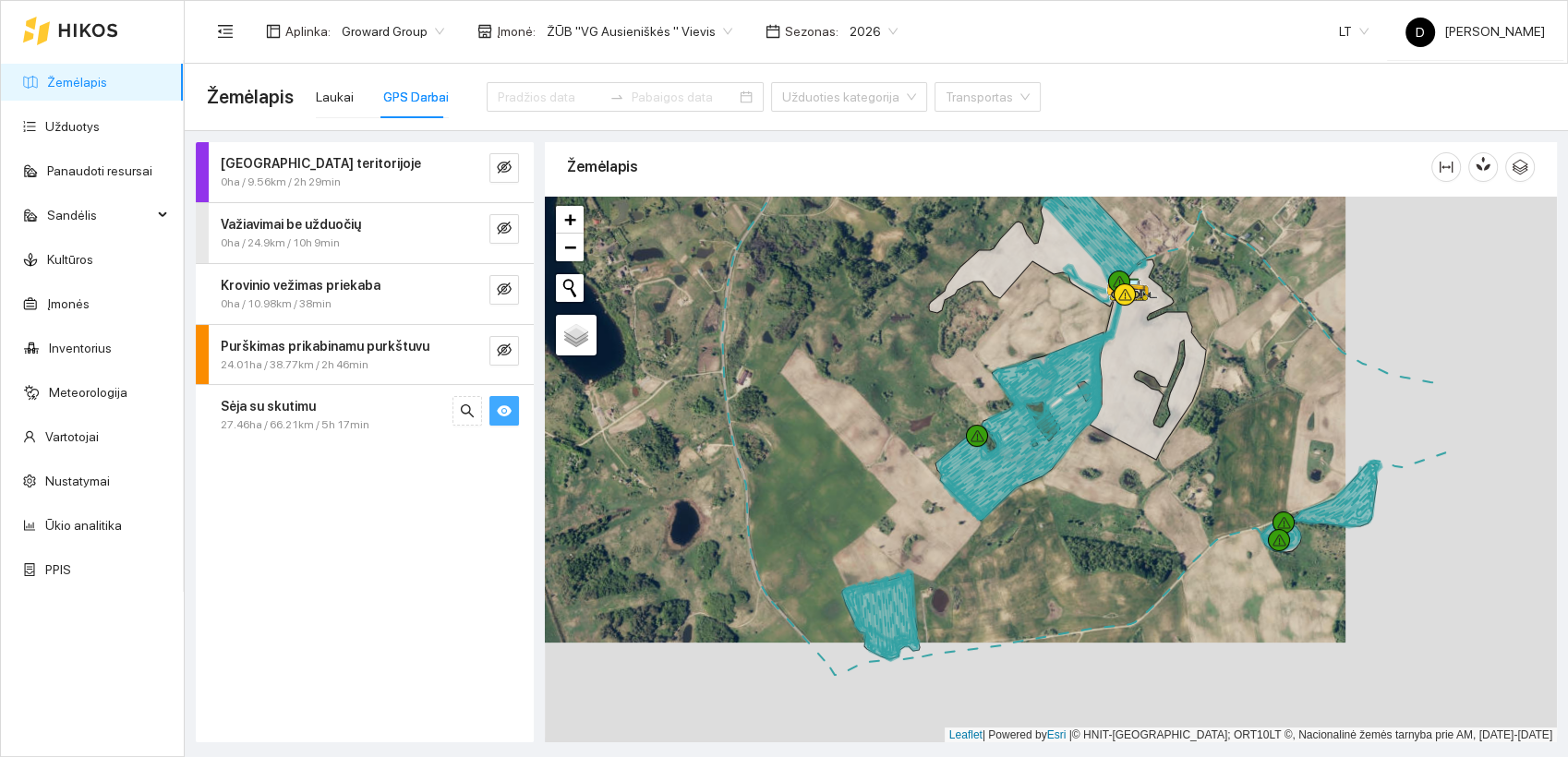
drag, startPoint x: 1006, startPoint y: 474, endPoint x: 795, endPoint y: 373, distance: 233.9
click at [795, 373] on div at bounding box center [1051, 469] width 1012 height 546
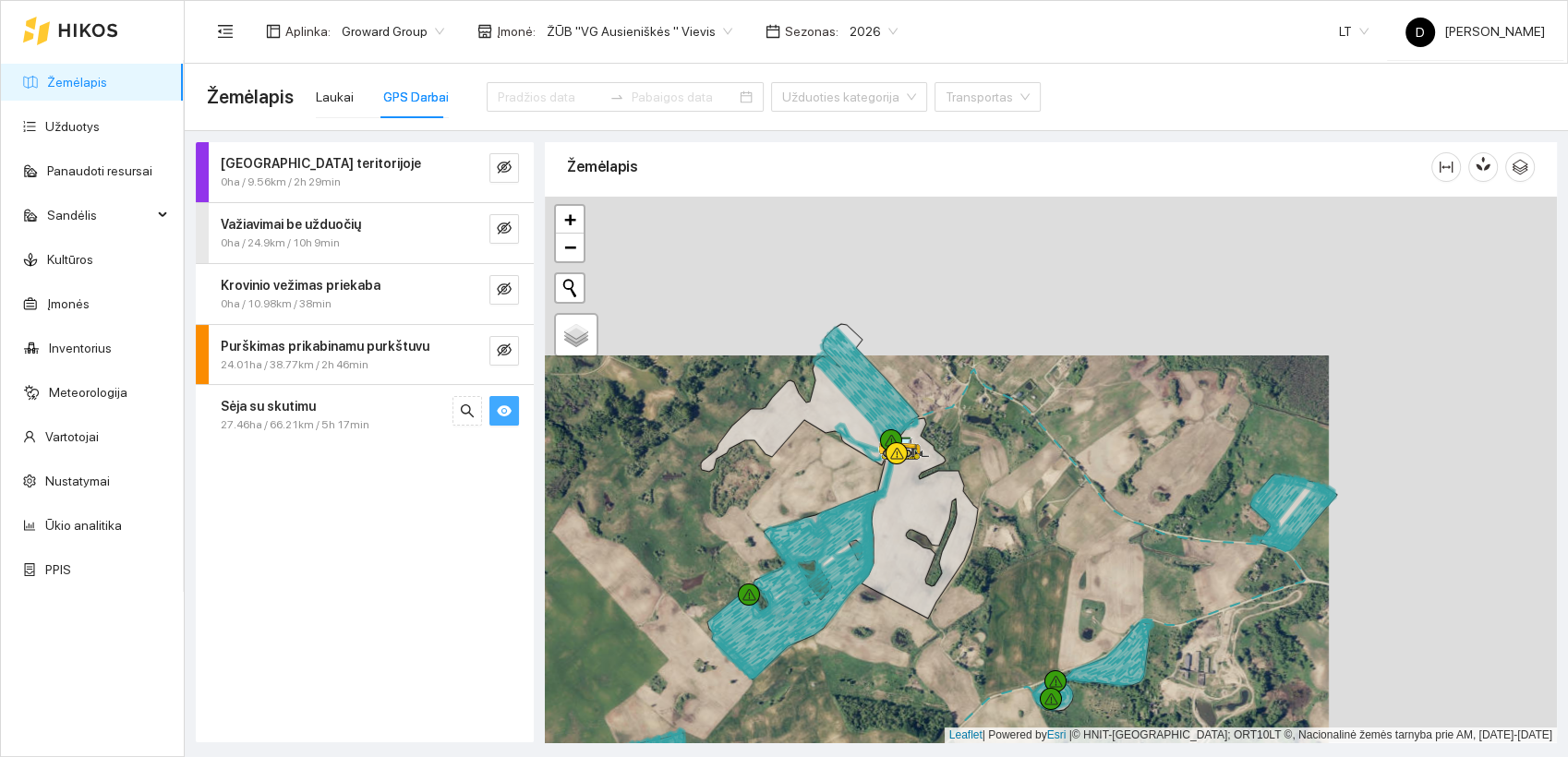
drag, startPoint x: 913, startPoint y: 368, endPoint x: 684, endPoint y: 526, distance: 278.2
click at [684, 526] on div at bounding box center [1051, 469] width 1012 height 546
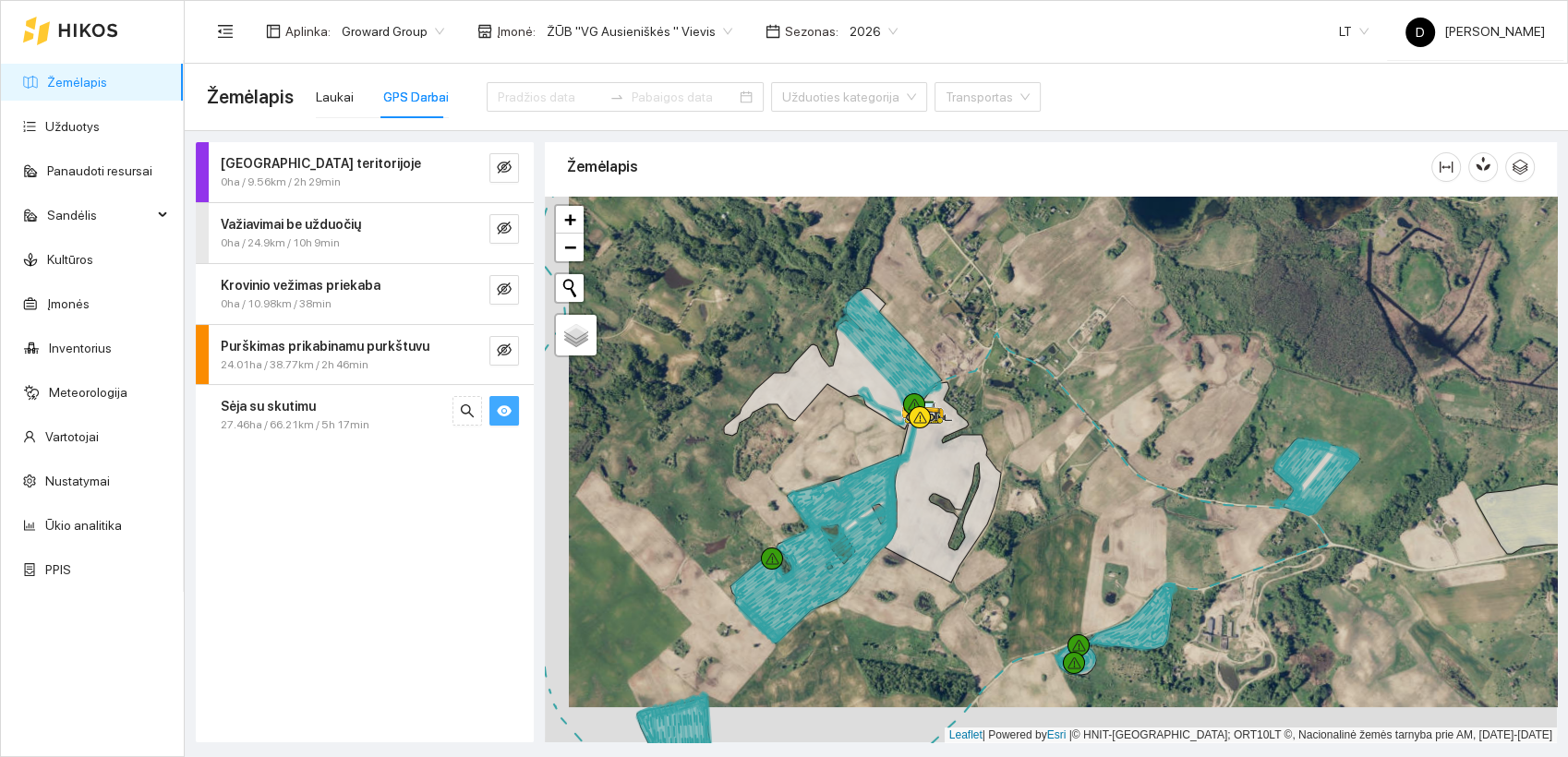
drag, startPoint x: 698, startPoint y: 518, endPoint x: 714, endPoint y: 498, distance: 25.6
click at [714, 498] on div at bounding box center [1051, 469] width 1012 height 546
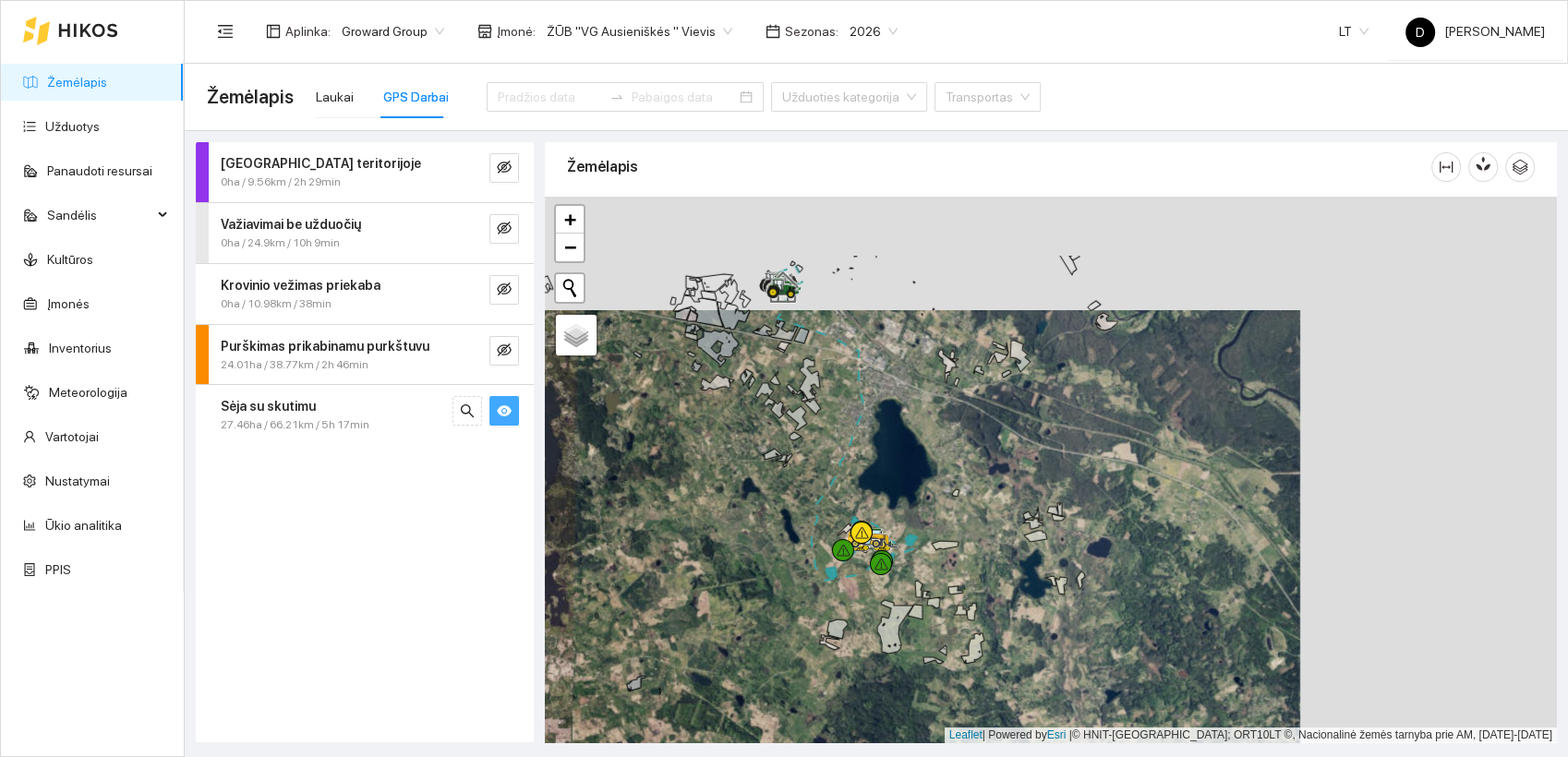
drag, startPoint x: 1148, startPoint y: 407, endPoint x: 891, endPoint y: 520, distance: 280.7
click at [891, 520] on div at bounding box center [1051, 469] width 1012 height 546
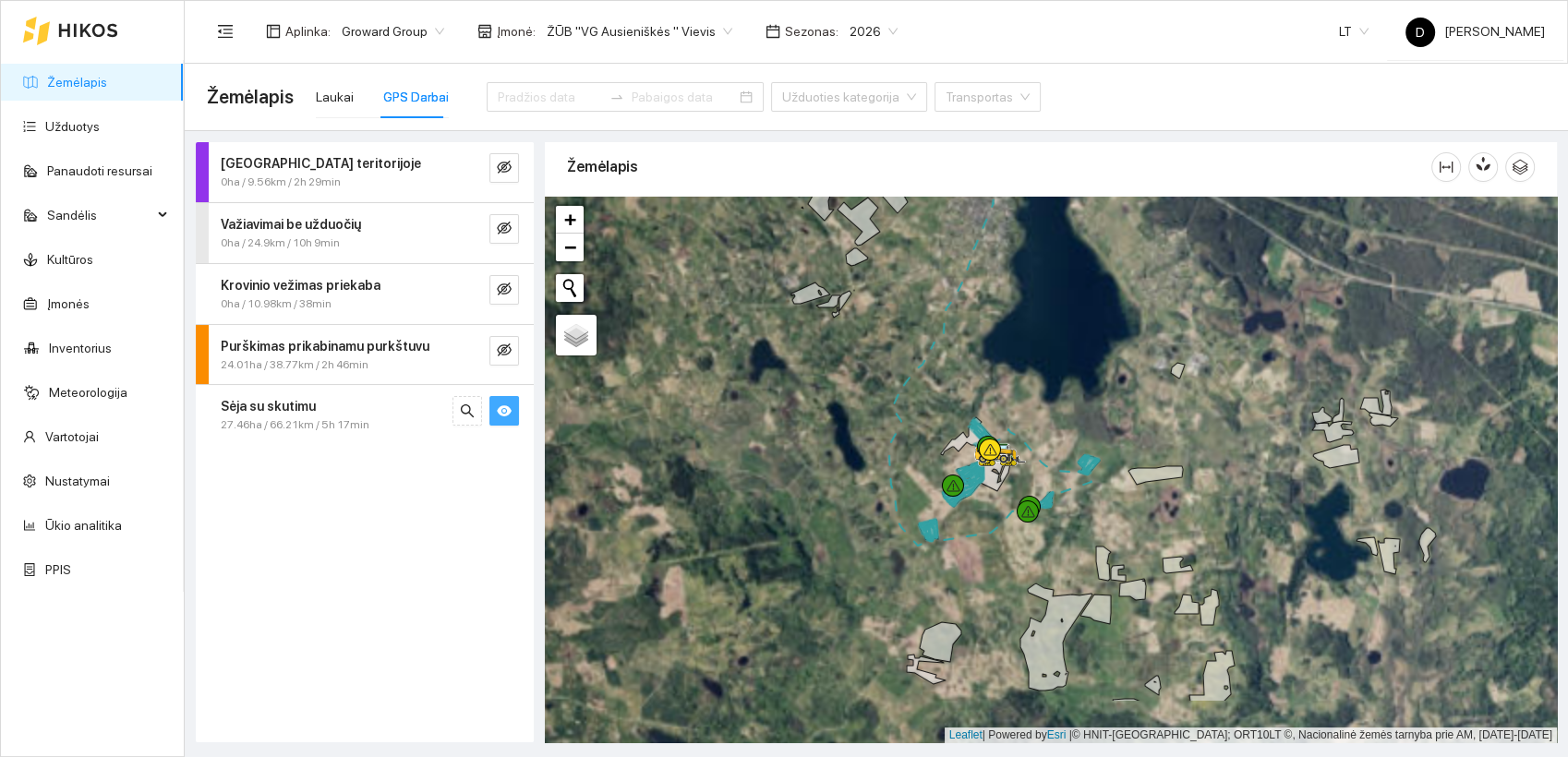
drag, startPoint x: 894, startPoint y: 520, endPoint x: 1052, endPoint y: 424, distance: 184.9
click at [1052, 424] on div at bounding box center [1051, 469] width 1012 height 546
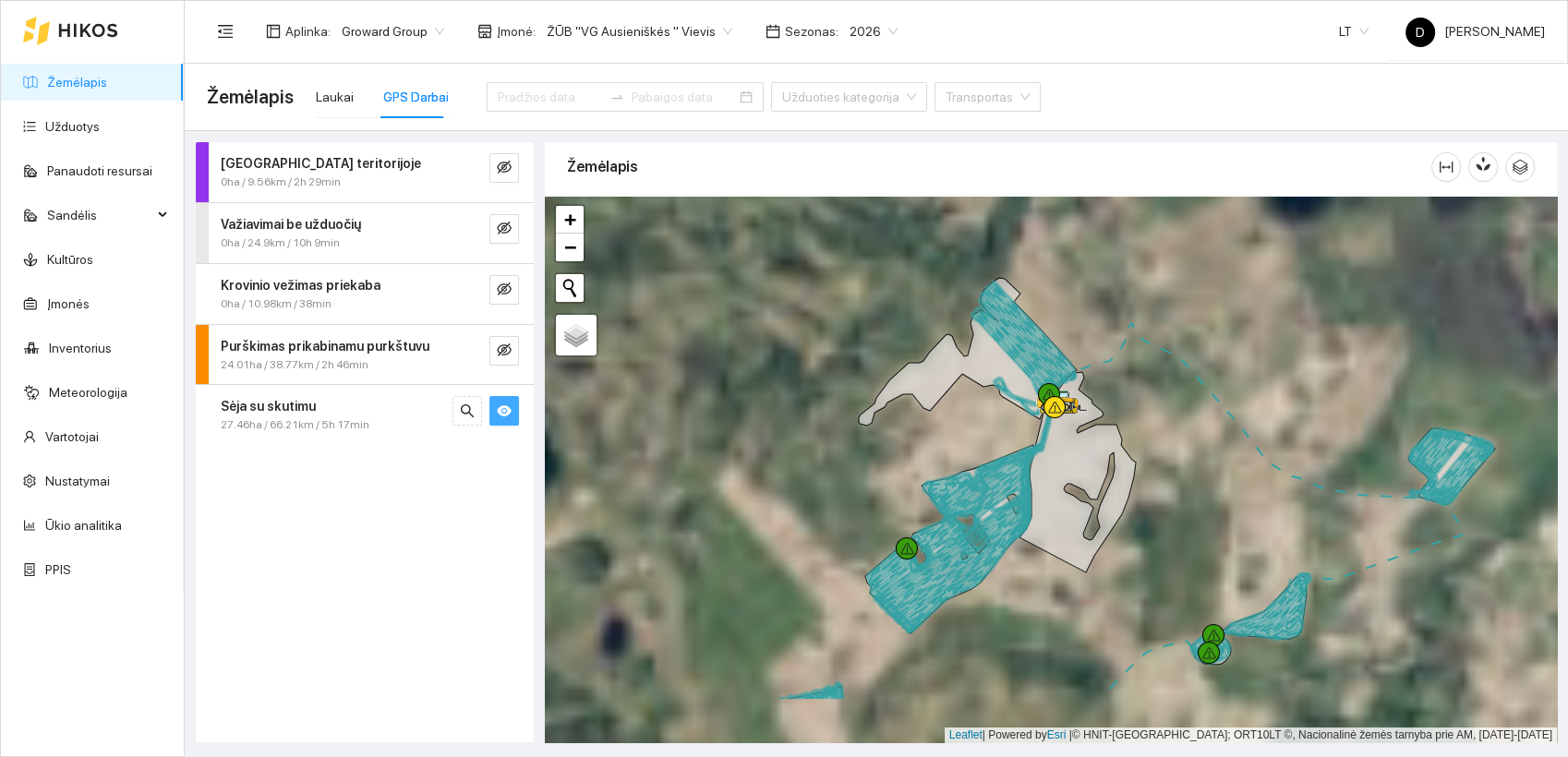
drag, startPoint x: 936, startPoint y: 486, endPoint x: 1216, endPoint y: 387, distance: 297.0
click at [1216, 387] on div at bounding box center [1051, 469] width 1012 height 546
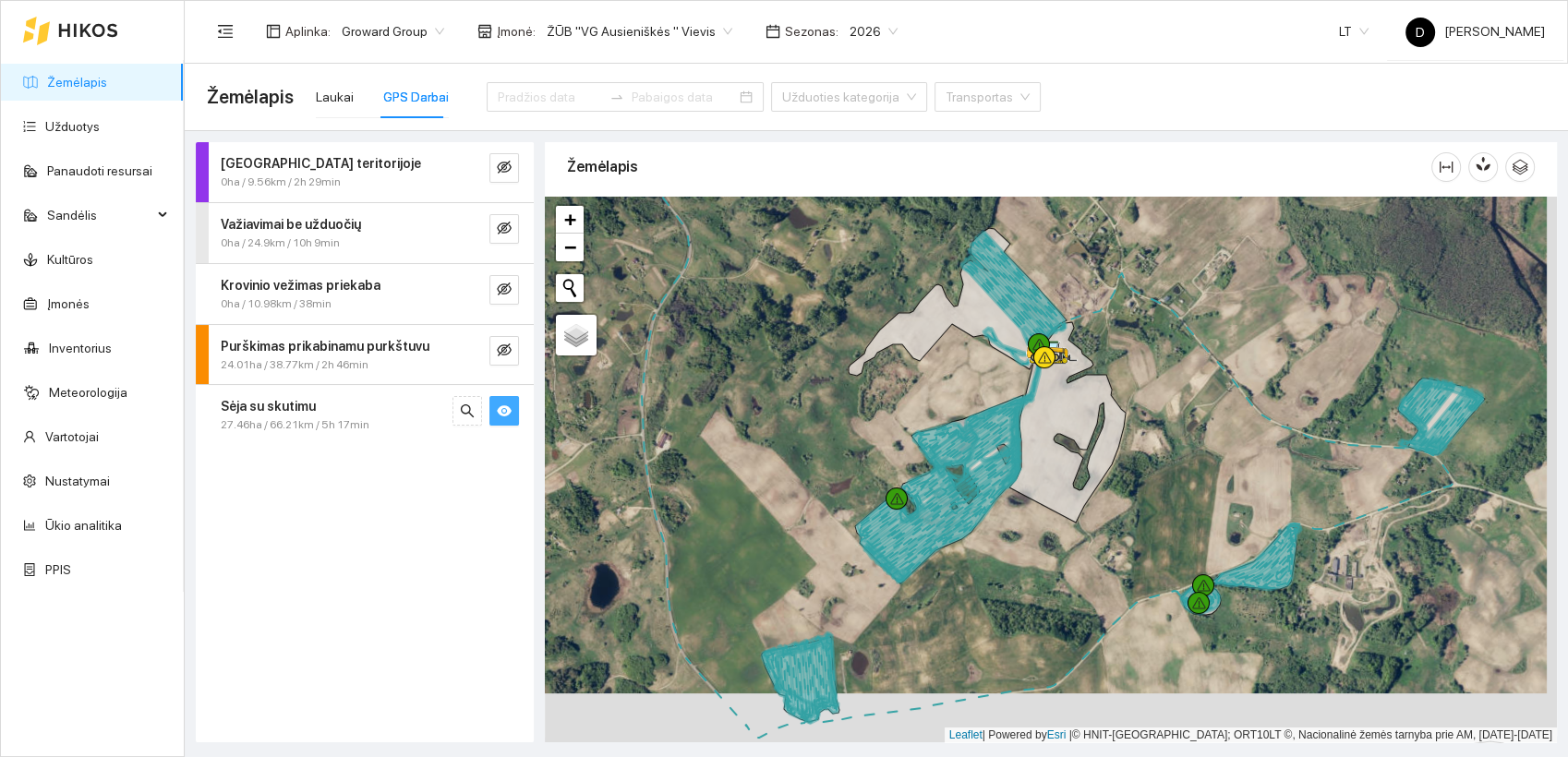
drag, startPoint x: 1204, startPoint y: 514, endPoint x: 1194, endPoint y: 464, distance: 51.0
click at [1194, 464] on div at bounding box center [1051, 469] width 1012 height 546
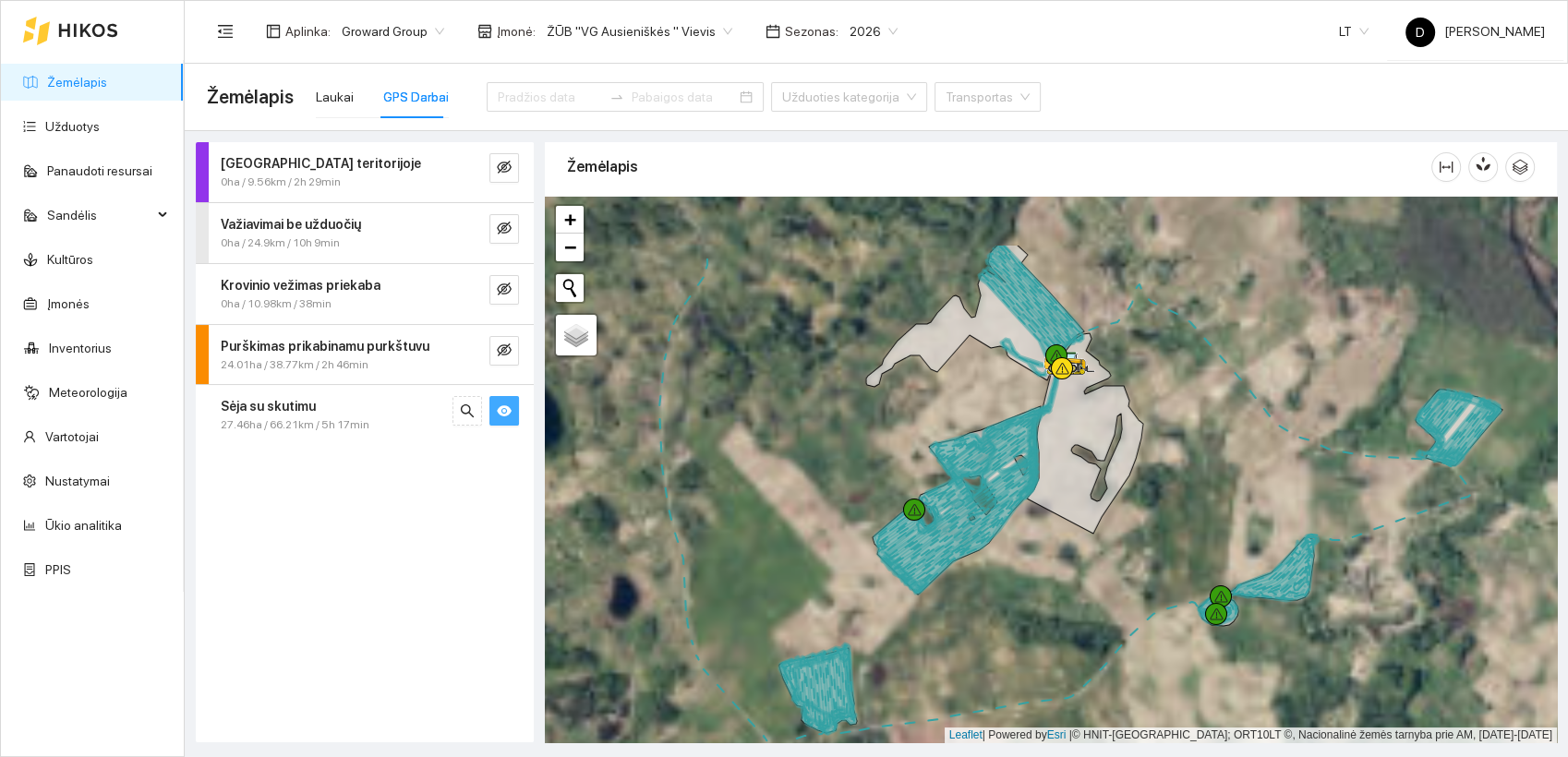
drag, startPoint x: 897, startPoint y: 411, endPoint x: 770, endPoint y: 515, distance: 164.1
click at [770, 515] on div at bounding box center [1051, 469] width 1012 height 546
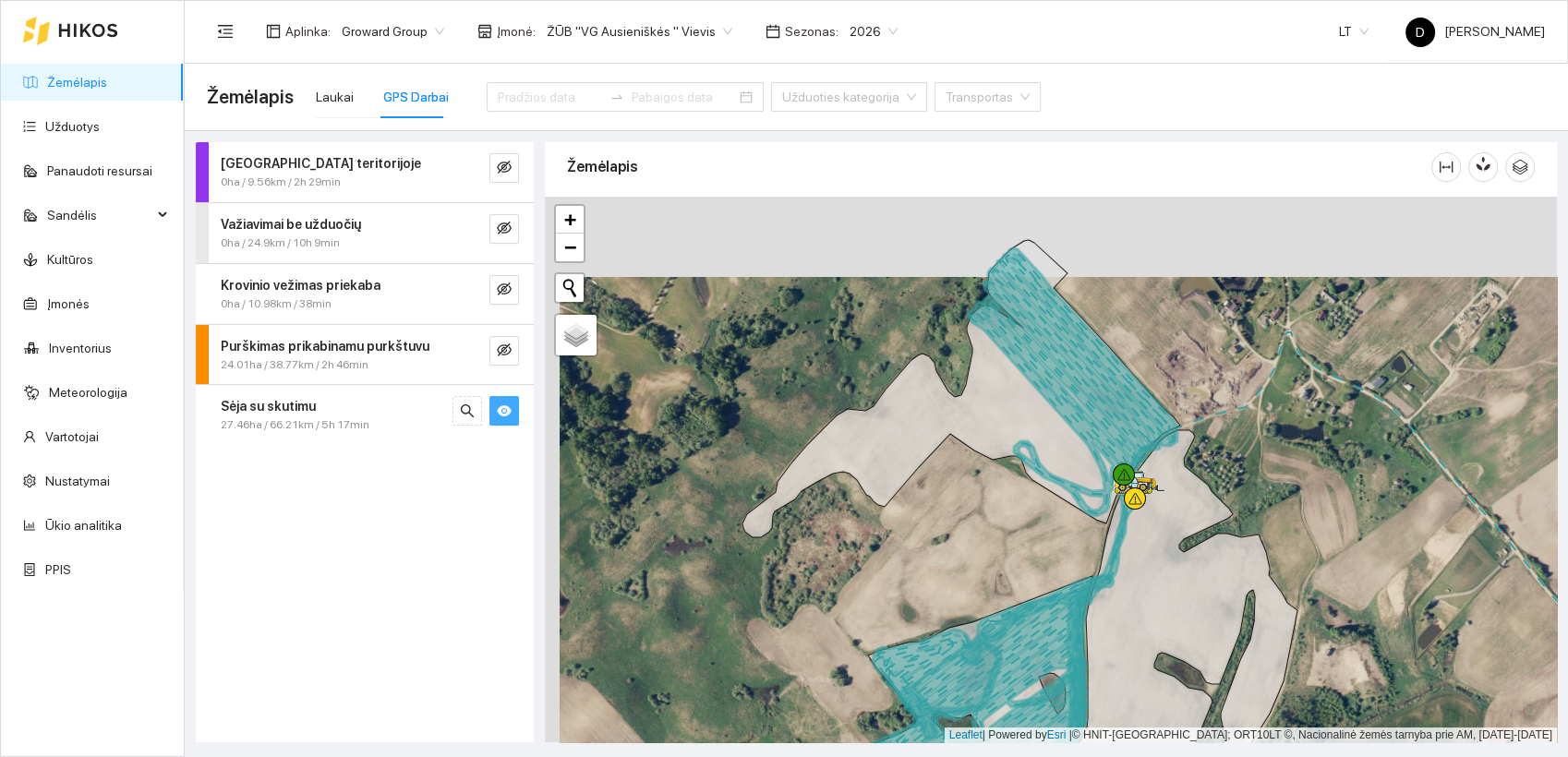
drag, startPoint x: 908, startPoint y: 495, endPoint x: 918, endPoint y: 569, distance: 74.7
click at [920, 571] on div at bounding box center [1051, 469] width 1012 height 546
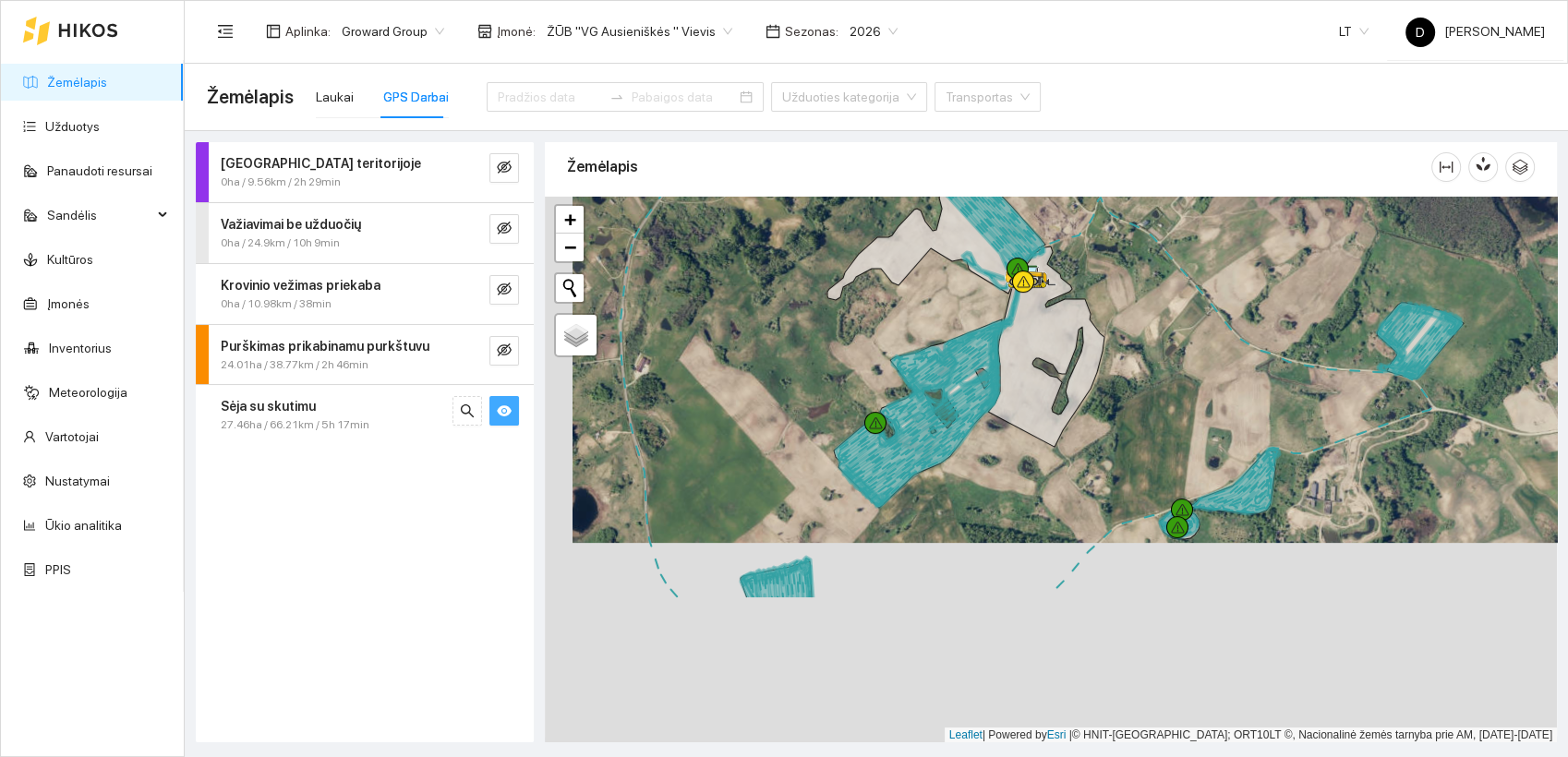
drag, startPoint x: 783, startPoint y: 633, endPoint x: 816, endPoint y: 413, distance: 222.5
click at [816, 413] on div at bounding box center [1051, 469] width 1012 height 546
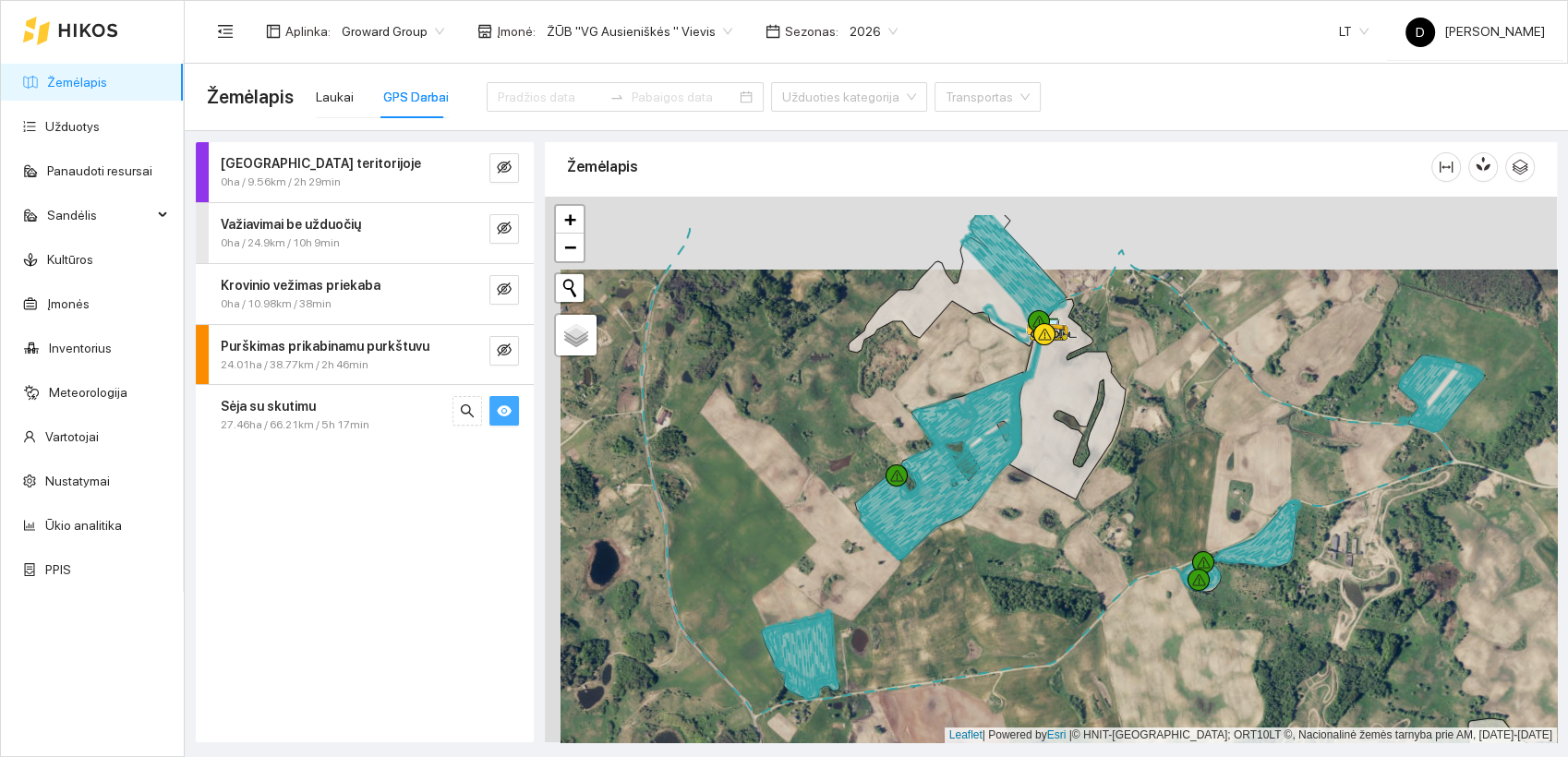
drag, startPoint x: 806, startPoint y: 455, endPoint x: 819, endPoint y: 521, distance: 67.3
click at [821, 528] on div at bounding box center [1051, 469] width 1012 height 546
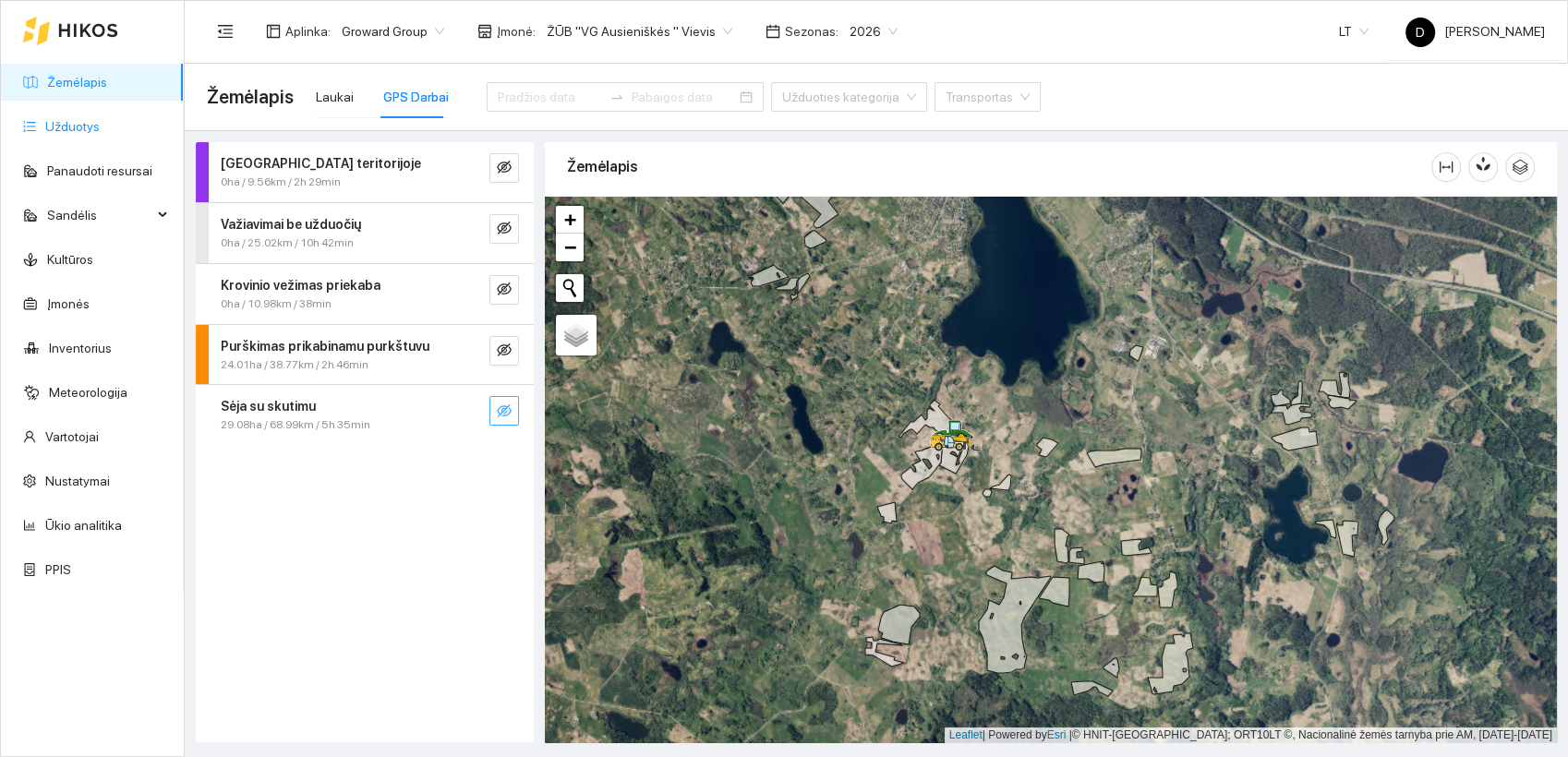
click at [59, 126] on link "Užduotys" at bounding box center [72, 126] width 55 height 15
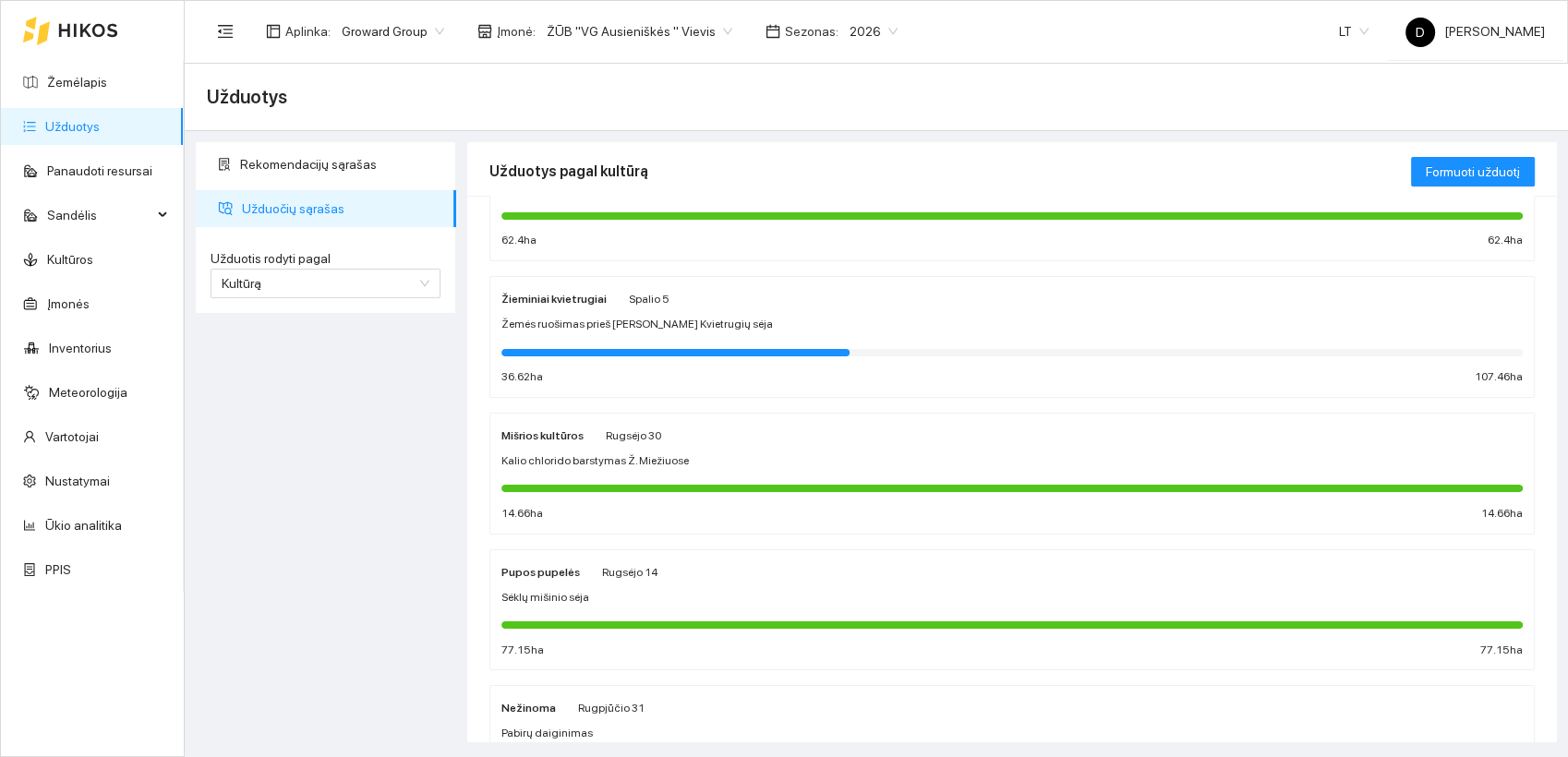
scroll to position [717, 0]
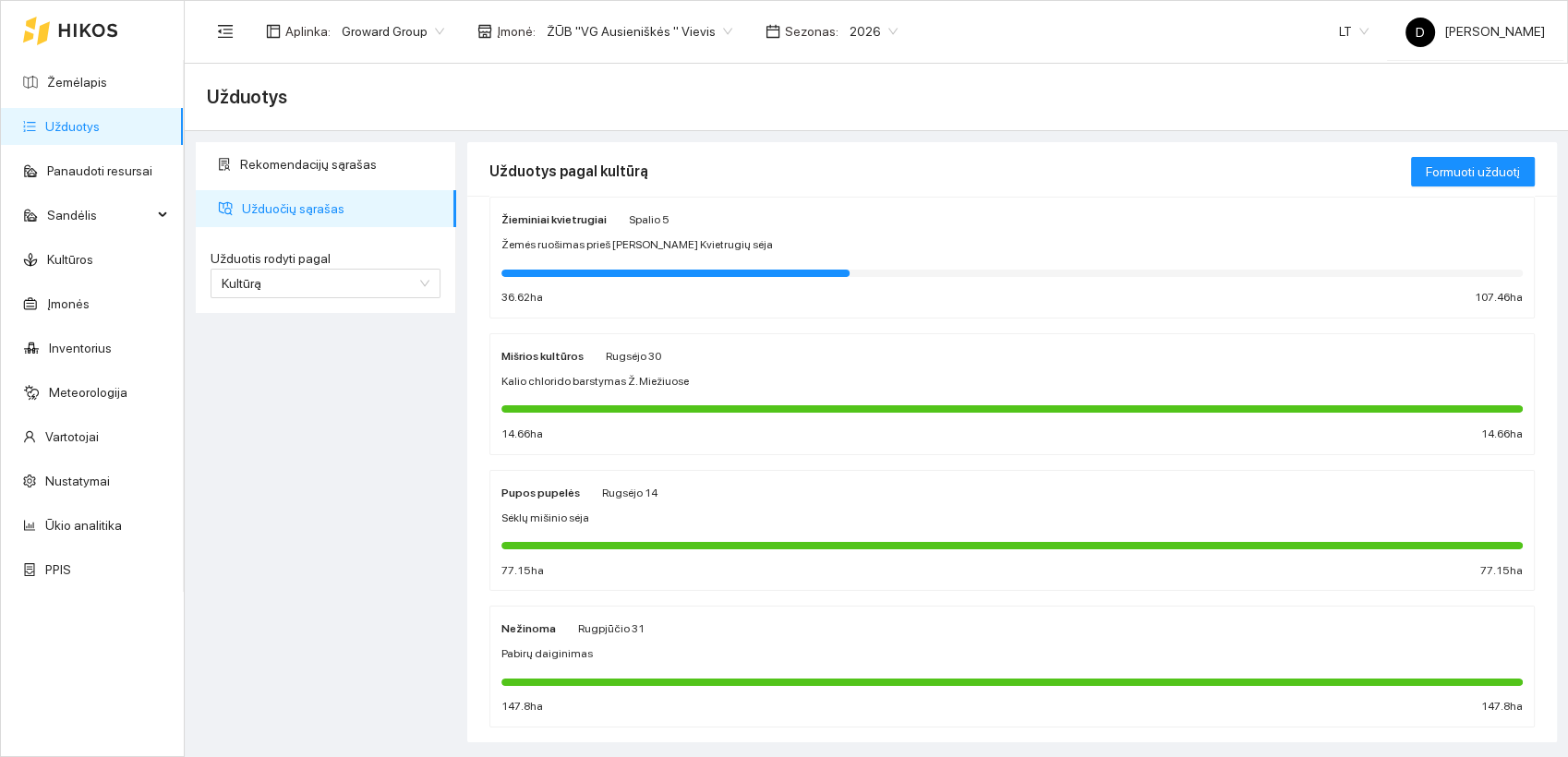
click at [604, 262] on div at bounding box center [1012, 271] width 1021 height 20
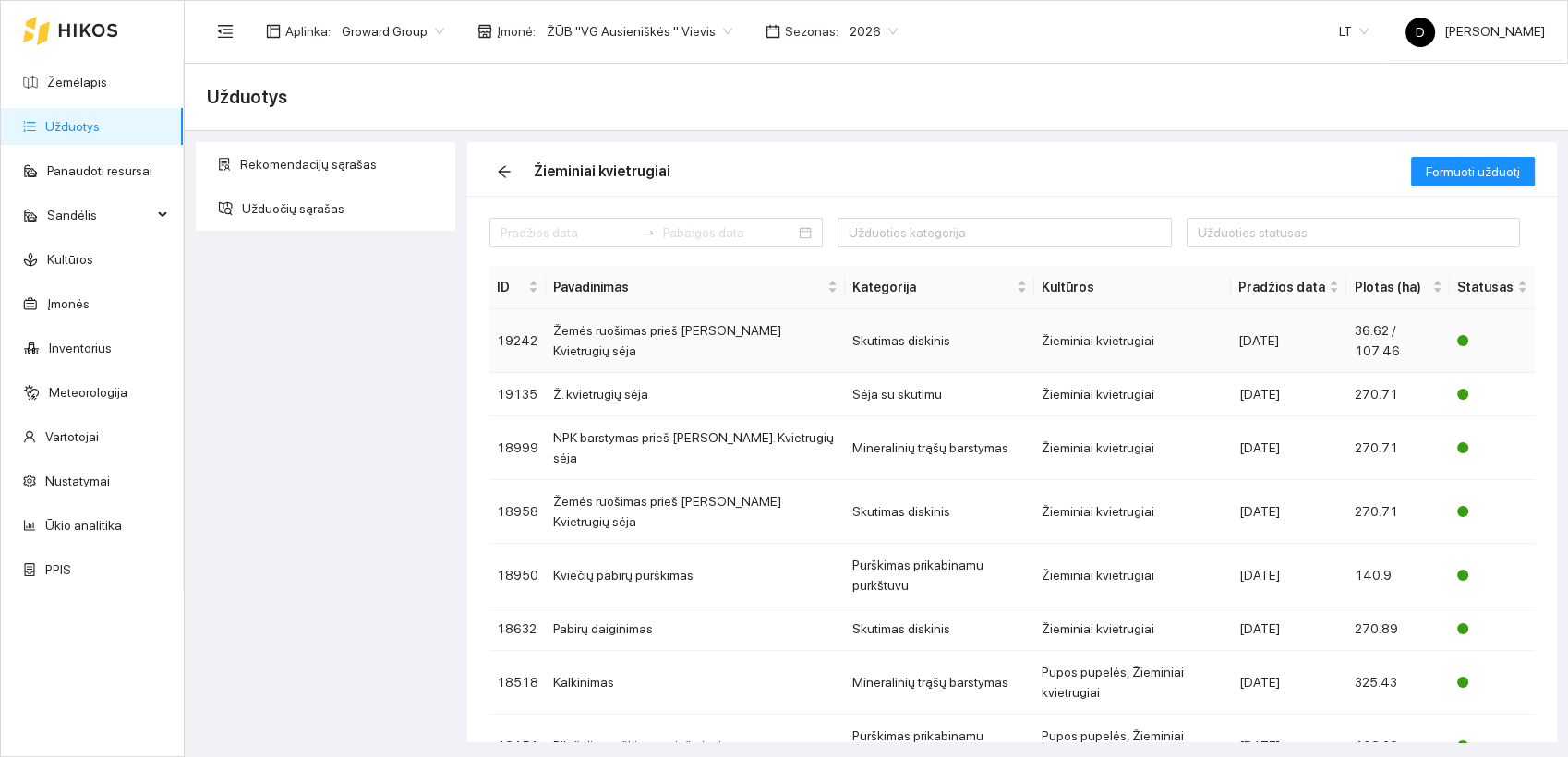
click at [650, 328] on td "Žemės ruošimas prieš [PERSON_NAME] Kvietrugių sėja" at bounding box center [695, 341] width 299 height 63
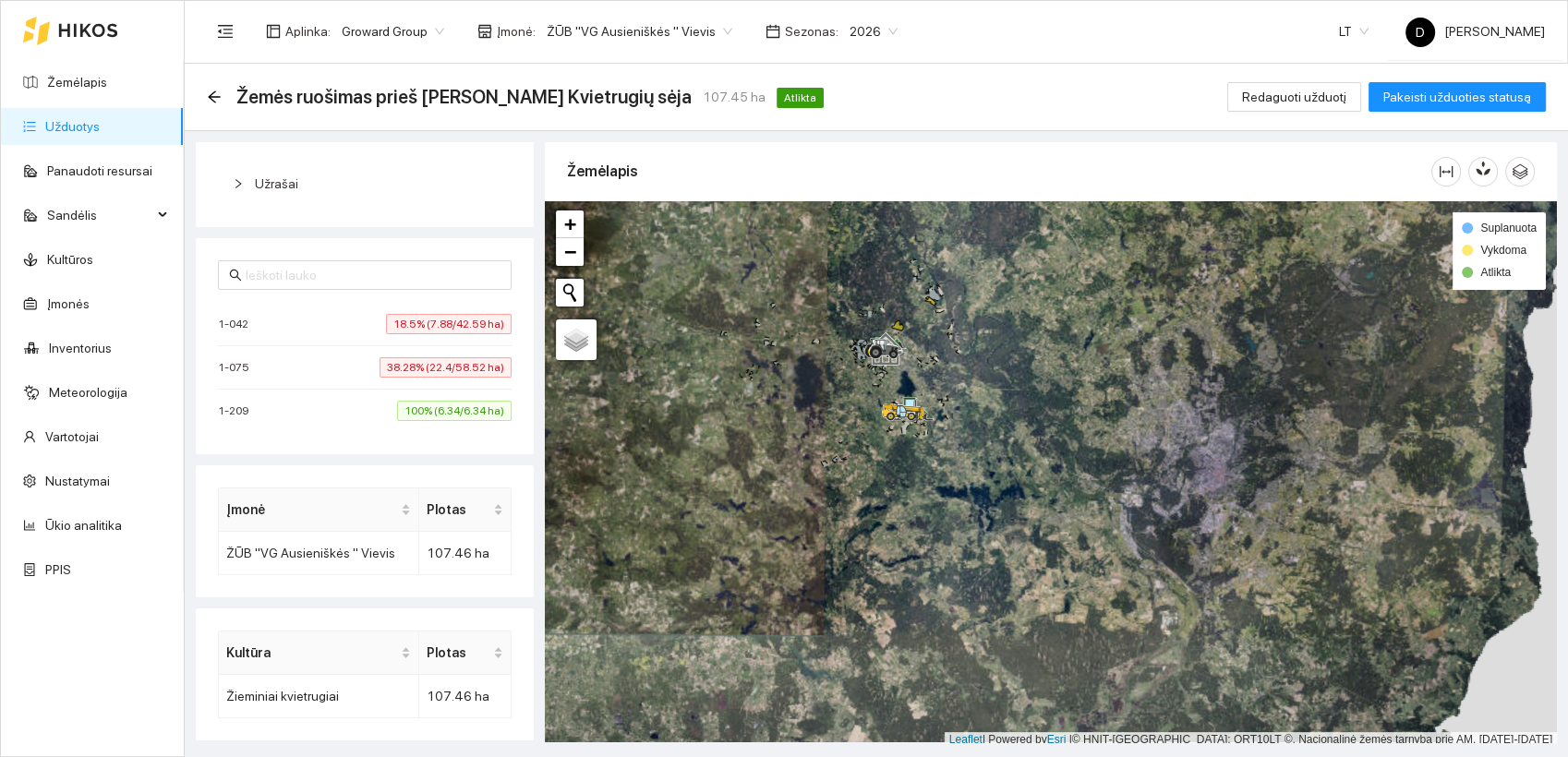
scroll to position [5, 0]
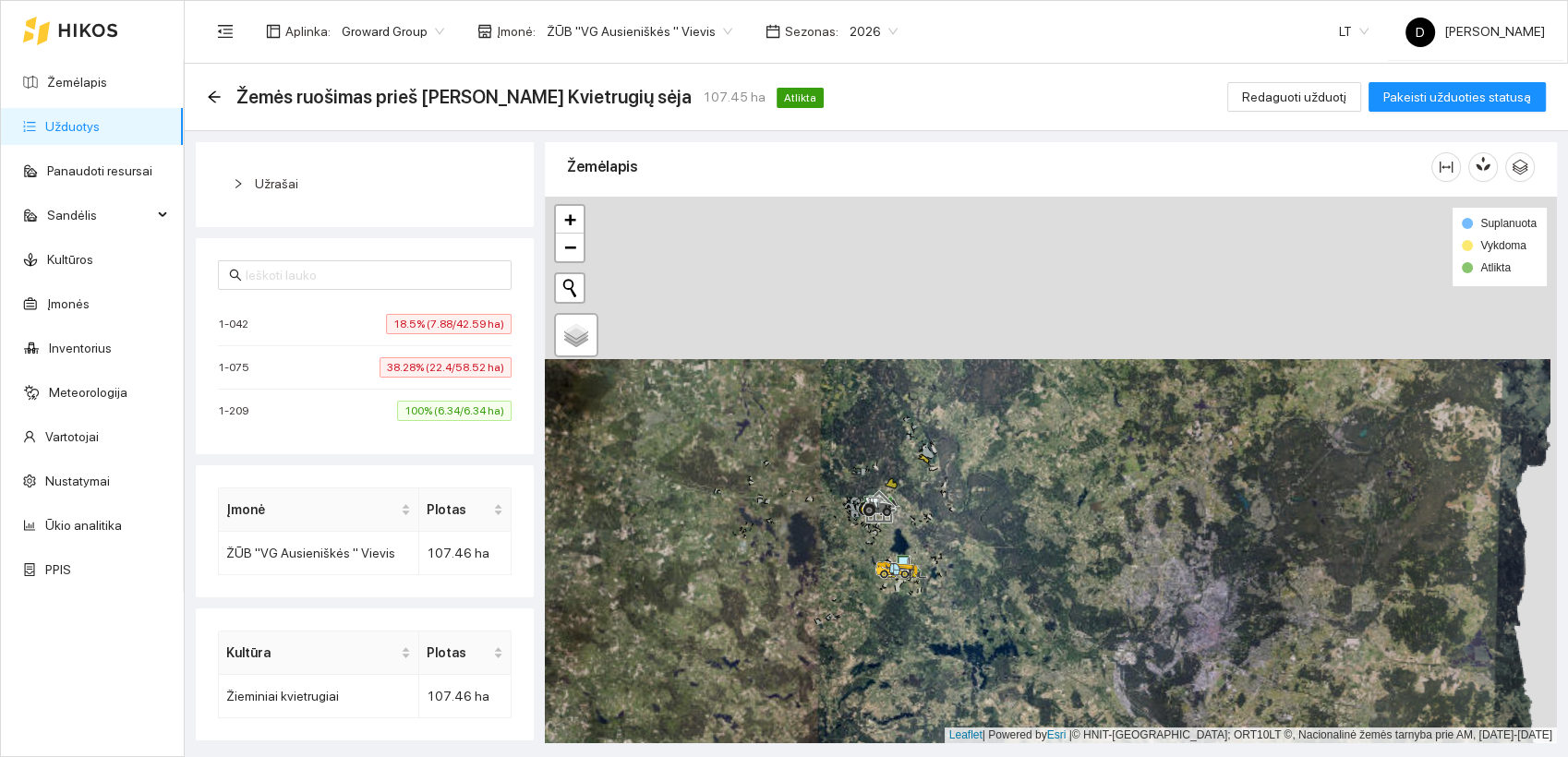
drag, startPoint x: 859, startPoint y: 354, endPoint x: 860, endPoint y: 539, distance: 185.0
click at [858, 520] on icon at bounding box center [852, 514] width 12 height 11
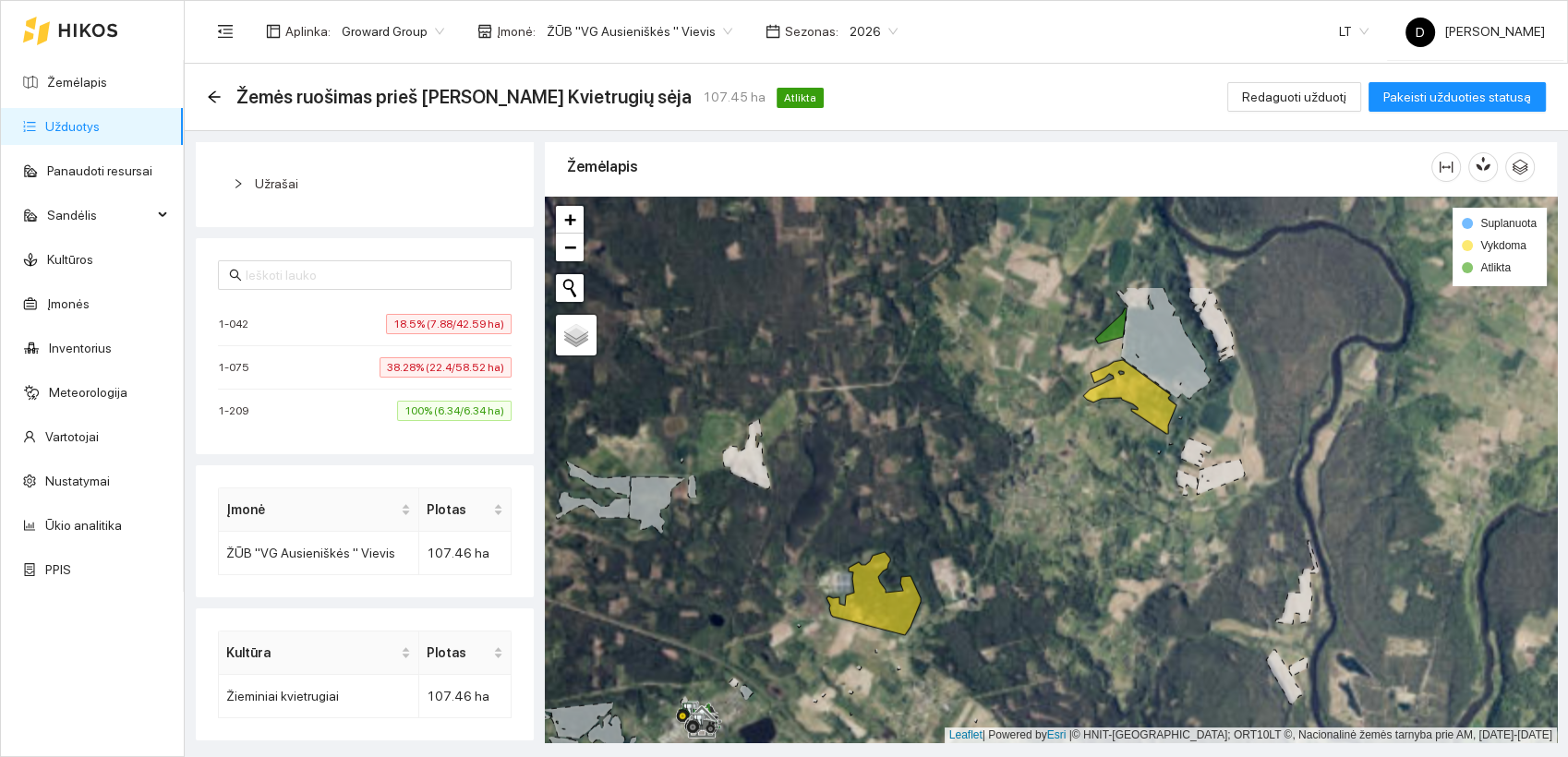
drag, startPoint x: 1124, startPoint y: 306, endPoint x: 892, endPoint y: 439, distance: 267.4
click at [879, 447] on div at bounding box center [1051, 469] width 1012 height 546
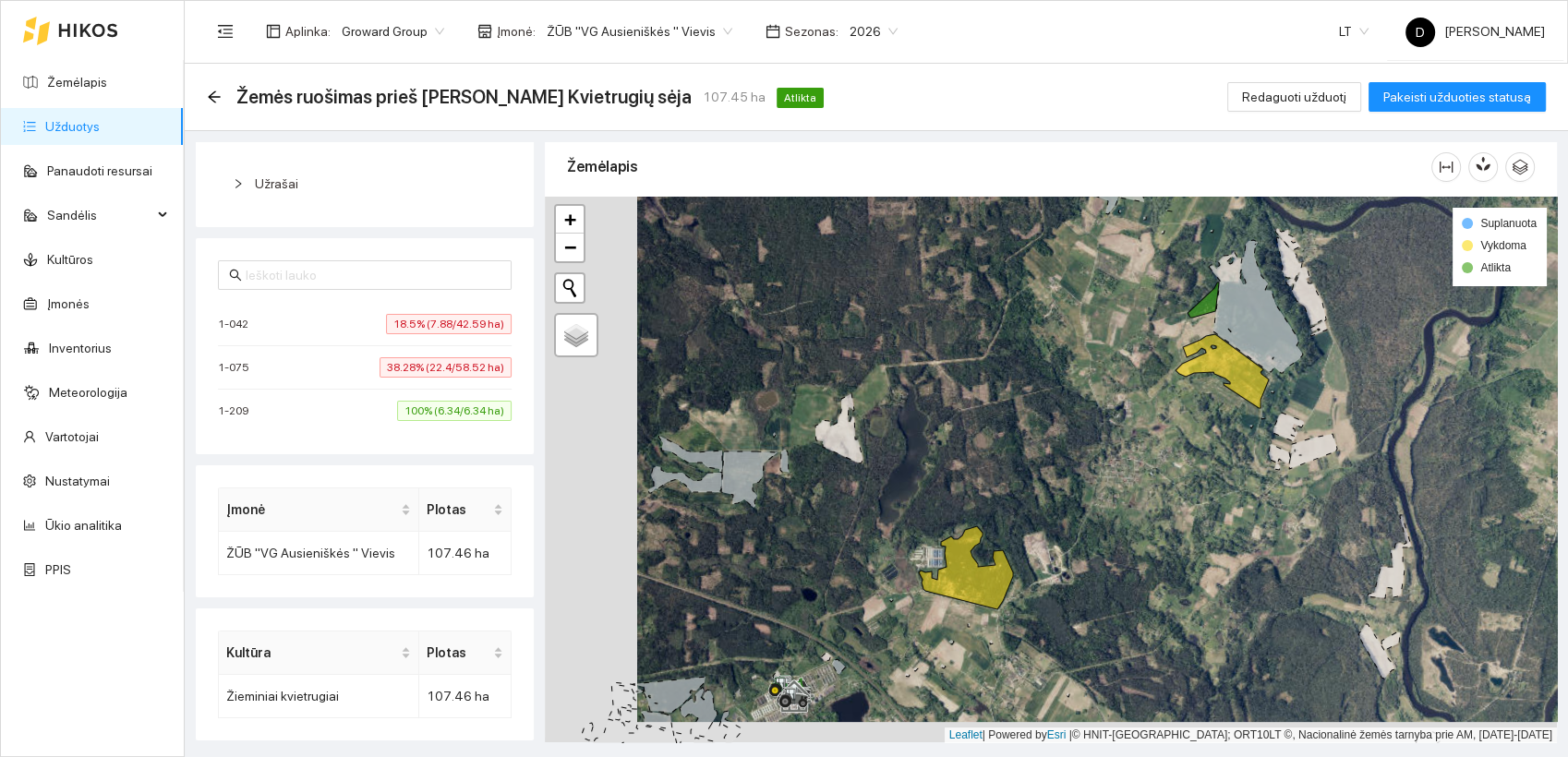
drag, startPoint x: 936, startPoint y: 393, endPoint x: 1027, endPoint y: 372, distance: 93.4
click at [1027, 372] on div at bounding box center [1051, 469] width 1012 height 546
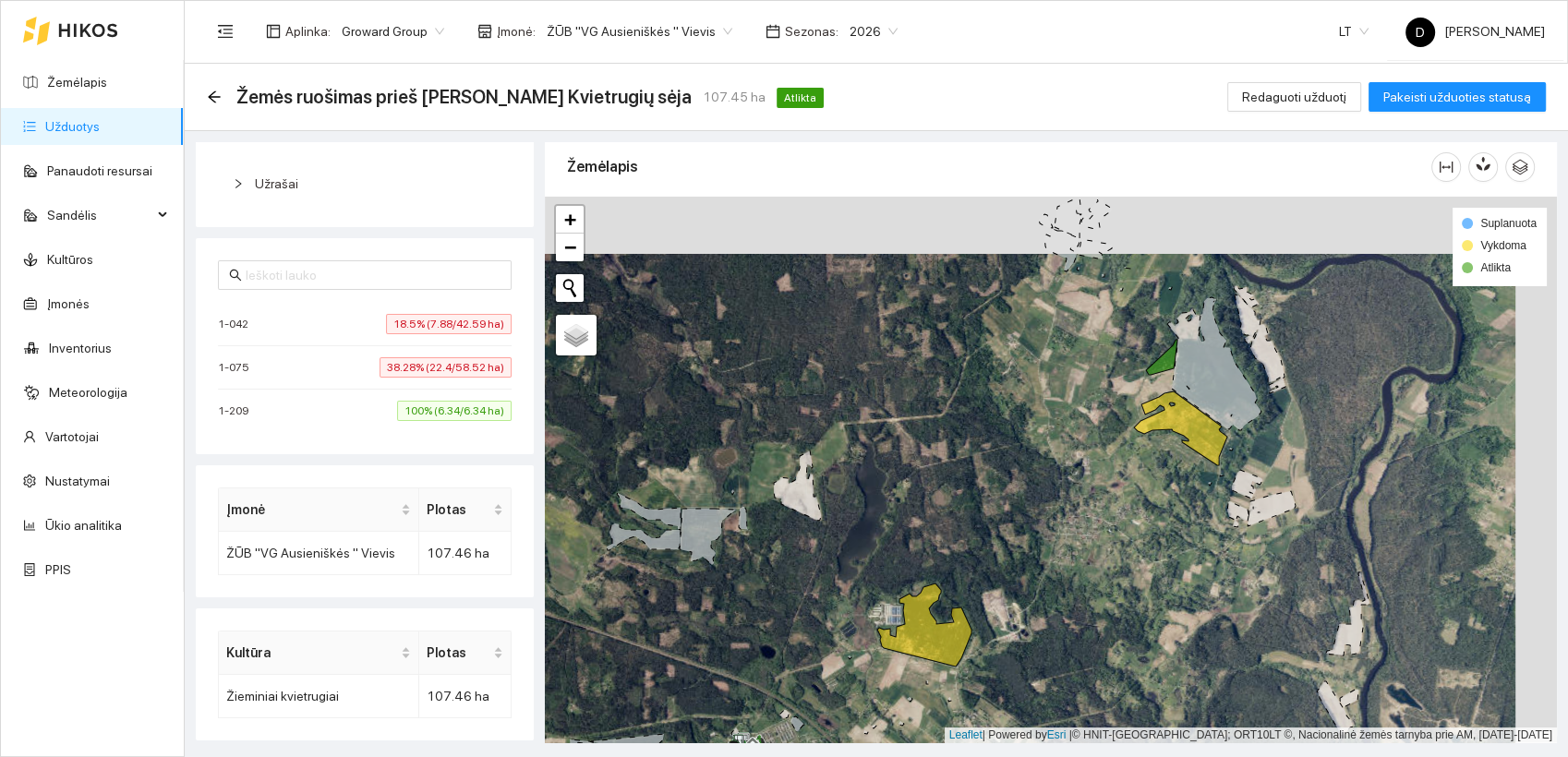
drag, startPoint x: 946, startPoint y: 446, endPoint x: 904, endPoint y: 503, distance: 70.8
click at [904, 503] on div at bounding box center [1051, 469] width 1012 height 546
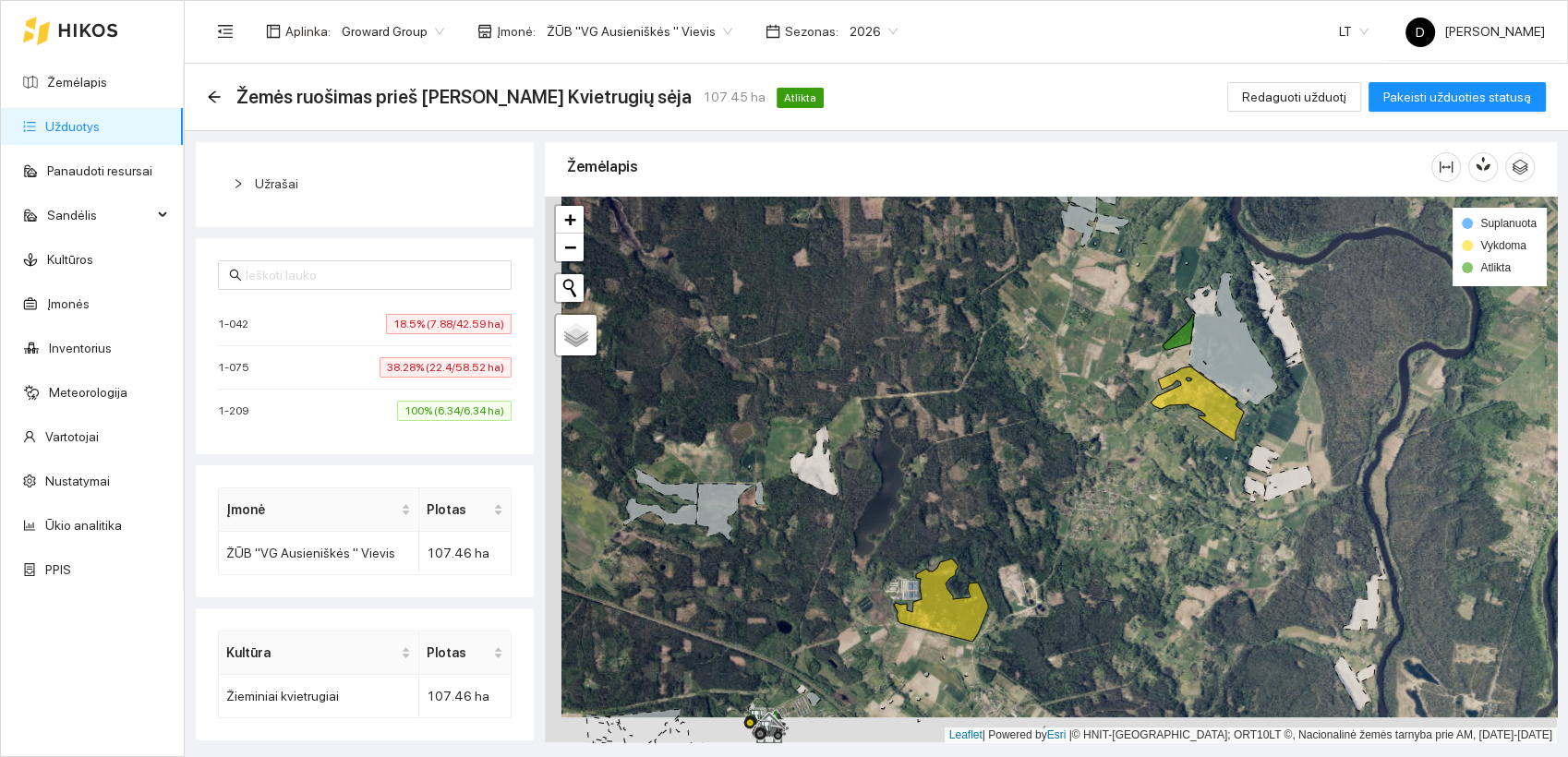
drag, startPoint x: 824, startPoint y: 378, endPoint x: 840, endPoint y: 352, distance: 30.5
click at [840, 352] on div at bounding box center [1051, 469] width 1012 height 546
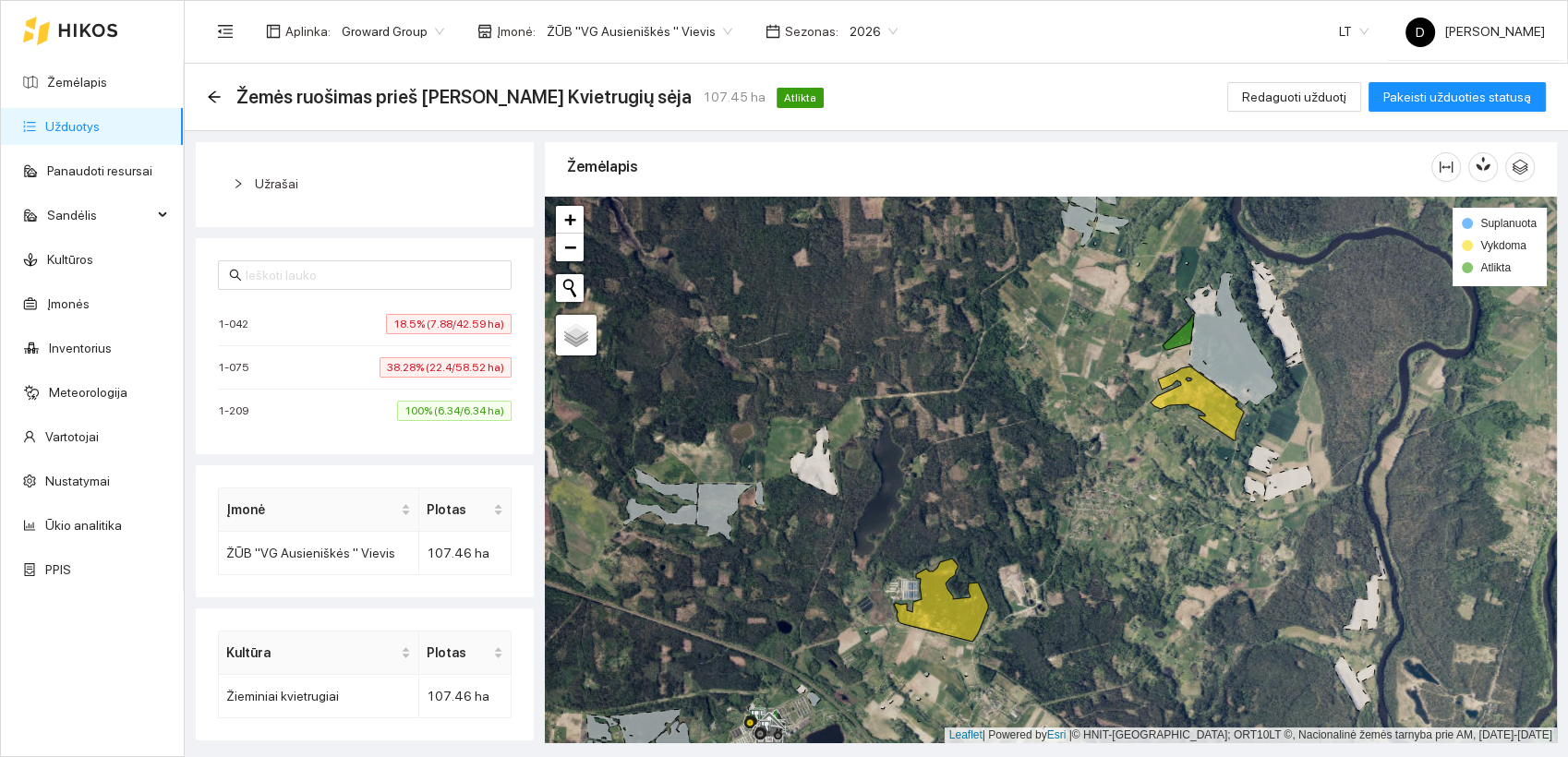
click at [226, 90] on div "Žemės ruošimas prieš [PERSON_NAME] Kvietrugių sėja 107.45 ha Atlikta" at bounding box center [519, 97] width 624 height 30
click at [211, 98] on icon "arrow-left" at bounding box center [214, 96] width 15 height 15
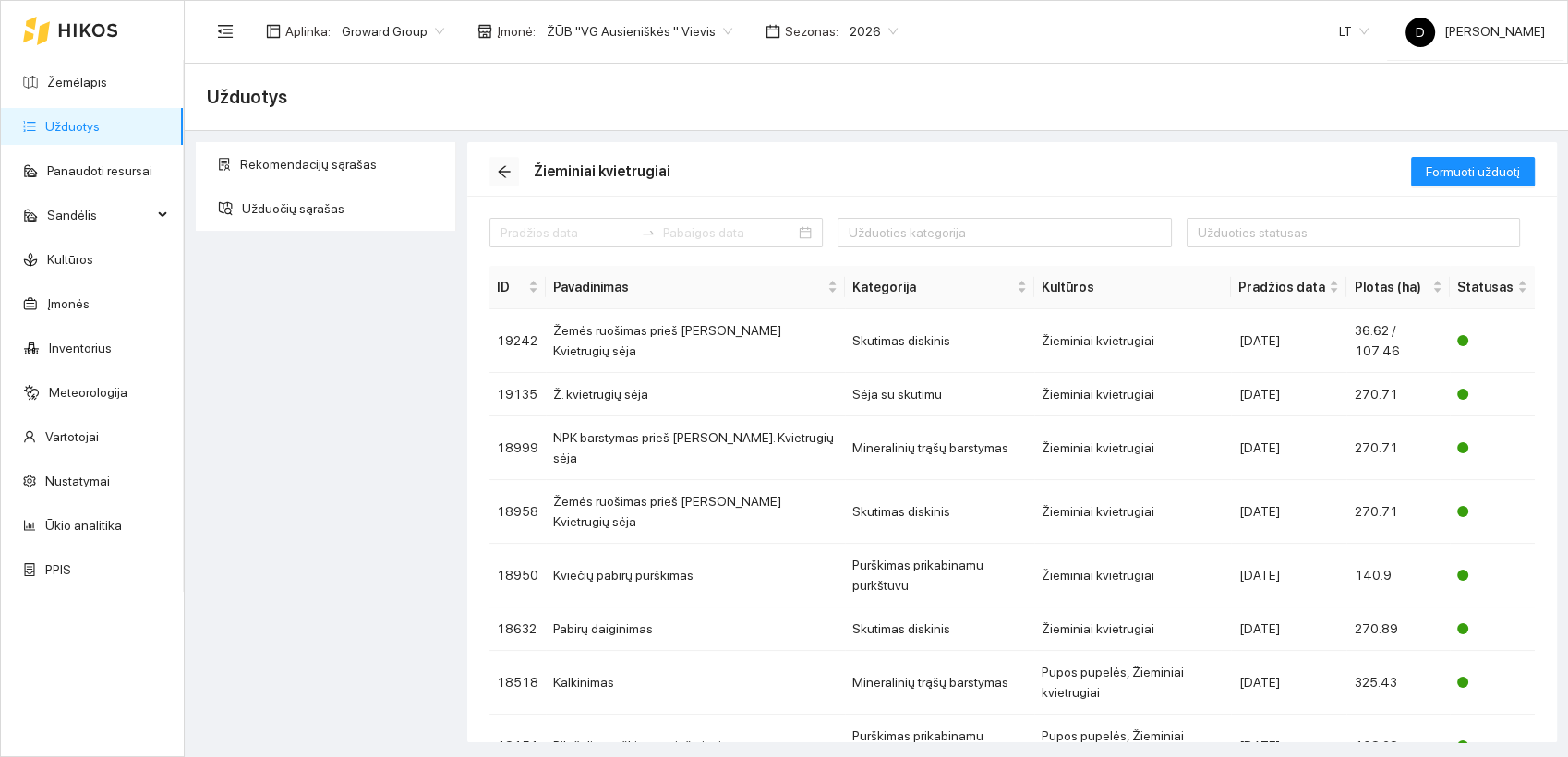
click at [504, 182] on button "button" at bounding box center [504, 171] width 30 height 30
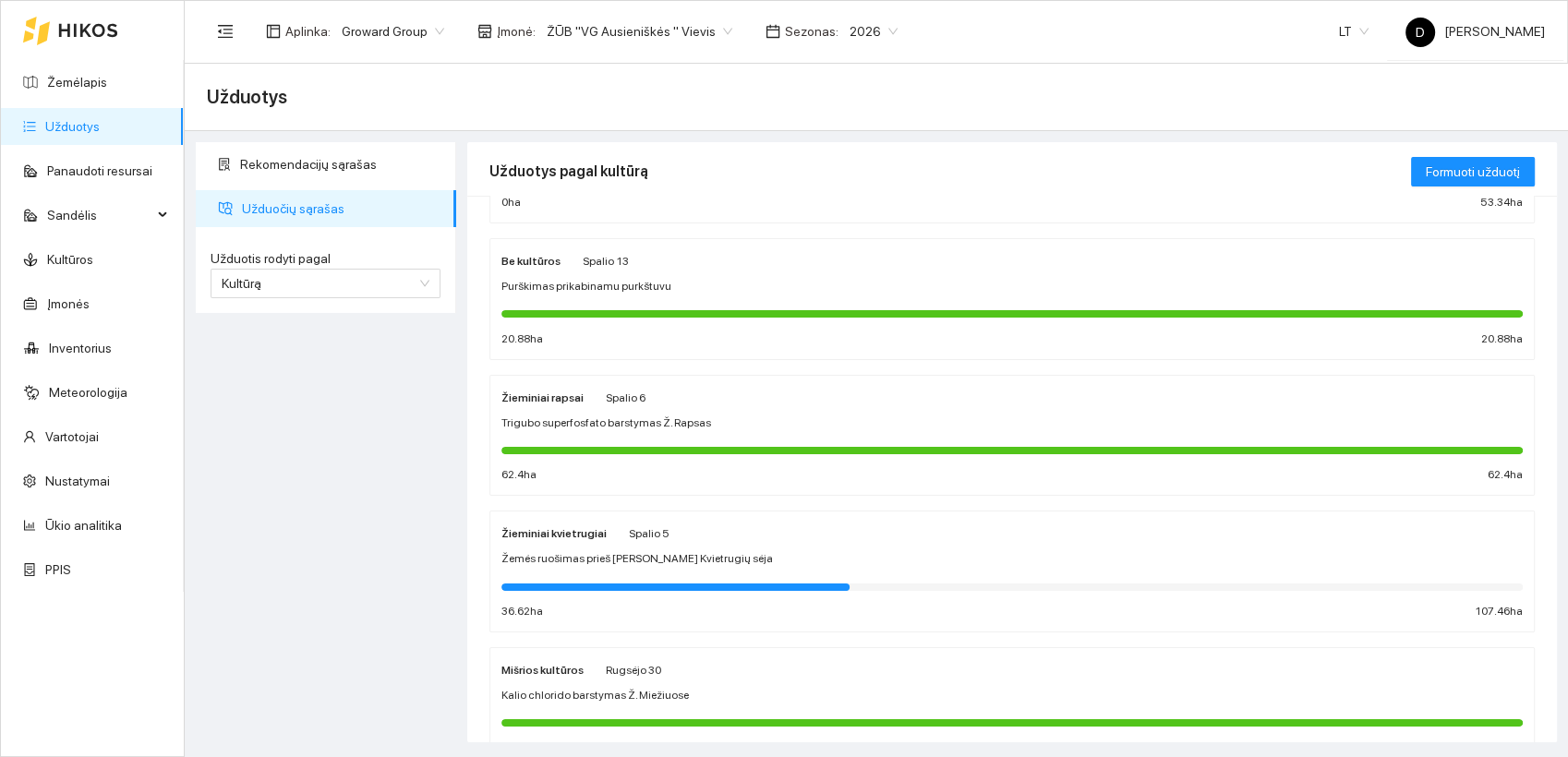
scroll to position [410, 0]
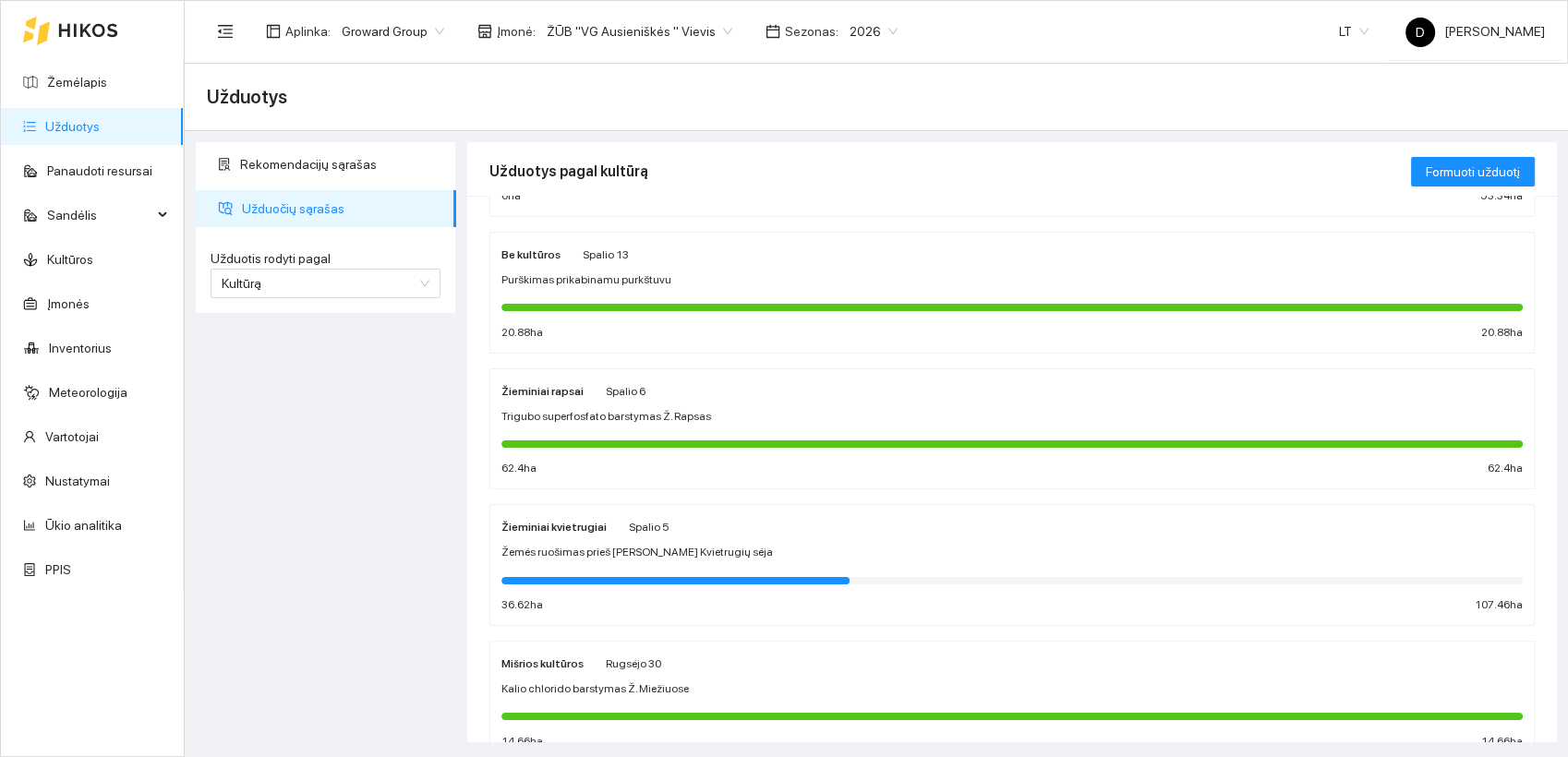
click at [559, 520] on strong "Žieminiai kvietrugiai" at bounding box center [554, 526] width 105 height 13
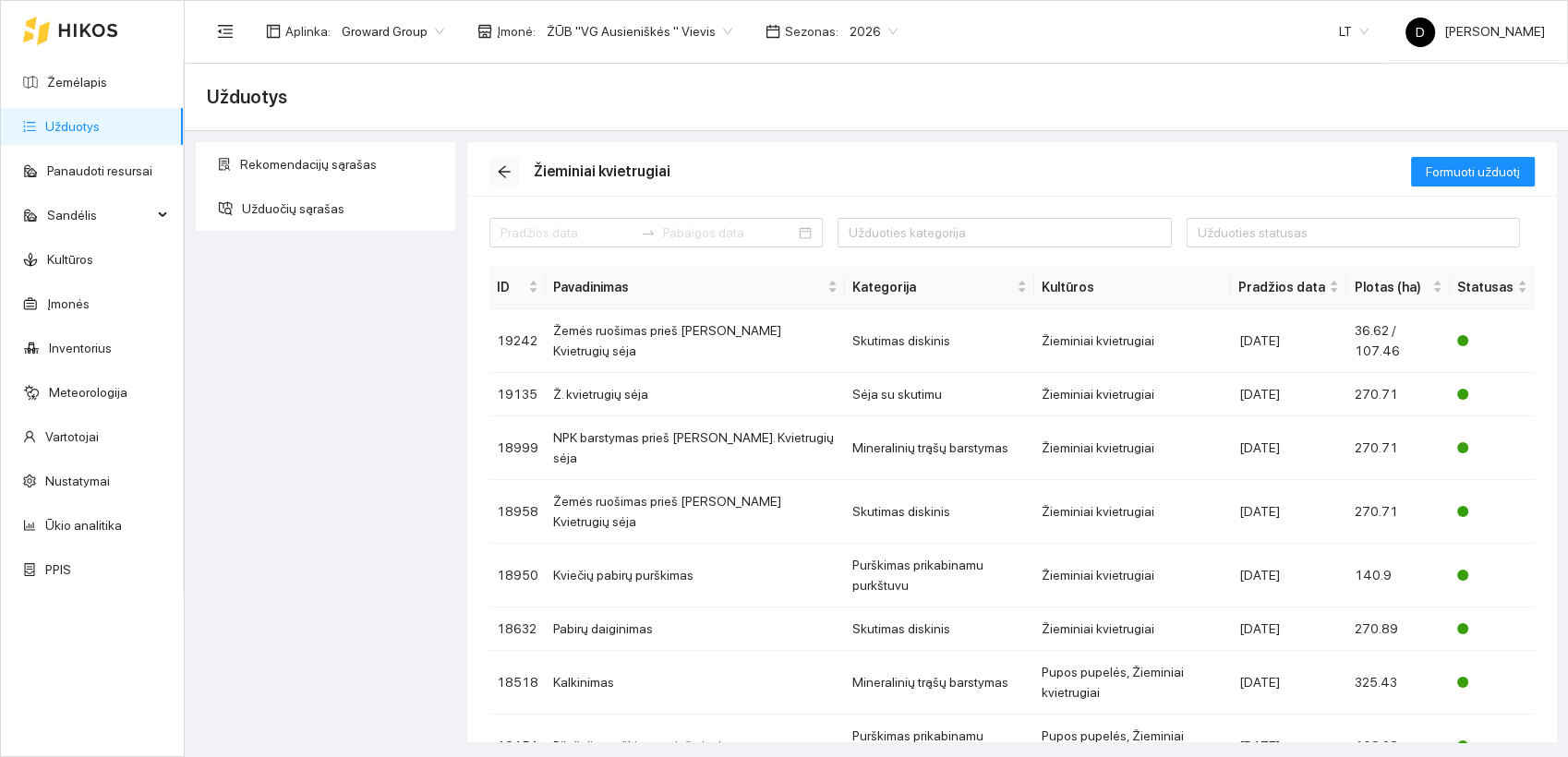
click at [503, 181] on button "button" at bounding box center [504, 171] width 30 height 30
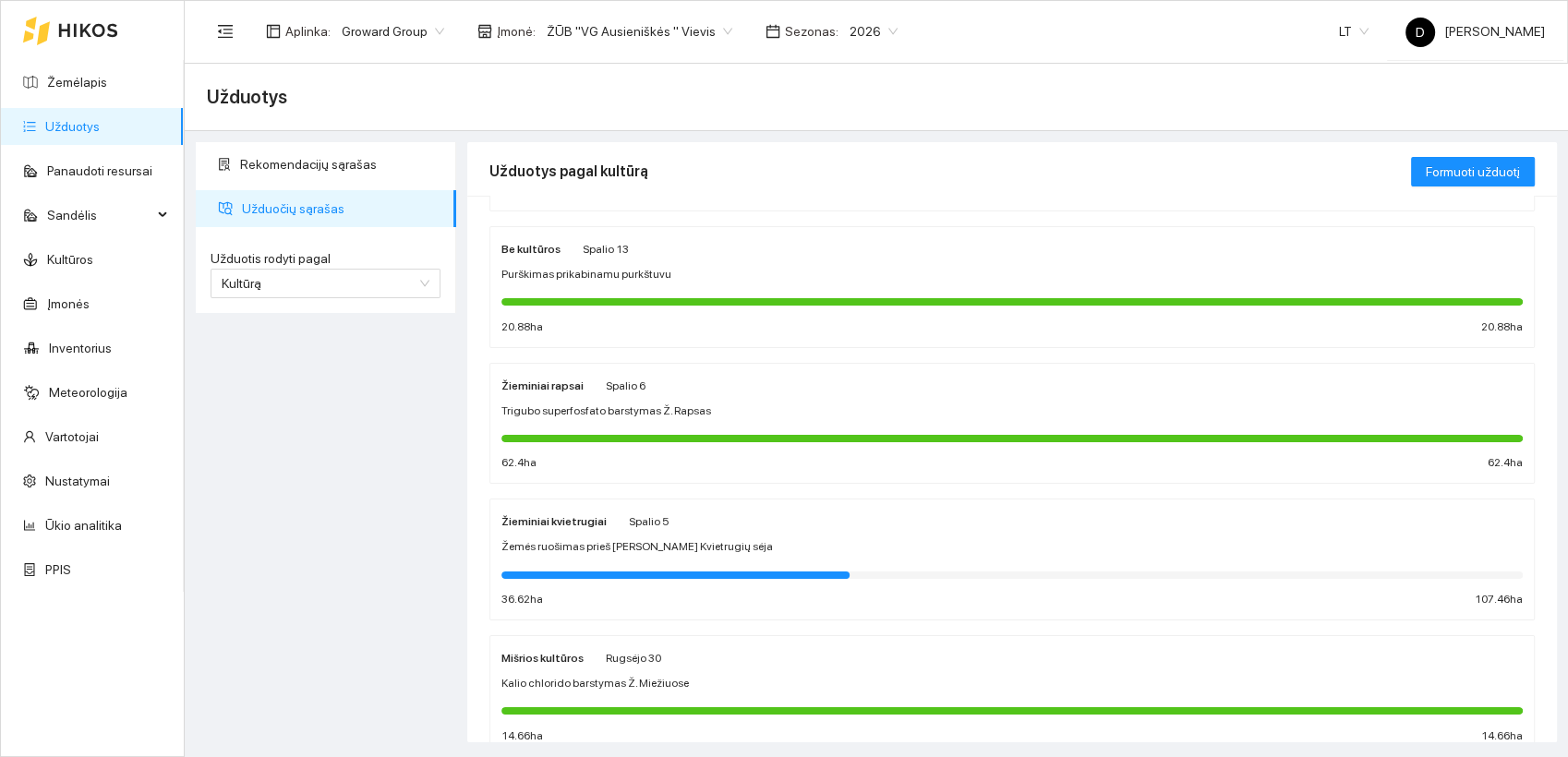
scroll to position [614, 0]
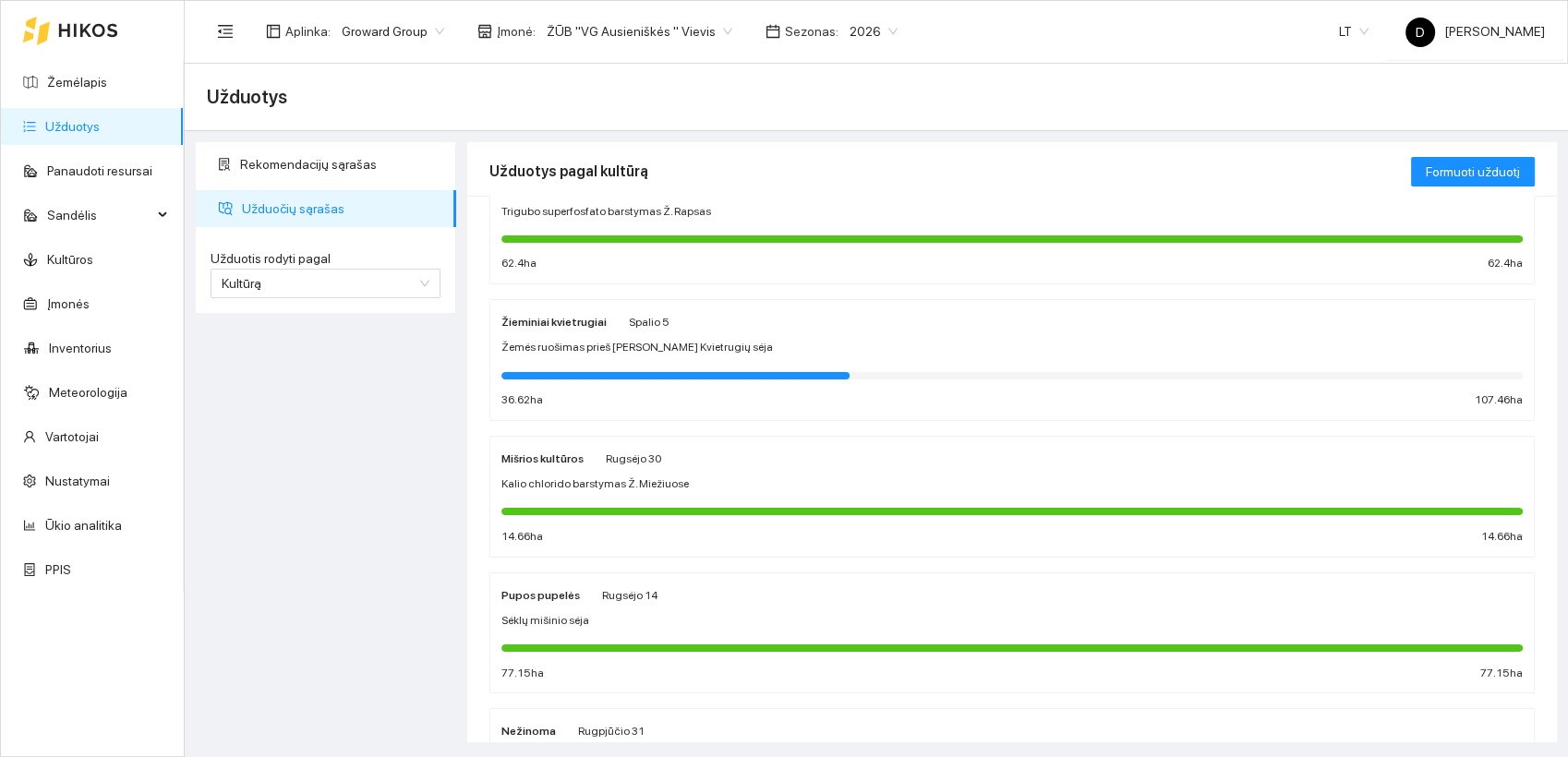
click at [534, 325] on strong "Žieminiai kvietrugiai" at bounding box center [554, 322] width 105 height 13
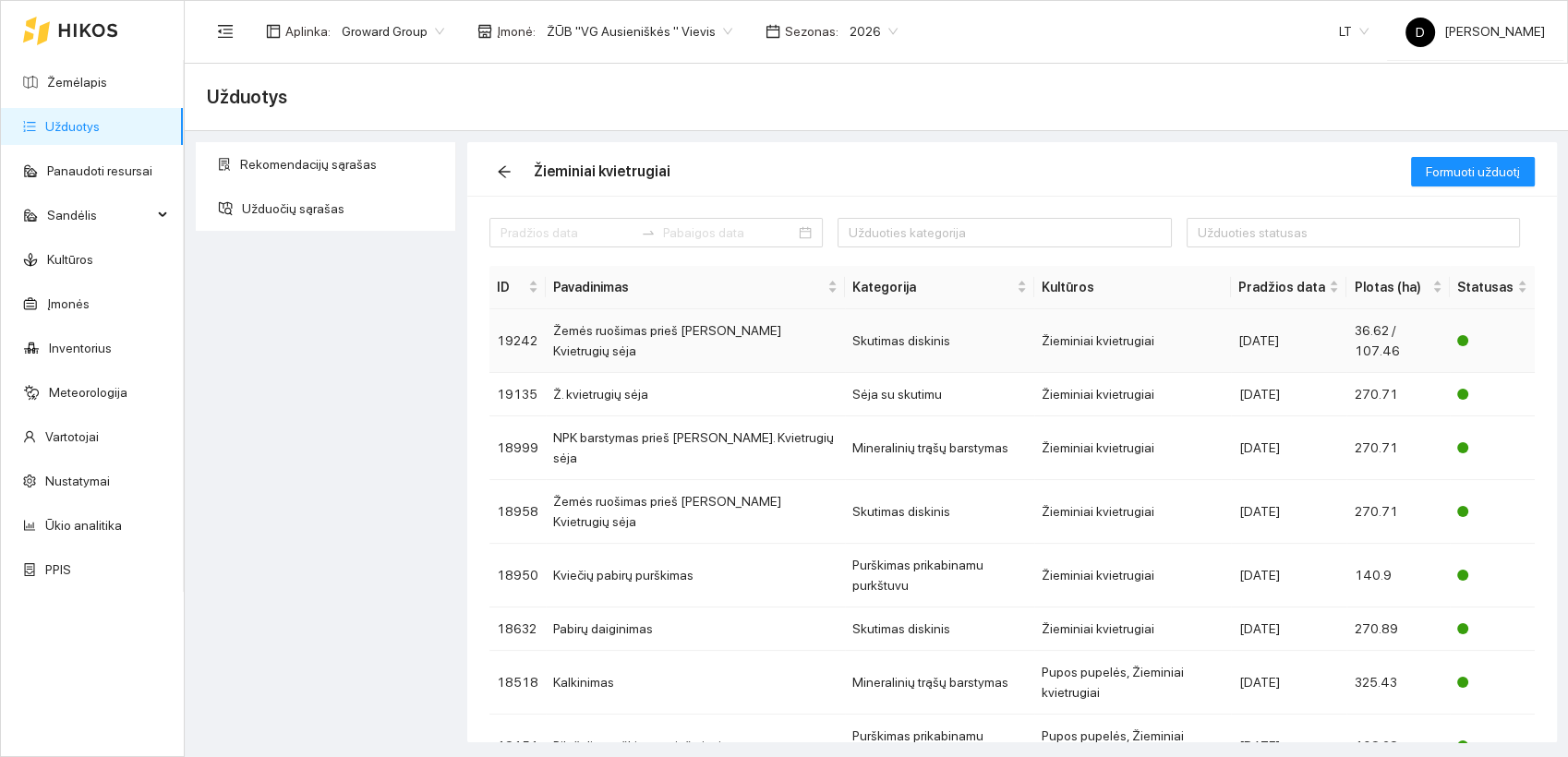
click at [582, 327] on td "Žemės ruošimas prieš [PERSON_NAME] Kvietrugių sėja" at bounding box center [695, 341] width 299 height 63
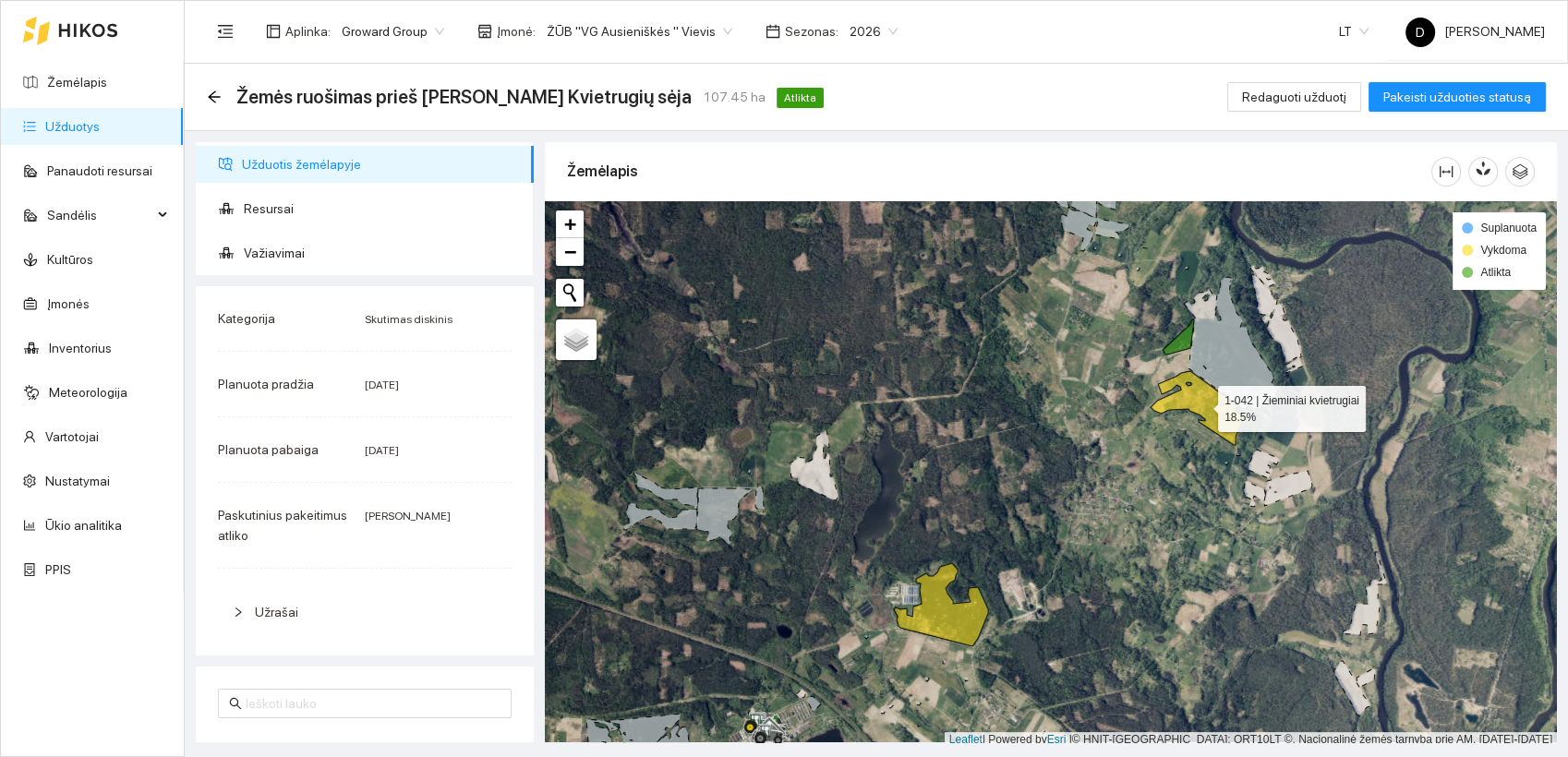
click at [1198, 409] on icon at bounding box center [1197, 407] width 93 height 74
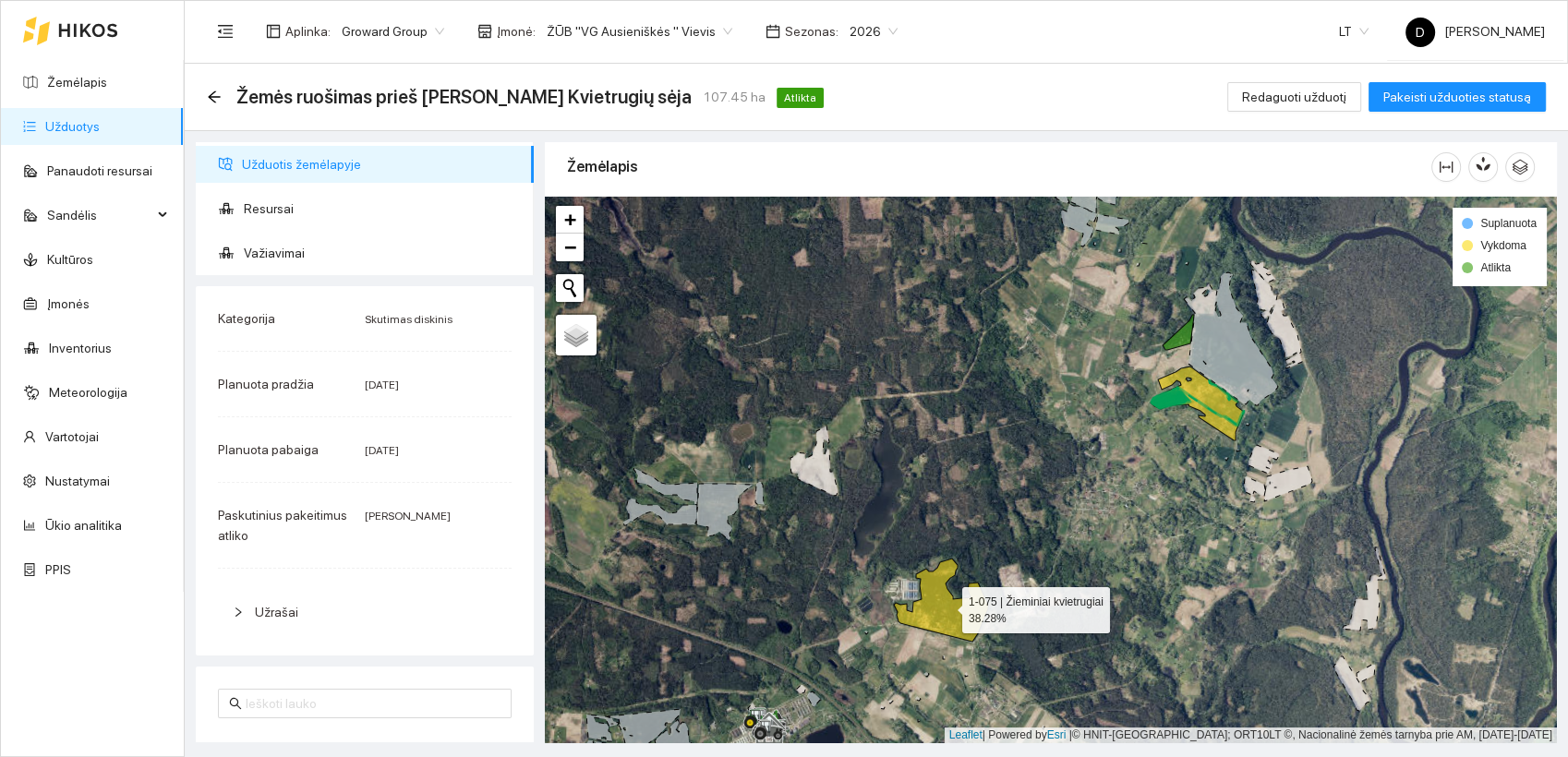
click at [946, 622] on icon at bounding box center [941, 599] width 94 height 83
click at [1070, 41] on div "Aplinka : Groward Group Įmonė : ŽŪB "VG Ausieniškės " Vievis Sezonas : 2026 LT …" at bounding box center [876, 31] width 1338 height 60
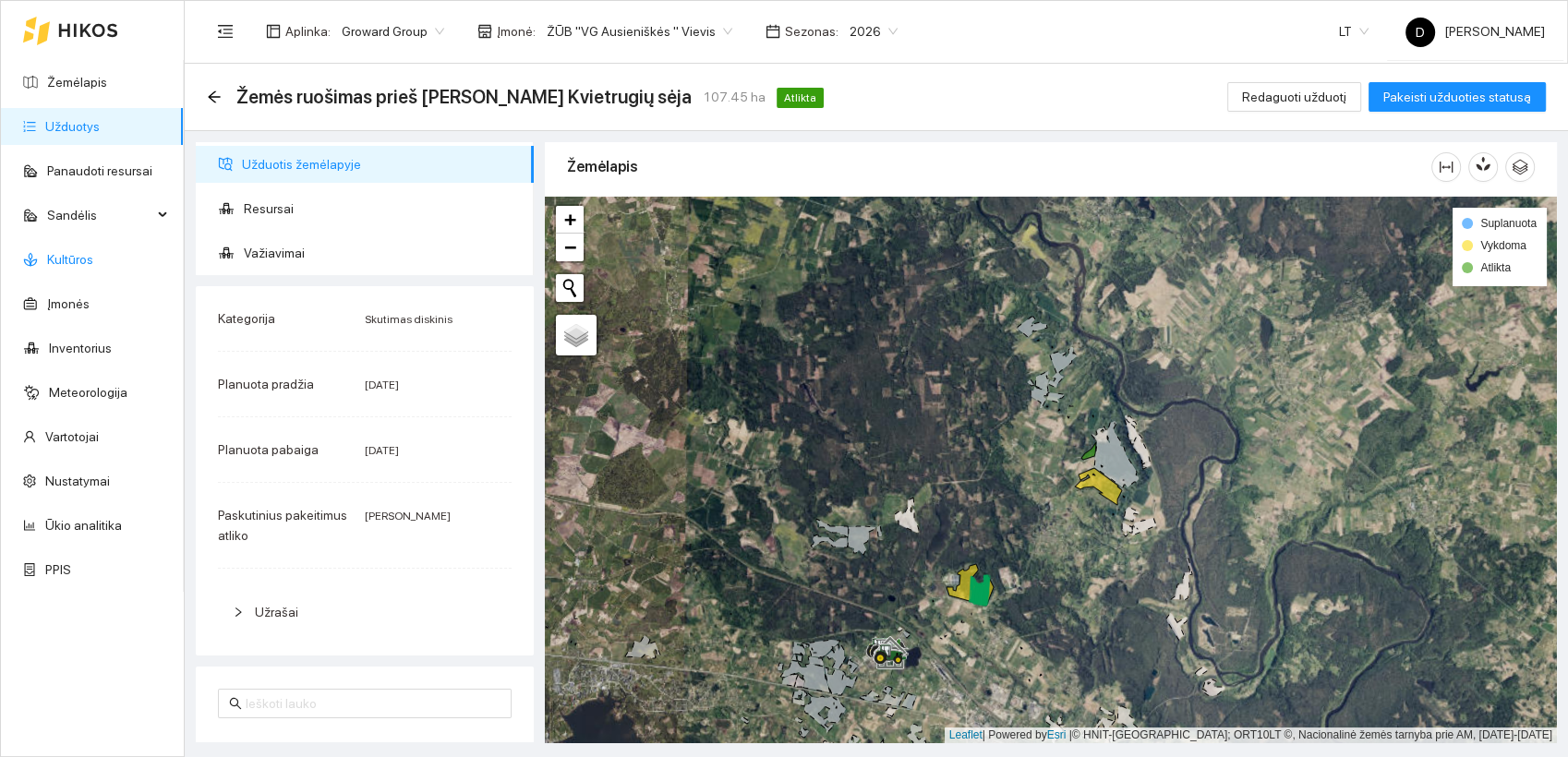
click at [76, 261] on link "Kultūros" at bounding box center [70, 259] width 47 height 15
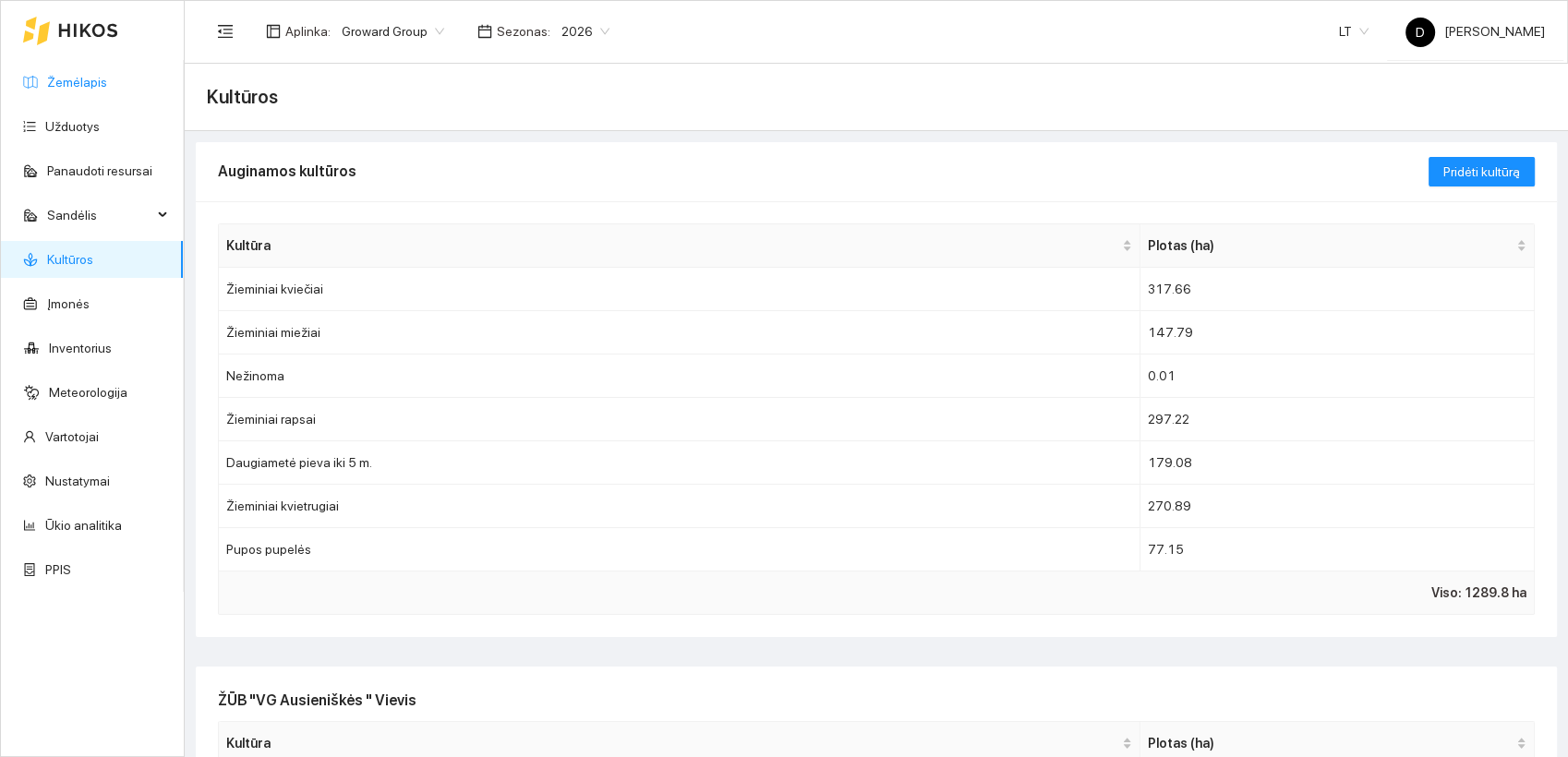
click at [75, 79] on link "Žemėlapis" at bounding box center [77, 81] width 60 height 15
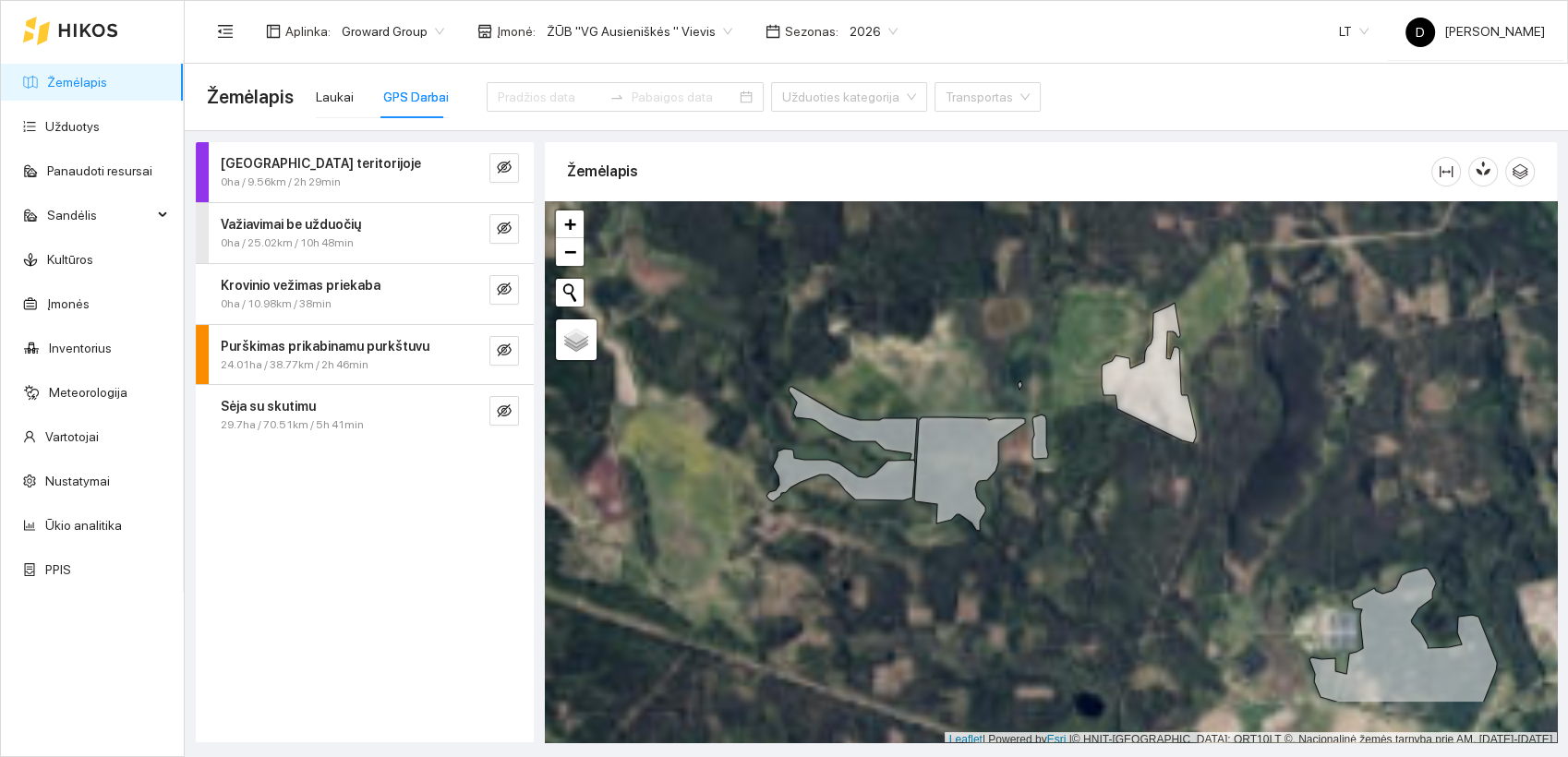
scroll to position [5, 0]
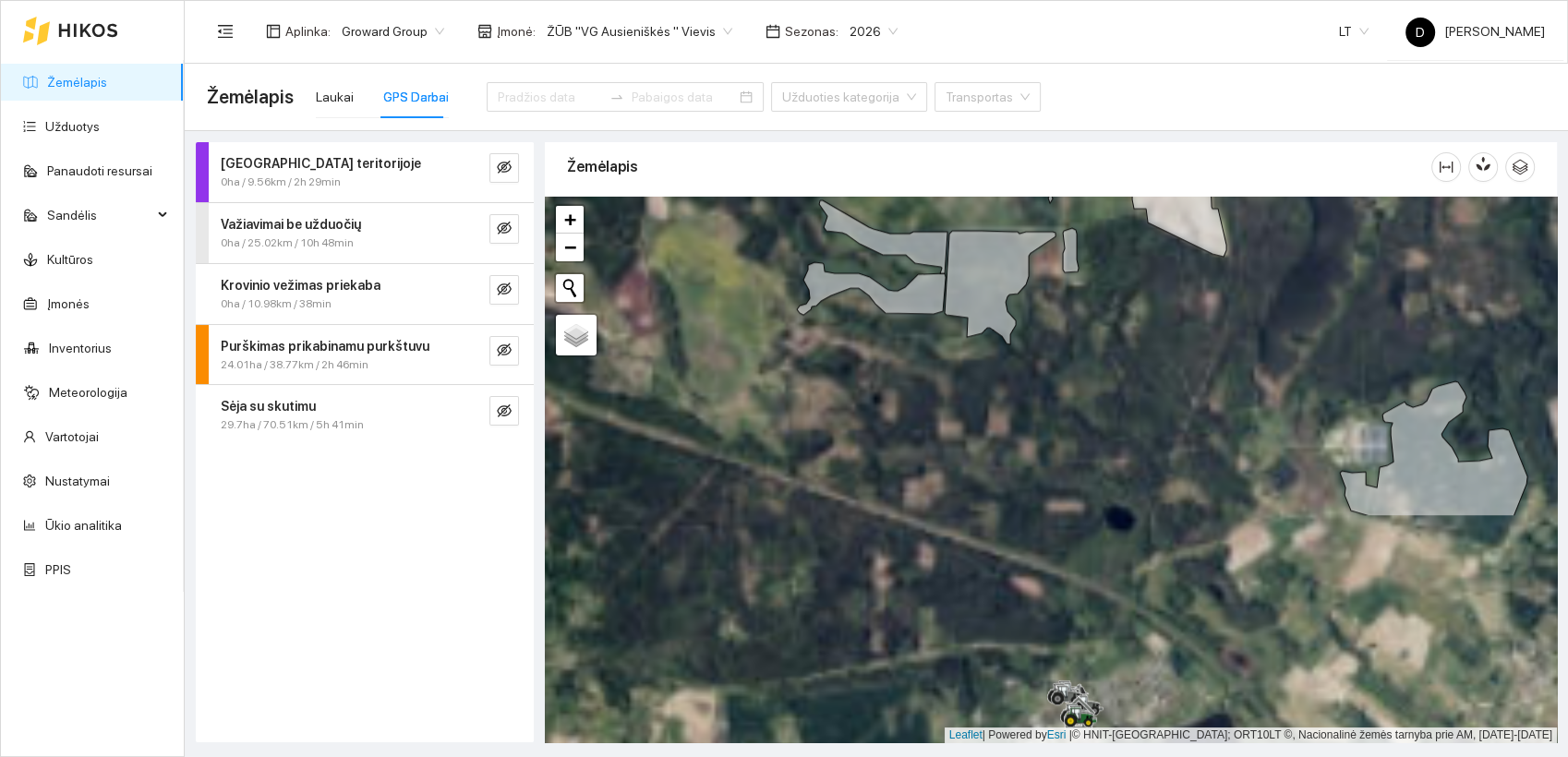
drag, startPoint x: 787, startPoint y: 540, endPoint x: 834, endPoint y: 330, distance: 215.2
click at [845, 336] on div at bounding box center [1051, 469] width 1012 height 546
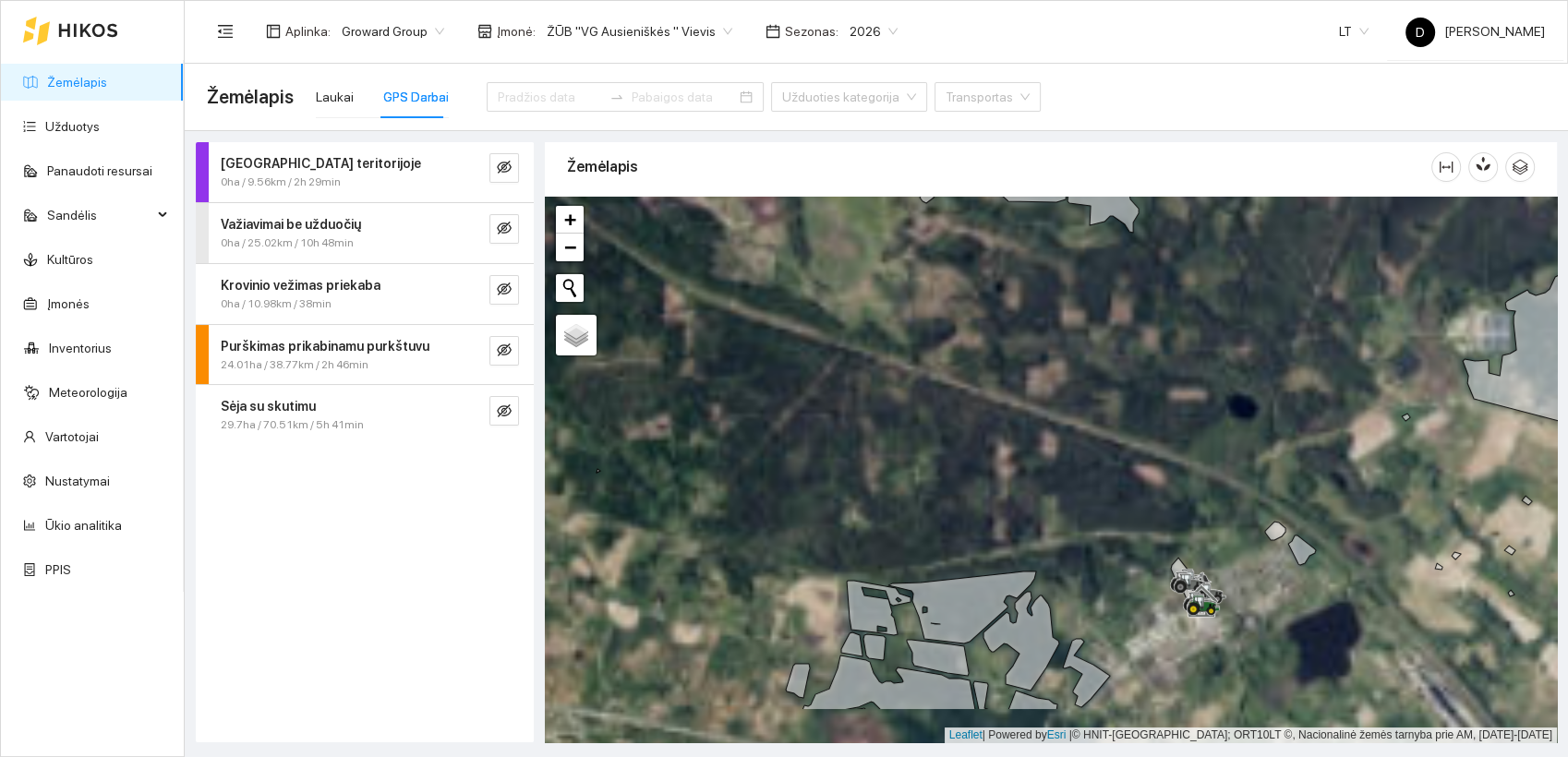
drag, startPoint x: 740, startPoint y: 491, endPoint x: 927, endPoint y: 181, distance: 362.0
click at [901, 203] on div at bounding box center [1051, 469] width 1012 height 546
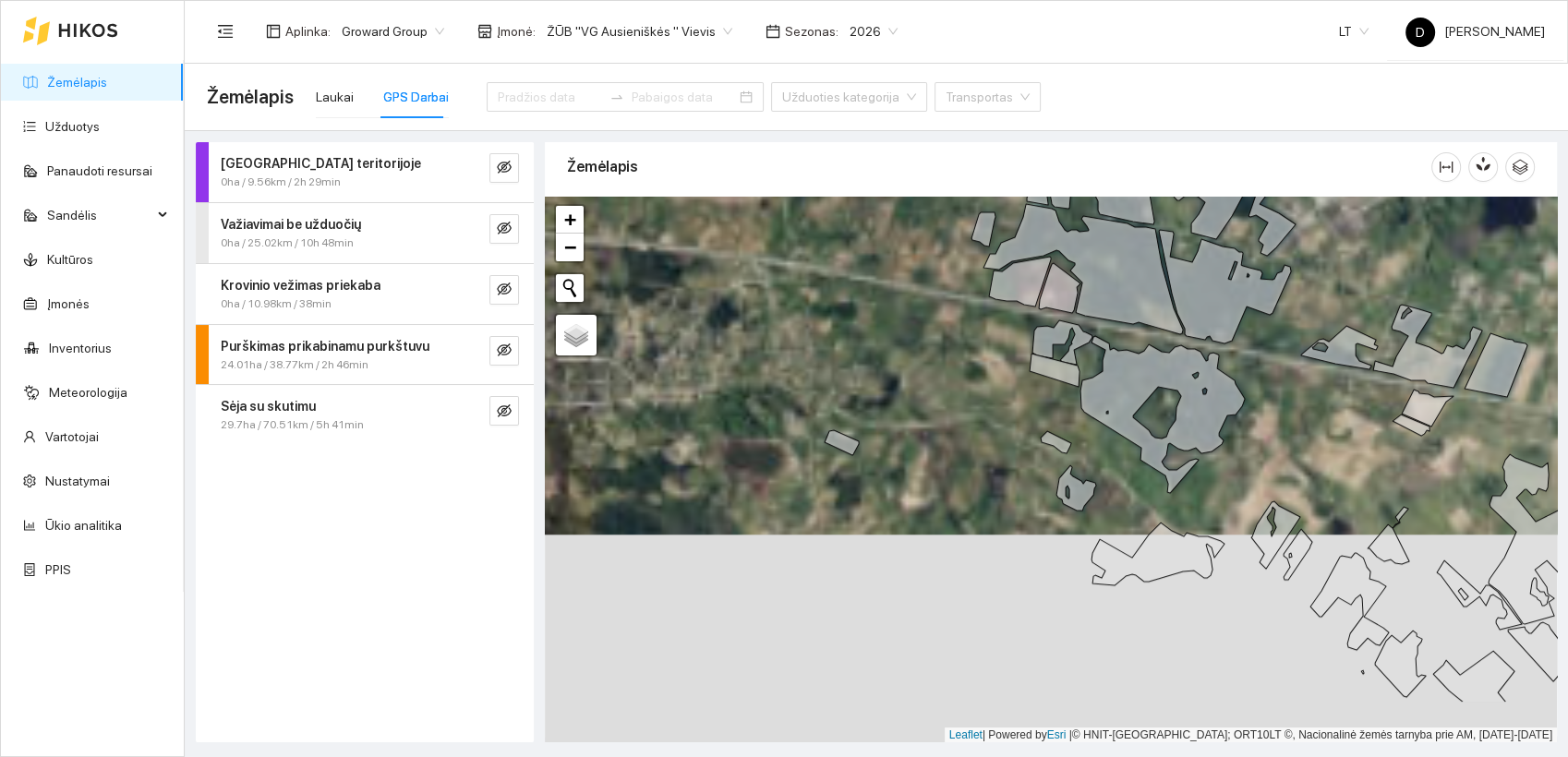
drag, startPoint x: 808, startPoint y: 411, endPoint x: 701, endPoint y: 295, distance: 157.8
click at [704, 298] on div at bounding box center [1051, 469] width 1012 height 546
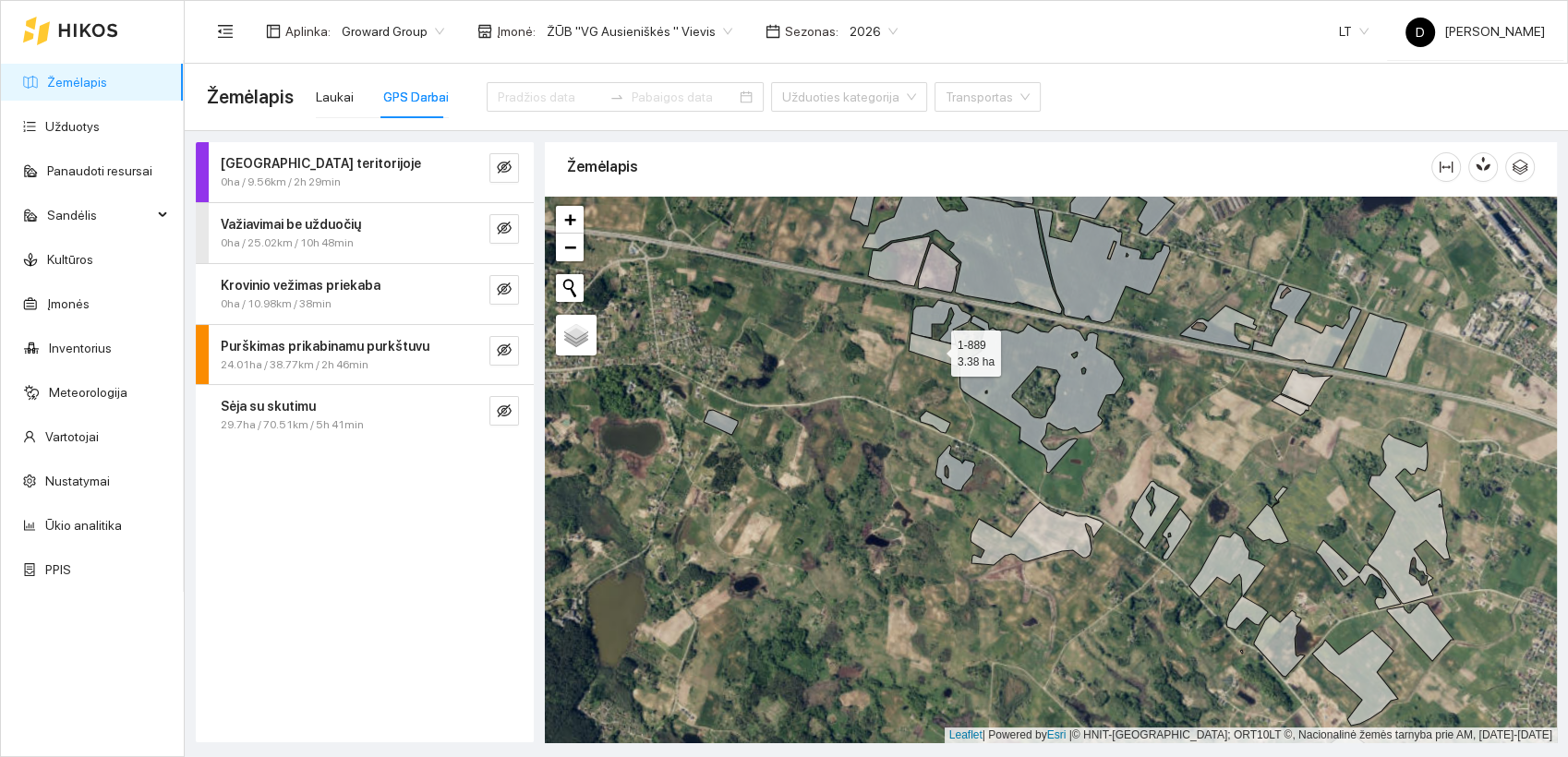
click at [933, 347] on icon at bounding box center [933, 350] width 50 height 34
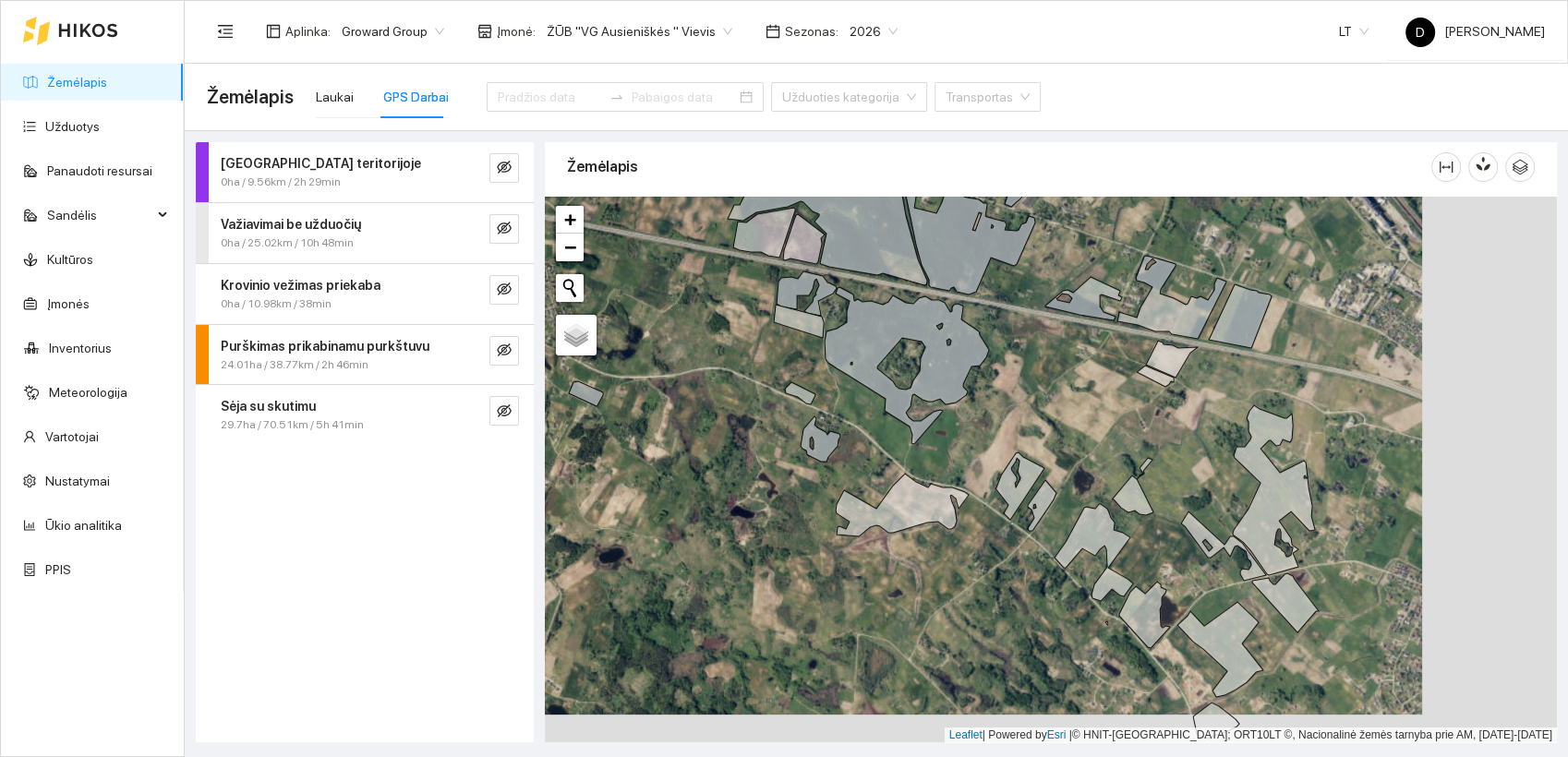
drag, startPoint x: 895, startPoint y: 532, endPoint x: 760, endPoint y: 504, distance: 137.9
click at [760, 504] on div at bounding box center [1051, 469] width 1012 height 546
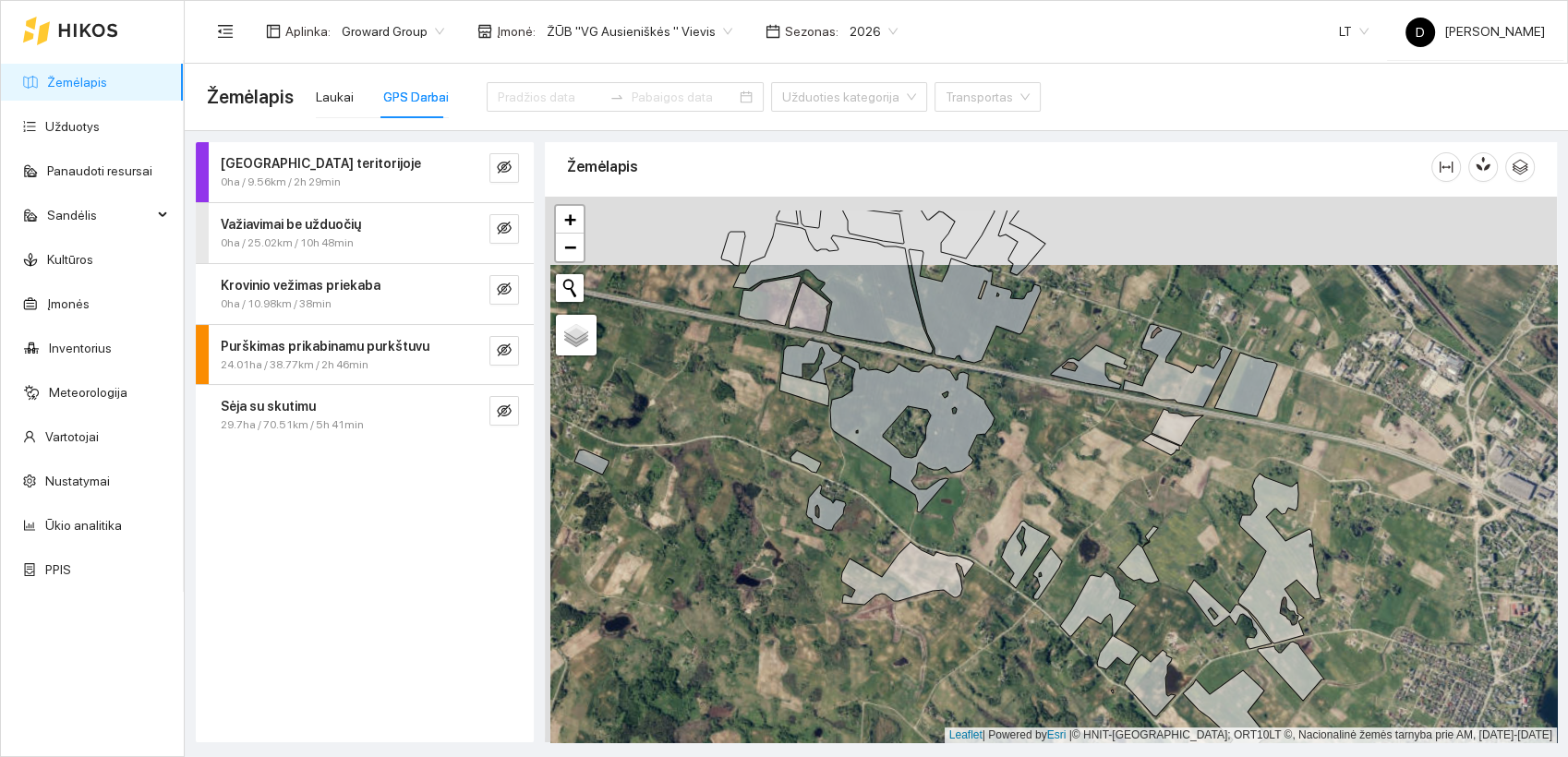
drag, startPoint x: 731, startPoint y: 359, endPoint x: 737, endPoint y: 443, distance: 84.2
click at [737, 441] on div at bounding box center [1051, 469] width 1012 height 546
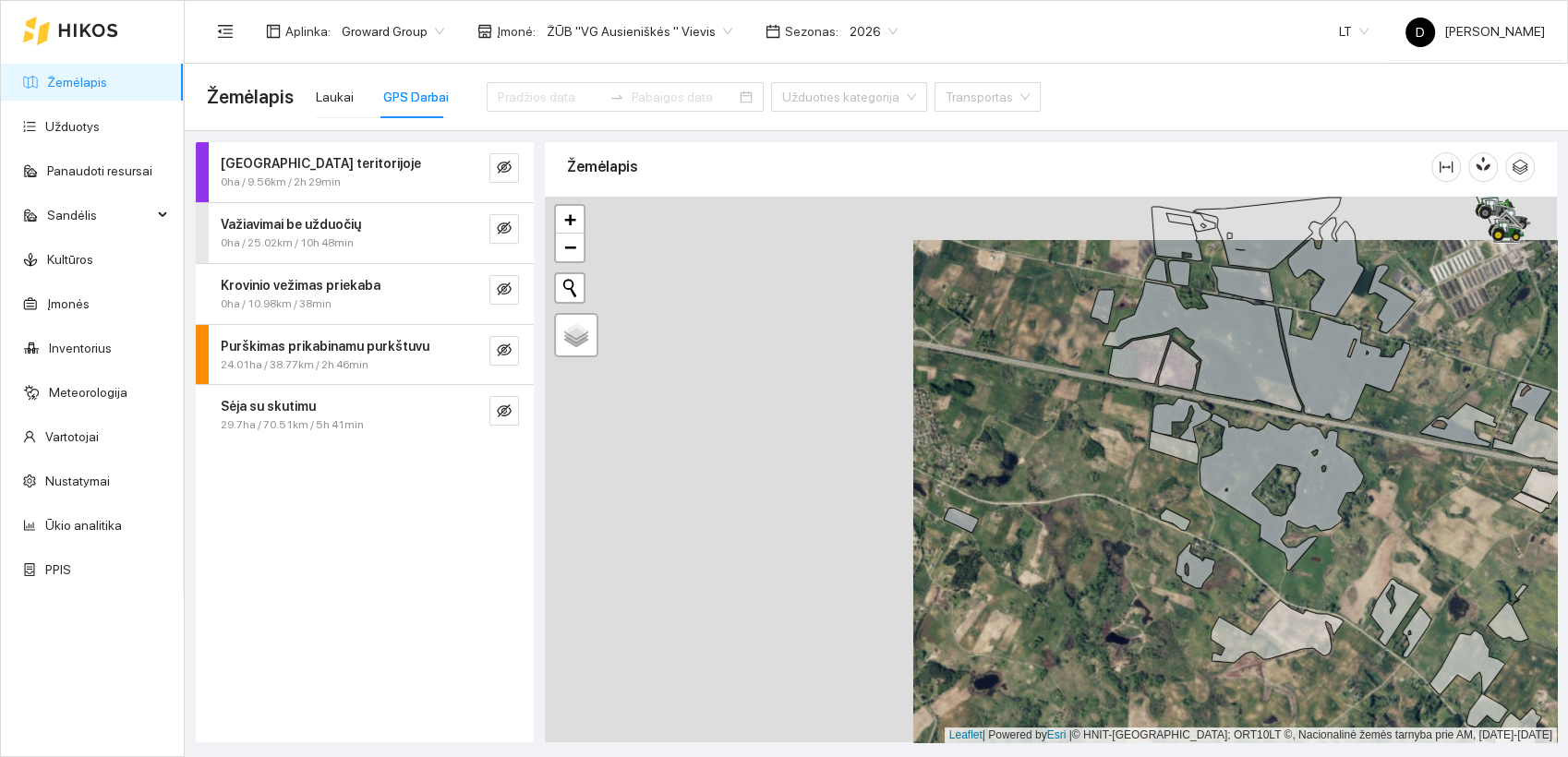
drag, startPoint x: 635, startPoint y: 415, endPoint x: 1125, endPoint y: 470, distance: 493.1
click at [1124, 470] on div at bounding box center [1051, 469] width 1012 height 546
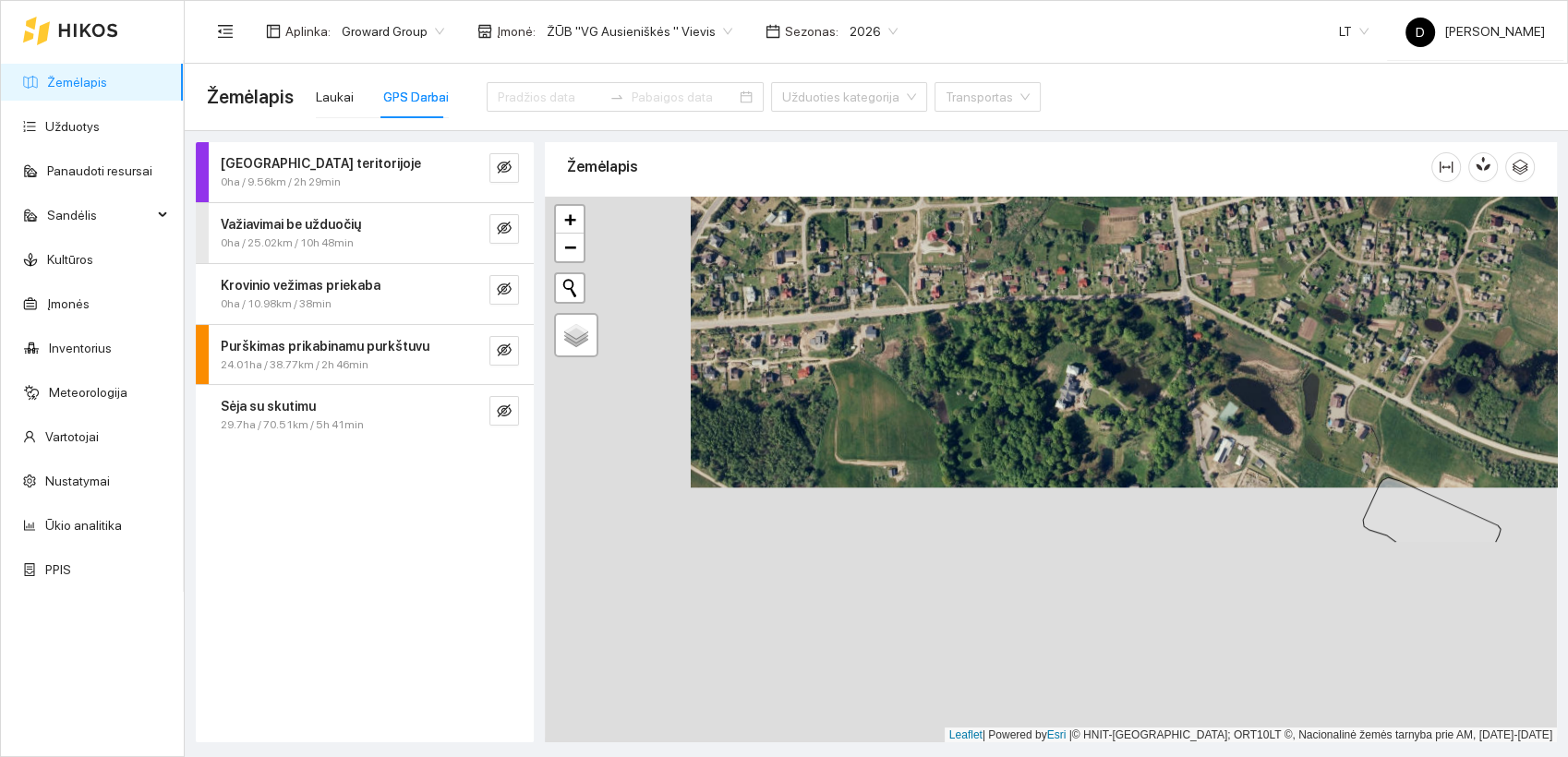
drag, startPoint x: 820, startPoint y: 675, endPoint x: 965, endPoint y: 419, distance: 294.2
click at [965, 419] on div at bounding box center [1051, 469] width 1012 height 546
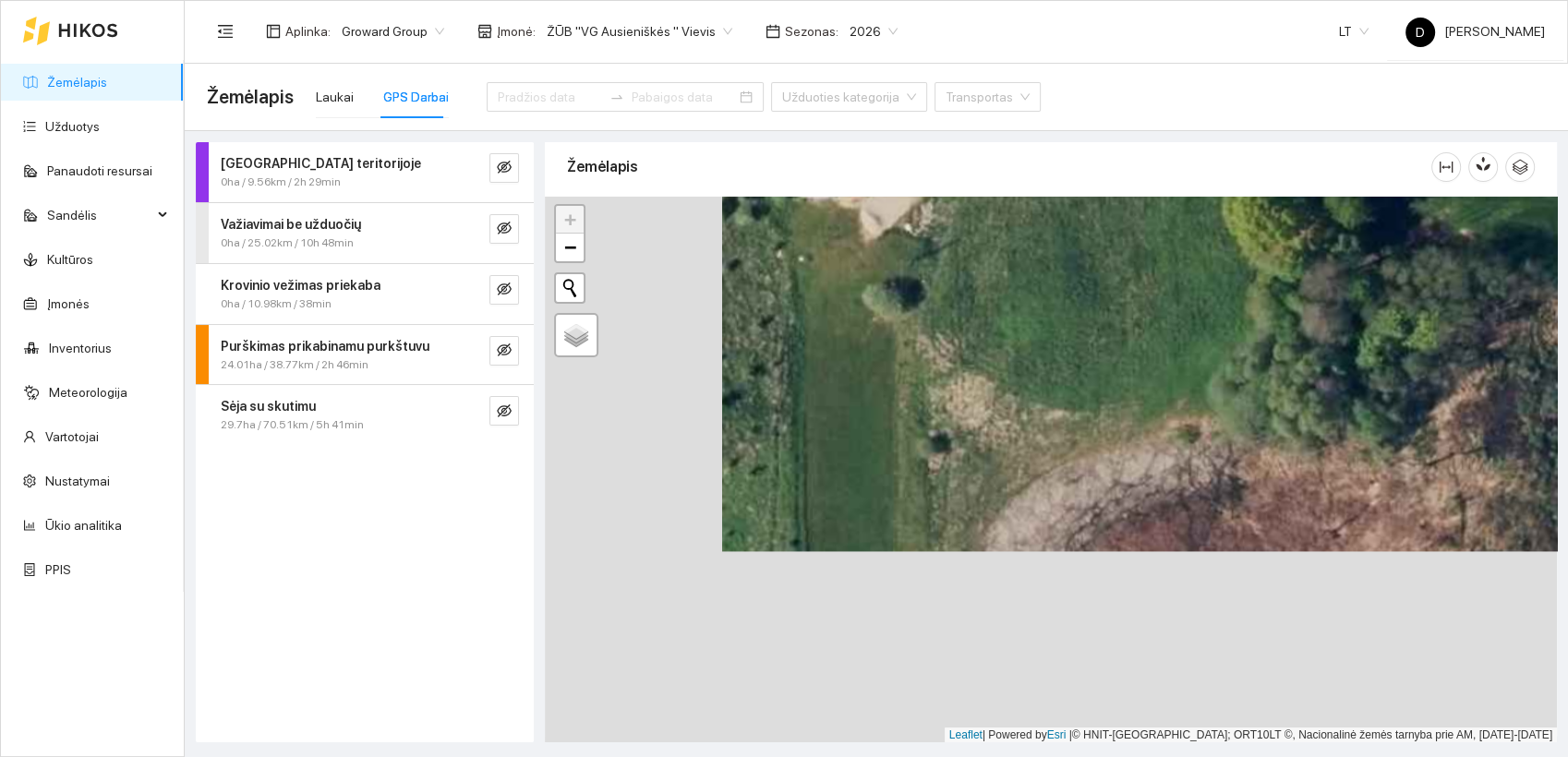
drag, startPoint x: 868, startPoint y: 533, endPoint x: 1034, endPoint y: 340, distance: 254.6
click at [1034, 340] on div at bounding box center [1051, 469] width 1012 height 546
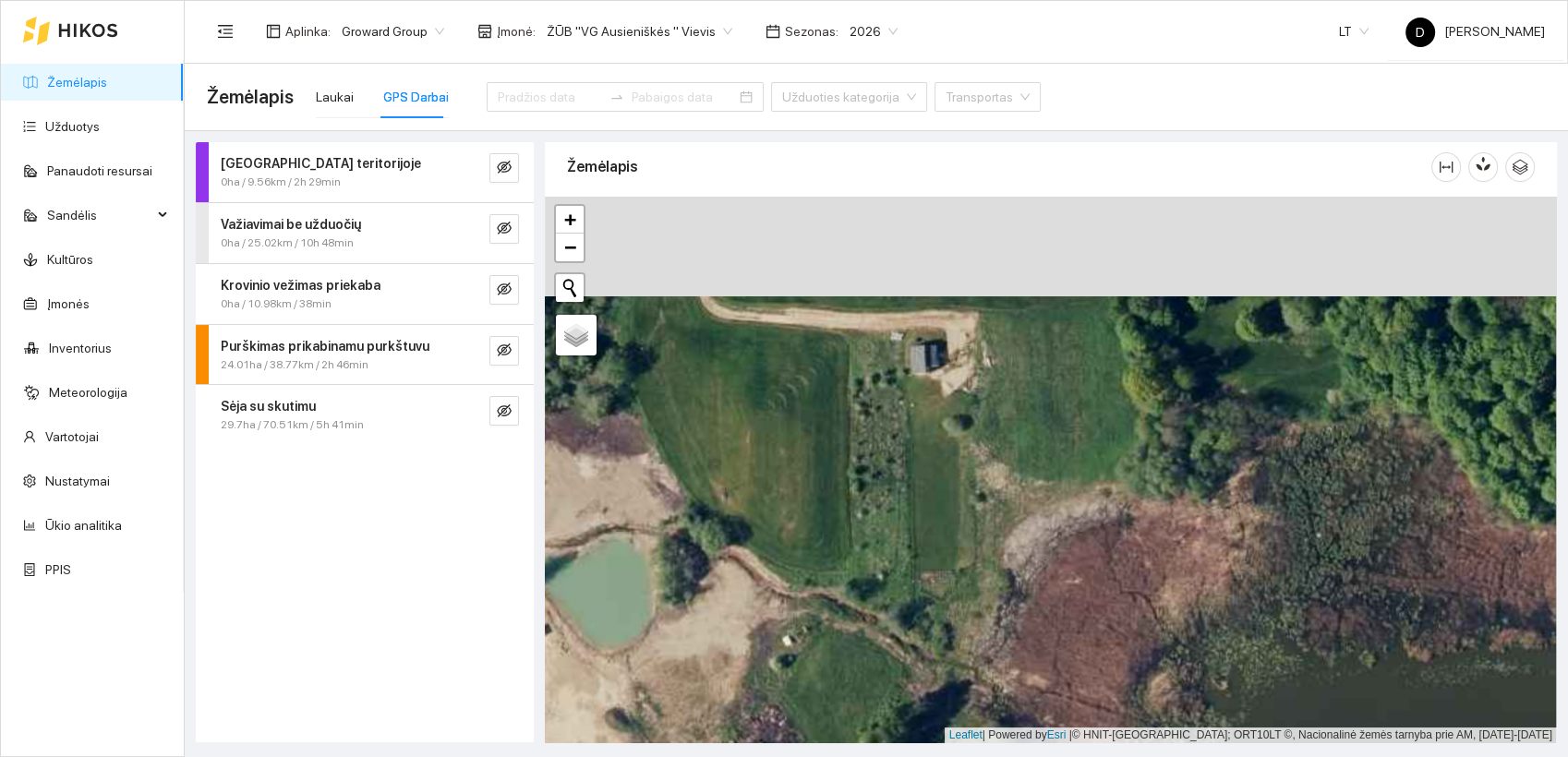
drag, startPoint x: 1010, startPoint y: 292, endPoint x: 1010, endPoint y: 392, distance: 100.0
click at [1010, 392] on div at bounding box center [1051, 469] width 1012 height 546
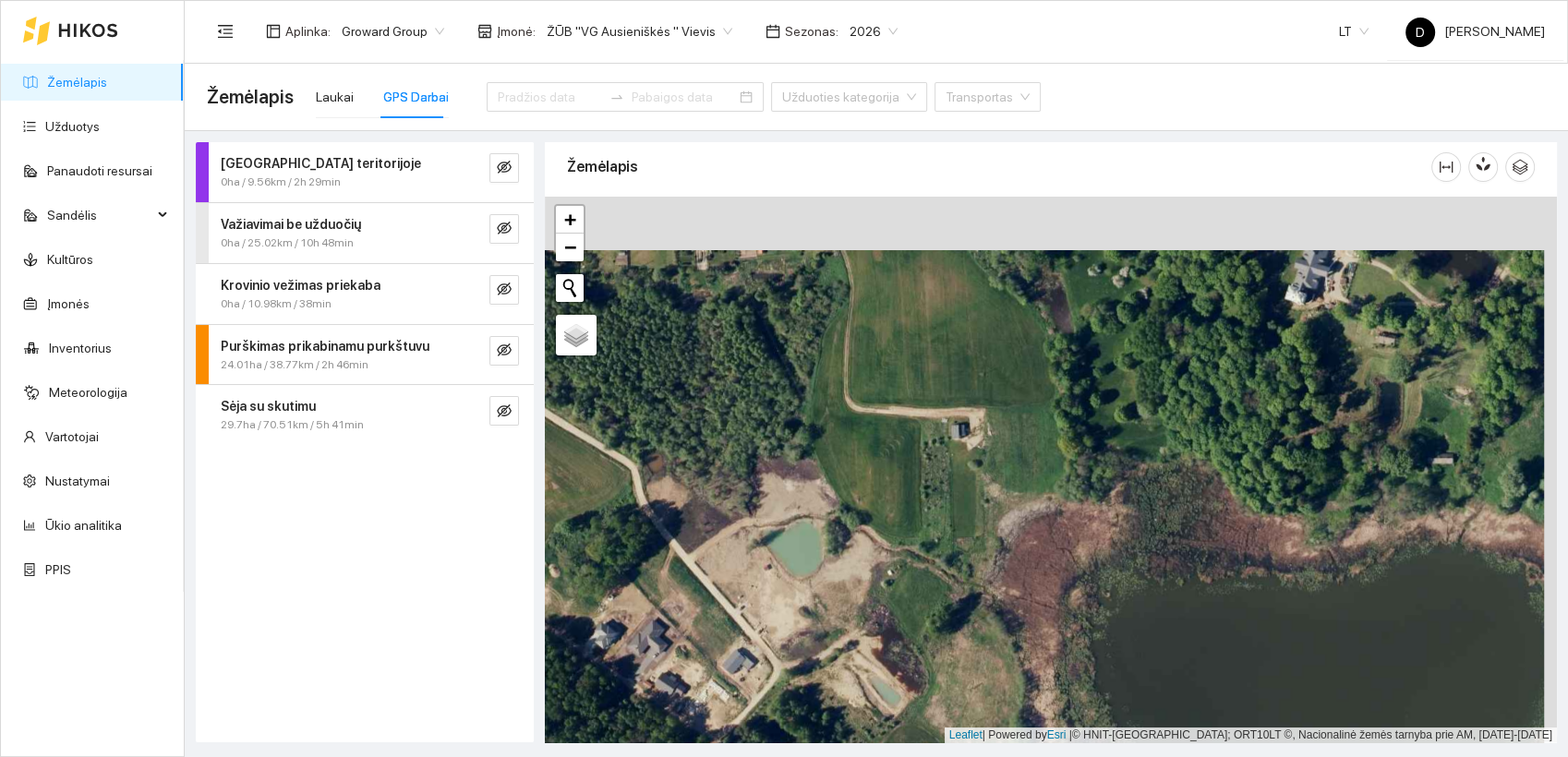
drag, startPoint x: 886, startPoint y: 316, endPoint x: 865, endPoint y: 395, distance: 81.7
click at [865, 395] on div at bounding box center [1051, 469] width 1012 height 546
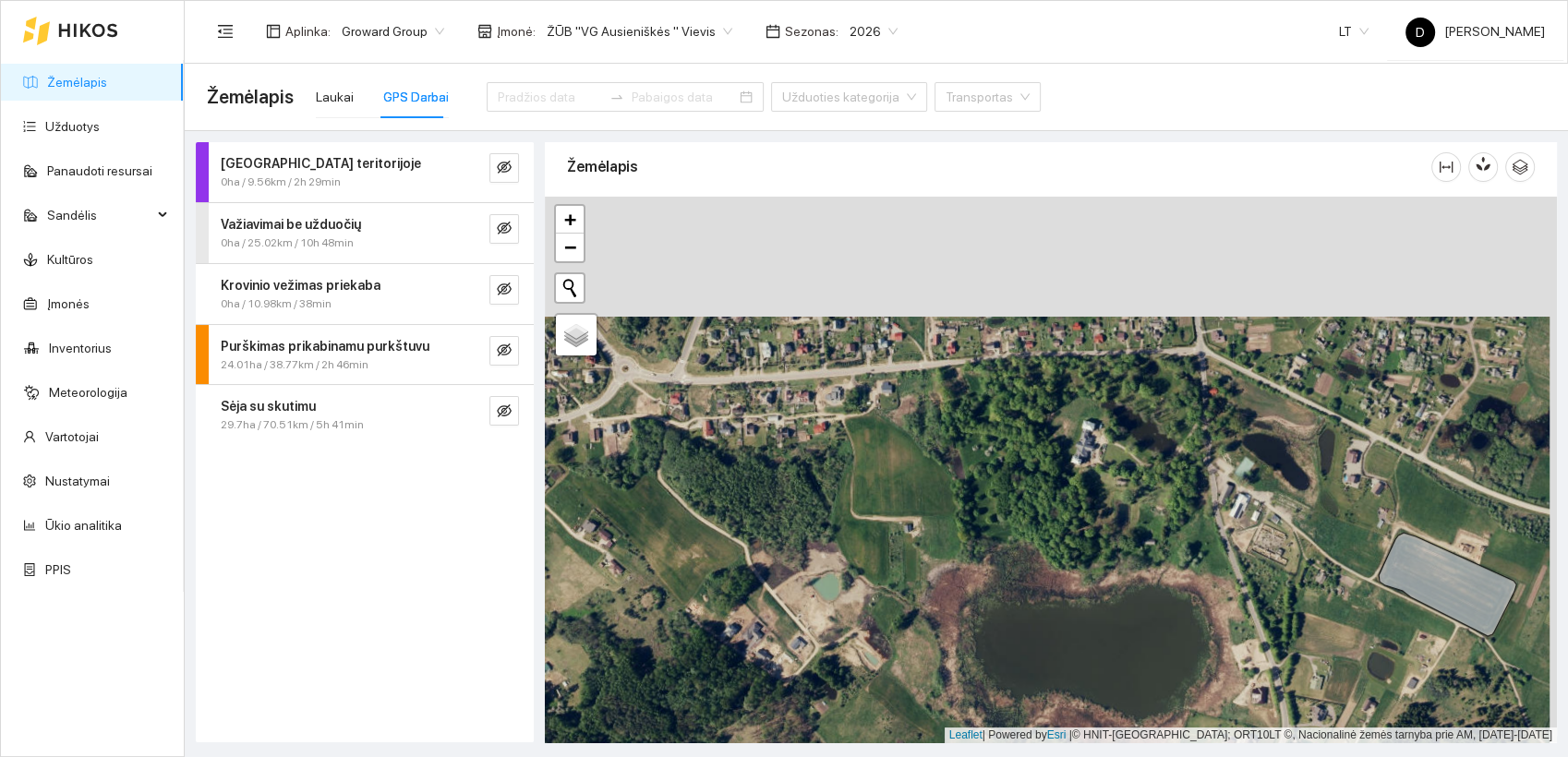
drag, startPoint x: 882, startPoint y: 343, endPoint x: 871, endPoint y: 478, distance: 135.4
click at [871, 478] on div at bounding box center [1051, 469] width 1012 height 546
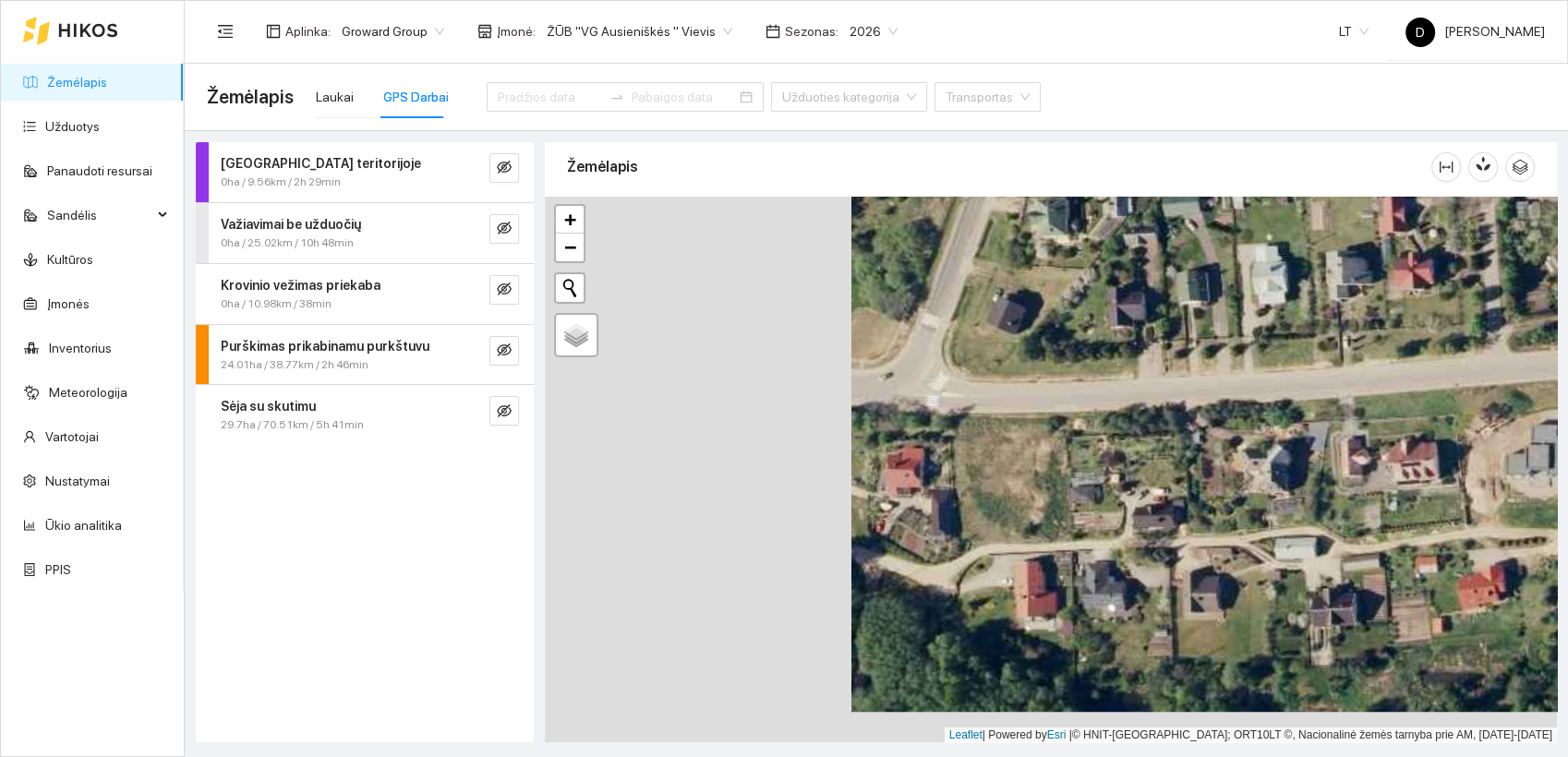
drag, startPoint x: 691, startPoint y: 424, endPoint x: 1002, endPoint y: 392, distance: 312.6
click at [1002, 392] on div at bounding box center [1051, 469] width 1012 height 546
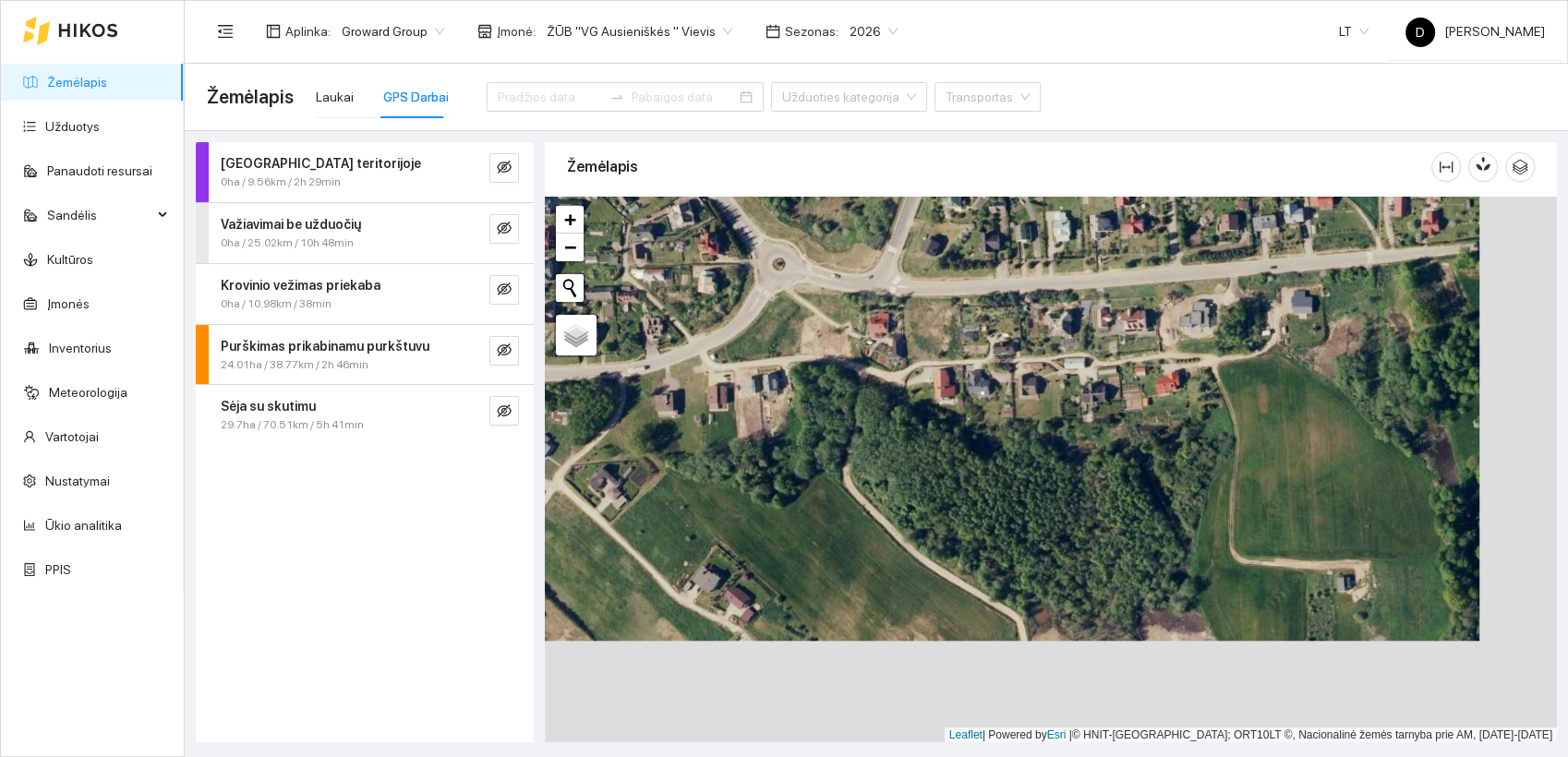
drag, startPoint x: 1119, startPoint y: 550, endPoint x: 1034, endPoint y: 439, distance: 139.8
click at [1034, 439] on div at bounding box center [1051, 469] width 1012 height 546
